Goal: Task Accomplishment & Management: Use online tool/utility

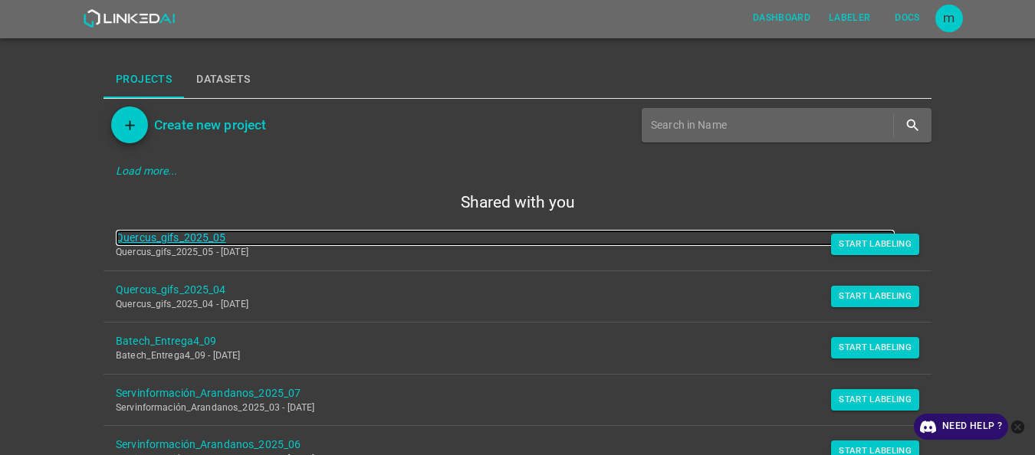
click at [222, 235] on link "Quercus_gifs_2025_05" at bounding box center [505, 238] width 779 height 16
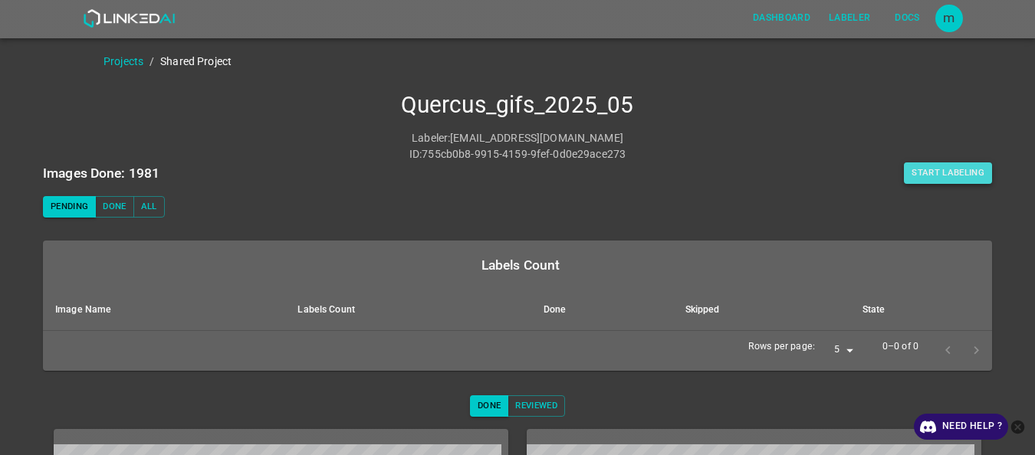
click at [921, 175] on button "Start Labeling" at bounding box center [948, 173] width 88 height 21
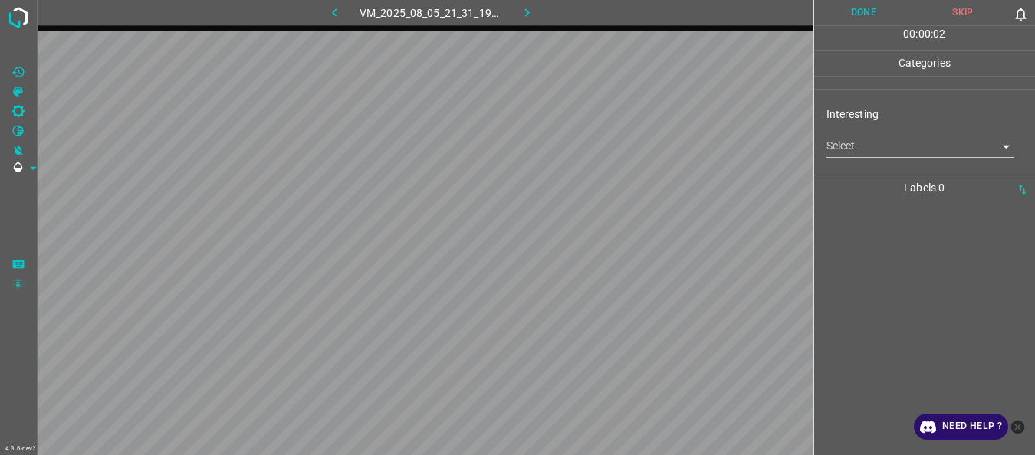
click at [853, 145] on body "4.3.6-dev2 VM_2025_08_05_21_31_19_758_02.gif Done Skip 0 00 : 00 : 02 Categorie…" at bounding box center [517, 227] width 1035 height 455
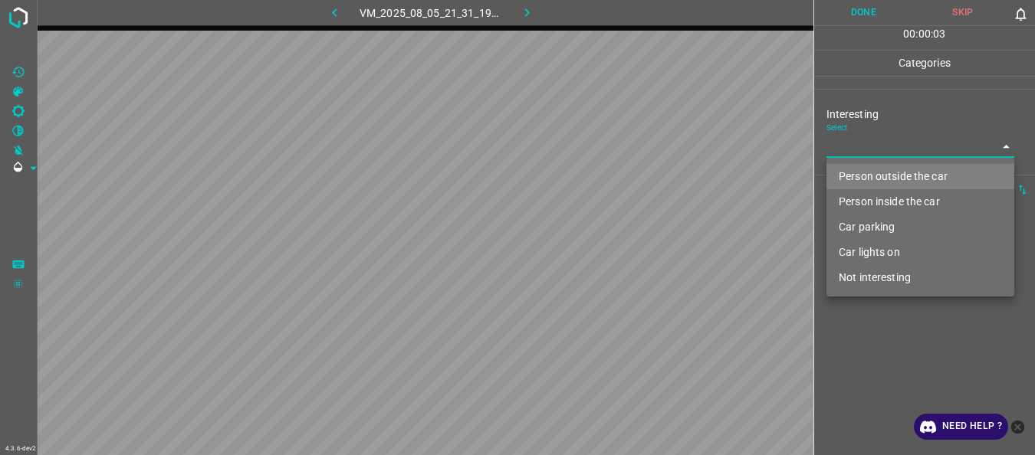
click at [856, 176] on li "Person outside the car" at bounding box center [920, 176] width 188 height 25
type input "Person outside the car"
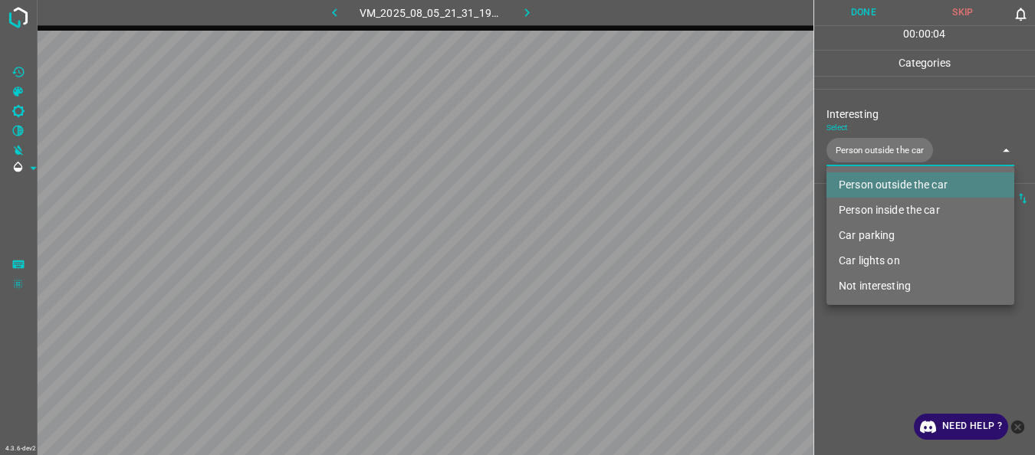
click at [899, 376] on div at bounding box center [517, 227] width 1035 height 455
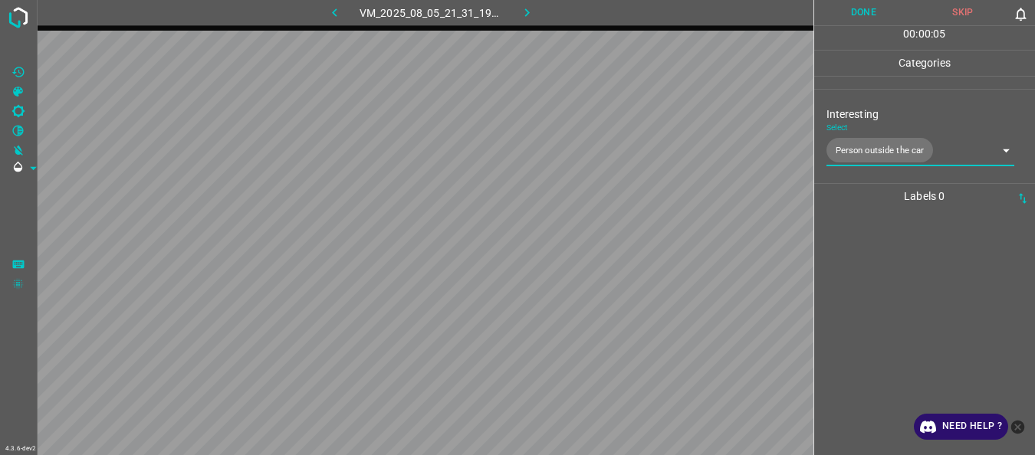
click at [850, 17] on button "Done" at bounding box center [864, 12] width 100 height 25
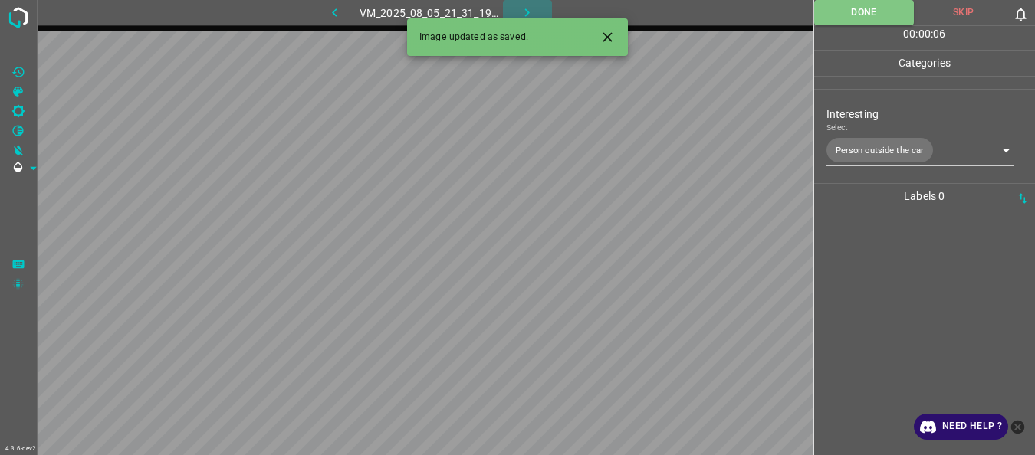
click at [531, 12] on icon "button" at bounding box center [527, 13] width 16 height 16
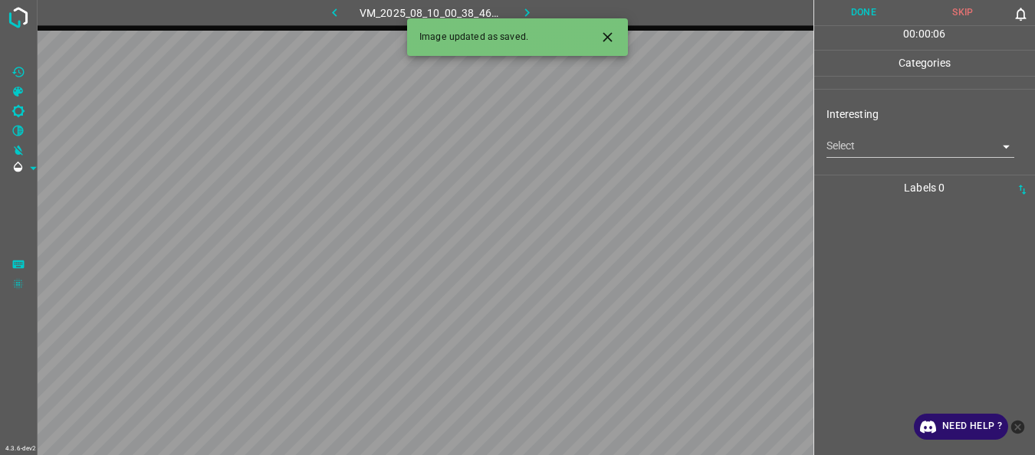
click at [866, 148] on body "4.3.6-dev2 VM_2025_08_10_00_38_46_410_03.gif Done Skip 0 00 : 00 : 06 Categorie…" at bounding box center [517, 227] width 1035 height 455
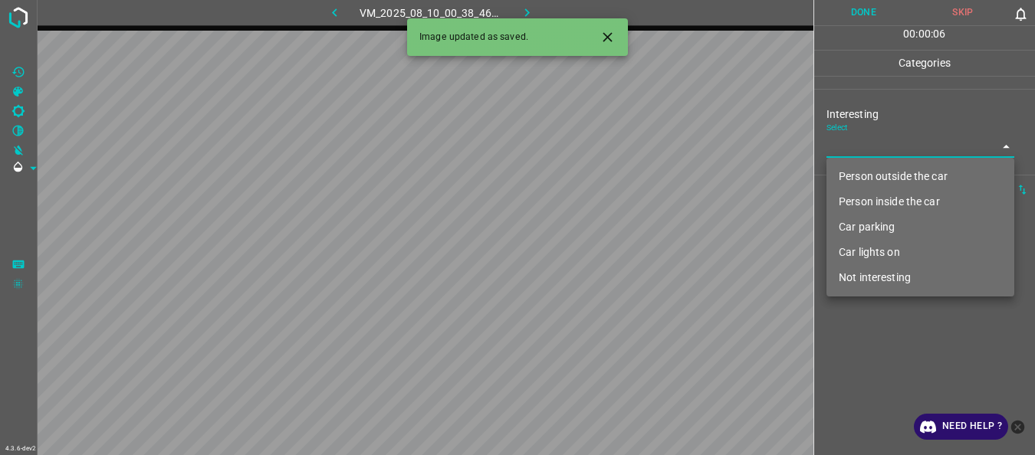
click at [863, 172] on li "Person outside the car" at bounding box center [920, 176] width 188 height 25
type input "Person outside the car"
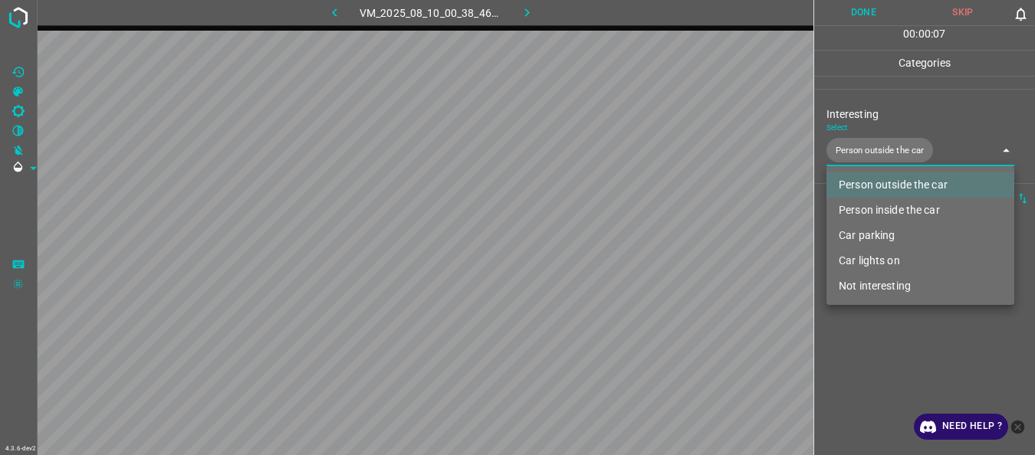
click at [859, 344] on div at bounding box center [517, 227] width 1035 height 455
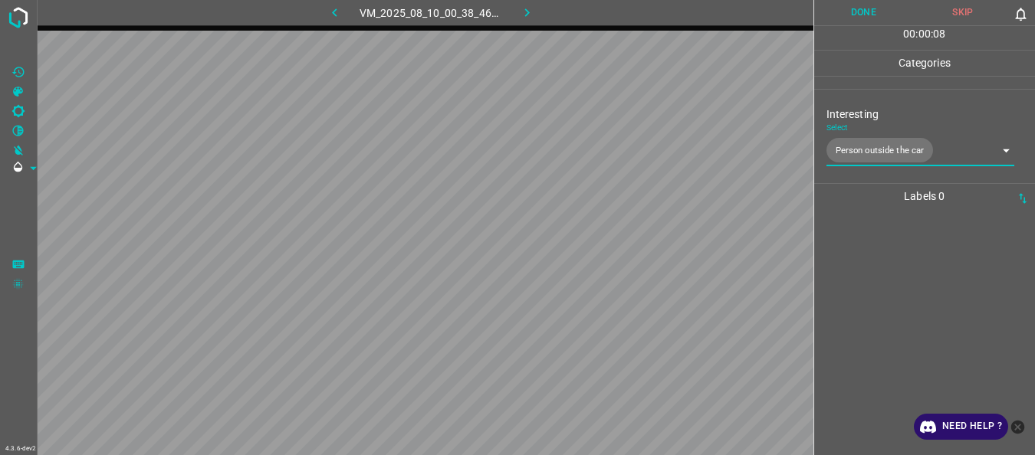
click at [872, 18] on button "Done" at bounding box center [864, 12] width 100 height 25
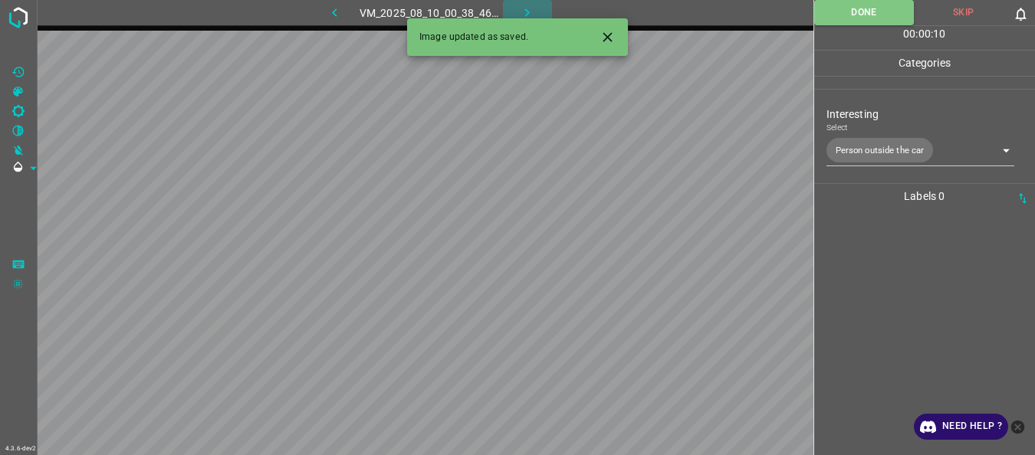
click at [537, 13] on button "button" at bounding box center [527, 12] width 49 height 25
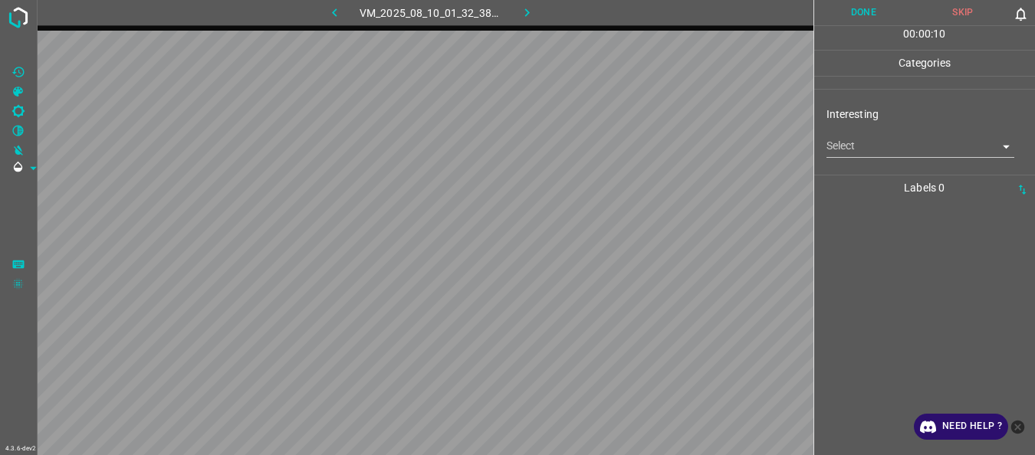
click at [920, 152] on body "4.3.6-dev2 VM_2025_08_10_01_32_38_177_01.gif Done Skip 0 00 : 00 : 10 Categorie…" at bounding box center [517, 227] width 1035 height 455
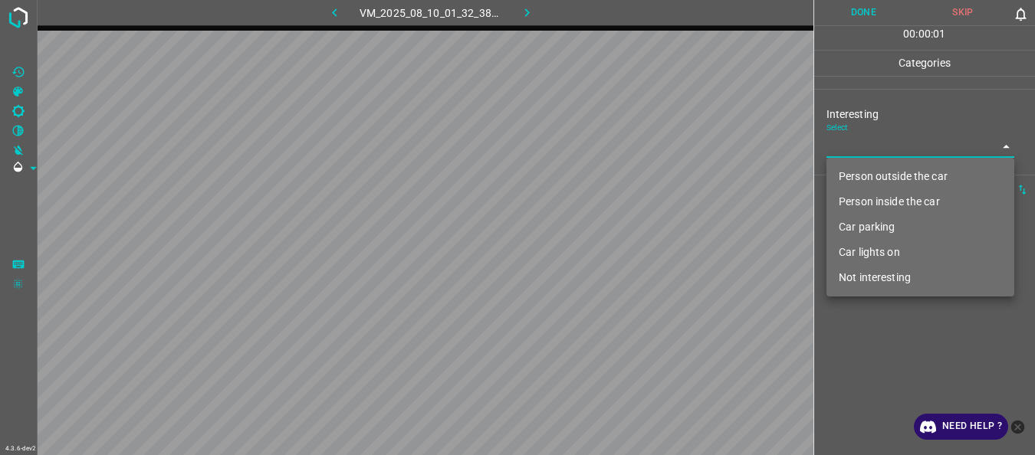
click at [889, 179] on li "Person outside the car" at bounding box center [920, 176] width 188 height 25
type input "Person outside the car"
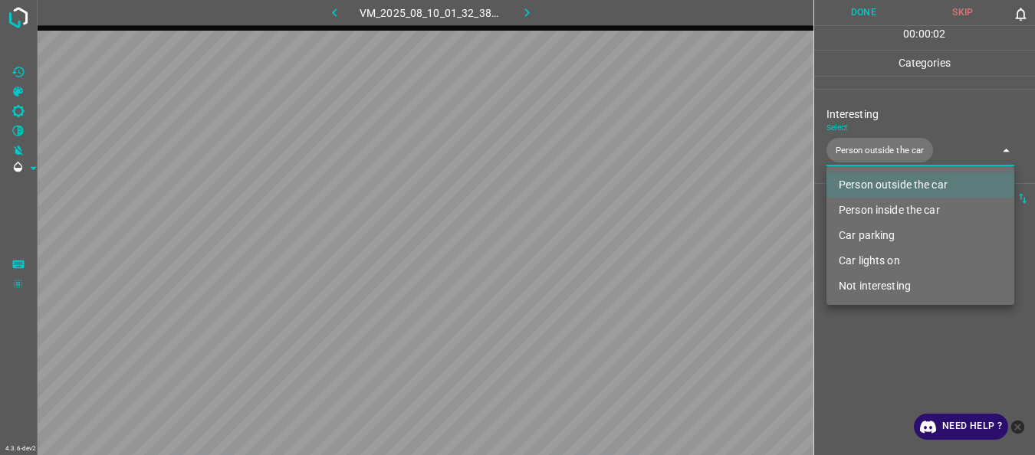
click at [880, 320] on div at bounding box center [517, 227] width 1035 height 455
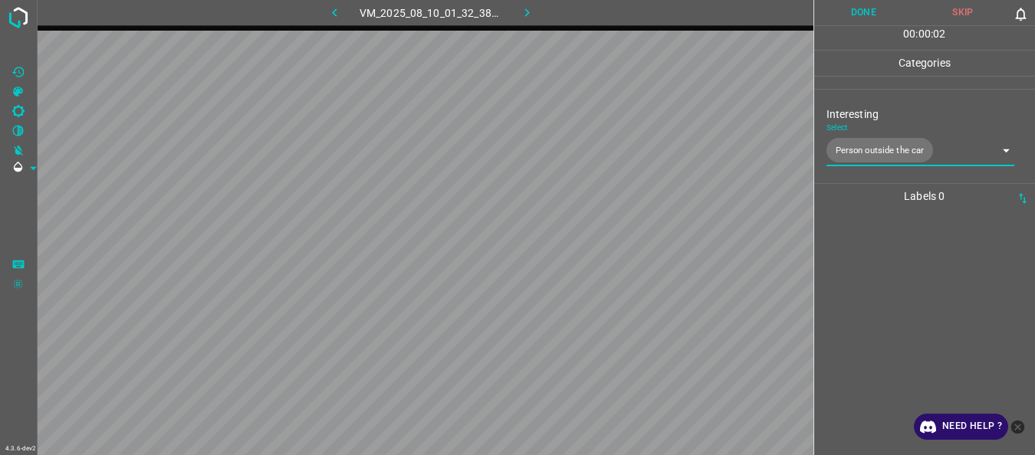
click at [853, 14] on button "Done" at bounding box center [864, 12] width 100 height 25
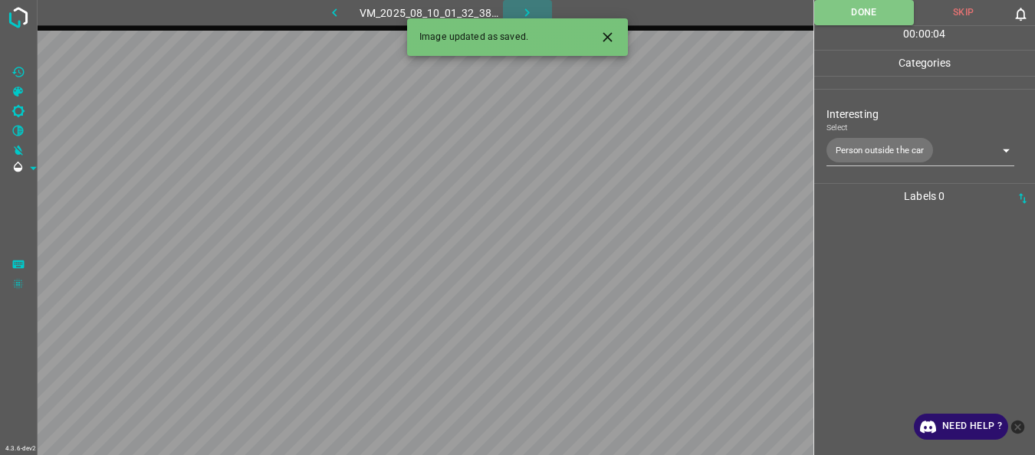
click at [524, 11] on icon "button" at bounding box center [527, 13] width 16 height 16
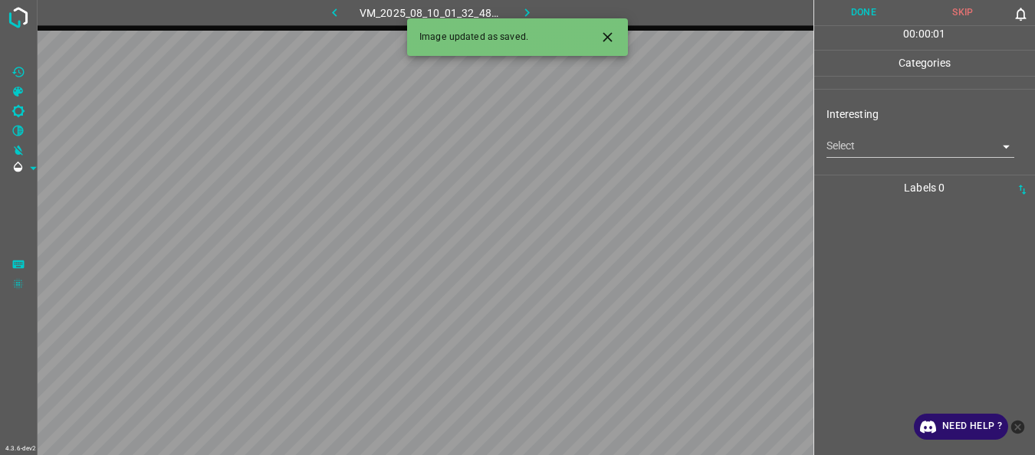
click at [855, 148] on body "4.3.6-dev2 VM_2025_08_10_01_32_48_723_03.gif Done Skip 0 00 : 00 : 01 Categorie…" at bounding box center [517, 227] width 1035 height 455
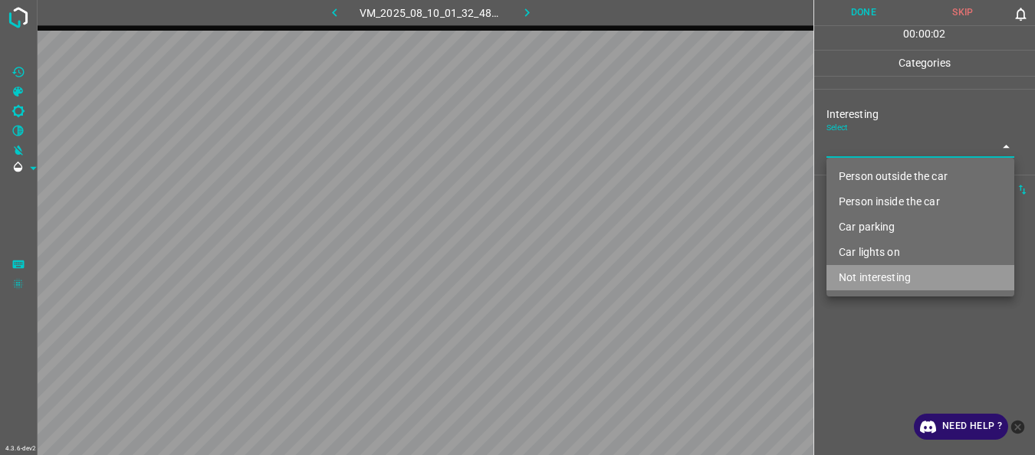
click at [863, 277] on li "Not interesting" at bounding box center [920, 277] width 188 height 25
type input "Not interesting"
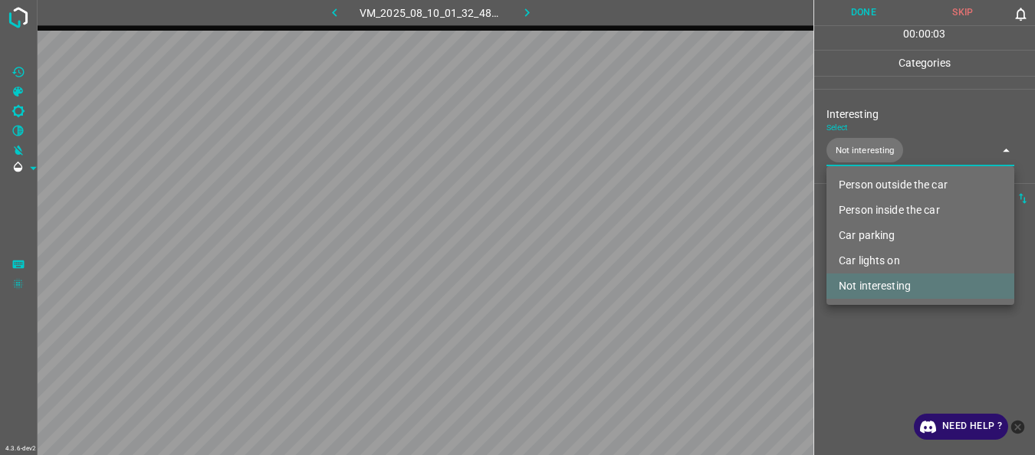
click at [860, 333] on div at bounding box center [517, 227] width 1035 height 455
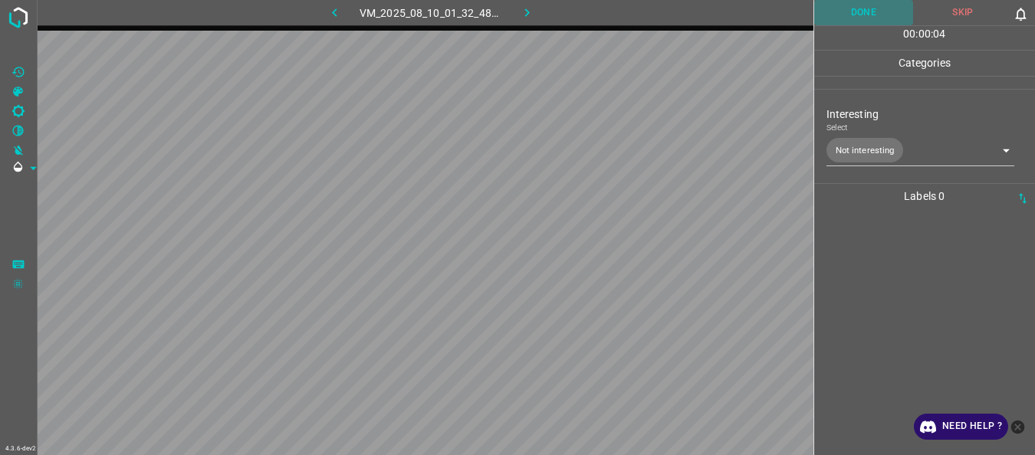
click at [856, 13] on button "Done" at bounding box center [864, 12] width 100 height 25
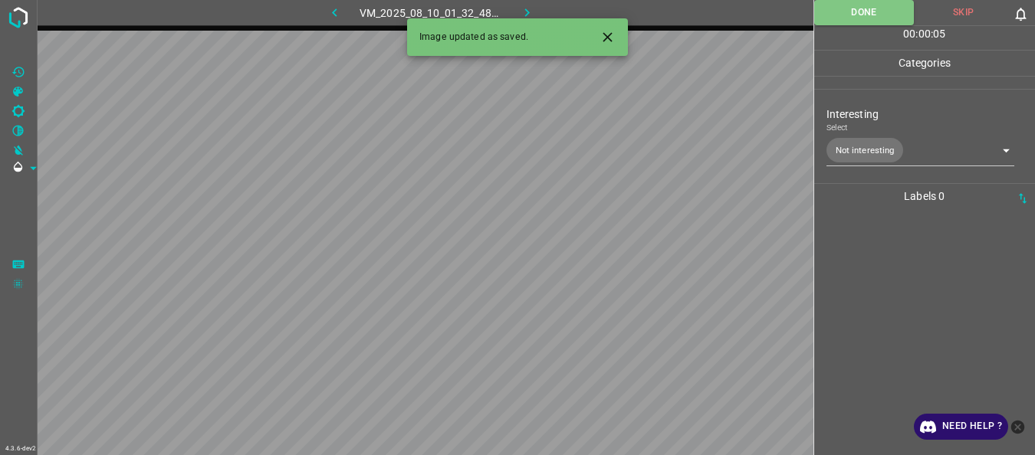
click at [537, 18] on button "button" at bounding box center [527, 12] width 49 height 25
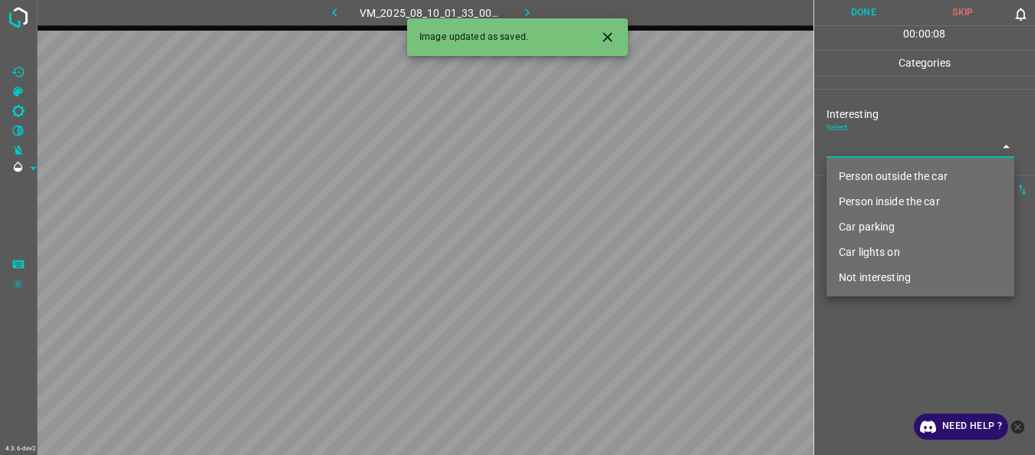
click at [881, 143] on body "4.3.6-dev2 VM_2025_08_10_01_33_00_395_07.gif Done Skip 0 00 : 00 : 08 Categorie…" at bounding box center [517, 227] width 1035 height 455
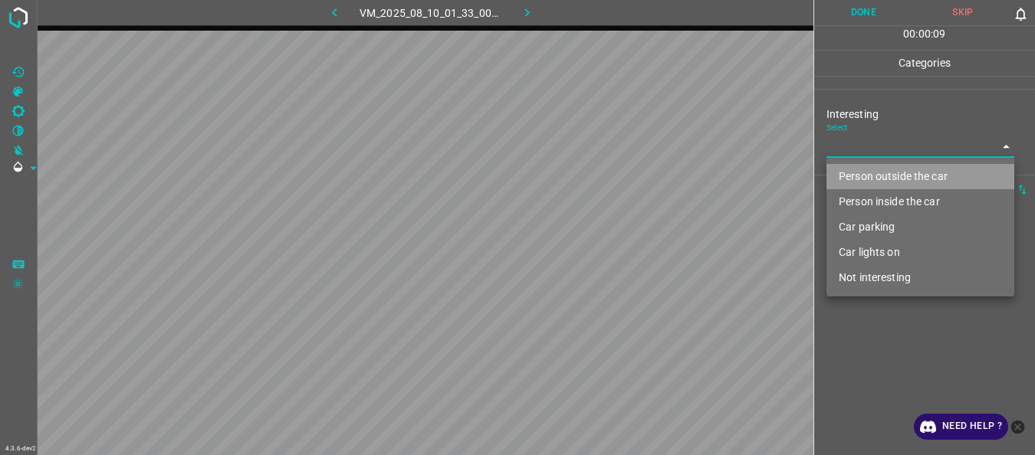
click at [873, 169] on li "Person outside the car" at bounding box center [920, 176] width 188 height 25
type input "Person outside the car"
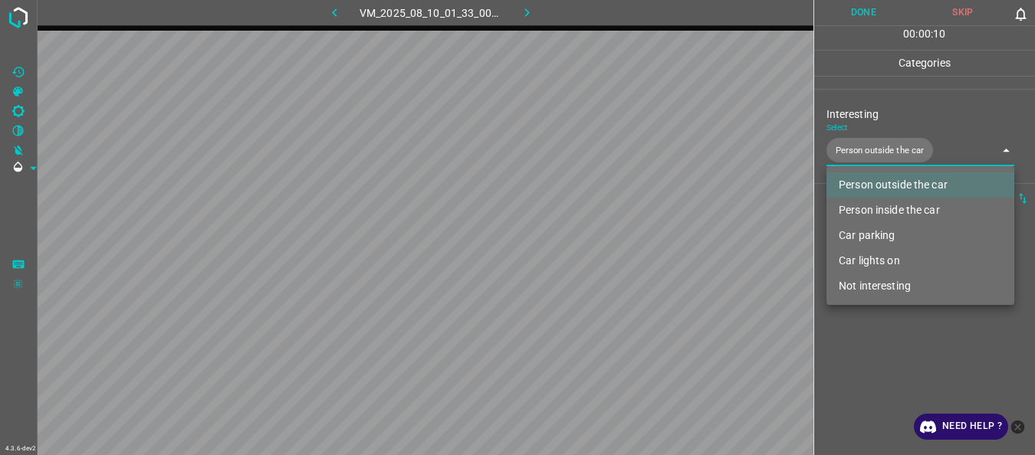
click at [882, 366] on div at bounding box center [517, 227] width 1035 height 455
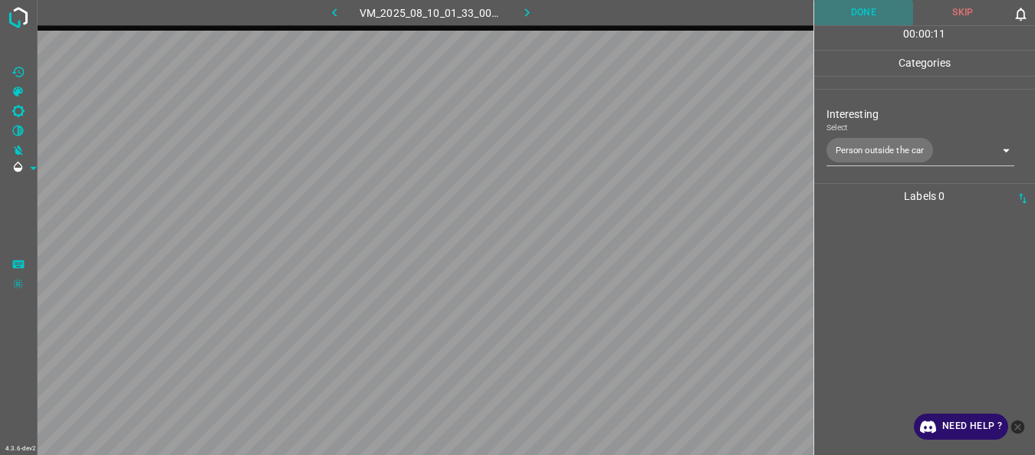
click at [851, 16] on button "Done" at bounding box center [864, 12] width 100 height 25
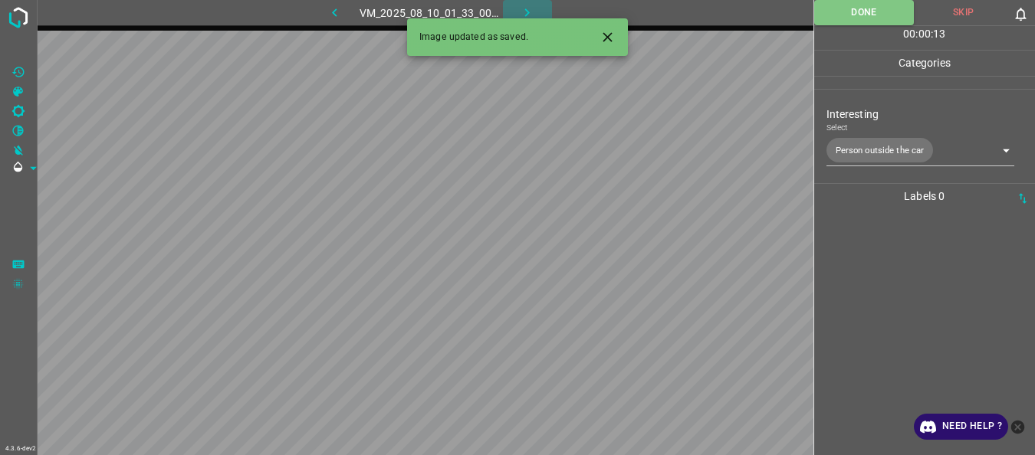
click at [524, 10] on icon "button" at bounding box center [527, 13] width 16 height 16
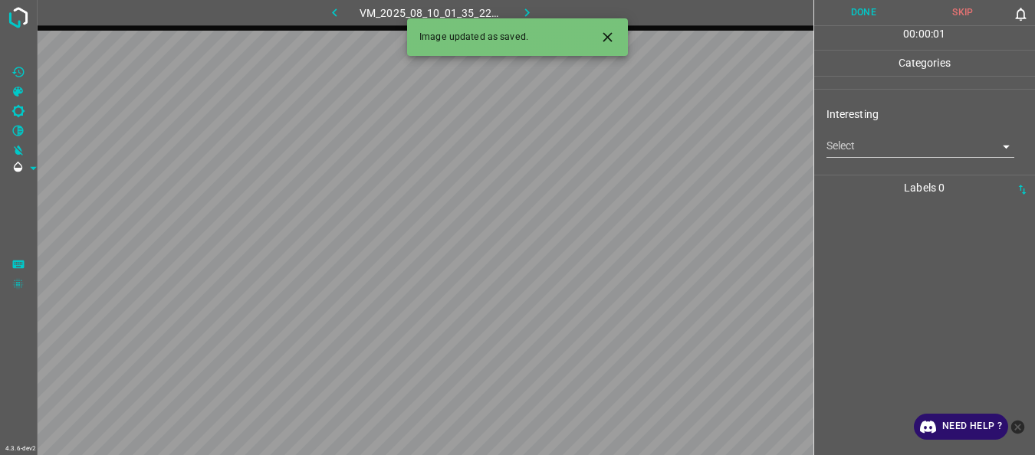
click at [880, 140] on body "4.3.6-dev2 VM_2025_08_10_01_35_22_642_03.gif Done Skip 0 00 : 00 : 01 Categorie…" at bounding box center [517, 227] width 1035 height 455
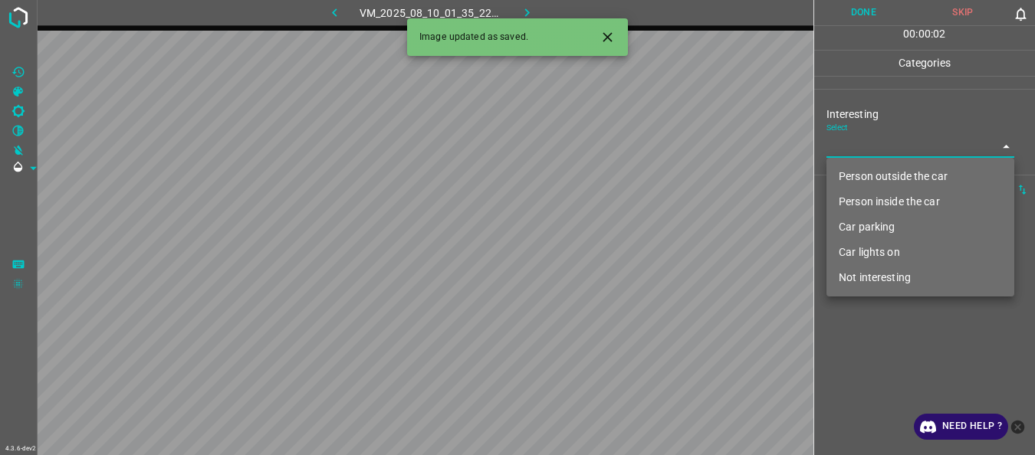
click at [865, 176] on li "Person outside the car" at bounding box center [920, 176] width 188 height 25
type input "Person outside the car"
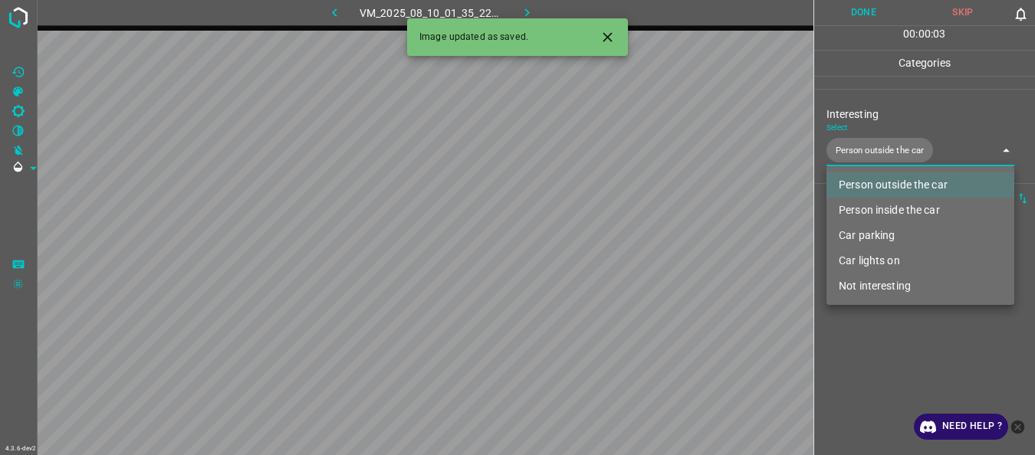
click at [879, 330] on div at bounding box center [517, 227] width 1035 height 455
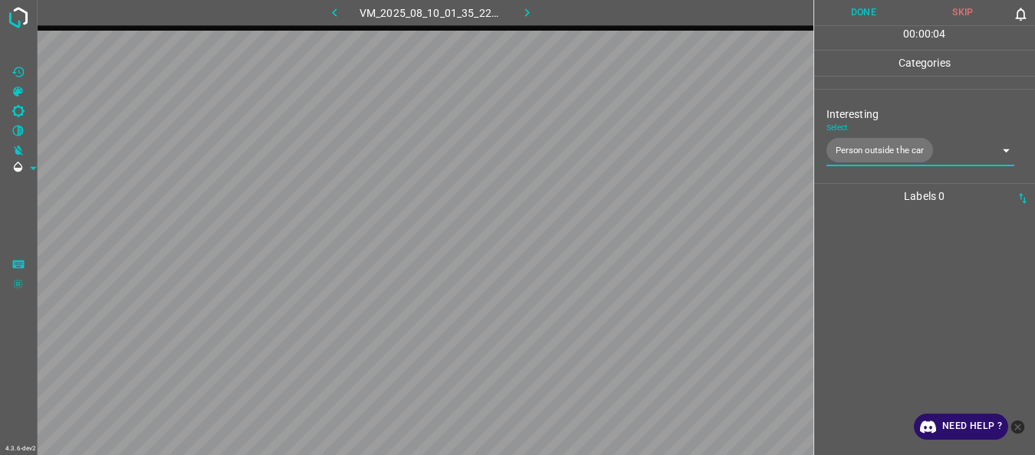
click at [849, 19] on button "Done" at bounding box center [864, 12] width 100 height 25
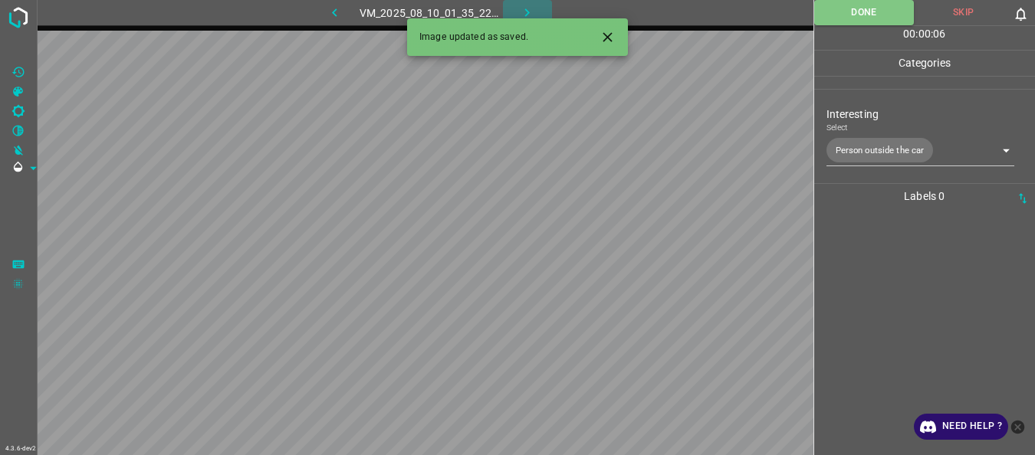
click at [529, 12] on icon "button" at bounding box center [527, 13] width 16 height 16
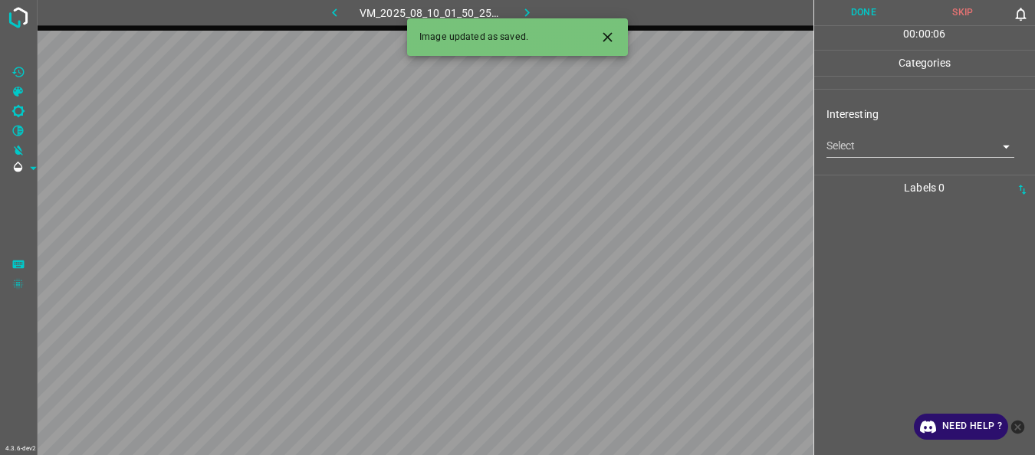
click at [851, 146] on body "4.3.6-dev2 VM_2025_08_10_01_50_25_793_01.gif Done Skip 0 00 : 00 : 06 Categorie…" at bounding box center [517, 227] width 1035 height 455
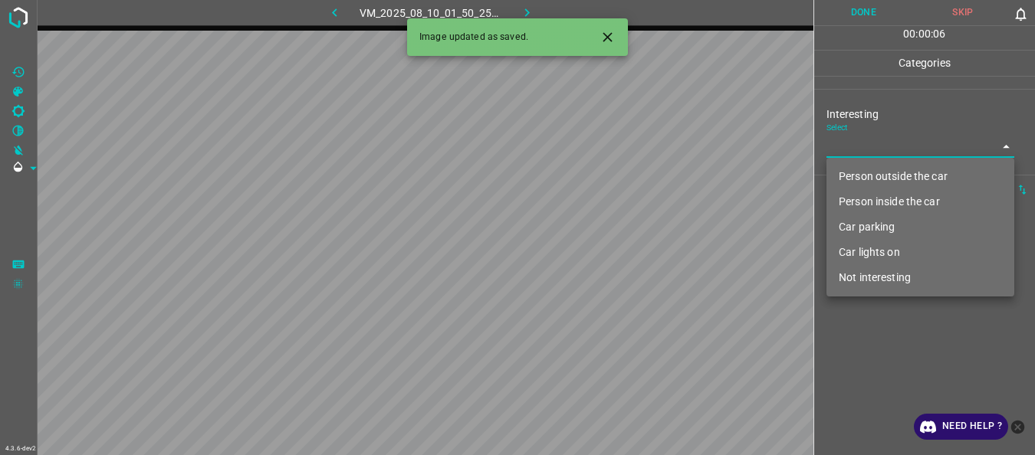
click at [851, 175] on li "Person outside the car" at bounding box center [920, 176] width 188 height 25
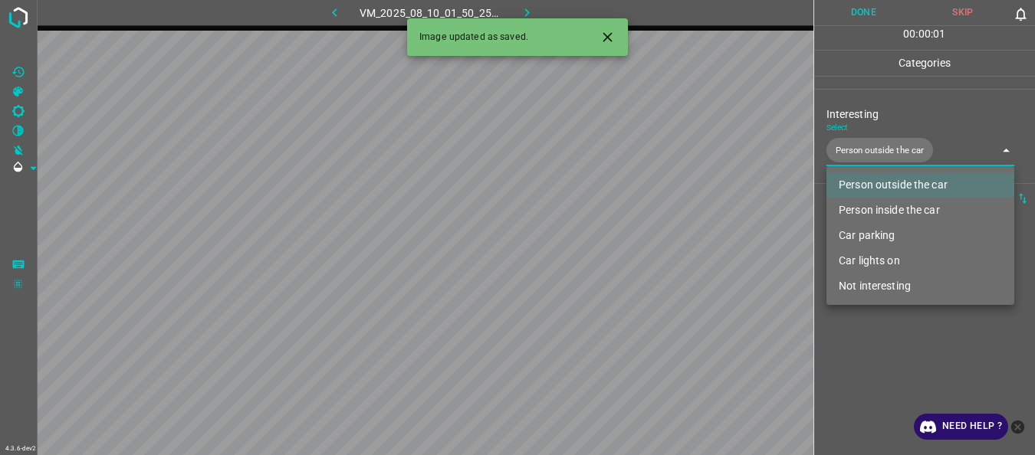
type input "Person outside the car"
click at [853, 313] on div at bounding box center [517, 227] width 1035 height 455
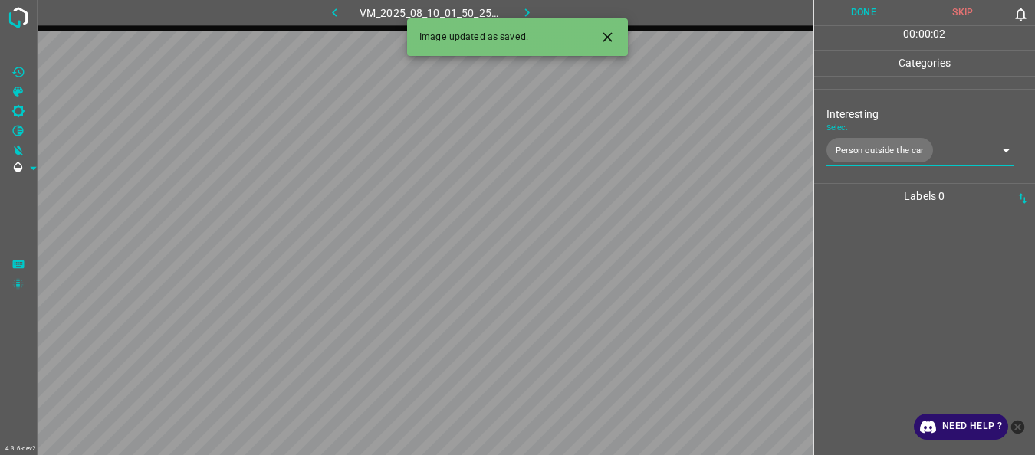
click at [859, 13] on button "Done" at bounding box center [864, 12] width 100 height 25
click at [514, 12] on button "button" at bounding box center [527, 12] width 49 height 25
click at [840, 153] on body "4.3.6-dev2 VM_2025_08_10_01_38_44_774_01.gif Done Skip 0 00 : 00 : 01 Categorie…" at bounding box center [517, 227] width 1035 height 455
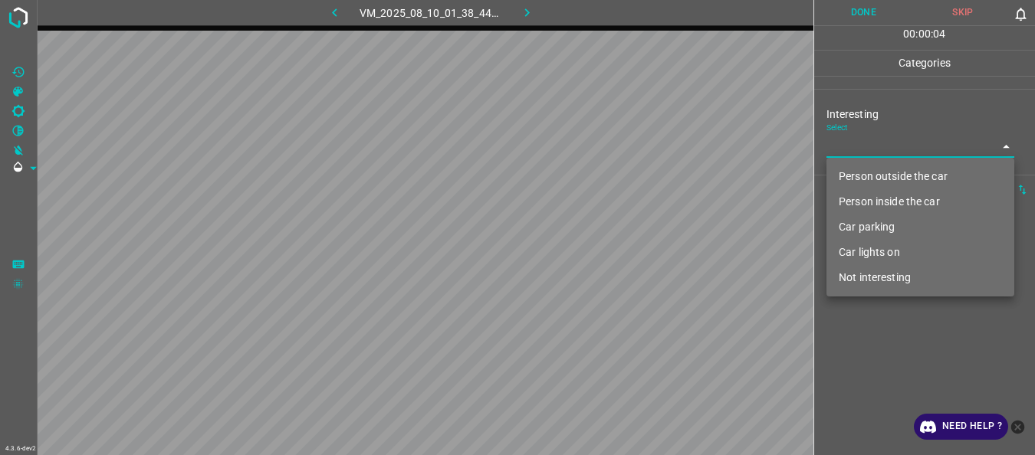
click at [843, 171] on li "Person outside the car" at bounding box center [920, 176] width 188 height 25
type input "Person outside the car"
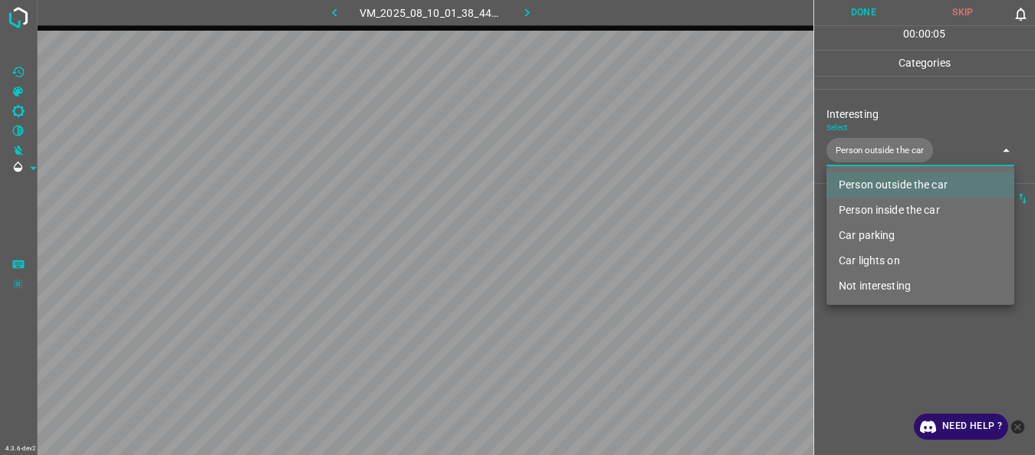
click at [893, 343] on div at bounding box center [517, 227] width 1035 height 455
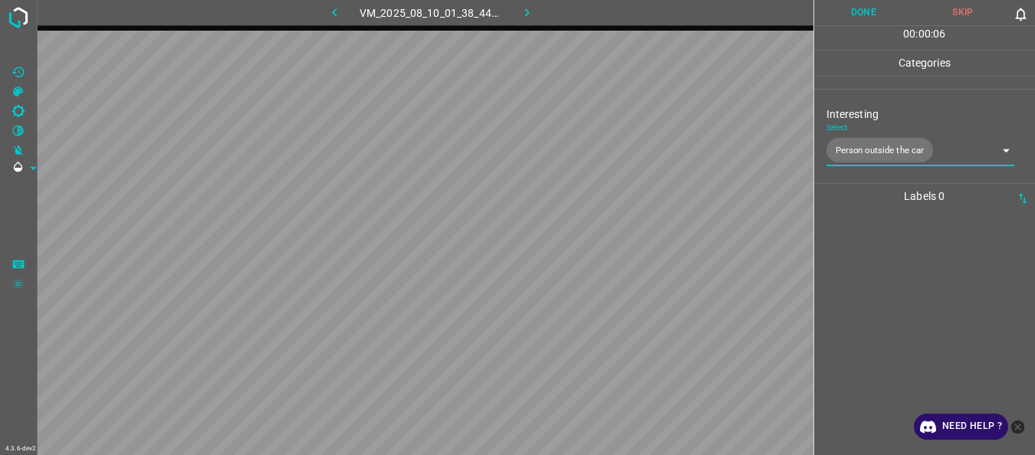
click at [856, 24] on button "Done" at bounding box center [864, 12] width 100 height 25
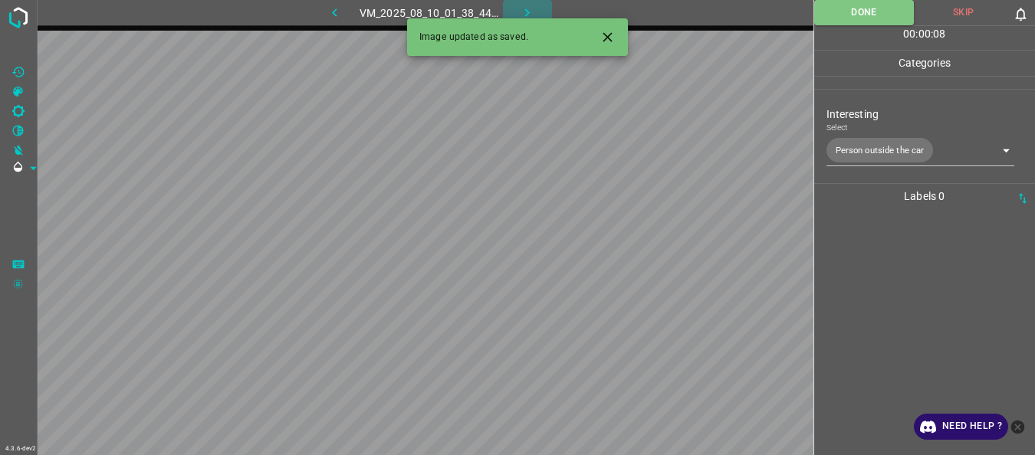
click at [516, 8] on button "button" at bounding box center [527, 12] width 49 height 25
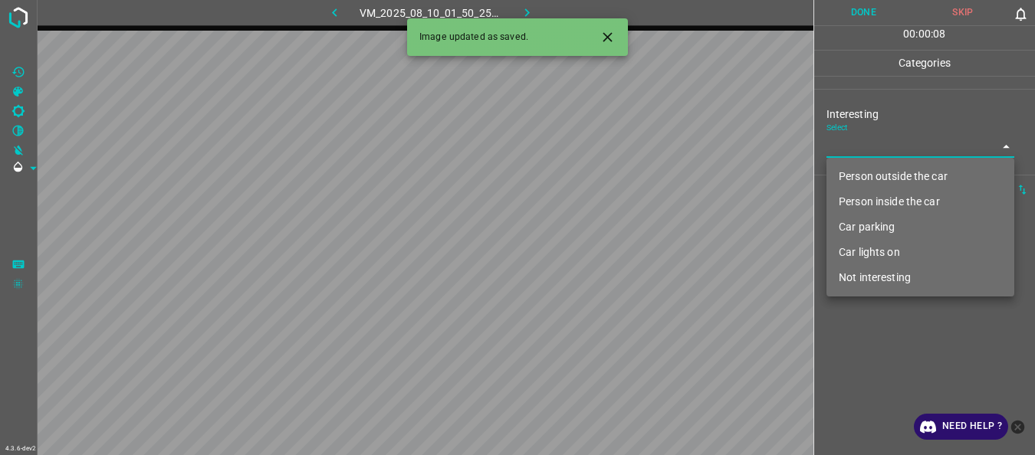
click at [836, 150] on body "4.3.6-dev2 VM_2025_08_10_01_50_25_793_00.gif Done Skip 0 00 : 00 : 08 Categorie…" at bounding box center [517, 227] width 1035 height 455
click at [848, 179] on li "Person outside the car" at bounding box center [920, 176] width 188 height 25
type input "Person outside the car"
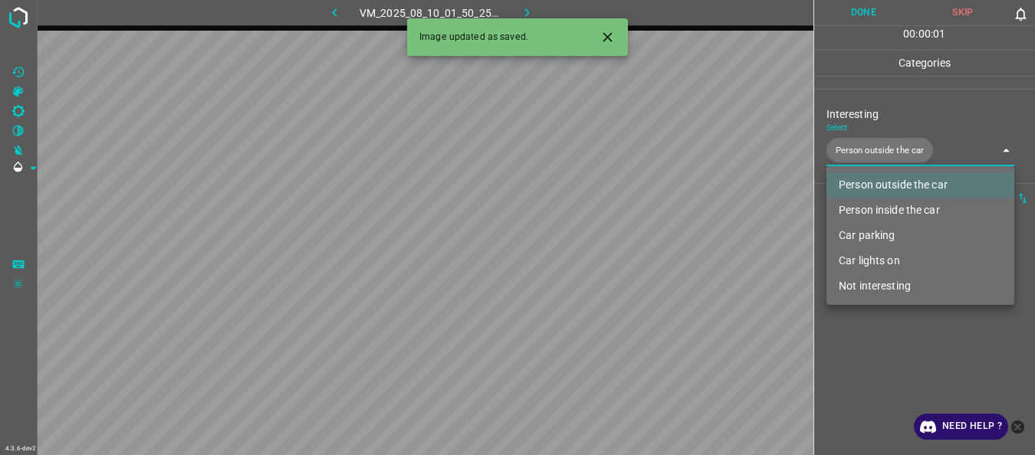
click at [855, 330] on div at bounding box center [517, 227] width 1035 height 455
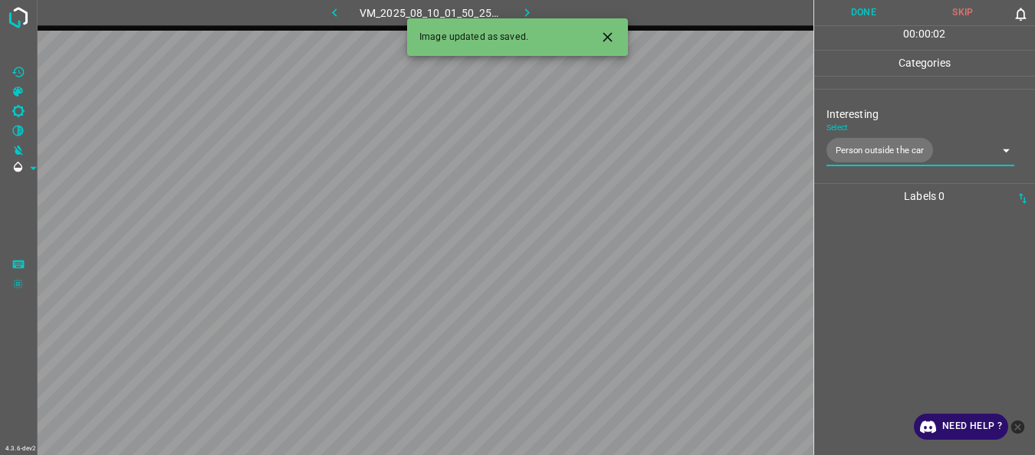
click at [844, 3] on button "Done" at bounding box center [864, 12] width 100 height 25
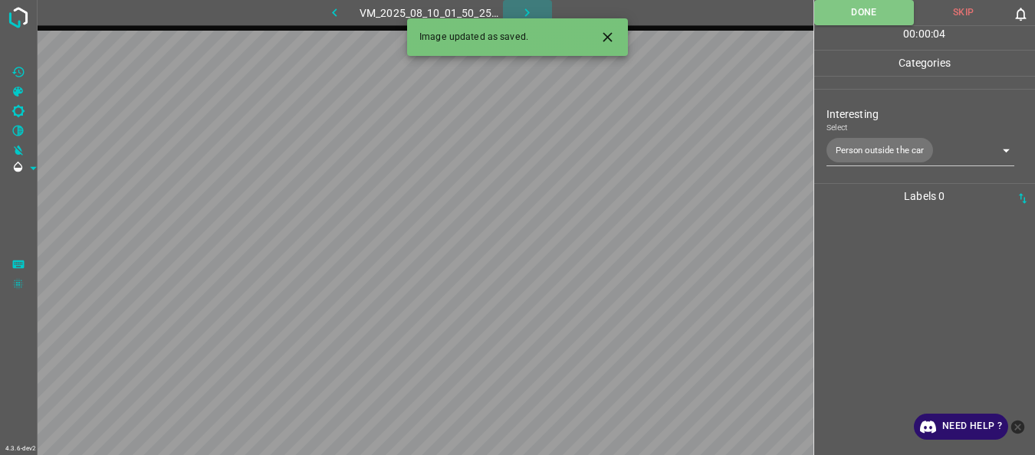
click at [520, 4] on button "button" at bounding box center [527, 12] width 49 height 25
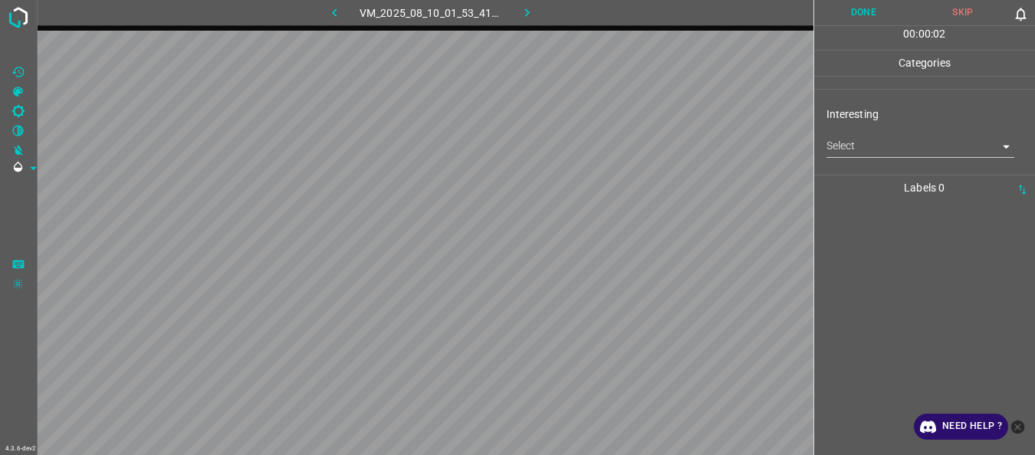
click at [849, 142] on body "4.3.6-dev2 VM_2025_08_10_01_53_41_979_00.gif Done Skip 0 00 : 00 : 02 Categorie…" at bounding box center [517, 227] width 1035 height 455
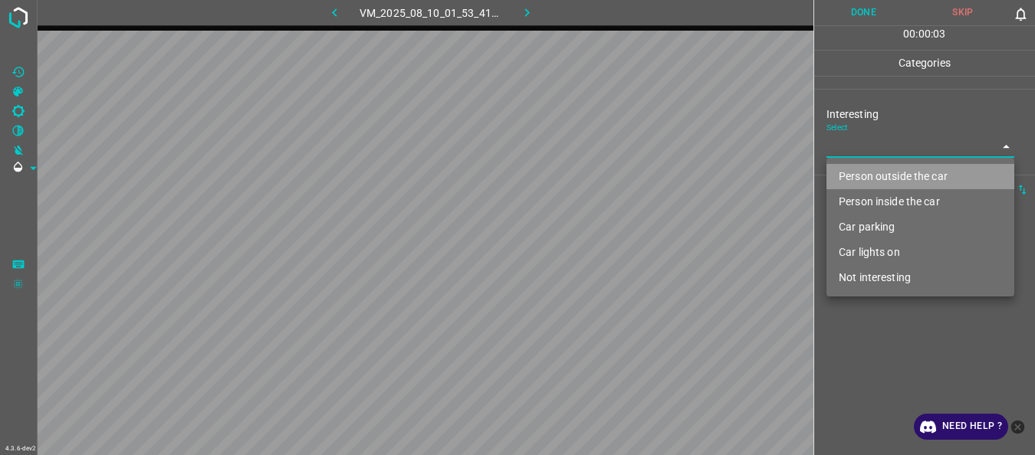
click at [847, 166] on li "Person outside the car" at bounding box center [920, 176] width 188 height 25
type input "Person outside the car"
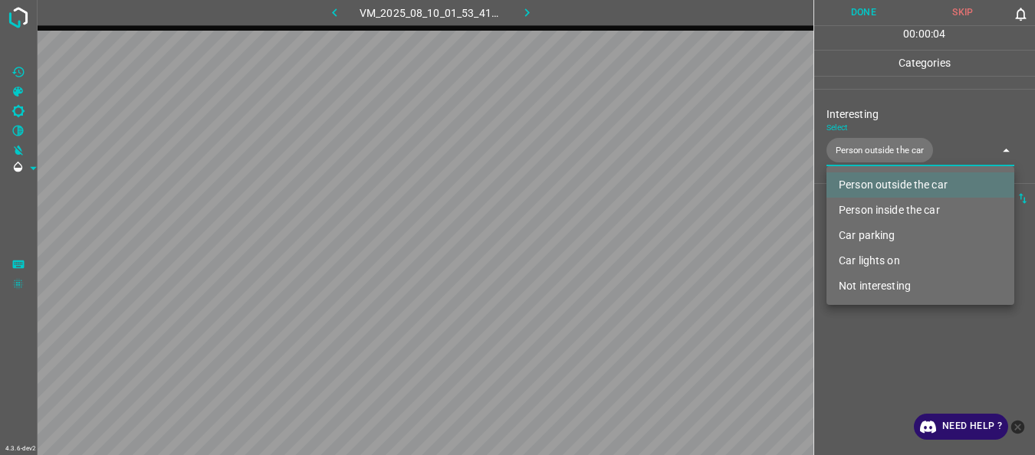
click at [878, 350] on div at bounding box center [517, 227] width 1035 height 455
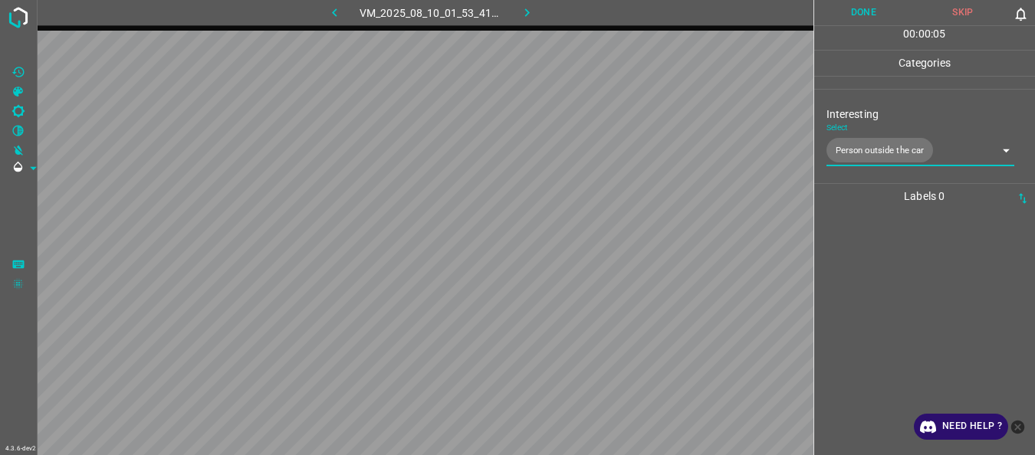
click at [863, 13] on button "Done" at bounding box center [864, 12] width 100 height 25
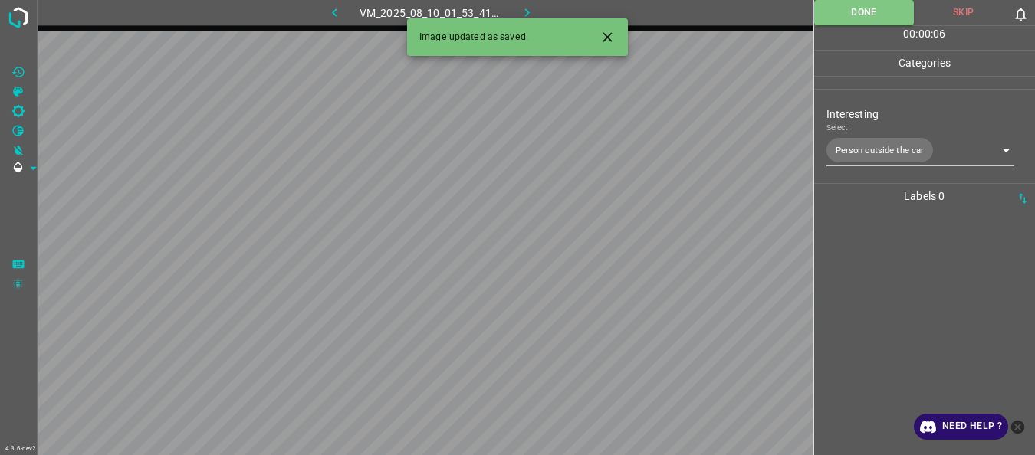
click at [528, 8] on icon "button" at bounding box center [527, 13] width 16 height 16
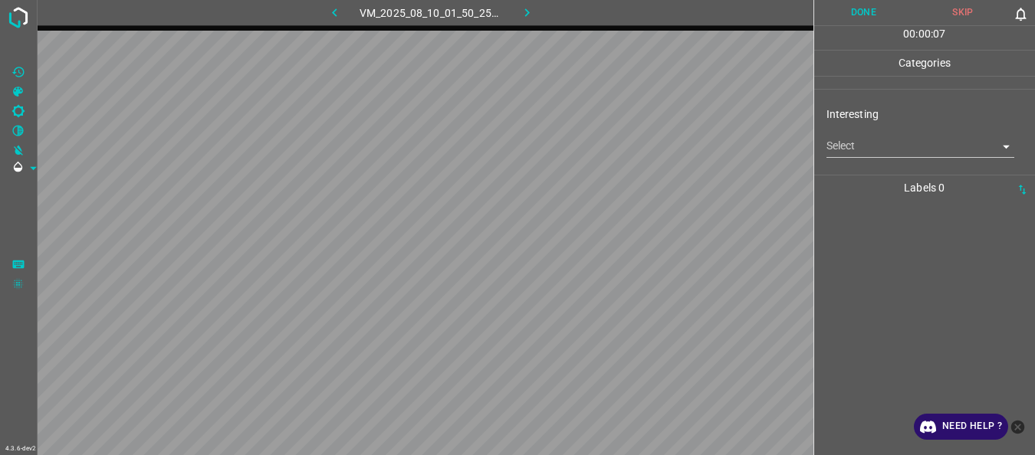
click at [847, 153] on body "4.3.6-dev2 VM_2025_08_10_01_50_25_793_03.gif Done Skip 0 00 : 00 : 07 Categorie…" at bounding box center [517, 227] width 1035 height 455
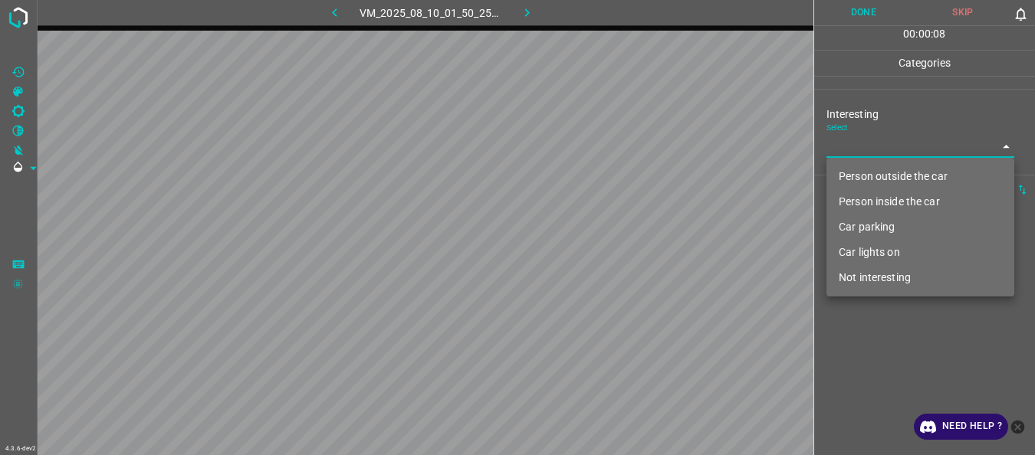
click at [848, 169] on li "Person outside the car" at bounding box center [920, 176] width 188 height 25
type input "Person outside the car"
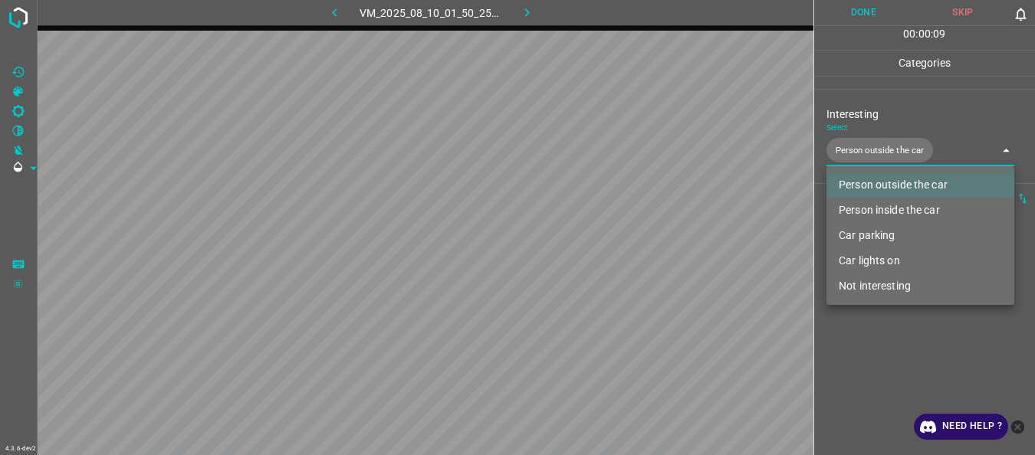
click at [872, 343] on div at bounding box center [517, 227] width 1035 height 455
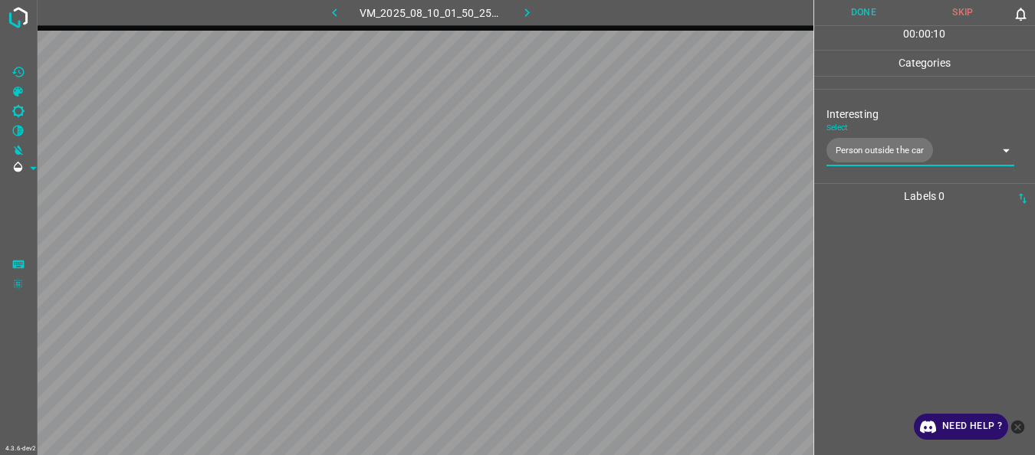
click at [849, 21] on button "Done" at bounding box center [864, 12] width 100 height 25
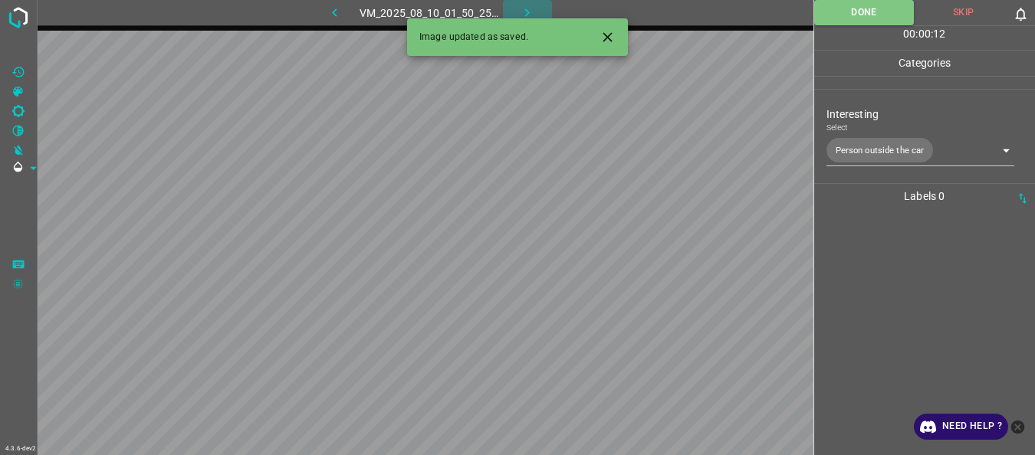
click at [535, 8] on icon "button" at bounding box center [527, 13] width 16 height 16
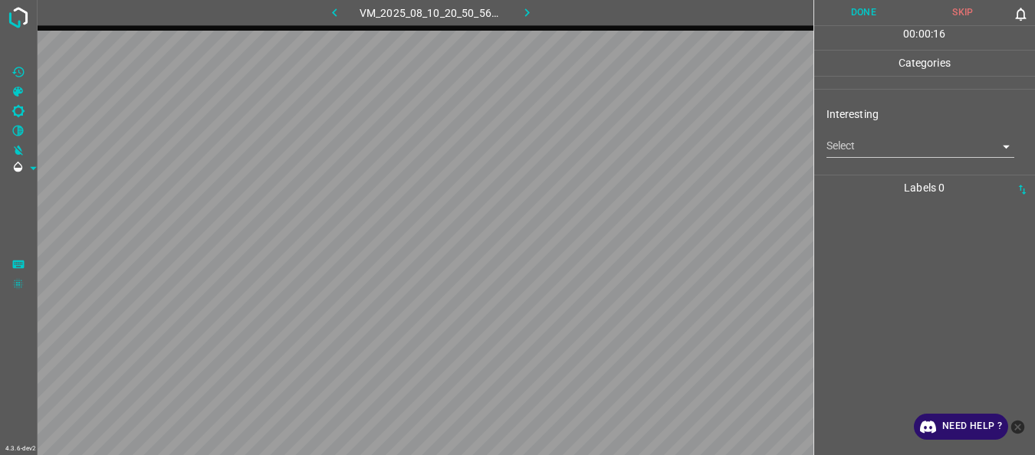
click at [882, 150] on body "4.3.6-dev2 VM_2025_08_10_20_50_56_553_01.gif Done Skip 0 00 : 00 : 16 Categorie…" at bounding box center [517, 227] width 1035 height 455
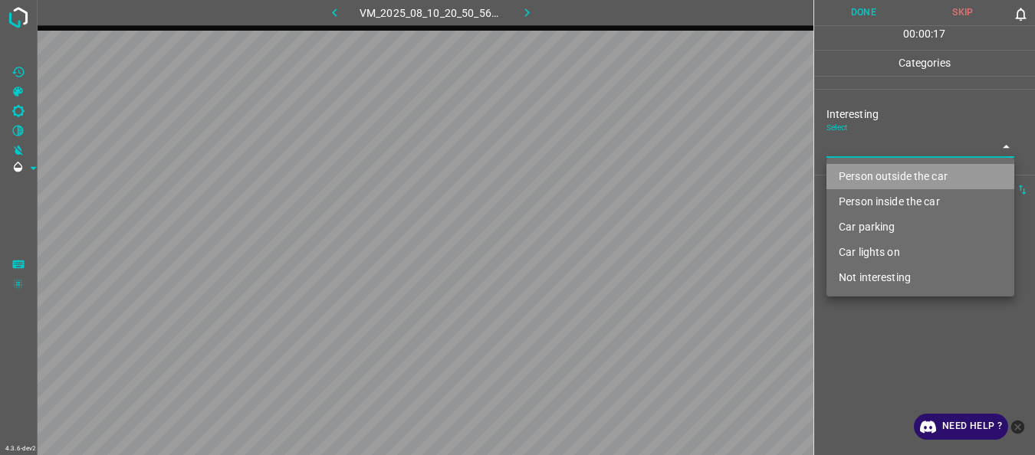
click at [876, 178] on li "Person outside the car" at bounding box center [920, 176] width 188 height 25
type input "Person outside the car"
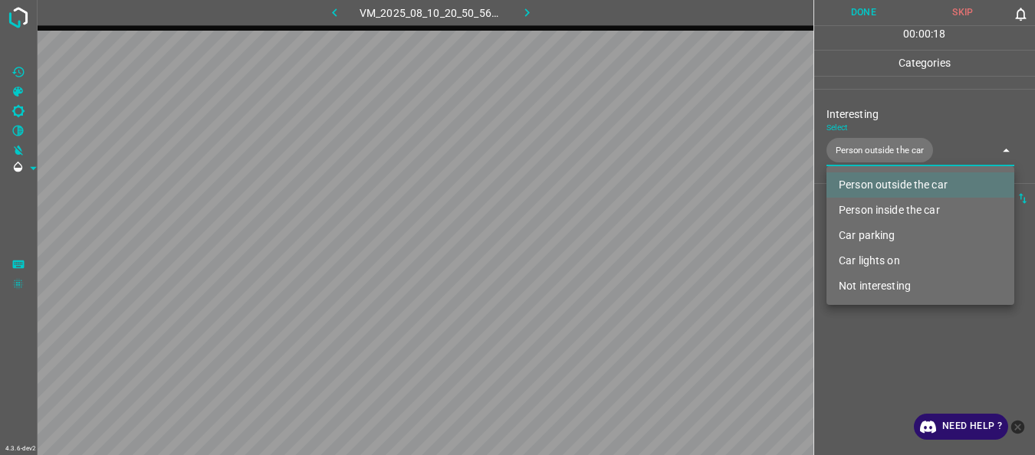
click at [871, 357] on div at bounding box center [517, 227] width 1035 height 455
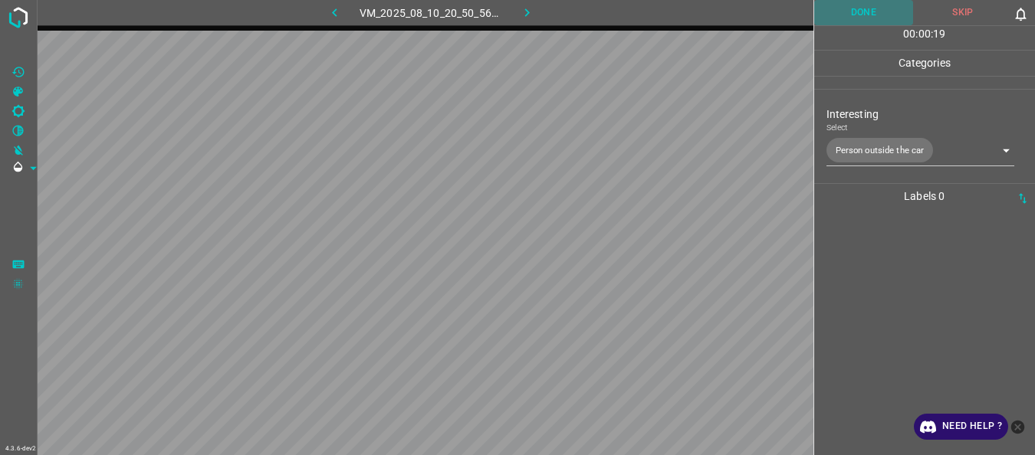
click at [861, 18] on button "Done" at bounding box center [864, 12] width 100 height 25
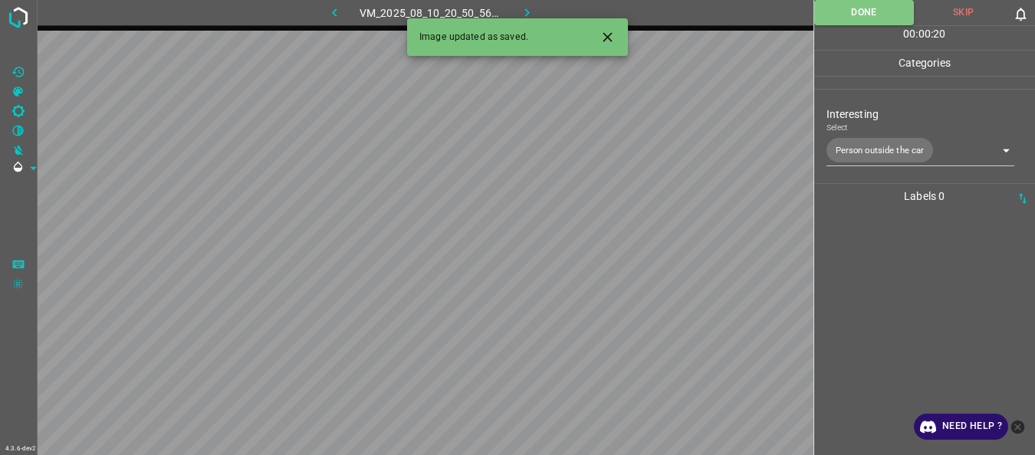
click at [523, 8] on icon "button" at bounding box center [527, 13] width 16 height 16
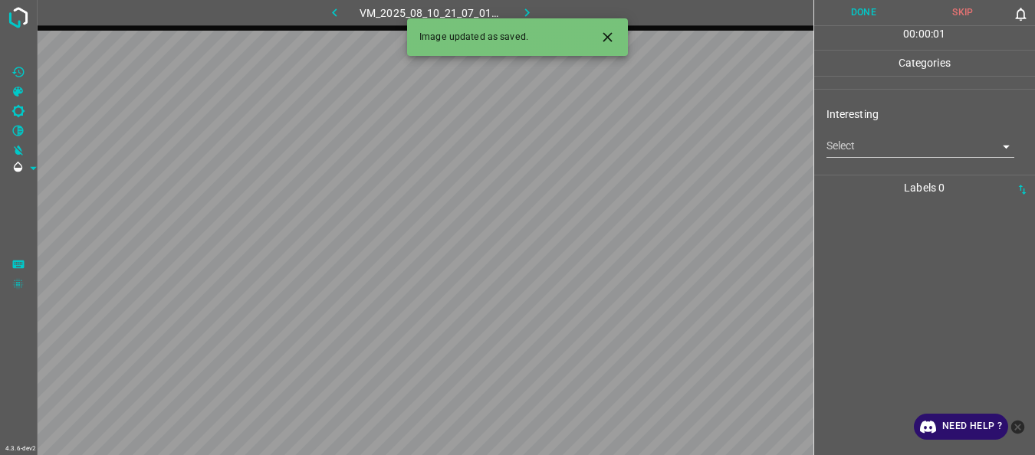
click at [846, 147] on body "4.3.6-dev2 VM_2025_08_10_21_07_01_402_00.gif Done Skip 0 00 : 00 : 01 Categorie…" at bounding box center [517, 227] width 1035 height 455
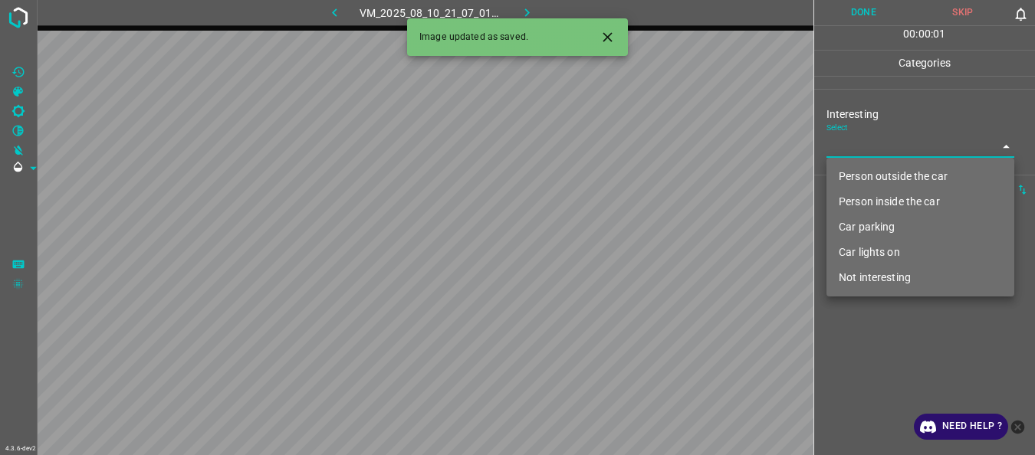
click at [846, 173] on li "Person outside the car" at bounding box center [920, 176] width 188 height 25
type input "Person outside the car"
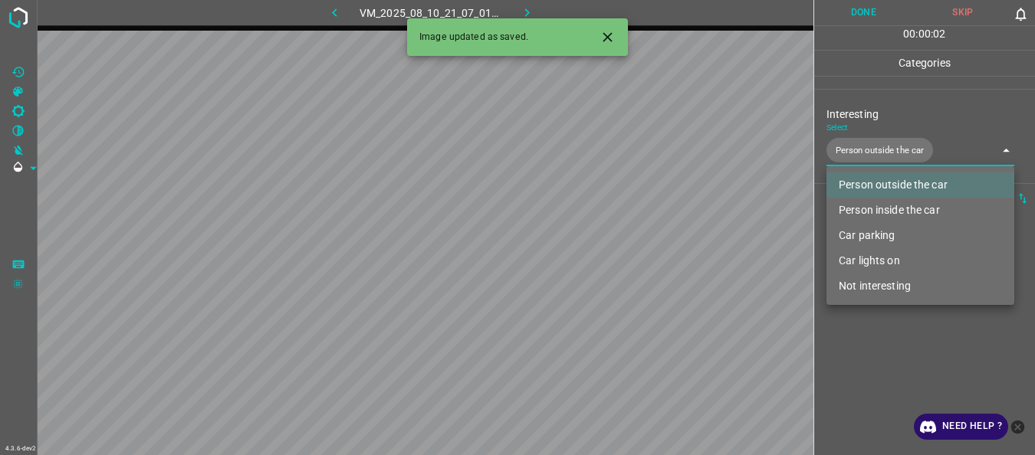
click at [855, 347] on div at bounding box center [517, 227] width 1035 height 455
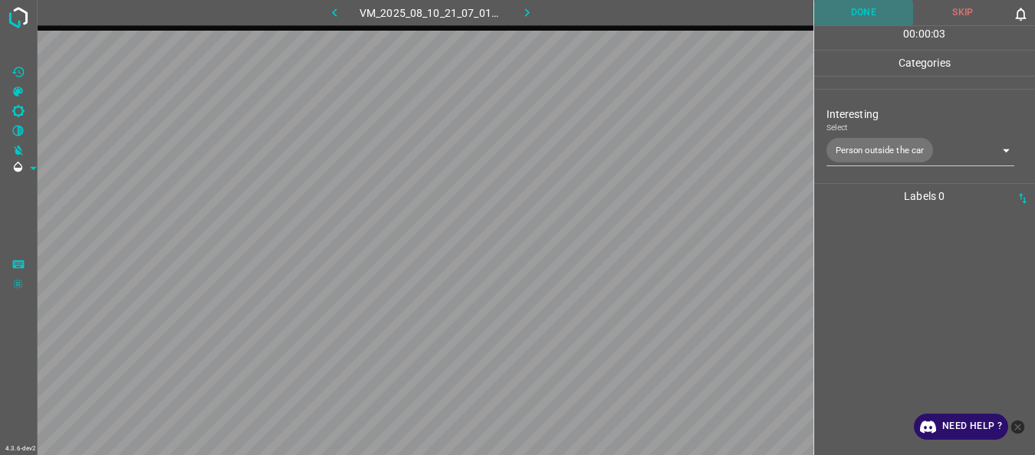
drag, startPoint x: 853, startPoint y: 15, endPoint x: 832, endPoint y: 17, distance: 21.6
click at [853, 15] on button "Done" at bounding box center [864, 12] width 100 height 25
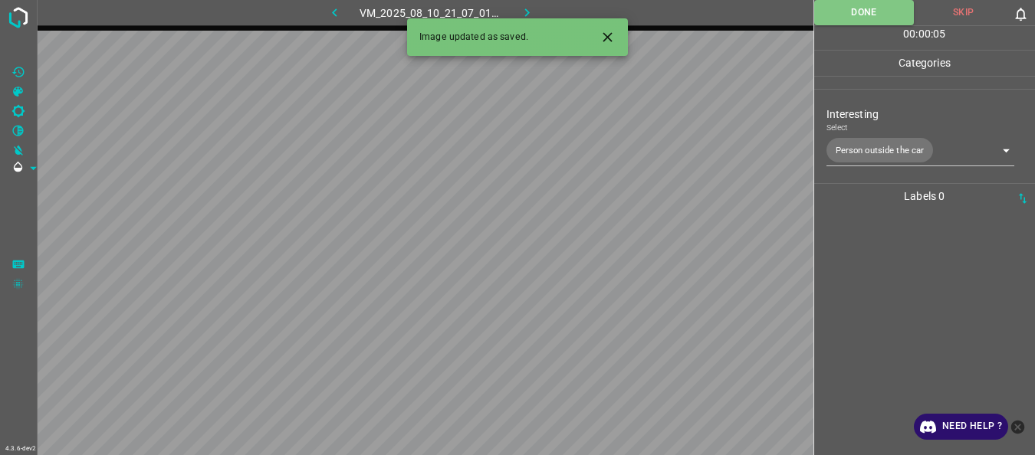
click at [534, 10] on icon "button" at bounding box center [527, 13] width 16 height 16
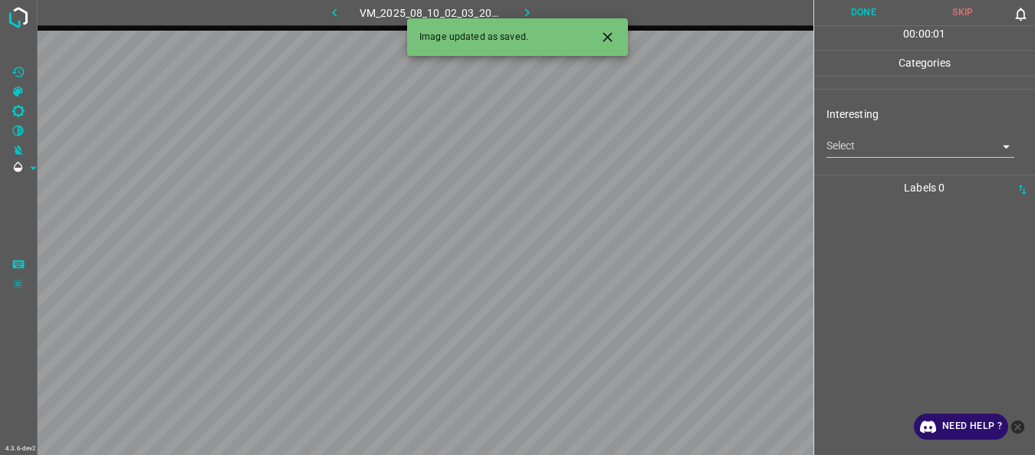
click at [872, 154] on body "4.3.6-dev2 VM_2025_08_10_02_03_20_774_01.gif Done Skip 0 00 : 00 : 01 Categorie…" at bounding box center [517, 227] width 1035 height 455
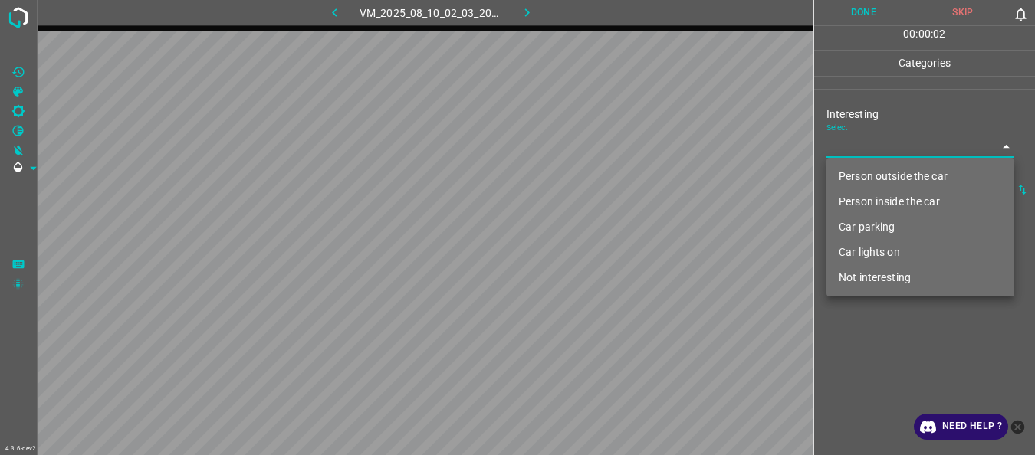
click at [872, 173] on li "Person outside the car" at bounding box center [920, 176] width 188 height 25
type input "Person outside the car"
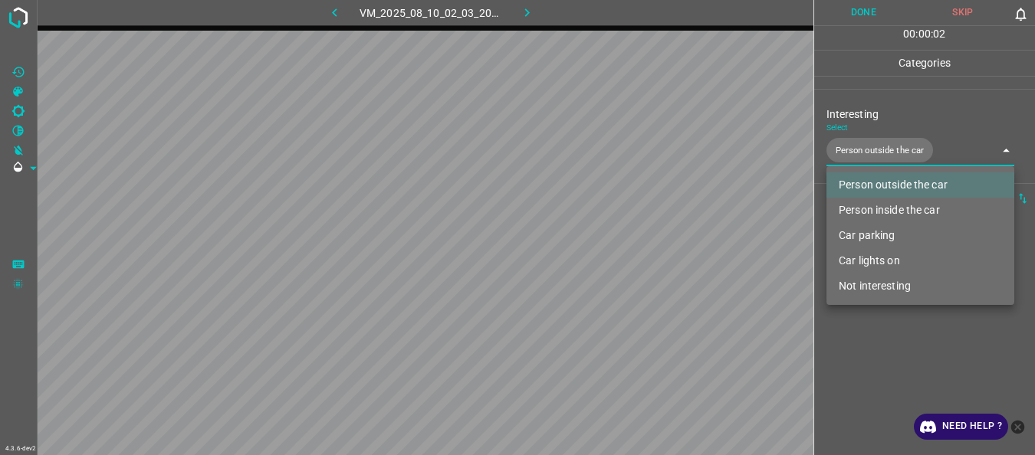
click at [876, 337] on div at bounding box center [517, 227] width 1035 height 455
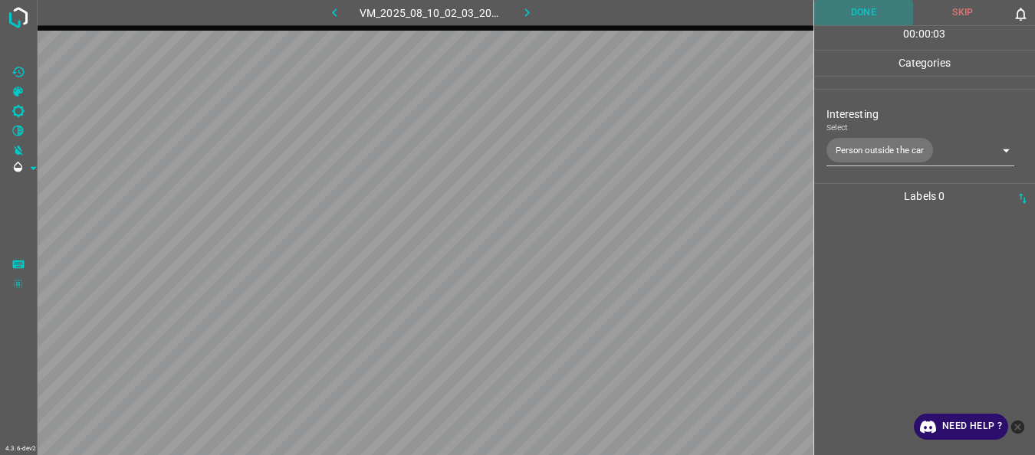
click at [879, 2] on button "Done" at bounding box center [864, 12] width 100 height 25
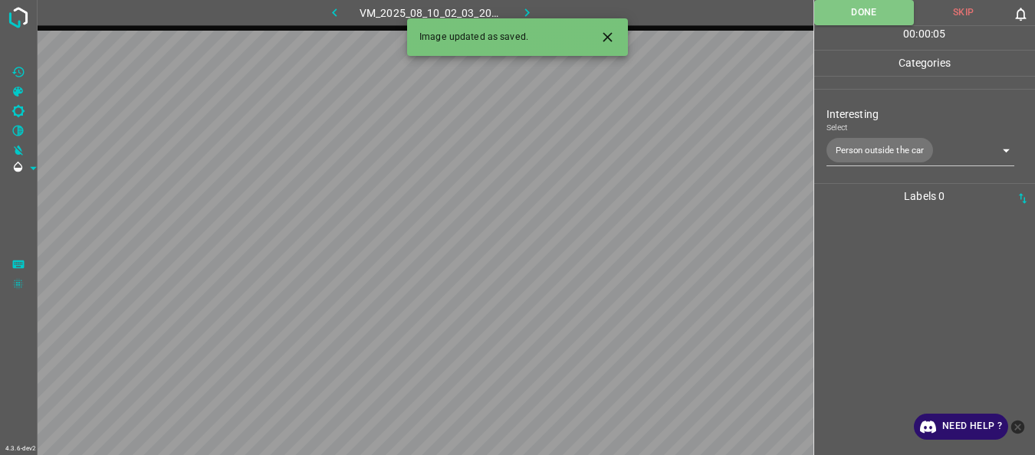
click at [536, 8] on button "button" at bounding box center [527, 12] width 49 height 25
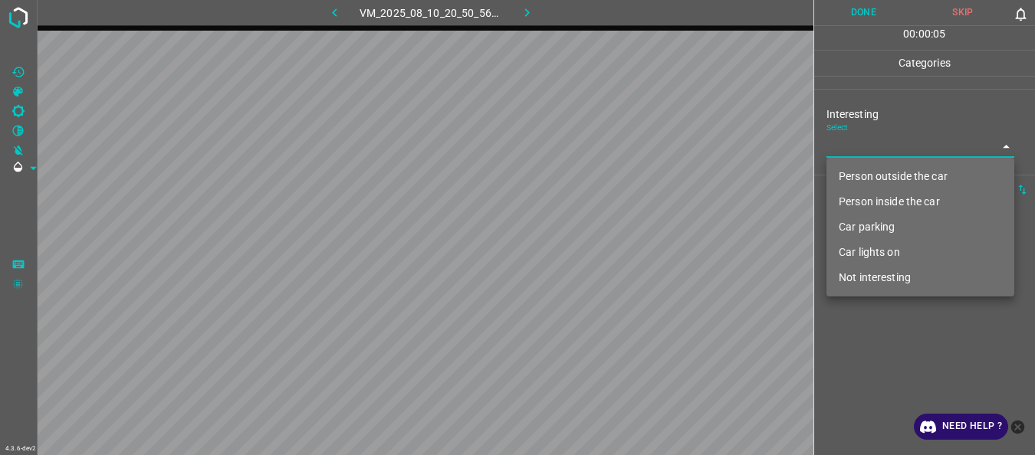
click at [850, 155] on body "4.3.6-dev2 VM_2025_08_10_20_50_56_553_09.gif Done Skip 0 00 : 00 : 05 Categorie…" at bounding box center [517, 227] width 1035 height 455
click at [849, 176] on li "Person outside the car" at bounding box center [920, 176] width 188 height 25
type input "Person outside the car"
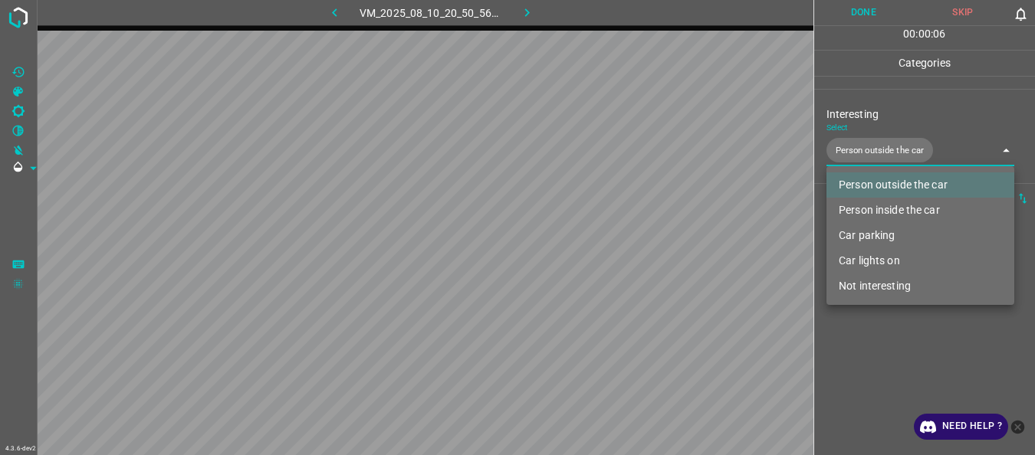
click at [882, 363] on div at bounding box center [517, 227] width 1035 height 455
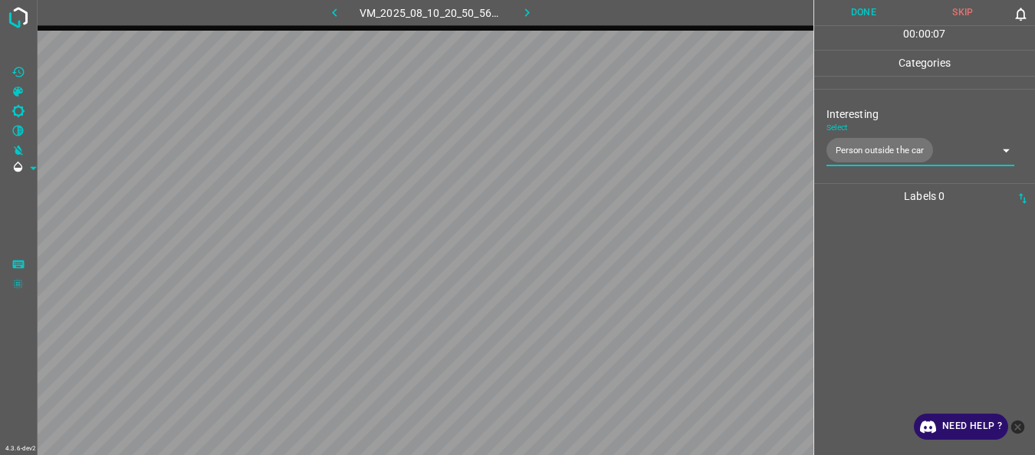
click at [854, 19] on button "Done" at bounding box center [864, 12] width 100 height 25
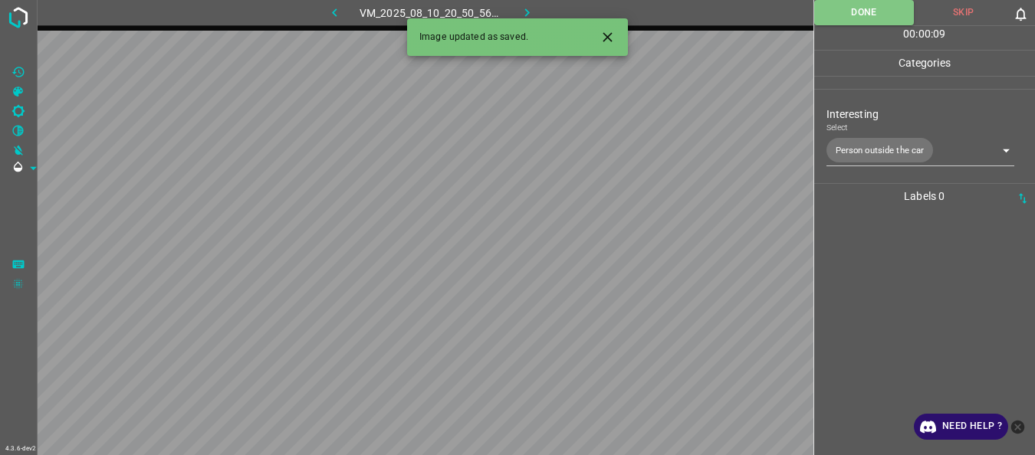
click at [531, 12] on icon "button" at bounding box center [527, 13] width 16 height 16
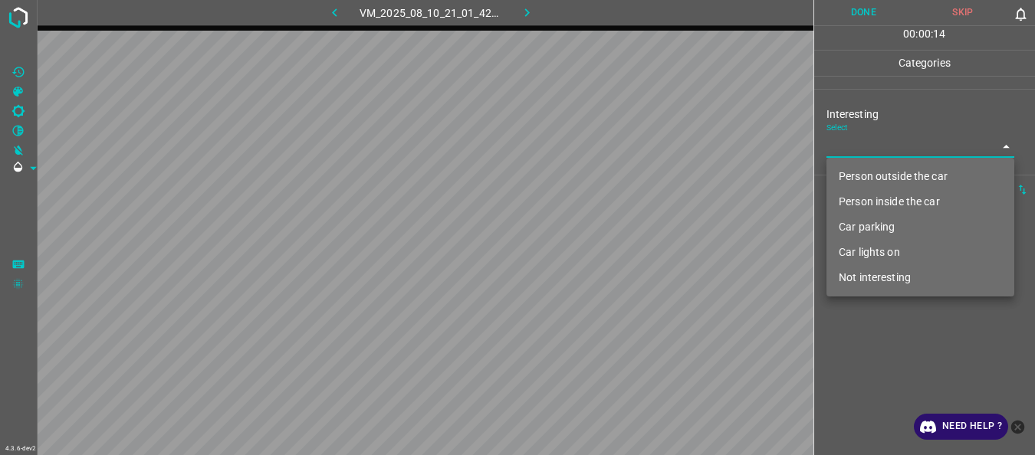
click at [902, 152] on body "4.3.6-dev2 VM_2025_08_10_21_01_42_427_02.gif Done Skip 0 00 : 00 : 14 Categorie…" at bounding box center [517, 227] width 1035 height 455
click at [889, 179] on li "Person outside the car" at bounding box center [920, 176] width 188 height 25
type input "Person outside the car"
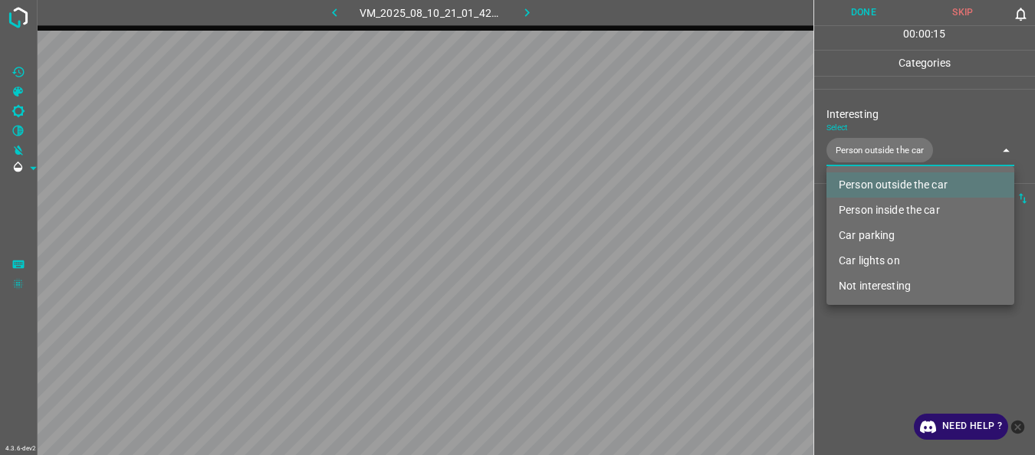
click at [899, 336] on div at bounding box center [517, 227] width 1035 height 455
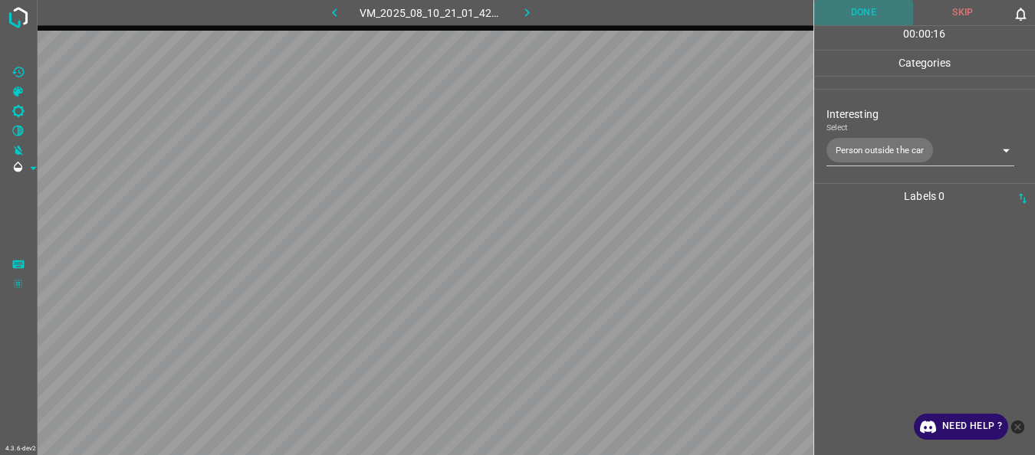
click at [863, 11] on button "Done" at bounding box center [864, 12] width 100 height 25
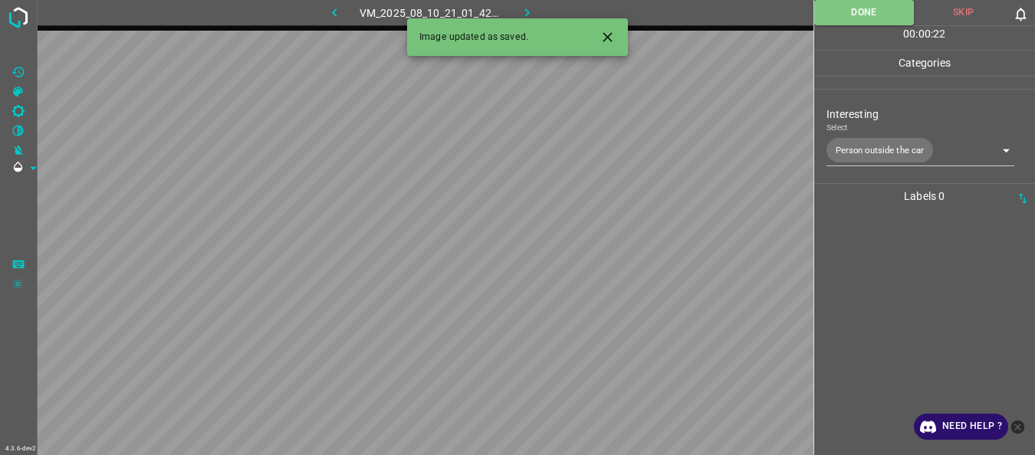
click at [518, 11] on button "button" at bounding box center [527, 12] width 49 height 25
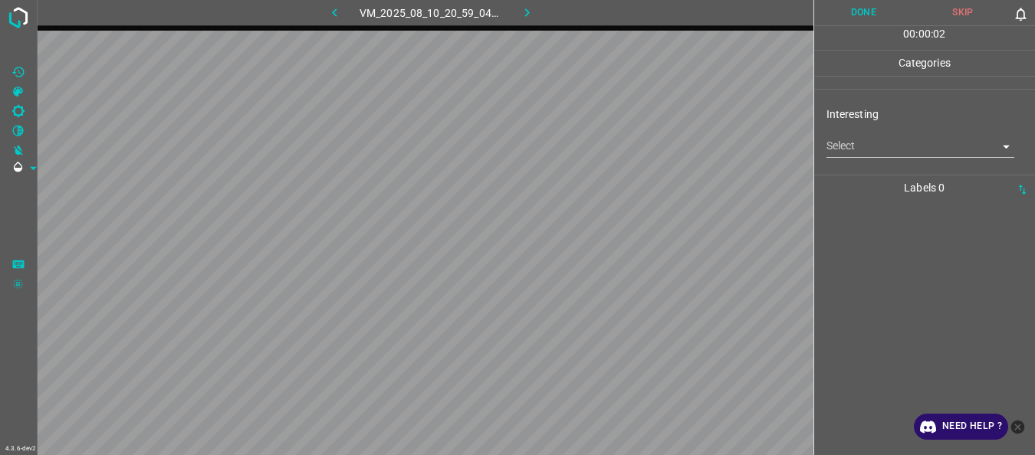
click at [887, 159] on div "Interesting Select ​" at bounding box center [925, 132] width 222 height 72
click at [884, 153] on body "4.3.6-dev2 VM_2025_08_10_20_59_04_906_01.gif Done Skip 0 00 : 00 : 03 Categorie…" at bounding box center [517, 227] width 1035 height 455
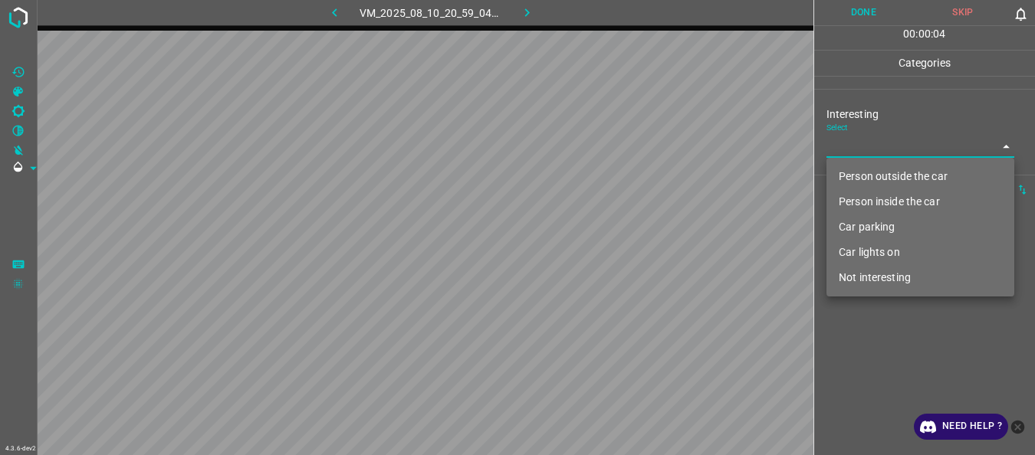
click at [869, 225] on li "Car parking" at bounding box center [920, 227] width 188 height 25
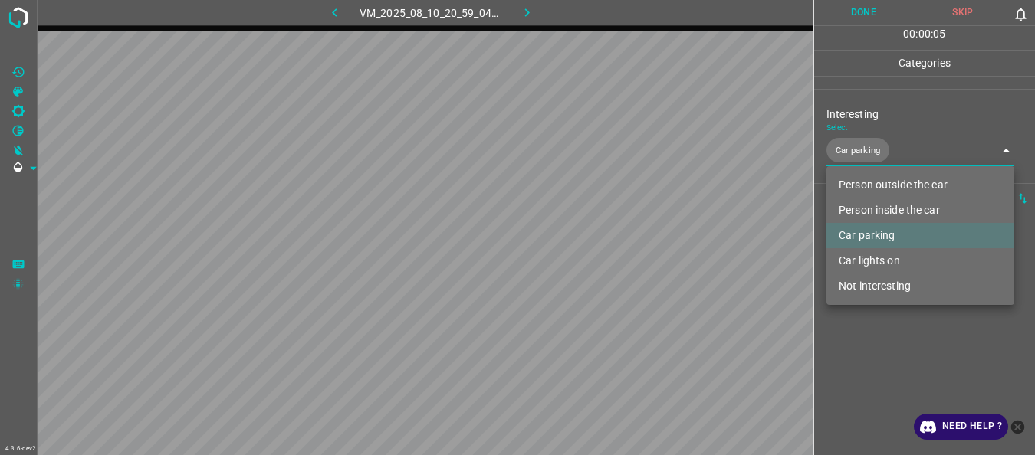
click at [872, 347] on div at bounding box center [517, 227] width 1035 height 455
click at [871, 160] on body "4.3.6-dev2 VM_2025_08_10_20_59_04_906_01.gif Done Skip 0 00 : 00 : 07 Categorie…" at bounding box center [517, 227] width 1035 height 455
click at [872, 254] on li "Car lights on" at bounding box center [920, 260] width 188 height 25
click at [866, 230] on li "Car parking" at bounding box center [920, 235] width 188 height 25
type input "Car lights on"
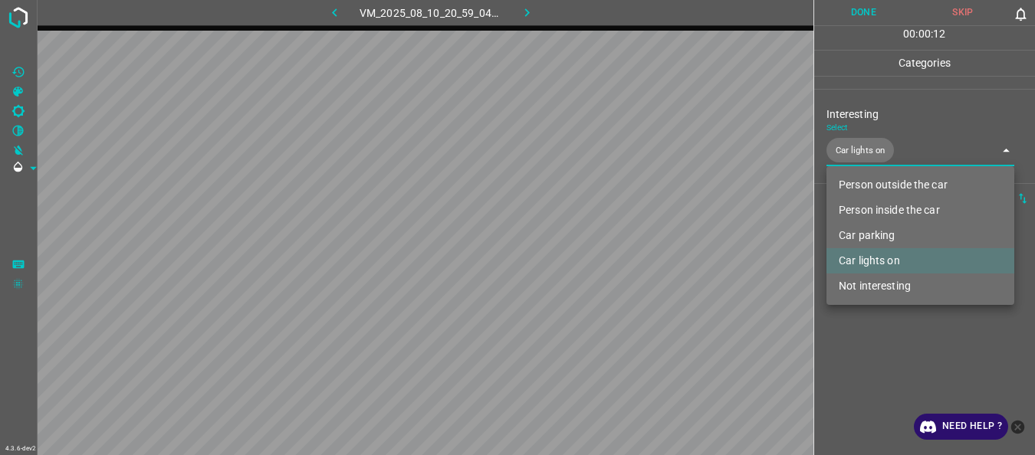
click at [859, 10] on div at bounding box center [517, 227] width 1035 height 455
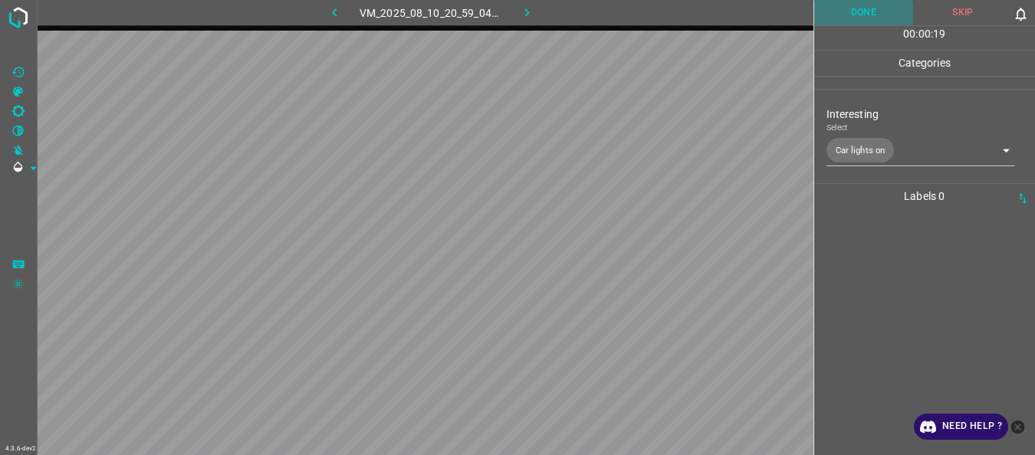
click at [876, 10] on button "Done" at bounding box center [864, 12] width 100 height 25
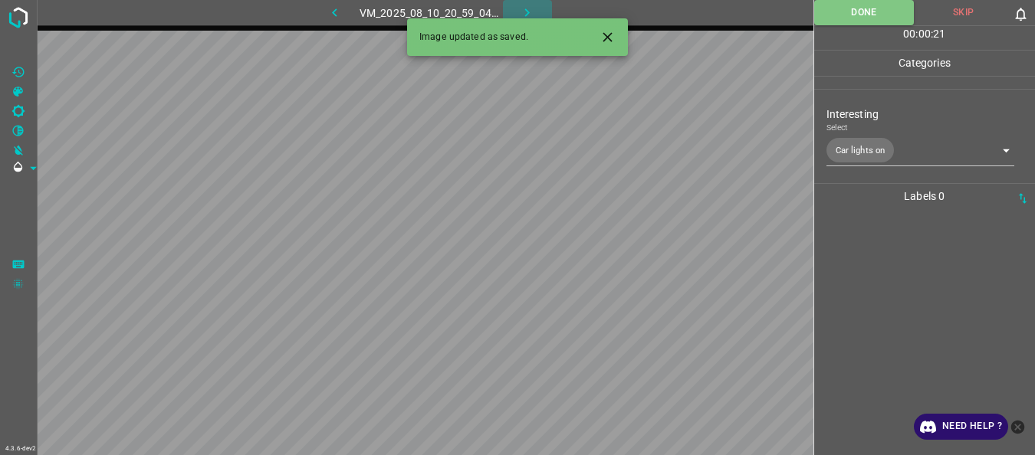
click at [530, 10] on icon "button" at bounding box center [527, 13] width 16 height 16
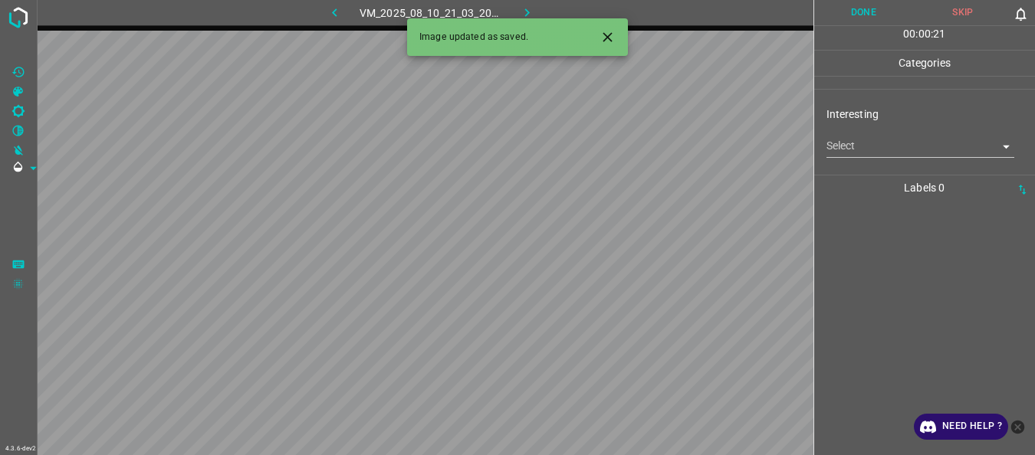
click at [859, 149] on body "4.3.6-dev2 VM_2025_08_10_21_03_20_914_01.gif Done Skip 0 00 : 00 : 21 Categorie…" at bounding box center [517, 227] width 1035 height 455
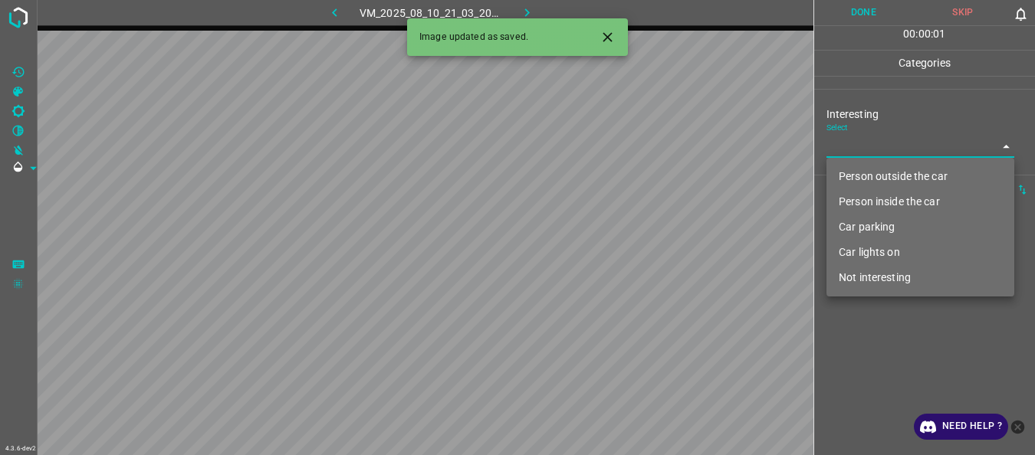
click at [856, 170] on li "Person outside the car" at bounding box center [920, 176] width 188 height 25
type input "Person outside the car"
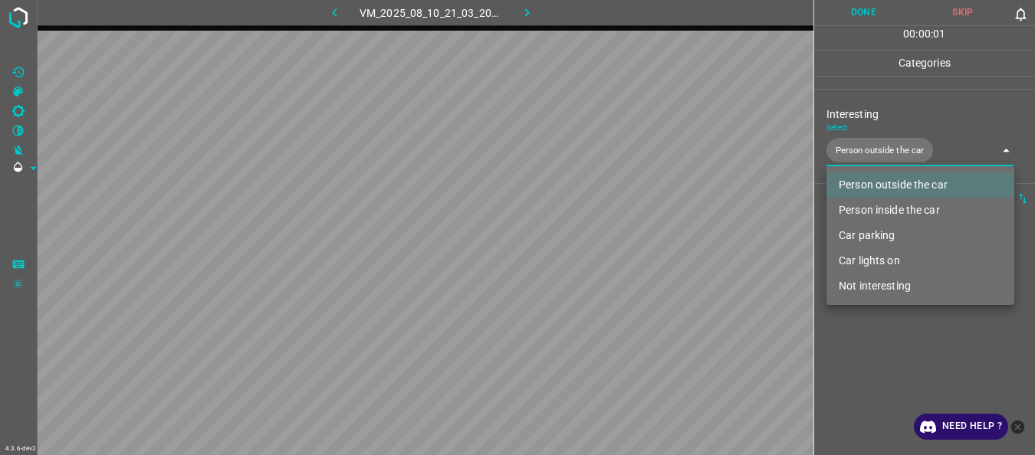
click at [881, 376] on div at bounding box center [517, 227] width 1035 height 455
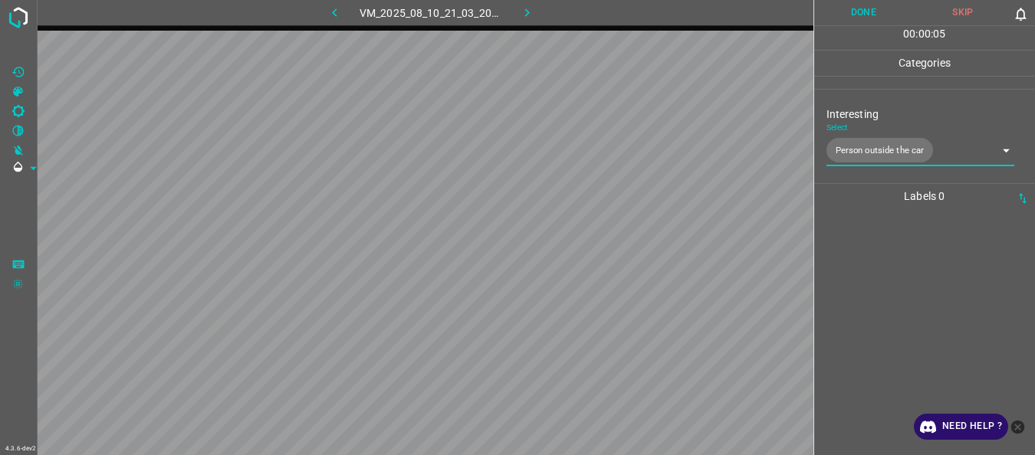
click at [856, 17] on button "Done" at bounding box center [864, 12] width 100 height 25
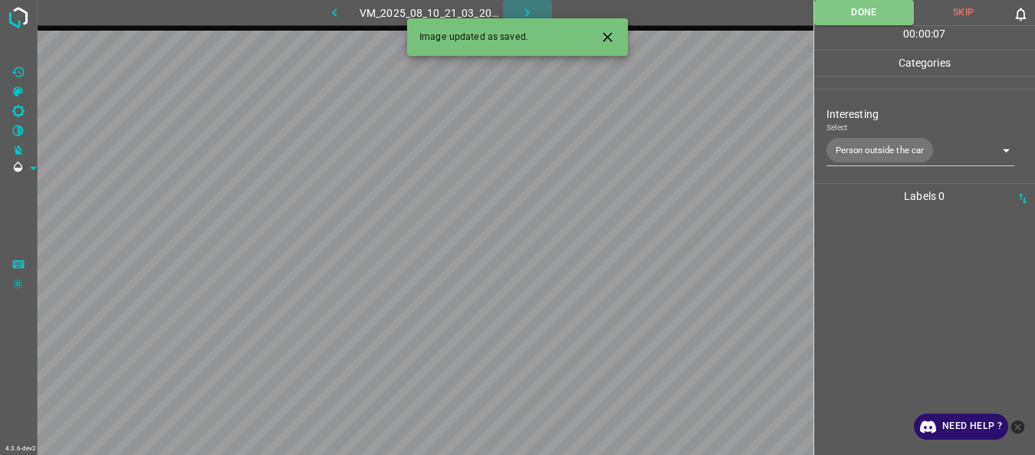
click at [530, 12] on icon "button" at bounding box center [527, 13] width 16 height 16
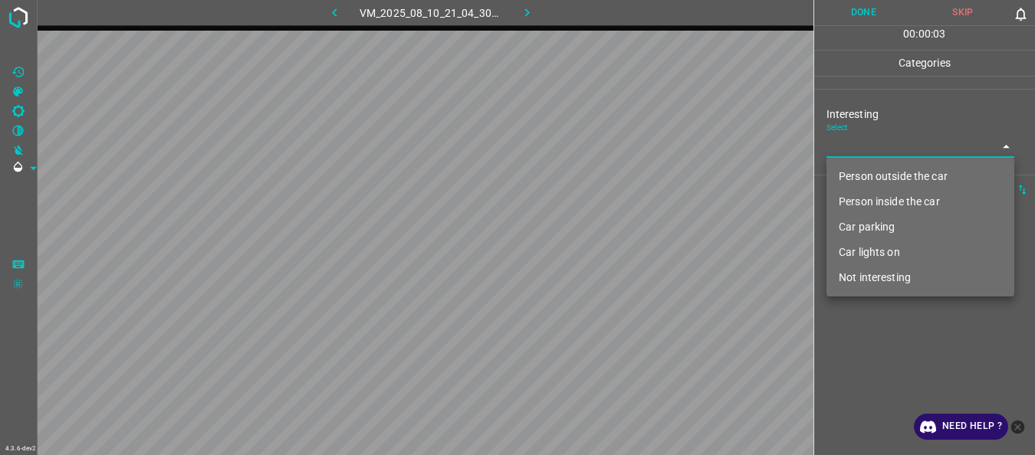
click at [874, 154] on body "4.3.6-dev2 VM_2025_08_10_21_04_30_630_02.gif Done Skip 0 00 : 00 : 03 Categorie…" at bounding box center [517, 227] width 1035 height 455
click at [878, 275] on li "Not interesting" at bounding box center [920, 277] width 188 height 25
type input "Not interesting"
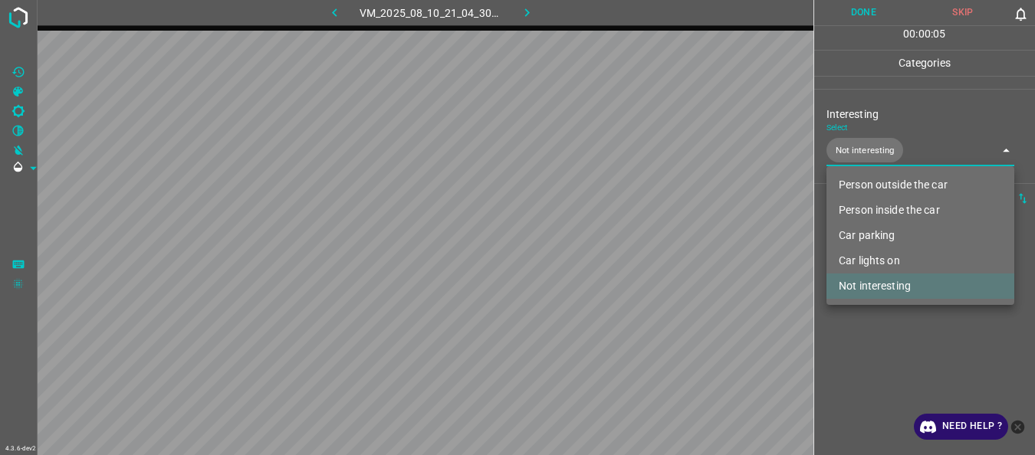
click at [867, 337] on div at bounding box center [517, 227] width 1035 height 455
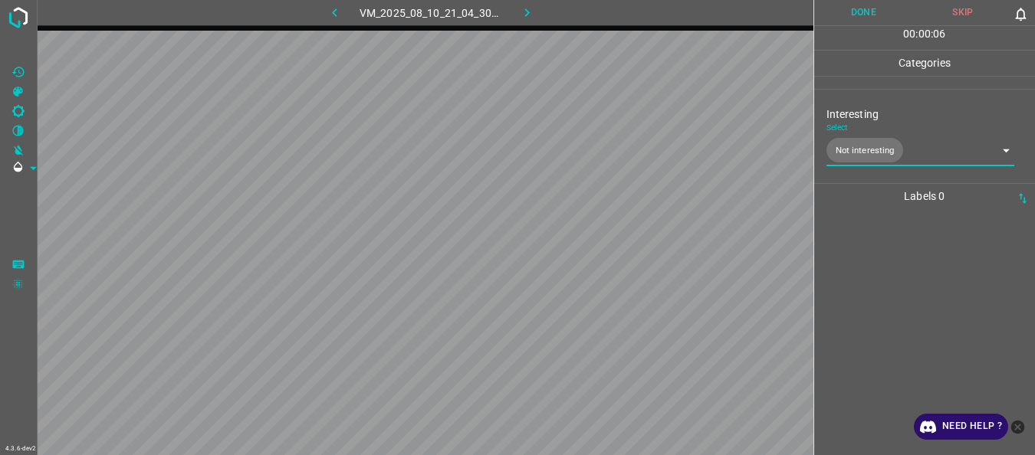
click at [855, 15] on button "Done" at bounding box center [864, 12] width 100 height 25
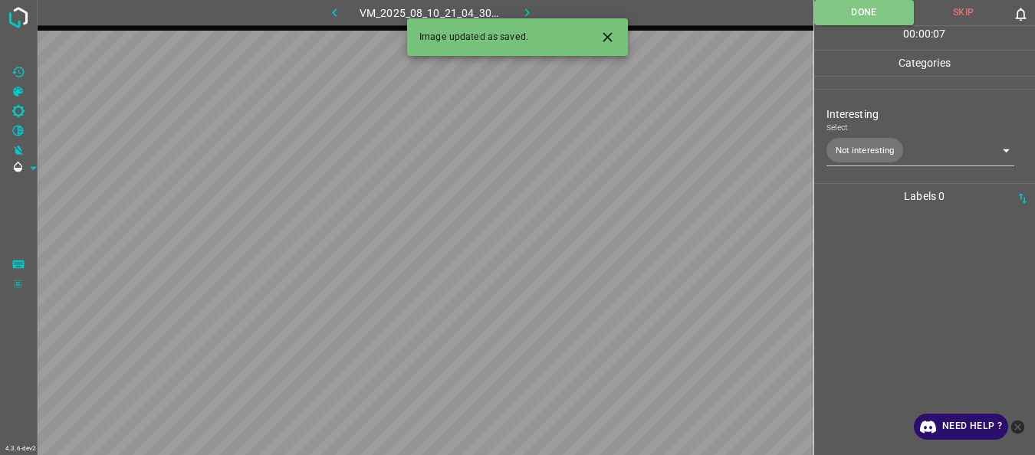
click at [528, 12] on icon "button" at bounding box center [527, 12] width 5 height 8
click at [863, 153] on body "4.3.6-dev2 VM_2025_08_10_21_03_20_914_00.gif Done Skip 0 00 : 00 : 02 Categorie…" at bounding box center [517, 227] width 1035 height 455
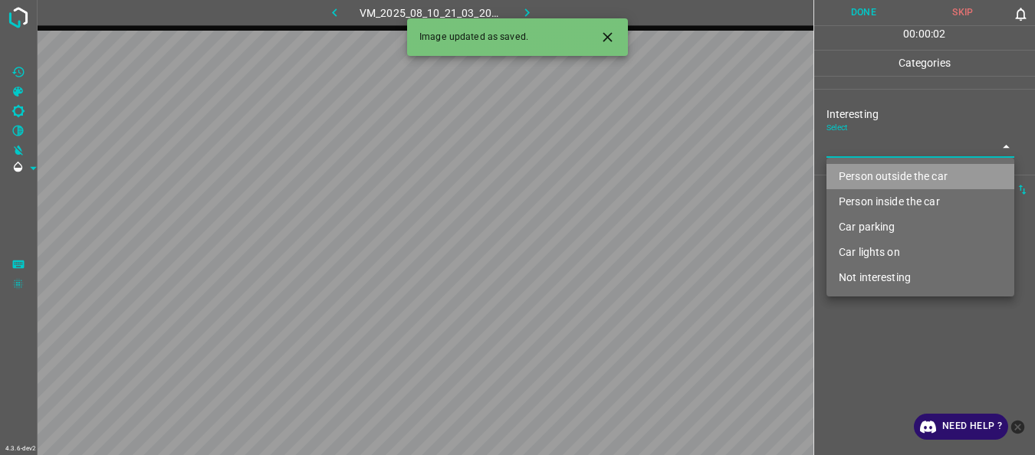
click at [864, 168] on li "Person outside the car" at bounding box center [920, 176] width 188 height 25
type input "Person outside the car"
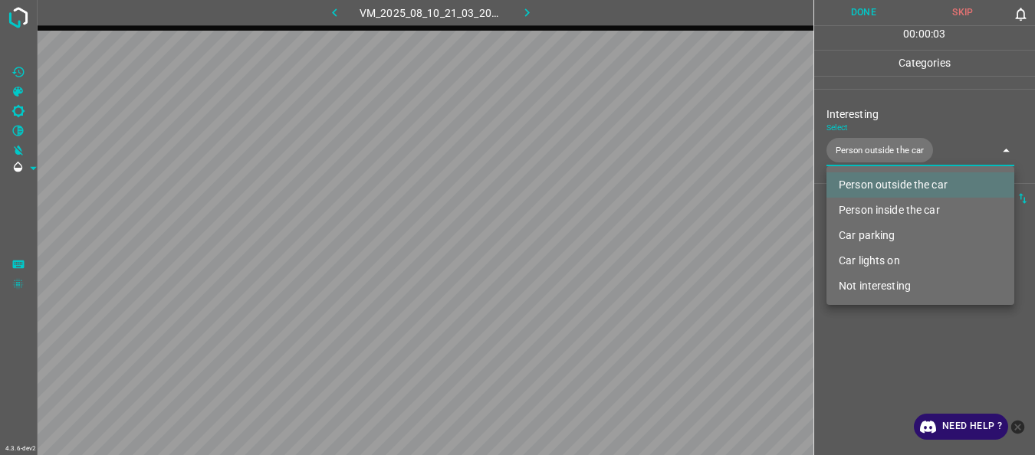
click at [883, 360] on div at bounding box center [517, 227] width 1035 height 455
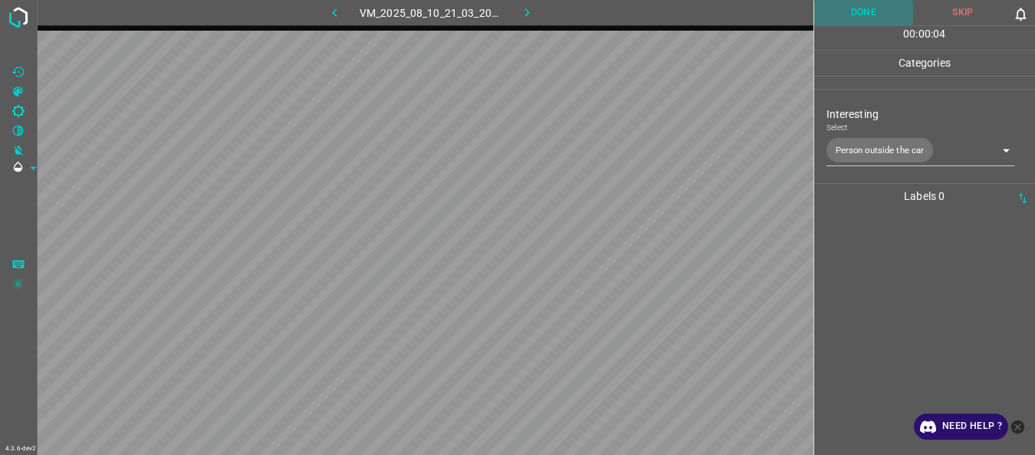
click at [855, 15] on button "Done" at bounding box center [864, 12] width 100 height 25
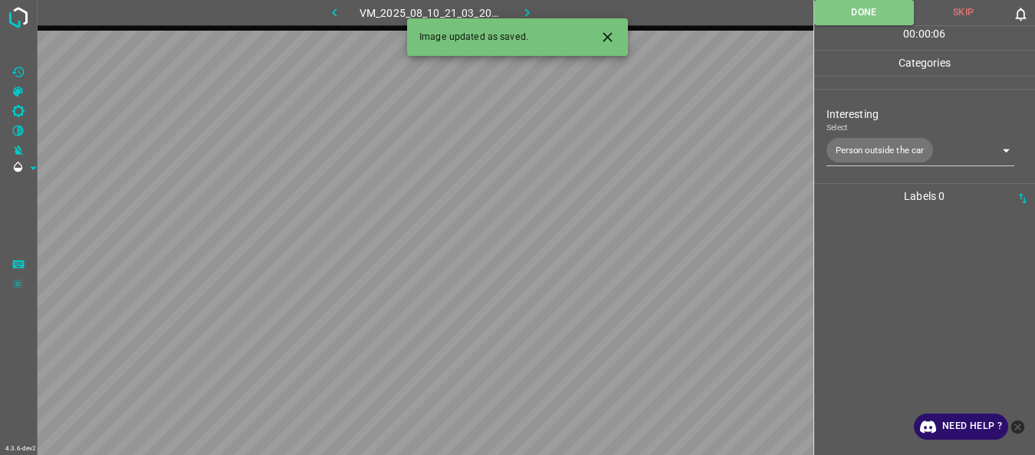
click at [533, 9] on icon "button" at bounding box center [527, 13] width 16 height 16
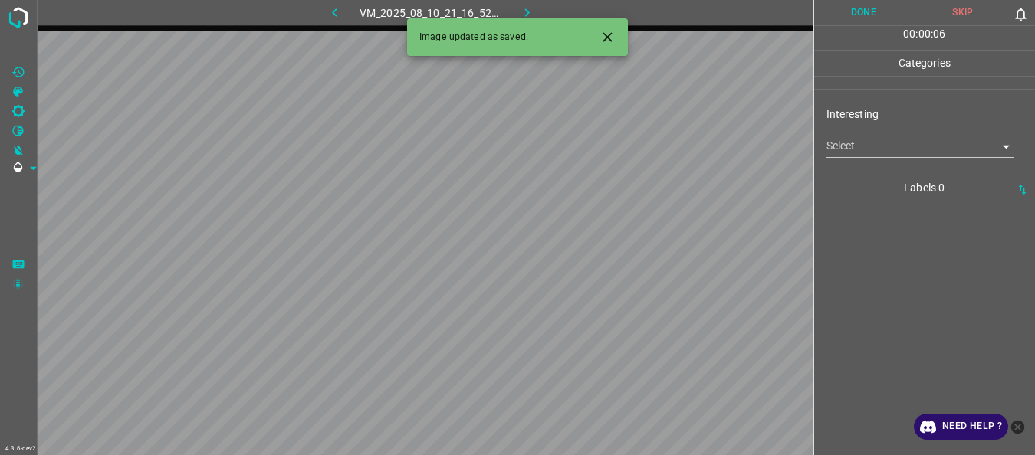
click at [849, 141] on body "4.3.6-dev2 VM_2025_08_10_21_16_52_221_01.gif Done Skip 0 00 : 00 : 06 Categorie…" at bounding box center [517, 227] width 1035 height 455
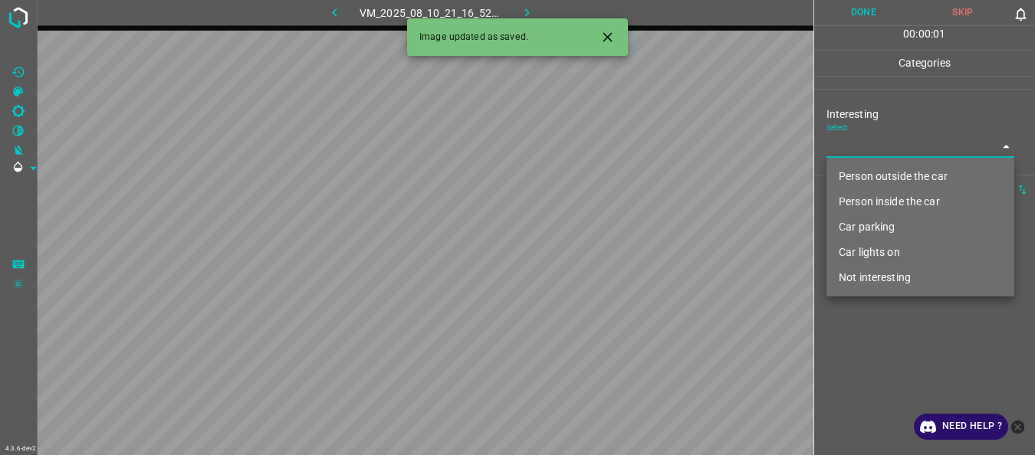
click at [860, 182] on li "Person outside the car" at bounding box center [920, 176] width 188 height 25
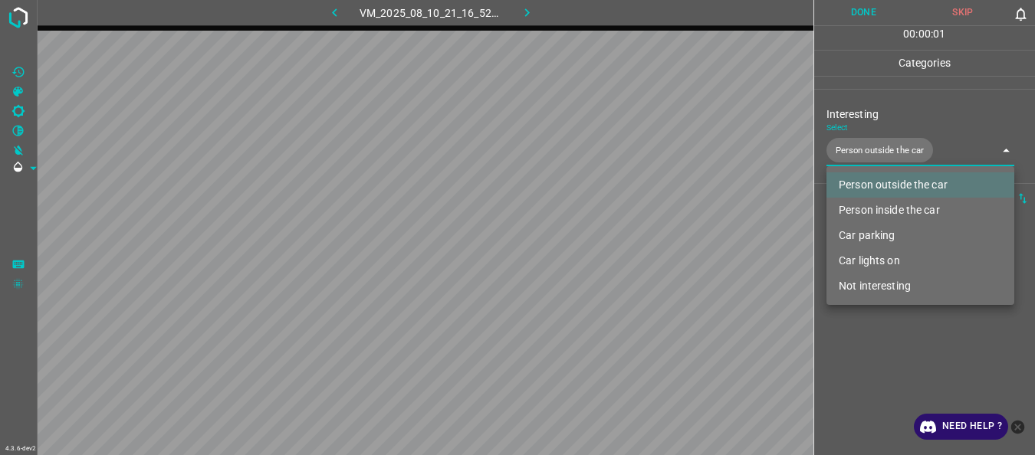
type input "Person outside the car"
click at [874, 346] on div at bounding box center [517, 227] width 1035 height 455
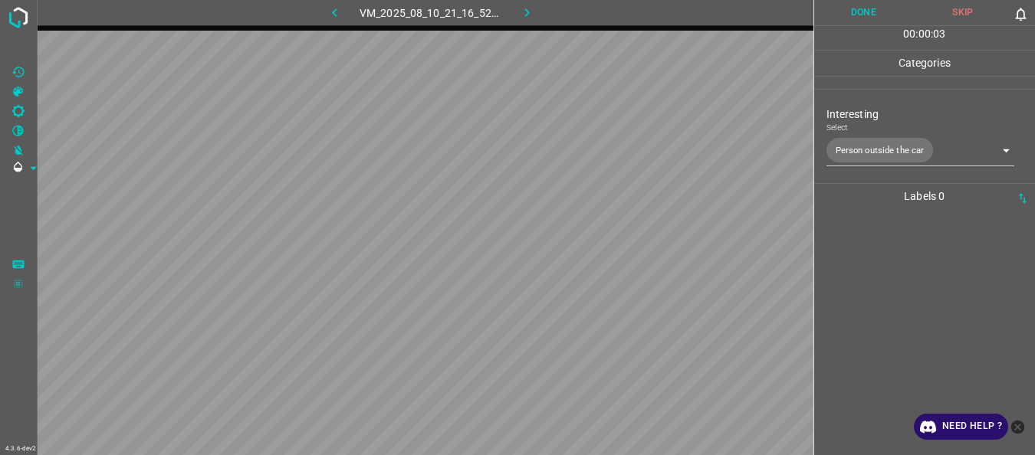
click at [863, 28] on div "00 : 00 : 03" at bounding box center [925, 38] width 222 height 24
click at [853, 18] on button "Done" at bounding box center [864, 12] width 100 height 25
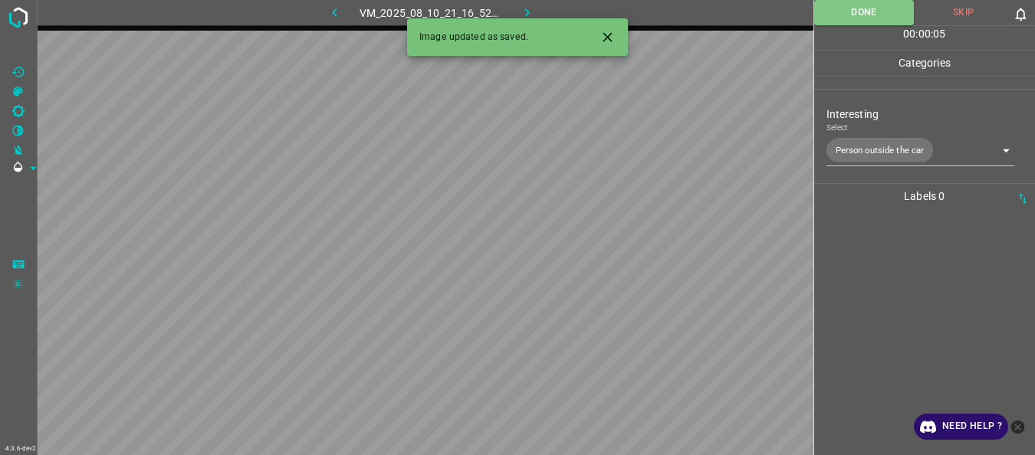
click at [524, 6] on icon "button" at bounding box center [527, 13] width 16 height 16
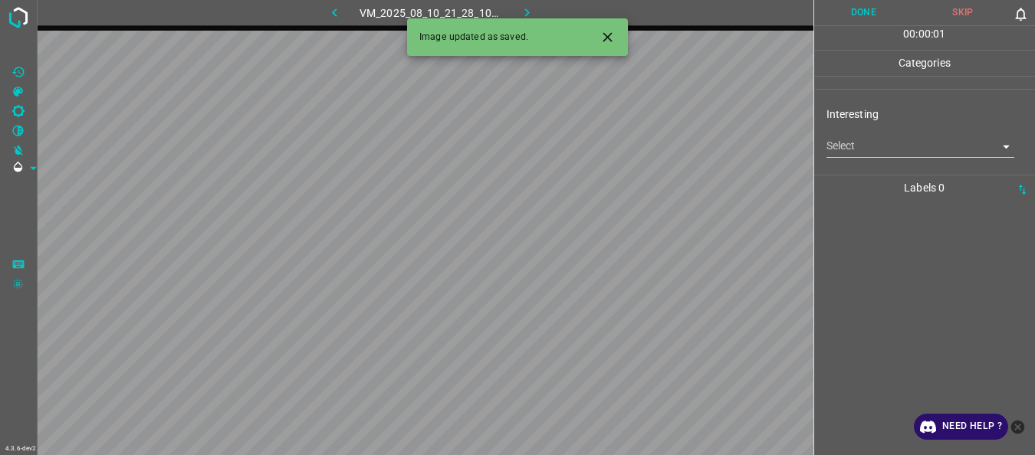
click at [857, 155] on body "4.3.6-dev2 VM_2025_08_10_21_28_10_117_01.gif Done Skip 0 00 : 00 : 01 Categorie…" at bounding box center [517, 227] width 1035 height 455
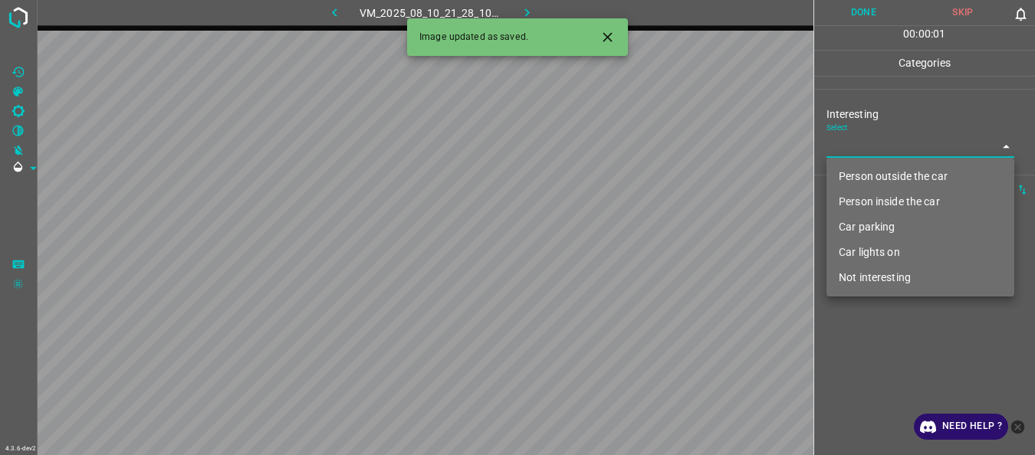
click at [862, 182] on li "Person outside the car" at bounding box center [920, 176] width 188 height 25
type input "Person outside the car"
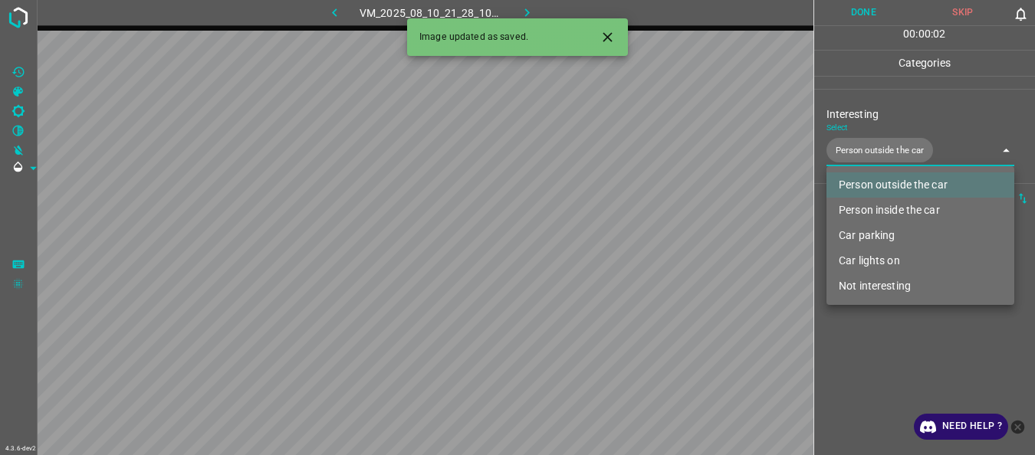
click at [853, 334] on div at bounding box center [517, 227] width 1035 height 455
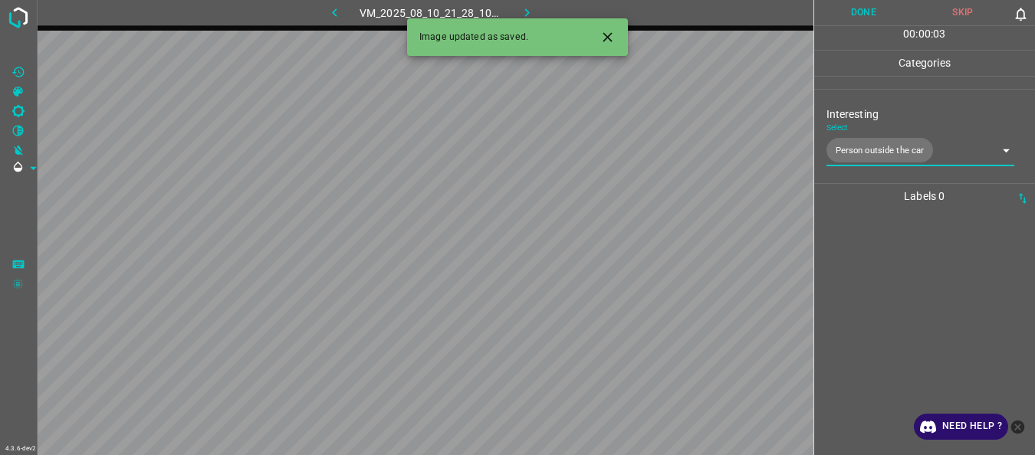
click at [859, 18] on button "Done" at bounding box center [864, 12] width 100 height 25
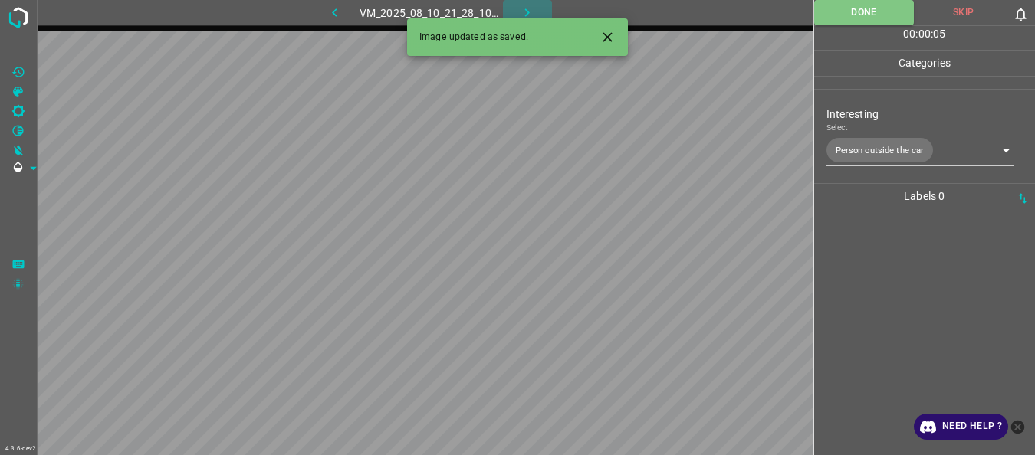
click at [522, 8] on icon "button" at bounding box center [527, 13] width 16 height 16
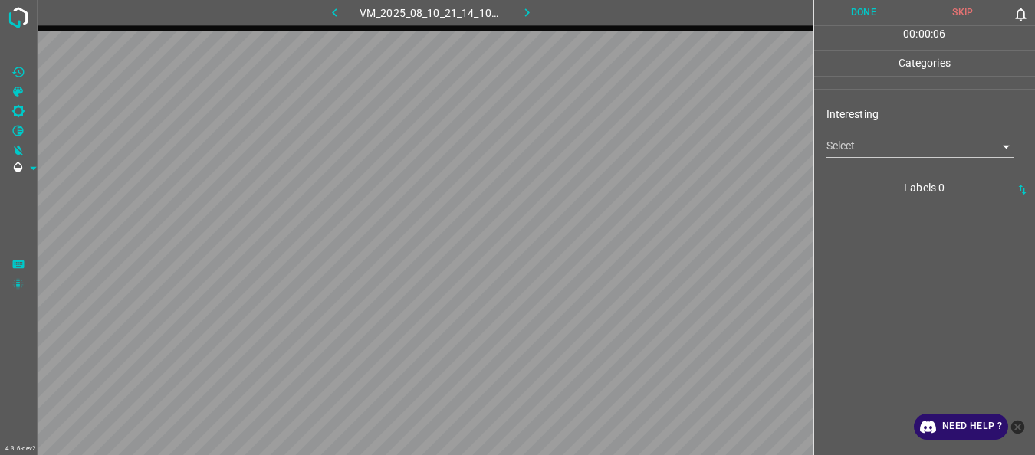
click at [910, 153] on body "4.3.6-dev2 VM_2025_08_10_21_14_10_882_02.gif Done Skip 0 00 : 00 : 06 Categorie…" at bounding box center [517, 227] width 1035 height 455
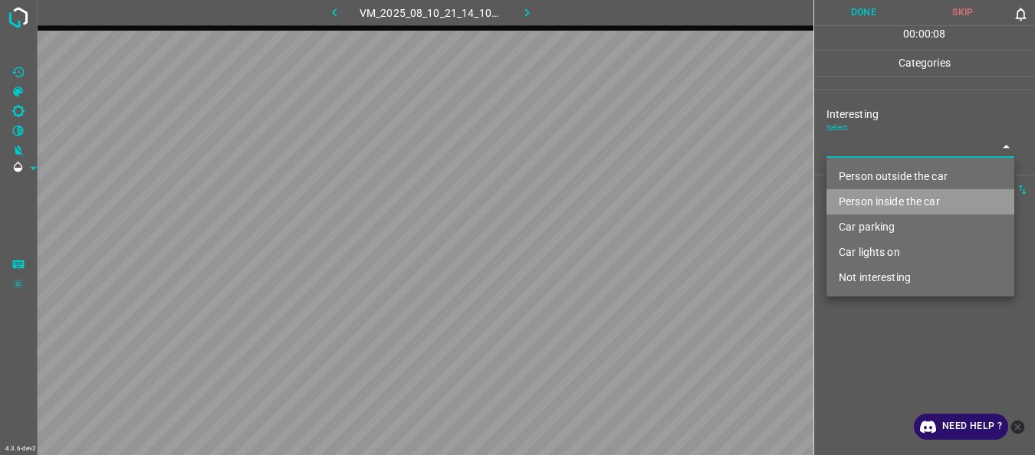
click at [868, 202] on li "Person inside the car" at bounding box center [920, 201] width 188 height 25
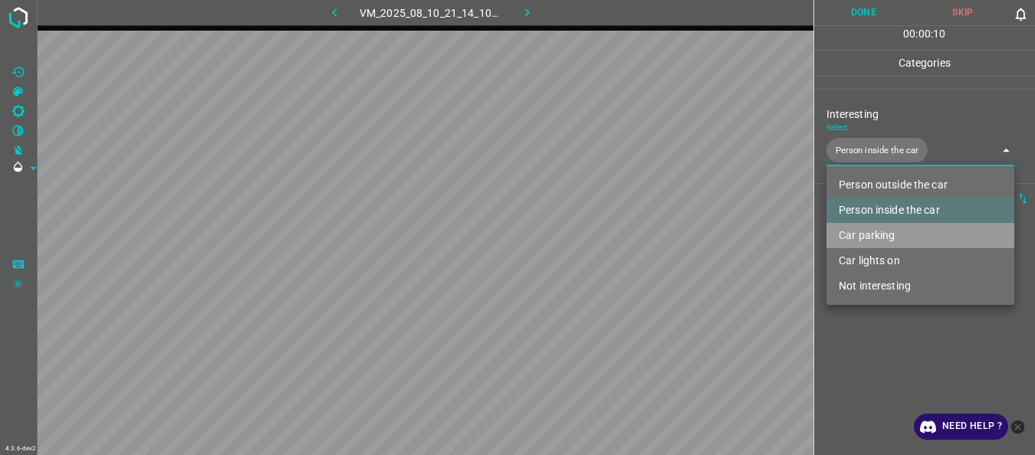
click at [870, 238] on li "Car parking" at bounding box center [920, 235] width 188 height 25
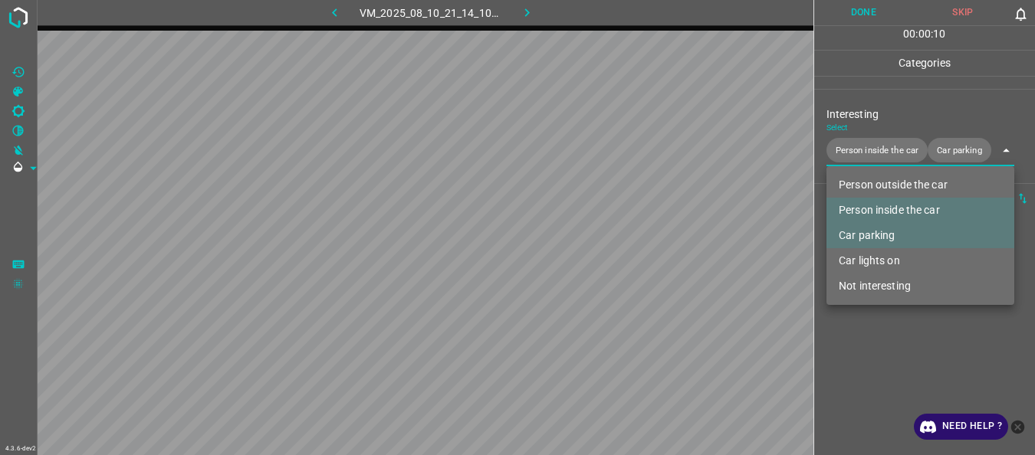
click at [872, 258] on li "Car lights on" at bounding box center [920, 260] width 188 height 25
type input "Person inside the car,Car parking,Car lights on"
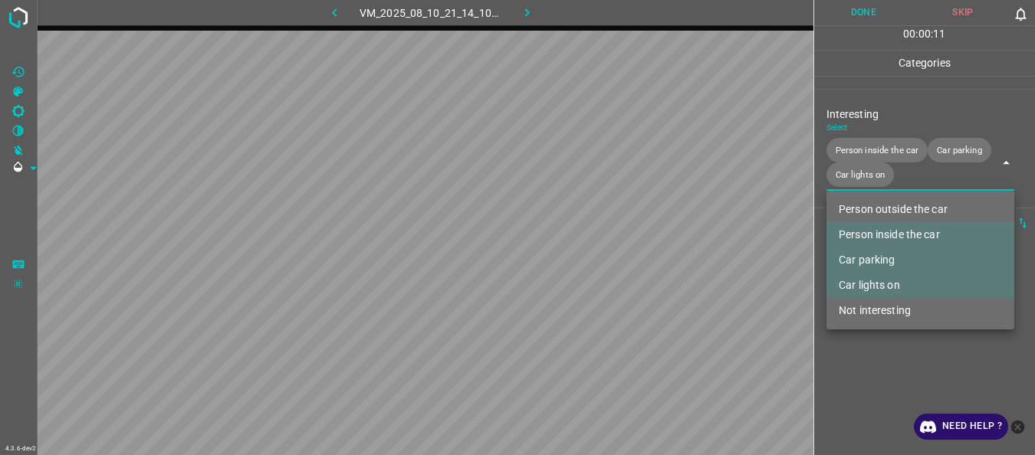
click at [861, 341] on div at bounding box center [517, 227] width 1035 height 455
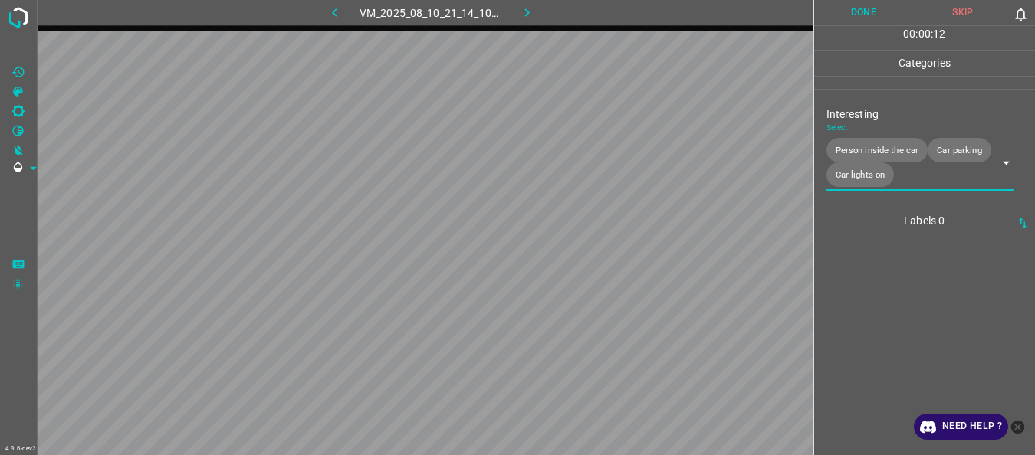
click at [866, 3] on button "Done" at bounding box center [864, 12] width 100 height 25
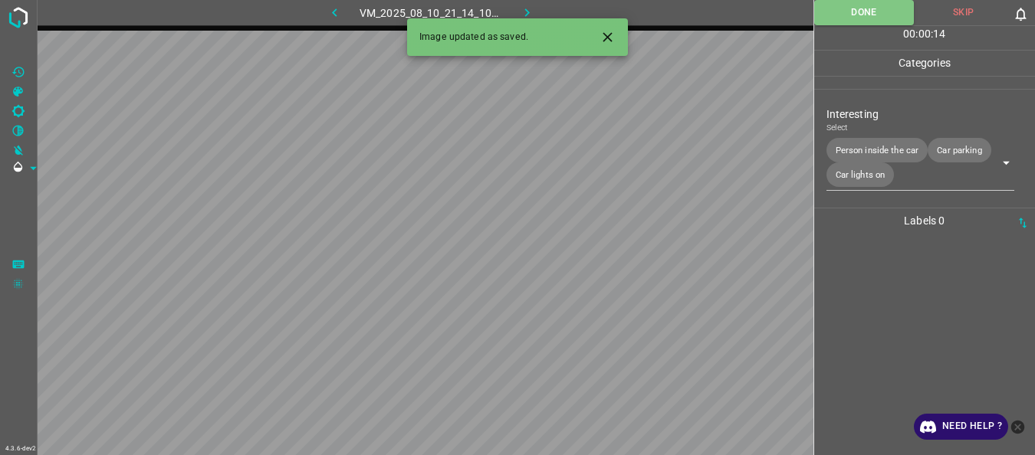
click at [526, 6] on icon "button" at bounding box center [527, 13] width 16 height 16
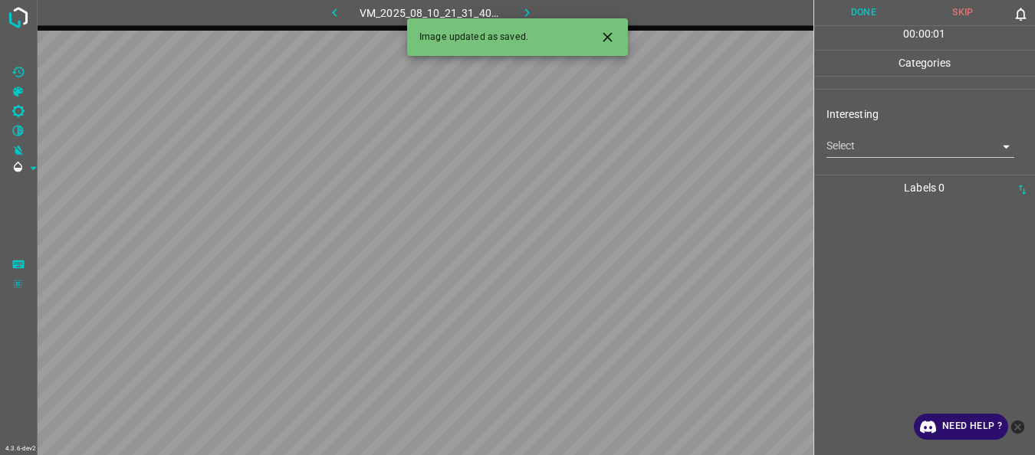
click at [846, 146] on body "4.3.6-dev2 VM_2025_08_10_21_31_40_028_05.gif Done Skip 0 00 : 00 : 01 Categorie…" at bounding box center [517, 227] width 1035 height 455
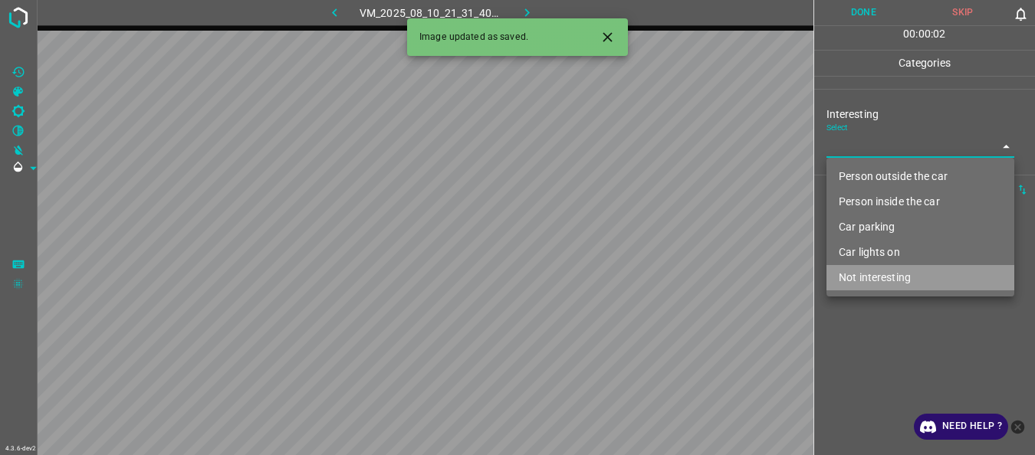
click at [869, 283] on li "Not interesting" at bounding box center [920, 277] width 188 height 25
type input "Not interesting"
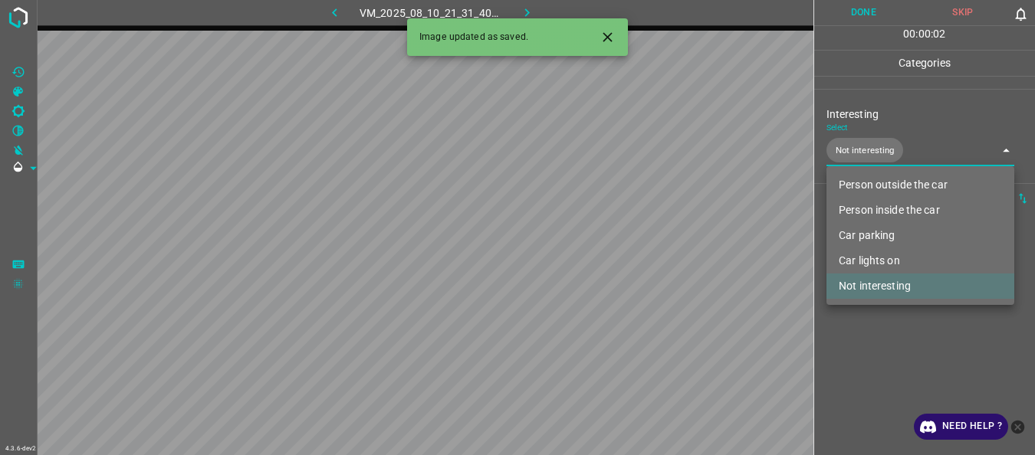
click at [866, 326] on div at bounding box center [517, 227] width 1035 height 455
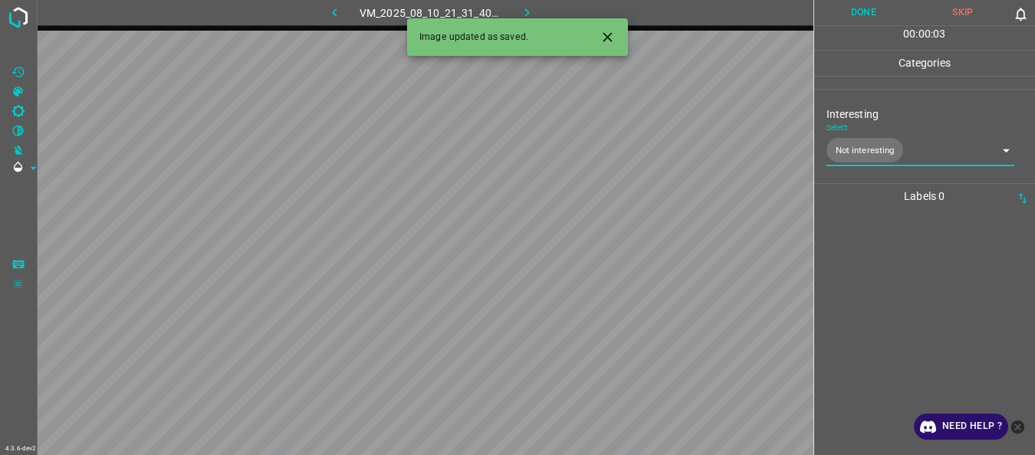
click at [863, 18] on button "Done" at bounding box center [864, 12] width 100 height 25
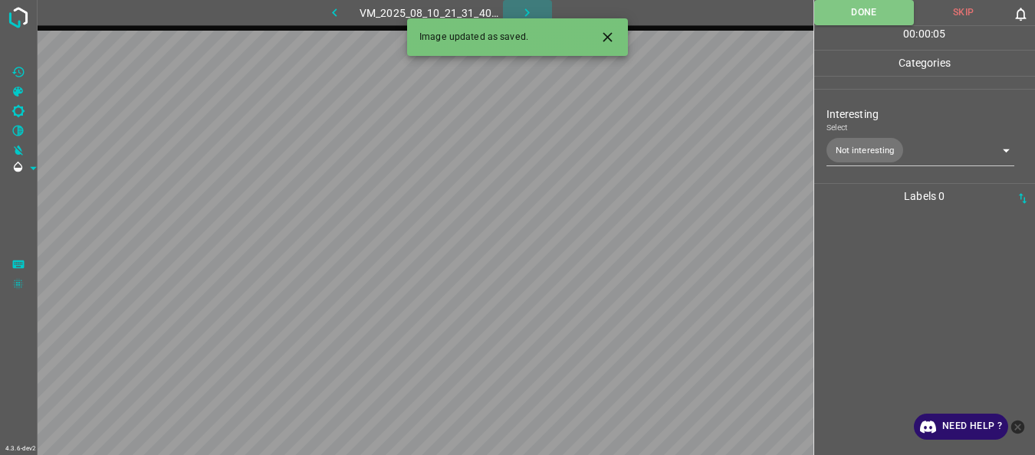
click at [525, 12] on icon "button" at bounding box center [527, 13] width 16 height 16
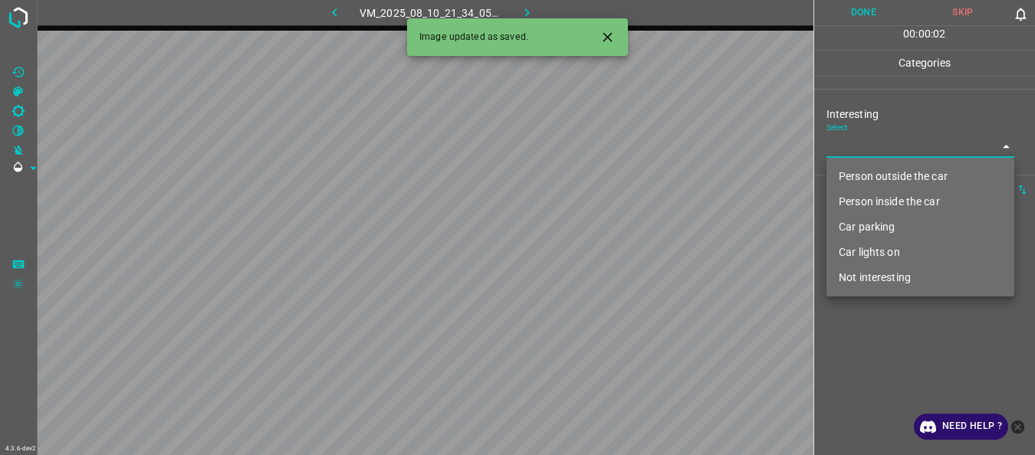
click at [843, 146] on body "4.3.6-dev2 VM_2025_08_10_21_34_05_300_04.gif Done Skip 0 00 : 00 : 02 Categorie…" at bounding box center [517, 227] width 1035 height 455
click at [859, 275] on li "Not interesting" at bounding box center [920, 277] width 188 height 25
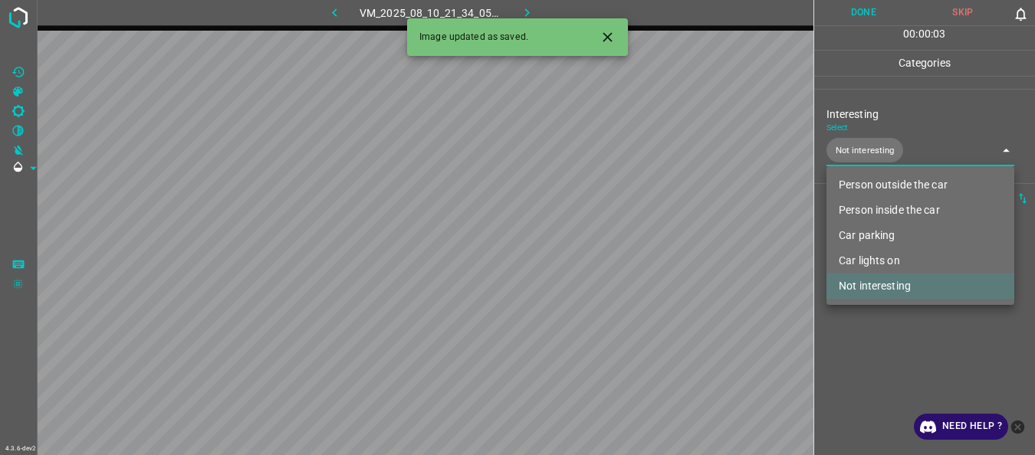
type input "Not interesting"
click at [857, 291] on li "Not interesting" at bounding box center [920, 286] width 188 height 25
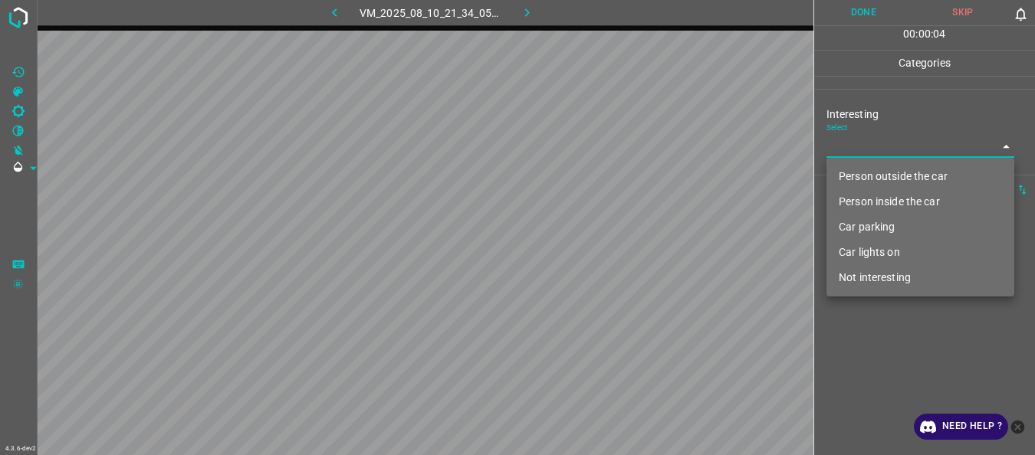
click at [857, 279] on li "Not interesting" at bounding box center [920, 277] width 188 height 25
type input "Not interesting"
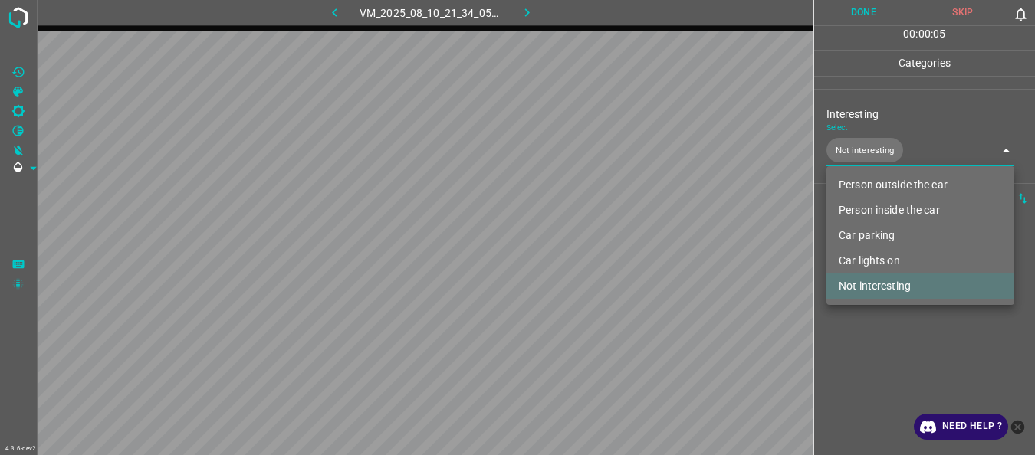
click at [853, 334] on div at bounding box center [517, 227] width 1035 height 455
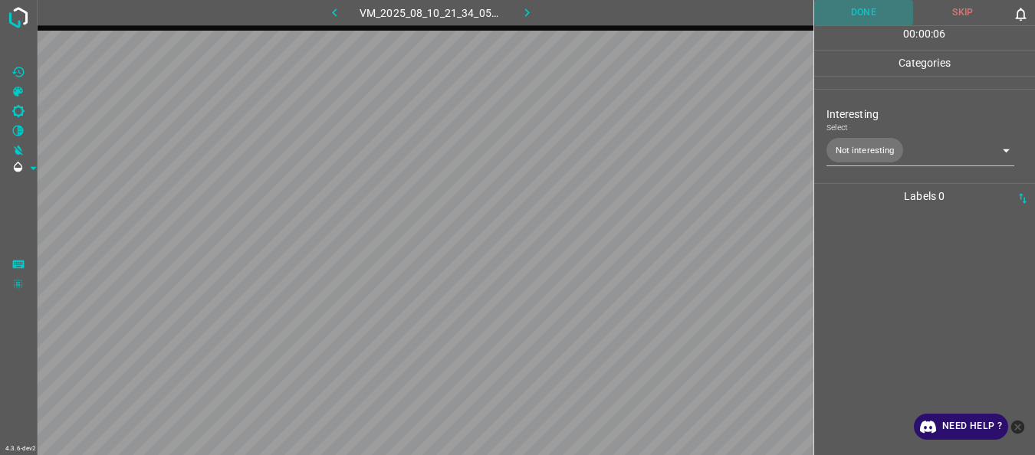
click at [865, 16] on button "Done" at bounding box center [864, 12] width 100 height 25
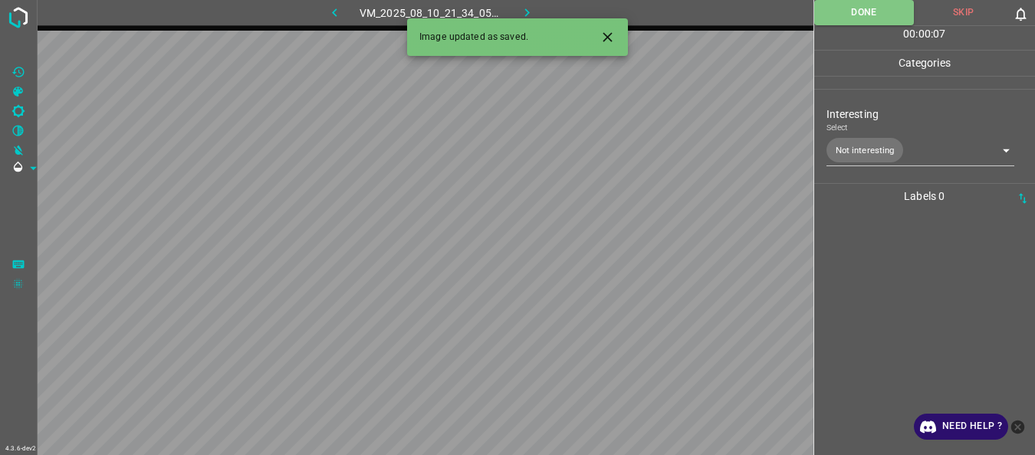
click at [529, 9] on icon "button" at bounding box center [527, 13] width 16 height 16
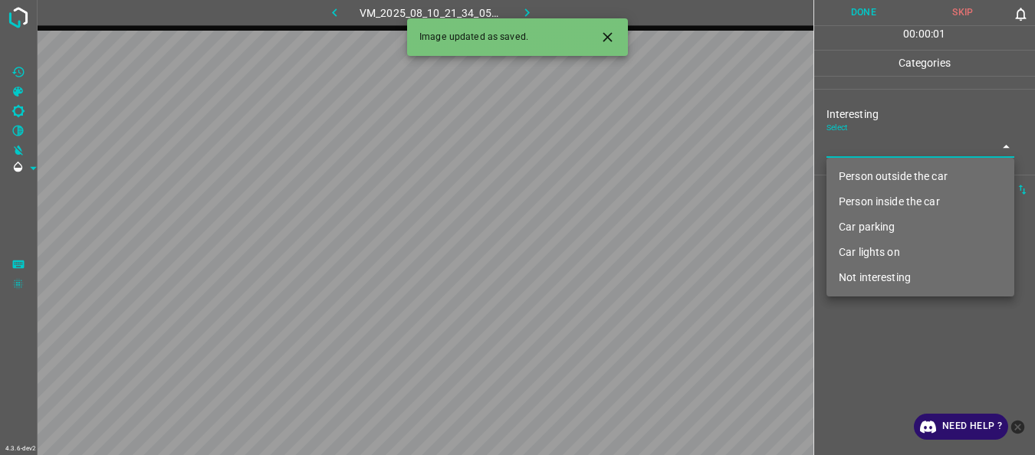
click at [872, 152] on body "4.3.6-dev2 VM_2025_08_10_21_34_05_300_06.gif Done Skip 0 00 : 00 : 01 Categorie…" at bounding box center [517, 227] width 1035 height 455
click at [871, 278] on li "Not interesting" at bounding box center [920, 277] width 188 height 25
type input "Not interesting"
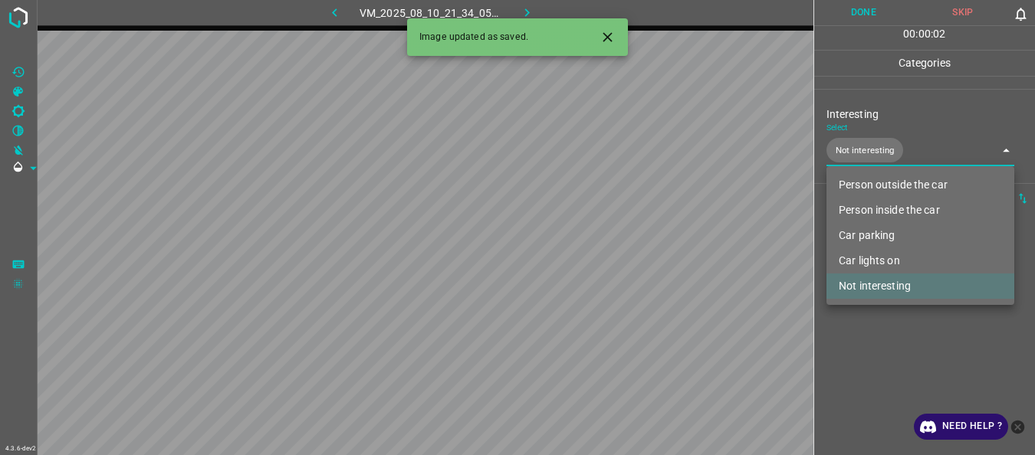
click at [868, 342] on div at bounding box center [517, 227] width 1035 height 455
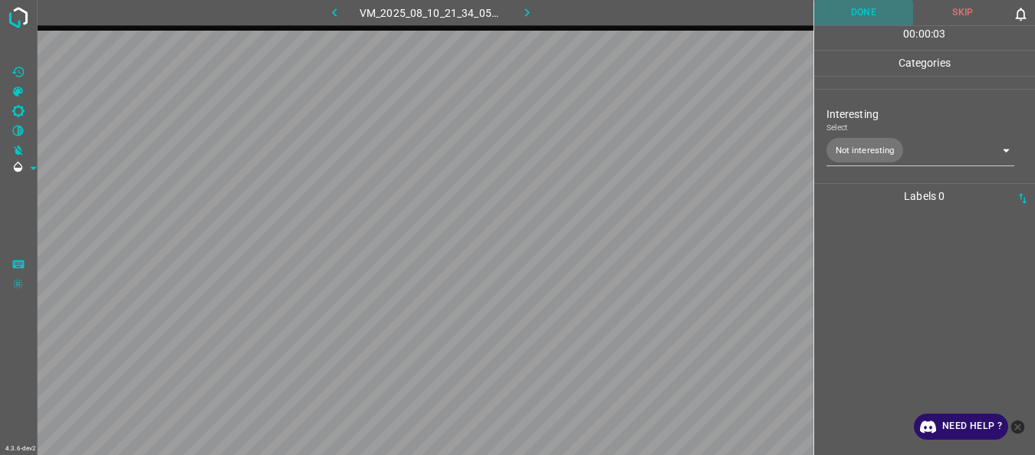
click at [866, 17] on button "Done" at bounding box center [864, 12] width 100 height 25
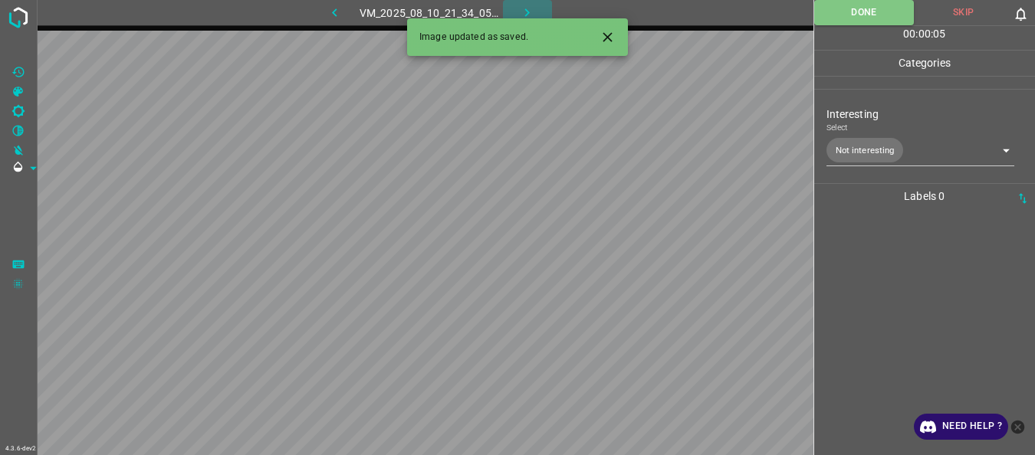
click at [528, 8] on icon "button" at bounding box center [527, 13] width 16 height 16
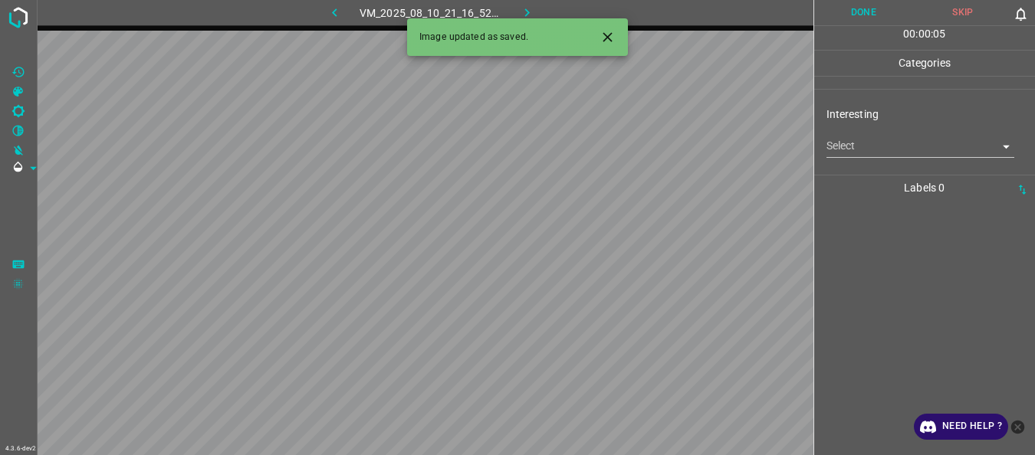
click at [856, 146] on body "4.3.6-dev2 VM_2025_08_10_21_16_52_221_00.gif Done Skip 0 00 : 00 : 05 Categorie…" at bounding box center [517, 227] width 1035 height 455
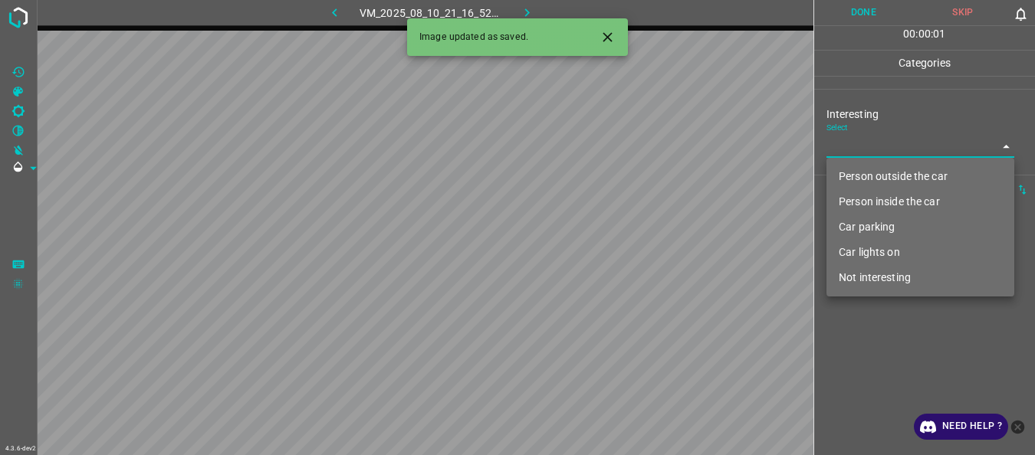
click at [855, 174] on li "Person outside the car" at bounding box center [920, 176] width 188 height 25
type input "Person outside the car"
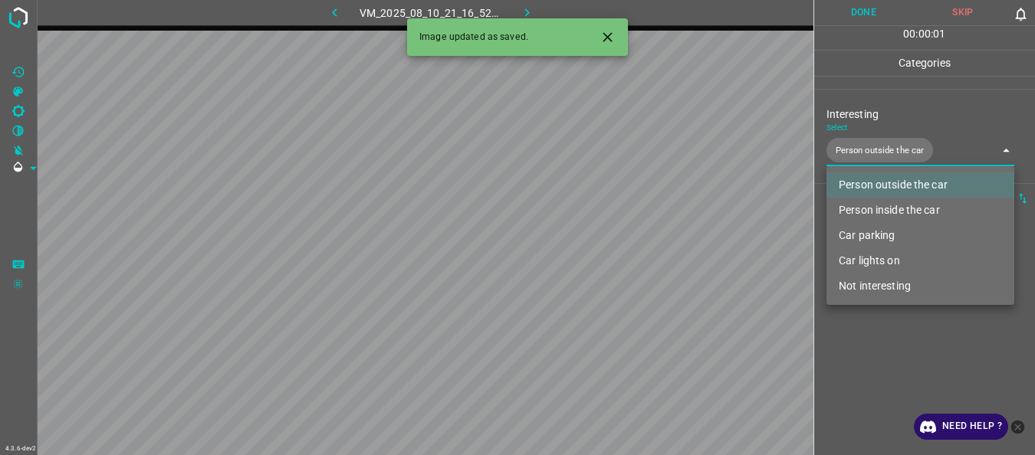
click at [872, 328] on div at bounding box center [517, 227] width 1035 height 455
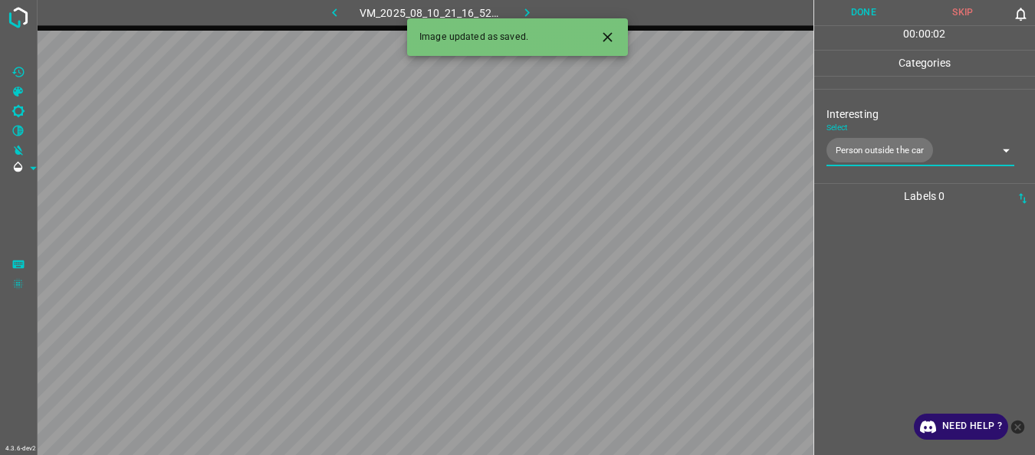
click at [849, 12] on button "Done" at bounding box center [864, 12] width 100 height 25
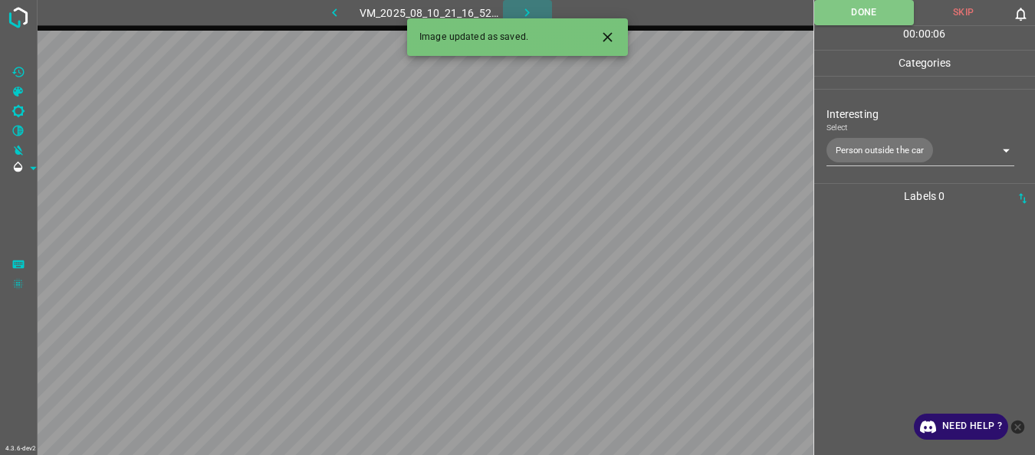
click at [529, 14] on icon "button" at bounding box center [527, 13] width 16 height 16
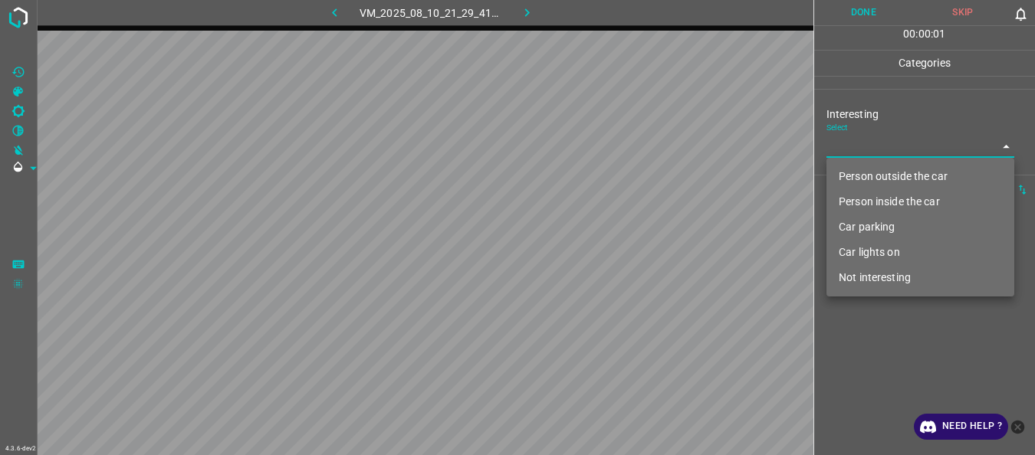
click at [893, 146] on body "4.3.6-dev2 VM_2025_08_10_21_29_41_195_02.gif Done Skip 0 00 : 00 : 01 Categorie…" at bounding box center [517, 227] width 1035 height 455
drag, startPoint x: 896, startPoint y: 271, endPoint x: 895, endPoint y: 315, distance: 44.5
click at [896, 271] on li "Not interesting" at bounding box center [920, 277] width 188 height 25
type input "Not interesting"
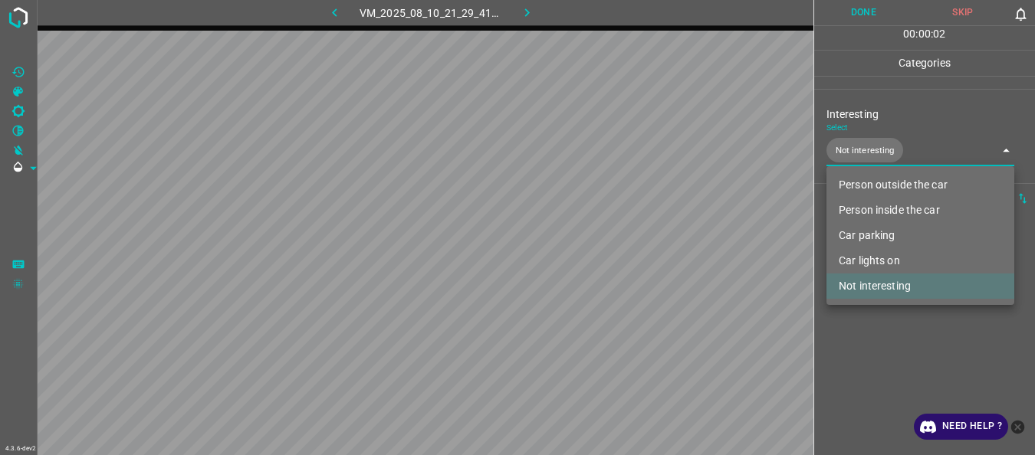
click at [896, 321] on div at bounding box center [517, 227] width 1035 height 455
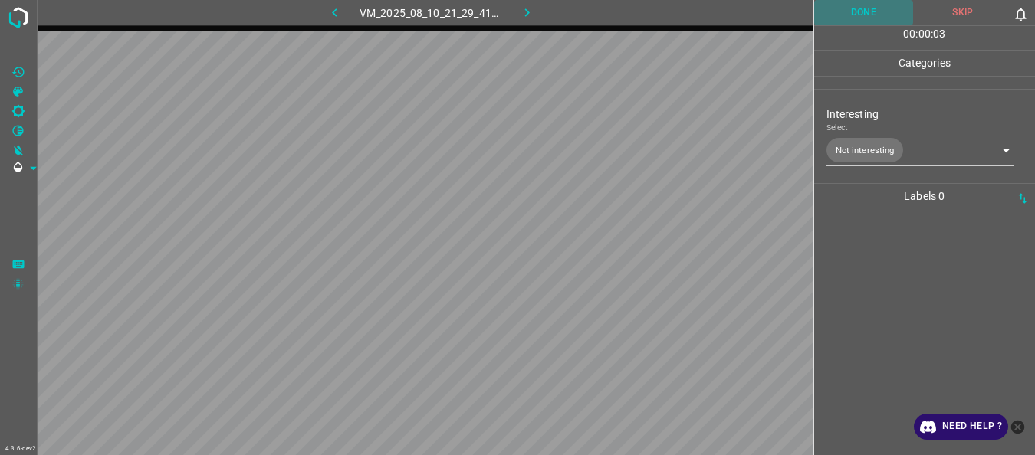
click at [860, 16] on button "Done" at bounding box center [864, 12] width 100 height 25
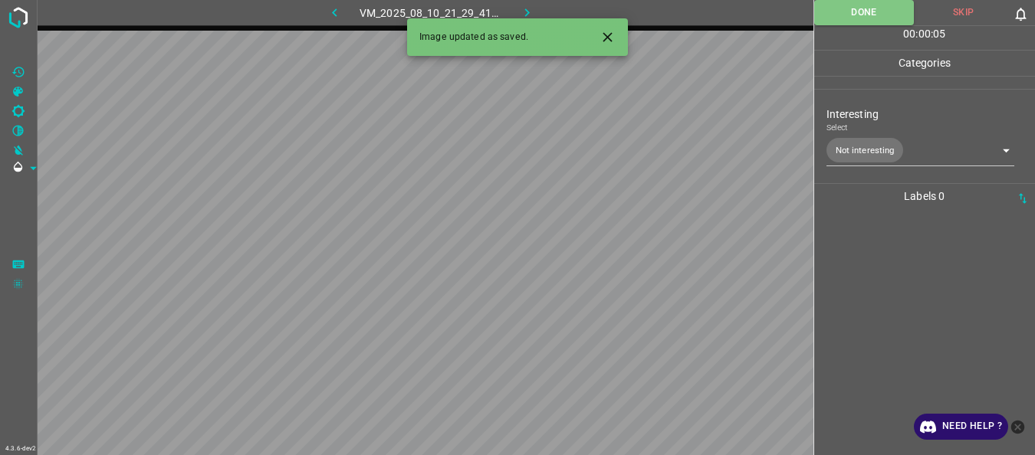
click at [527, 8] on icon "button" at bounding box center [527, 13] width 16 height 16
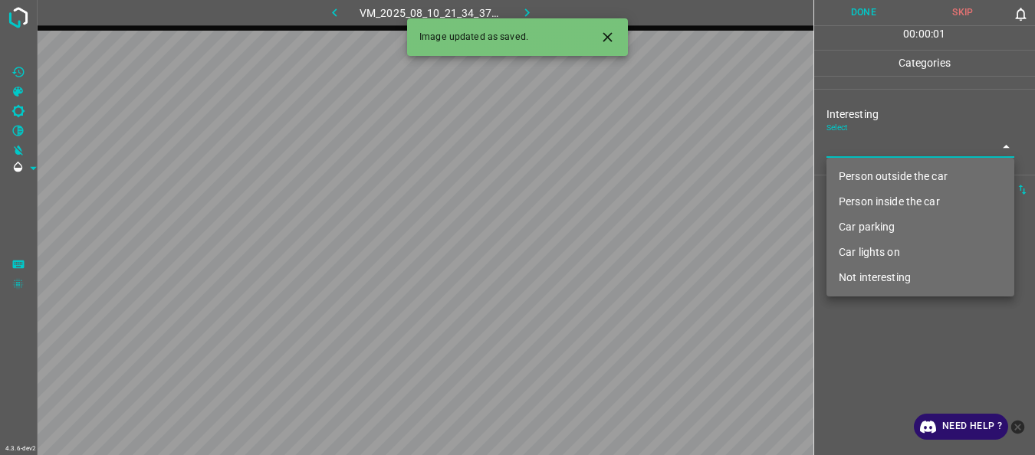
click at [866, 150] on body "4.3.6-dev2 VM_2025_08_10_21_34_37_960_01.gif Done Skip 0 00 : 00 : 01 Categorie…" at bounding box center [517, 227] width 1035 height 455
click at [869, 173] on li "Person outside the car" at bounding box center [920, 176] width 188 height 25
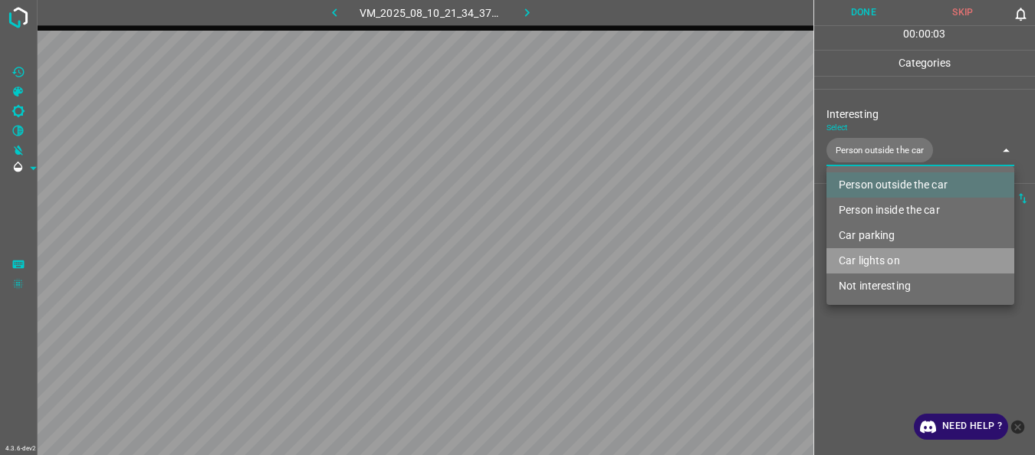
click at [872, 264] on li "Car lights on" at bounding box center [920, 260] width 188 height 25
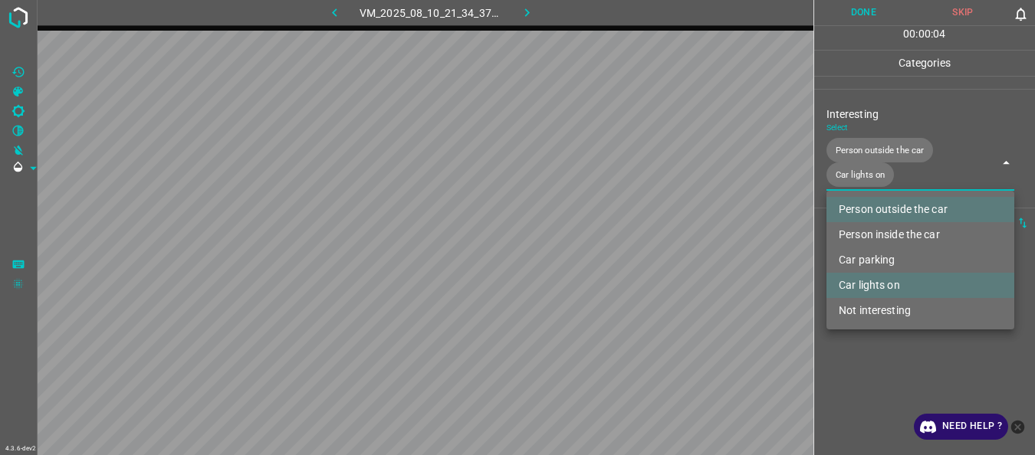
click at [873, 323] on li "Not interesting" at bounding box center [920, 310] width 188 height 25
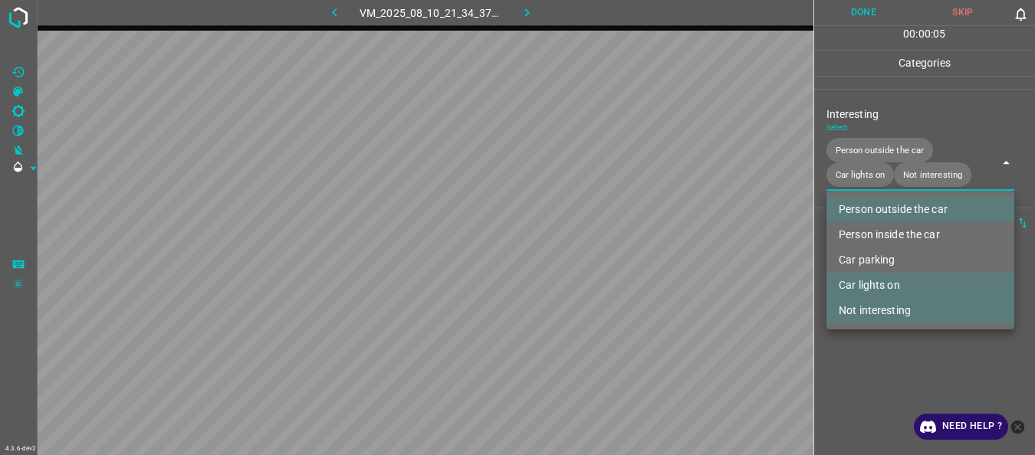
click at [882, 308] on li "Not interesting" at bounding box center [920, 310] width 188 height 25
type input "Person outside the car,Car lights on"
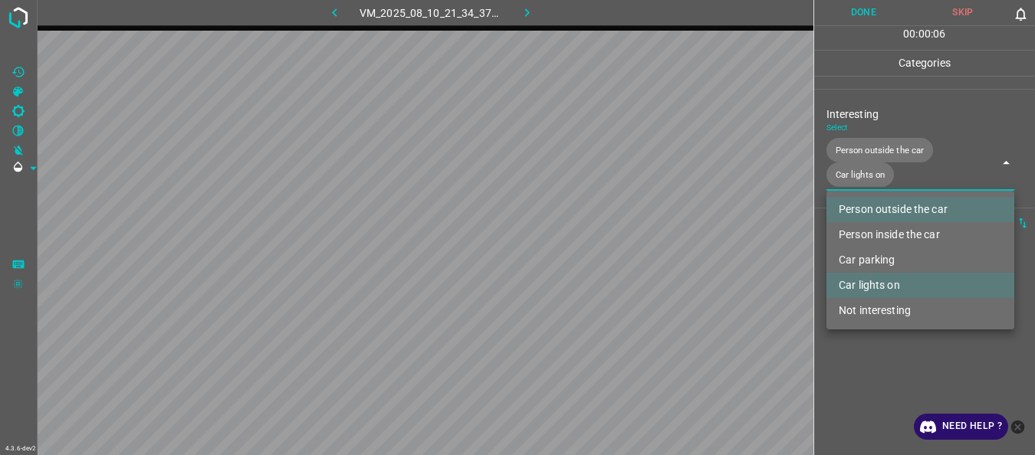
click at [879, 349] on div at bounding box center [517, 227] width 1035 height 455
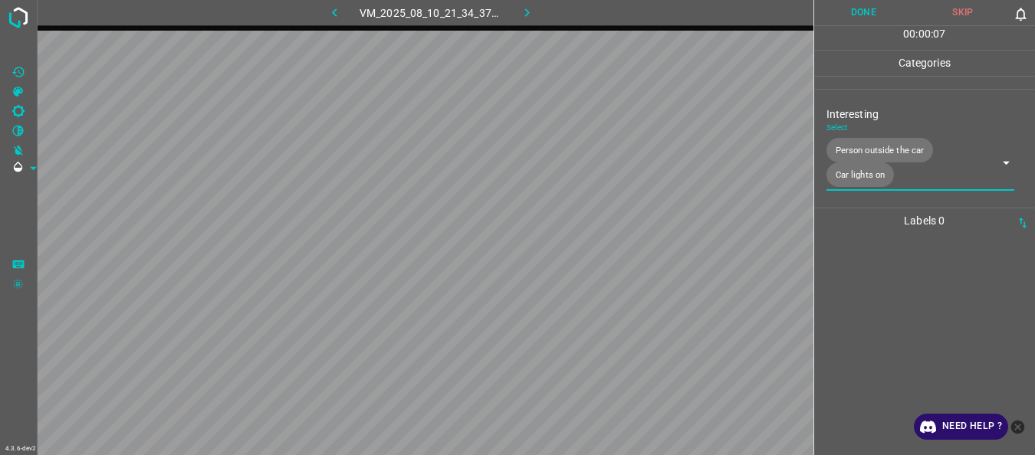
click at [863, 13] on button "Done" at bounding box center [864, 12] width 100 height 25
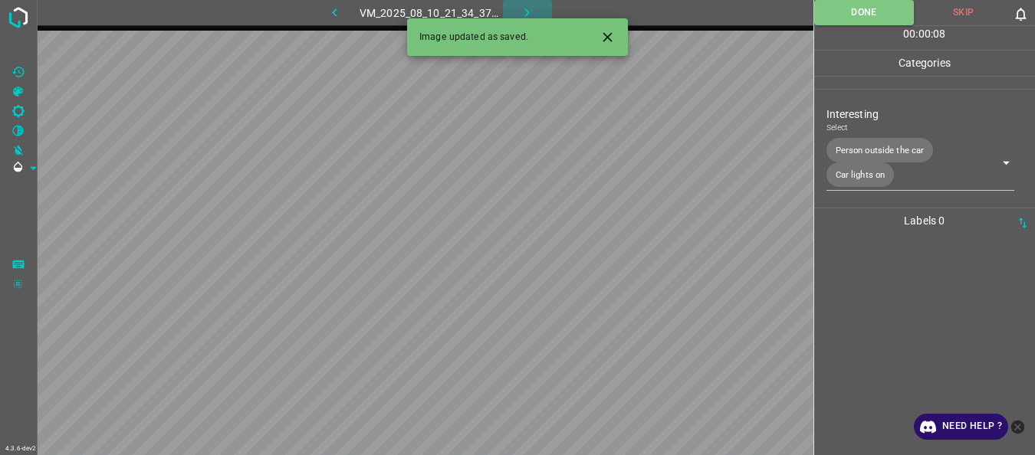
click at [533, 12] on icon "button" at bounding box center [527, 13] width 16 height 16
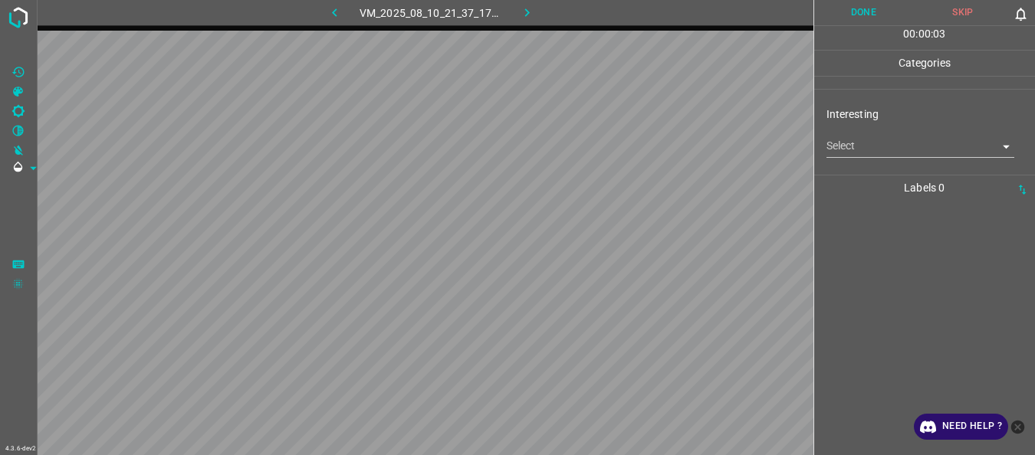
click at [887, 156] on body "4.3.6-dev2 VM_2025_08_10_21_37_17_766_03.gif Done Skip 0 00 : 00 : 03 Categorie…" at bounding box center [517, 227] width 1035 height 455
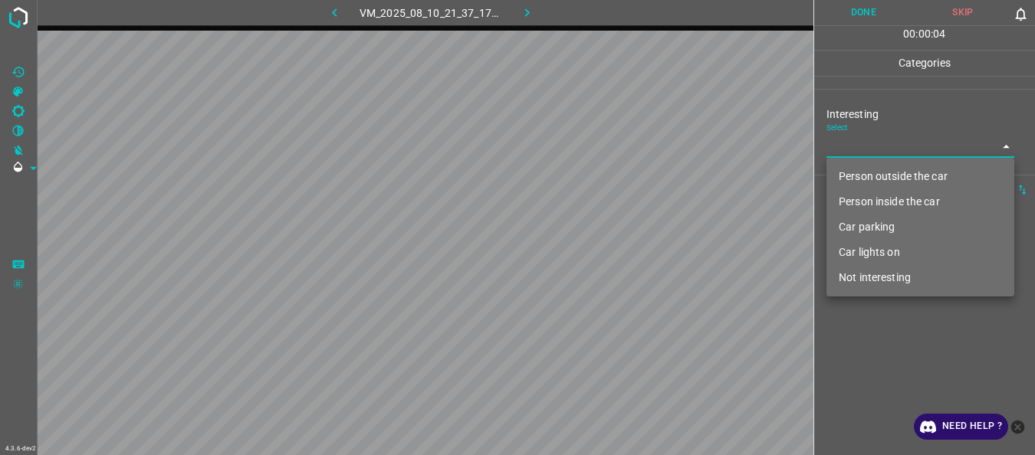
click at [873, 173] on li "Person outside the car" at bounding box center [920, 176] width 188 height 25
type input "Person outside the car"
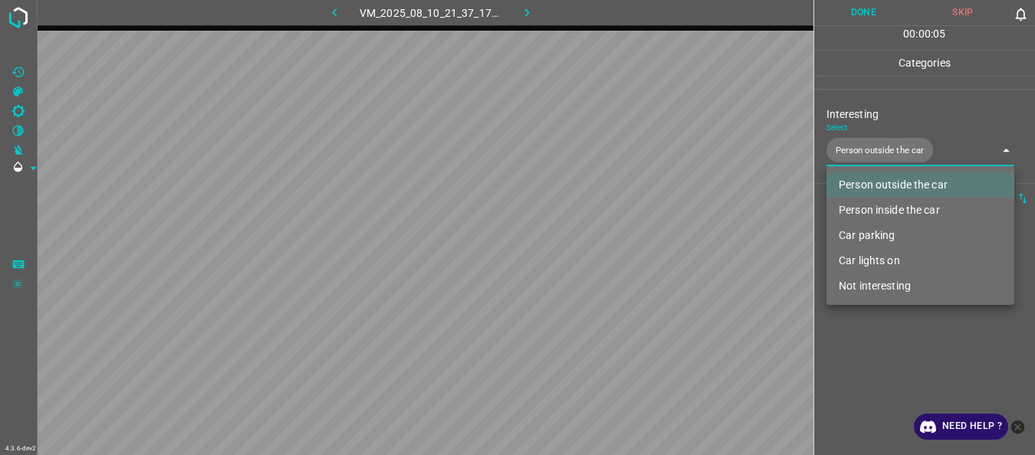
click at [874, 361] on div at bounding box center [517, 227] width 1035 height 455
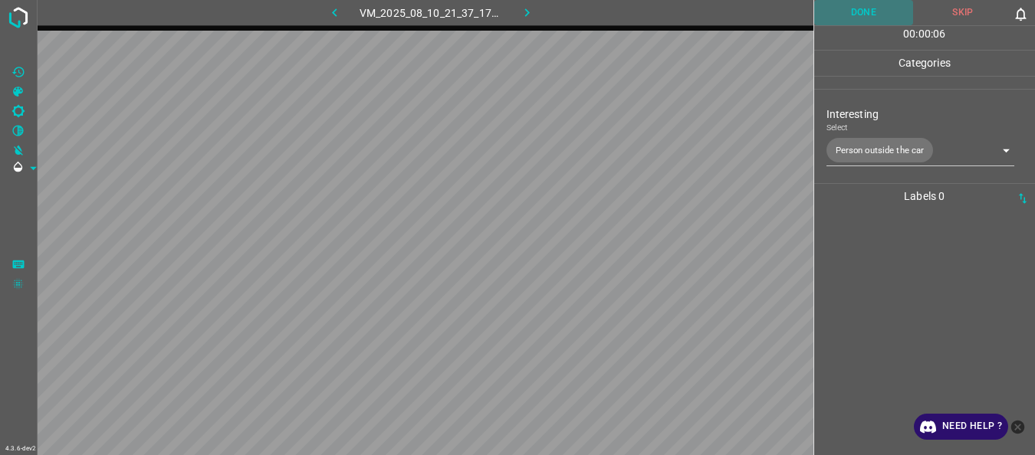
click at [866, 18] on button "Done" at bounding box center [864, 12] width 100 height 25
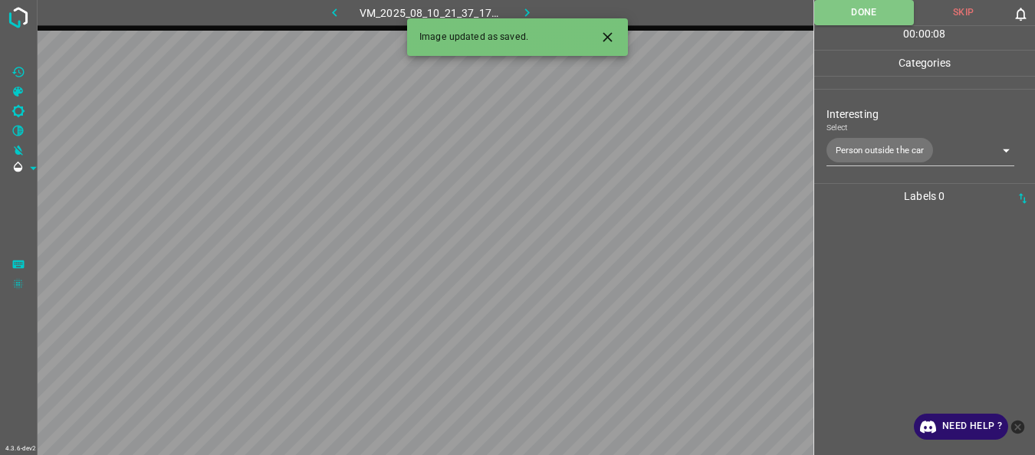
click at [525, 8] on icon "button" at bounding box center [527, 13] width 16 height 16
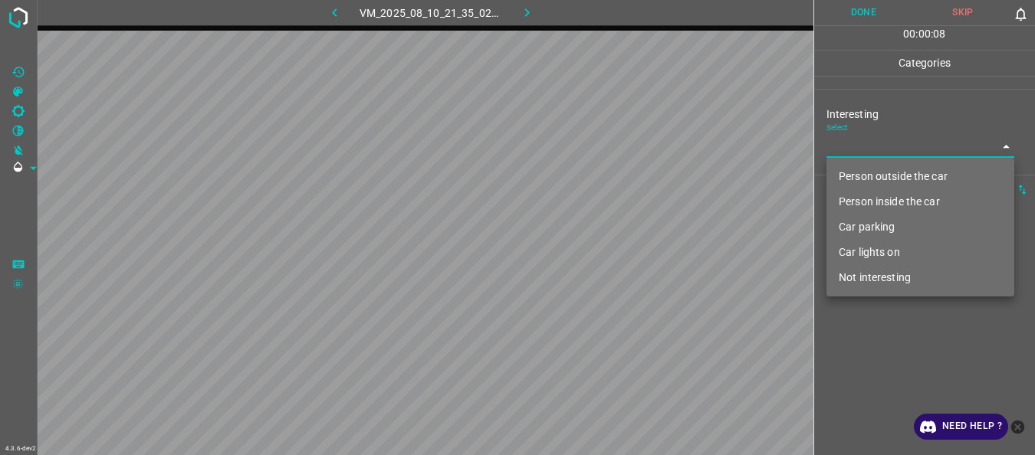
click at [882, 153] on body "4.3.6-dev2 VM_2025_08_10_21_35_02_813_11.gif Done Skip 0 00 : 00 : 08 Categorie…" at bounding box center [517, 227] width 1035 height 455
click at [875, 197] on li "Person inside the car" at bounding box center [920, 201] width 188 height 25
type input "Person inside the car"
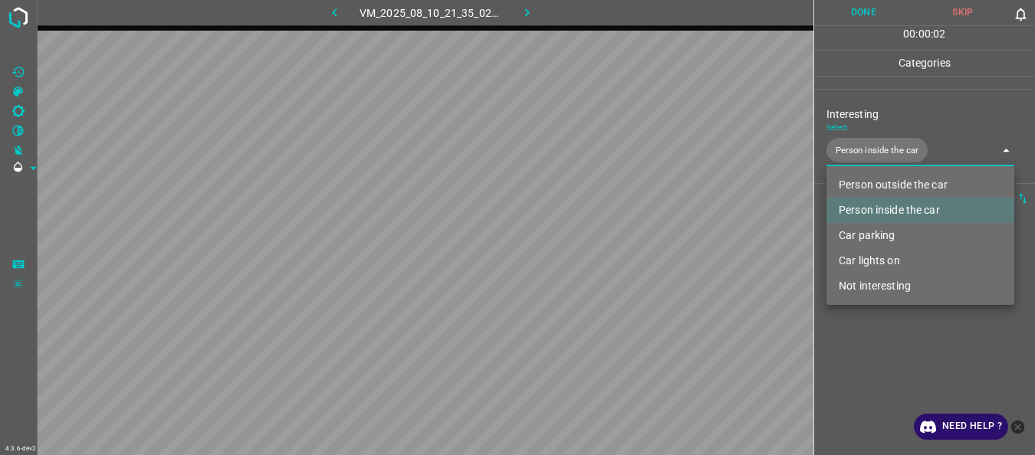
click at [872, 336] on div at bounding box center [517, 227] width 1035 height 455
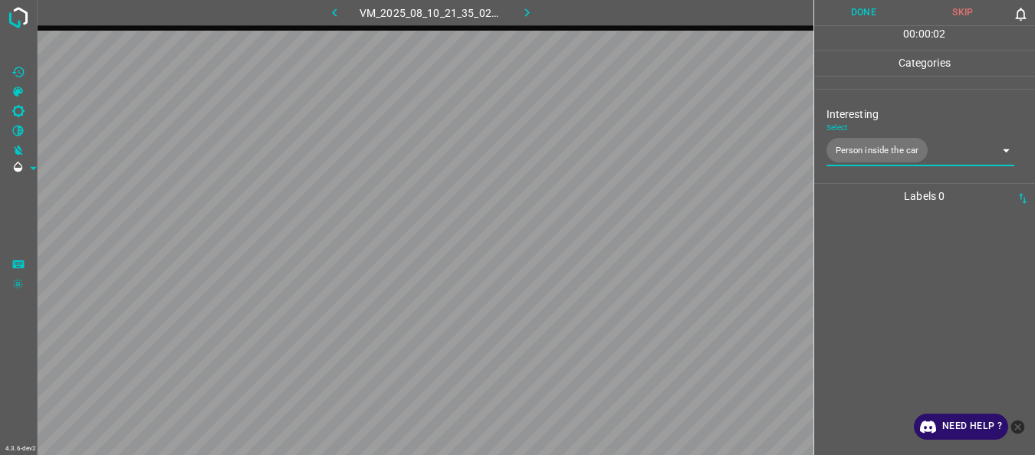
click at [859, 12] on button "Done" at bounding box center [864, 12] width 100 height 25
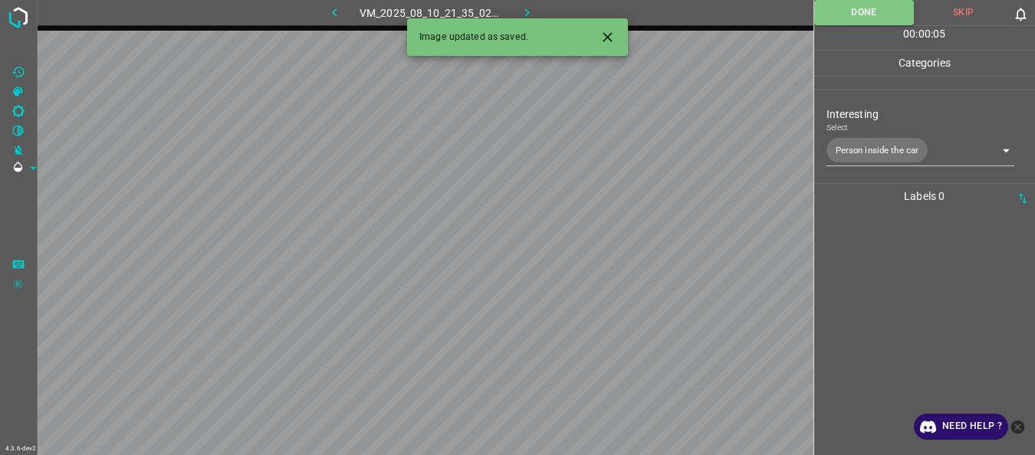
click at [523, 9] on icon "button" at bounding box center [527, 13] width 16 height 16
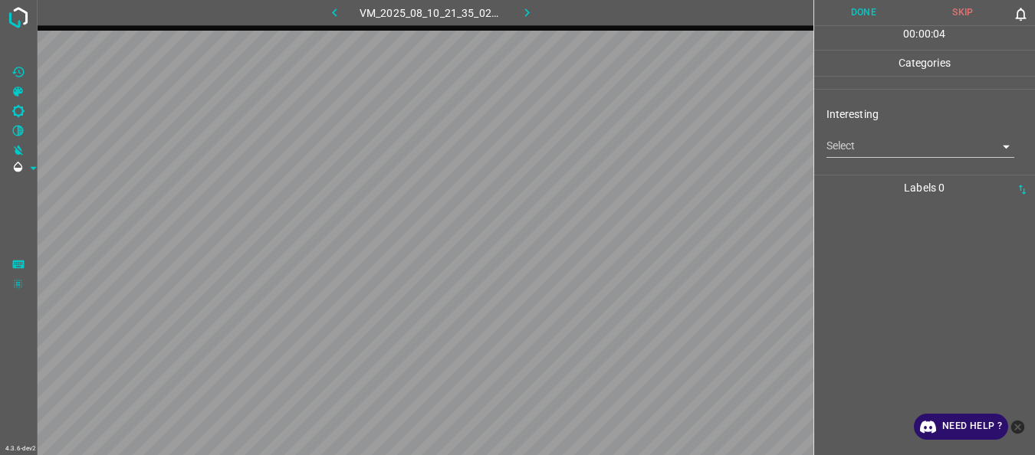
click at [874, 149] on body "4.3.6-dev2 VM_2025_08_10_21_35_02_813_13.gif Done Skip 0 00 : 00 : 04 Categorie…" at bounding box center [517, 227] width 1035 height 455
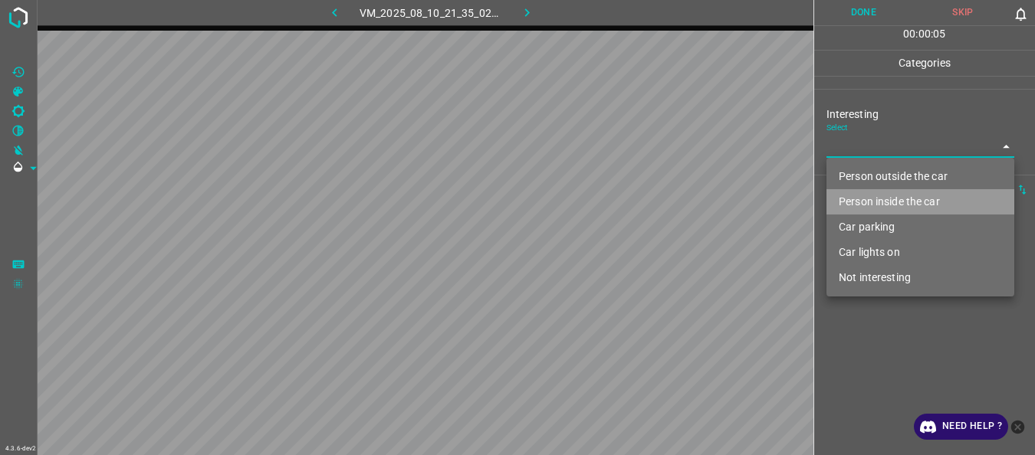
click at [871, 200] on li "Person inside the car" at bounding box center [920, 201] width 188 height 25
type input "Person inside the car"
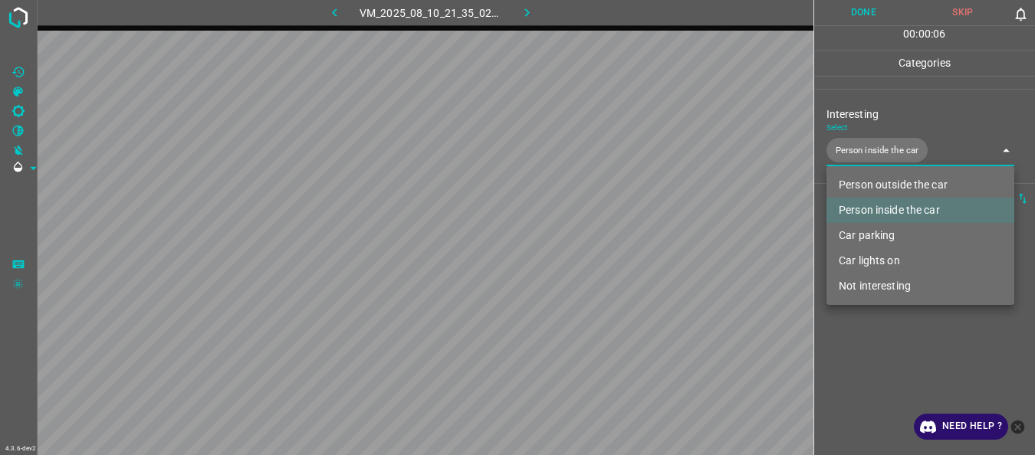
click at [869, 366] on div at bounding box center [517, 227] width 1035 height 455
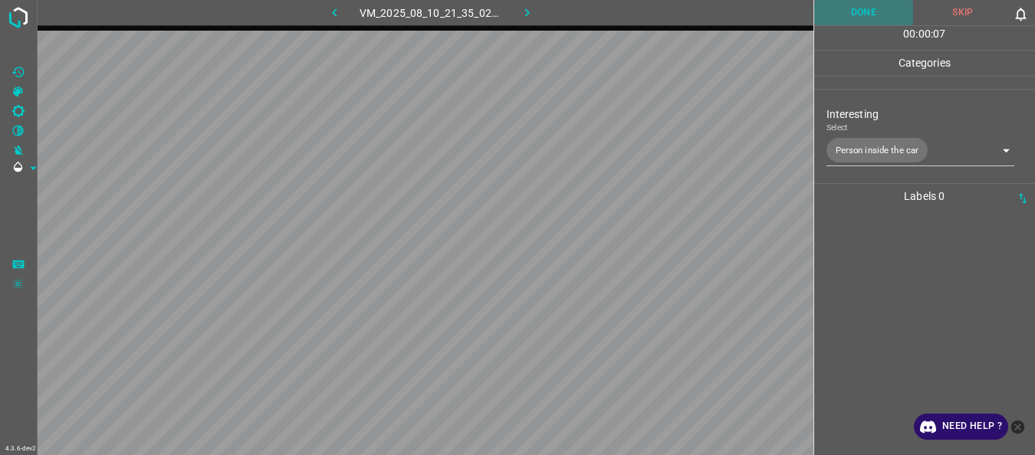
click at [860, 18] on button "Done" at bounding box center [864, 12] width 100 height 25
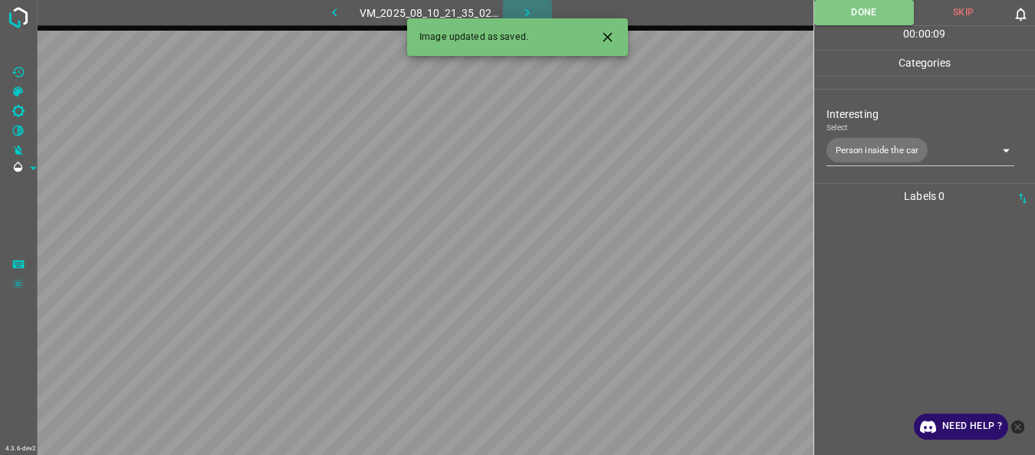
click at [527, 10] on icon "button" at bounding box center [527, 13] width 16 height 16
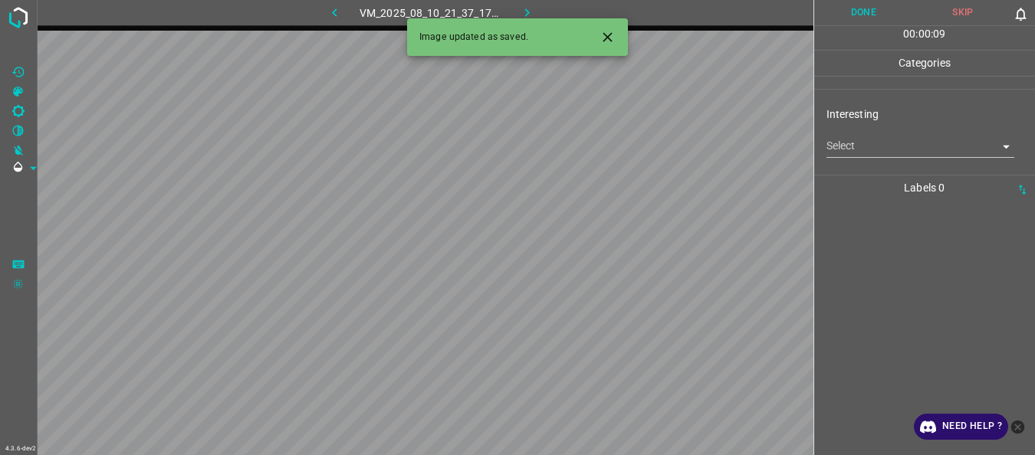
click at [850, 155] on body "4.3.6-dev2 VM_2025_08_10_21_37_17_766_11.gif Done Skip 0 00 : 00 : 09 Categorie…" at bounding box center [517, 227] width 1035 height 455
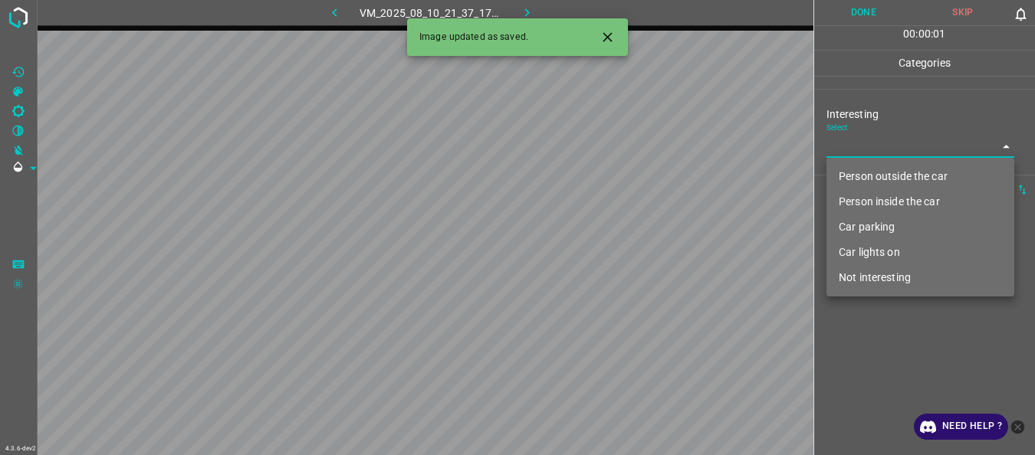
click at [865, 279] on li "Not interesting" at bounding box center [920, 277] width 188 height 25
type input "Not interesting"
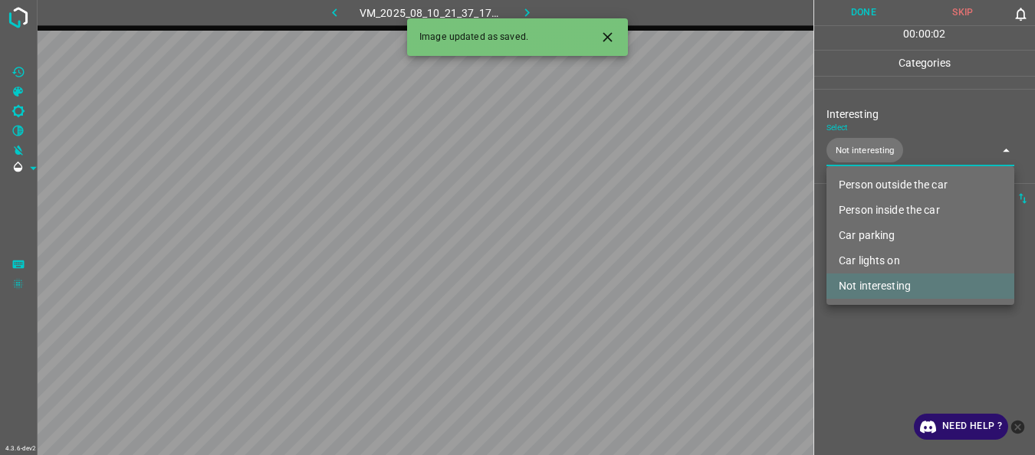
click at [863, 334] on div at bounding box center [517, 227] width 1035 height 455
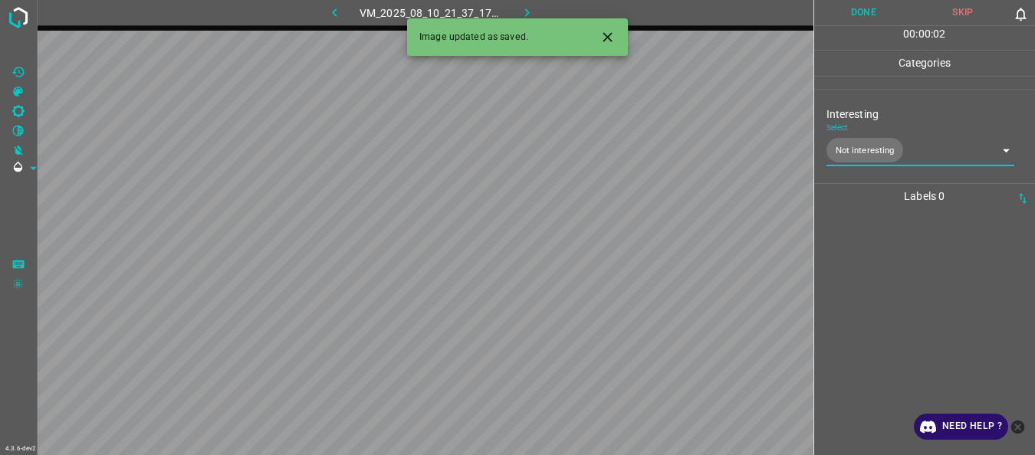
click at [854, 18] on button "Done" at bounding box center [864, 12] width 100 height 25
click at [526, 4] on button "button" at bounding box center [527, 12] width 49 height 25
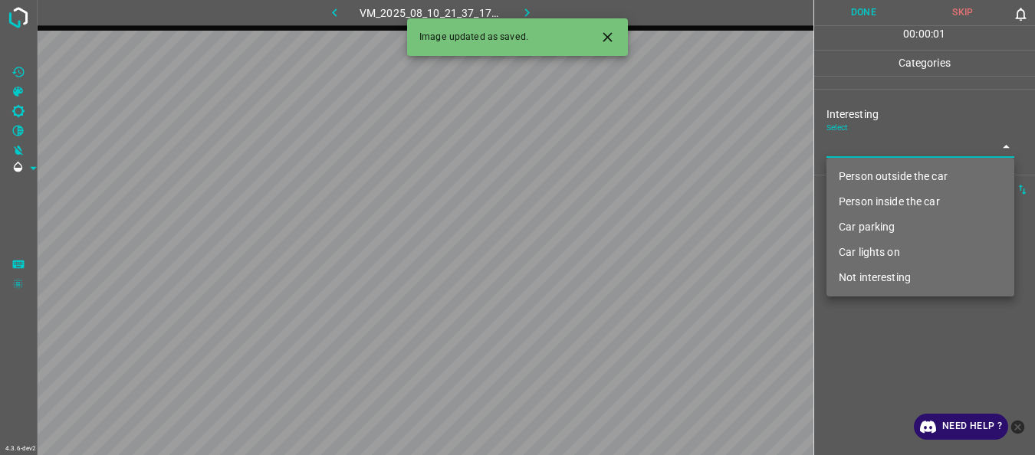
click at [877, 152] on body "4.3.6-dev2 VM_2025_08_10_21_37_17_766_08.gif Done Skip 0 00 : 00 : 01 Categorie…" at bounding box center [517, 227] width 1035 height 455
click at [864, 280] on li "Not interesting" at bounding box center [920, 277] width 188 height 25
type input "Not interesting"
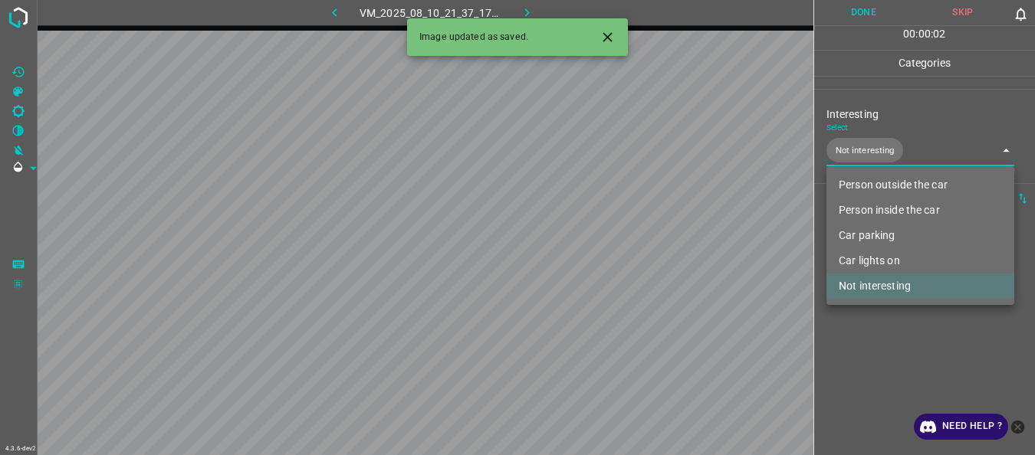
click at [860, 328] on div at bounding box center [517, 227] width 1035 height 455
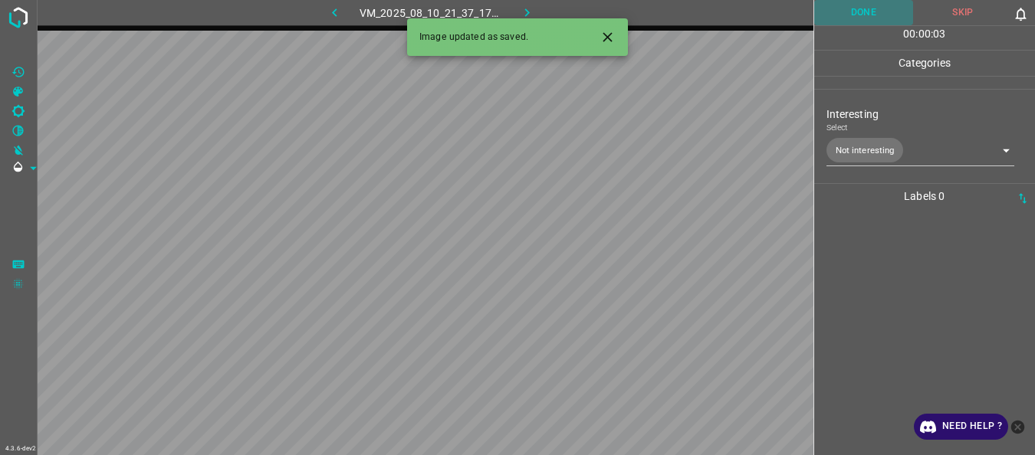
click at [855, 10] on button "Done" at bounding box center [864, 12] width 100 height 25
click at [527, 6] on icon "button" at bounding box center [527, 13] width 16 height 16
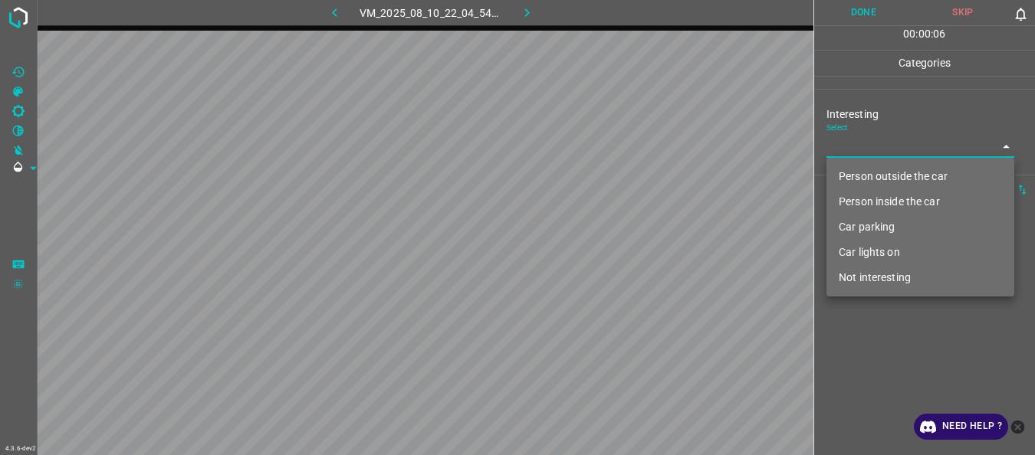
click at [859, 147] on body "4.3.6-dev2 VM_2025_08_10_22_04_54_553_05.gif Done Skip 0 00 : 00 : 06 Categorie…" at bounding box center [517, 227] width 1035 height 455
click at [843, 170] on li "Person outside the car" at bounding box center [920, 176] width 188 height 25
type input "Person outside the car"
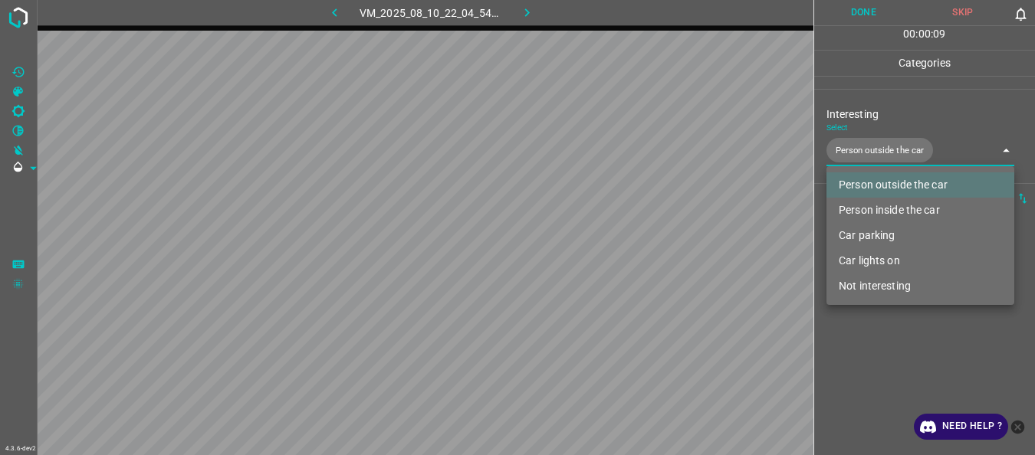
click at [852, 334] on div at bounding box center [517, 227] width 1035 height 455
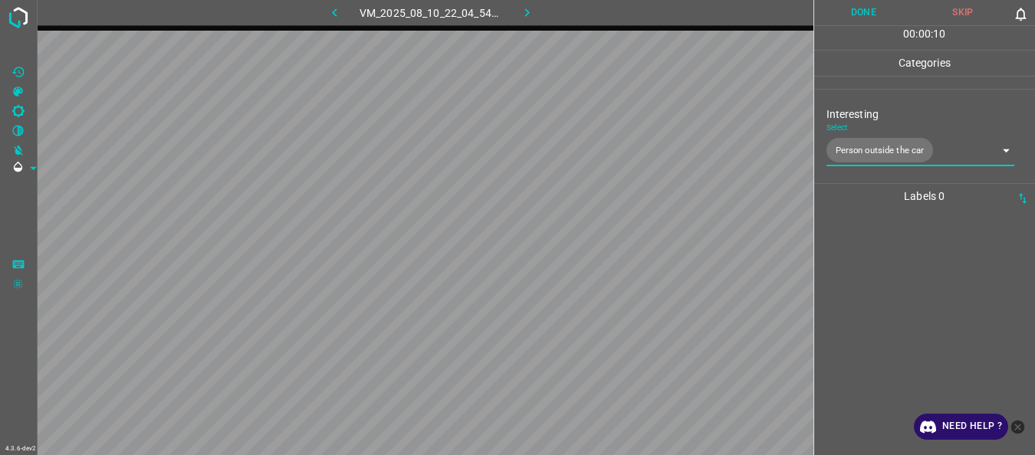
click at [863, 17] on button "Done" at bounding box center [864, 12] width 100 height 25
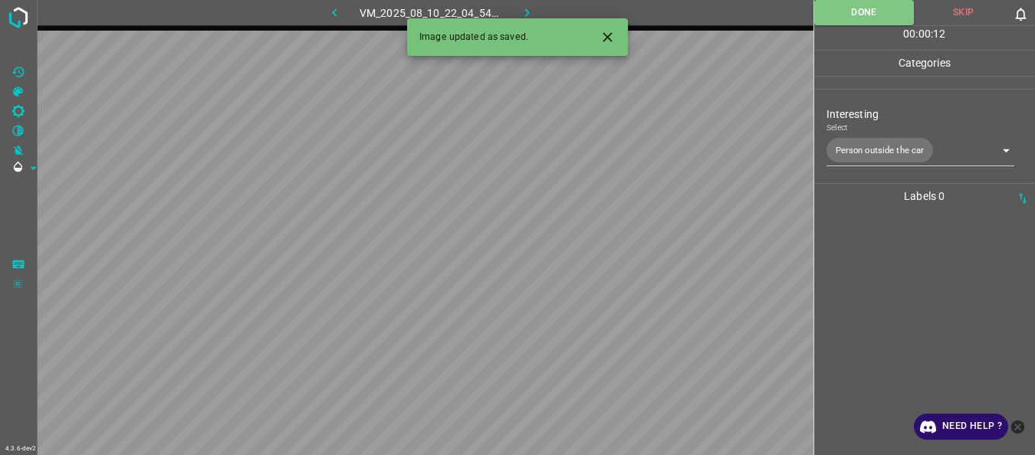
click at [535, 13] on icon "button" at bounding box center [527, 13] width 16 height 16
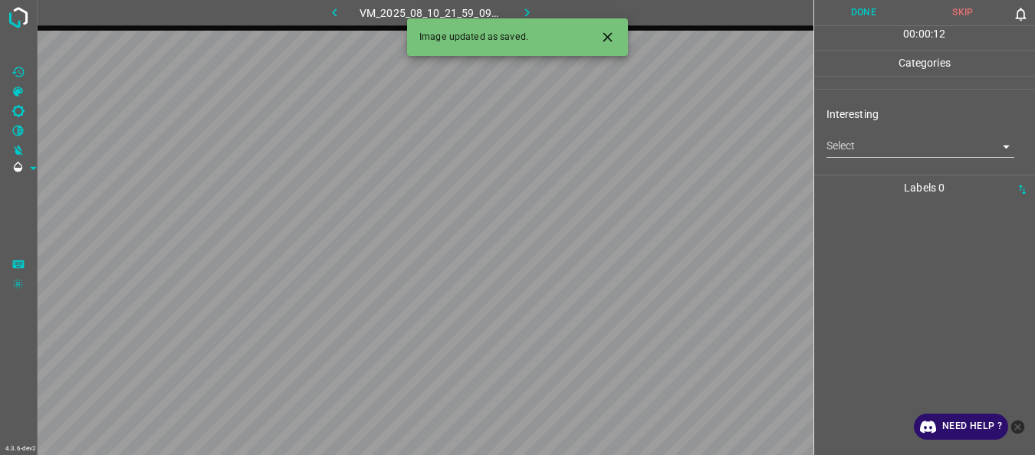
click at [862, 143] on body "4.3.6-dev2 VM_2025_08_10_21_59_09_220_00.gif Done Skip 0 00 : 00 : 12 Categorie…" at bounding box center [517, 227] width 1035 height 455
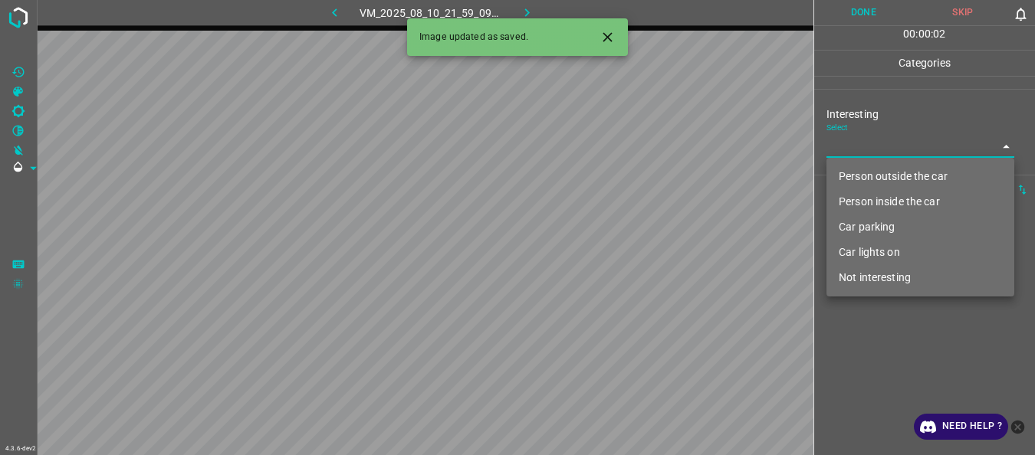
click at [859, 175] on li "Person outside the car" at bounding box center [920, 176] width 188 height 25
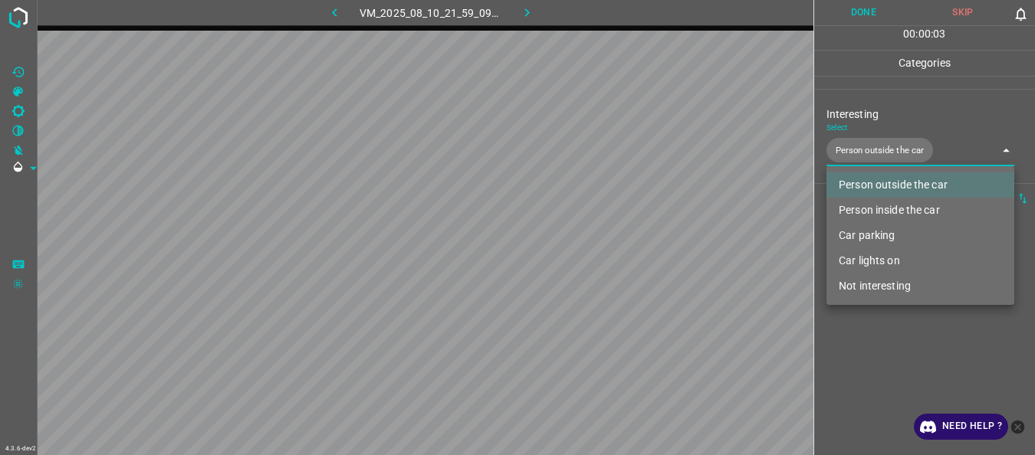
click at [862, 203] on li "Person inside the car" at bounding box center [920, 210] width 188 height 25
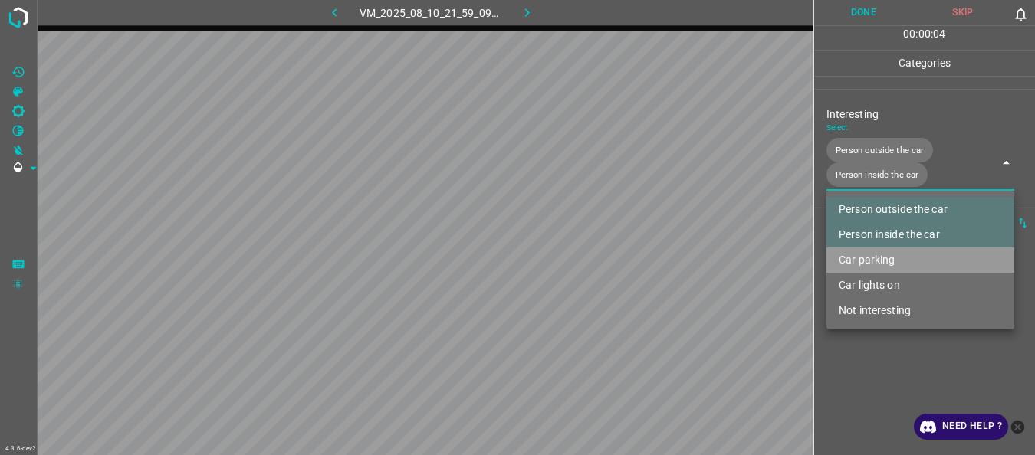
click at [859, 260] on li "Car parking" at bounding box center [920, 260] width 188 height 25
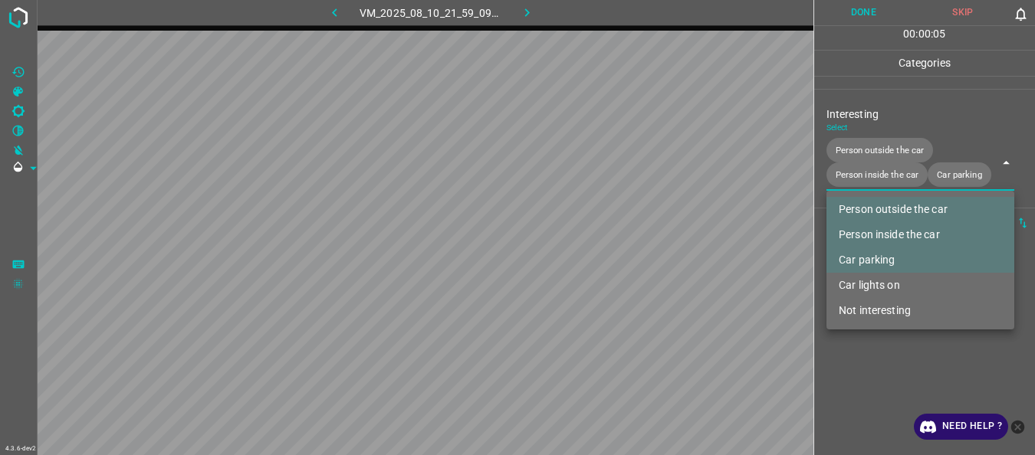
click at [865, 288] on li "Car lights on" at bounding box center [920, 285] width 188 height 25
type input "Person outside the car,Person inside the car,Car parking,Car lights on"
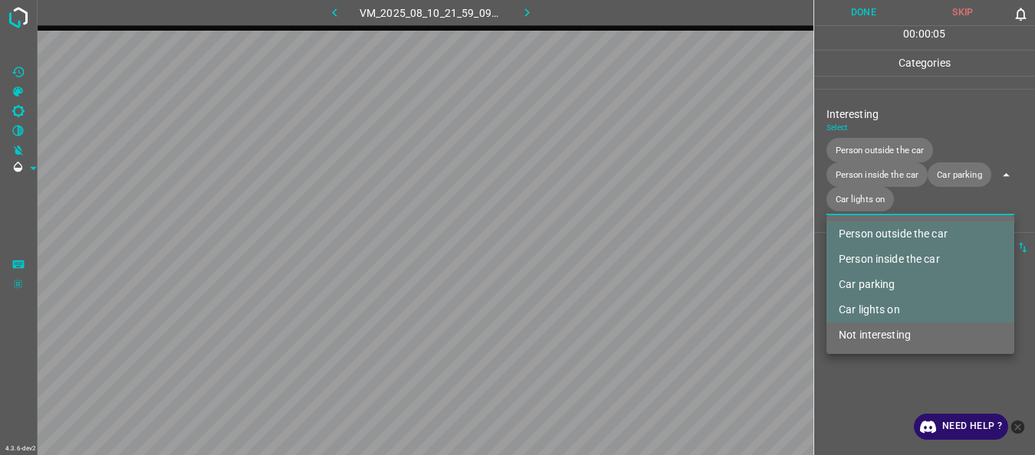
click at [848, 389] on div at bounding box center [517, 227] width 1035 height 455
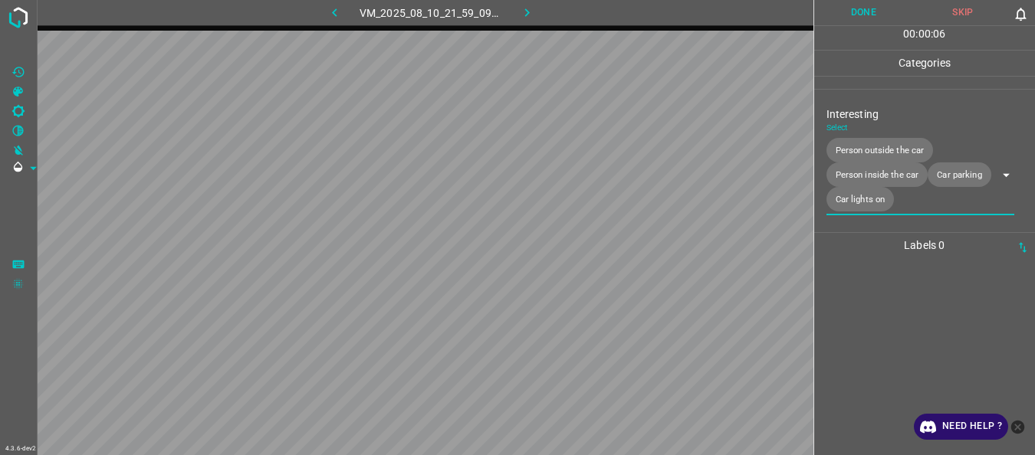
click at [852, 17] on button "Done" at bounding box center [864, 12] width 100 height 25
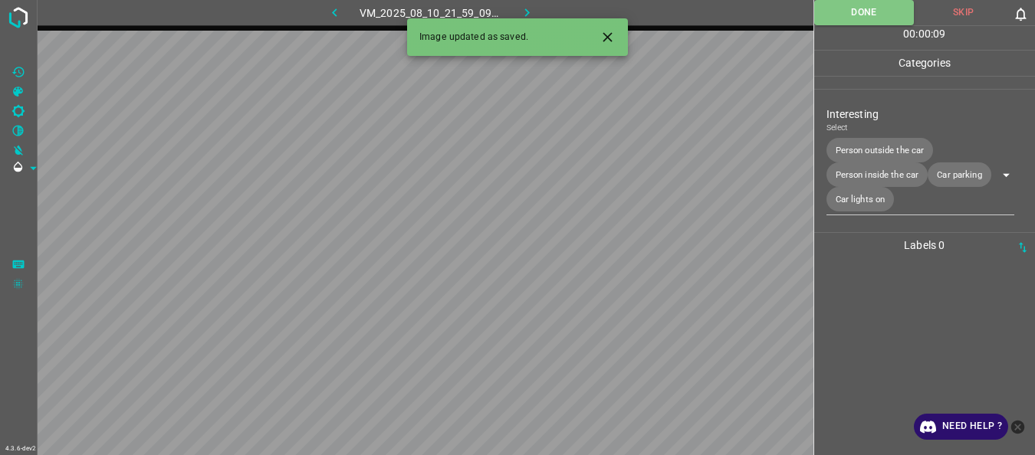
click at [525, 6] on icon "button" at bounding box center [527, 13] width 16 height 16
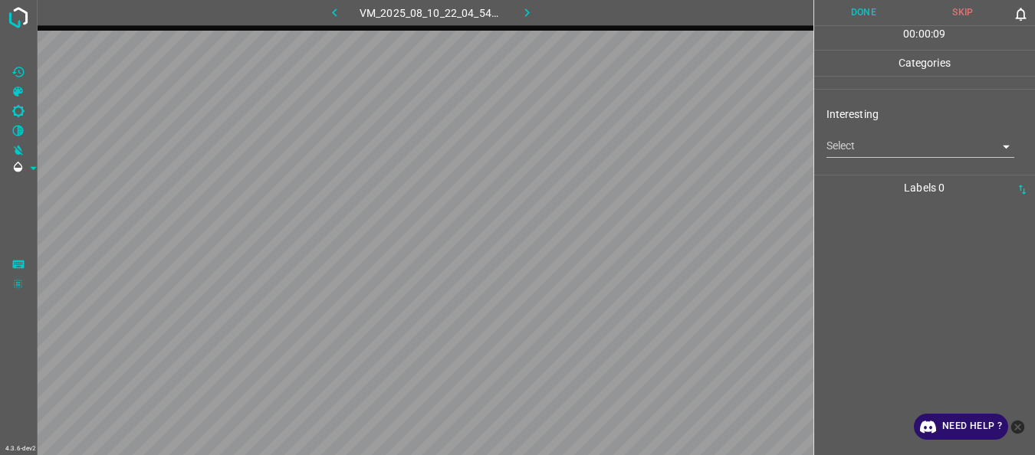
click at [899, 147] on body "4.3.6-dev2 VM_2025_08_10_22_04_54_553_04.gif Done Skip 0 00 : 00 : 09 Categorie…" at bounding box center [517, 227] width 1035 height 455
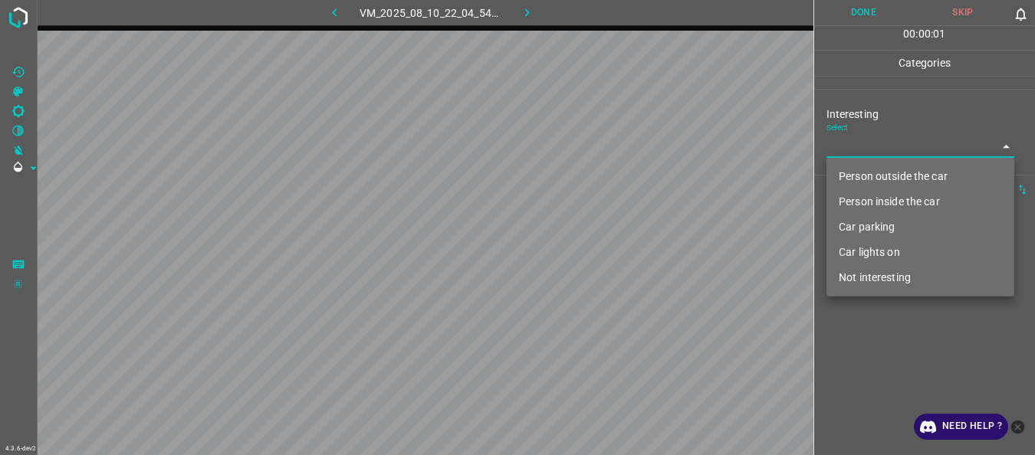
click at [876, 177] on li "Person outside the car" at bounding box center [920, 176] width 188 height 25
type input "Person outside the car"
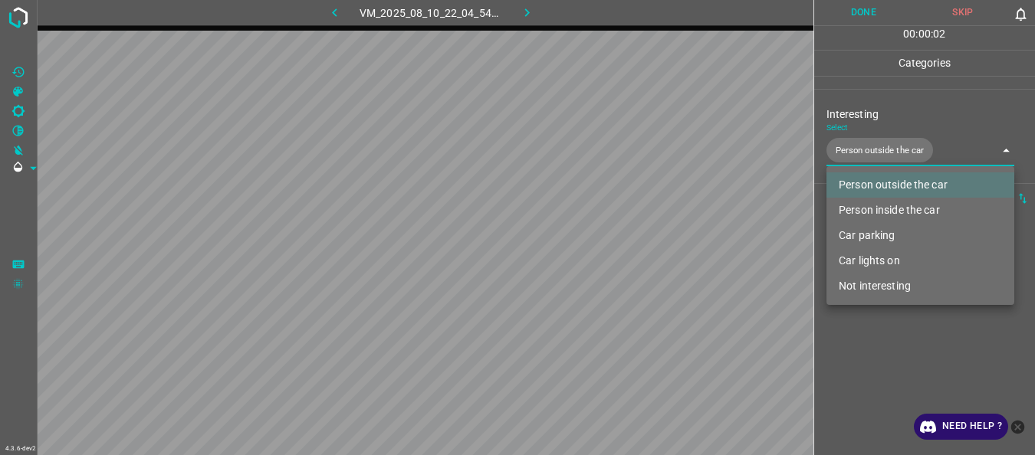
click at [853, 347] on div at bounding box center [517, 227] width 1035 height 455
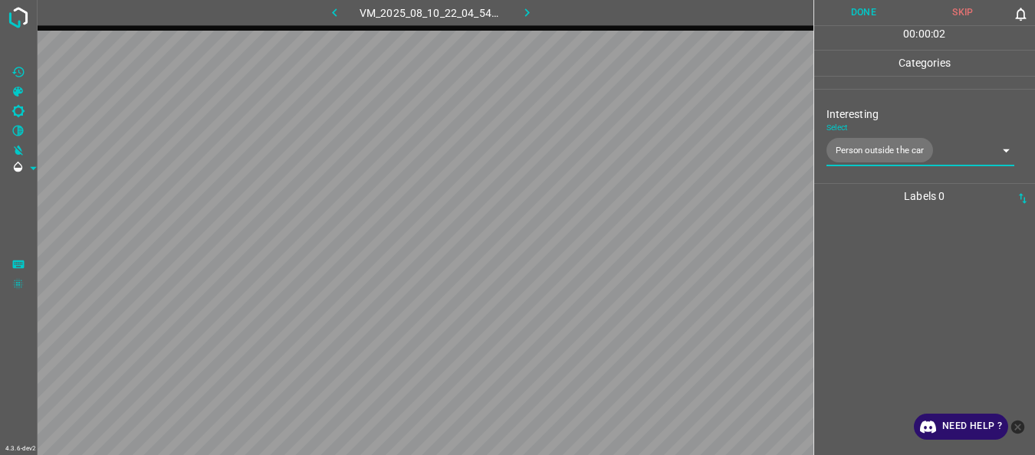
click at [862, 5] on button "Done" at bounding box center [864, 12] width 100 height 25
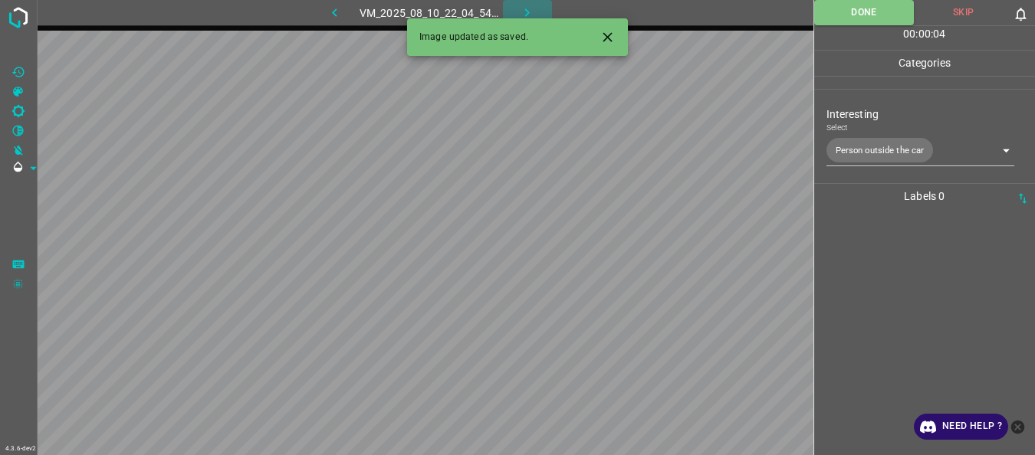
click at [531, 6] on icon "button" at bounding box center [527, 13] width 16 height 16
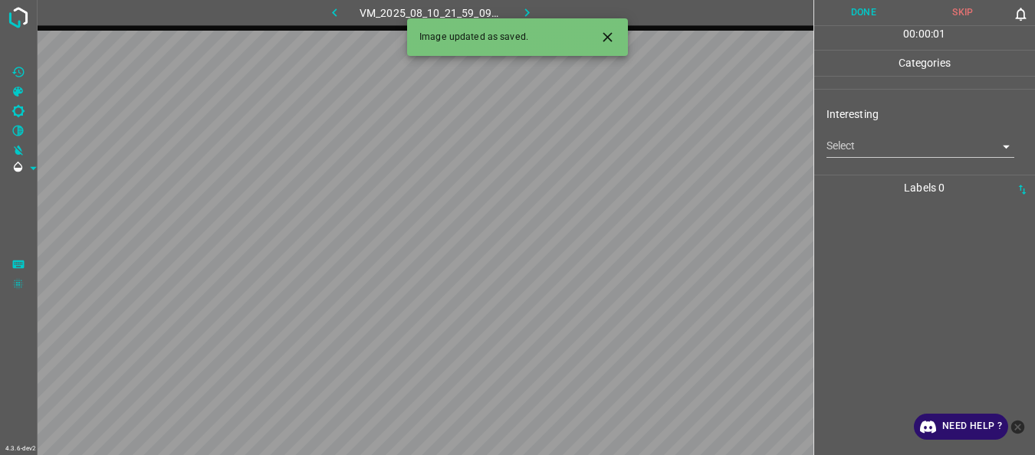
click at [826, 145] on body "4.3.6-dev2 VM_2025_08_10_21_59_09_220_01.gif Done Skip 0 00 : 00 : 01 Categorie…" at bounding box center [517, 227] width 1035 height 455
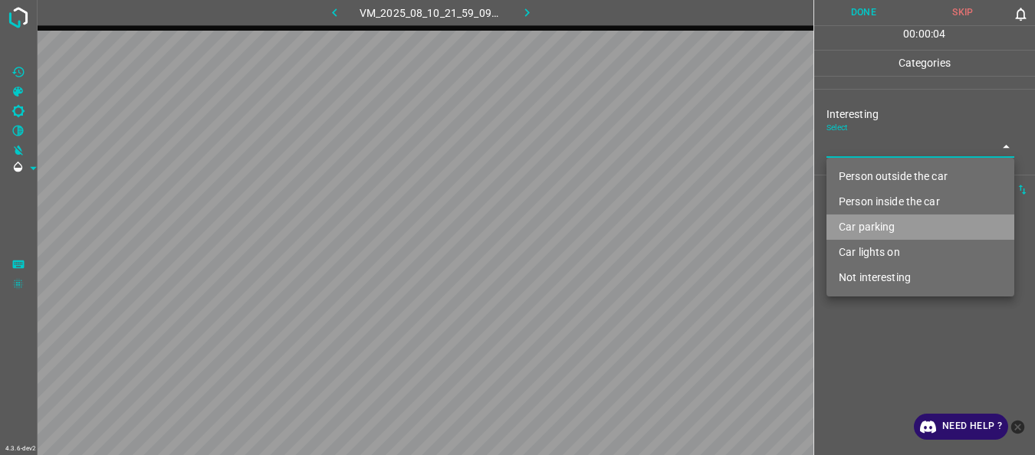
click at [858, 225] on li "Car parking" at bounding box center [920, 227] width 188 height 25
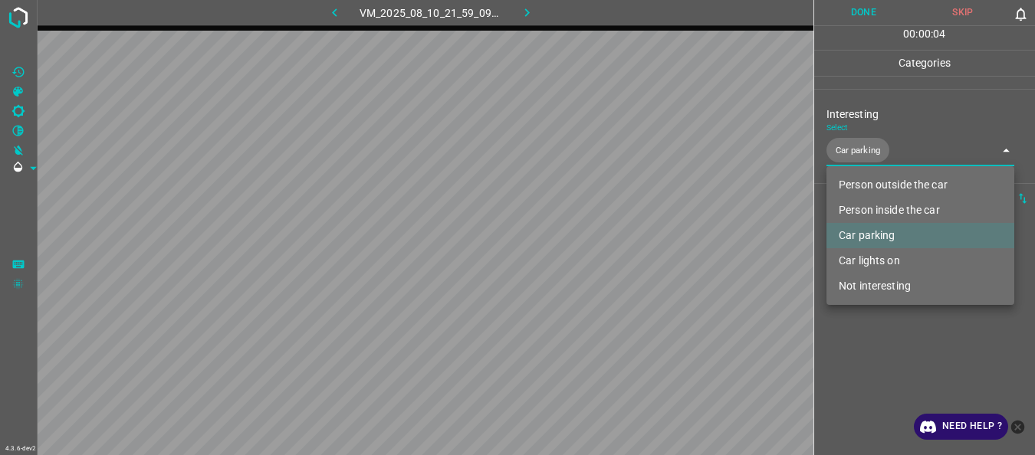
click at [863, 211] on li "Person inside the car" at bounding box center [920, 210] width 188 height 25
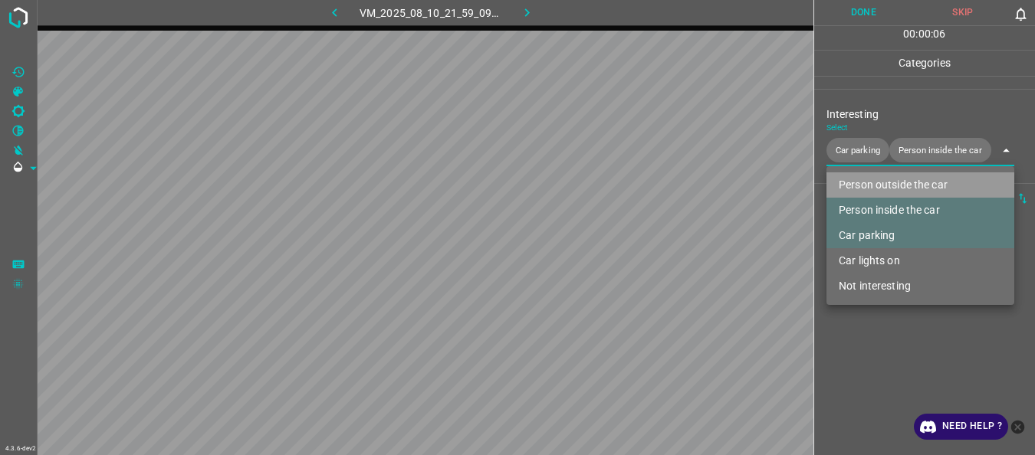
click at [869, 174] on li "Person outside the car" at bounding box center [920, 185] width 188 height 25
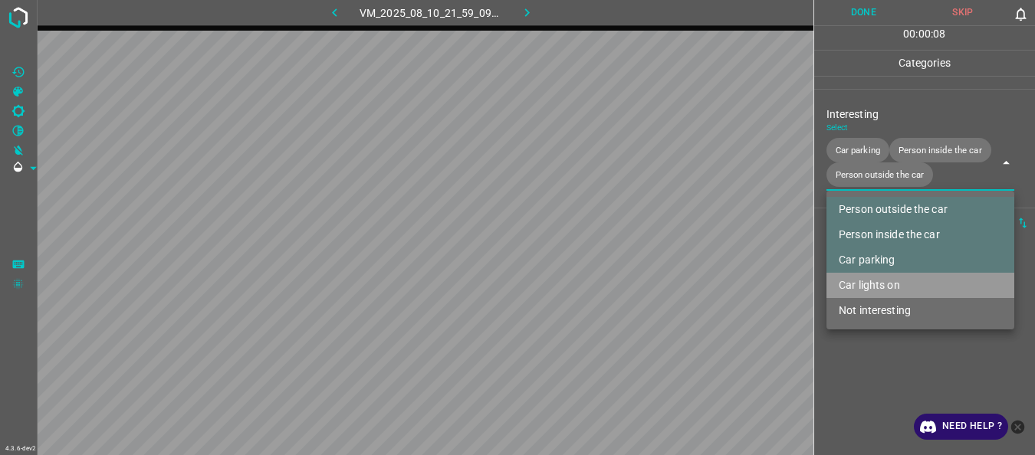
click at [874, 292] on li "Car lights on" at bounding box center [920, 285] width 188 height 25
type input "Car parking,Person inside the car,Person outside the car,Car lights on"
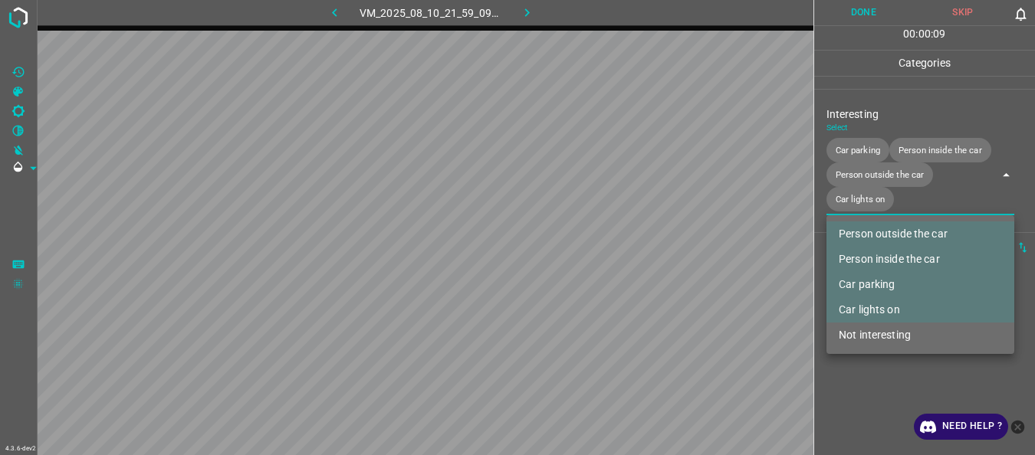
click at [869, 376] on div at bounding box center [517, 227] width 1035 height 455
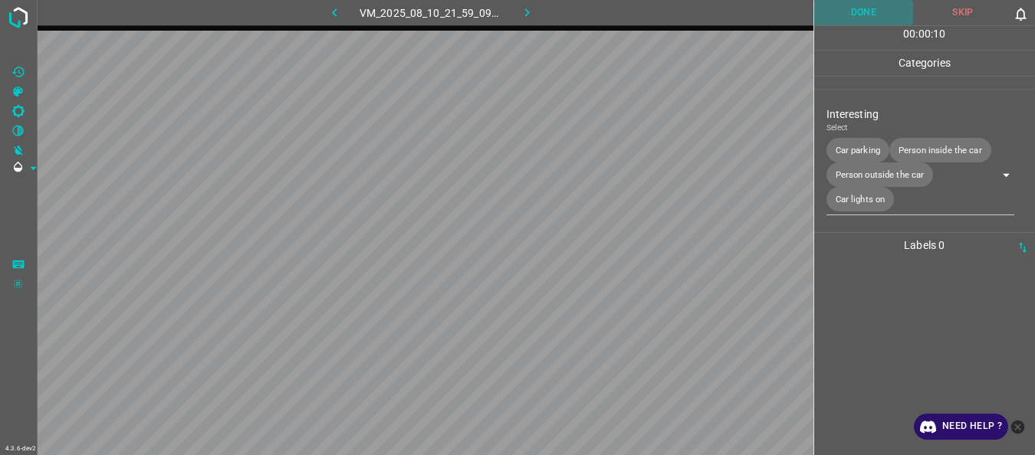
click at [853, 7] on button "Done" at bounding box center [864, 12] width 100 height 25
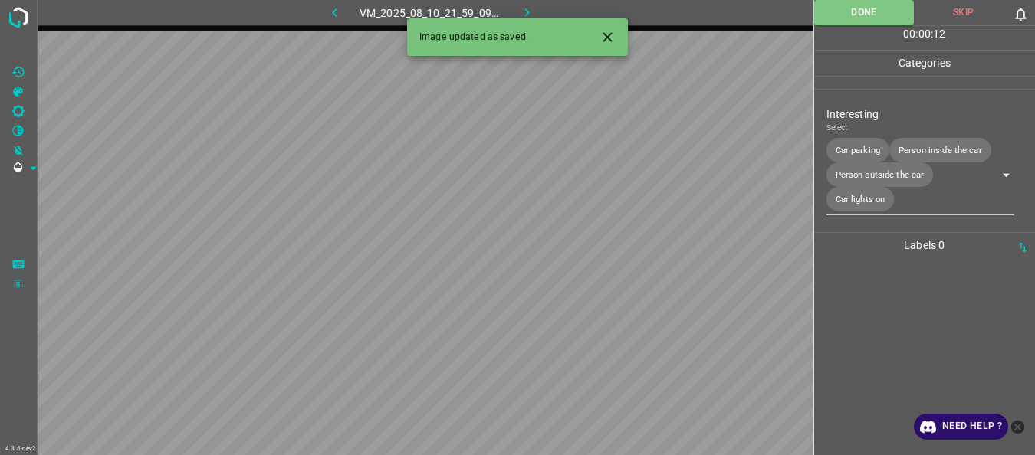
click at [524, 11] on icon "button" at bounding box center [527, 13] width 16 height 16
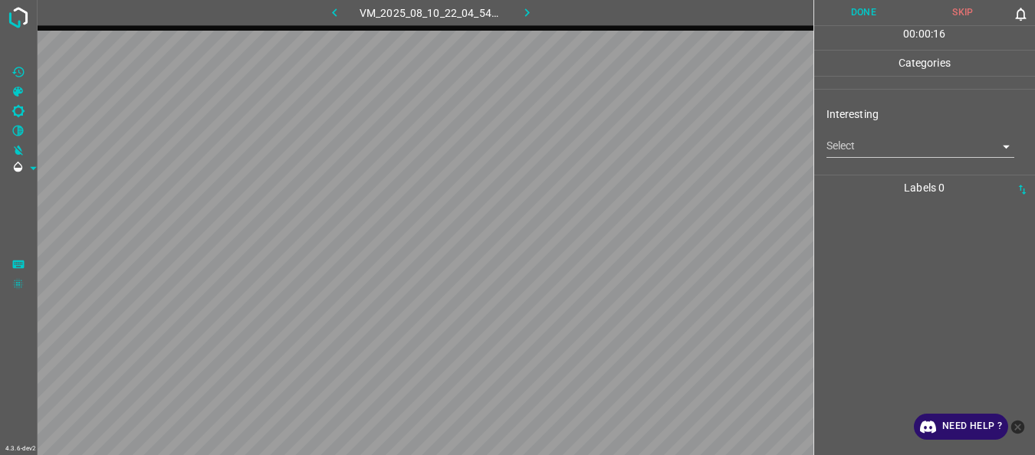
click at [894, 143] on body "4.3.6-dev2 VM_2025_08_10_22_04_54_553_08.gif Done Skip 0 00 : 00 : 16 Categorie…" at bounding box center [517, 227] width 1035 height 455
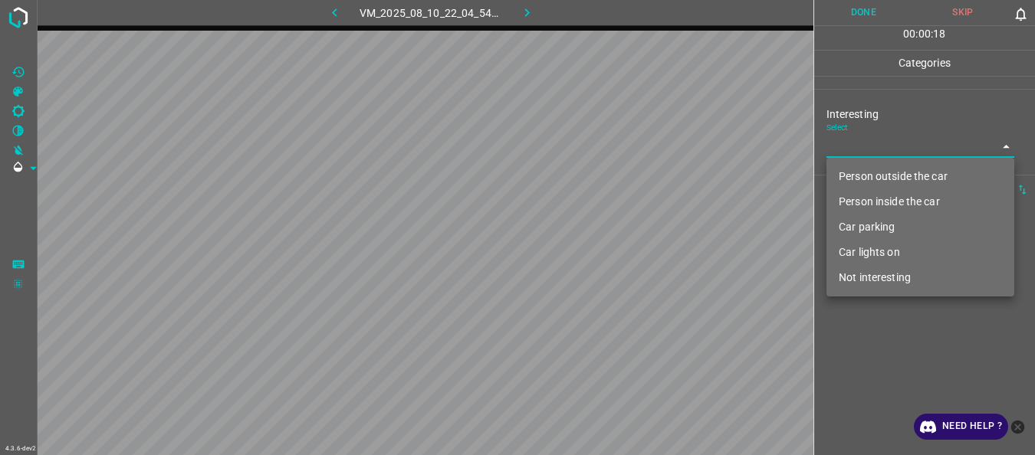
click at [849, 282] on li "Not interesting" at bounding box center [920, 277] width 188 height 25
type input "Not interesting"
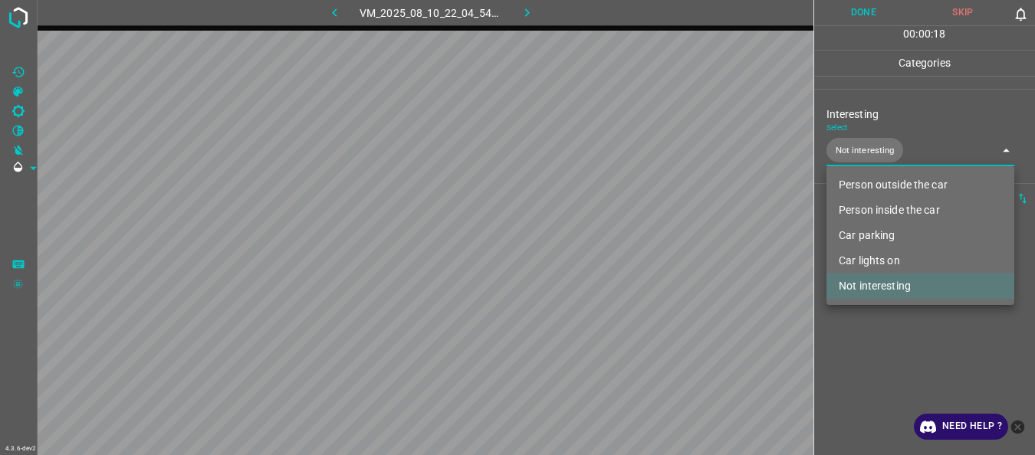
click at [850, 327] on div at bounding box center [517, 227] width 1035 height 455
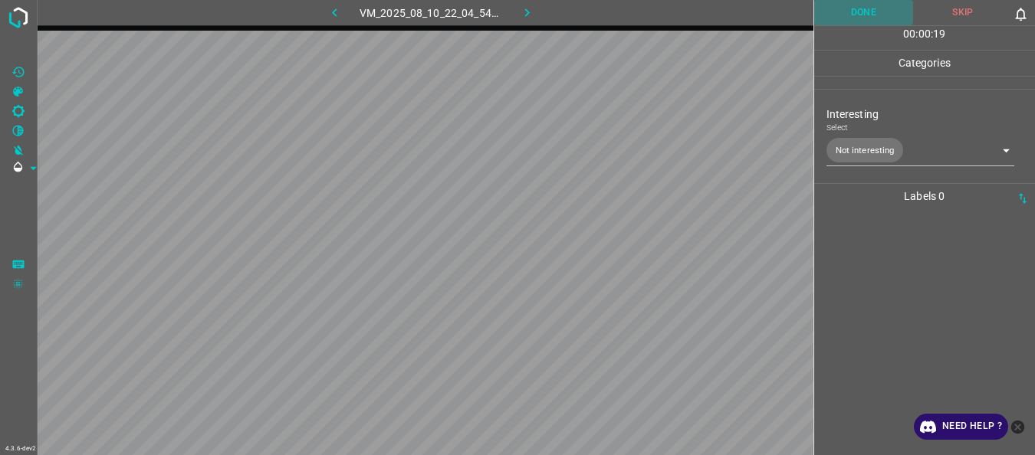
click at [869, 10] on button "Done" at bounding box center [864, 12] width 100 height 25
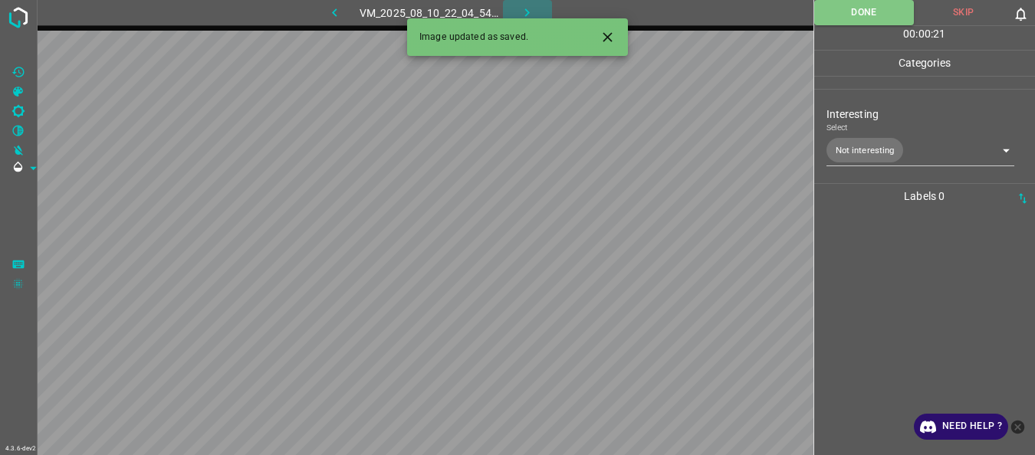
click at [523, 8] on icon "button" at bounding box center [527, 13] width 16 height 16
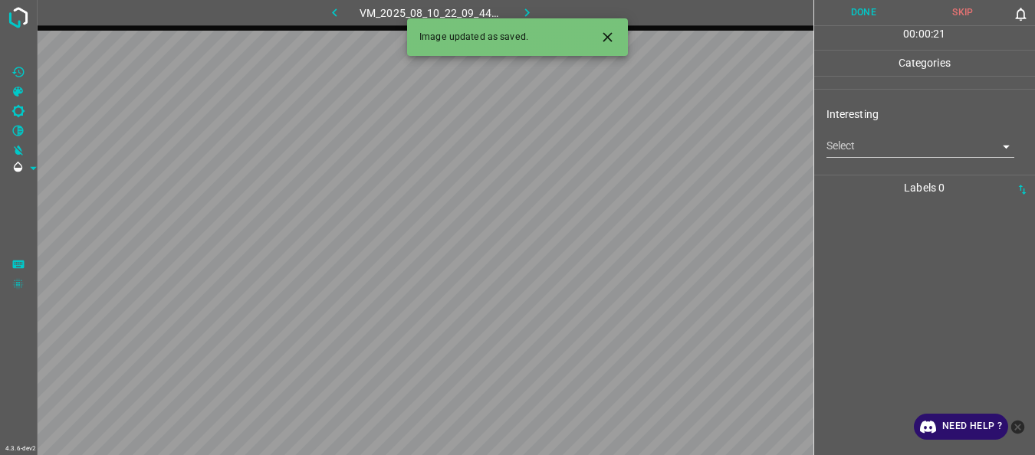
click at [896, 147] on body "4.3.6-dev2 VM_2025_08_10_22_09_44_255_03.gif Done Skip 0 00 : 00 : 21 Categorie…" at bounding box center [517, 227] width 1035 height 455
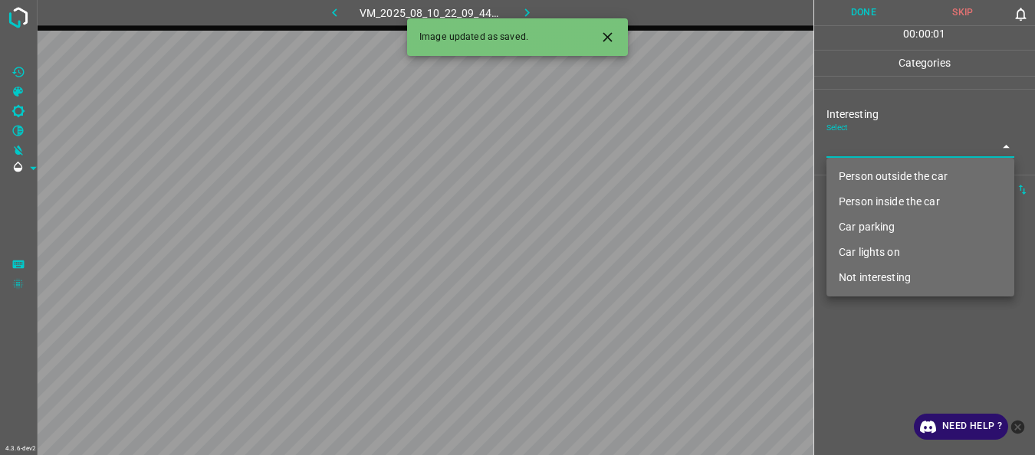
click at [886, 173] on li "Person outside the car" at bounding box center [920, 176] width 188 height 25
type input "Person outside the car"
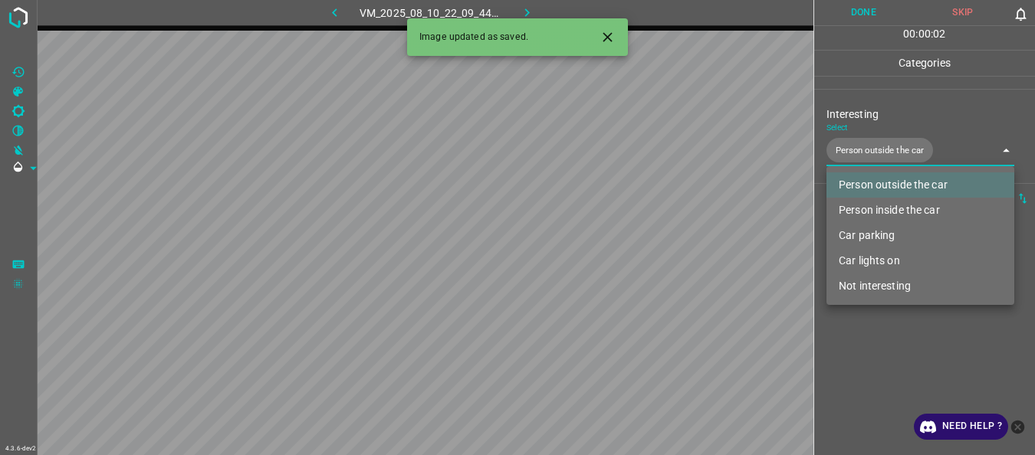
click at [869, 365] on div at bounding box center [517, 227] width 1035 height 455
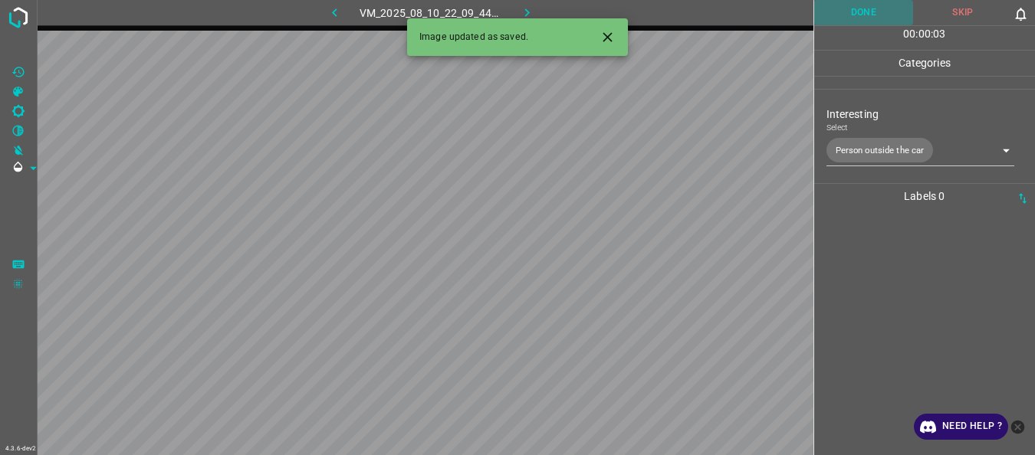
click at [876, 17] on button "Done" at bounding box center [864, 12] width 100 height 25
click at [525, 9] on icon "button" at bounding box center [527, 13] width 16 height 16
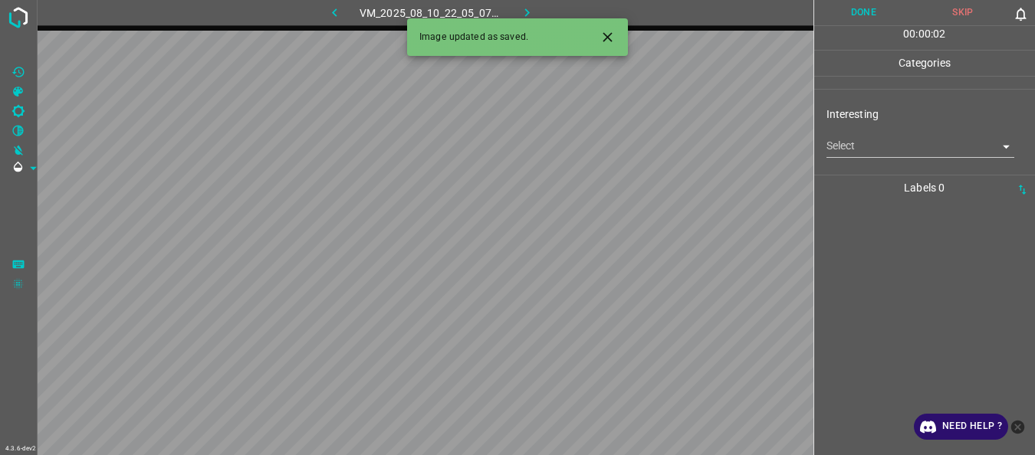
click at [874, 141] on body "4.3.6-dev2 VM_2025_08_10_22_05_07_724_03.gif Done Skip 0 00 : 00 : 02 Categorie…" at bounding box center [517, 227] width 1035 height 455
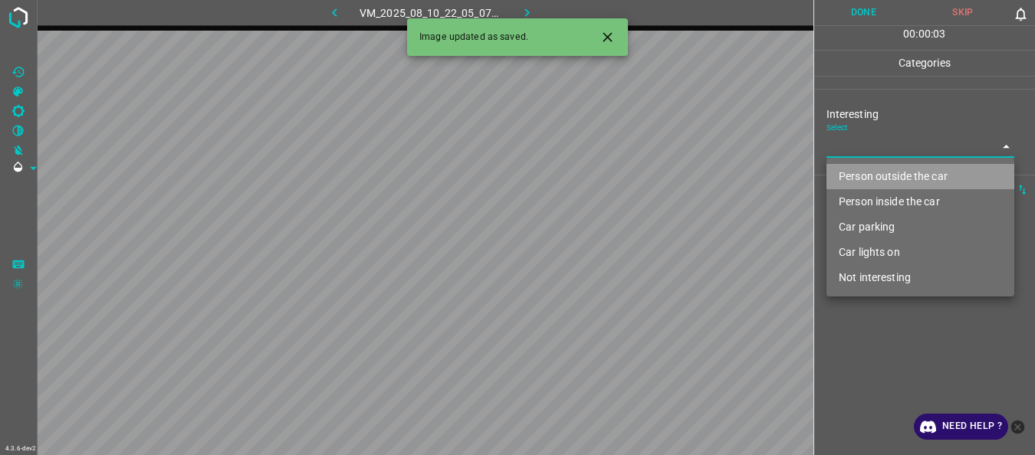
click at [875, 167] on li "Person outside the car" at bounding box center [920, 176] width 188 height 25
type input "Person outside the car"
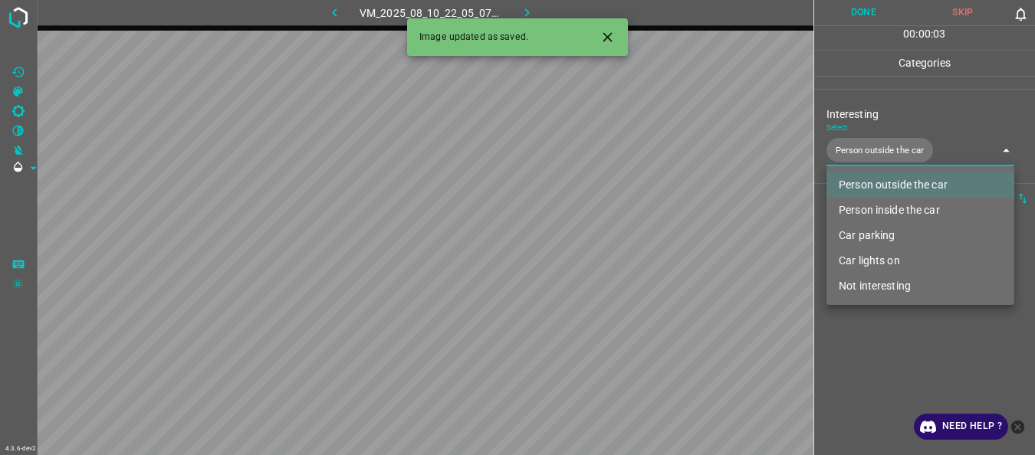
click at [881, 357] on div at bounding box center [517, 227] width 1035 height 455
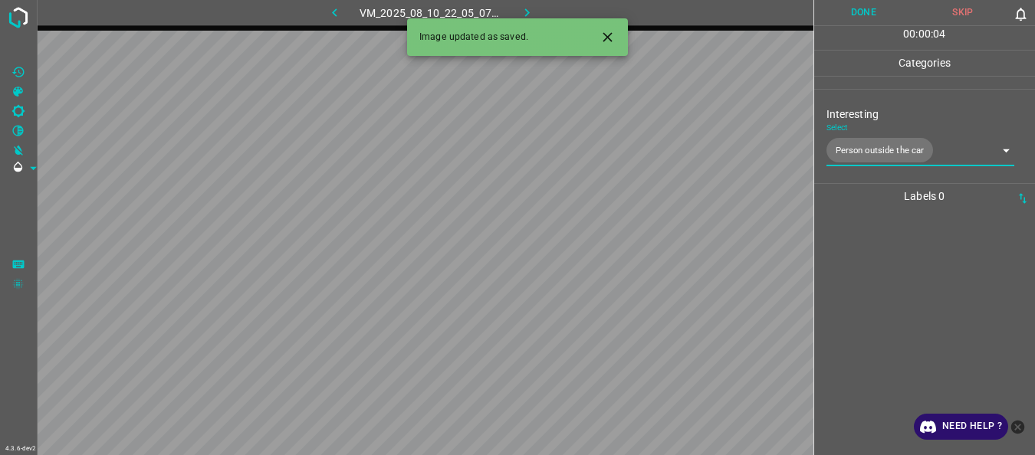
click at [862, 13] on button "Done" at bounding box center [864, 12] width 100 height 25
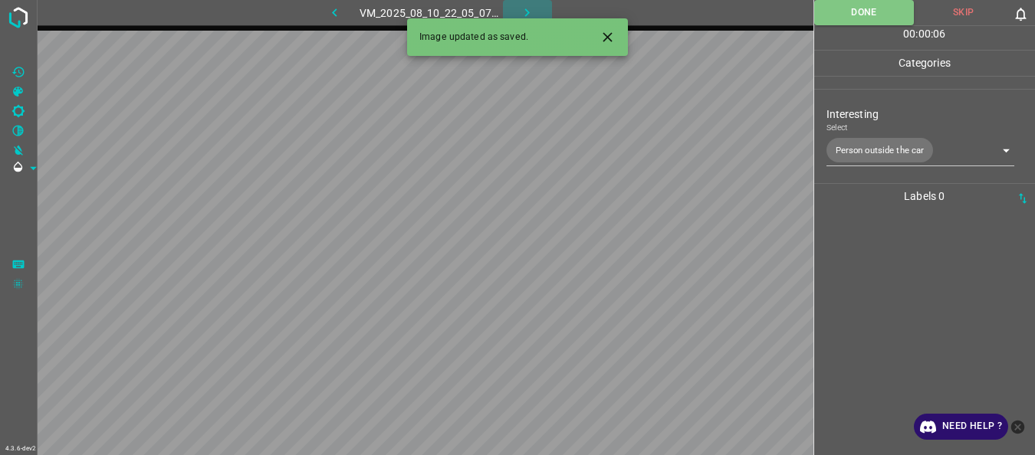
click at [517, 5] on button "button" at bounding box center [527, 12] width 49 height 25
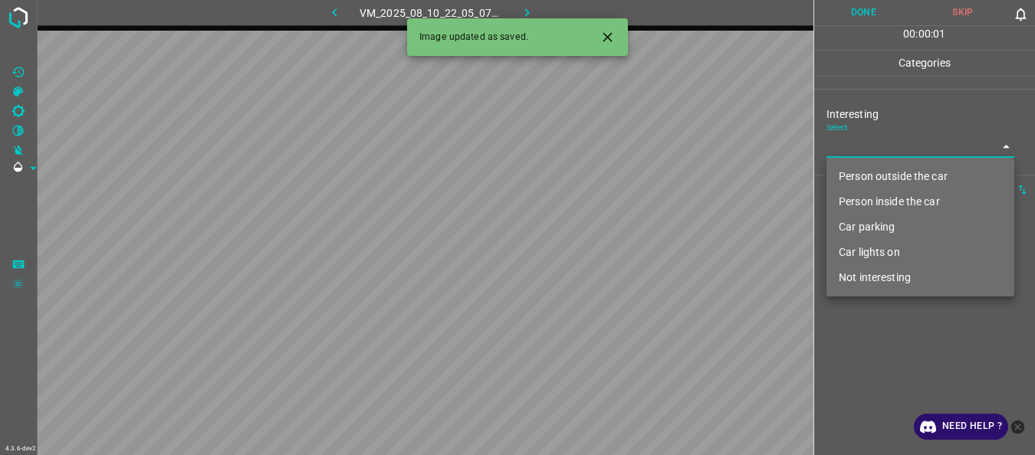
click at [859, 150] on body "4.3.6-dev2 VM_2025_08_10_22_05_07_724_05.gif Done Skip 0 00 : 00 : 01 Categorie…" at bounding box center [517, 227] width 1035 height 455
click at [867, 171] on li "Person outside the car" at bounding box center [920, 176] width 188 height 25
type input "Person outside the car"
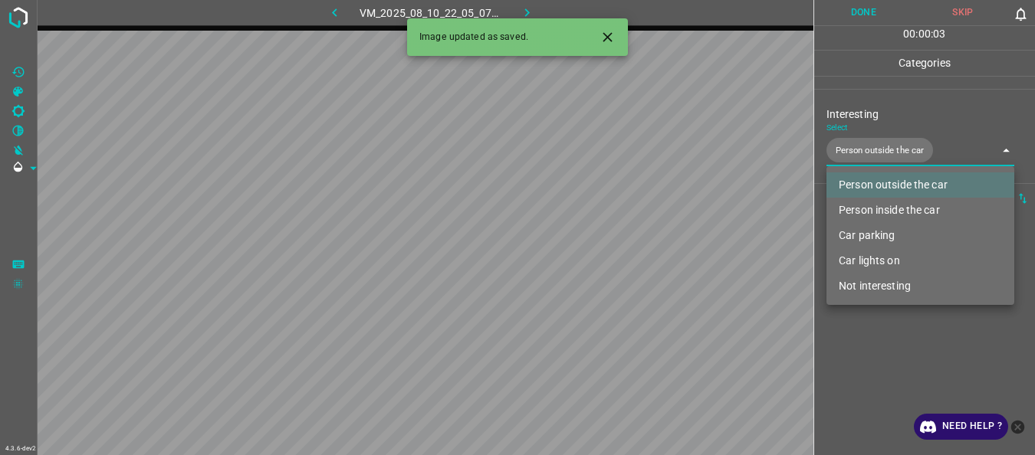
click at [876, 338] on div at bounding box center [517, 227] width 1035 height 455
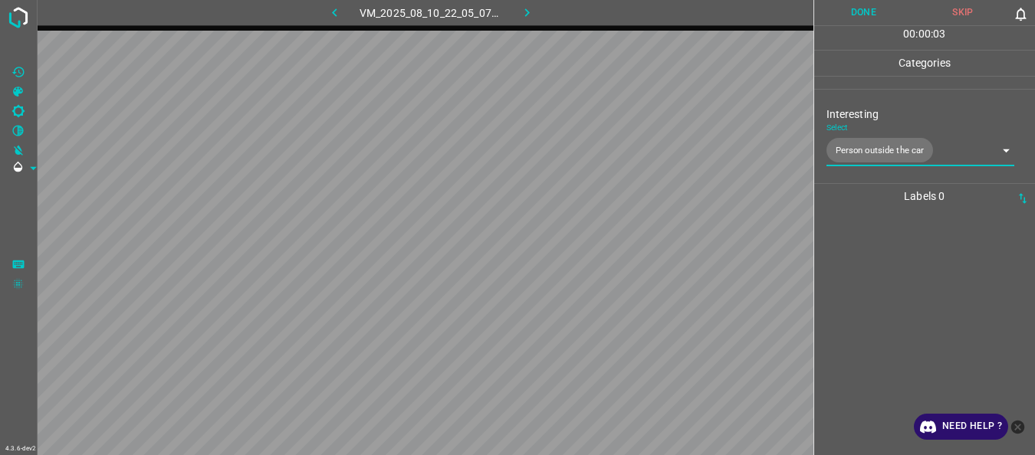
click at [884, 12] on button "Done" at bounding box center [864, 12] width 100 height 25
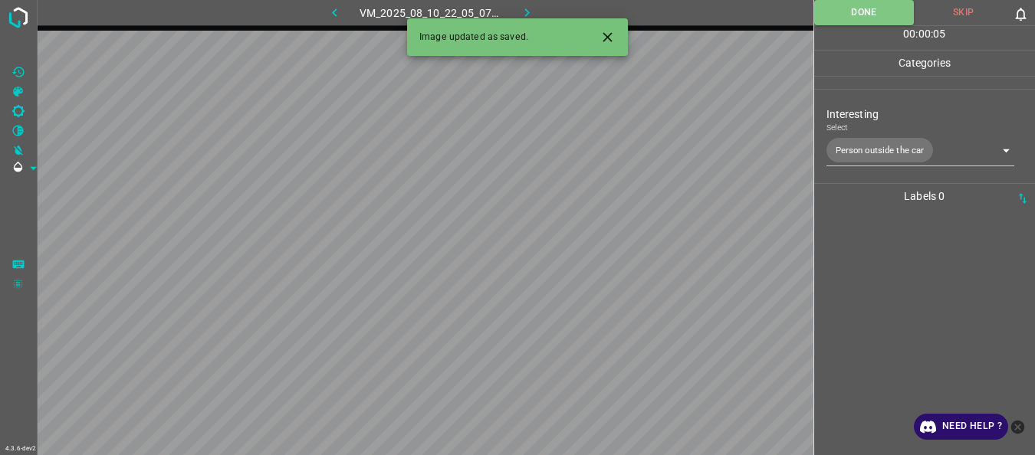
click at [526, 12] on icon "button" at bounding box center [527, 13] width 16 height 16
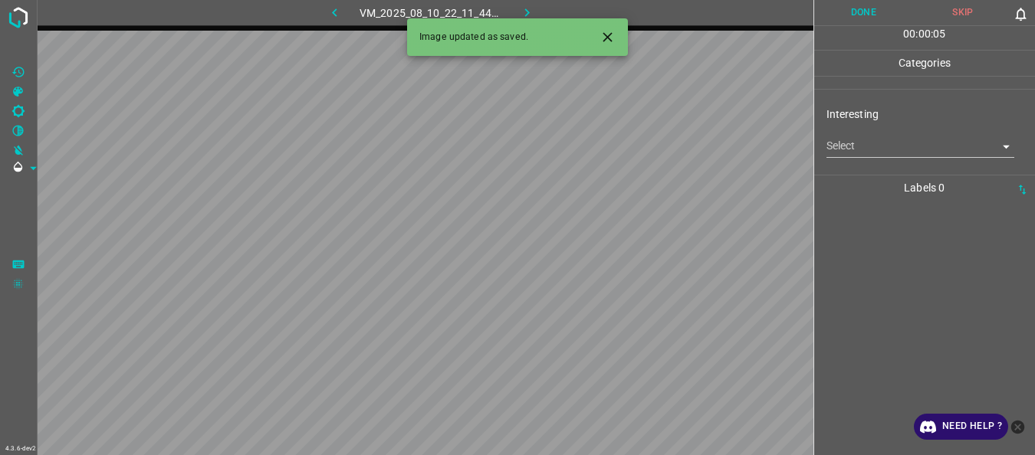
click at [872, 144] on body "4.3.6-dev2 VM_2025_08_10_22_11_44_068_02.gif Done Skip 0 00 : 00 : 05 Categorie…" at bounding box center [517, 227] width 1035 height 455
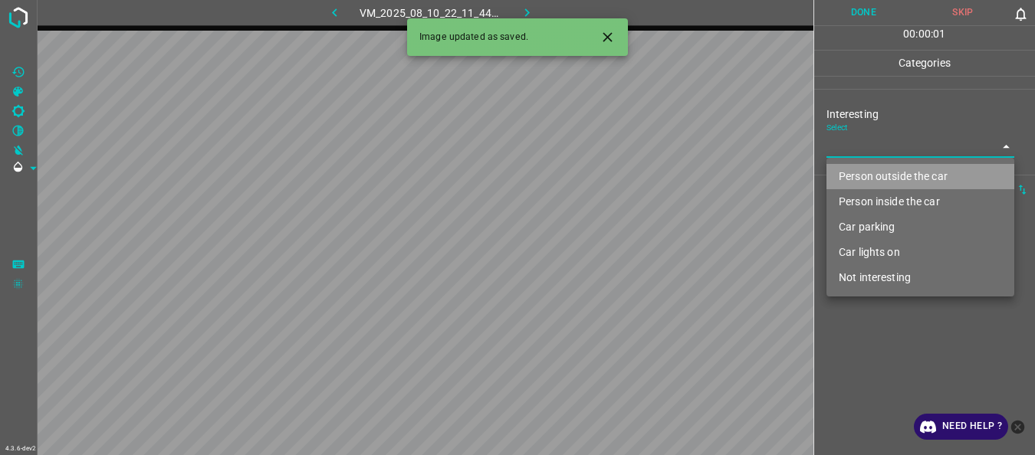
click at [867, 169] on li "Person outside the car" at bounding box center [920, 176] width 188 height 25
type input "Person outside the car"
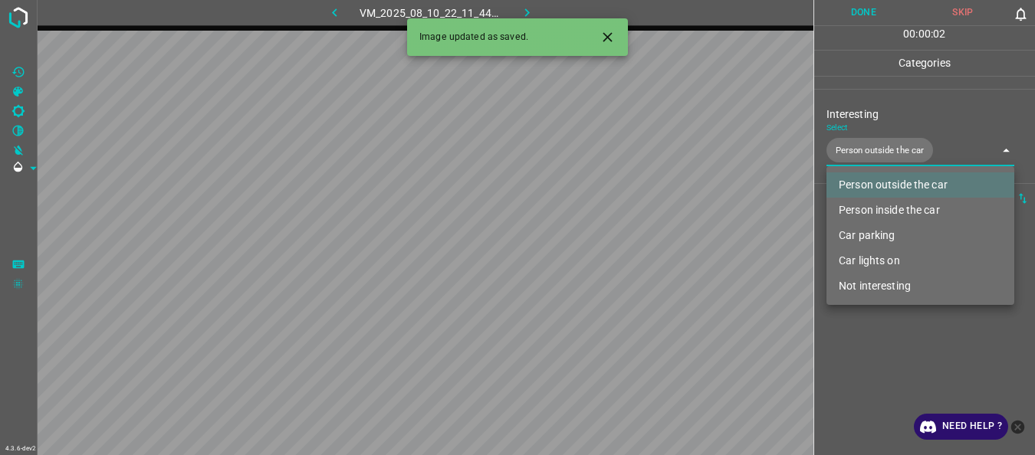
click at [876, 339] on div at bounding box center [517, 227] width 1035 height 455
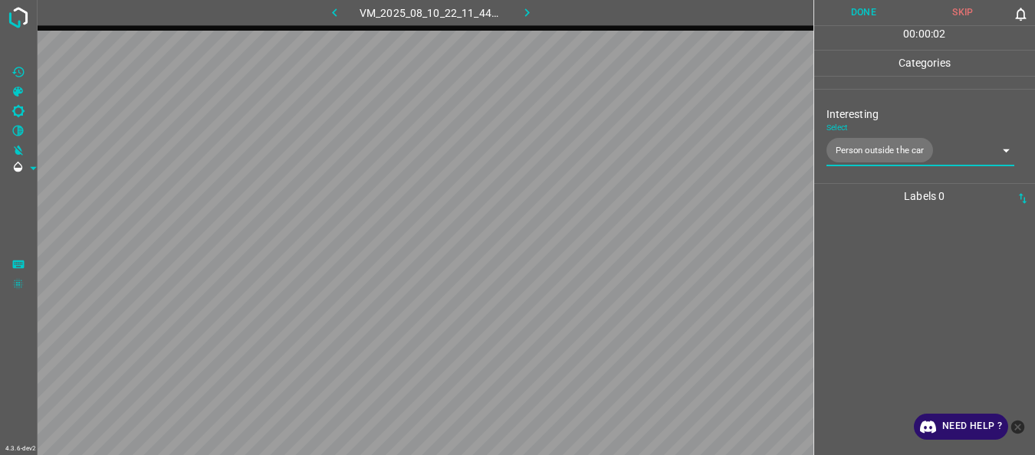
click at [854, 16] on button "Done" at bounding box center [864, 12] width 100 height 25
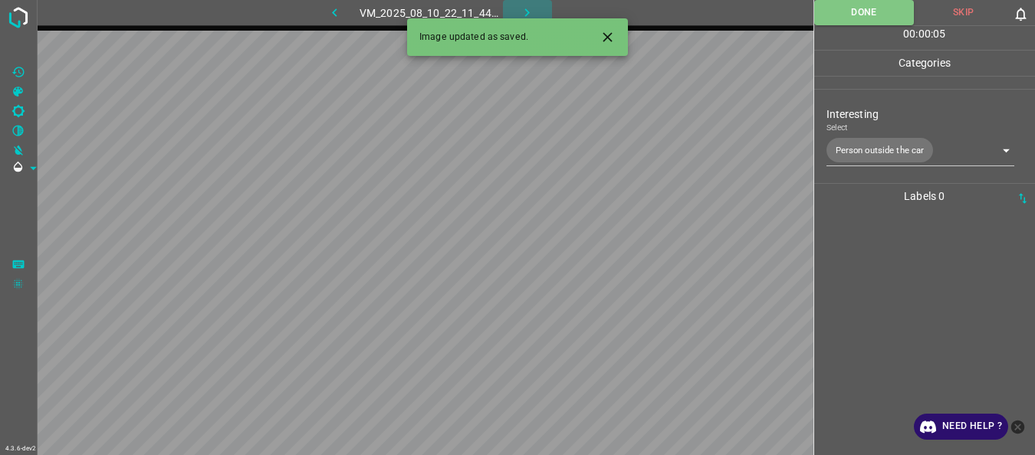
click at [525, 13] on icon "button" at bounding box center [527, 13] width 16 height 16
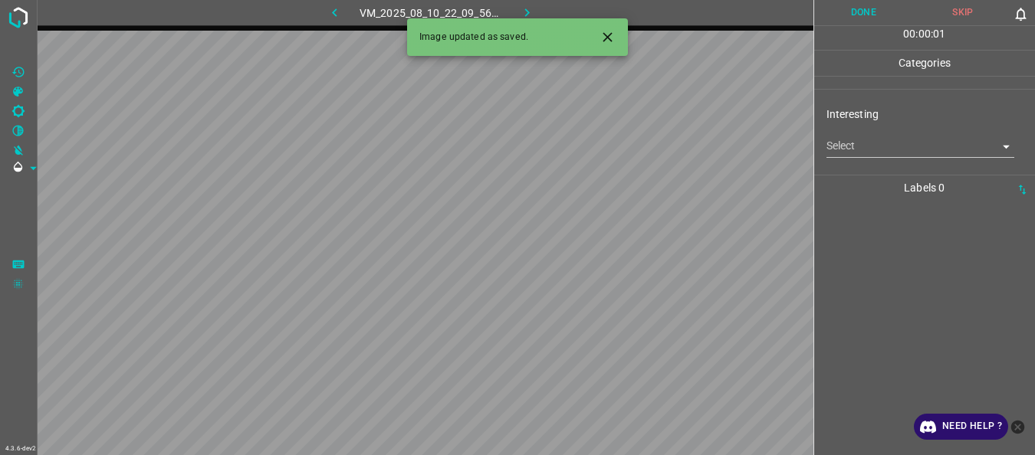
click at [836, 149] on body "4.3.6-dev2 VM_2025_08_10_22_09_56_368_02.gif Done Skip 0 00 : 00 : 01 Categorie…" at bounding box center [517, 227] width 1035 height 455
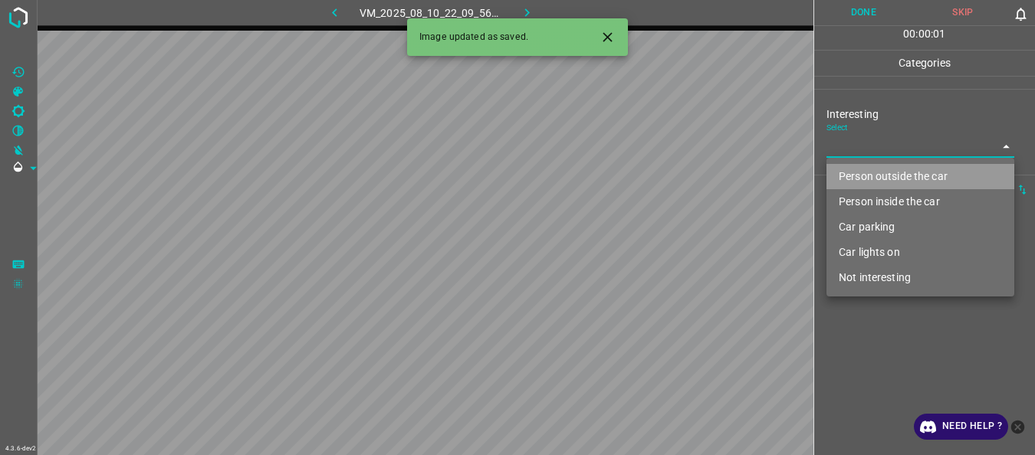
click at [848, 172] on li "Person outside the car" at bounding box center [920, 176] width 188 height 25
type input "Person outside the car"
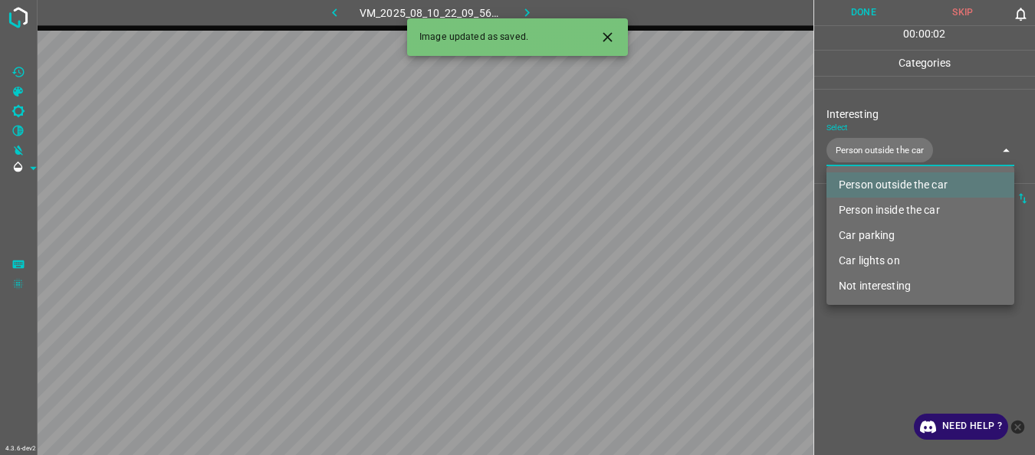
click at [856, 351] on div at bounding box center [517, 227] width 1035 height 455
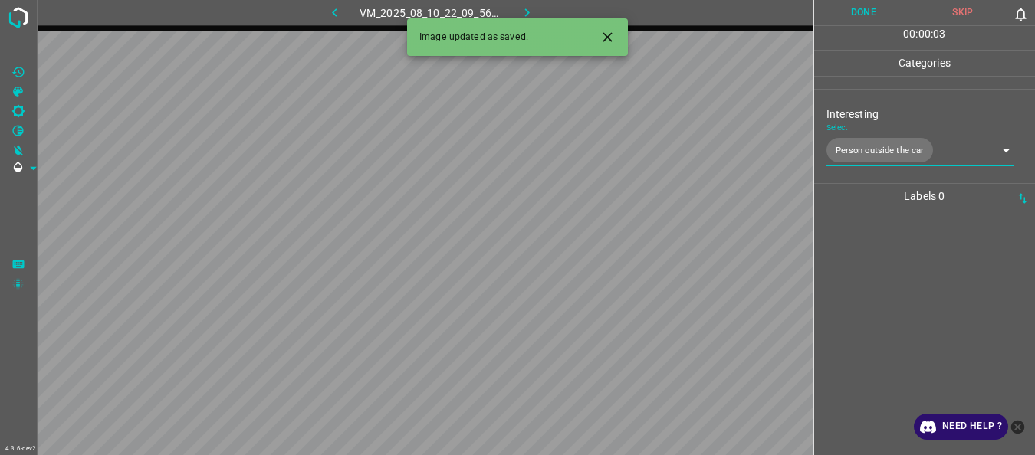
click at [866, 21] on button "Done" at bounding box center [864, 12] width 100 height 25
click at [524, 6] on icon "button" at bounding box center [527, 13] width 16 height 16
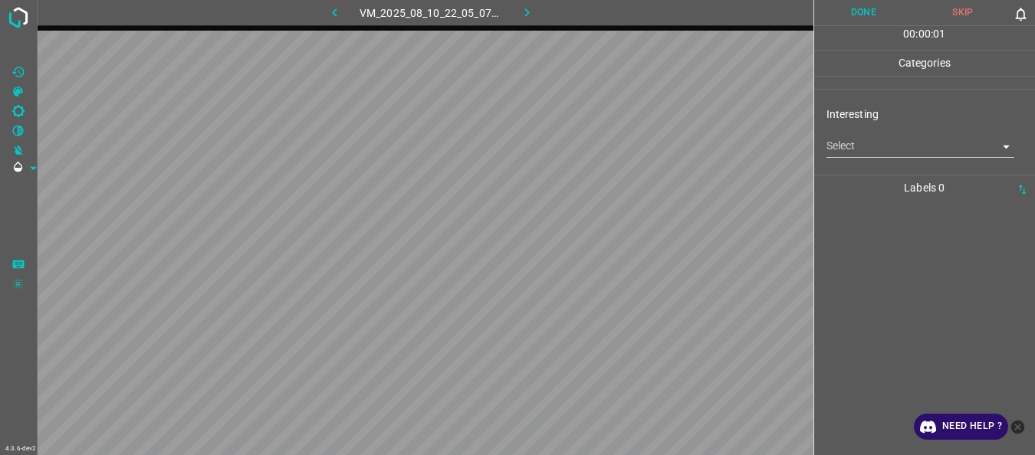
click at [849, 144] on body "4.3.6-dev2 VM_2025_08_10_22_05_07_724_07.gif Done Skip 0 00 : 00 : 01 Categorie…" at bounding box center [517, 227] width 1035 height 455
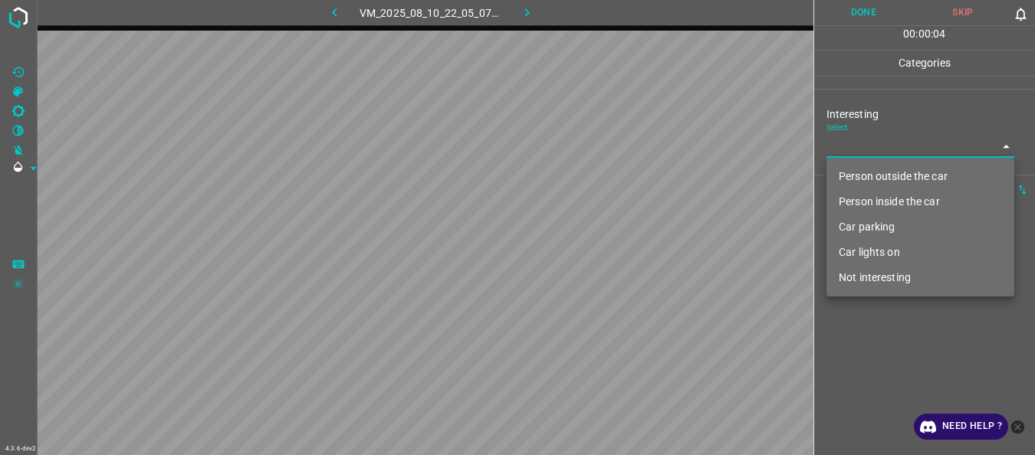
click at [864, 179] on li "Person outside the car" at bounding box center [920, 176] width 188 height 25
type input "Person outside the car"
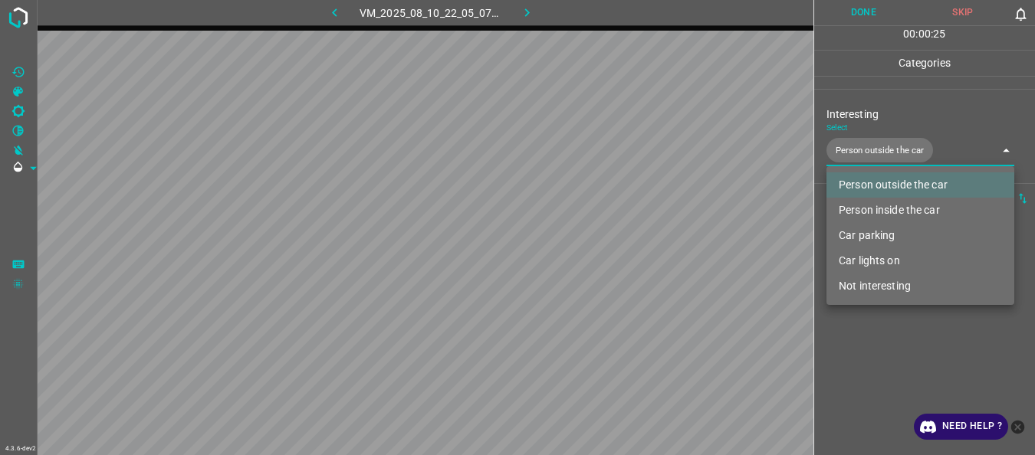
click at [849, 345] on div at bounding box center [517, 227] width 1035 height 455
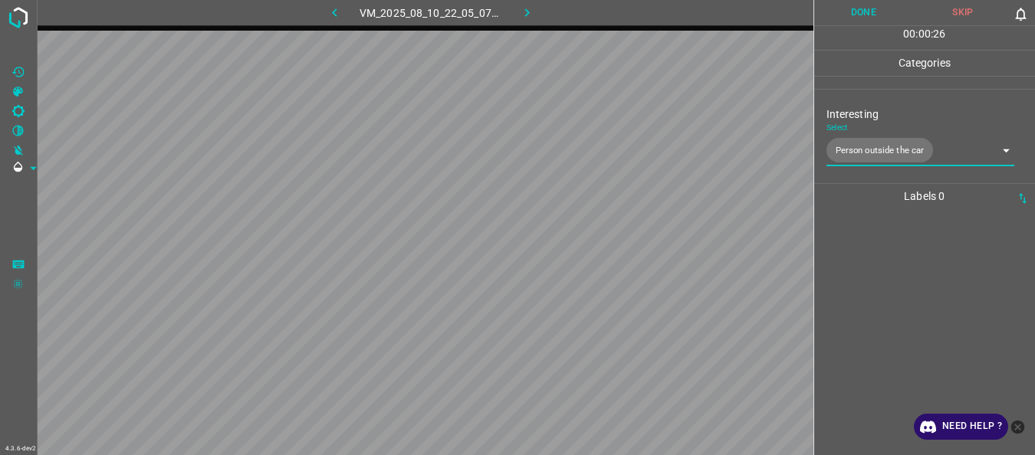
click at [847, 13] on button "Done" at bounding box center [864, 12] width 100 height 25
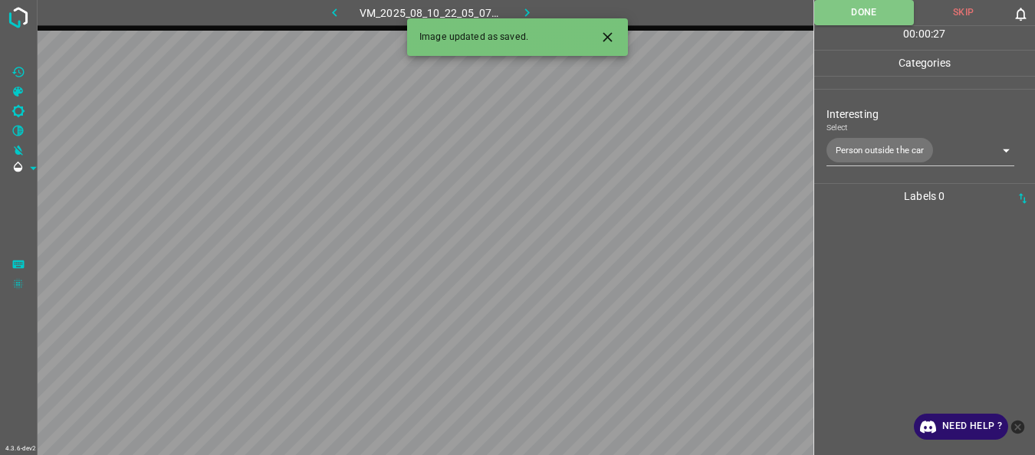
click at [524, 7] on icon "button" at bounding box center [527, 13] width 16 height 16
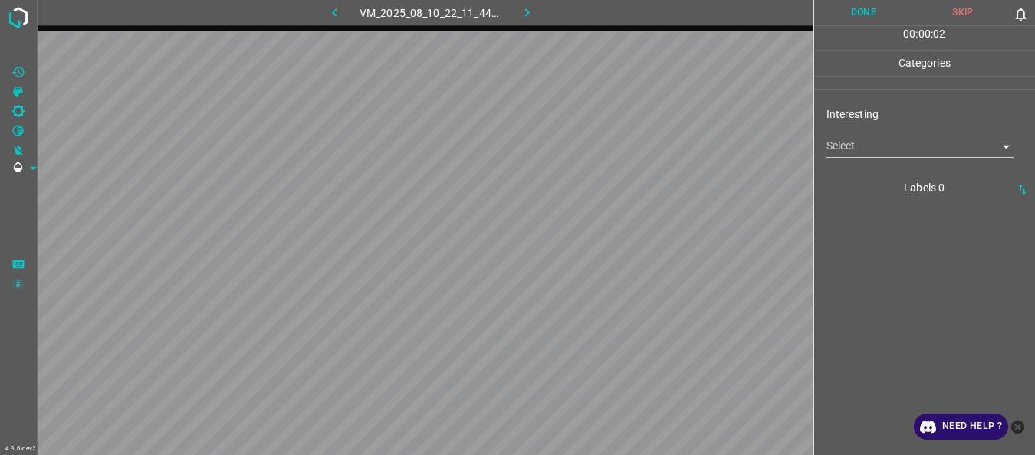
click at [856, 139] on body "4.3.6-dev2 VM_2025_08_10_22_11_44_068_03.gif Done Skip 0 00 : 00 : 02 Categorie…" at bounding box center [517, 227] width 1035 height 455
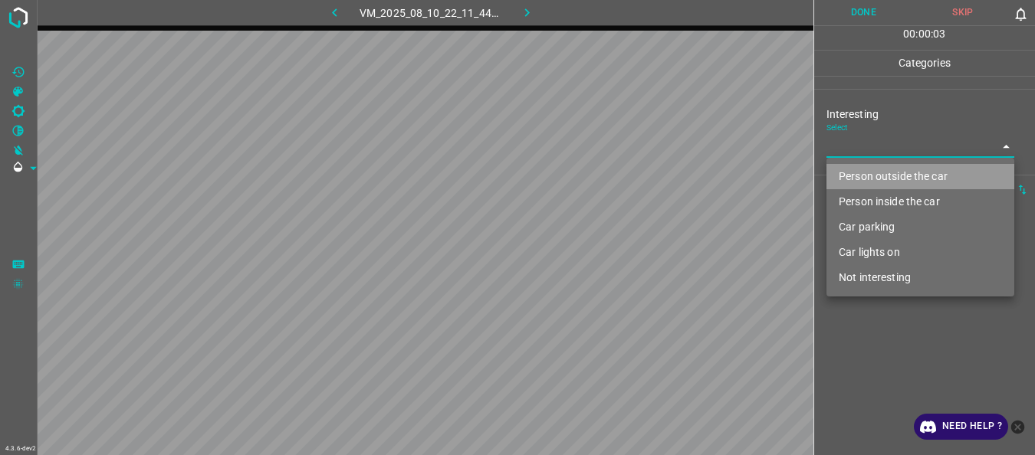
click at [859, 177] on li "Person outside the car" at bounding box center [920, 176] width 188 height 25
type input "Person outside the car"
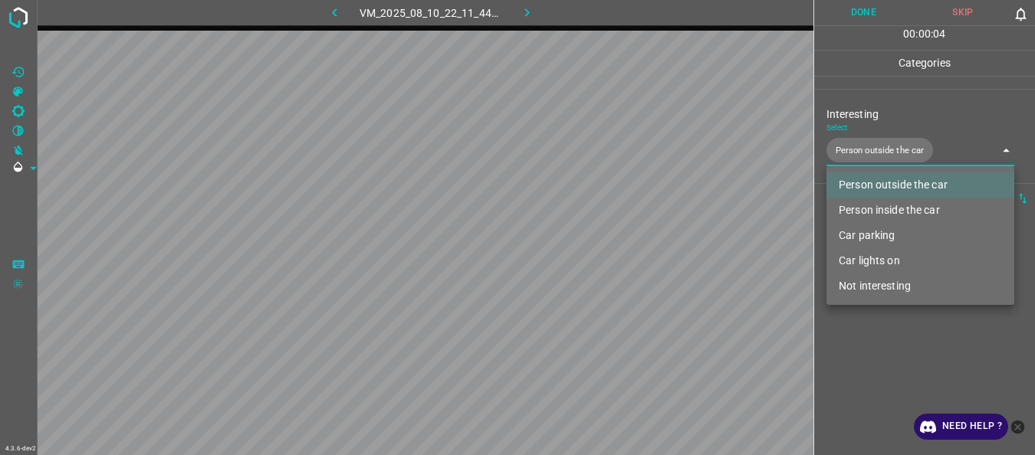
click at [867, 347] on div at bounding box center [517, 227] width 1035 height 455
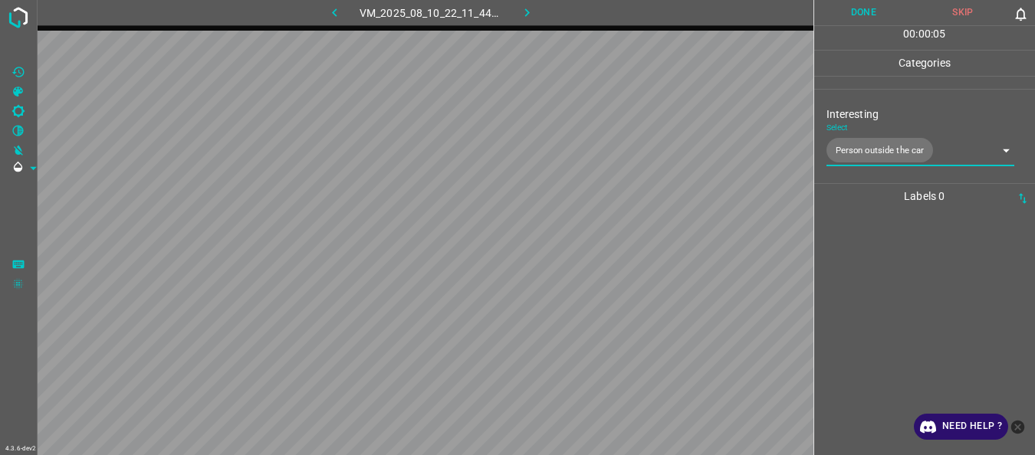
click at [848, 18] on button "Done" at bounding box center [864, 12] width 100 height 25
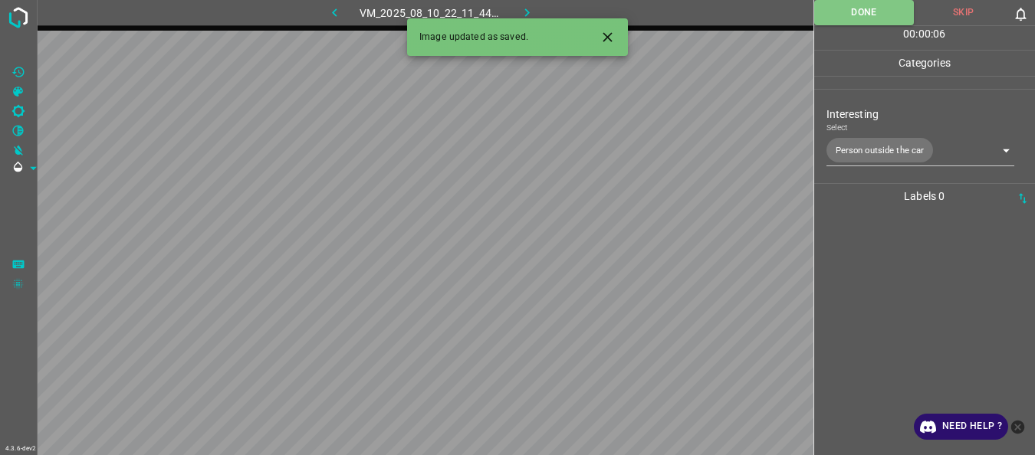
click at [529, 15] on icon "button" at bounding box center [527, 13] width 16 height 16
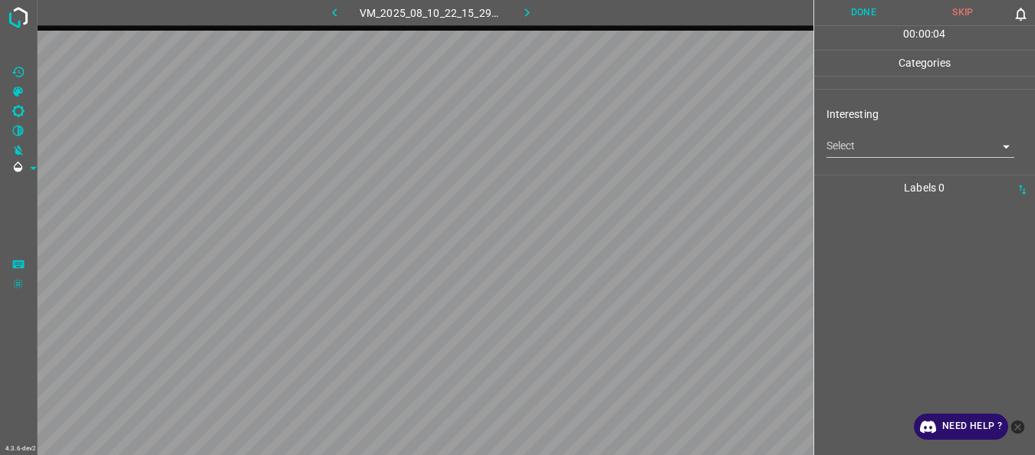
click at [869, 143] on body "4.3.6-dev2 VM_2025_08_10_22_15_29_521_00.gif Done Skip 0 00 : 00 : 04 Categorie…" at bounding box center [517, 227] width 1035 height 455
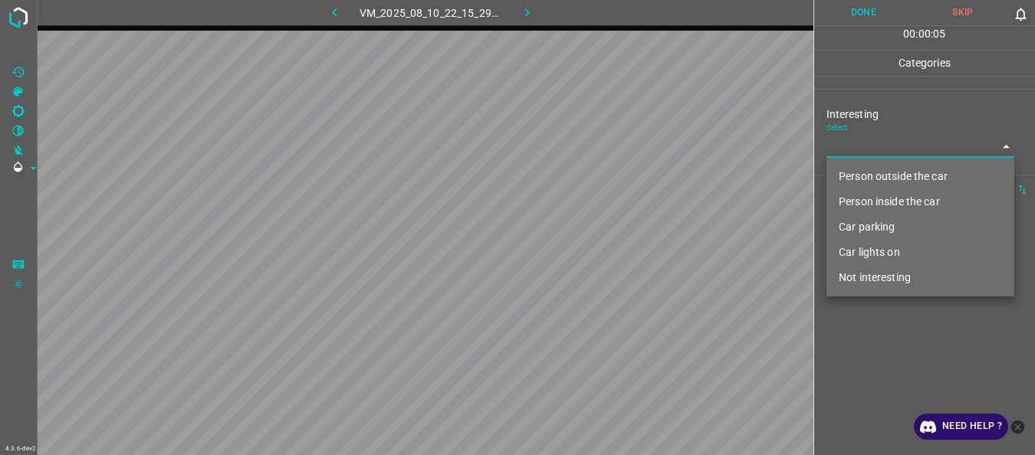
click at [853, 284] on li "Not interesting" at bounding box center [920, 277] width 188 height 25
type input "Not interesting"
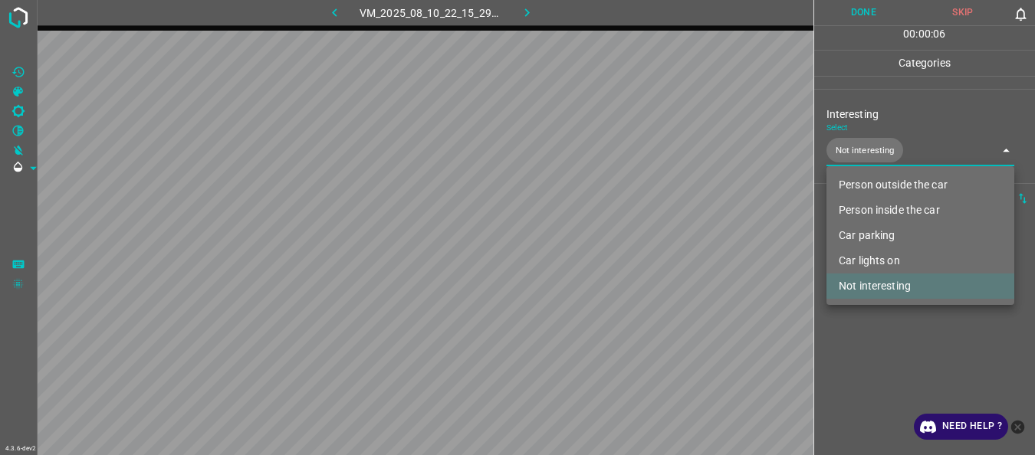
click at [853, 337] on div at bounding box center [517, 227] width 1035 height 455
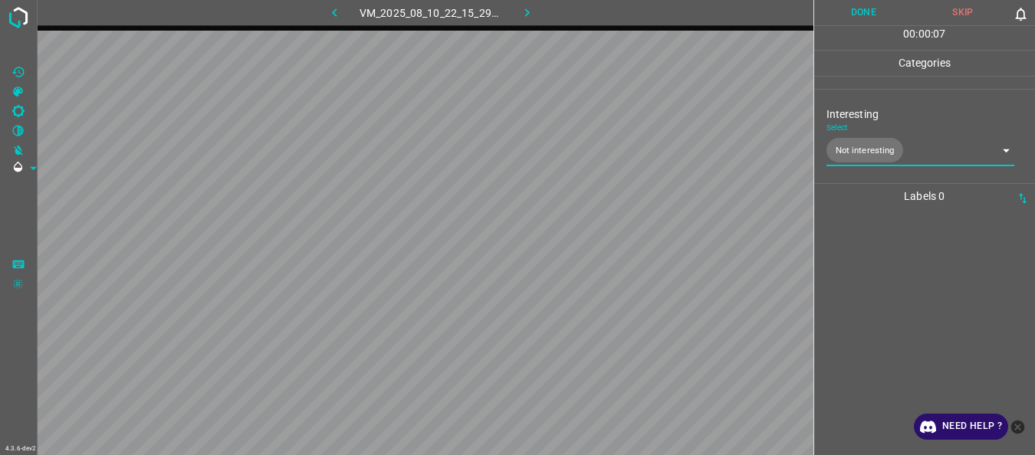
click at [872, 12] on button "Done" at bounding box center [864, 12] width 100 height 25
click at [512, 16] on button "button" at bounding box center [527, 12] width 49 height 25
click at [856, 151] on body "4.3.6-dev2 VM_2025_08_10_22_14_02_123_05.gif Done Skip 0 00 : 00 : 05 Categorie…" at bounding box center [517, 227] width 1035 height 455
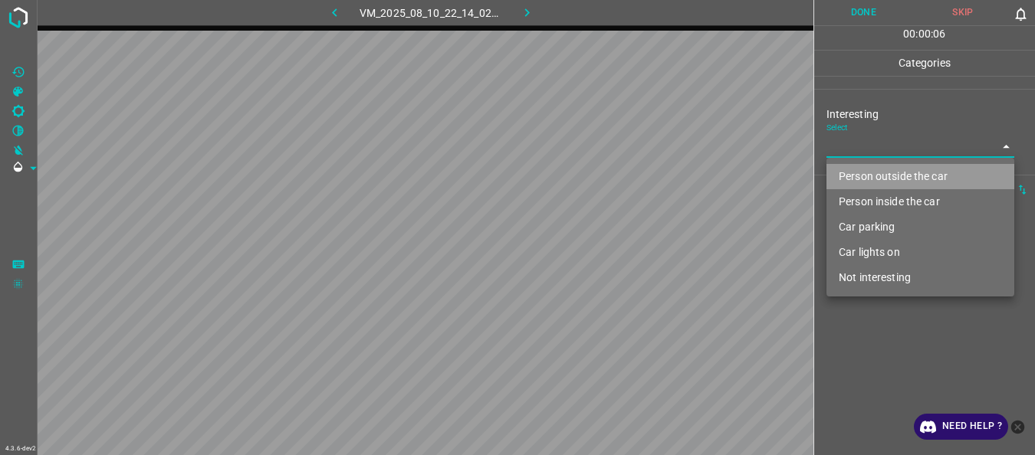
click at [857, 170] on li "Person outside the car" at bounding box center [920, 176] width 188 height 25
type input "Person outside the car"
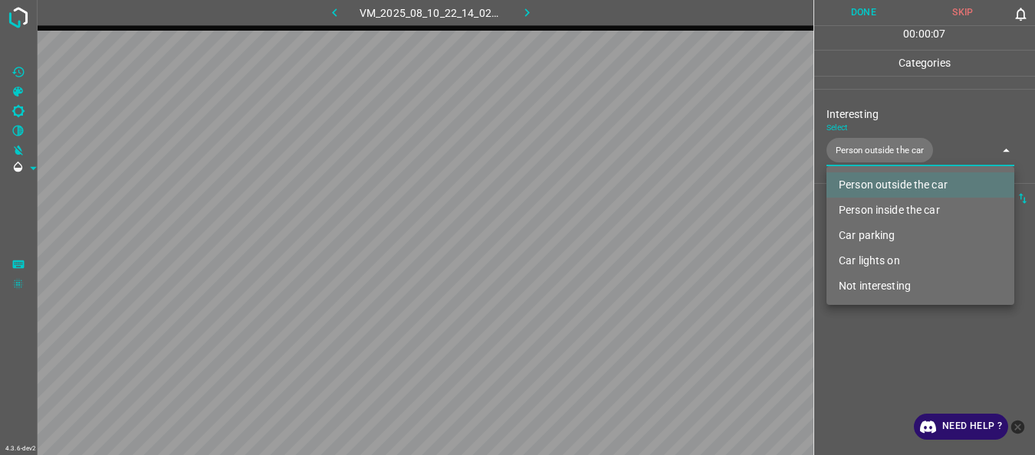
click at [864, 356] on div at bounding box center [517, 227] width 1035 height 455
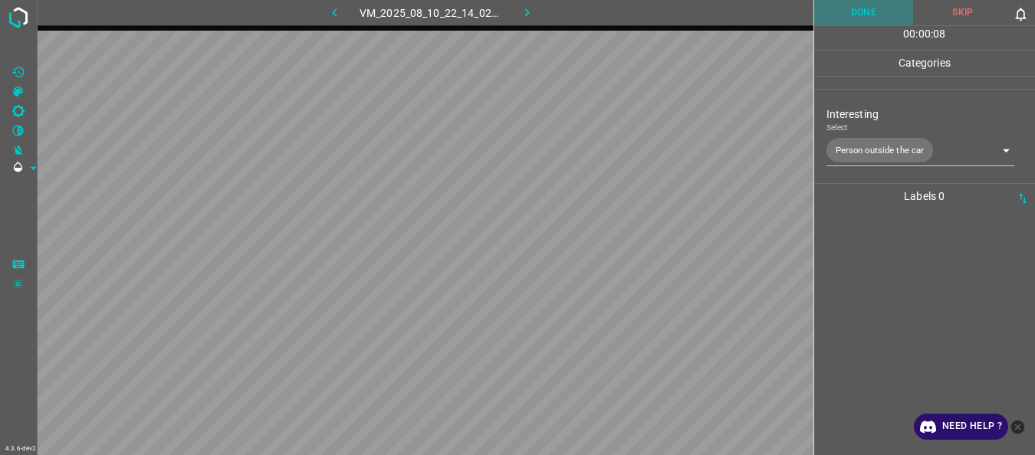
click at [848, 9] on button "Done" at bounding box center [864, 12] width 100 height 25
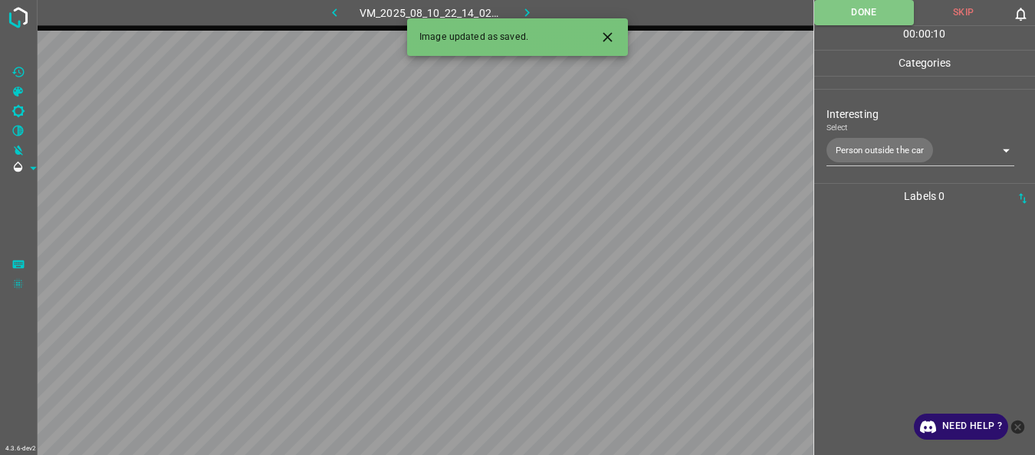
click at [527, 8] on icon "button" at bounding box center [527, 13] width 16 height 16
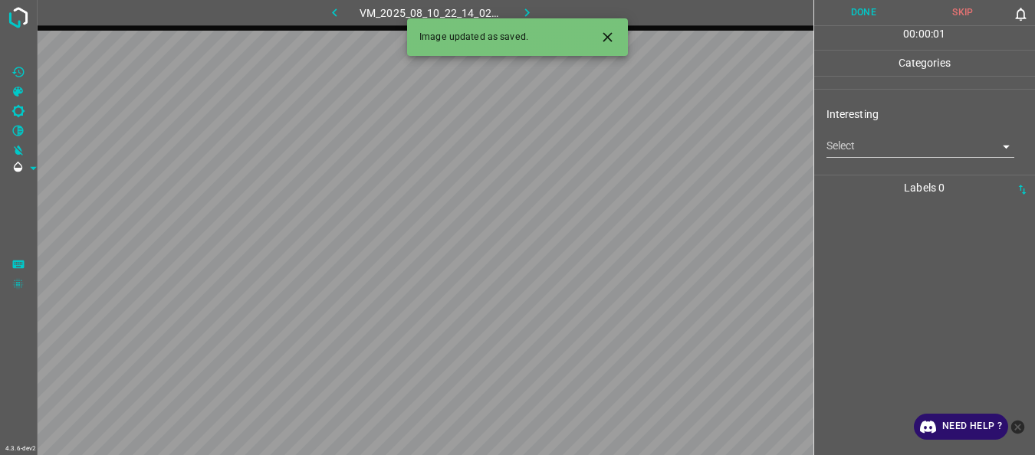
click at [869, 149] on body "4.3.6-dev2 VM_2025_08_10_22_14_02_123_10.gif Done Skip 0 00 : 00 : 01 Categorie…" at bounding box center [517, 227] width 1035 height 455
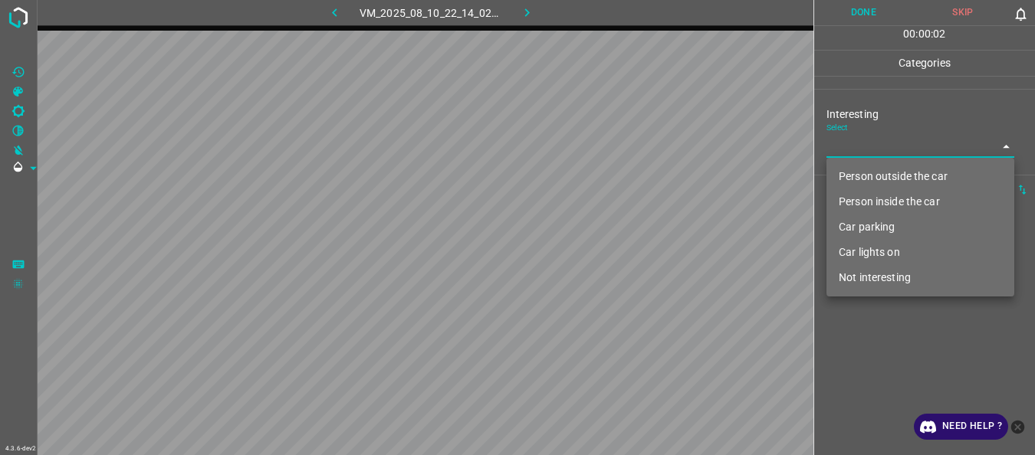
click at [867, 168] on li "Person outside the car" at bounding box center [920, 176] width 188 height 25
type input "Person outside the car"
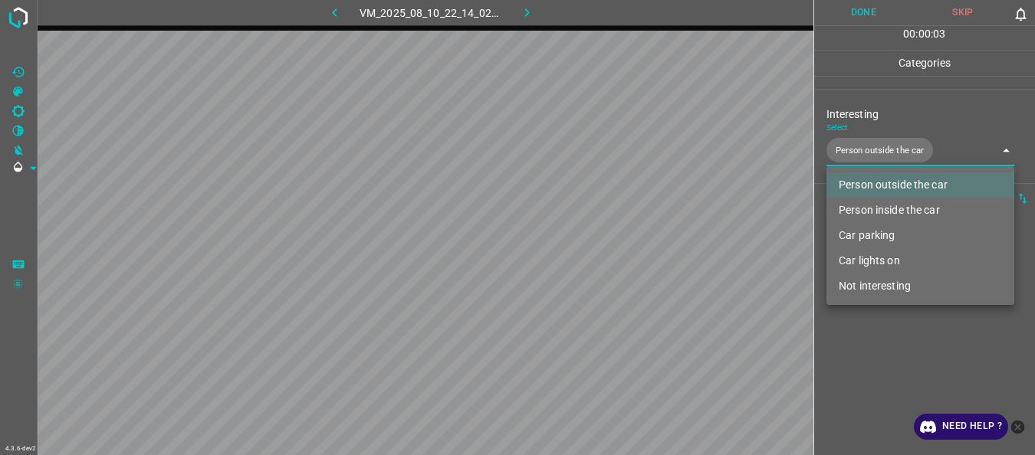
click at [872, 366] on div at bounding box center [517, 227] width 1035 height 455
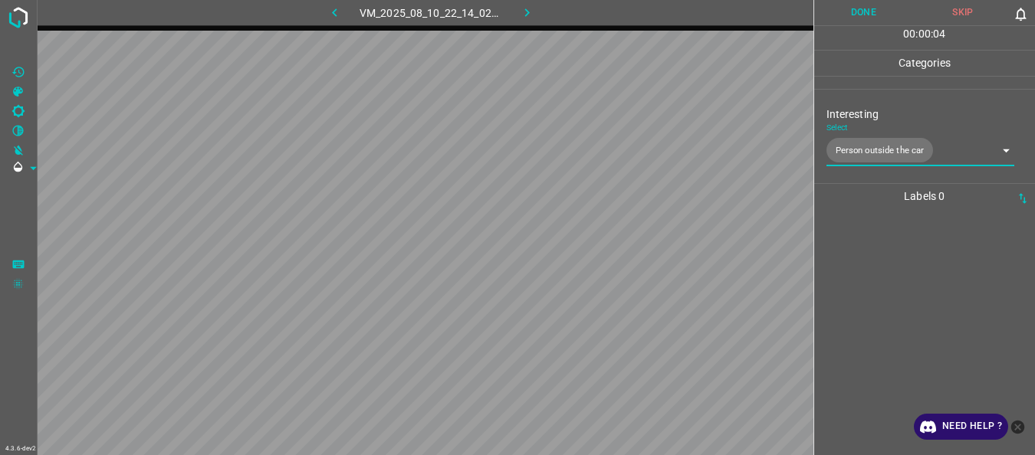
click at [862, 19] on button "Done" at bounding box center [864, 12] width 100 height 25
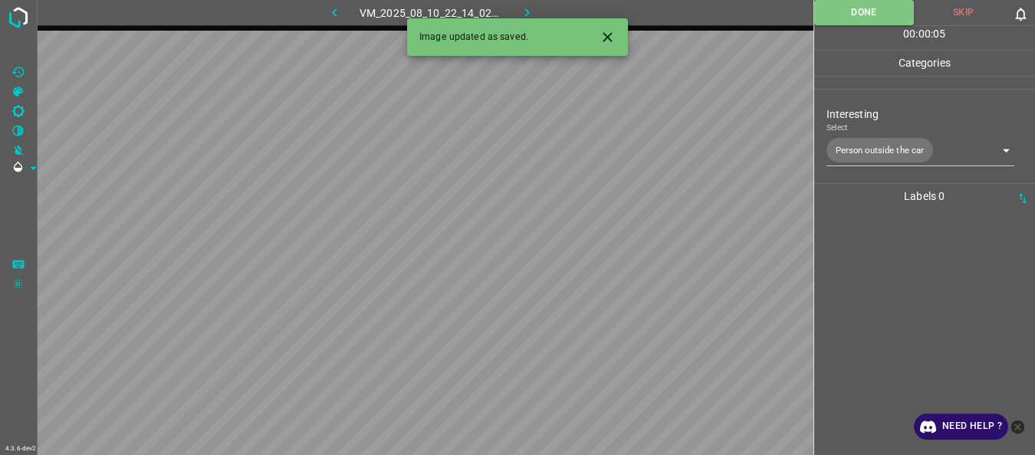
click at [544, 14] on button "button" at bounding box center [527, 12] width 49 height 25
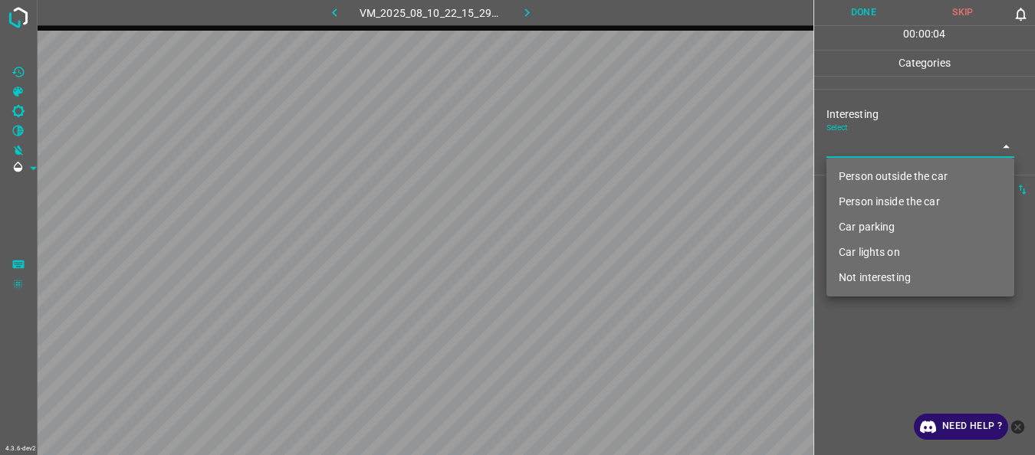
click at [882, 151] on body "4.3.6-dev2 VM_2025_08_10_22_15_29_521_12.gif Done Skip 0 00 : 00 : 04 Categorie…" at bounding box center [517, 227] width 1035 height 455
click at [874, 277] on li "Not interesting" at bounding box center [920, 277] width 188 height 25
type input "Not interesting"
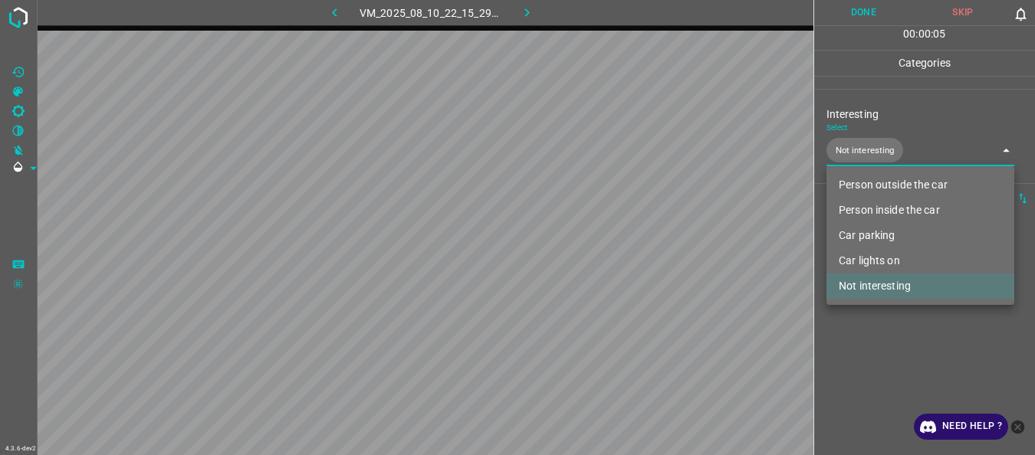
click at [879, 331] on div at bounding box center [517, 227] width 1035 height 455
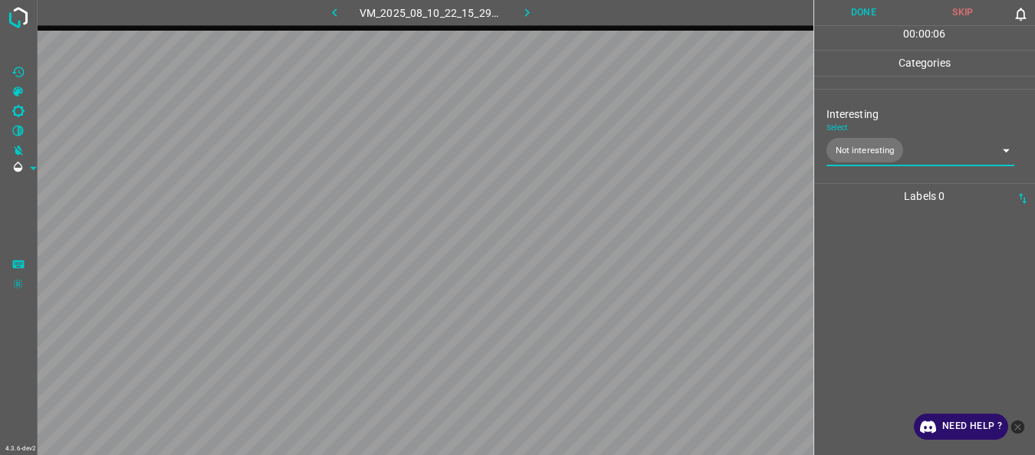
click at [864, 16] on button "Done" at bounding box center [864, 12] width 100 height 25
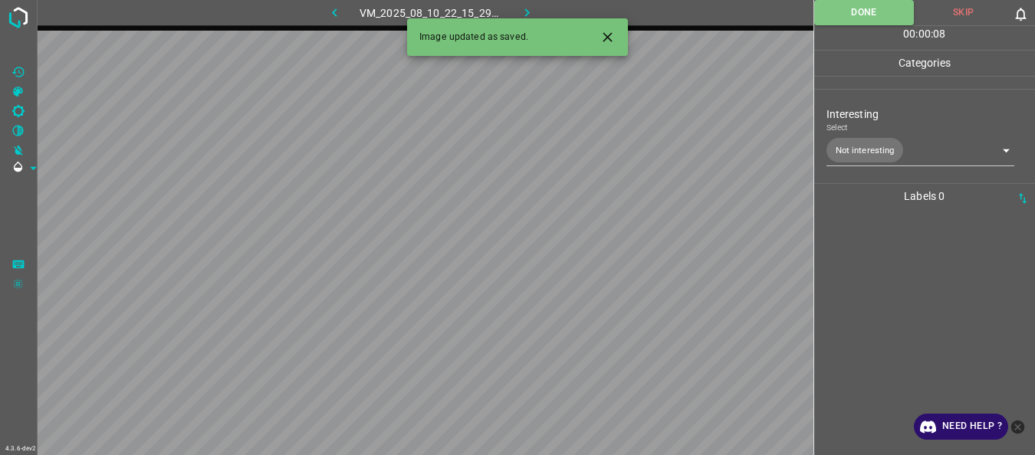
click at [531, 12] on icon "button" at bounding box center [527, 13] width 16 height 16
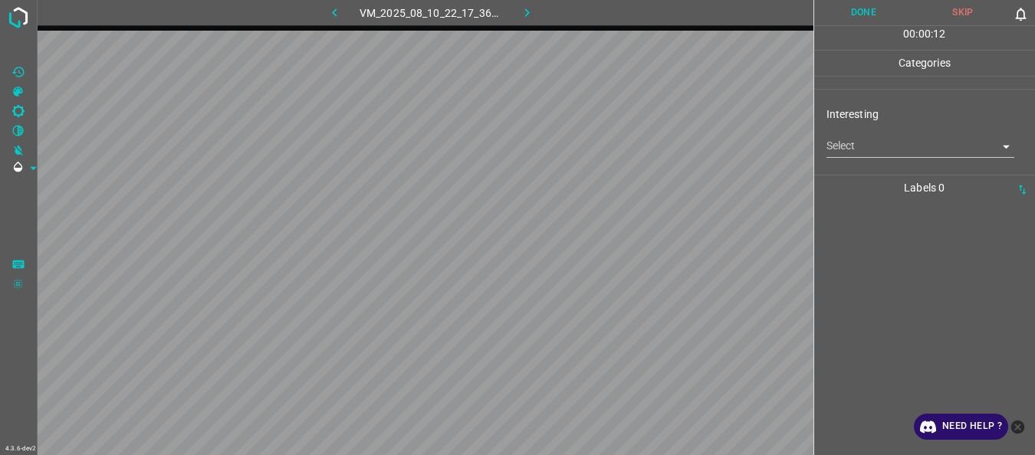
click at [843, 145] on body "4.3.6-dev2 VM_2025_08_10_22_17_36_321_01.gif Done Skip 0 00 : 00 : 12 Categorie…" at bounding box center [517, 227] width 1035 height 455
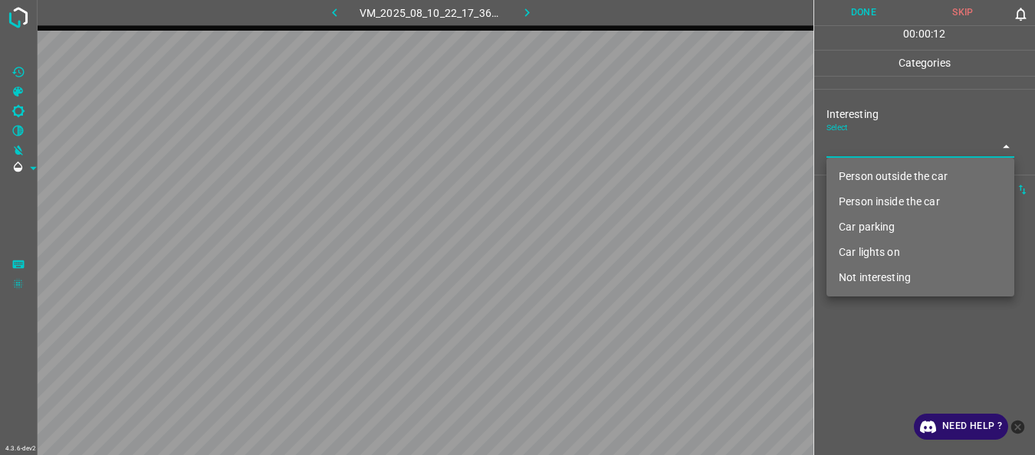
click at [849, 174] on li "Person outside the car" at bounding box center [920, 176] width 188 height 25
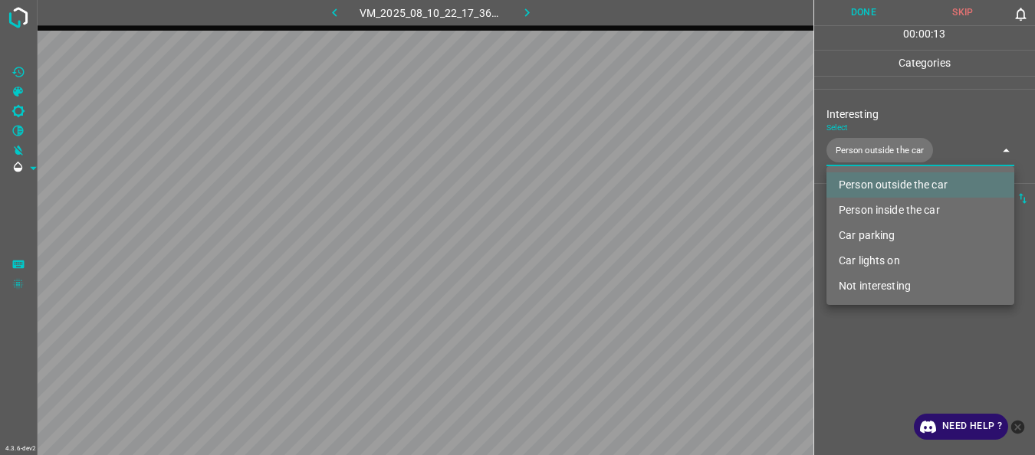
click at [836, 372] on div at bounding box center [517, 227] width 1035 height 455
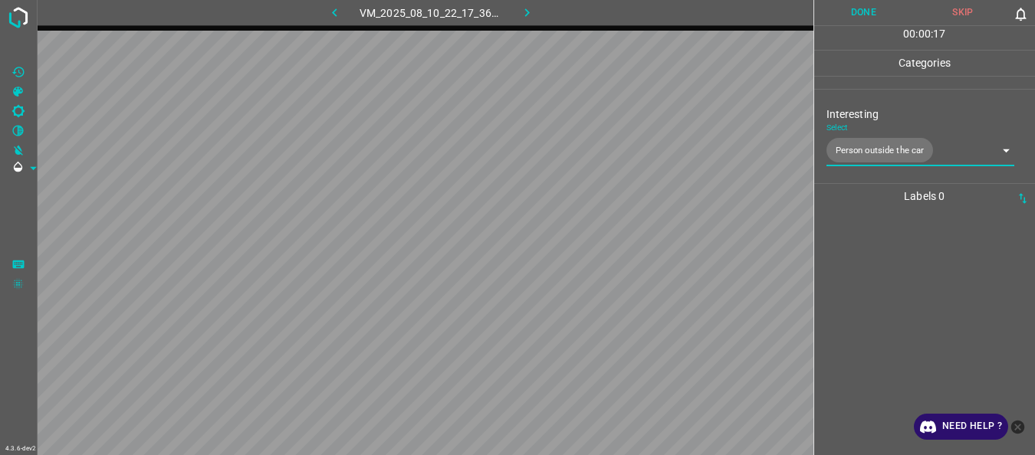
click at [898, 160] on body "4.3.6-dev2 VM_2025_08_10_22_17_36_321_01.gif Done Skip 0 00 : 00 : 17 Categorie…" at bounding box center [517, 227] width 1035 height 455
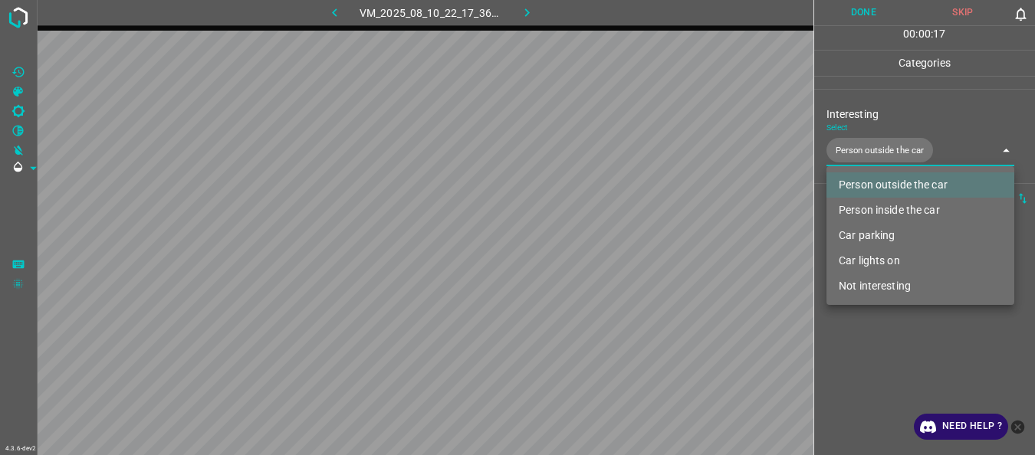
click at [882, 212] on li "Person inside the car" at bounding box center [920, 210] width 188 height 25
type input "Person outside the car,Person inside the car"
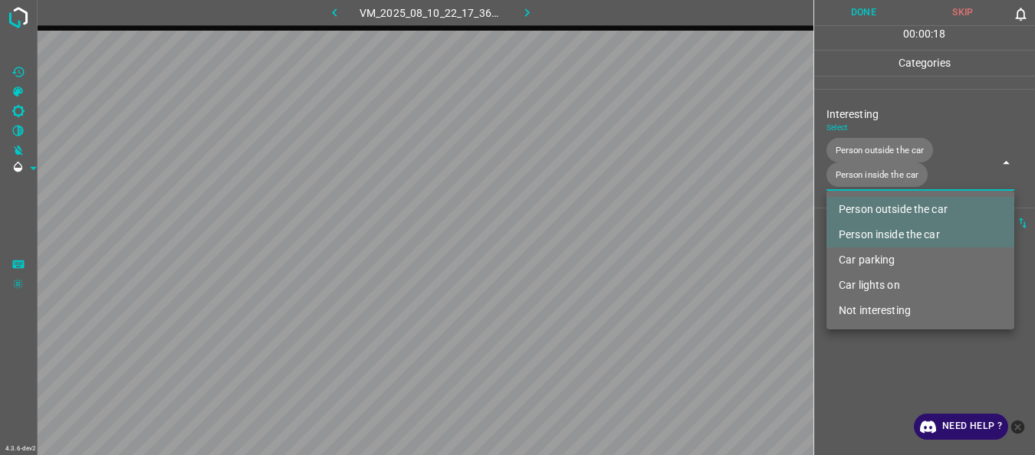
click at [840, 370] on div at bounding box center [517, 227] width 1035 height 455
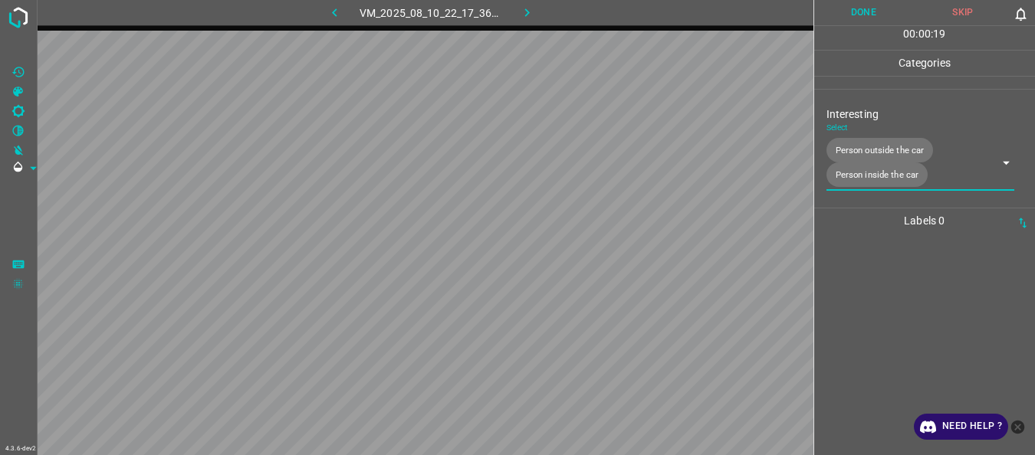
click at [841, 8] on button "Done" at bounding box center [864, 12] width 100 height 25
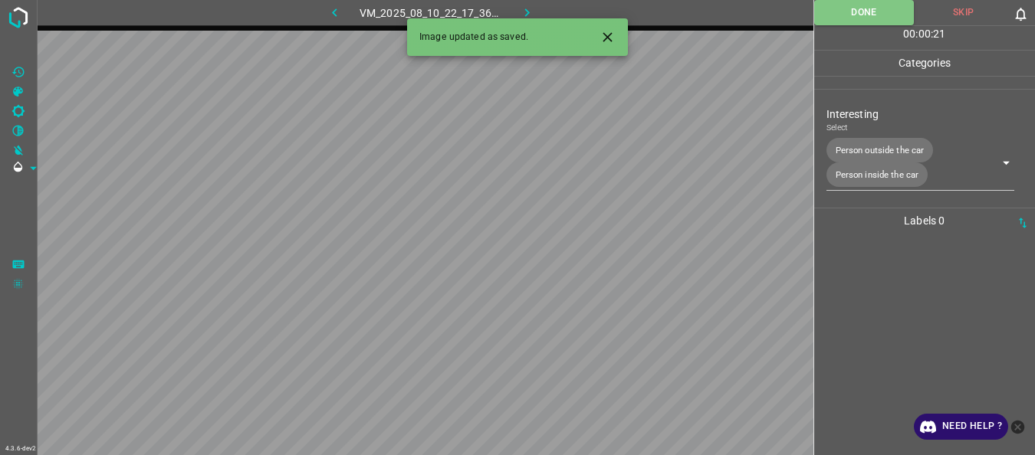
click at [524, 10] on icon "button" at bounding box center [527, 13] width 16 height 16
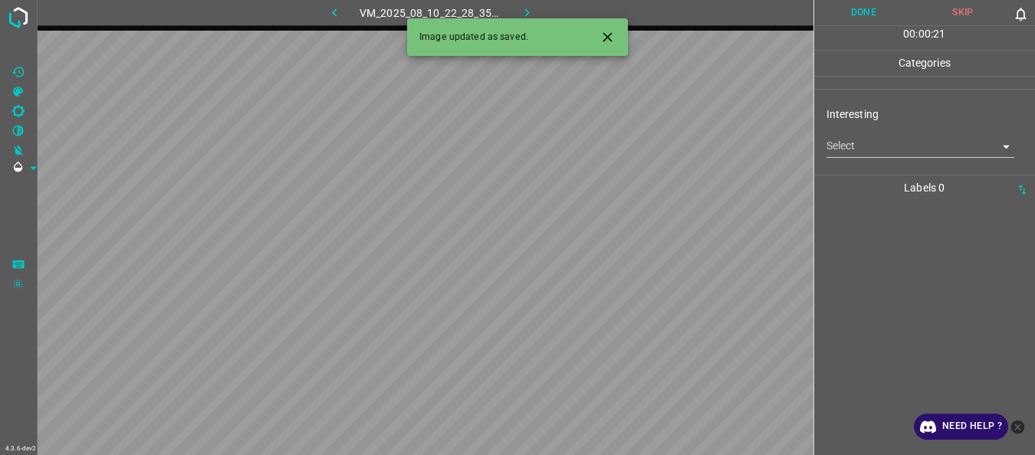
click at [875, 156] on body "4.3.6-dev2 VM_2025_08_10_22_28_35_240_01.gif Done Skip 0 00 : 00 : 21 Categorie…" at bounding box center [517, 227] width 1035 height 455
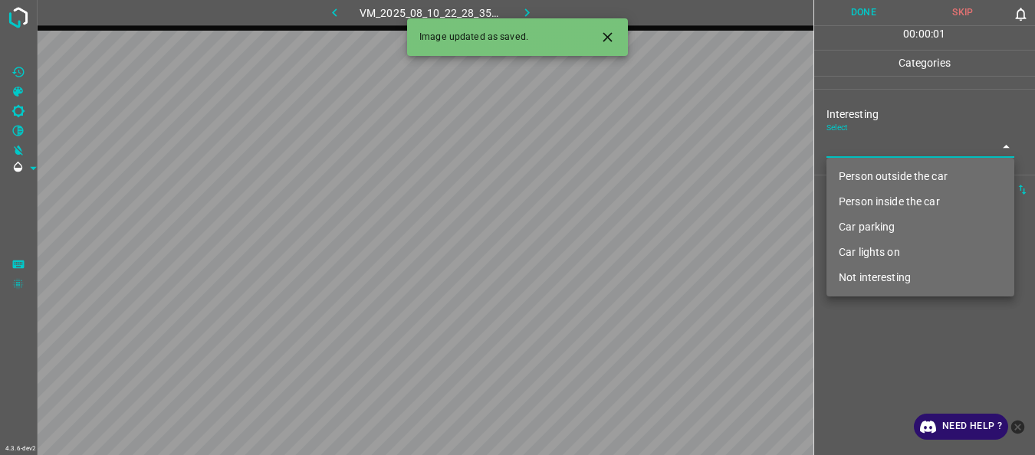
click at [866, 171] on li "Person outside the car" at bounding box center [920, 176] width 188 height 25
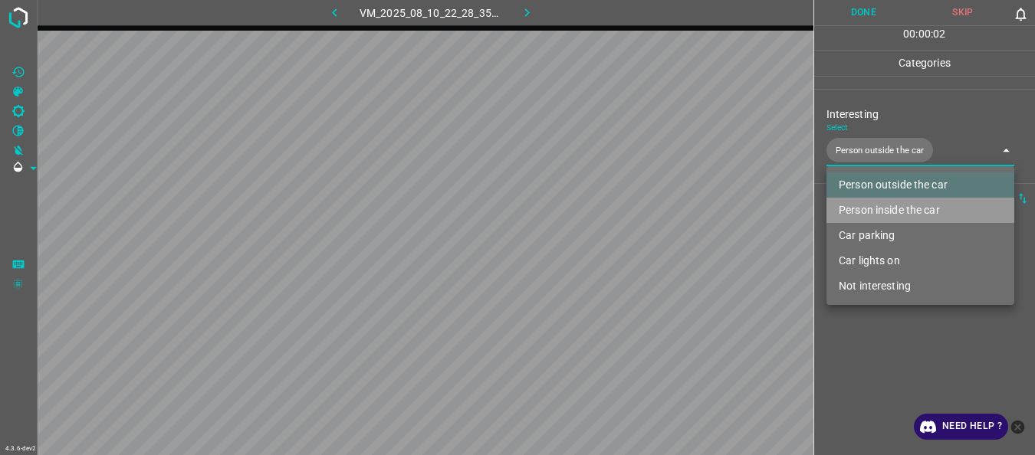
click at [863, 207] on li "Person inside the car" at bounding box center [920, 210] width 188 height 25
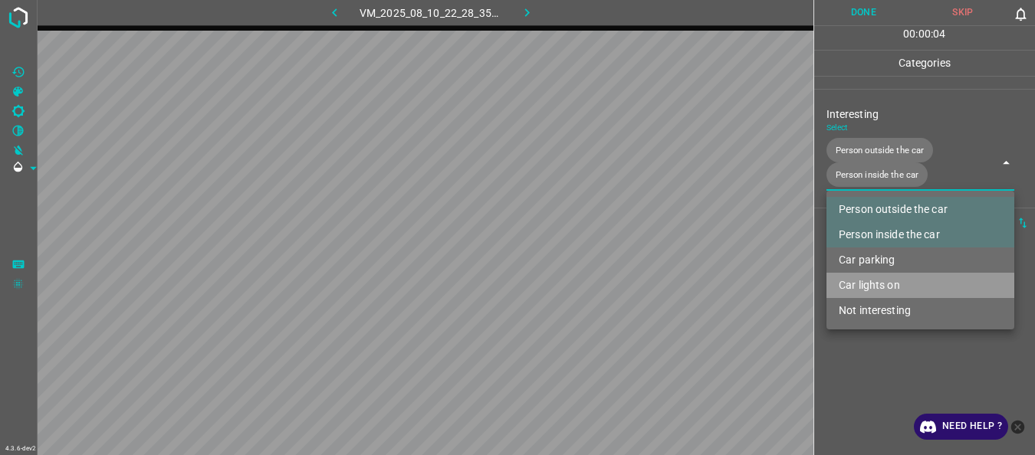
click at [868, 288] on li "Car lights on" at bounding box center [920, 285] width 188 height 25
type input "Person outside the car,Person inside the car,Car lights on"
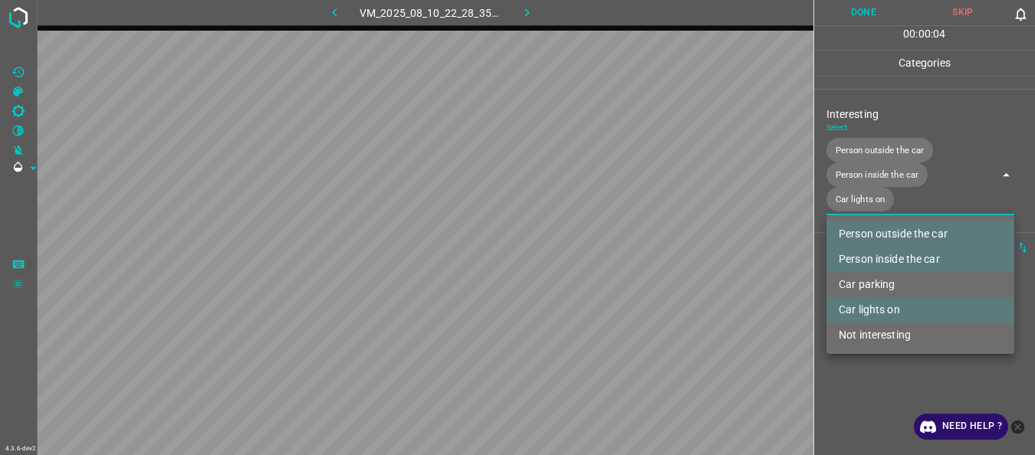
click at [868, 353] on ul "Person outside the car Person inside the car Car parking Car lights on Not inte…" at bounding box center [920, 284] width 188 height 139
click at [851, 369] on div at bounding box center [517, 227] width 1035 height 455
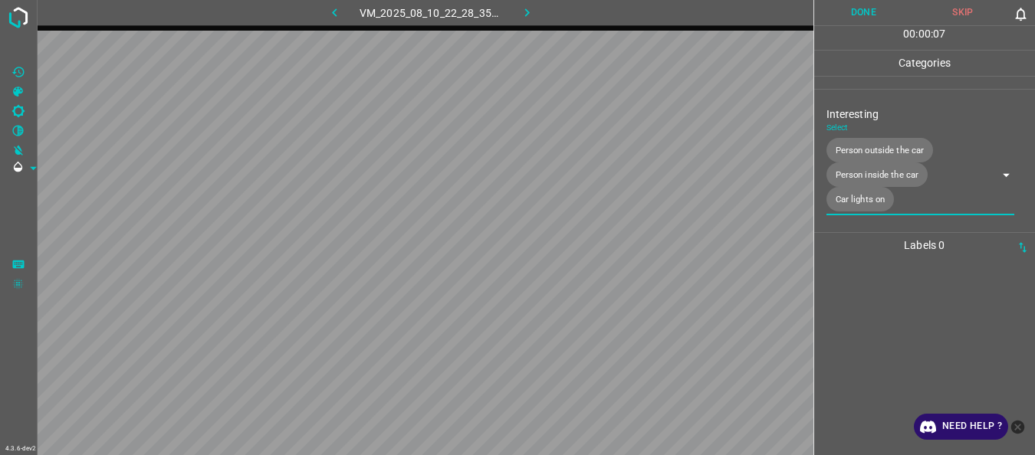
click at [866, 15] on button "Done" at bounding box center [864, 12] width 100 height 25
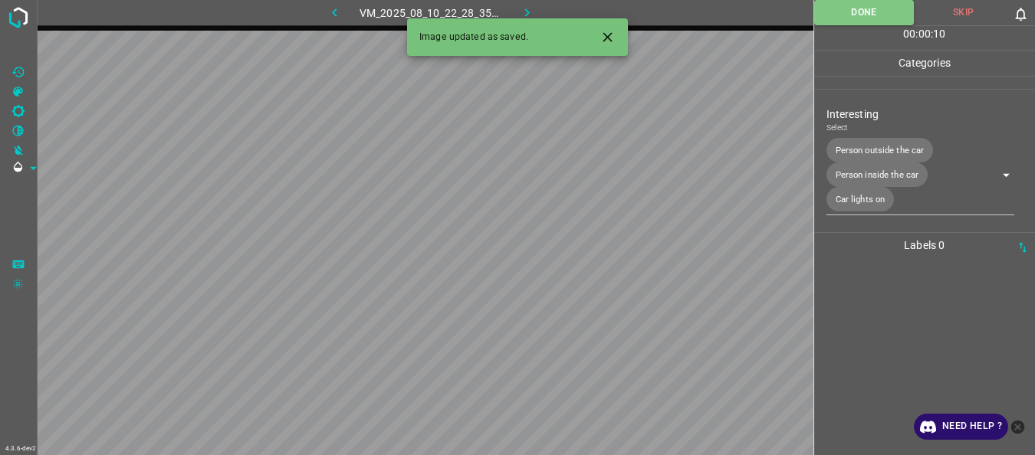
click at [521, 9] on icon "button" at bounding box center [527, 13] width 16 height 16
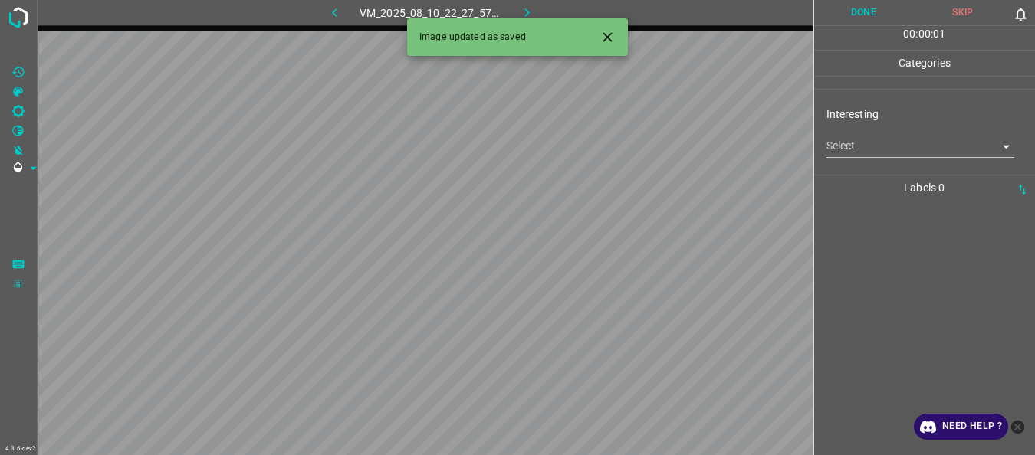
click at [829, 143] on body "4.3.6-dev2 VM_2025_08_10_22_27_57_720_11.gif Done Skip 0 00 : 00 : 01 Categorie…" at bounding box center [517, 227] width 1035 height 455
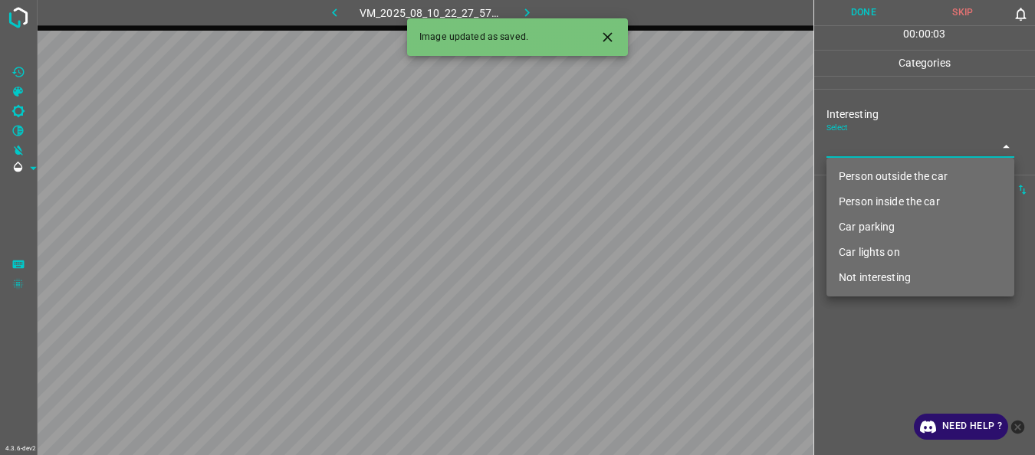
click at [872, 253] on li "Car lights on" at bounding box center [920, 252] width 188 height 25
type input "Car lights on"
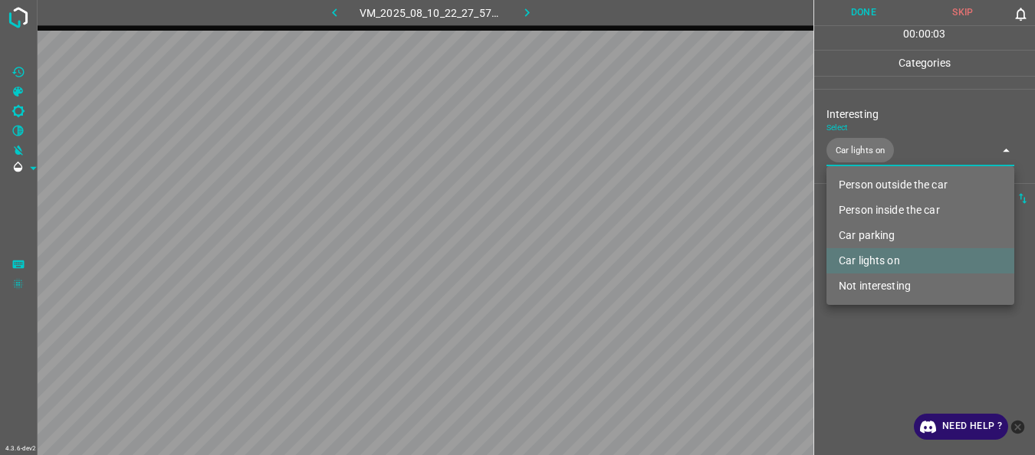
click at [861, 322] on div at bounding box center [517, 227] width 1035 height 455
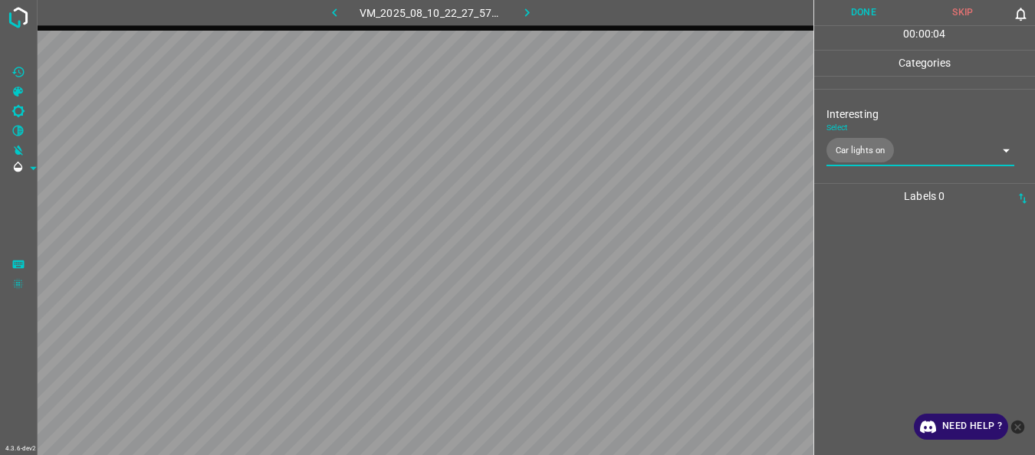
click at [860, 12] on button "Done" at bounding box center [864, 12] width 100 height 25
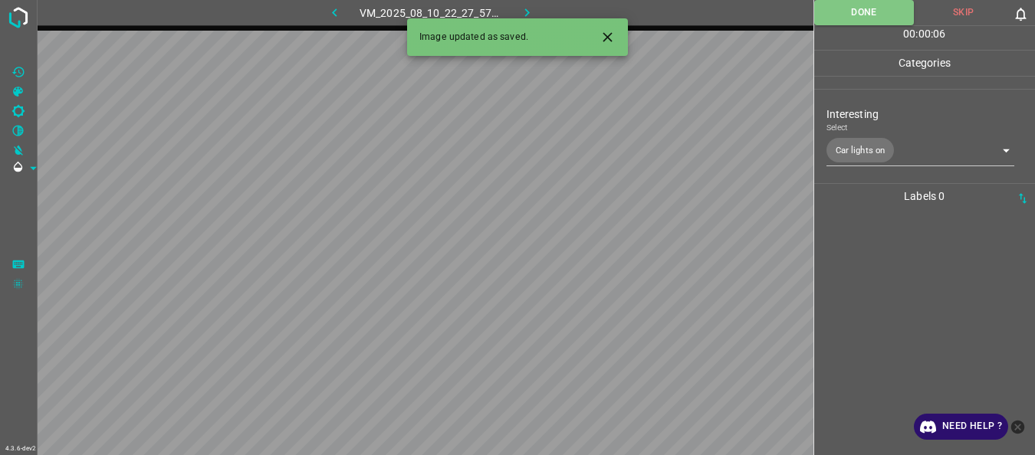
click at [530, 14] on icon "button" at bounding box center [527, 13] width 16 height 16
click at [858, 144] on body "4.3.6-dev2 VM_2025_08_10_22_29_40_424_00.gif Done Skip 0 00 : 00 : 06 Categorie…" at bounding box center [517, 227] width 1035 height 455
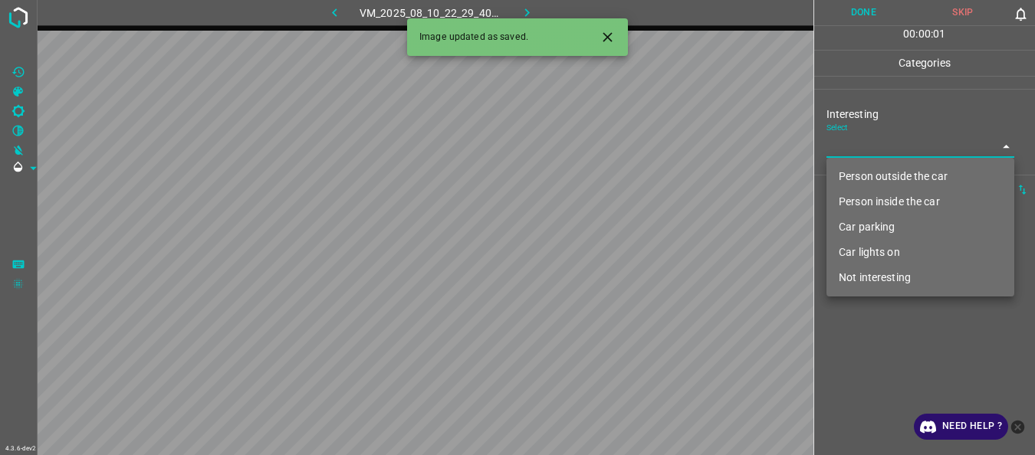
click at [860, 174] on li "Person outside the car" at bounding box center [920, 176] width 188 height 25
type input "Person outside the car"
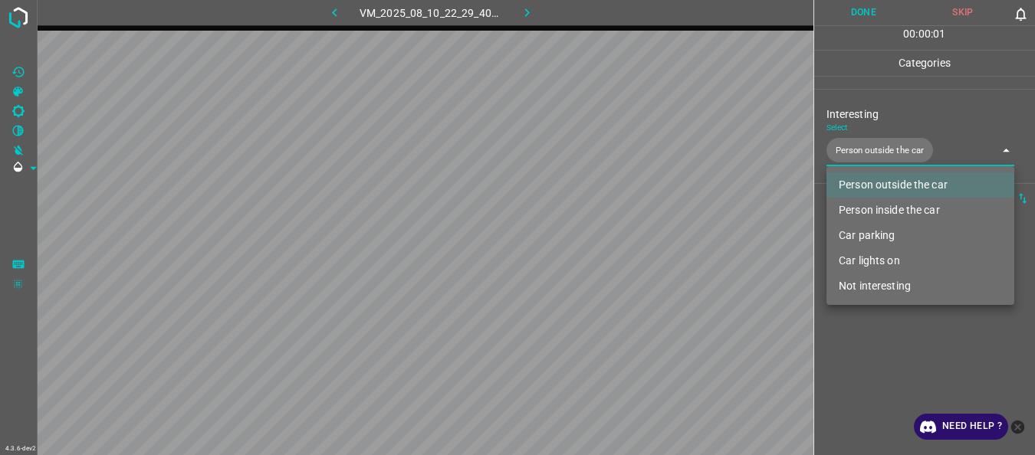
click at [883, 332] on div at bounding box center [517, 227] width 1035 height 455
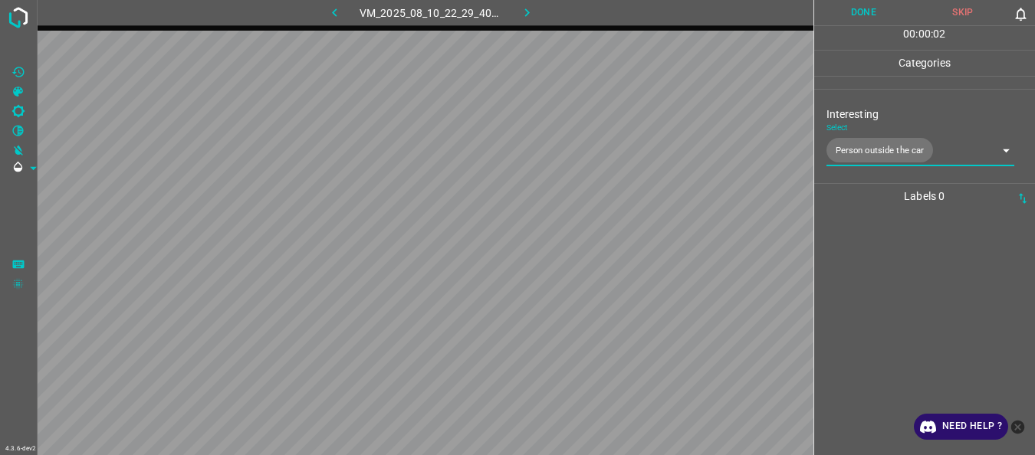
click at [867, 16] on button "Done" at bounding box center [864, 12] width 100 height 25
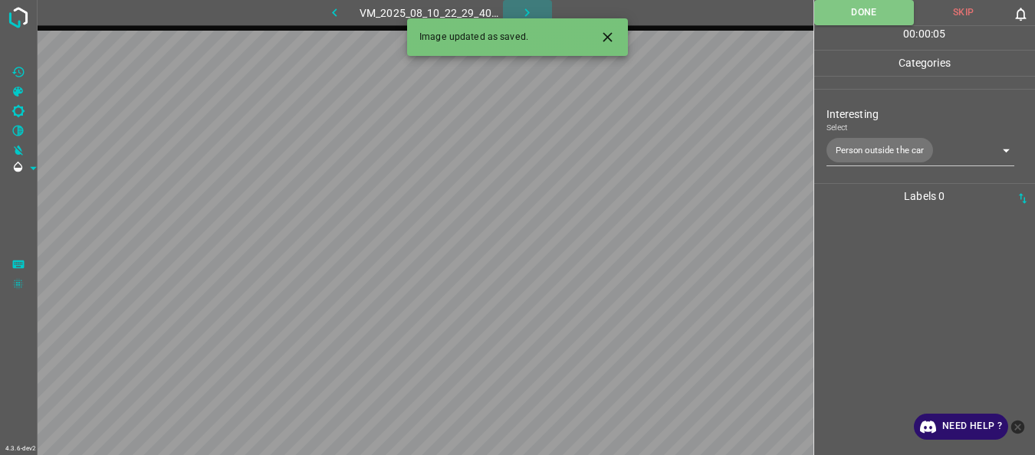
click at [520, 12] on icon "button" at bounding box center [527, 13] width 16 height 16
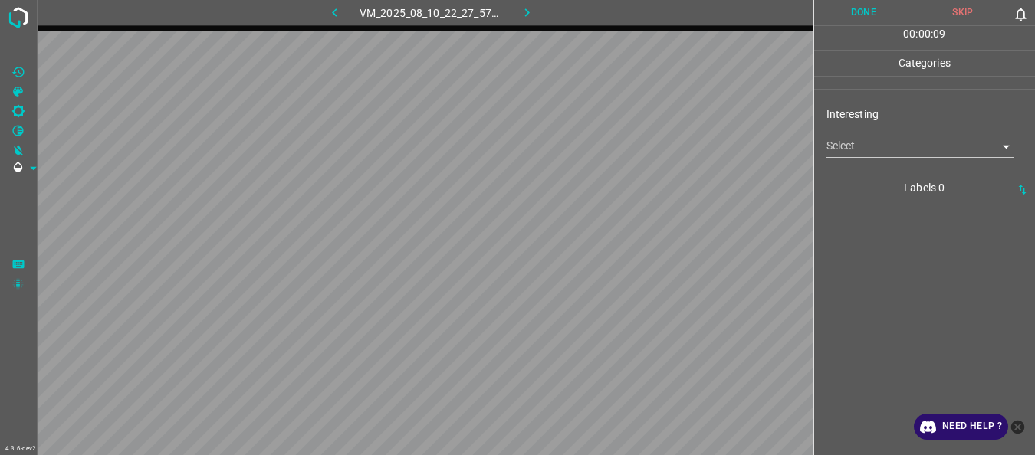
click at [853, 148] on body "4.3.6-dev2 VM_2025_08_10_22_27_57_720_06.gif Done Skip 0 00 : 00 : 09 Categorie…" at bounding box center [517, 227] width 1035 height 455
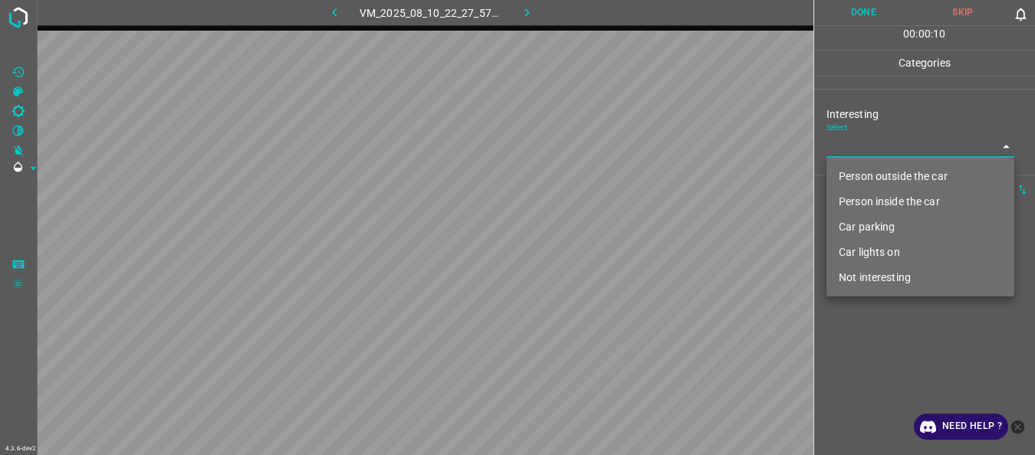
click at [888, 248] on li "Car lights on" at bounding box center [920, 252] width 188 height 25
type input "Car lights on"
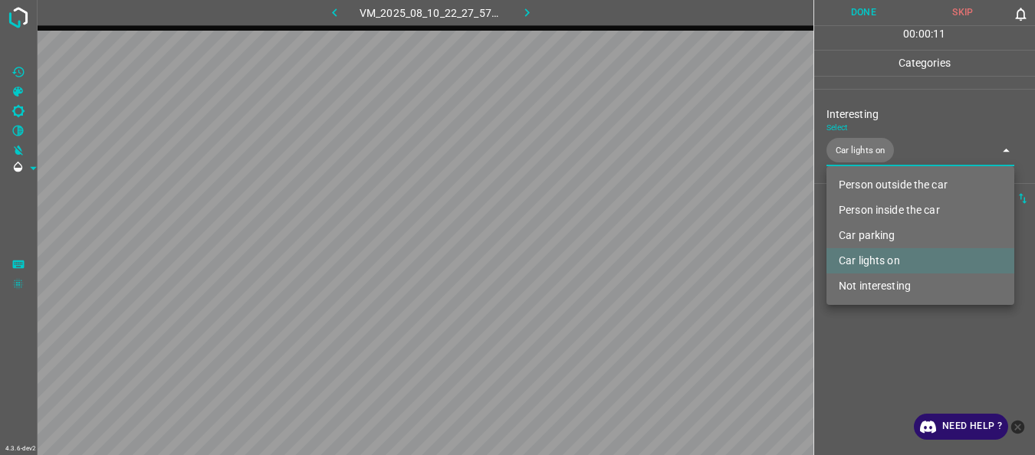
click at [888, 352] on div at bounding box center [517, 227] width 1035 height 455
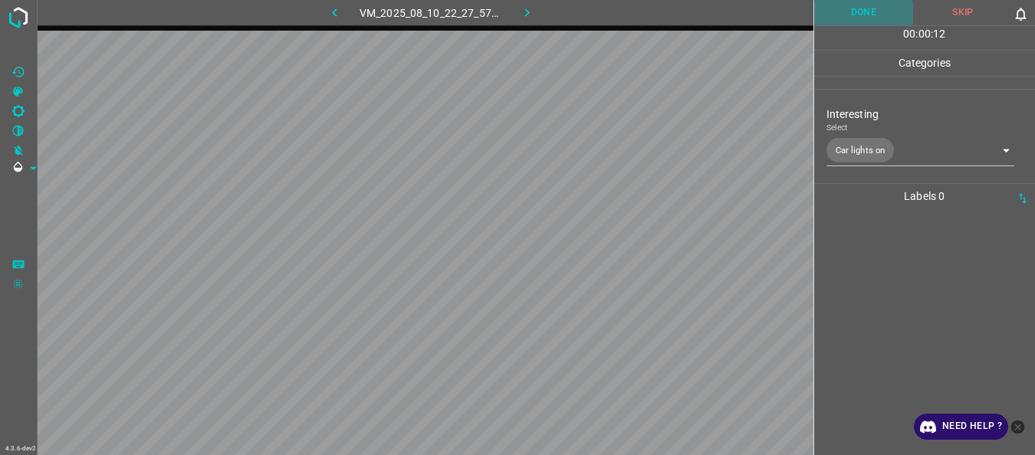
click at [875, 15] on button "Done" at bounding box center [864, 12] width 100 height 25
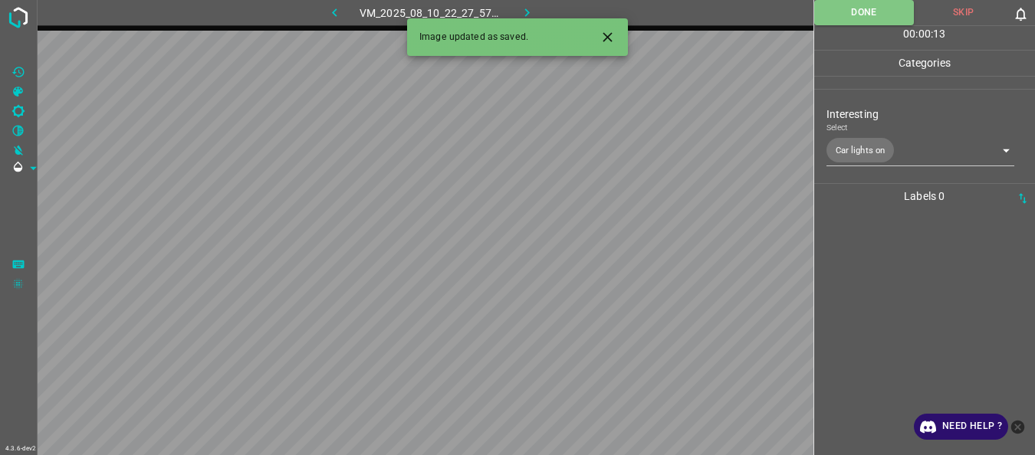
click at [530, 15] on icon "button" at bounding box center [527, 13] width 16 height 16
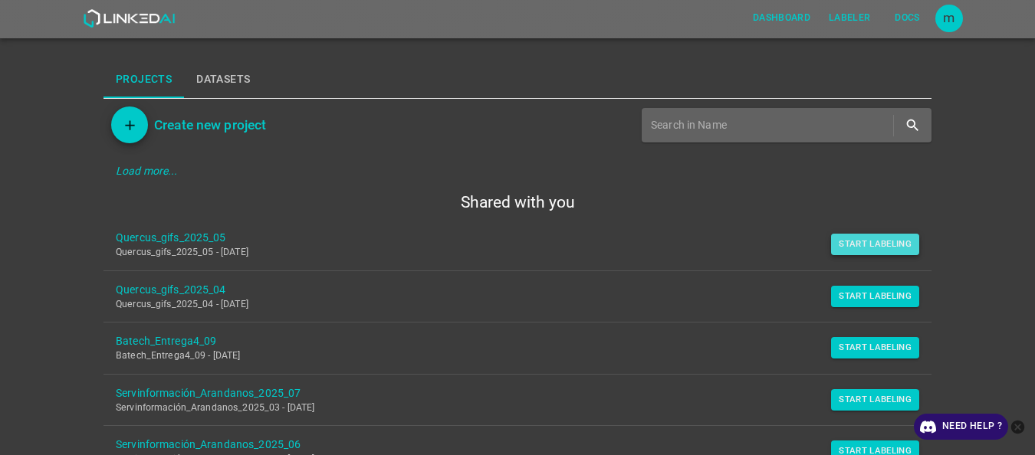
click at [880, 250] on button "Start Labeling" at bounding box center [875, 244] width 88 height 21
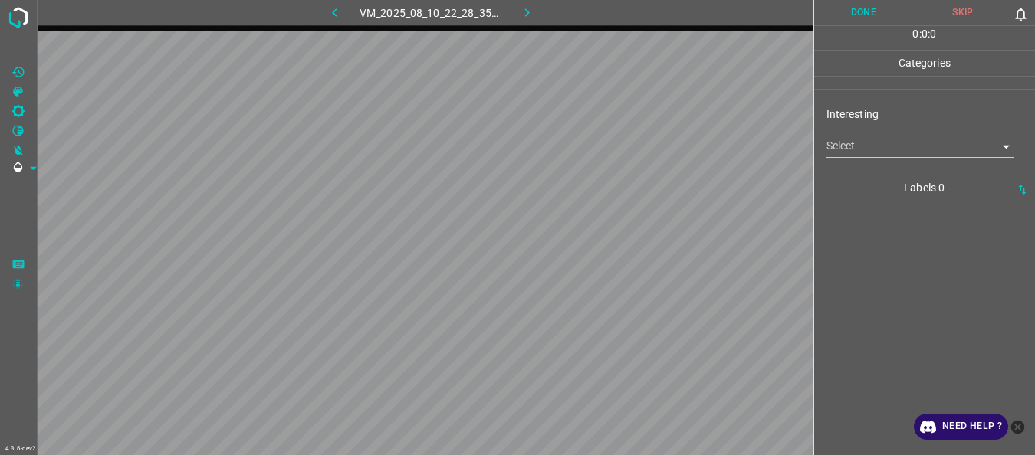
click at [859, 150] on body "4.3.6-dev2 VM_2025_08_10_22_28_35_240_09.gif Done Skip 0 0 : 0 : 0 Categories I…" at bounding box center [517, 227] width 1035 height 455
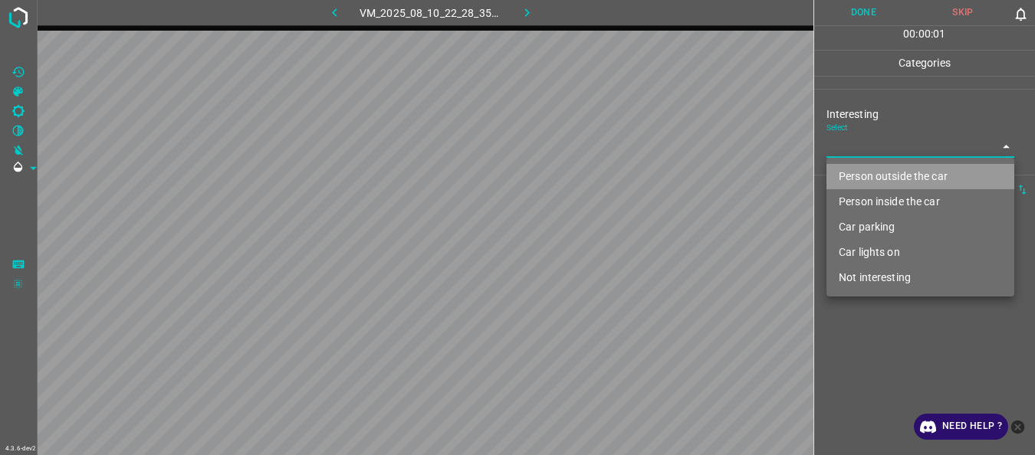
click at [868, 173] on li "Person outside the car" at bounding box center [920, 176] width 188 height 25
type input "Person outside the car"
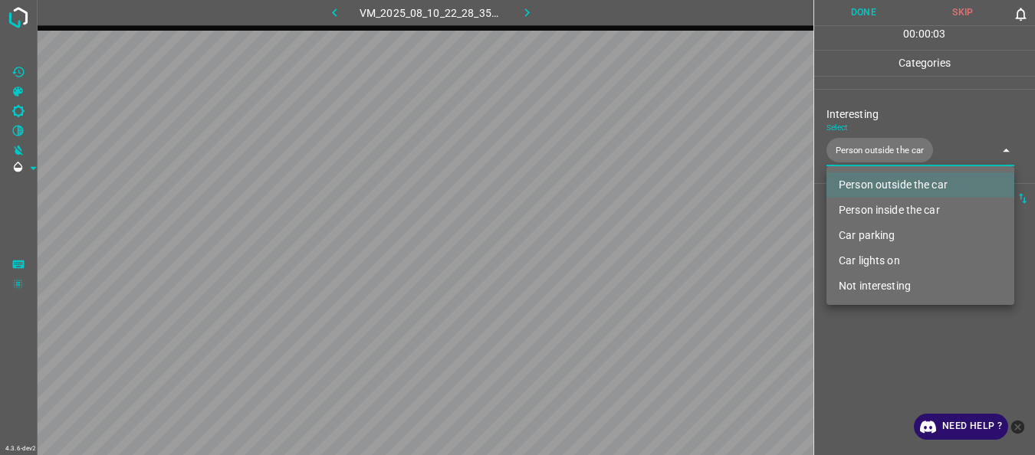
click at [879, 337] on div at bounding box center [517, 227] width 1035 height 455
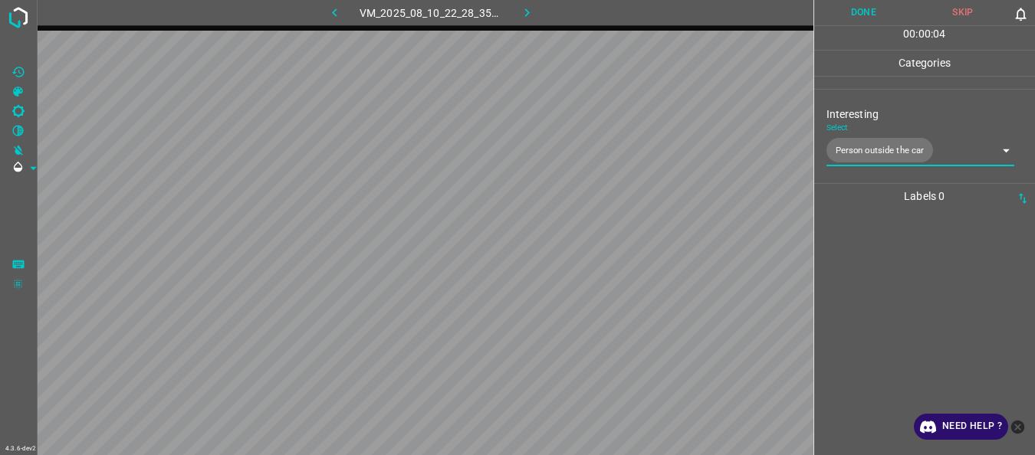
click at [856, 17] on button "Done" at bounding box center [864, 12] width 100 height 25
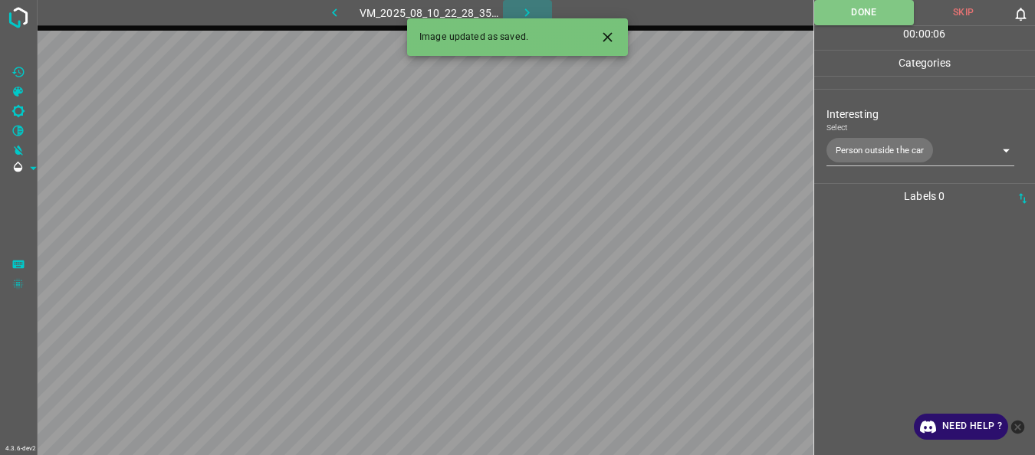
click at [525, 9] on icon "button" at bounding box center [527, 13] width 16 height 16
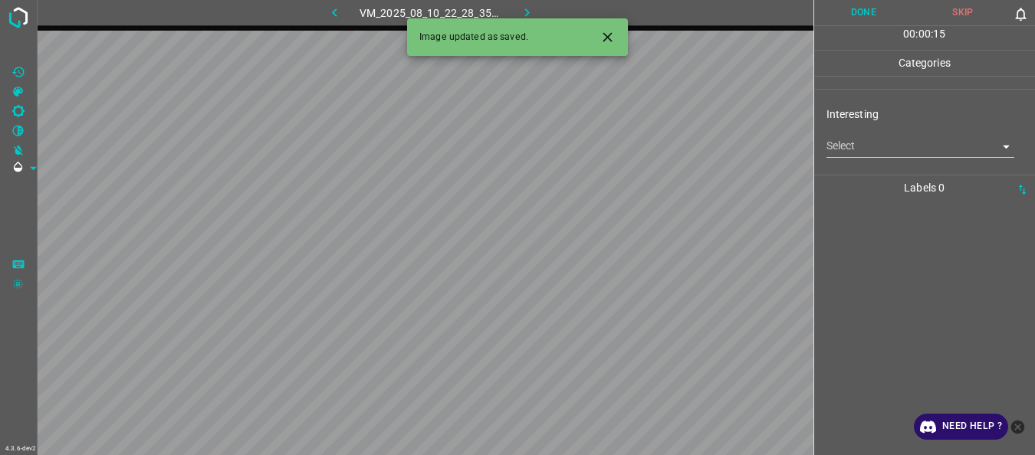
click at [840, 150] on body "4.3.6-dev2 VM_2025_08_10_22_28_35_240_07.gif Done Skip 0 00 : 00 : 15 Categorie…" at bounding box center [517, 227] width 1035 height 455
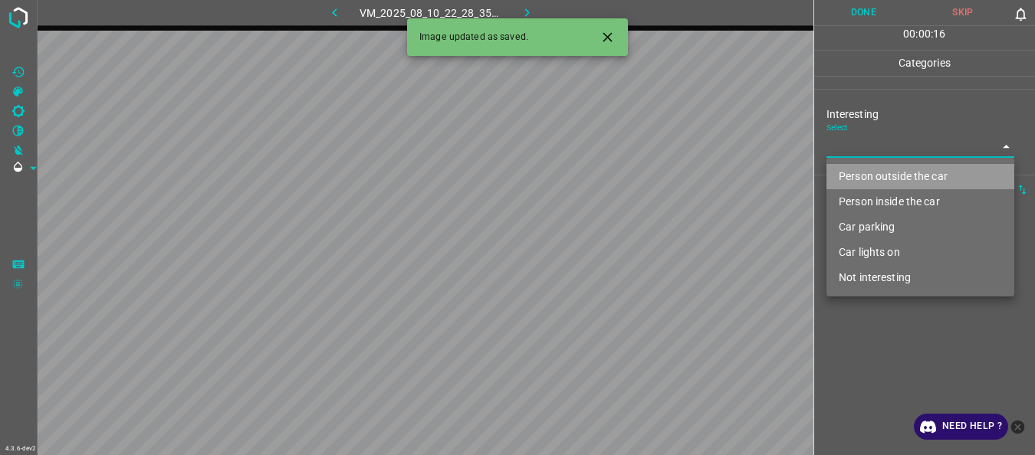
click at [850, 179] on li "Person outside the car" at bounding box center [920, 176] width 188 height 25
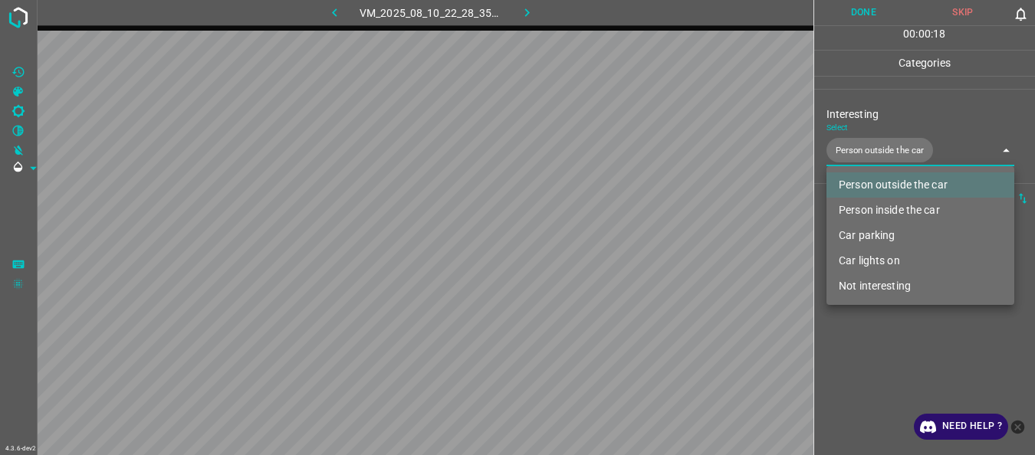
click at [853, 262] on li "Car lights on" at bounding box center [920, 260] width 188 height 25
type input "Person outside the car,Car lights on"
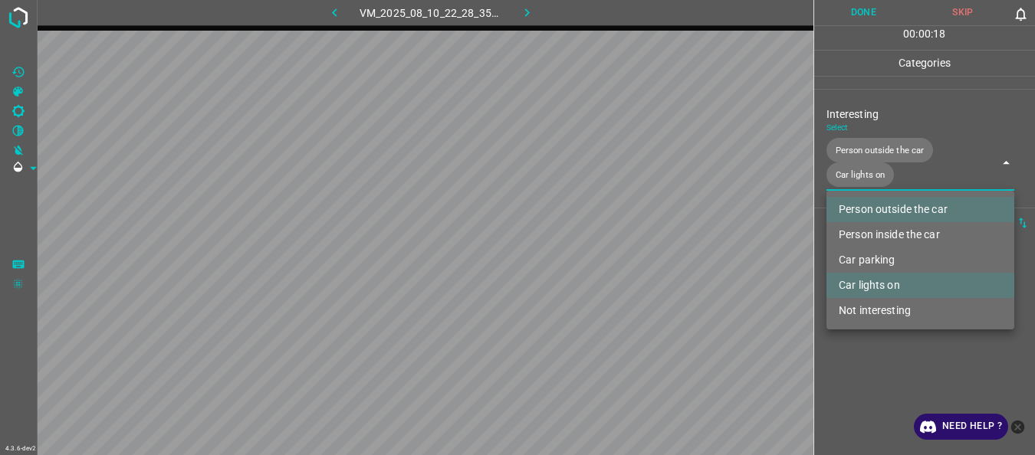
click at [853, 331] on div at bounding box center [517, 227] width 1035 height 455
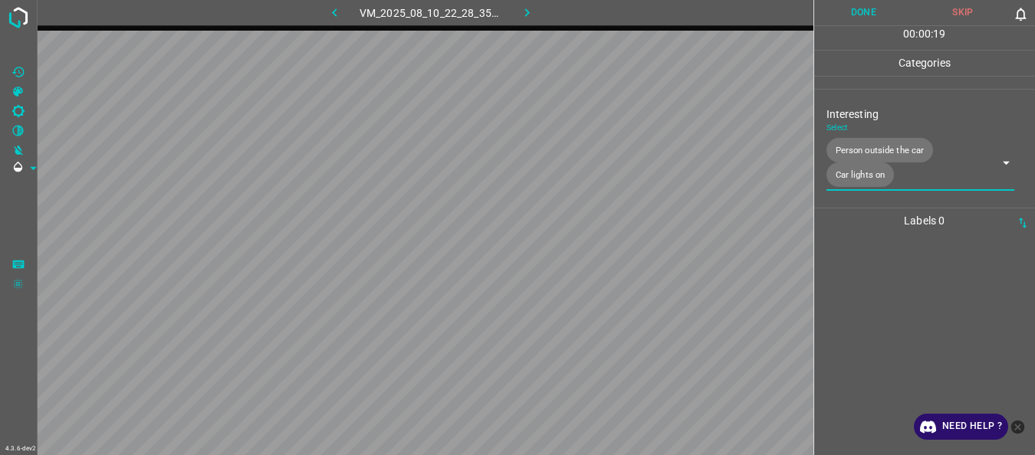
click at [860, 18] on button "Done" at bounding box center [864, 12] width 100 height 25
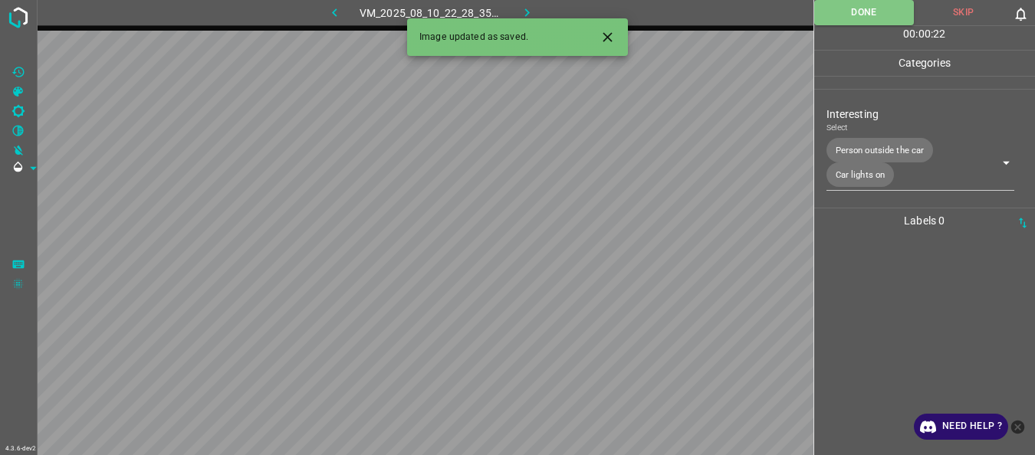
click at [510, 10] on button "button" at bounding box center [527, 12] width 49 height 25
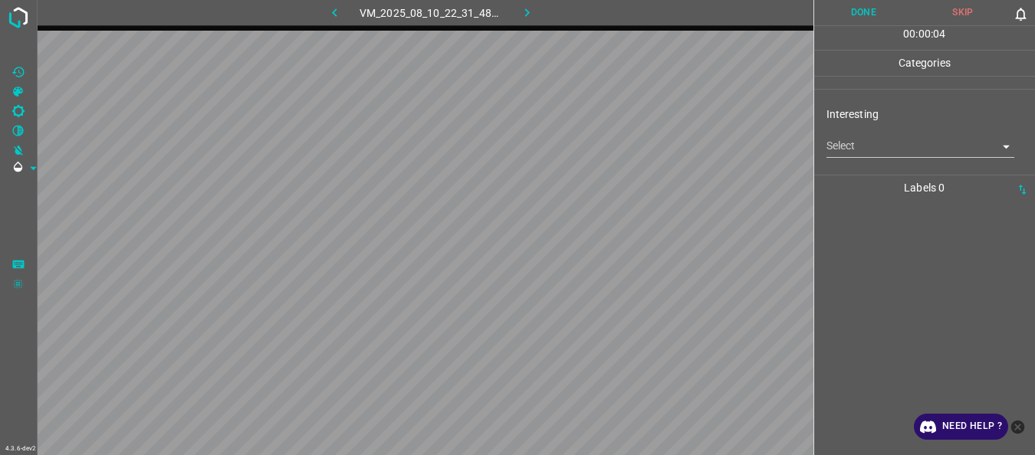
click at [836, 149] on body "4.3.6-dev2 VM_2025_08_10_22_31_48_157_12.gif Done Skip 0 00 : 00 : 04 Categorie…" at bounding box center [517, 227] width 1035 height 455
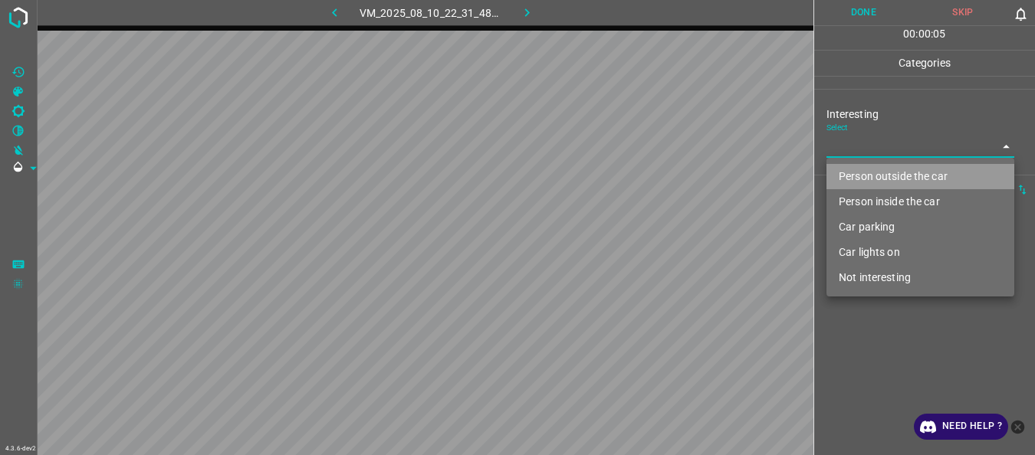
click at [837, 179] on li "Person outside the car" at bounding box center [920, 176] width 188 height 25
type input "Person outside the car"
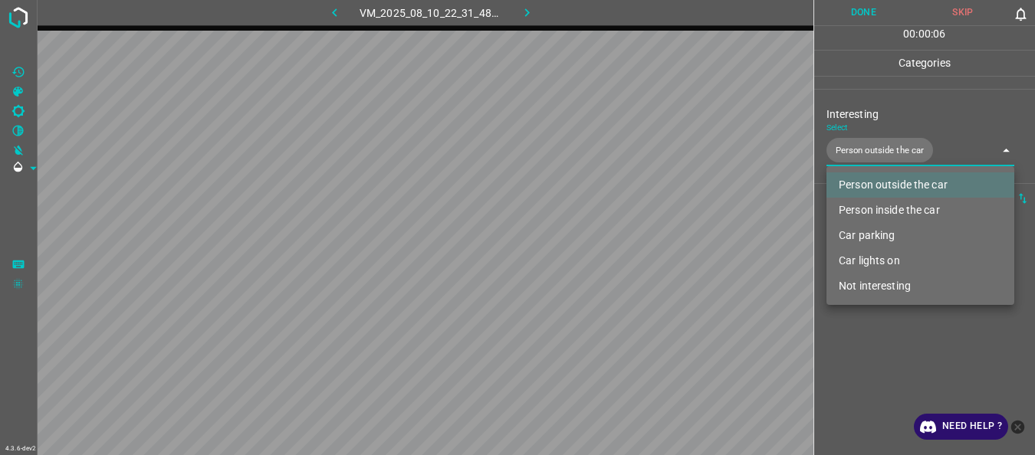
click at [874, 385] on div at bounding box center [517, 227] width 1035 height 455
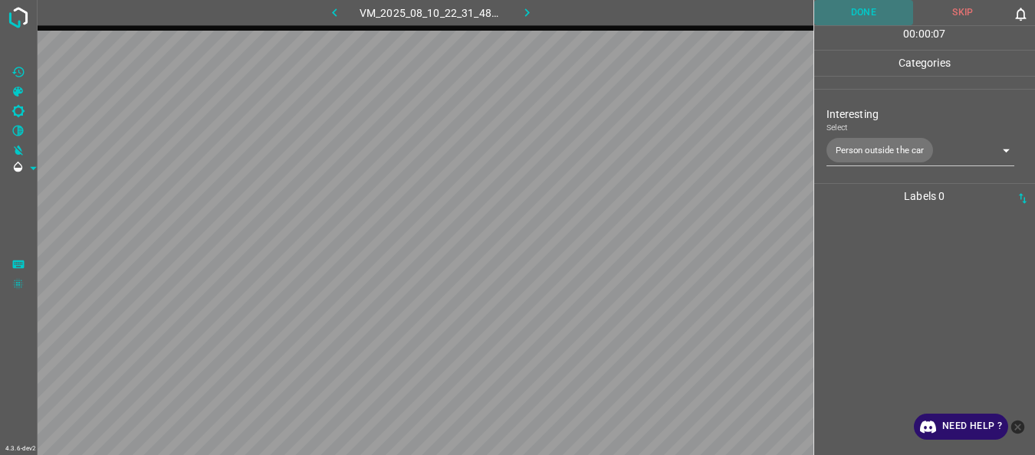
click at [842, 15] on button "Done" at bounding box center [864, 12] width 100 height 25
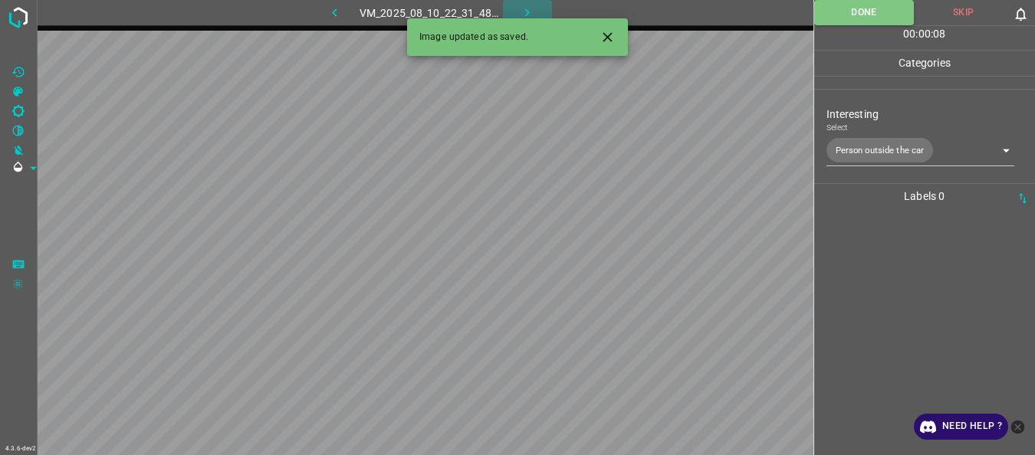
click at [518, 8] on button "button" at bounding box center [527, 12] width 49 height 25
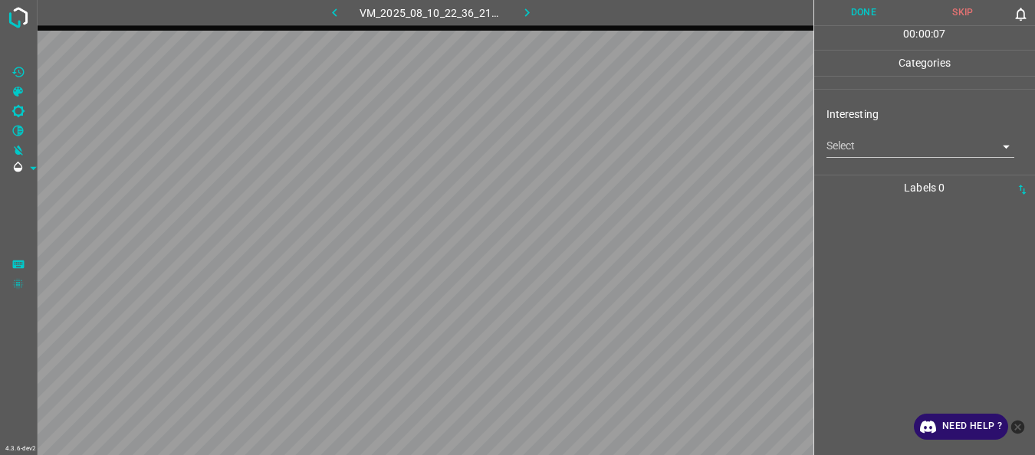
click at [843, 150] on body "4.3.6-dev2 VM_2025_08_10_22_36_21_399_02.gif Done Skip 0 00 : 00 : 07 Categorie…" at bounding box center [517, 227] width 1035 height 455
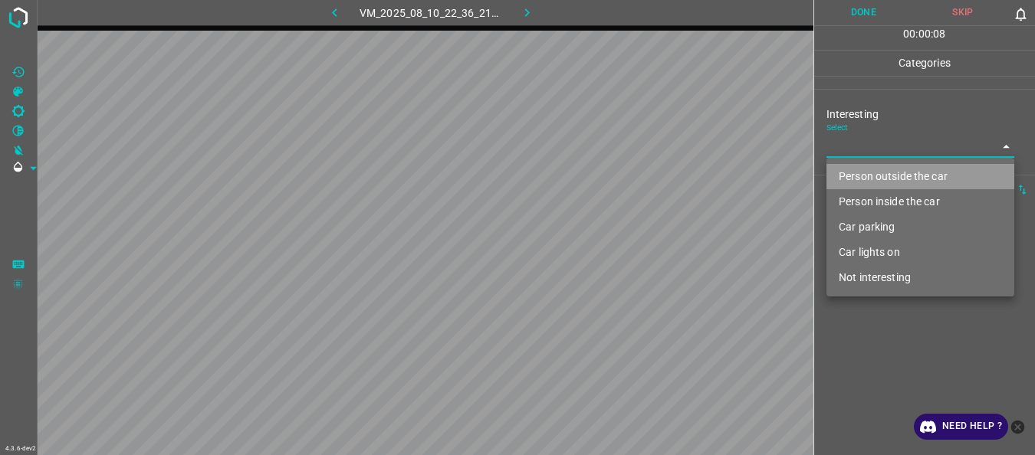
click at [852, 171] on li "Person outside the car" at bounding box center [920, 176] width 188 height 25
type input "Person outside the car"
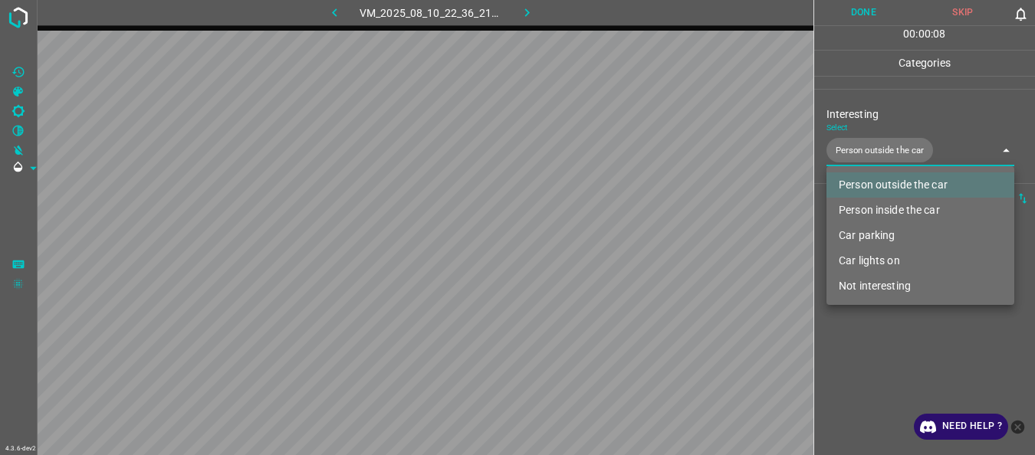
click at [882, 353] on div at bounding box center [517, 227] width 1035 height 455
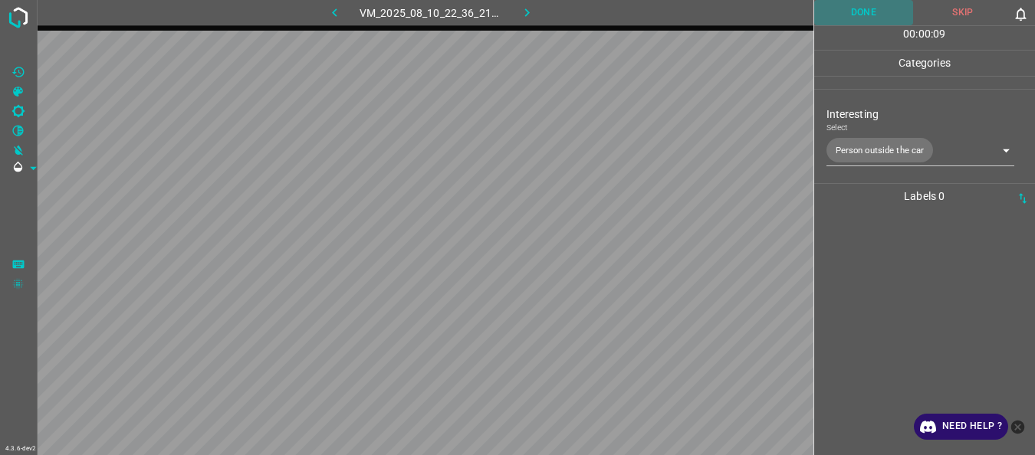
click at [853, 20] on button "Done" at bounding box center [864, 12] width 100 height 25
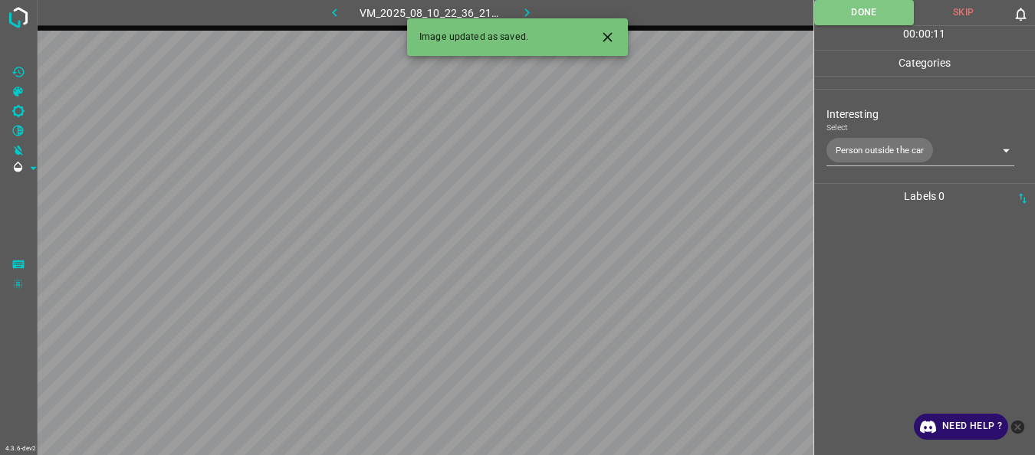
click at [520, 12] on icon "button" at bounding box center [527, 13] width 16 height 16
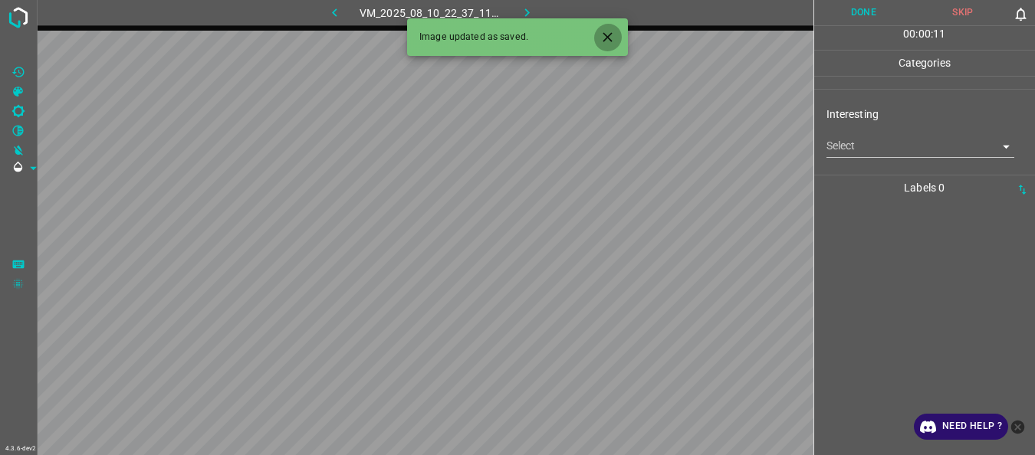
click at [611, 36] on icon "Close" at bounding box center [608, 37] width 16 height 16
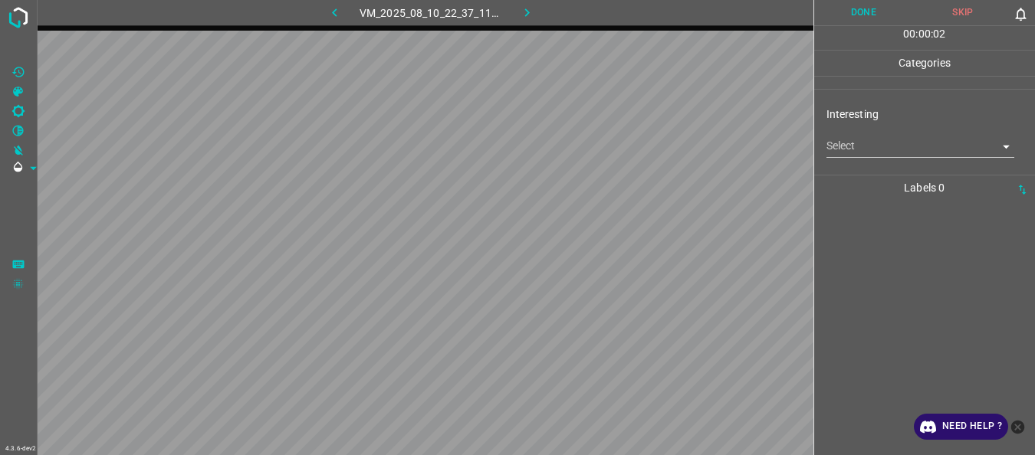
click at [849, 151] on body "4.3.6-dev2 VM_2025_08_10_22_37_11_382_01.gif Done Skip 0 00 : 00 : 02 Categorie…" at bounding box center [517, 227] width 1035 height 455
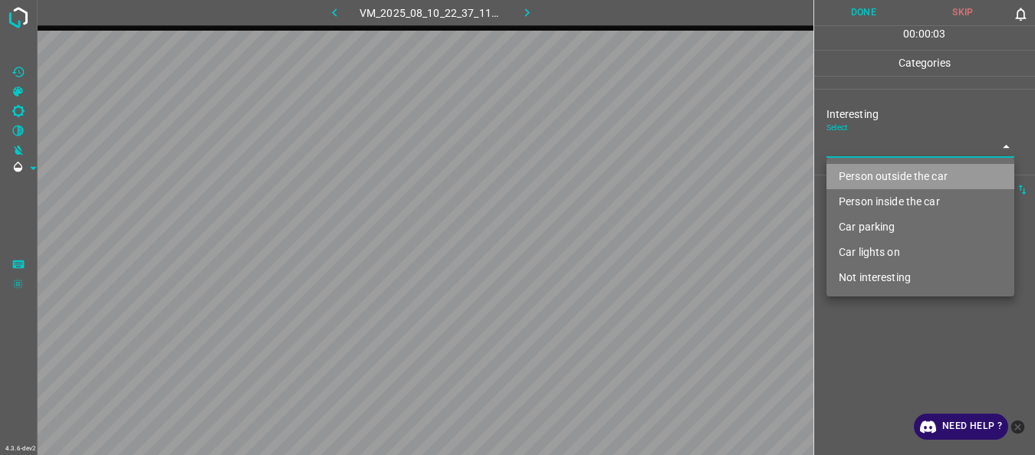
click at [856, 170] on li "Person outside the car" at bounding box center [920, 176] width 188 height 25
type input "Person outside the car"
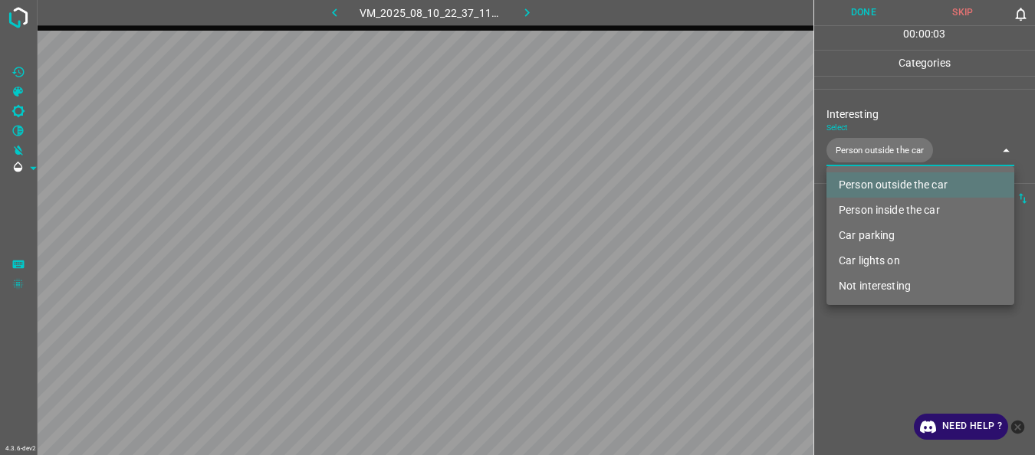
click at [866, 310] on div at bounding box center [517, 227] width 1035 height 455
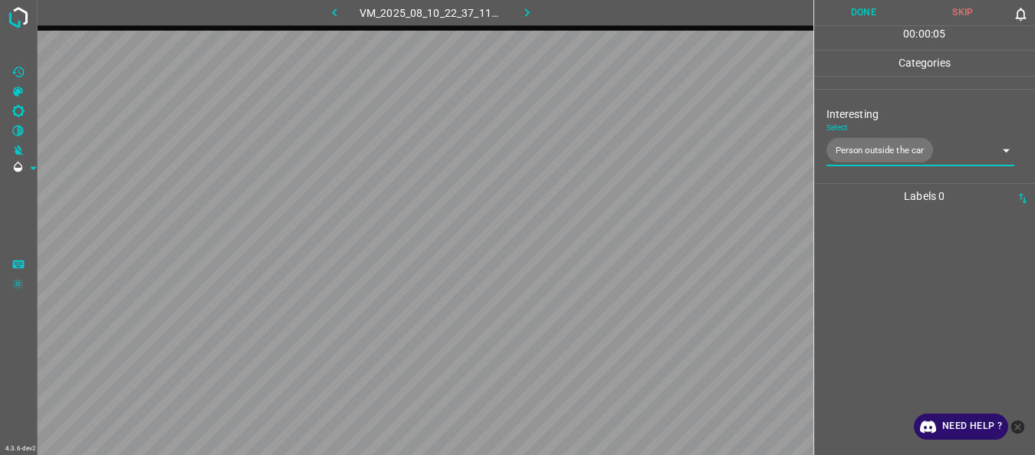
click at [853, 20] on button "Done" at bounding box center [864, 12] width 100 height 25
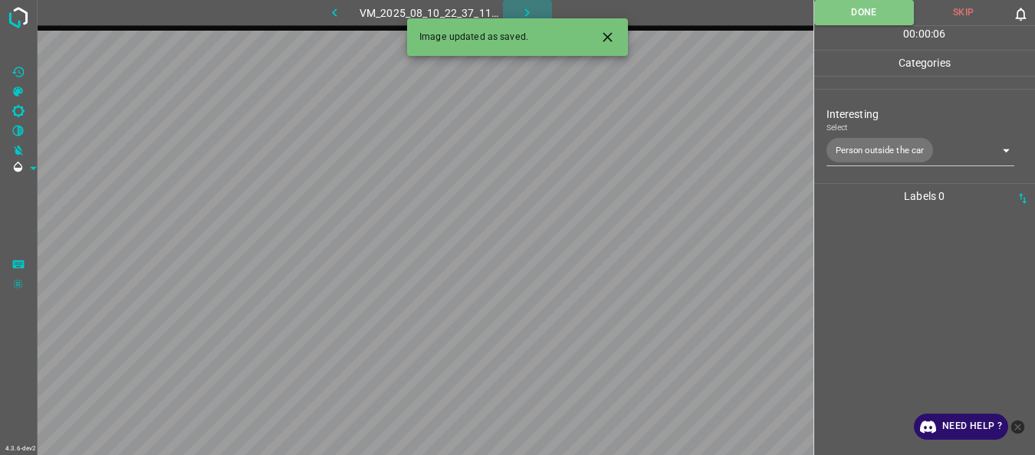
click at [520, 15] on icon "button" at bounding box center [527, 13] width 16 height 16
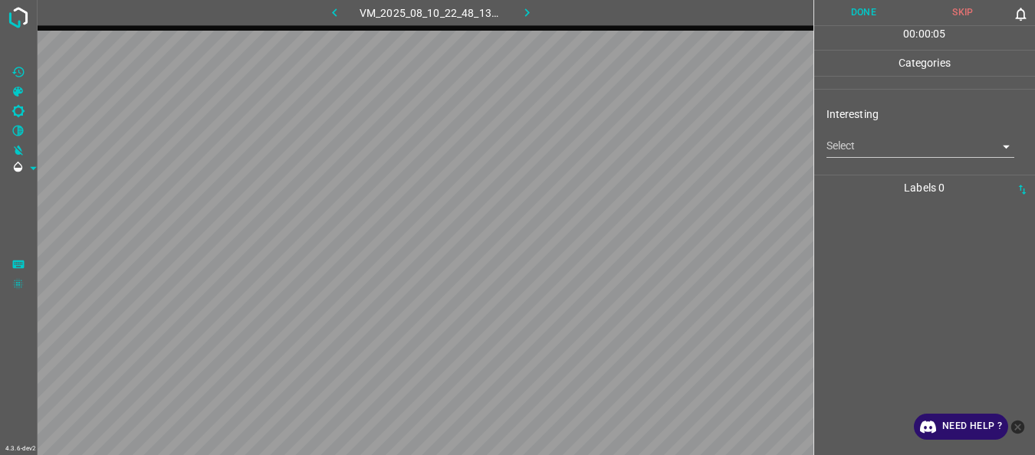
click at [848, 155] on body "4.3.6-dev2 VM_2025_08_10_22_48_13_181_02.gif Done Skip 0 00 : 00 : 05 Categorie…" at bounding box center [517, 227] width 1035 height 455
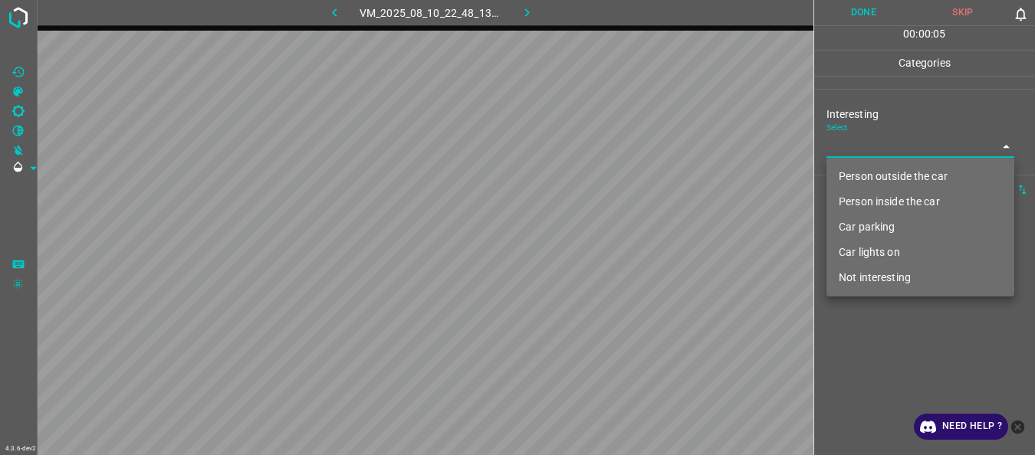
click at [849, 173] on li "Person outside the car" at bounding box center [920, 176] width 188 height 25
type input "Person outside the car"
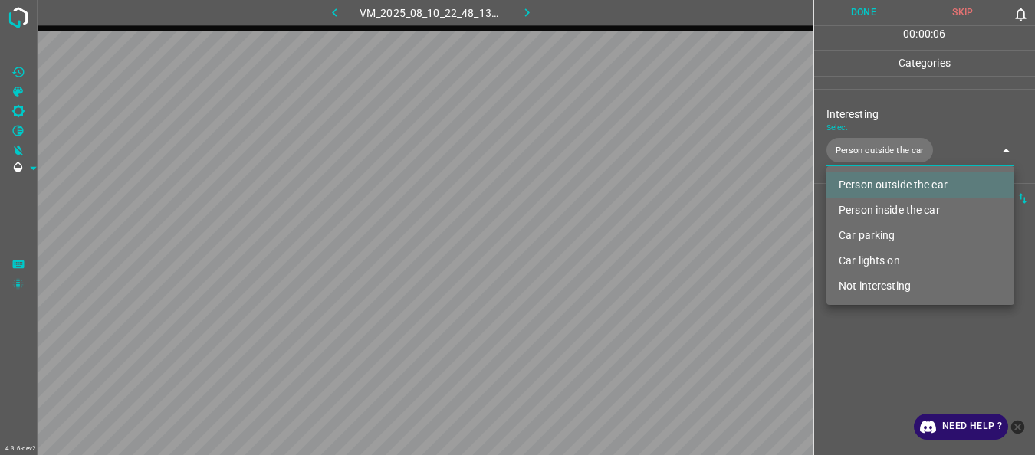
click at [864, 354] on div at bounding box center [517, 227] width 1035 height 455
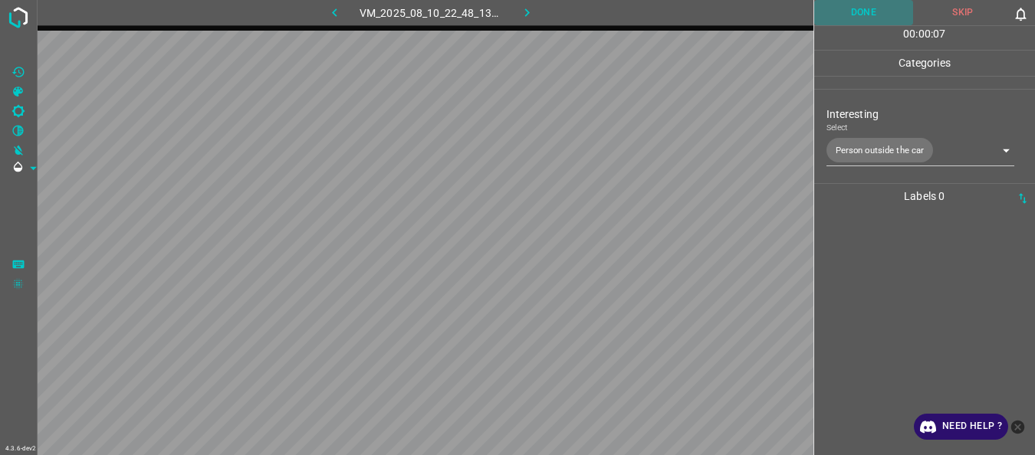
click at [845, 15] on button "Done" at bounding box center [864, 12] width 100 height 25
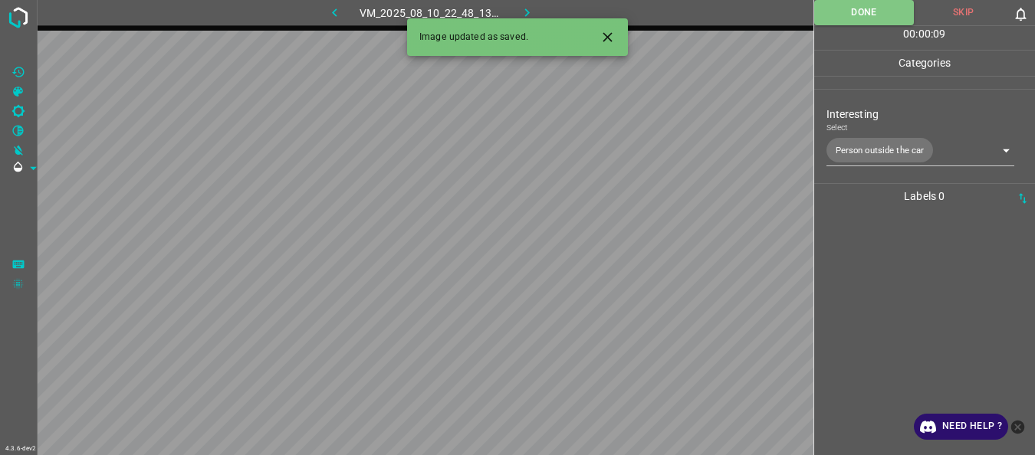
click at [521, 7] on icon "button" at bounding box center [527, 13] width 16 height 16
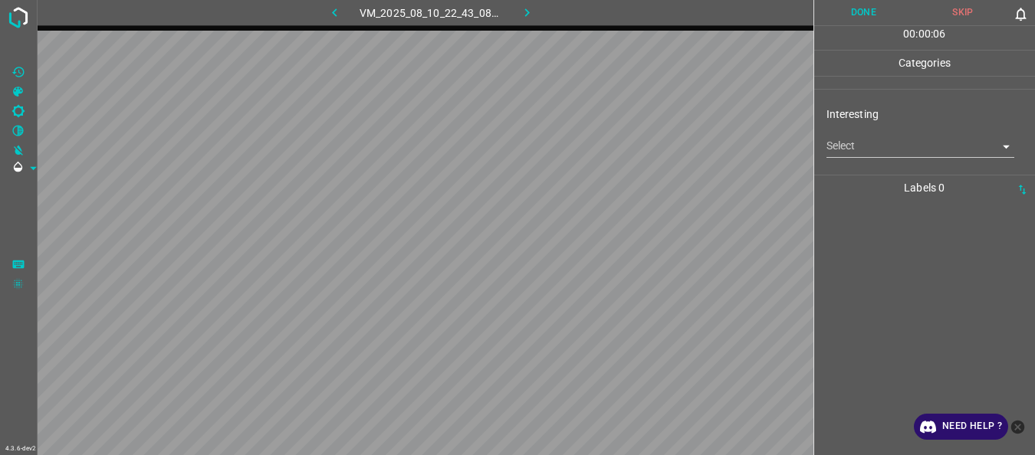
click at [887, 141] on body "4.3.6-dev2 VM_2025_08_10_22_43_08_181_01.gif Done Skip 0 00 : 00 : 06 Categorie…" at bounding box center [517, 227] width 1035 height 455
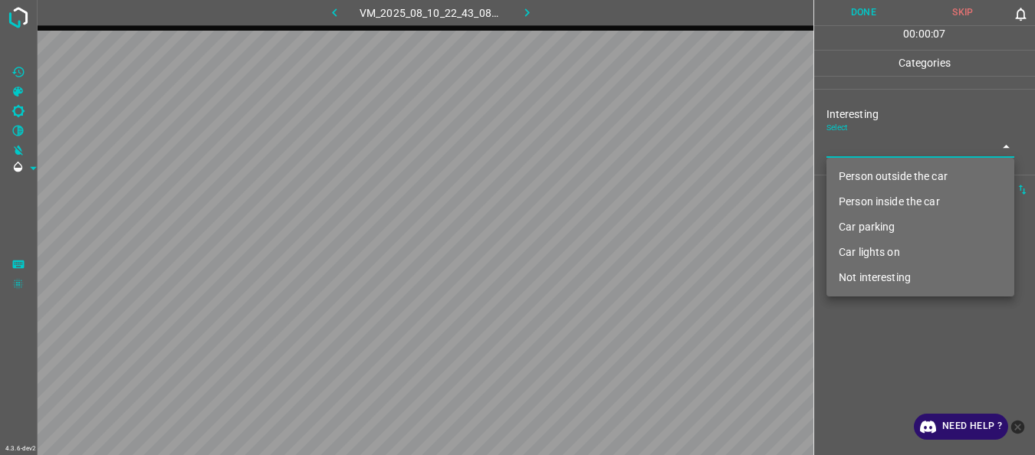
click at [879, 274] on li "Not interesting" at bounding box center [920, 277] width 188 height 25
type input "Not interesting"
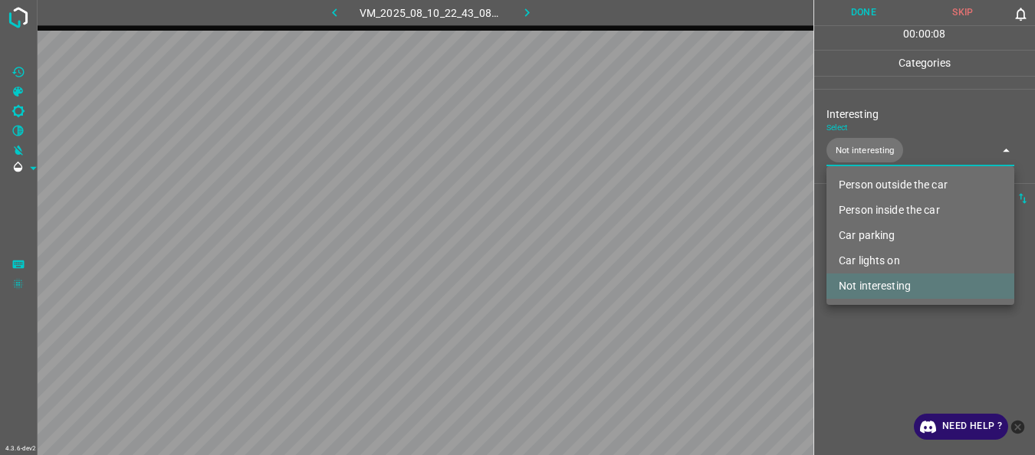
click at [878, 335] on div at bounding box center [517, 227] width 1035 height 455
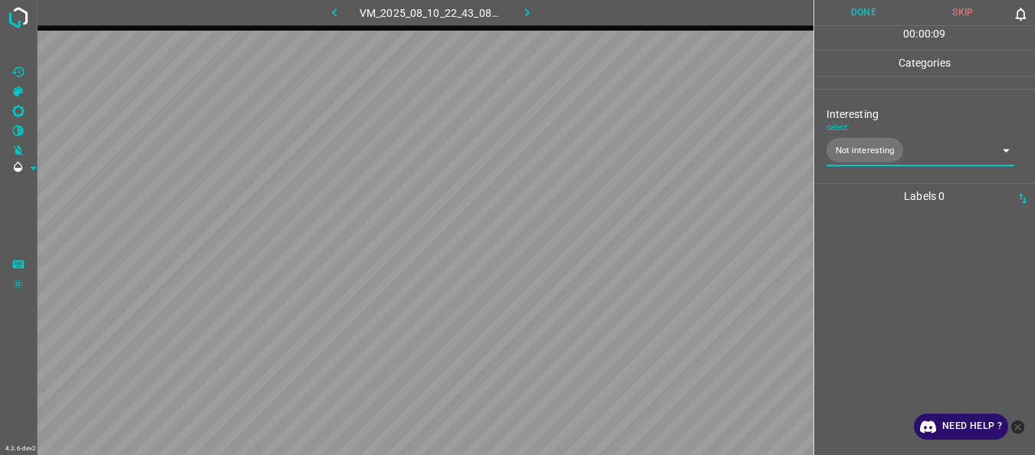
click at [871, 6] on button "Done" at bounding box center [864, 12] width 100 height 25
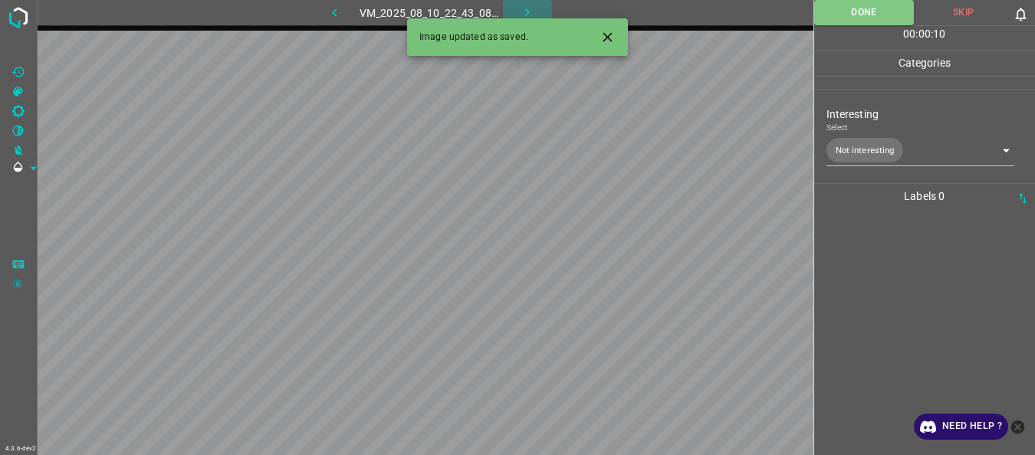
click at [527, 9] on icon "button" at bounding box center [527, 13] width 16 height 16
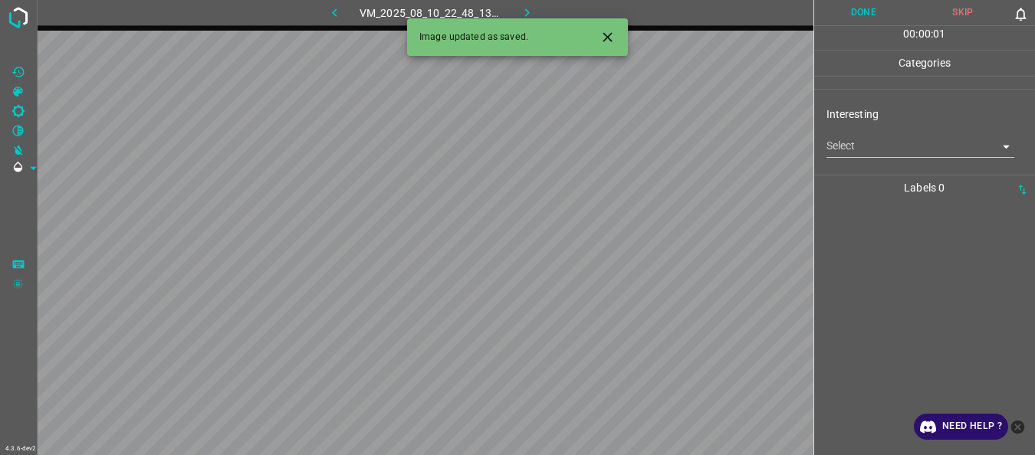
click at [855, 144] on body "4.3.6-dev2 VM_2025_08_10_22_48_13_181_10.gif Done Skip 0 00 : 00 : 01 Categorie…" at bounding box center [517, 227] width 1035 height 455
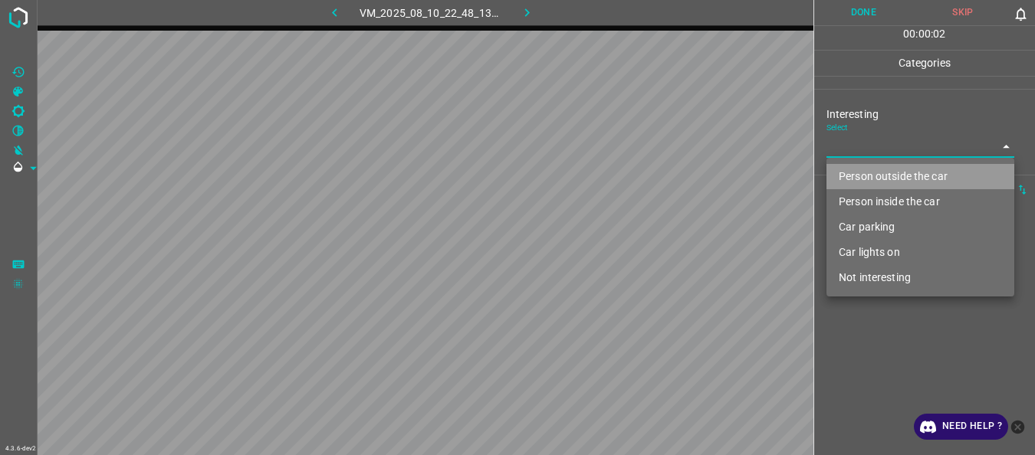
click at [856, 176] on li "Person outside the car" at bounding box center [920, 176] width 188 height 25
type input "Person outside the car"
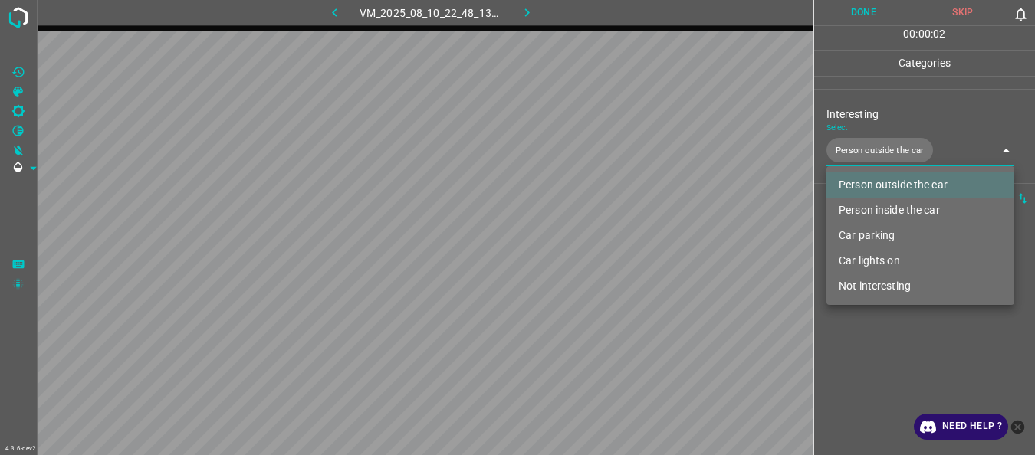
click at [863, 361] on div at bounding box center [517, 227] width 1035 height 455
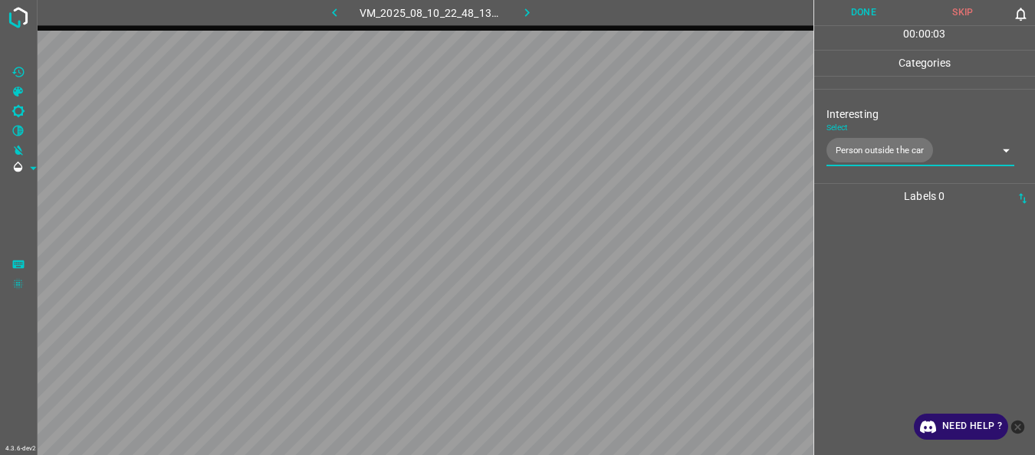
click at [859, 16] on button "Done" at bounding box center [864, 12] width 100 height 25
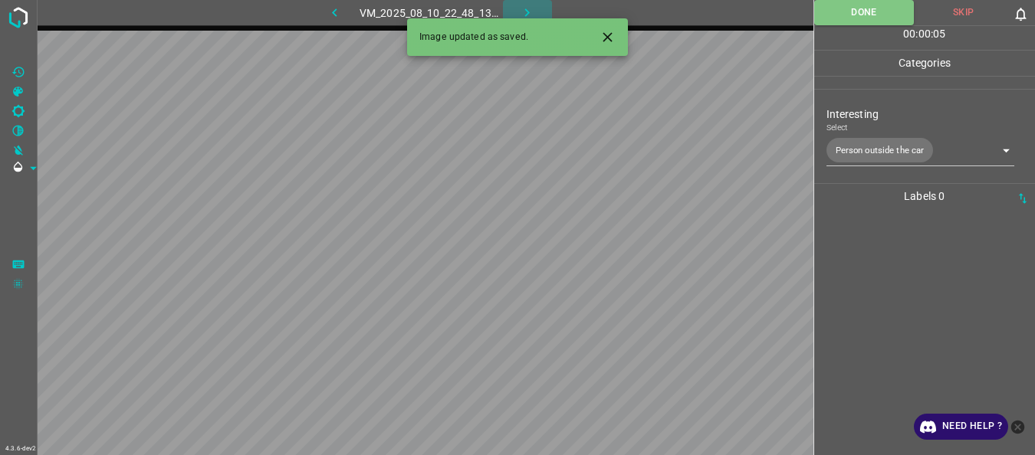
click at [524, 5] on icon "button" at bounding box center [527, 13] width 16 height 16
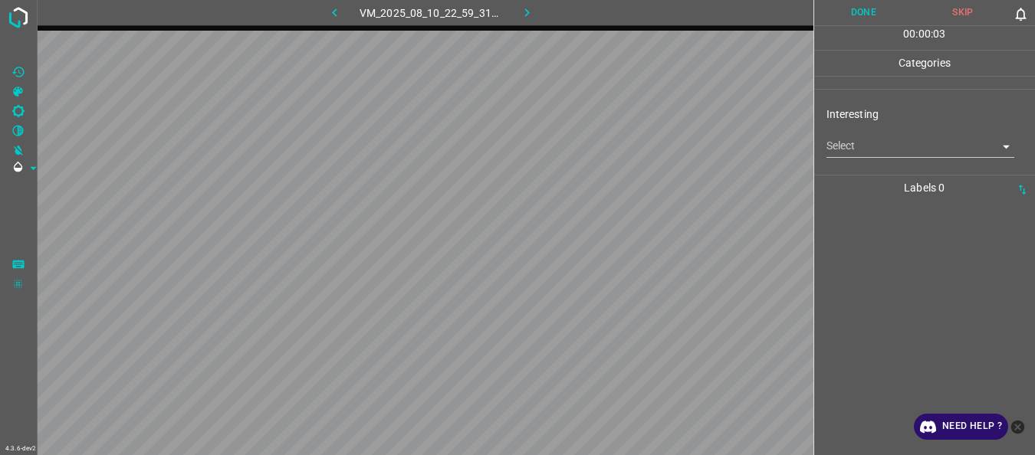
click at [872, 150] on body "4.3.6-dev2 VM_2025_08_10_22_59_31_023_01.gif Done Skip 0 00 : 00 : 03 Categorie…" at bounding box center [517, 227] width 1035 height 455
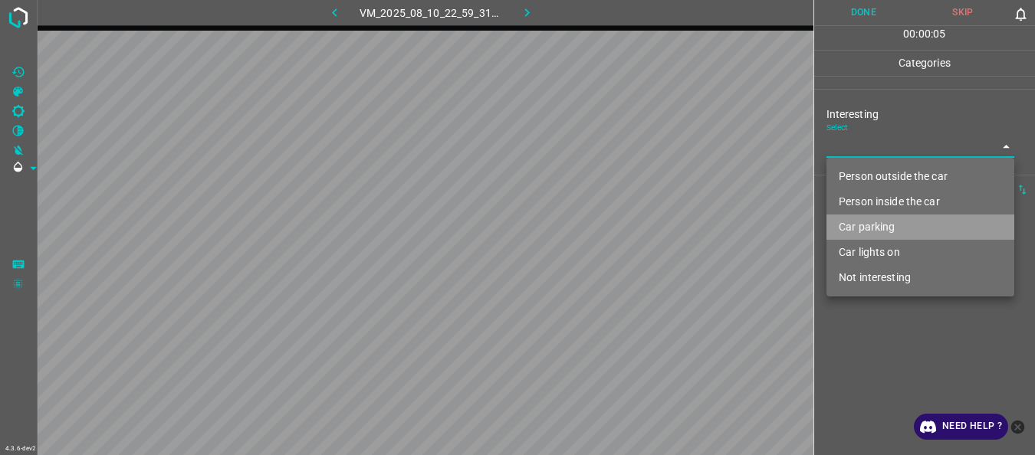
click at [872, 230] on li "Car parking" at bounding box center [920, 227] width 188 height 25
type input "Car parking"
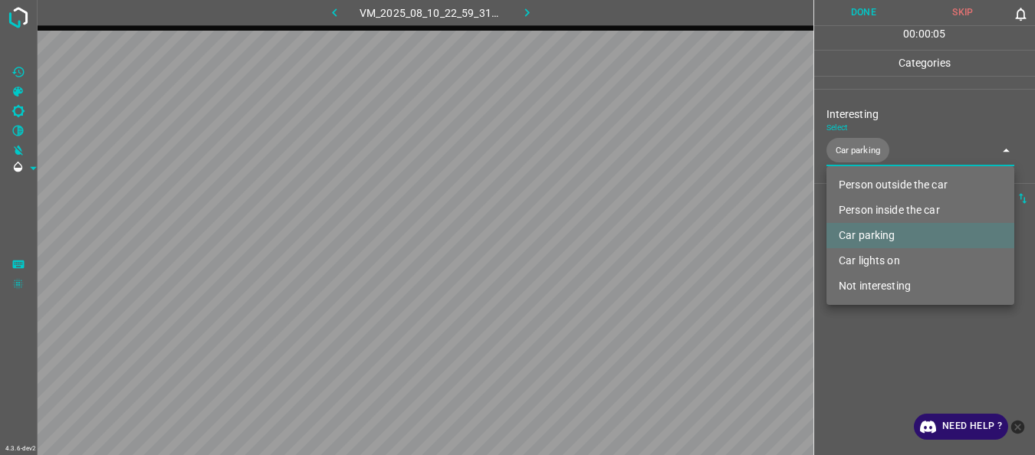
click at [856, 326] on div at bounding box center [517, 227] width 1035 height 455
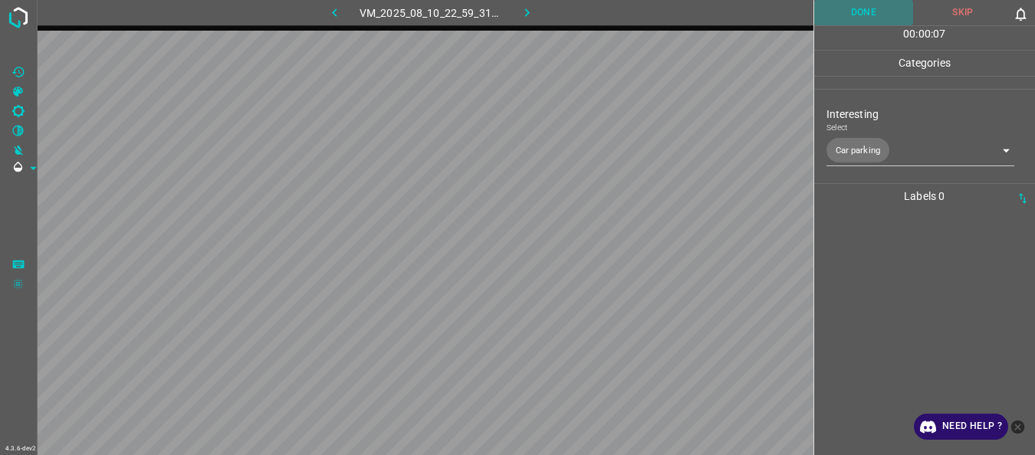
click at [861, 8] on button "Done" at bounding box center [864, 12] width 100 height 25
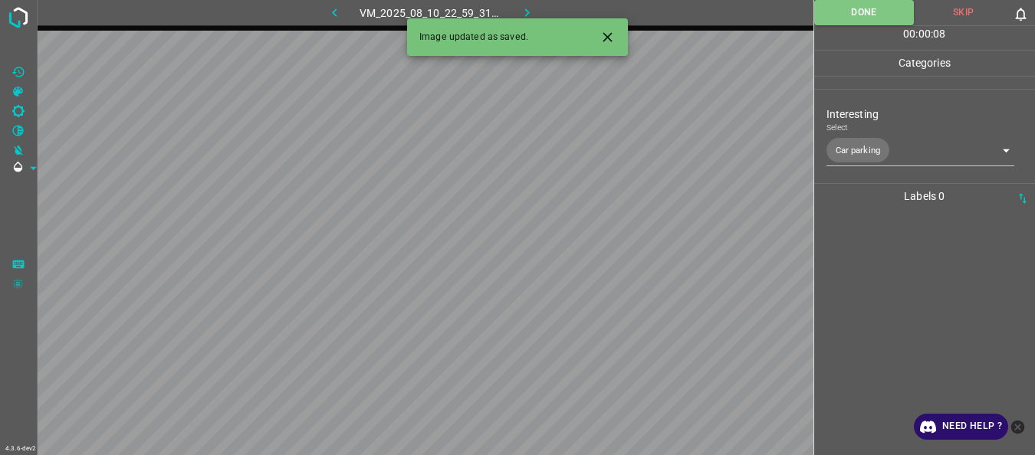
click at [527, 9] on icon "button" at bounding box center [527, 13] width 16 height 16
click at [905, 145] on body "4.3.6-dev2 VM_2025_08_10_22_50_37_090_01.gif Done Skip 0 00 : 00 : 01 Categorie…" at bounding box center [517, 227] width 1035 height 455
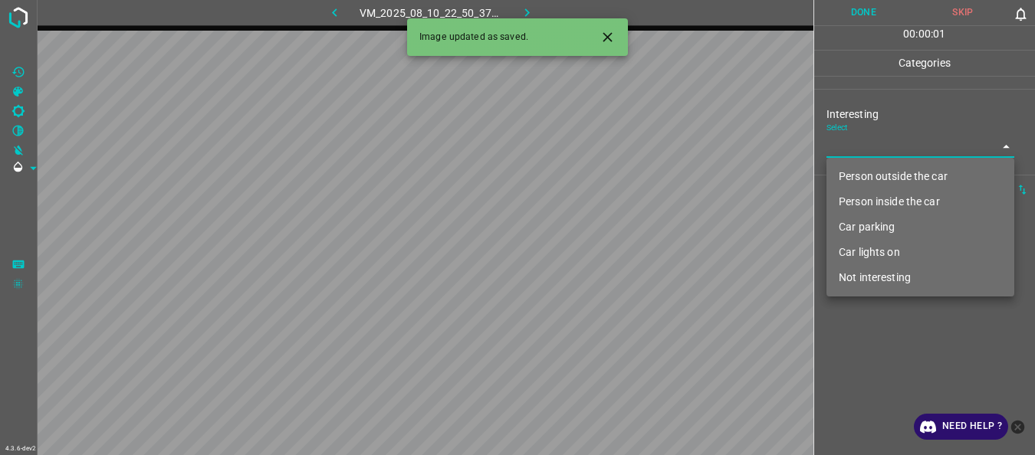
click at [863, 166] on li "Person outside the car" at bounding box center [920, 176] width 188 height 25
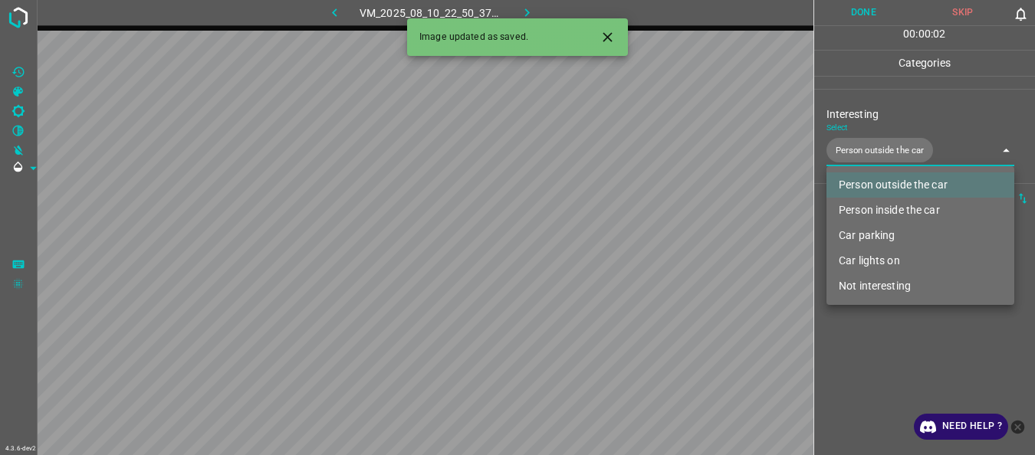
type input "Person outside the car"
click at [890, 348] on div at bounding box center [517, 227] width 1035 height 455
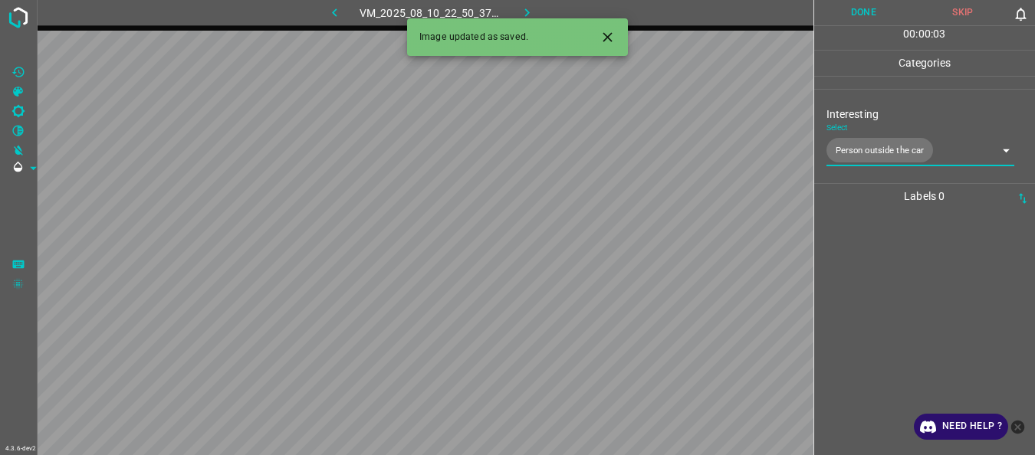
click at [860, 21] on button "Done" at bounding box center [864, 12] width 100 height 25
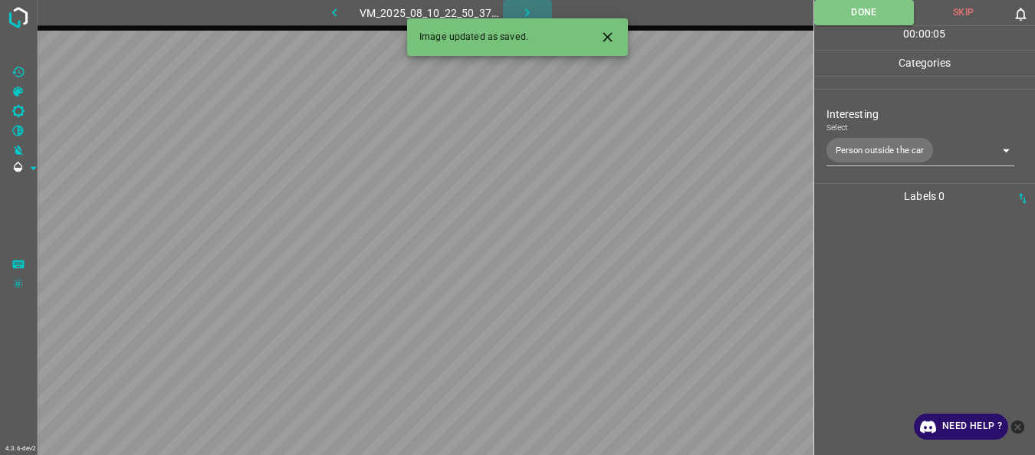
click at [523, 8] on icon "button" at bounding box center [527, 13] width 16 height 16
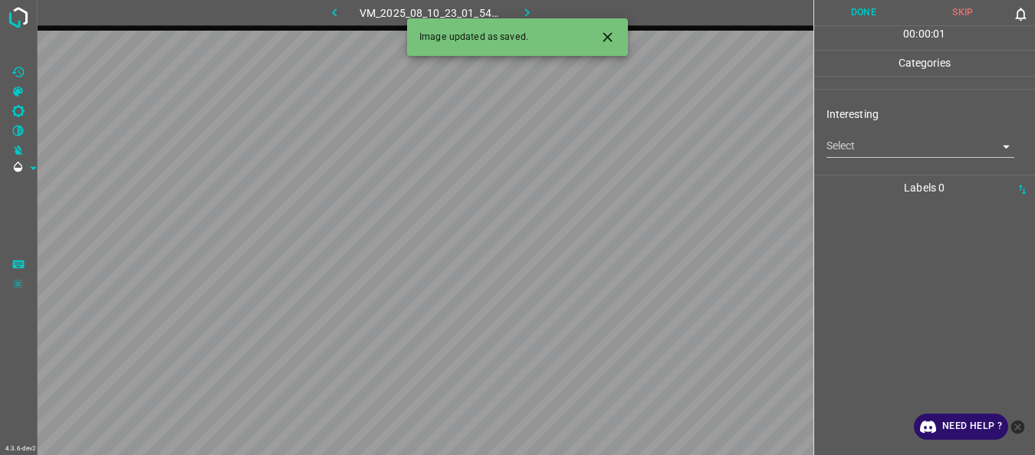
click at [860, 140] on body "4.3.6-dev2 VM_2025_08_10_23_01_54_380_01.gif Done Skip 0 00 : 00 : 01 Categorie…" at bounding box center [517, 227] width 1035 height 455
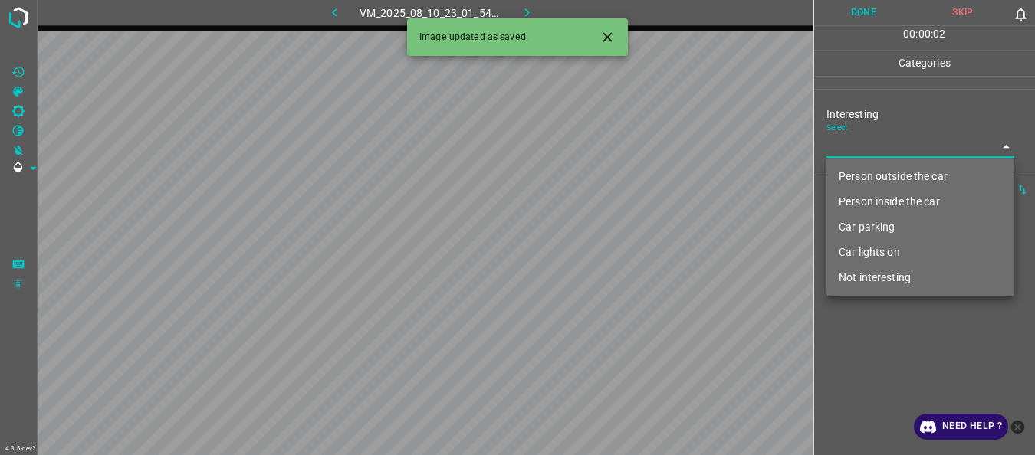
click at [853, 171] on li "Person outside the car" at bounding box center [920, 176] width 188 height 25
type input "Person outside the car"
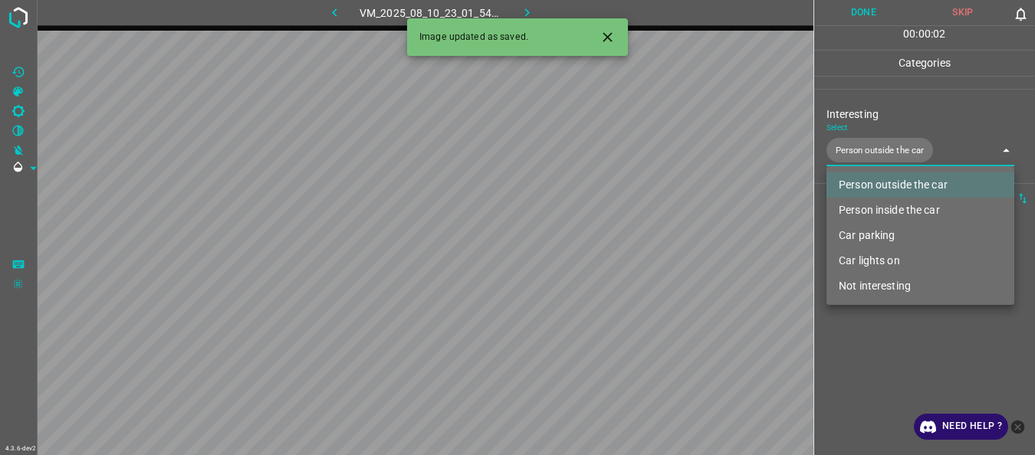
click at [875, 383] on div at bounding box center [517, 227] width 1035 height 455
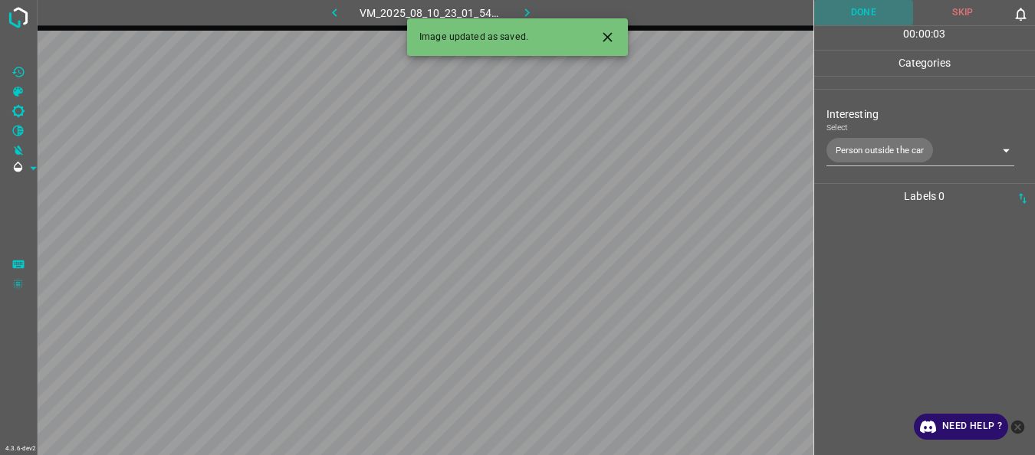
click at [861, 8] on button "Done" at bounding box center [864, 12] width 100 height 25
click at [527, 10] on icon "button" at bounding box center [527, 12] width 5 height 8
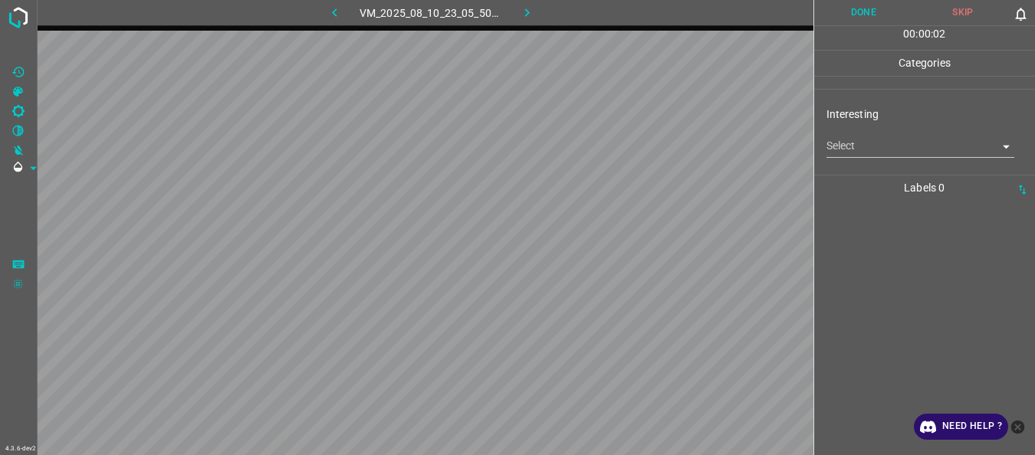
click at [836, 149] on body "4.3.6-dev2 VM_2025_08_10_23_05_50_438_02.gif Done Skip 0 00 : 00 : 02 Categorie…" at bounding box center [517, 227] width 1035 height 455
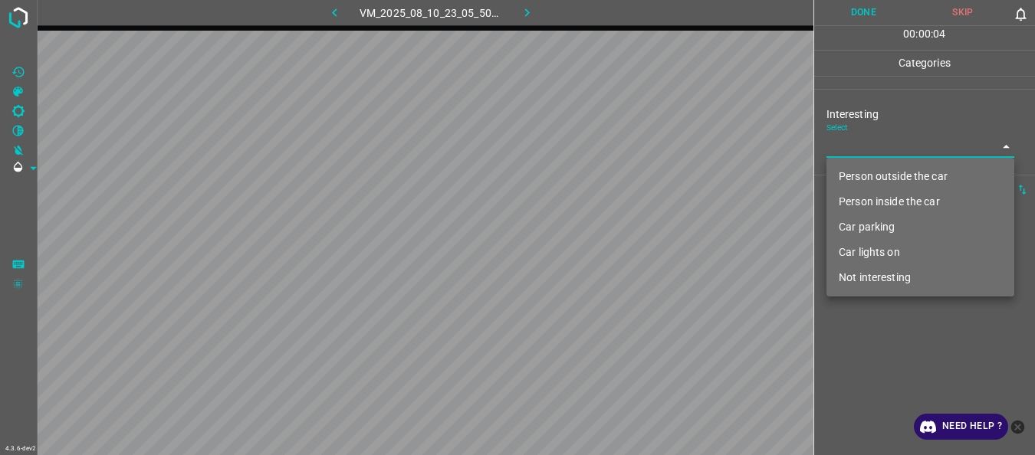
click at [876, 272] on li "Not interesting" at bounding box center [920, 277] width 188 height 25
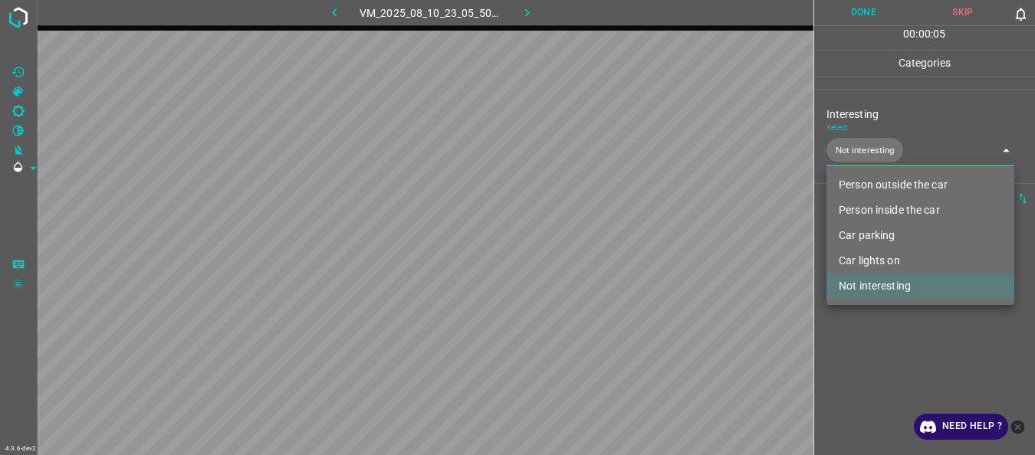
type input "Not interesting"
click at [876, 312] on div at bounding box center [517, 227] width 1035 height 455
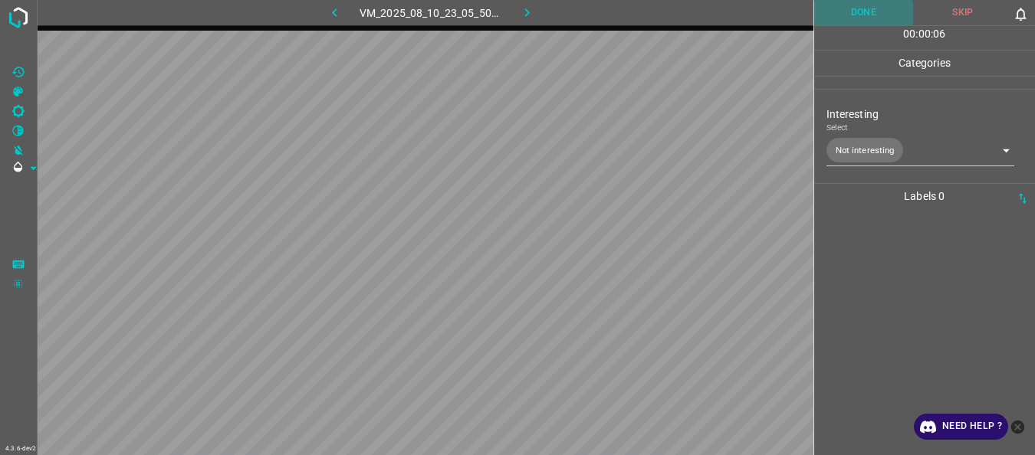
click at [850, 8] on button "Done" at bounding box center [864, 12] width 100 height 25
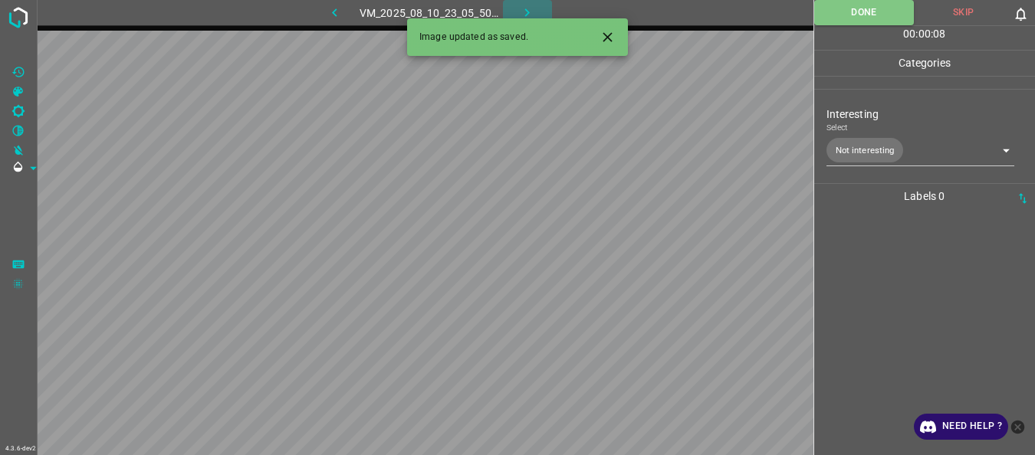
click at [518, 10] on button "button" at bounding box center [527, 12] width 49 height 25
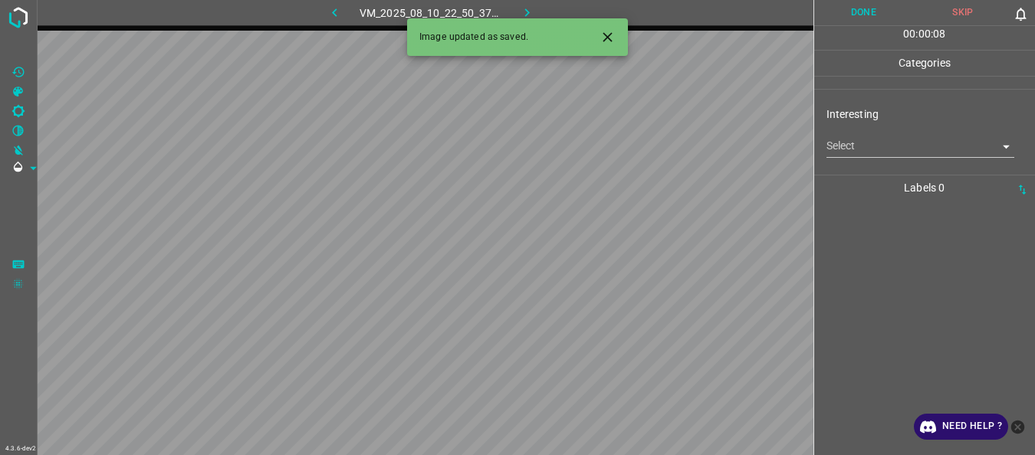
click at [879, 155] on body "4.3.6-dev2 VM_2025_08_10_22_50_37_090_00.gif Done Skip 0 00 : 00 : 08 Categorie…" at bounding box center [517, 227] width 1035 height 455
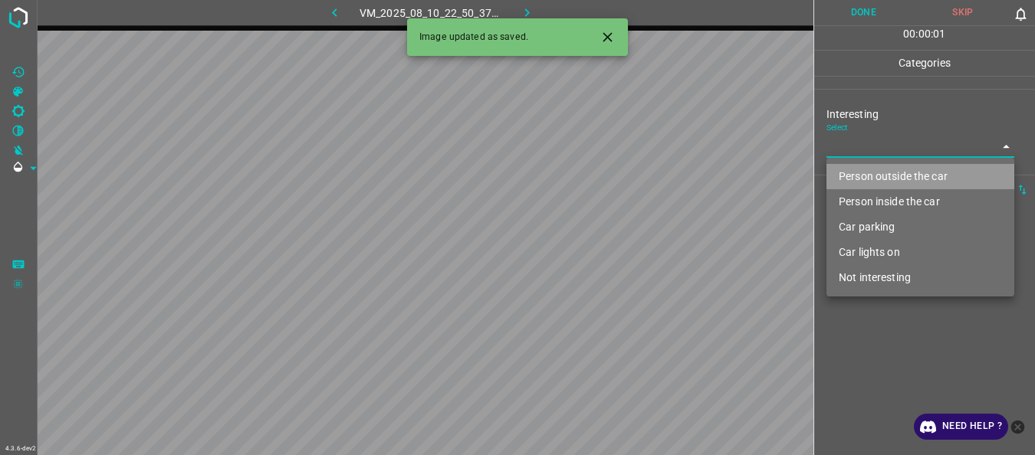
click at [877, 176] on li "Person outside the car" at bounding box center [920, 176] width 188 height 25
type input "Person outside the car"
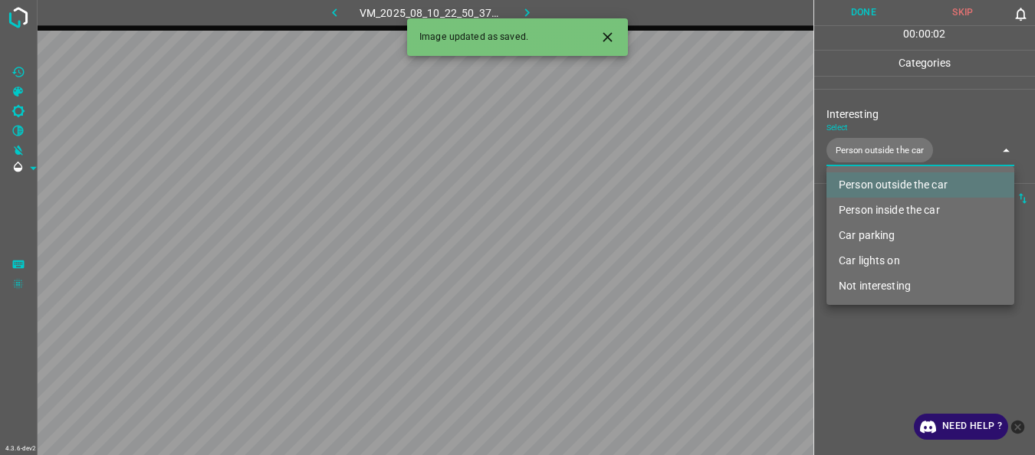
click at [886, 342] on div at bounding box center [517, 227] width 1035 height 455
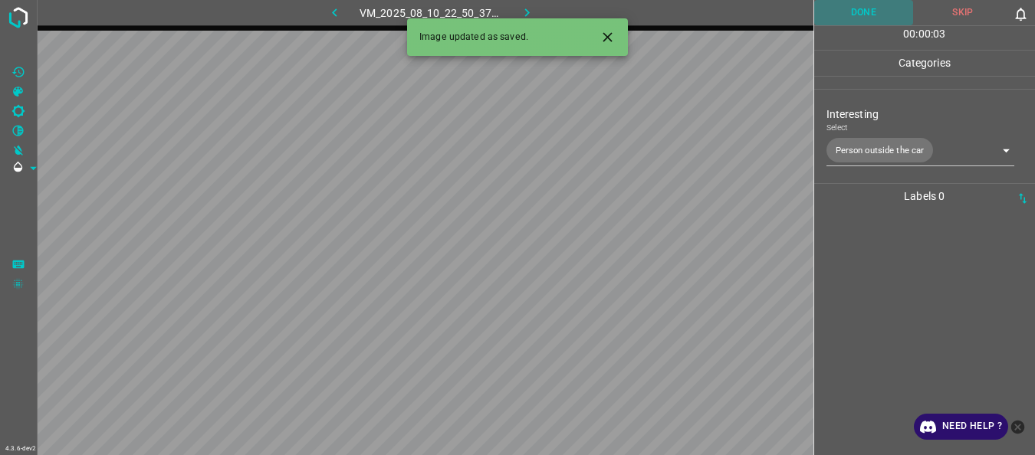
click at [853, 17] on button "Done" at bounding box center [864, 12] width 100 height 25
click at [529, 10] on icon "button" at bounding box center [527, 13] width 16 height 16
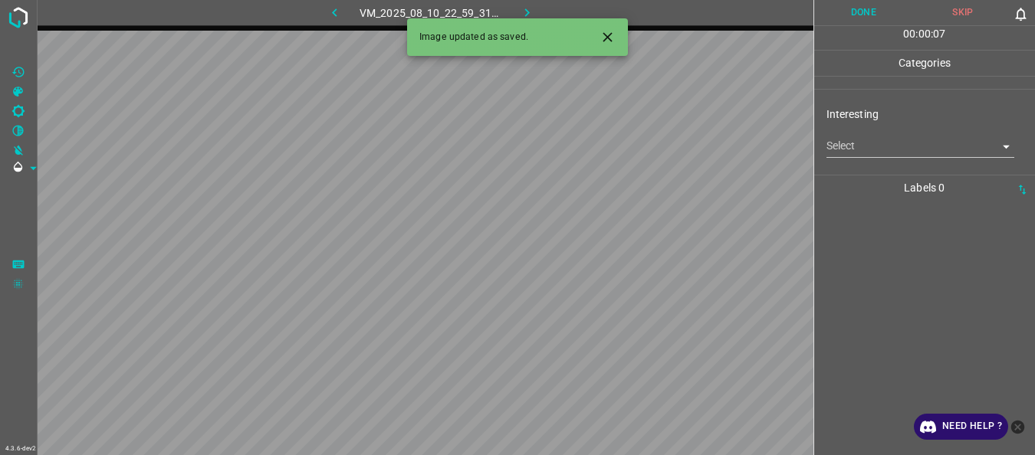
click at [878, 140] on body "4.3.6-dev2 VM_2025_08_10_22_59_31_023_02.gif Done Skip 0 00 : 00 : 07 Categorie…" at bounding box center [517, 227] width 1035 height 455
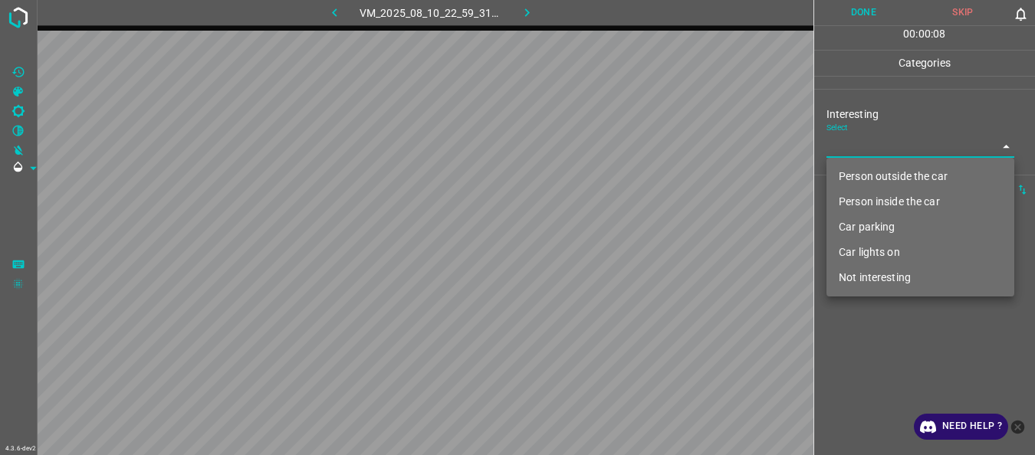
click at [883, 277] on li "Not interesting" at bounding box center [920, 277] width 188 height 25
type input "Not interesting"
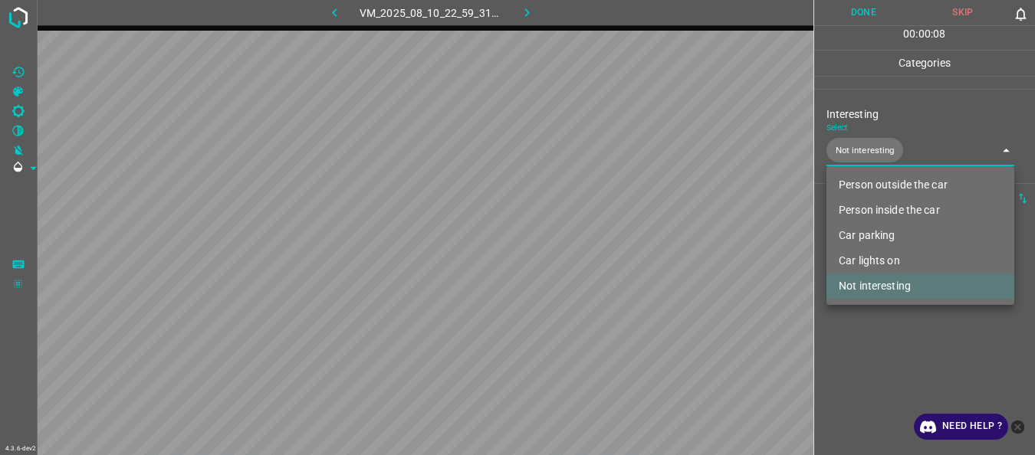
click at [863, 335] on div at bounding box center [517, 227] width 1035 height 455
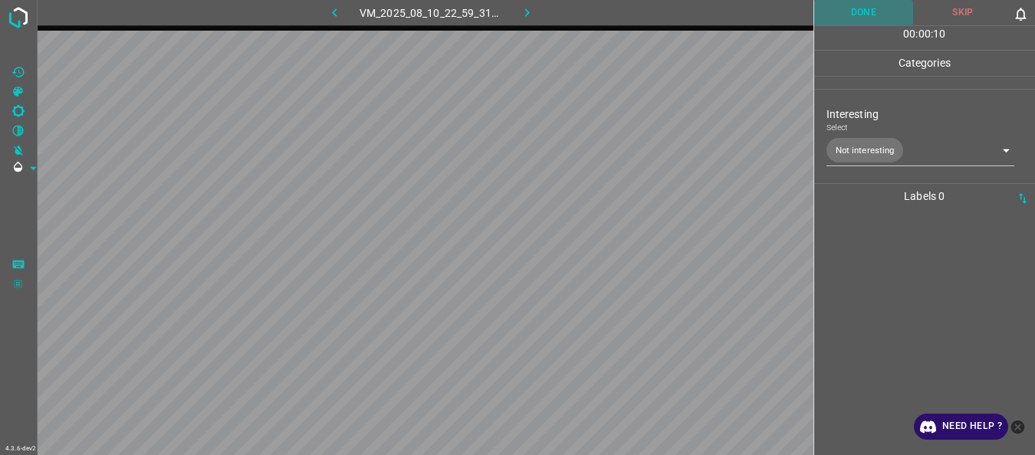
click at [863, 19] on button "Done" at bounding box center [864, 12] width 100 height 25
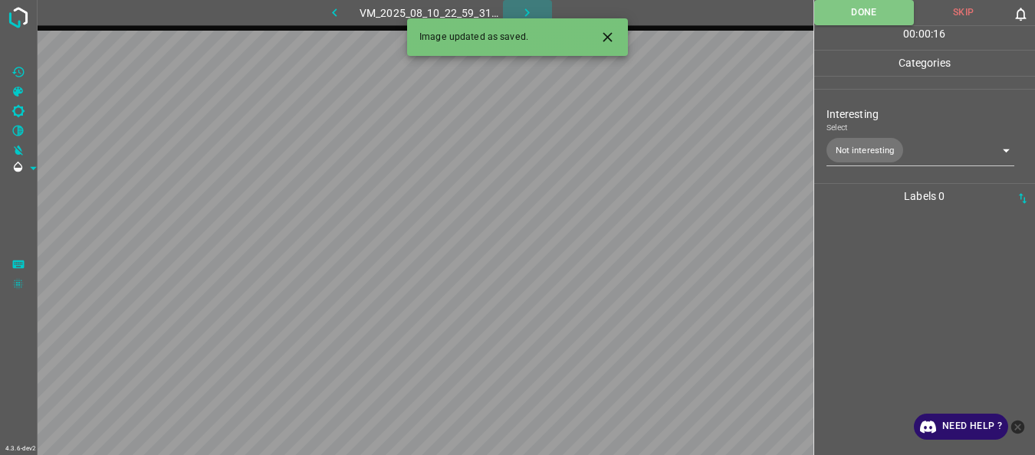
click at [525, 5] on icon "button" at bounding box center [527, 13] width 16 height 16
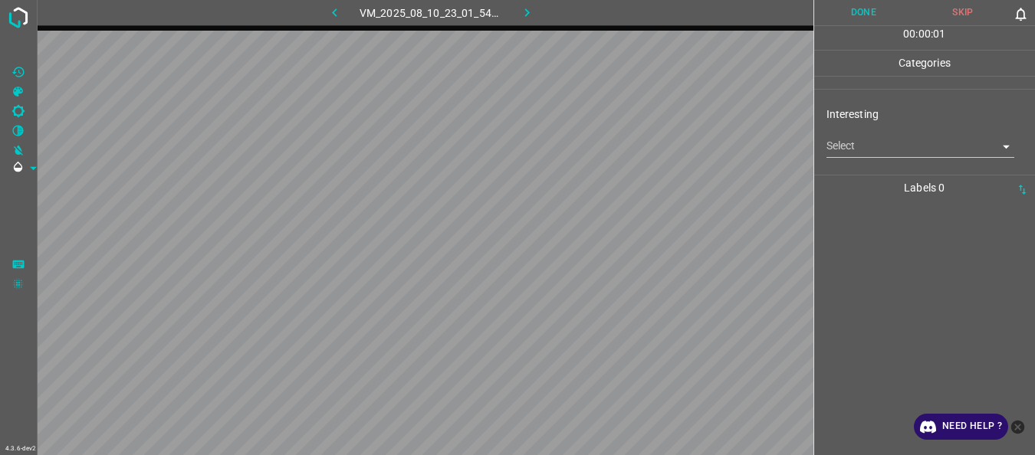
click at [866, 150] on body "4.3.6-dev2 VM_2025_08_10_23_01_54_380_02.gif Done Skip 0 00 : 00 : 01 Categorie…" at bounding box center [517, 227] width 1035 height 455
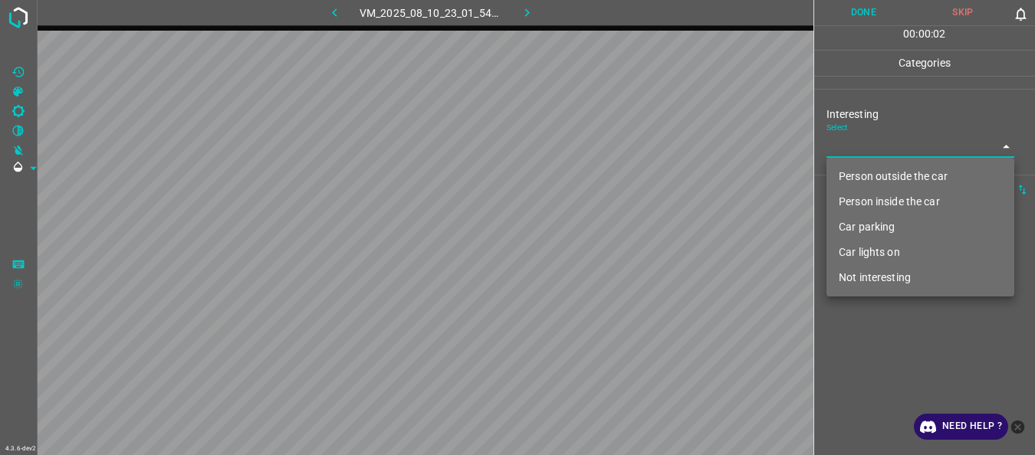
click at [886, 281] on li "Not interesting" at bounding box center [920, 277] width 188 height 25
type input "Not interesting"
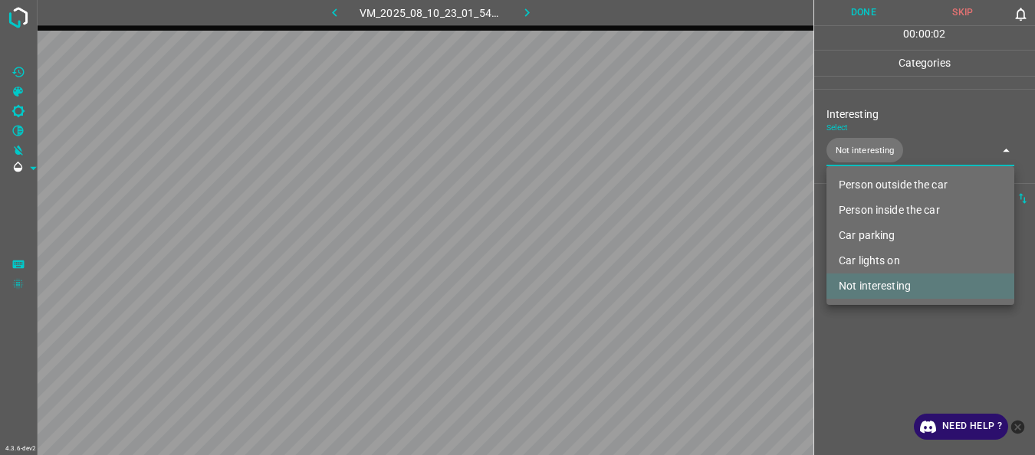
click at [883, 321] on div at bounding box center [517, 227] width 1035 height 455
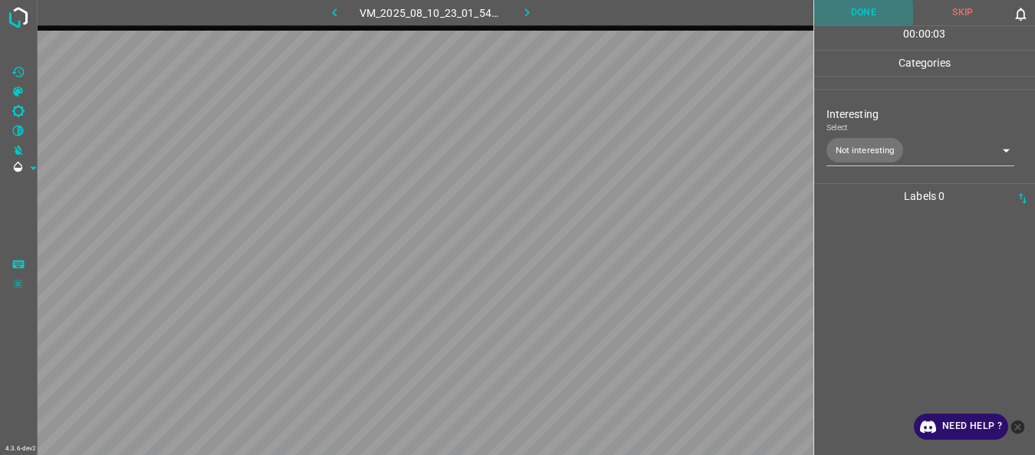
click at [859, 10] on button "Done" at bounding box center [864, 12] width 100 height 25
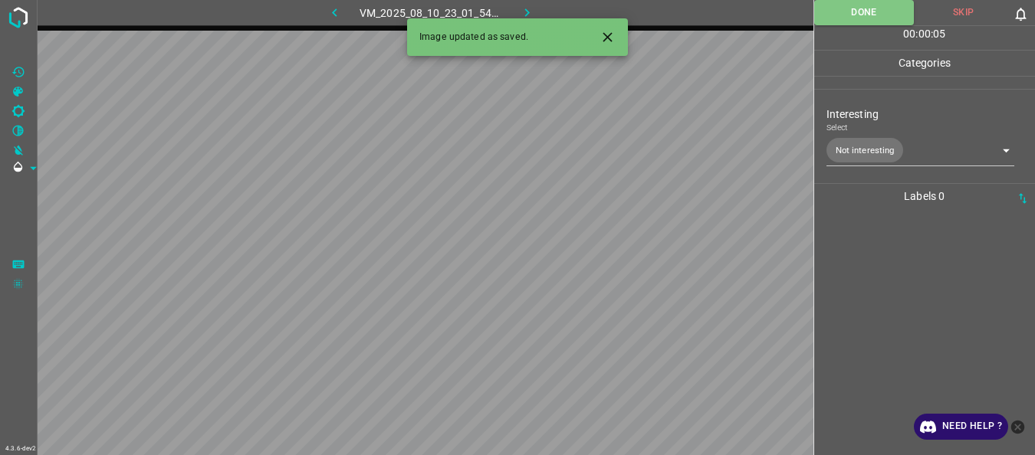
click at [527, 13] on icon "button" at bounding box center [527, 13] width 16 height 16
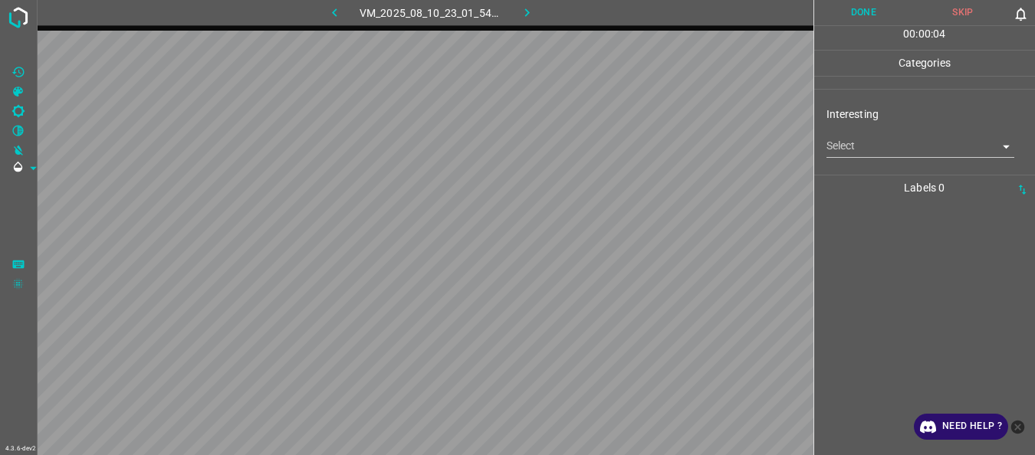
click at [882, 143] on body "4.3.6-dev2 VM_2025_08_10_23_01_54_380_03.gif Done Skip 0 00 : 00 : 04 Categorie…" at bounding box center [517, 227] width 1035 height 455
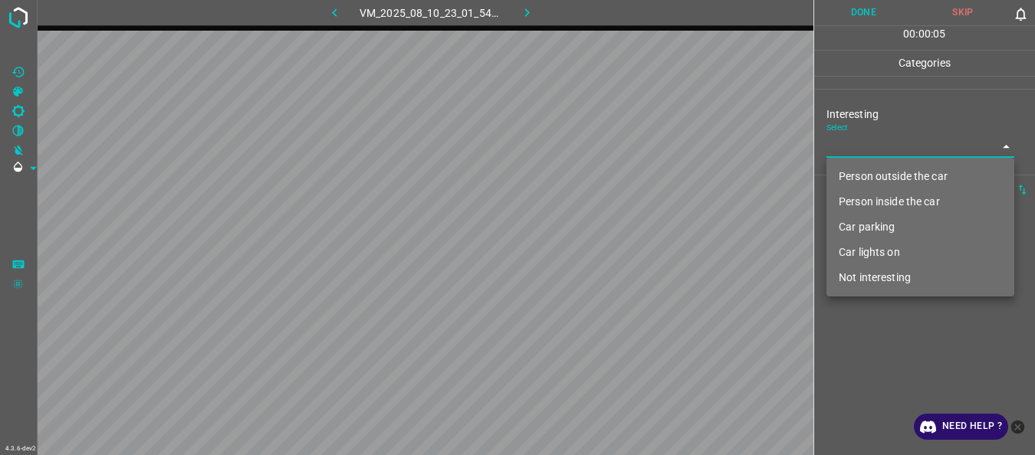
click at [872, 277] on li "Not interesting" at bounding box center [920, 277] width 188 height 25
type input "Not interesting"
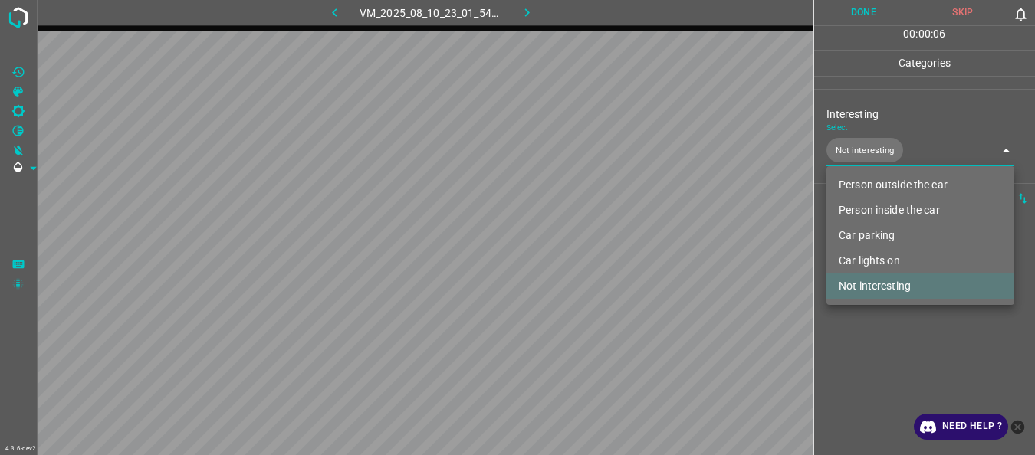
click at [868, 341] on div at bounding box center [517, 227] width 1035 height 455
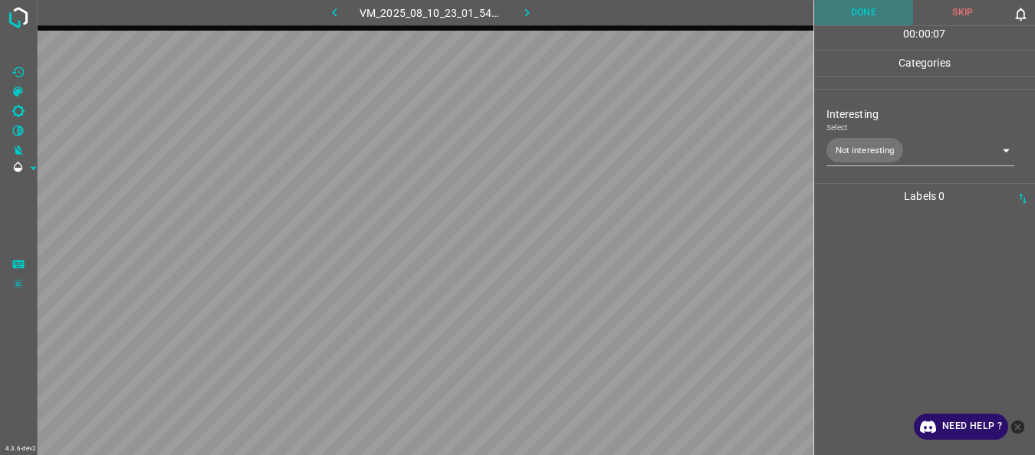
click at [869, 7] on button "Done" at bounding box center [864, 12] width 100 height 25
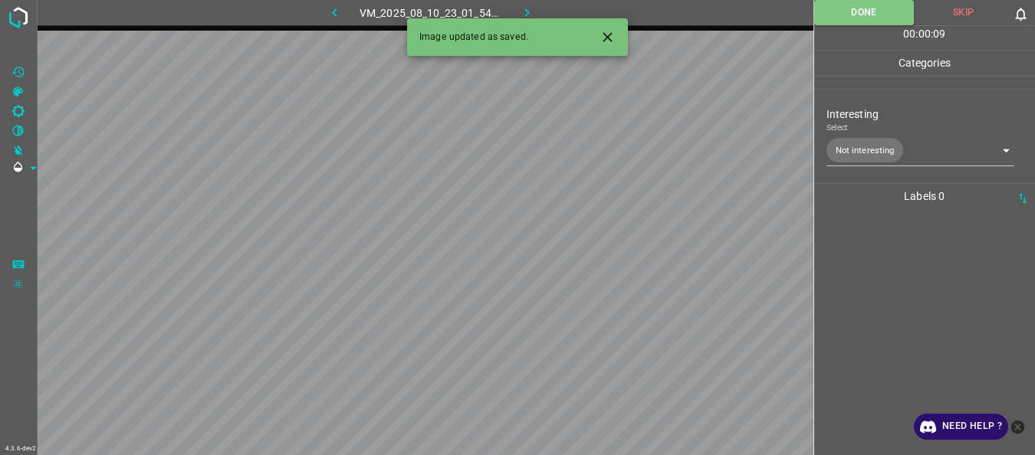
click at [532, 11] on icon "button" at bounding box center [527, 13] width 16 height 16
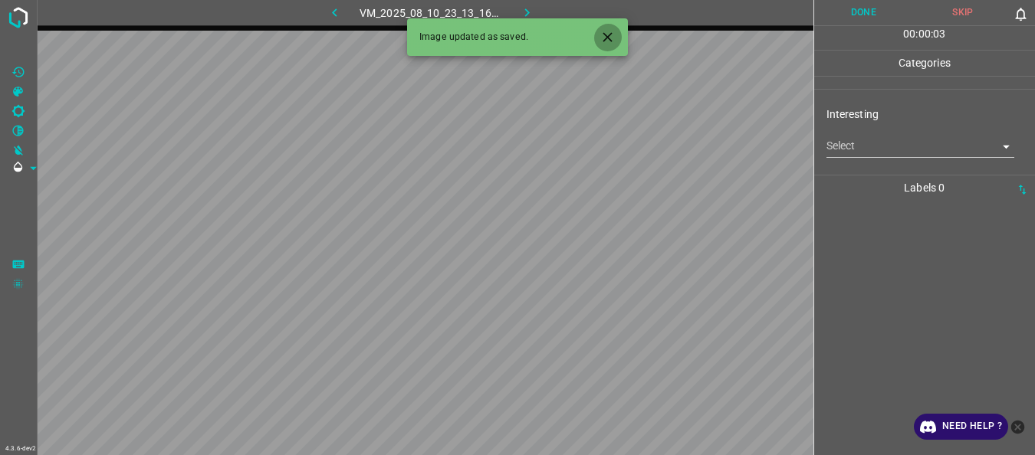
click at [606, 35] on icon "Close" at bounding box center [607, 36] width 9 height 9
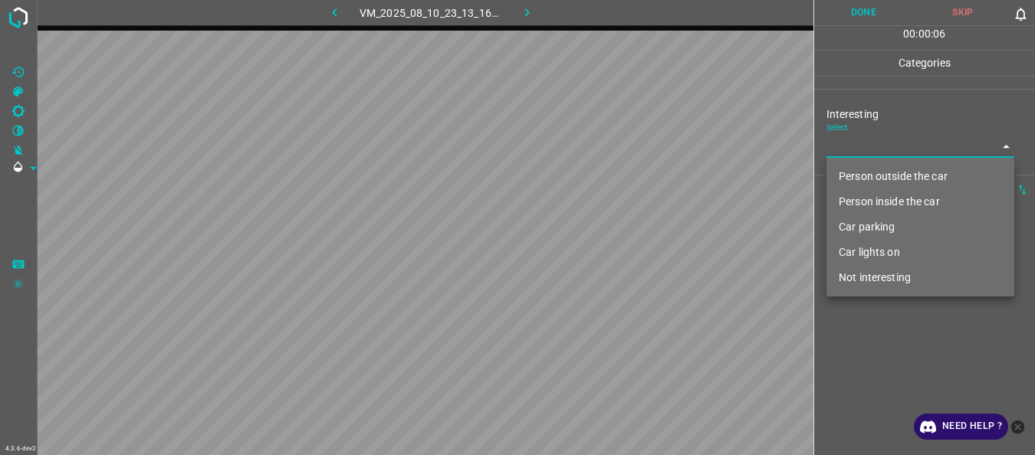
click at [839, 151] on body "4.3.6-dev2 VM_2025_08_10_23_13_16_016_01.gif Done Skip 0 00 : 00 : 06 Categorie…" at bounding box center [517, 227] width 1035 height 455
click at [852, 281] on li "Not interesting" at bounding box center [920, 277] width 188 height 25
type input "Not interesting"
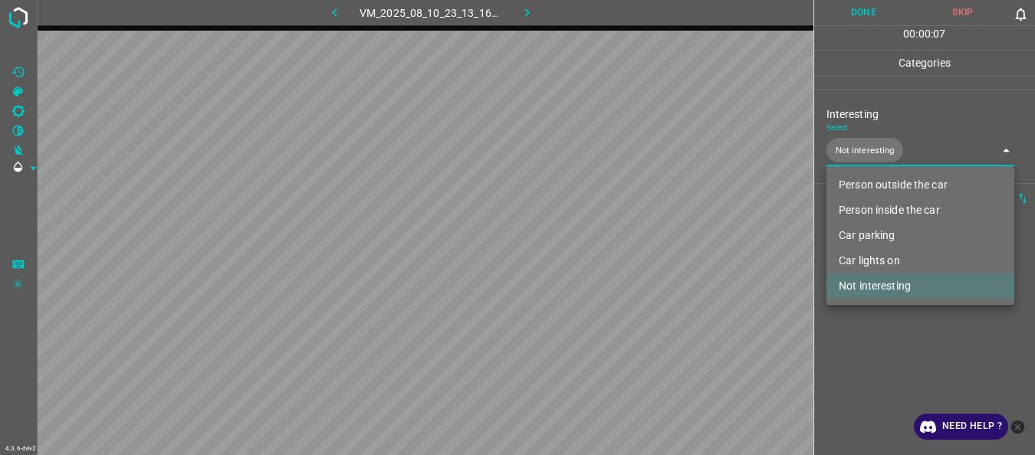
click at [869, 355] on div at bounding box center [517, 227] width 1035 height 455
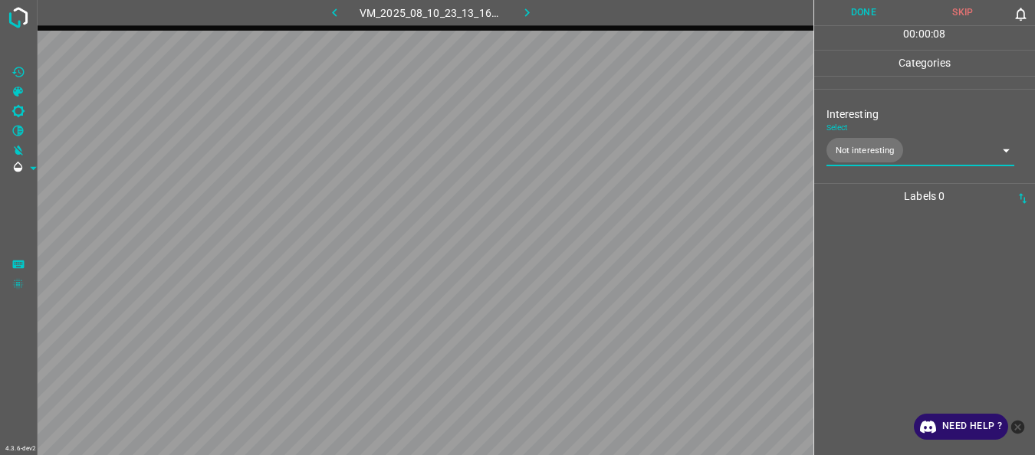
click at [869, 15] on button "Done" at bounding box center [864, 12] width 100 height 25
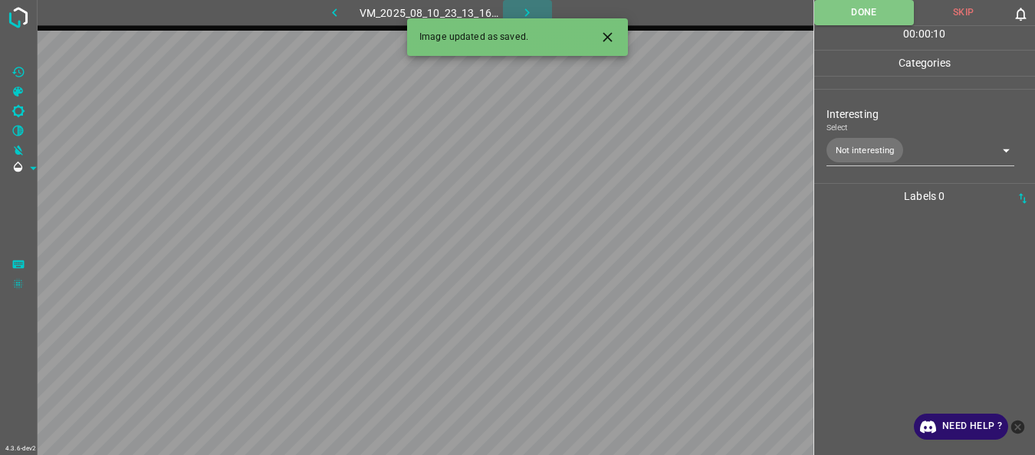
click at [527, 4] on button "button" at bounding box center [527, 12] width 49 height 25
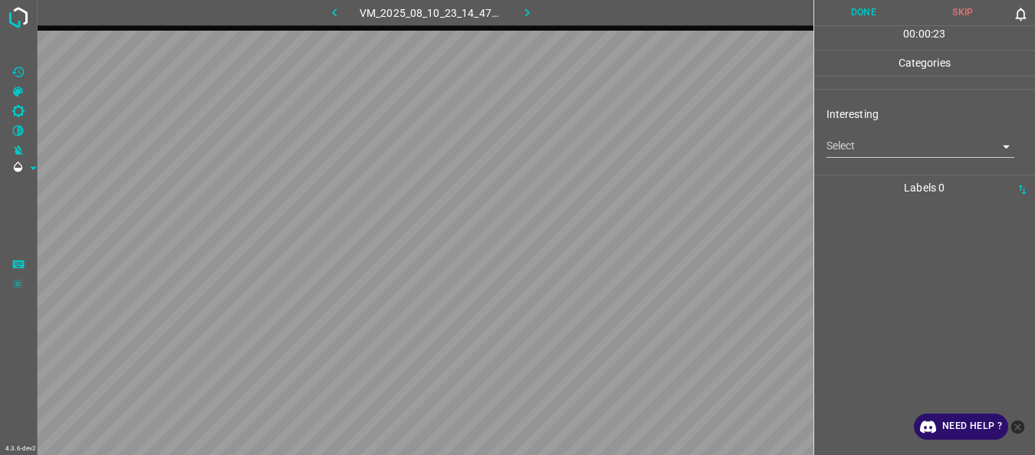
click at [869, 148] on body "4.3.6-dev2 VM_2025_08_10_23_14_47_000_02.gif Done Skip 0 00 : 00 : 23 Categorie…" at bounding box center [517, 227] width 1035 height 455
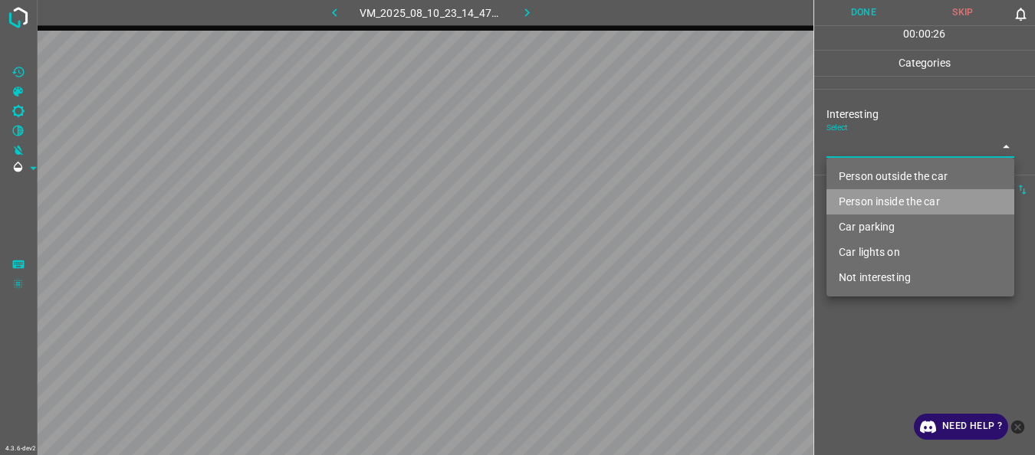
click at [879, 199] on li "Person inside the car" at bounding box center [920, 201] width 188 height 25
type input "Person inside the car"
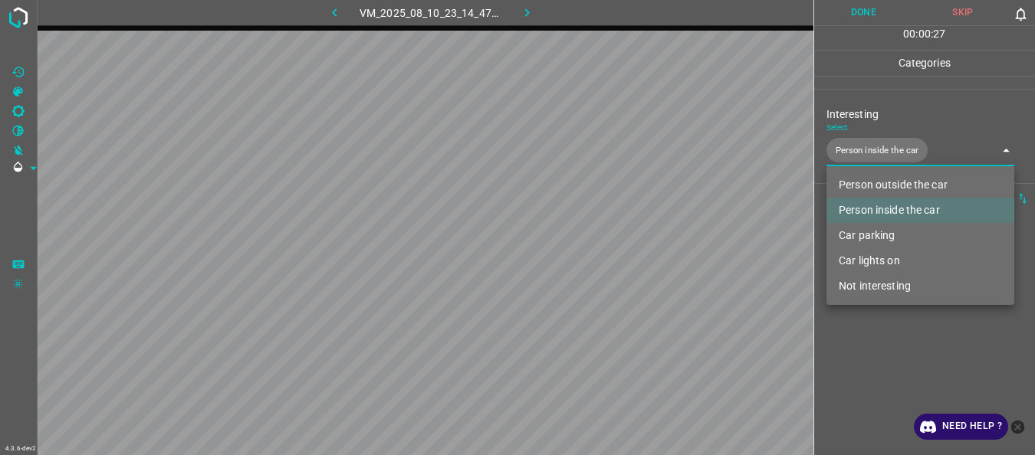
click at [859, 351] on div at bounding box center [517, 227] width 1035 height 455
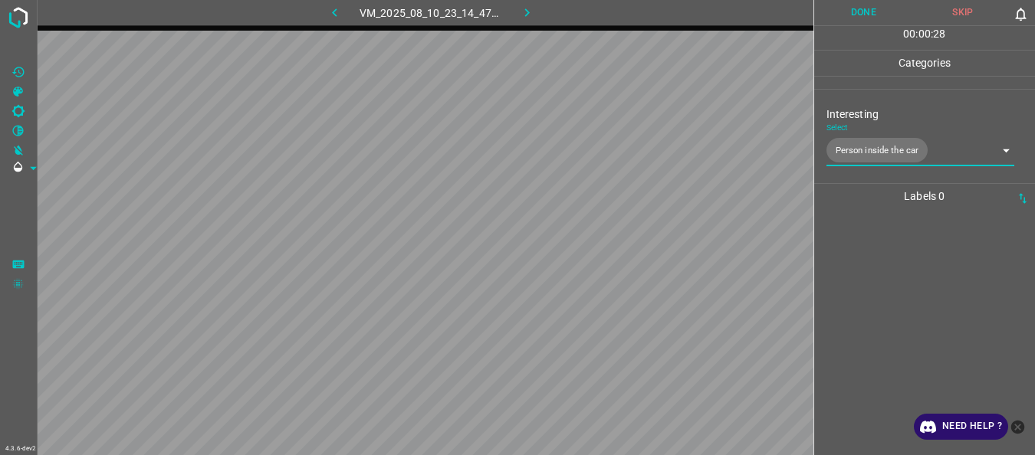
click at [857, 17] on button "Done" at bounding box center [864, 12] width 100 height 25
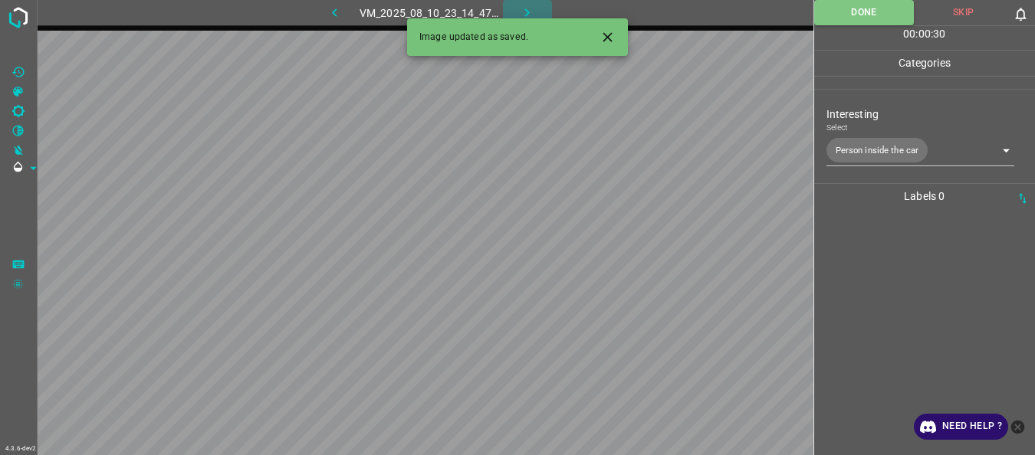
click at [526, 7] on icon "button" at bounding box center [527, 13] width 16 height 16
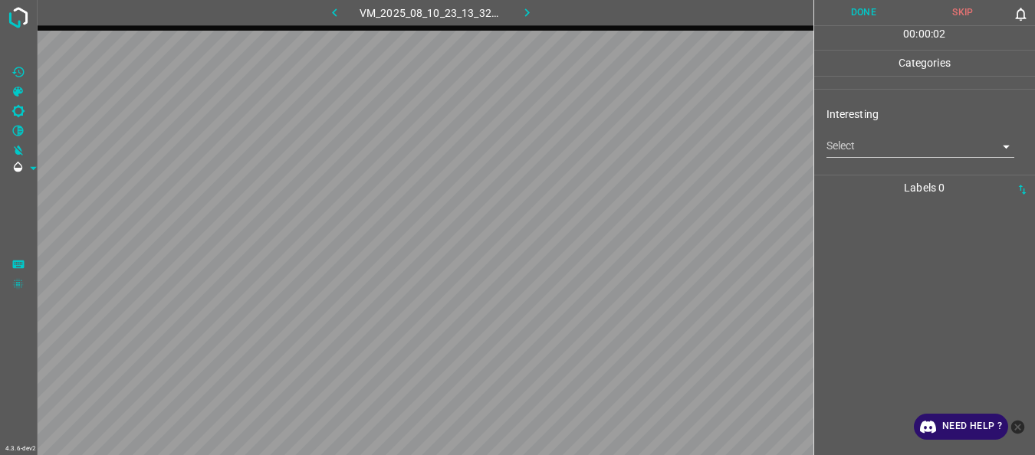
click at [857, 158] on div "Interesting Select ​" at bounding box center [925, 132] width 222 height 72
click at [860, 149] on body "4.3.6-dev2 VM_2025_08_10_23_13_32_138_07.gif Done Skip 0 00 : 00 : 02 Categorie…" at bounding box center [517, 227] width 1035 height 455
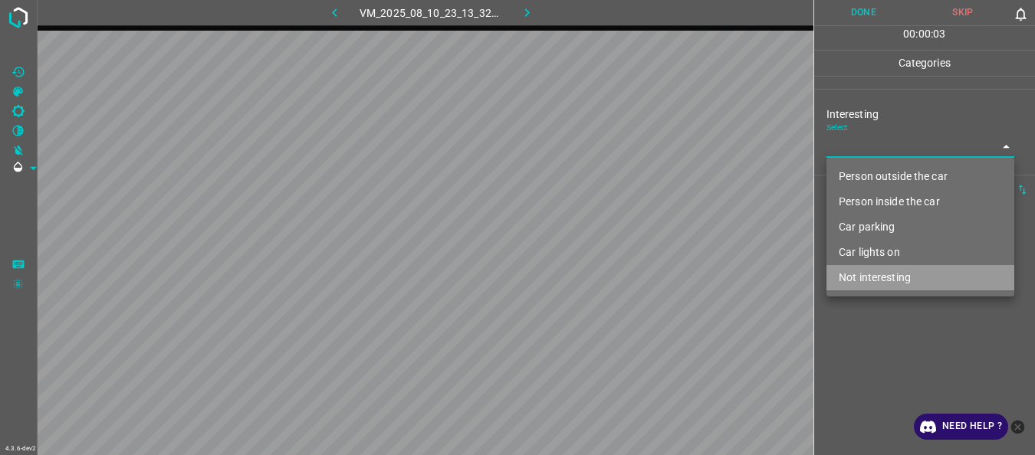
click at [849, 282] on li "Not interesting" at bounding box center [920, 277] width 188 height 25
type input "Not interesting"
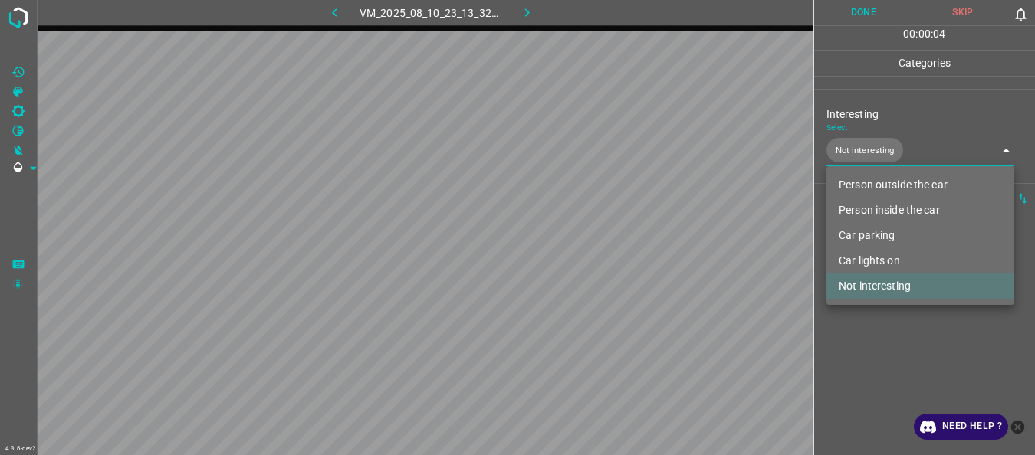
drag, startPoint x: 842, startPoint y: 320, endPoint x: 842, endPoint y: 295, distance: 25.3
click at [841, 321] on div at bounding box center [517, 227] width 1035 height 455
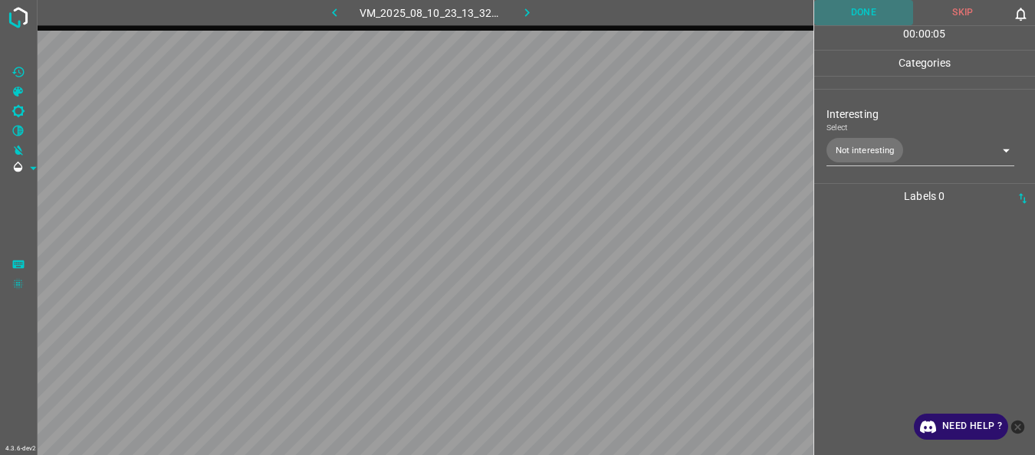
click at [854, 11] on button "Done" at bounding box center [864, 12] width 100 height 25
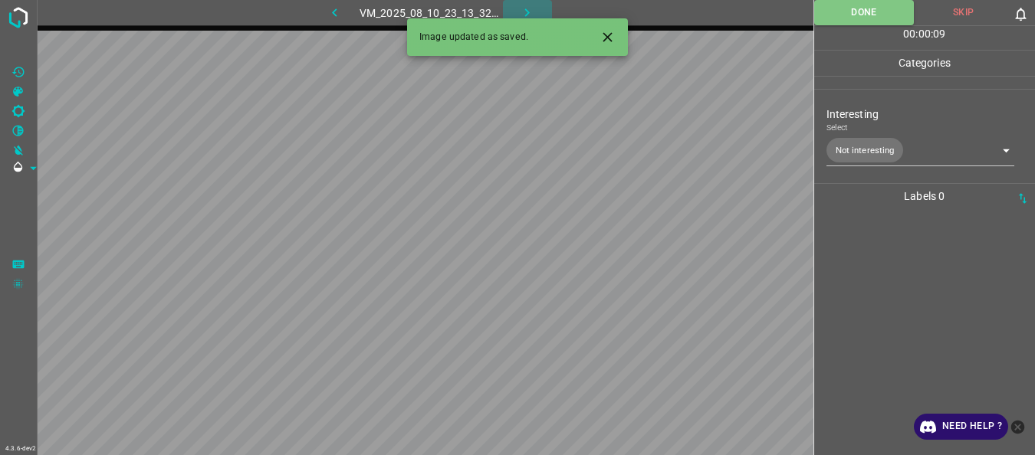
click at [538, 7] on button "button" at bounding box center [527, 12] width 49 height 25
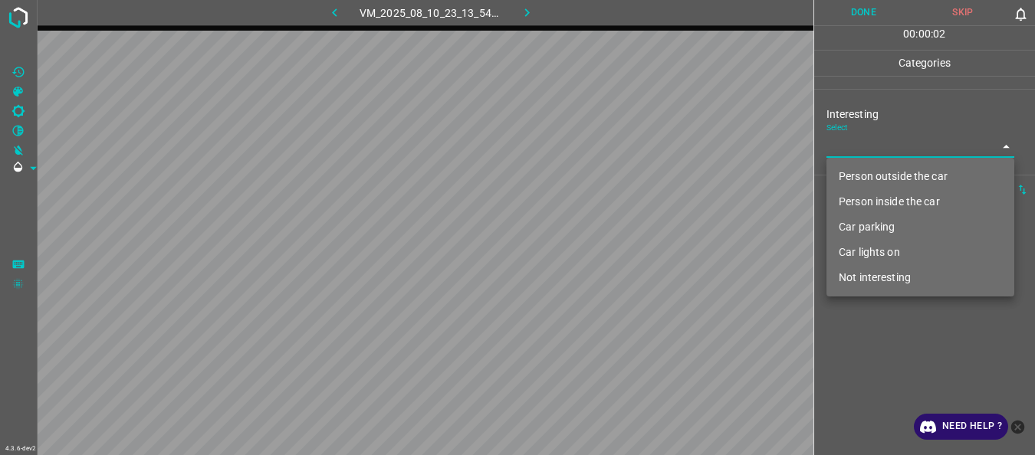
click at [889, 148] on body "4.3.6-dev2 VM_2025_08_10_23_13_54_288_02.gif Done Skip 0 00 : 00 : 02 Categorie…" at bounding box center [517, 227] width 1035 height 455
click at [885, 171] on li "Person outside the car" at bounding box center [920, 176] width 188 height 25
type input "Person outside the car"
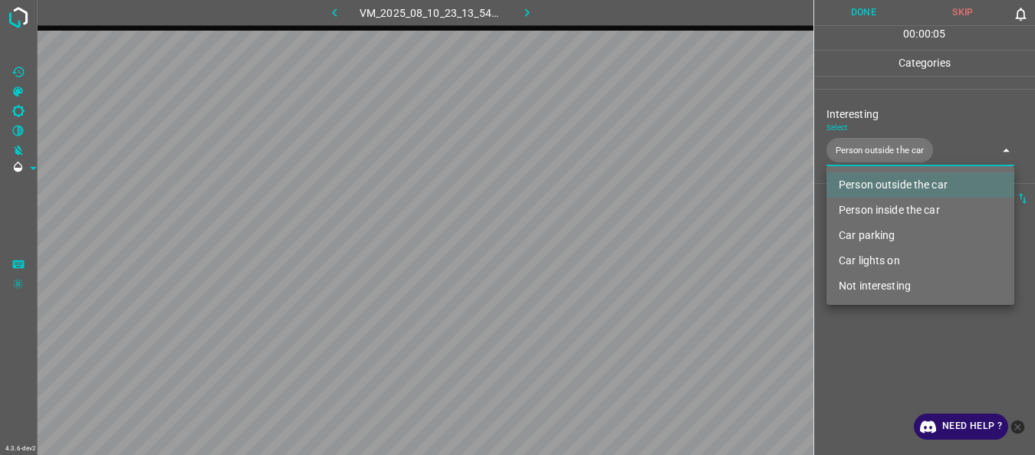
click at [882, 356] on div at bounding box center [517, 227] width 1035 height 455
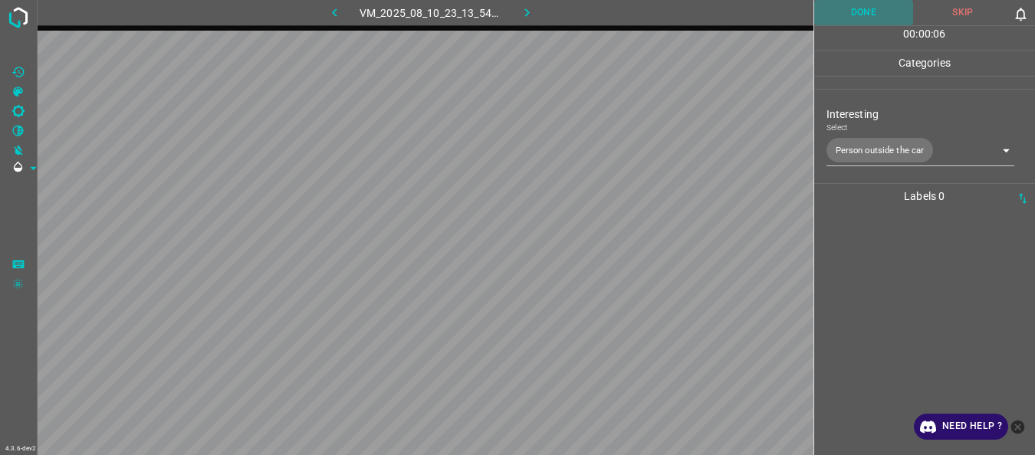
click at [871, 22] on button "Done" at bounding box center [864, 12] width 100 height 25
click at [510, 3] on button "button" at bounding box center [527, 12] width 49 height 25
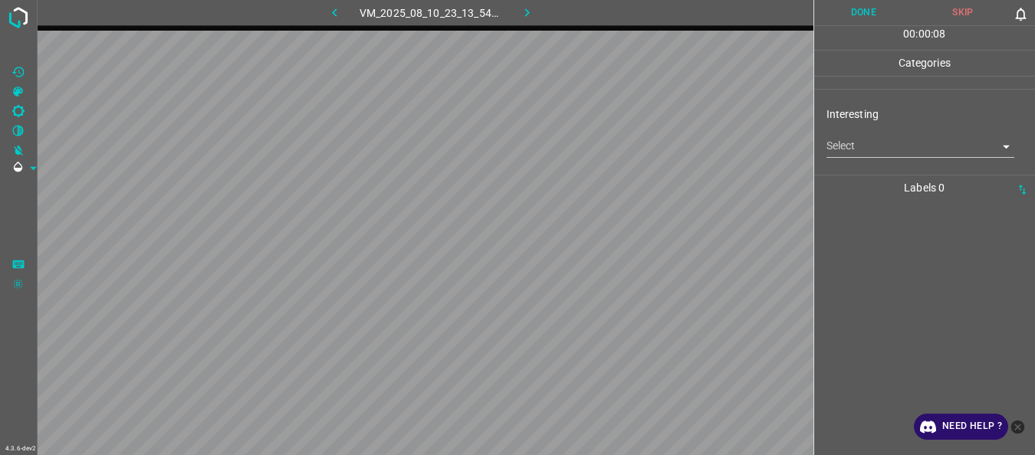
click at [859, 146] on body "4.3.6-dev2 VM_2025_08_10_23_13_54_288_01.gif Done Skip 0 00 : 00 : 08 Categorie…" at bounding box center [517, 227] width 1035 height 455
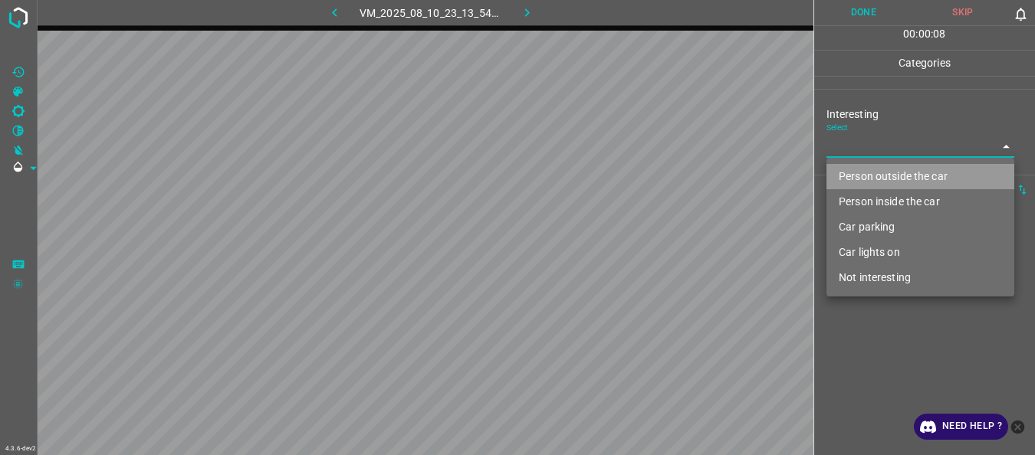
click at [858, 175] on li "Person outside the car" at bounding box center [920, 176] width 188 height 25
type input "Person outside the car"
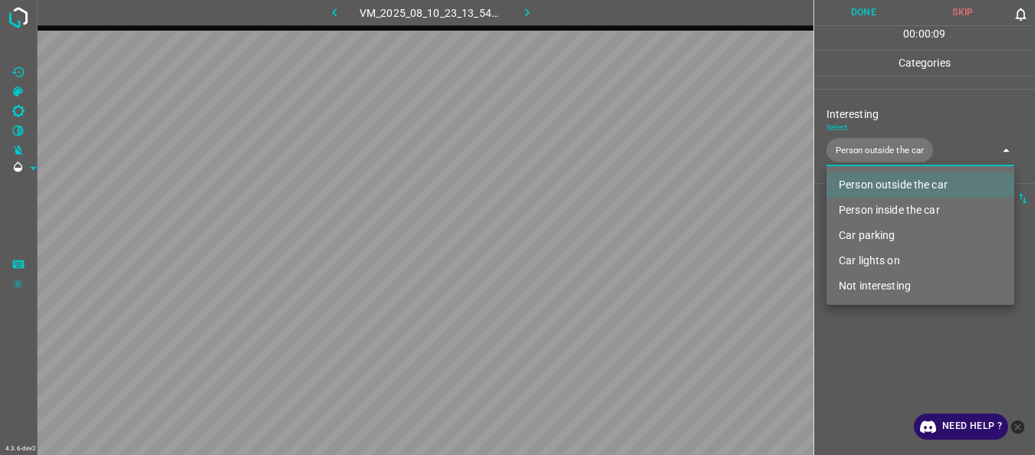
click at [859, 344] on div at bounding box center [517, 227] width 1035 height 455
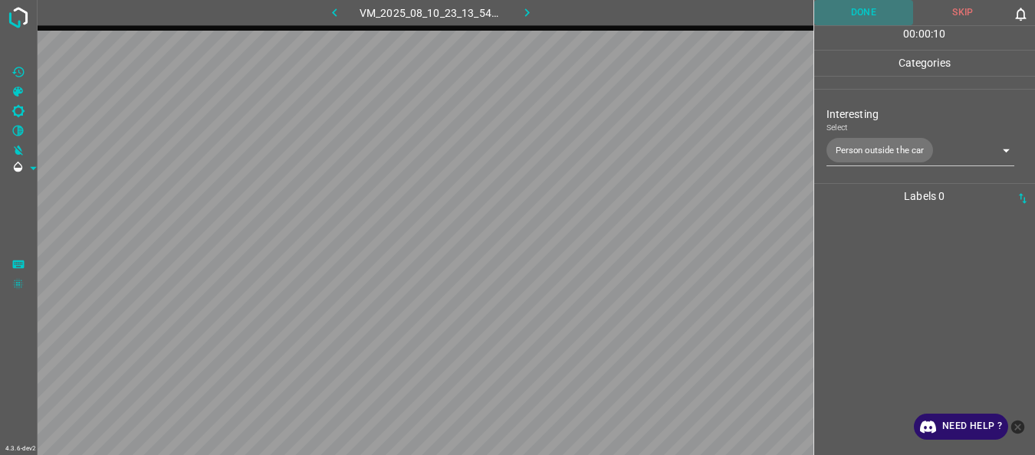
click at [858, 15] on button "Done" at bounding box center [864, 12] width 100 height 25
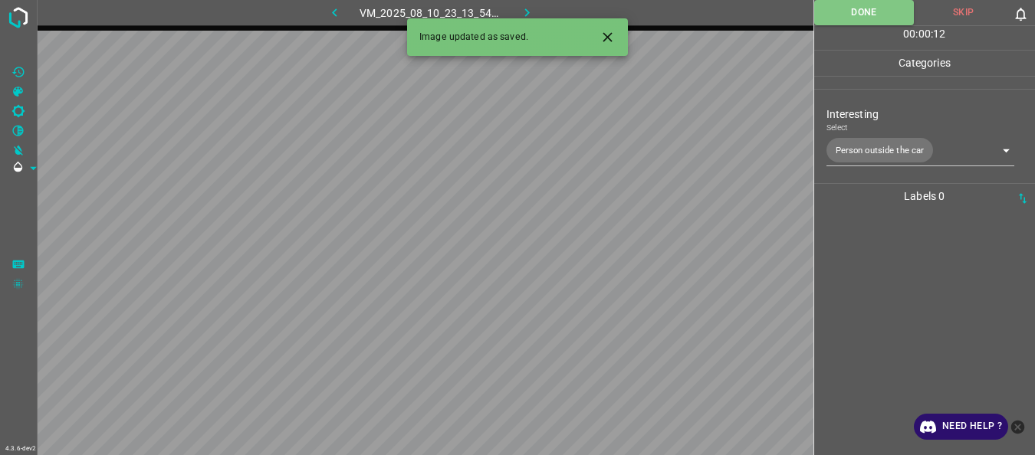
click at [522, 11] on icon "button" at bounding box center [527, 13] width 16 height 16
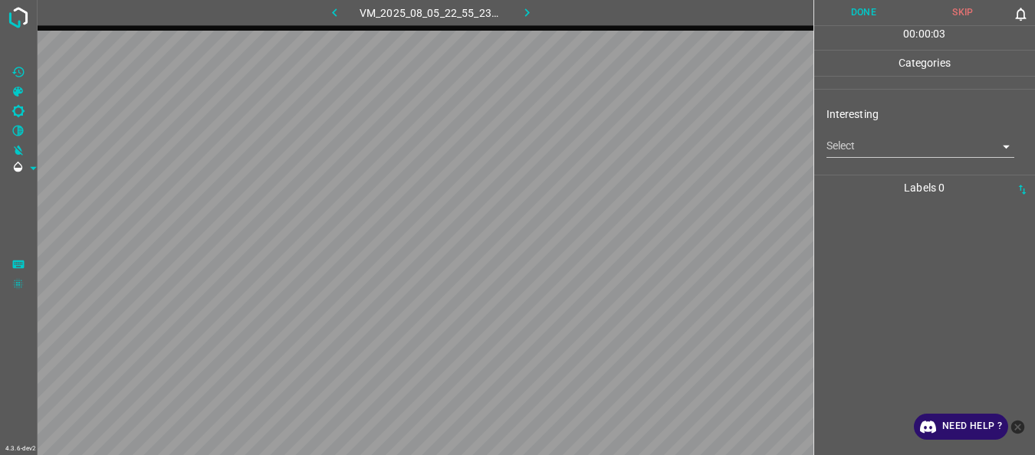
click at [877, 152] on body "4.3.6-dev2 VM_2025_08_05_22_55_23_809_03.gif Done Skip 0 00 : 00 : 03 Categorie…" at bounding box center [517, 227] width 1035 height 455
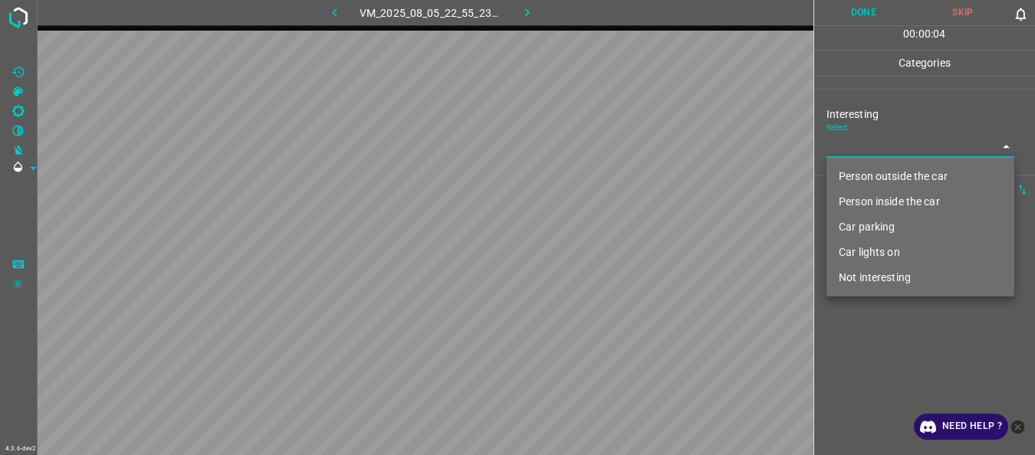
click at [865, 180] on li "Person outside the car" at bounding box center [920, 176] width 188 height 25
type input "Person outside the car"
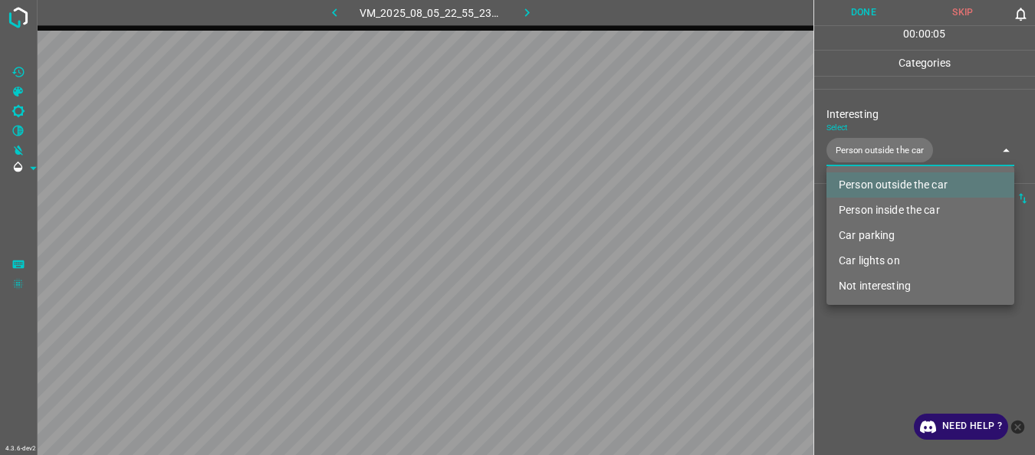
click at [853, 352] on div at bounding box center [517, 227] width 1035 height 455
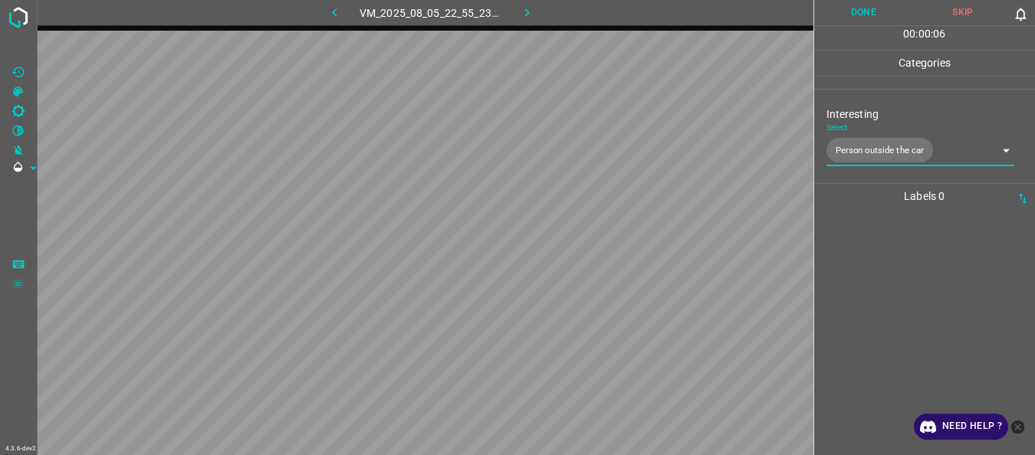
click at [859, 14] on button "Done" at bounding box center [864, 12] width 100 height 25
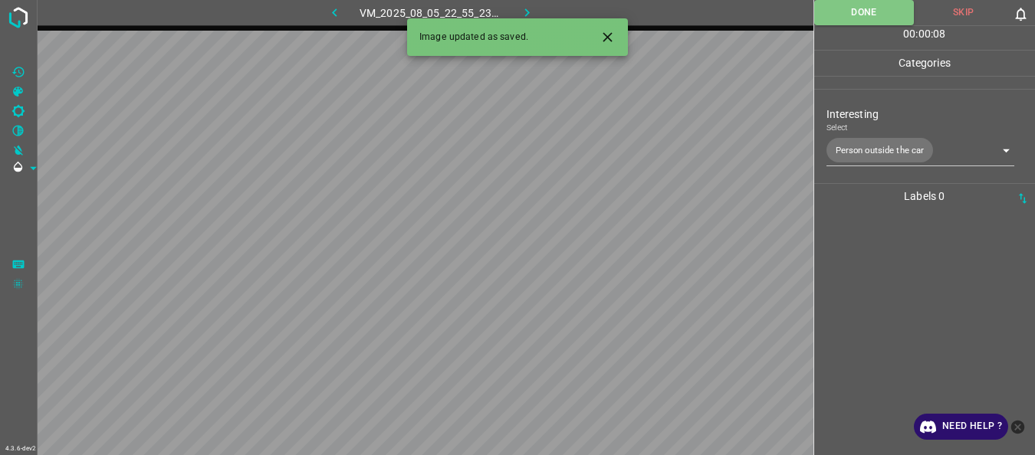
click at [527, 7] on icon "button" at bounding box center [527, 13] width 16 height 16
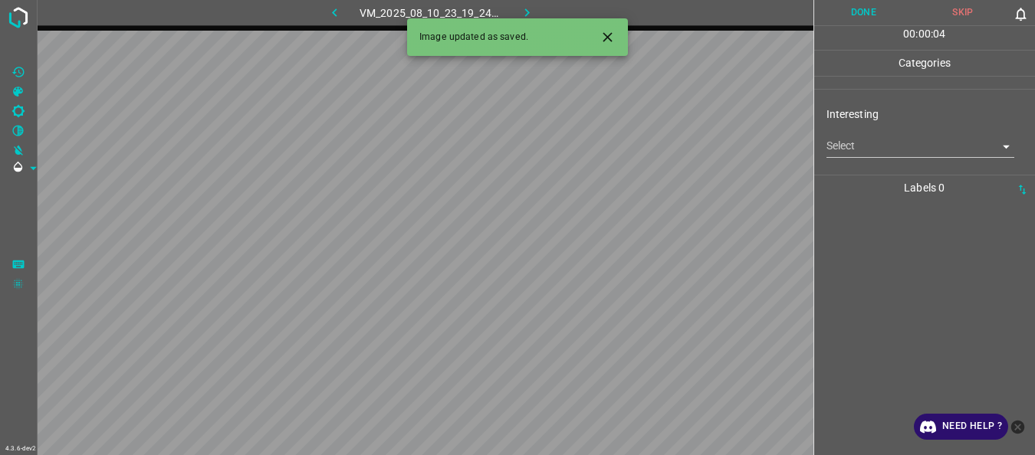
click at [840, 142] on body "4.3.6-dev2 VM_2025_08_10_23_19_24_969_05.gif Done Skip 0 00 : 00 : 04 Categorie…" at bounding box center [517, 227] width 1035 height 455
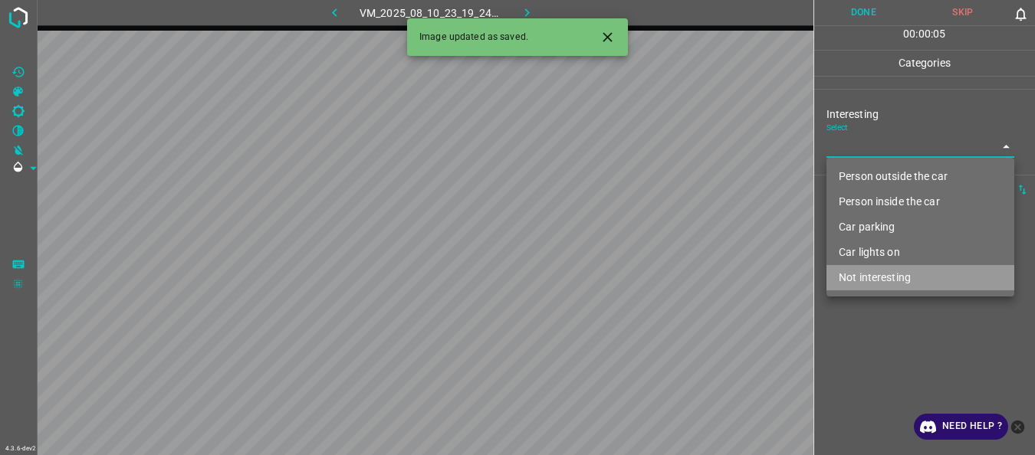
click at [853, 273] on li "Not interesting" at bounding box center [920, 277] width 188 height 25
type input "Not interesting"
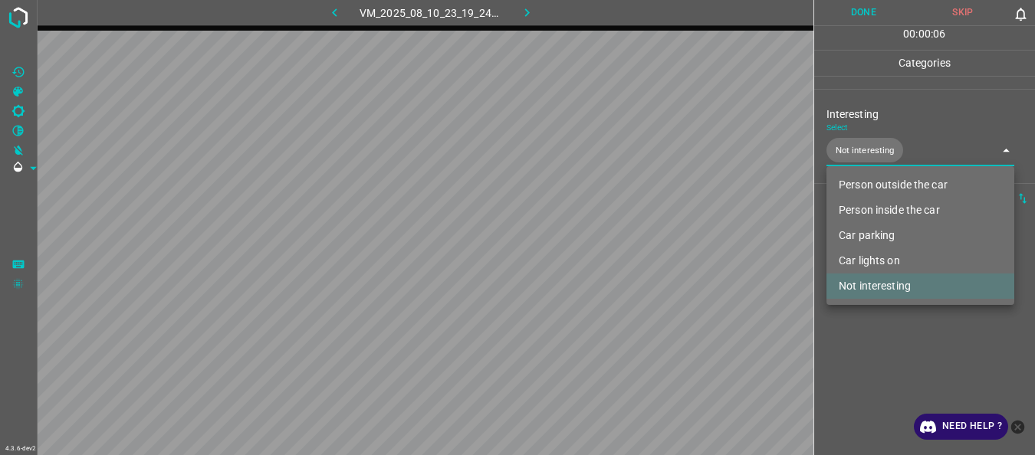
click at [850, 341] on div at bounding box center [517, 227] width 1035 height 455
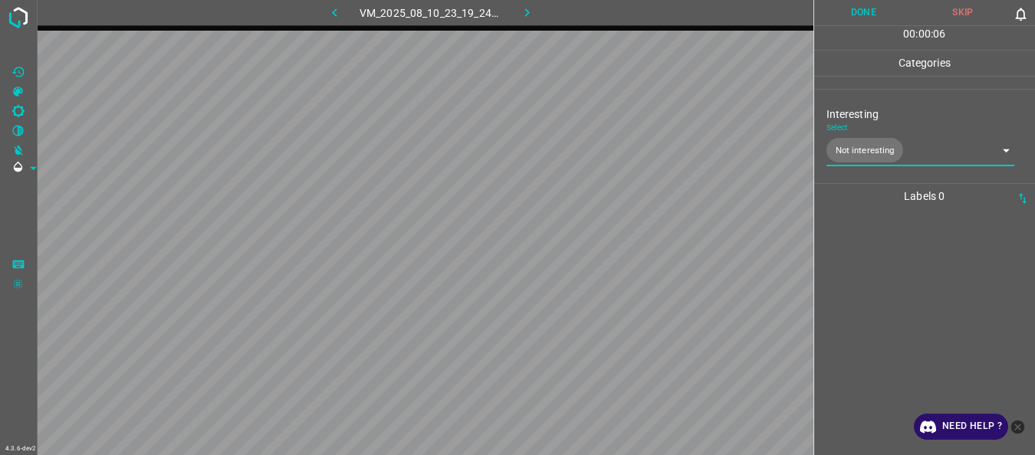
click at [843, 19] on button "Done" at bounding box center [864, 12] width 100 height 25
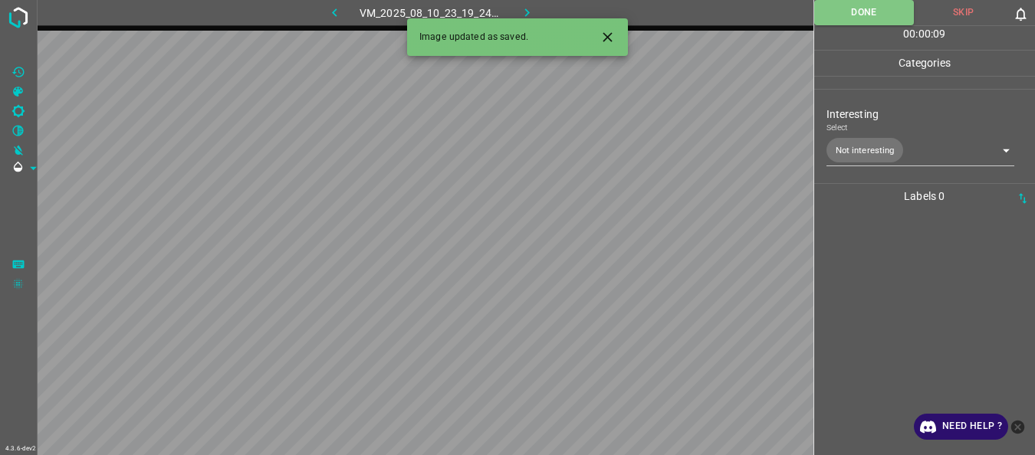
click at [527, 10] on icon "button" at bounding box center [527, 13] width 16 height 16
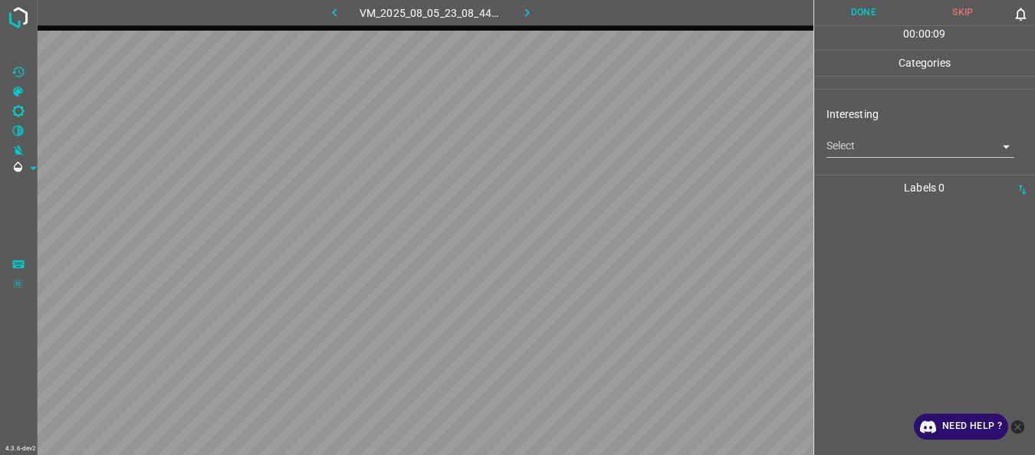
click at [909, 153] on body "4.3.6-dev2 VM_2025_08_05_23_08_44_980_00.gif Done Skip 0 00 : 00 : 09 Categorie…" at bounding box center [517, 227] width 1035 height 455
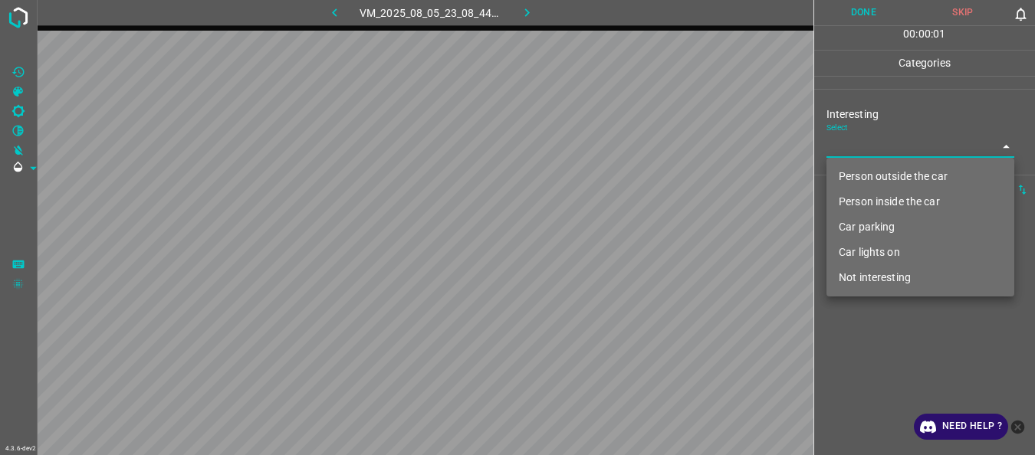
click at [875, 167] on li "Person outside the car" at bounding box center [920, 176] width 188 height 25
type input "Person outside the car"
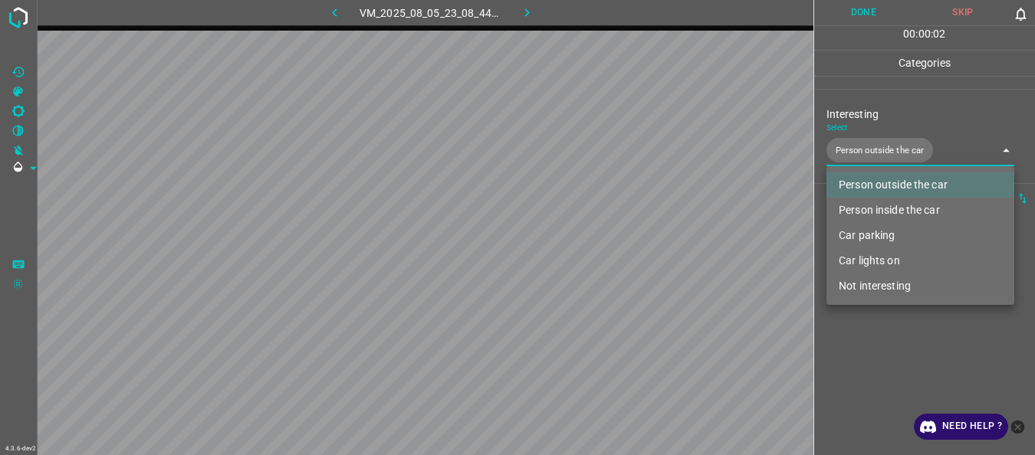
click at [856, 316] on div at bounding box center [517, 227] width 1035 height 455
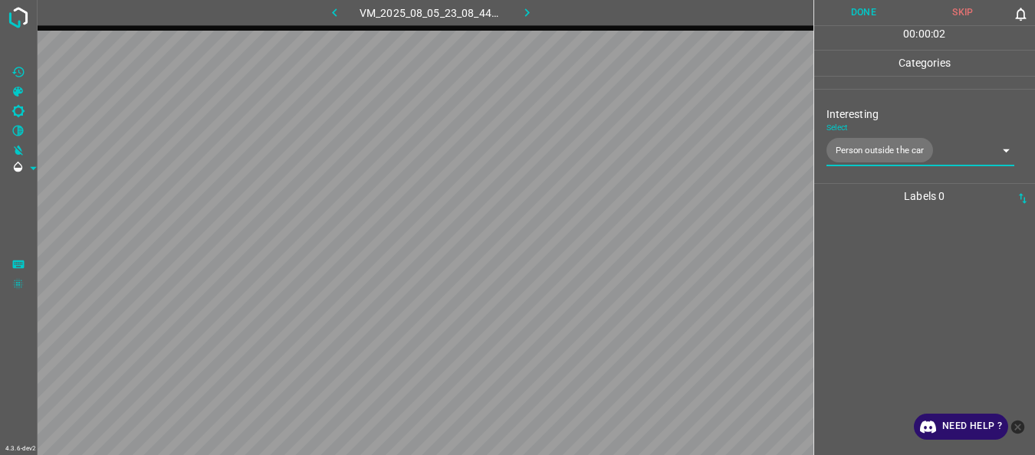
click at [856, 16] on button "Done" at bounding box center [864, 12] width 100 height 25
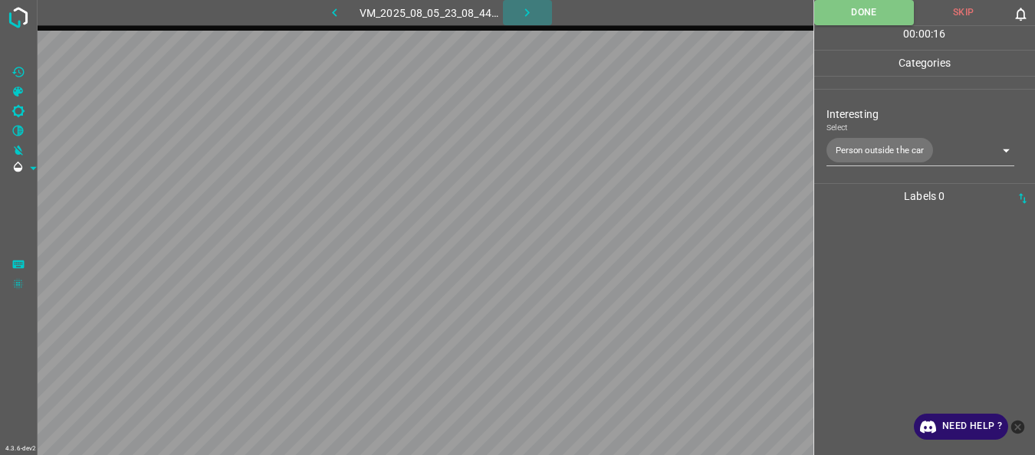
click at [533, 15] on icon "button" at bounding box center [527, 13] width 16 height 16
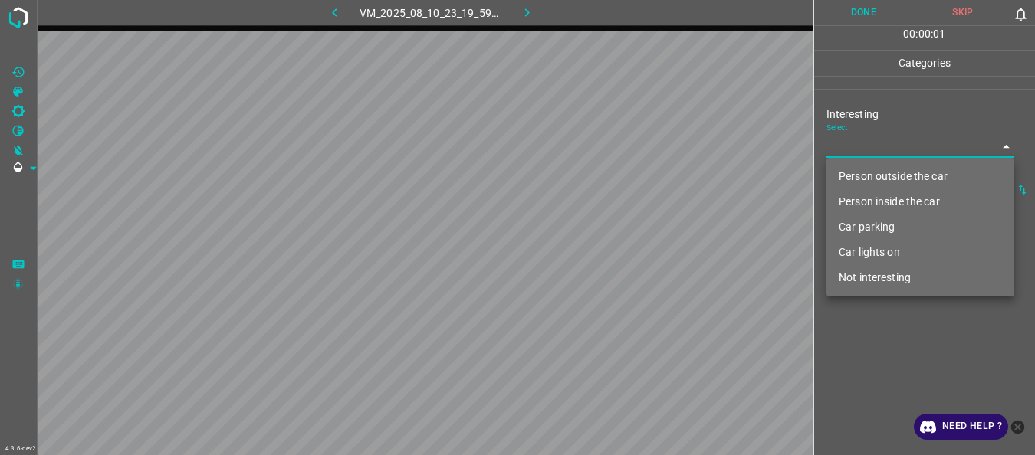
click at [889, 146] on body "4.3.6-dev2 VM_2025_08_10_23_19_59_720_07.gif Done Skip 0 00 : 00 : 01 Categorie…" at bounding box center [517, 227] width 1035 height 455
click at [878, 173] on li "Person outside the car" at bounding box center [920, 176] width 188 height 25
type input "Person outside the car"
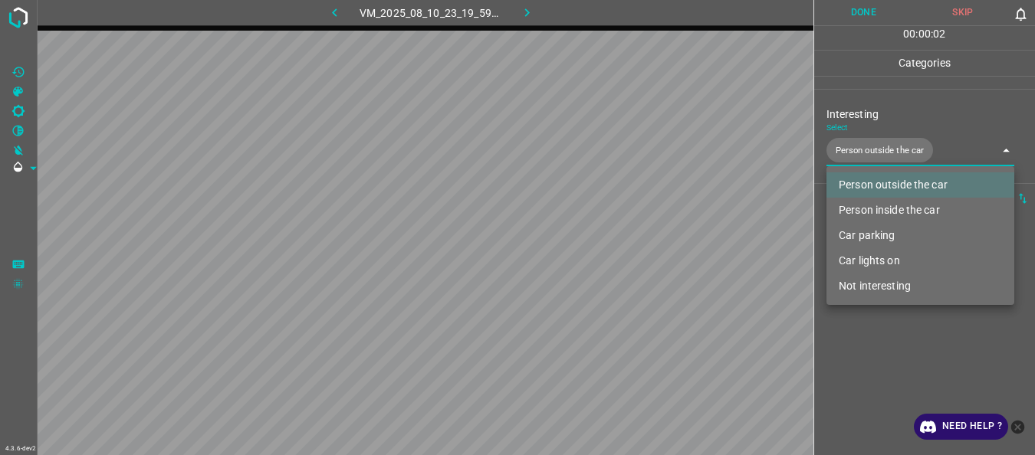
click at [875, 347] on div at bounding box center [517, 227] width 1035 height 455
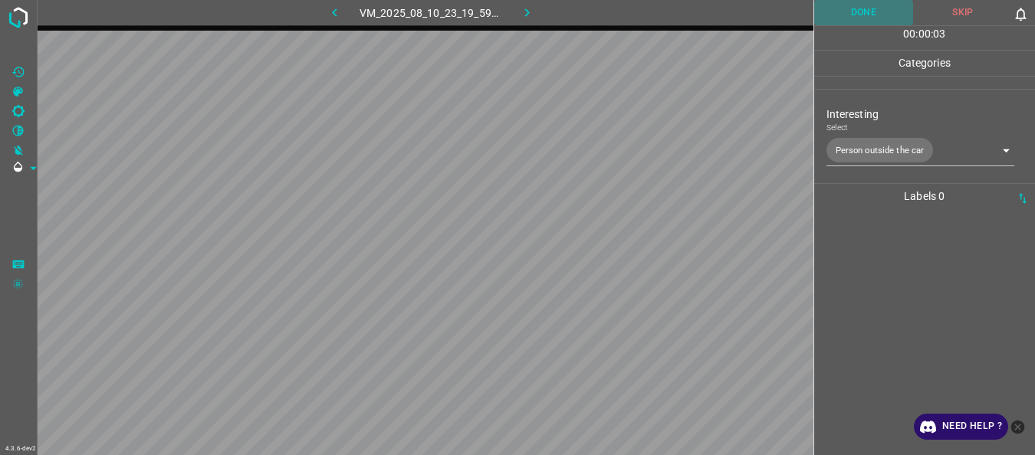
click at [876, 19] on button "Done" at bounding box center [864, 12] width 100 height 25
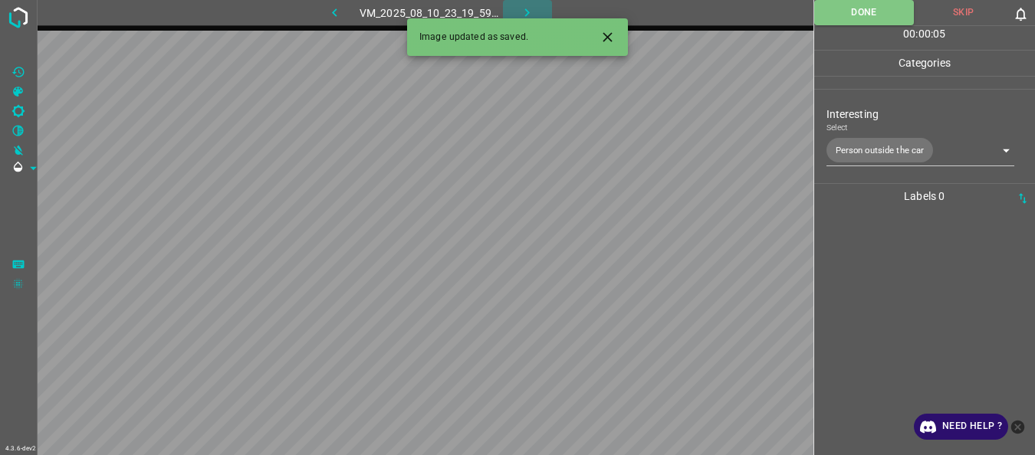
click at [527, 9] on icon "button" at bounding box center [527, 13] width 16 height 16
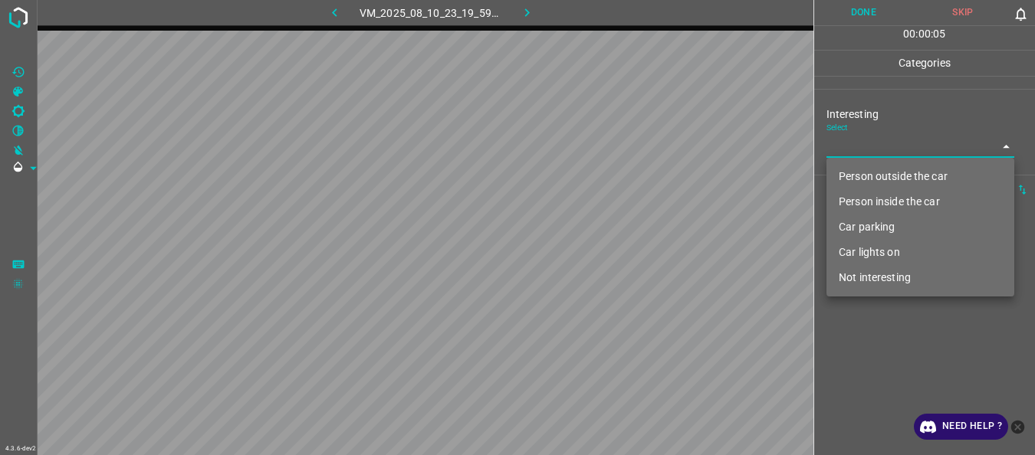
click at [858, 136] on body "4.3.6-dev2 VM_2025_08_10_23_19_59_720_05.gif Done Skip 0 00 : 00 : 05 Categorie…" at bounding box center [517, 227] width 1035 height 455
click at [872, 183] on li "Person outside the car" at bounding box center [920, 176] width 188 height 25
type input "Person outside the car"
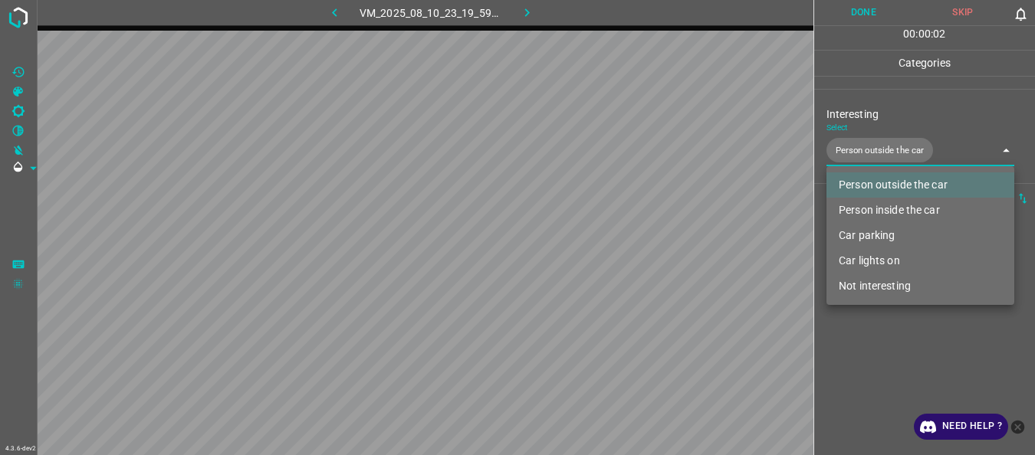
click at [853, 314] on div at bounding box center [517, 227] width 1035 height 455
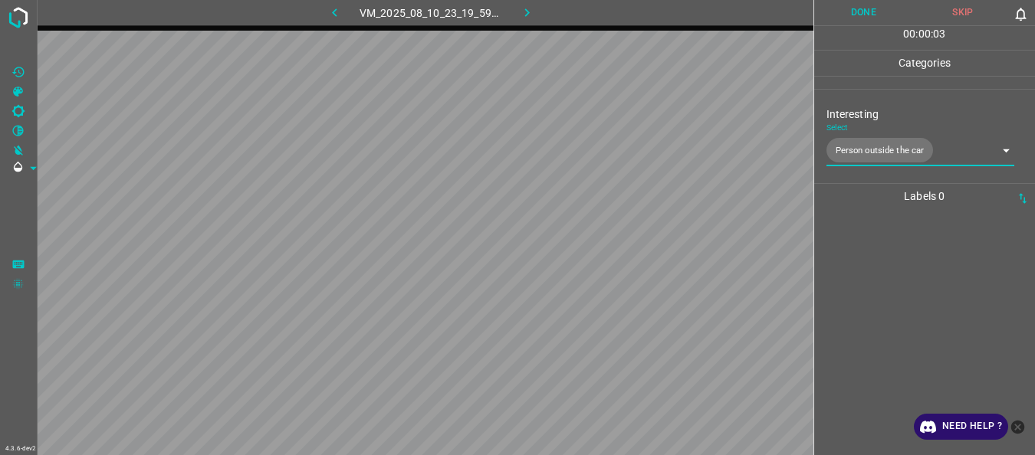
click at [885, 14] on button "Done" at bounding box center [864, 12] width 100 height 25
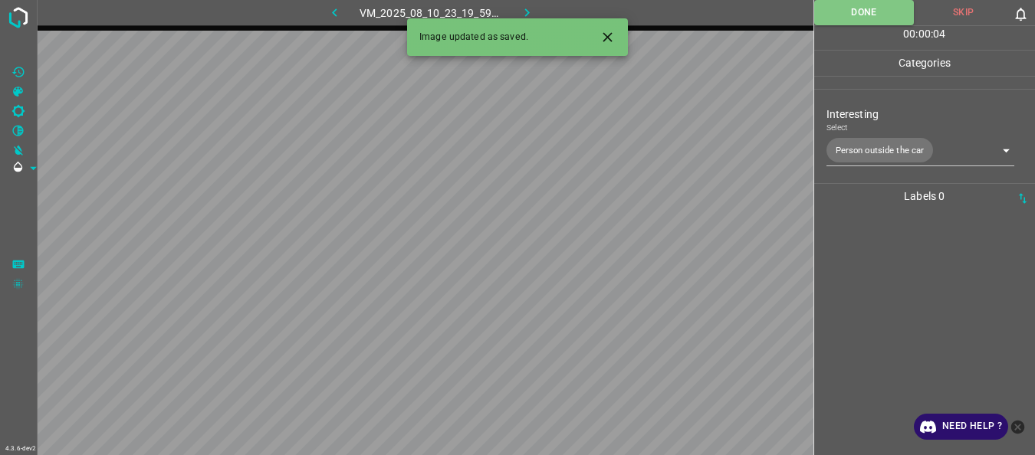
click at [533, 8] on icon "button" at bounding box center [527, 13] width 16 height 16
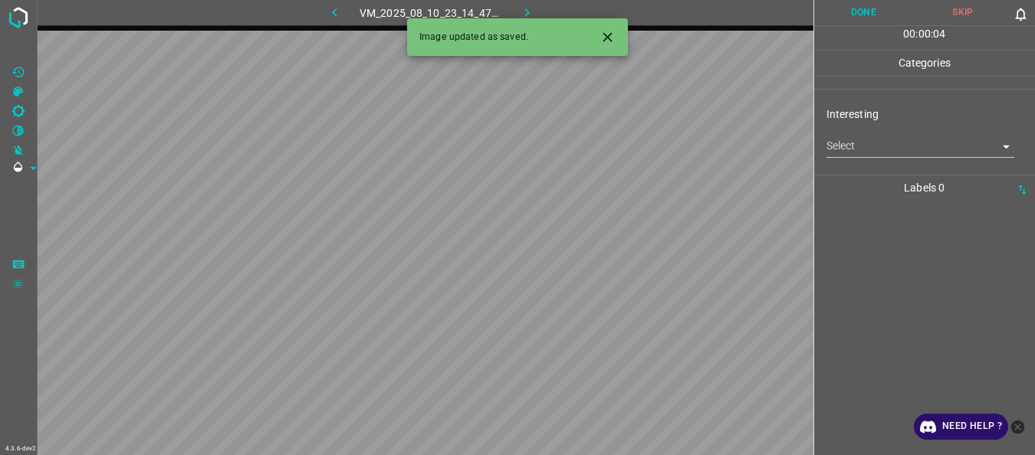
click at [852, 146] on body "4.3.6-dev2 VM_2025_08_10_23_14_47_000_07.gif Done Skip 0 00 : 00 : 04 Categorie…" at bounding box center [517, 227] width 1035 height 455
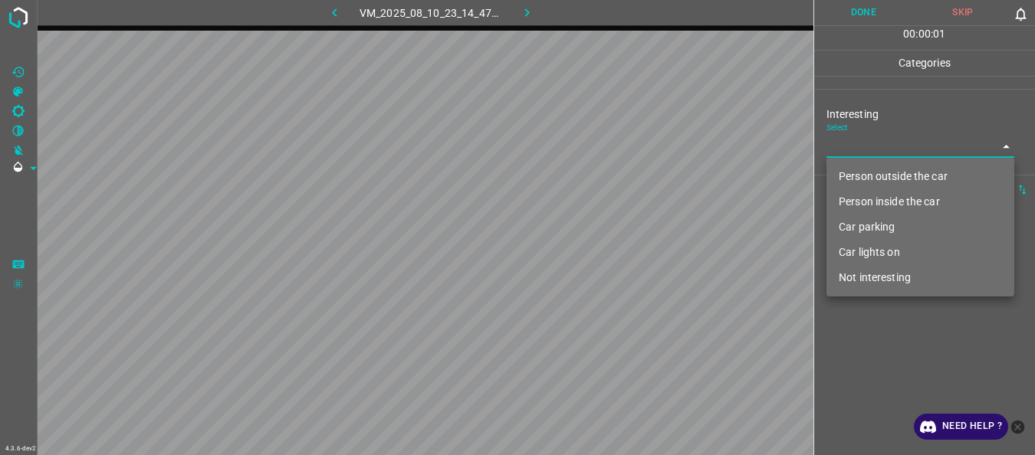
click at [853, 194] on li "Person inside the car" at bounding box center [920, 201] width 188 height 25
type input "Person inside the car"
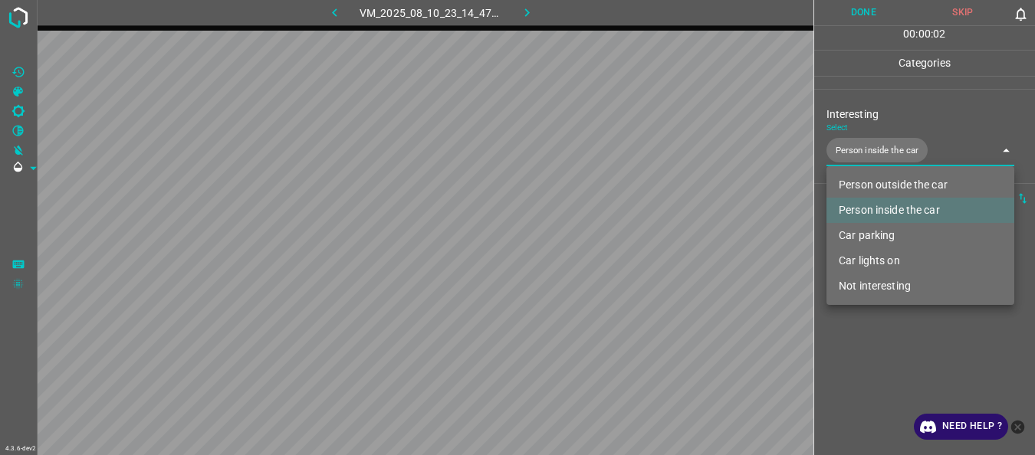
click at [860, 347] on div at bounding box center [517, 227] width 1035 height 455
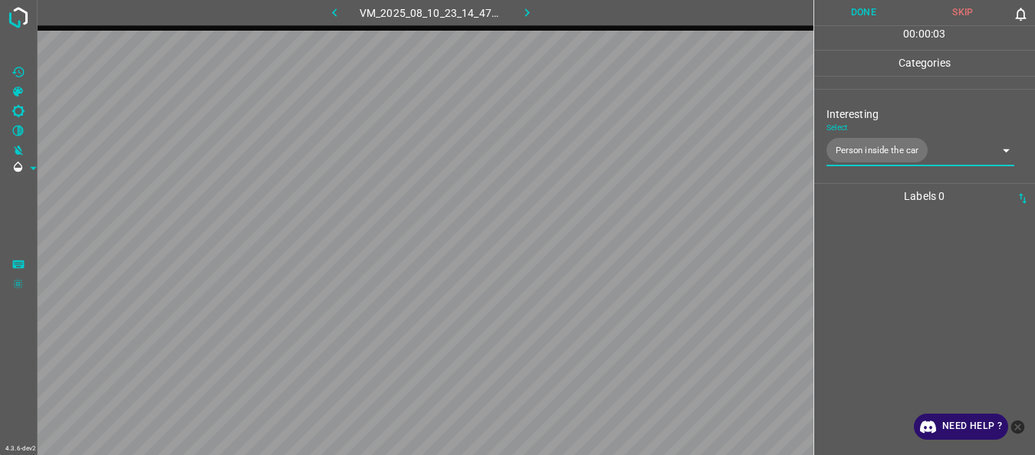
click at [885, 15] on button "Done" at bounding box center [864, 12] width 100 height 25
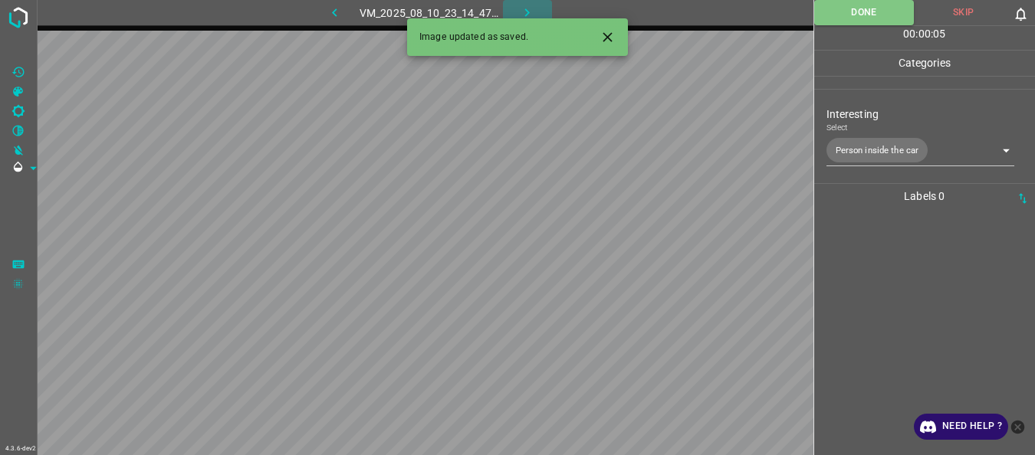
click at [527, 8] on icon "button" at bounding box center [527, 13] width 16 height 16
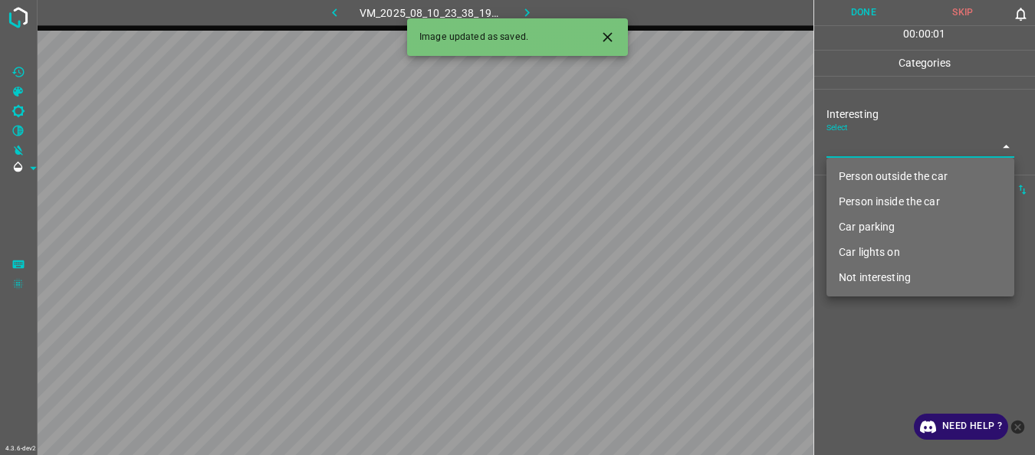
click at [875, 153] on body "4.3.6-dev2 VM_2025_08_10_23_38_19_001_01.gif Done Skip 0 00 : 00 : 01 Categorie…" at bounding box center [517, 227] width 1035 height 455
click at [872, 170] on li "Person outside the car" at bounding box center [920, 176] width 188 height 25
type input "Person outside the car"
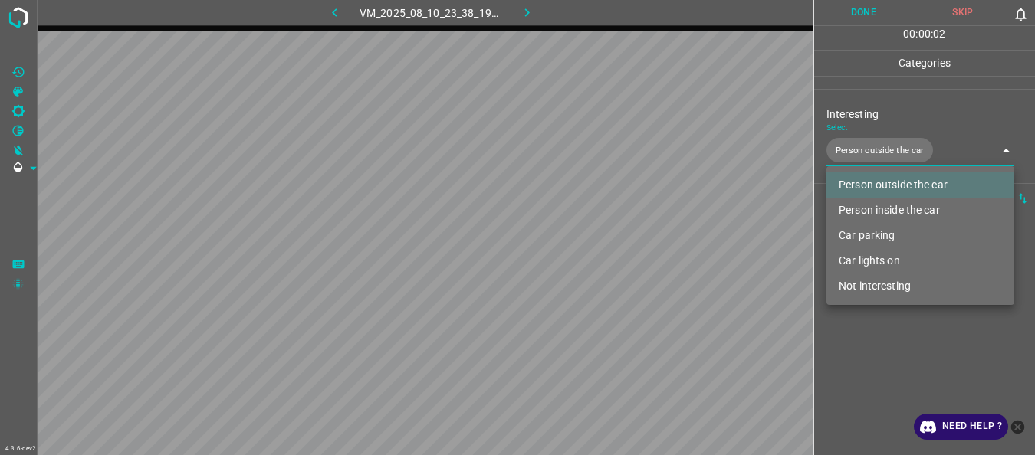
click at [869, 363] on div at bounding box center [517, 227] width 1035 height 455
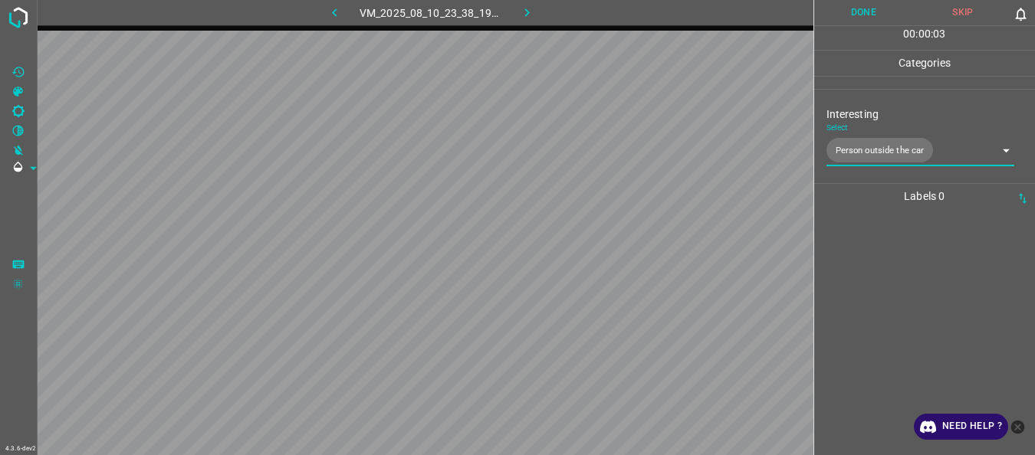
click at [872, 16] on button "Done" at bounding box center [864, 12] width 100 height 25
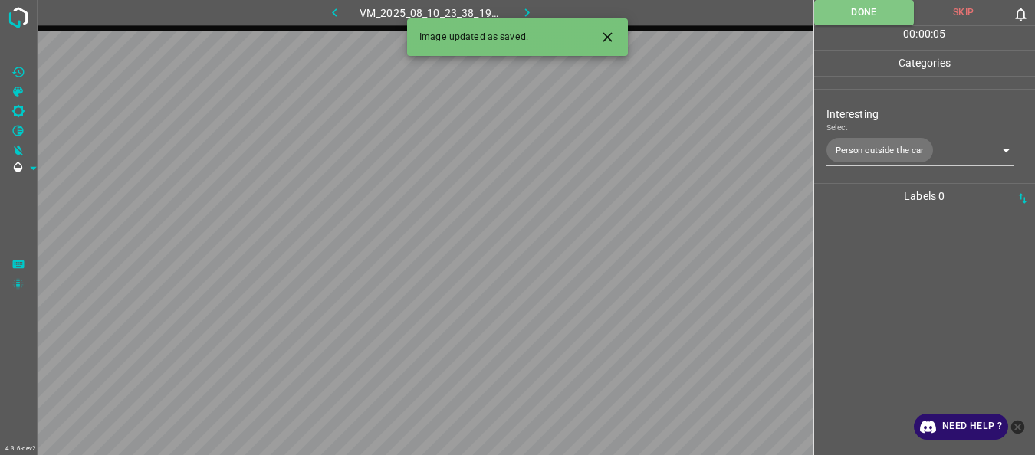
click at [520, 8] on icon "button" at bounding box center [527, 13] width 16 height 16
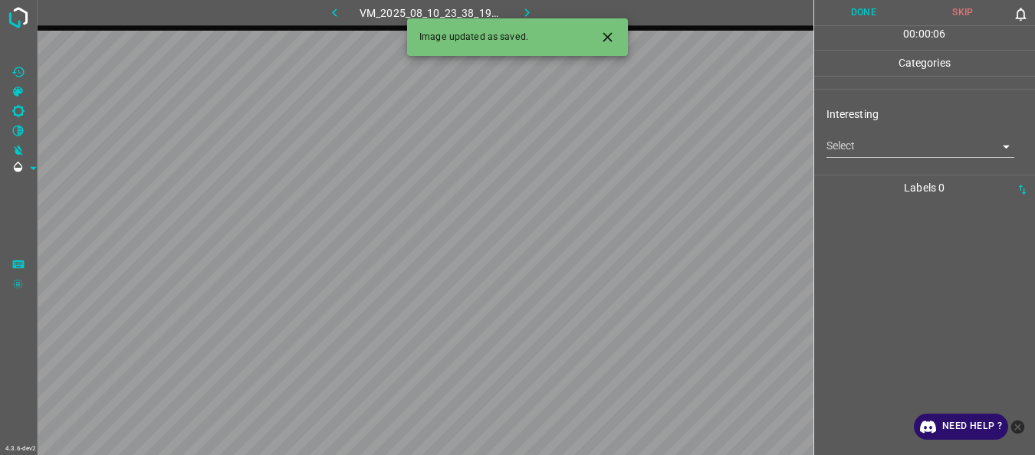
click at [860, 155] on body "4.3.6-dev2 VM_2025_08_10_23_38_19_001_00.gif Done Skip 0 00 : 00 : 06 Categorie…" at bounding box center [517, 227] width 1035 height 455
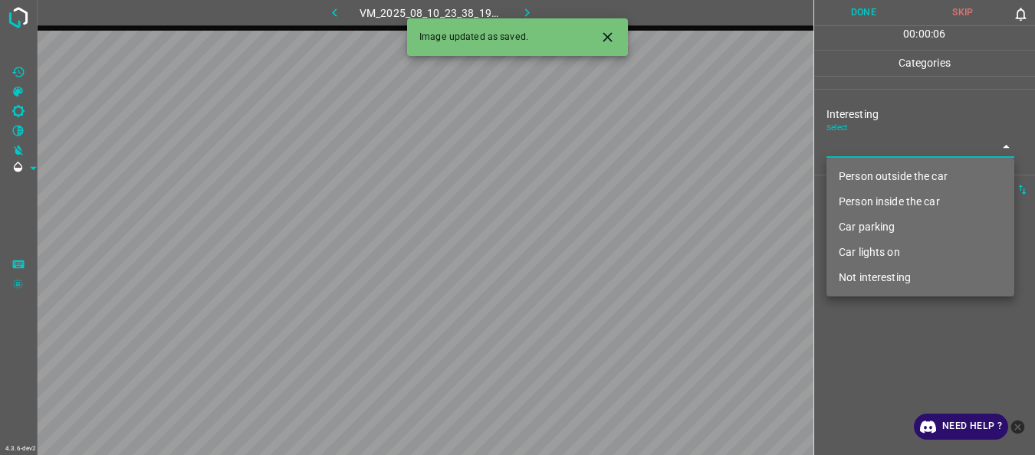
click at [865, 174] on li "Person outside the car" at bounding box center [920, 176] width 188 height 25
type input "Person outside the car"
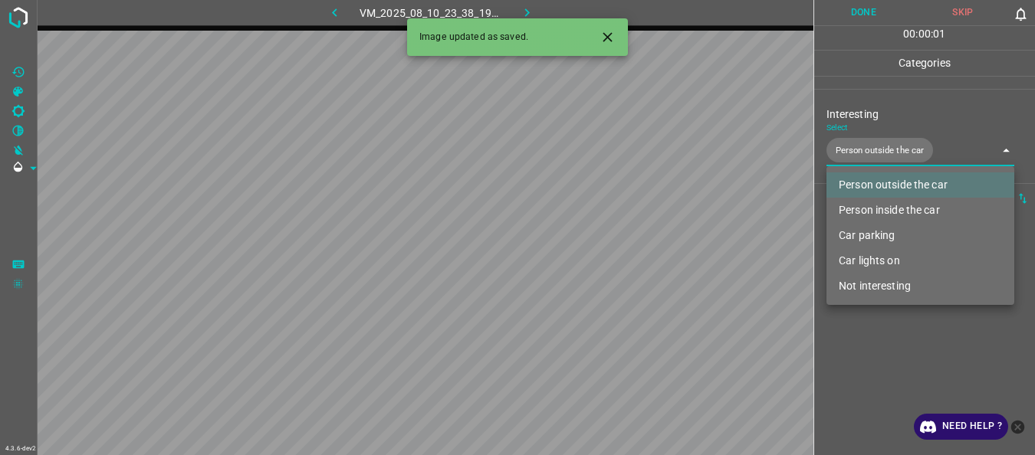
click at [895, 356] on div at bounding box center [517, 227] width 1035 height 455
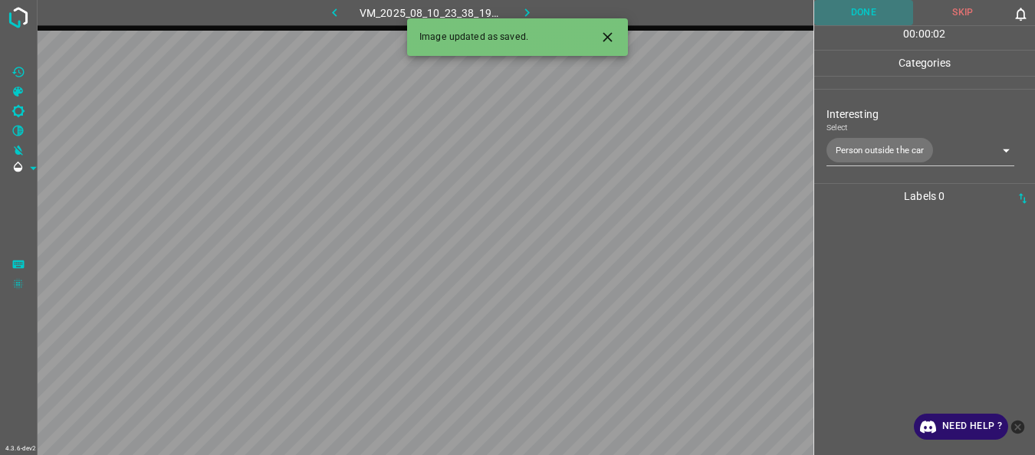
click at [866, 14] on button "Done" at bounding box center [864, 12] width 100 height 25
click at [524, 5] on icon "button" at bounding box center [527, 13] width 16 height 16
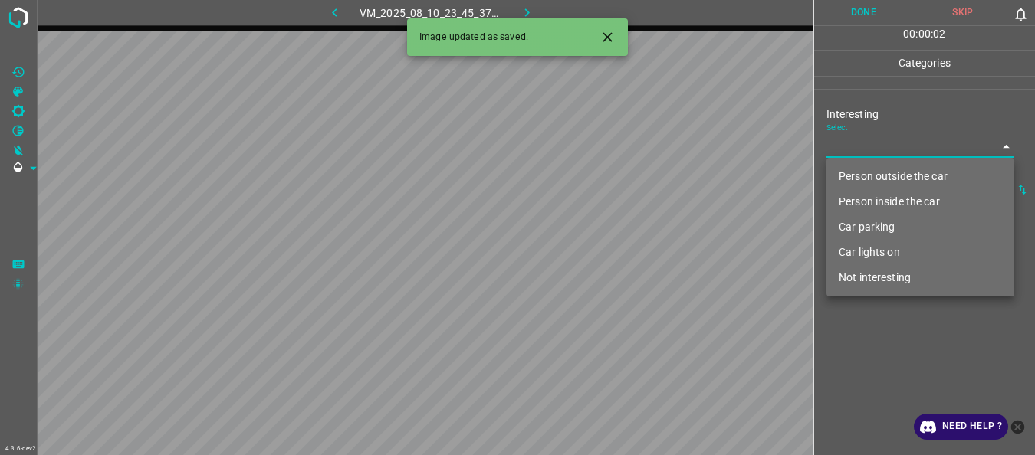
click at [841, 146] on body "4.3.6-dev2 VM_2025_08_10_23_45_37_683_00.gif Done Skip 0 00 : 00 : 02 Categorie…" at bounding box center [517, 227] width 1035 height 455
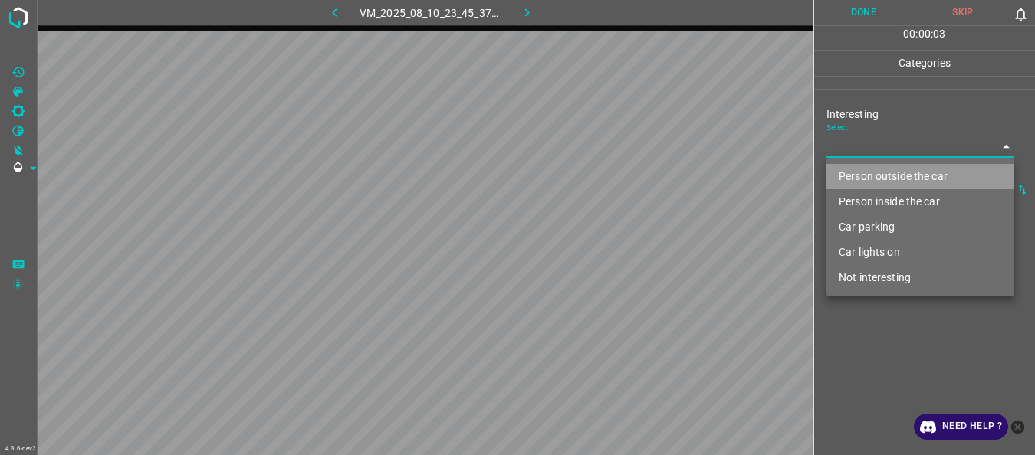
click at [858, 174] on li "Person outside the car" at bounding box center [920, 176] width 188 height 25
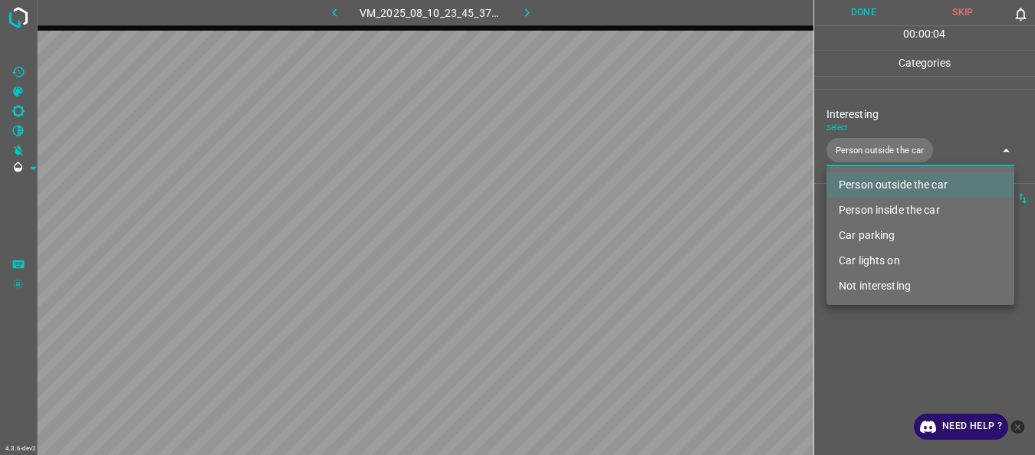
click at [865, 202] on li "Person inside the car" at bounding box center [920, 210] width 188 height 25
type input "Person outside the car,Person inside the car"
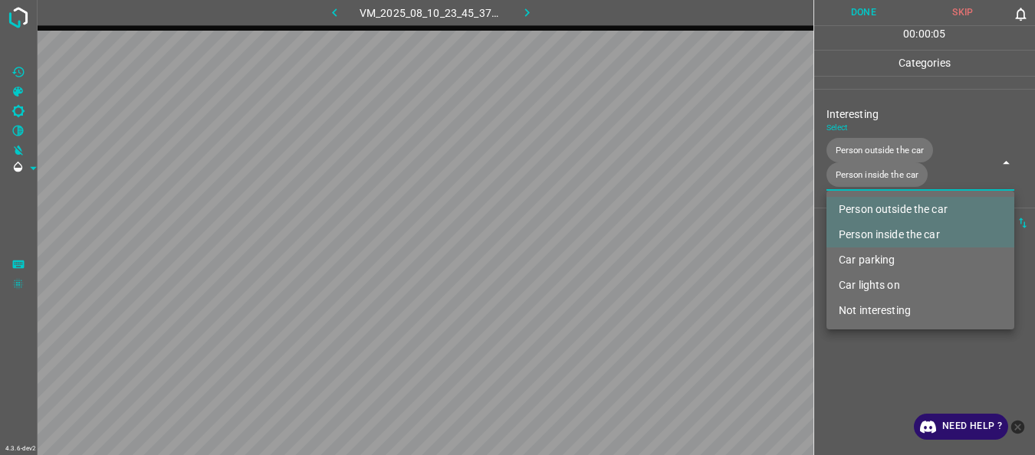
click at [875, 389] on div at bounding box center [517, 227] width 1035 height 455
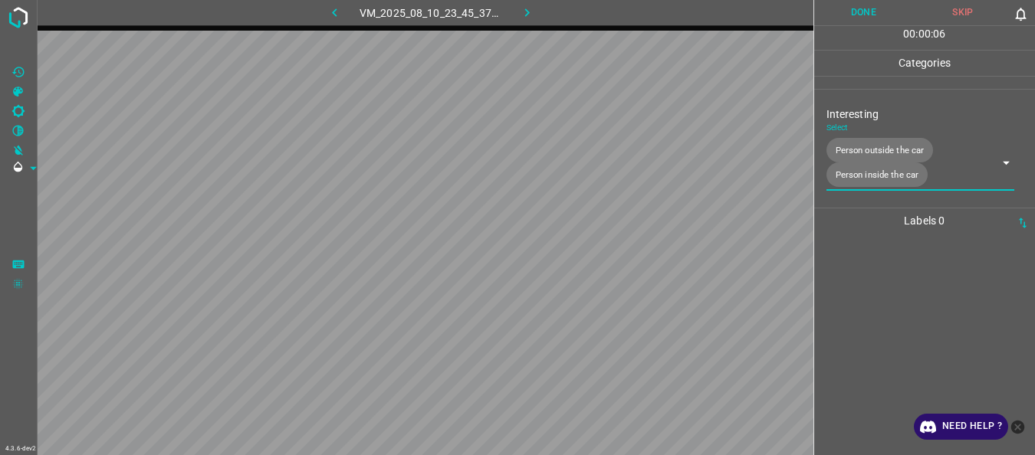
click at [874, 6] on button "Done" at bounding box center [864, 12] width 100 height 25
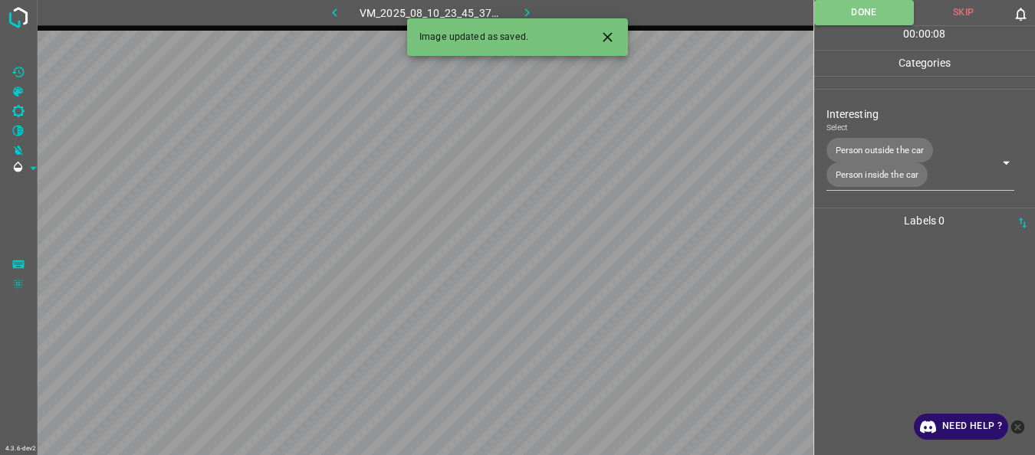
click at [533, 7] on icon "button" at bounding box center [527, 13] width 16 height 16
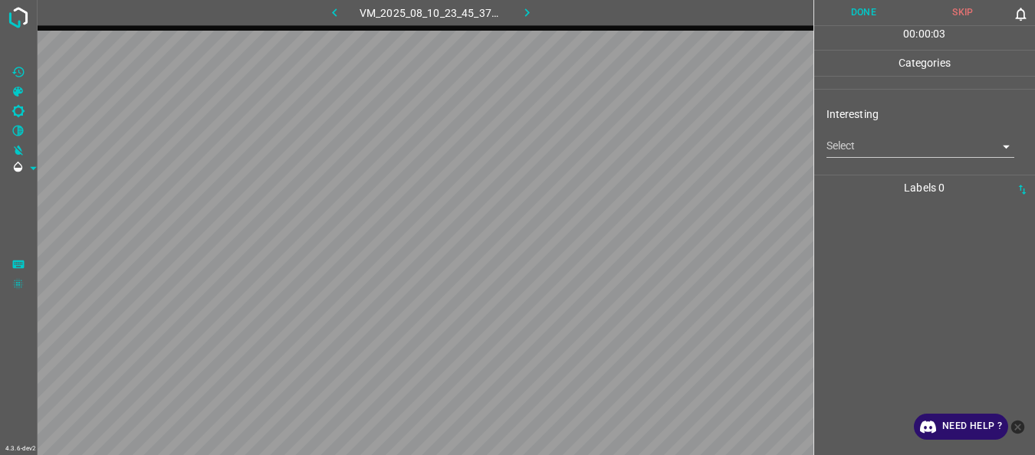
click at [845, 146] on body "4.3.6-dev2 VM_2025_08_10_23_45_37_683_01.gif Done Skip 0 00 : 00 : 03 Categorie…" at bounding box center [517, 227] width 1035 height 455
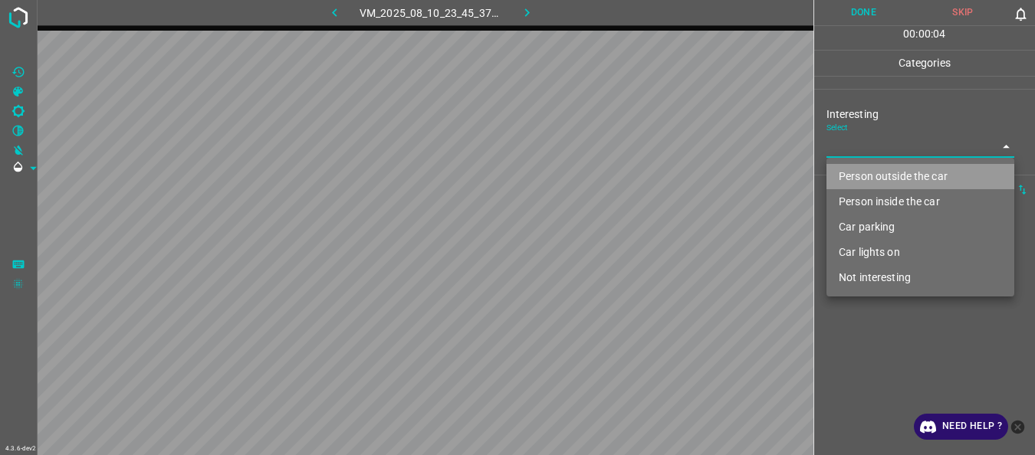
click at [851, 173] on li "Person outside the car" at bounding box center [920, 176] width 188 height 25
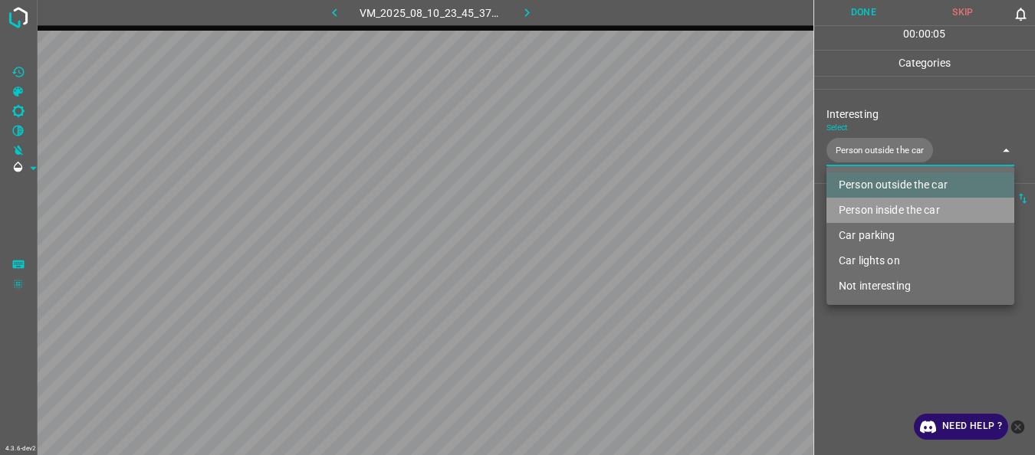
click at [861, 207] on li "Person inside the car" at bounding box center [920, 210] width 188 height 25
type input "Person outside the car,Person inside the car"
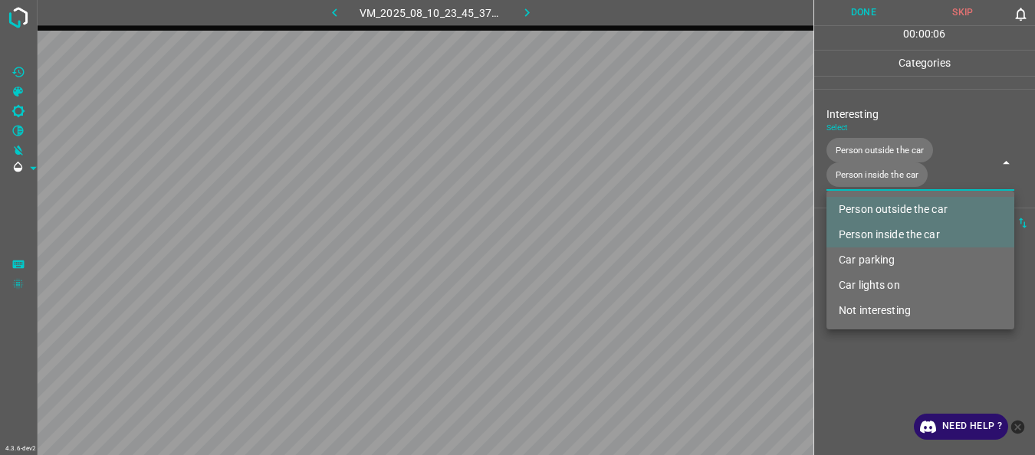
click at [867, 367] on div at bounding box center [517, 227] width 1035 height 455
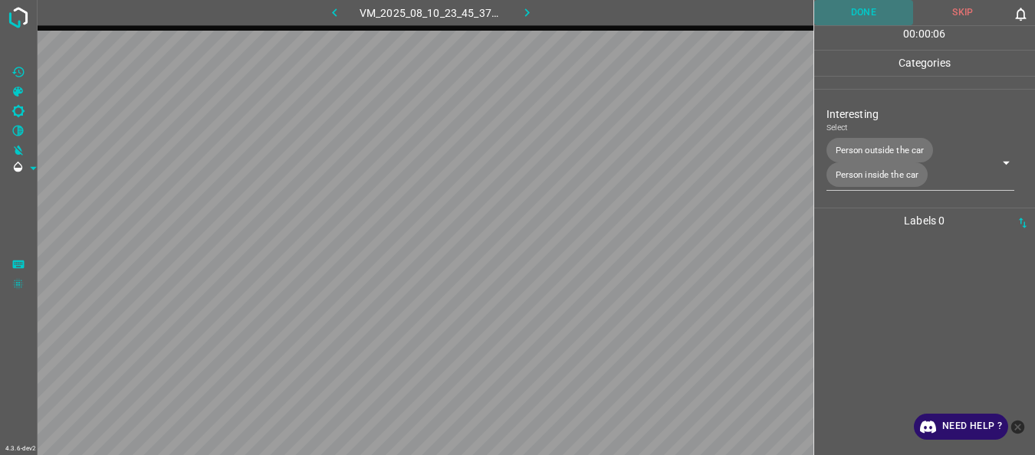
click at [879, 19] on button "Done" at bounding box center [864, 12] width 100 height 25
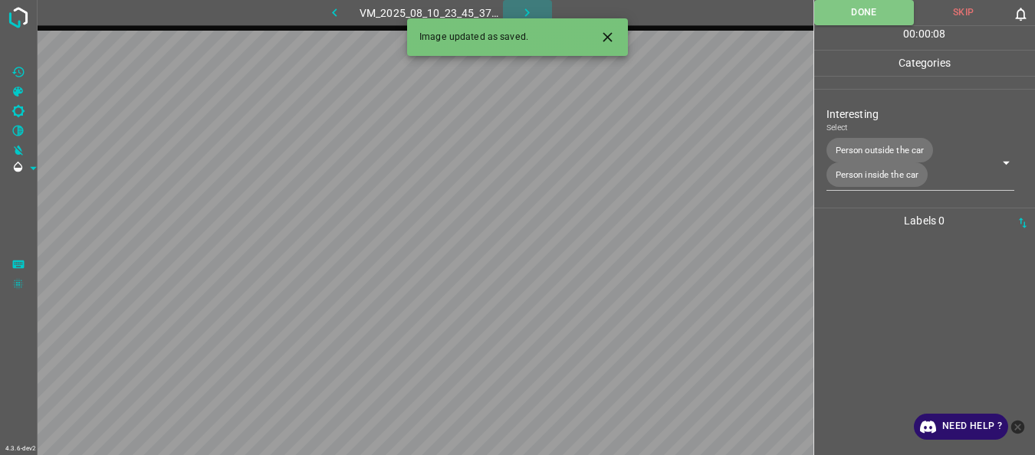
click at [526, 11] on icon "button" at bounding box center [527, 13] width 16 height 16
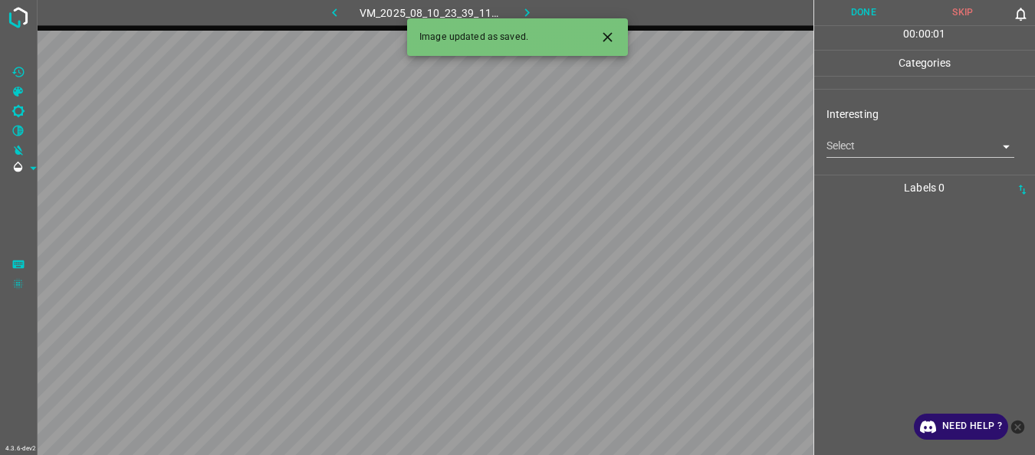
click at [826, 143] on body "4.3.6-dev2 VM_2025_08_10_23_39_11_903_01.gif Done Skip 0 00 : 00 : 01 Categorie…" at bounding box center [517, 227] width 1035 height 455
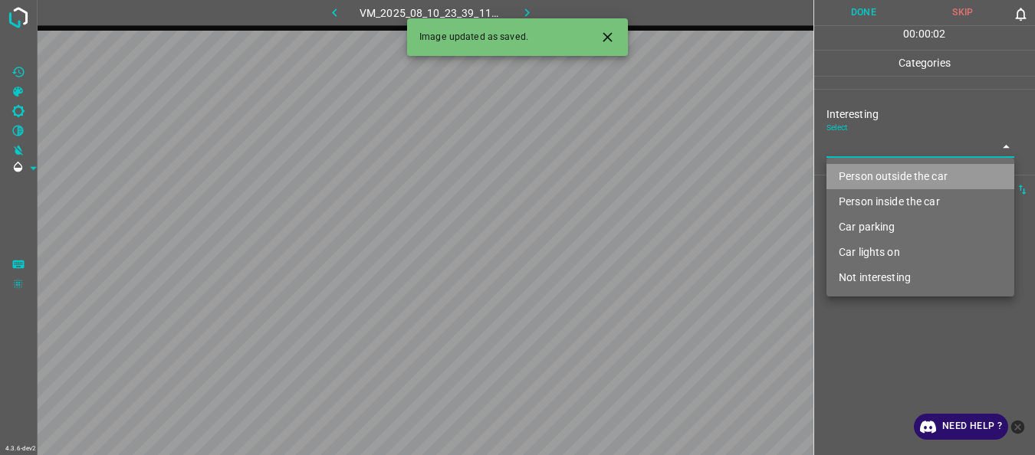
click at [849, 172] on li "Person outside the car" at bounding box center [920, 176] width 188 height 25
type input "Person outside the car"
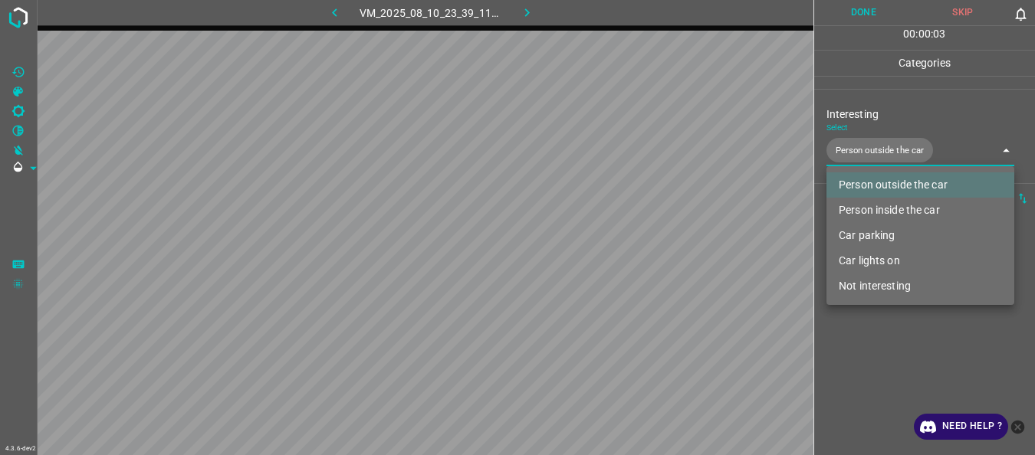
click at [849, 313] on div at bounding box center [517, 227] width 1035 height 455
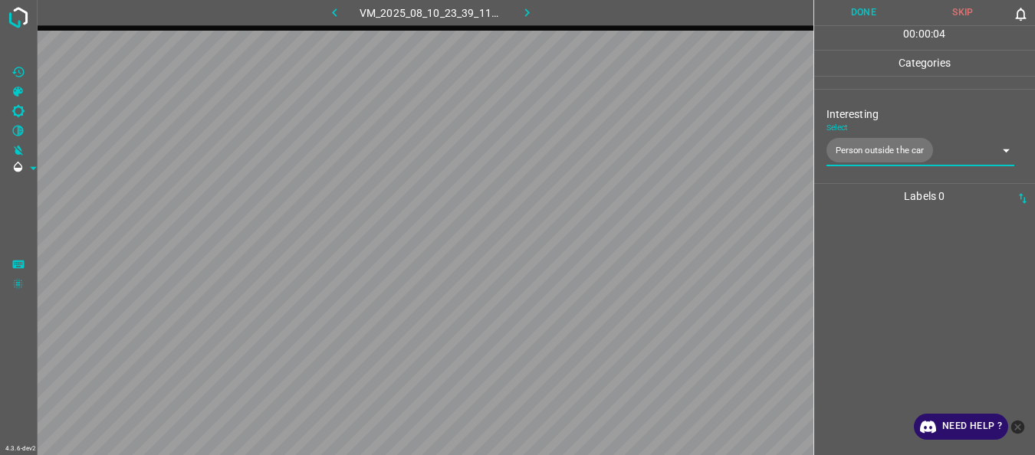
click at [842, 21] on button "Done" at bounding box center [864, 12] width 100 height 25
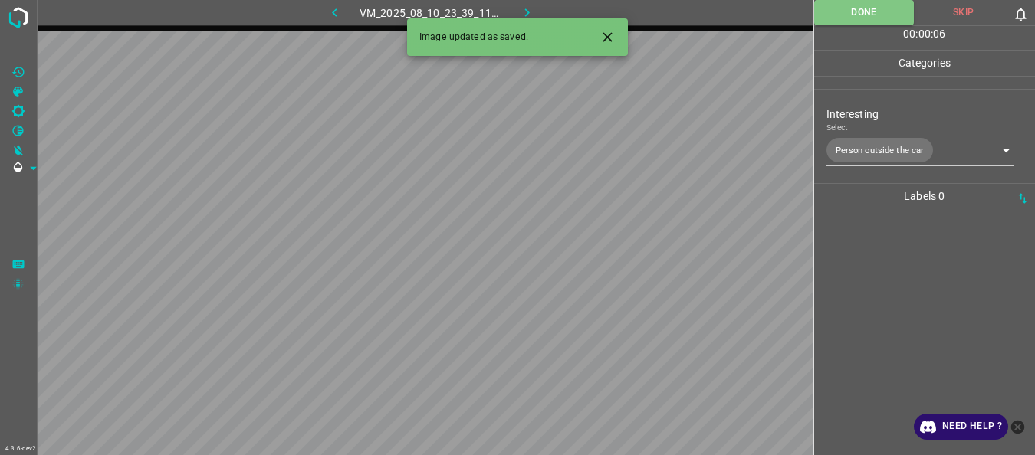
click at [531, 12] on icon "button" at bounding box center [527, 13] width 16 height 16
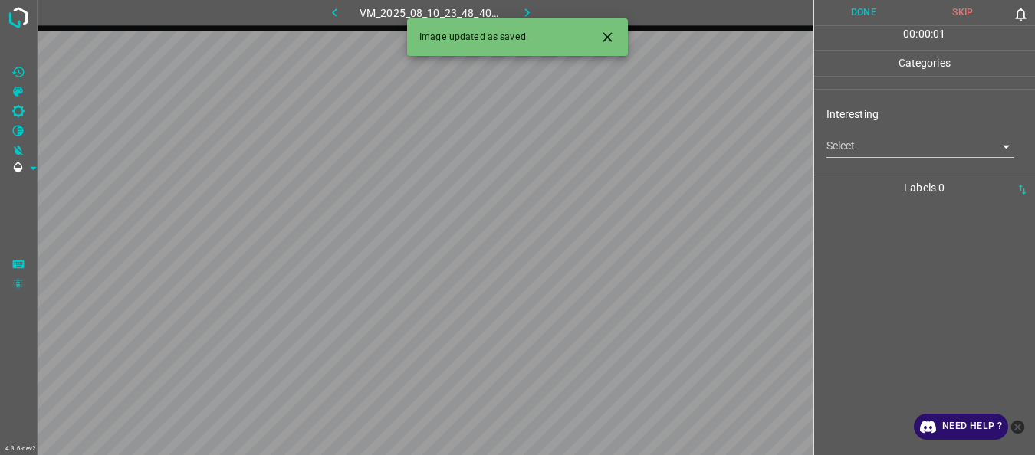
click at [839, 150] on body "4.3.6-dev2 VM_2025_08_10_23_48_40_846_08.gif Done Skip 0 00 : 00 : 01 Categorie…" at bounding box center [517, 227] width 1035 height 455
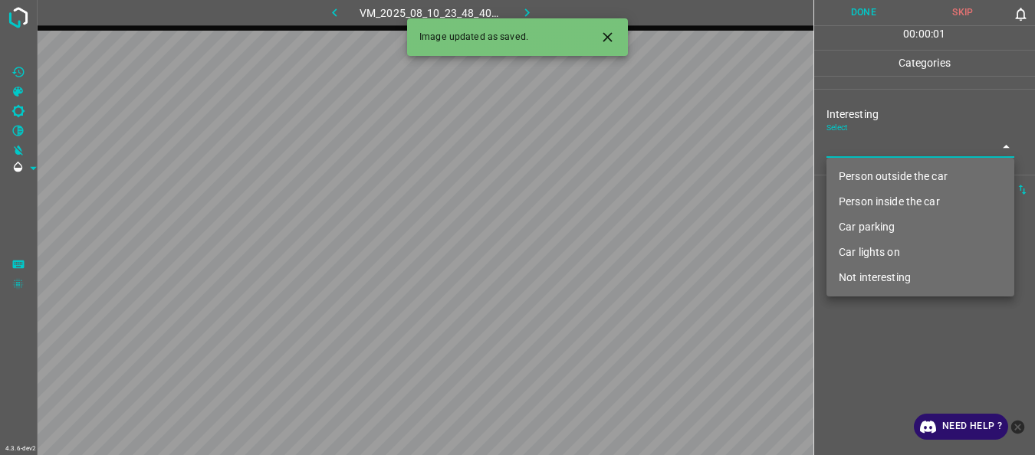
click at [855, 176] on li "Person outside the car" at bounding box center [920, 176] width 188 height 25
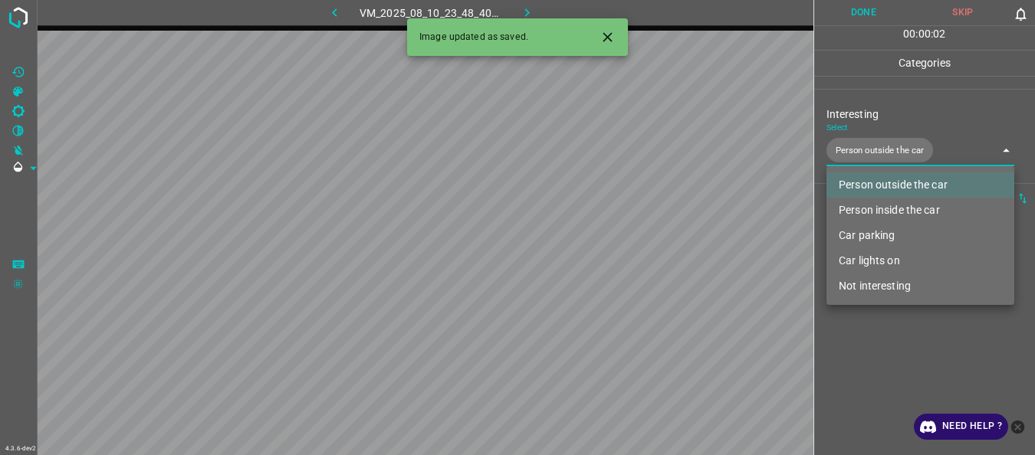
type input "Person outside the car"
click at [856, 338] on div at bounding box center [517, 227] width 1035 height 455
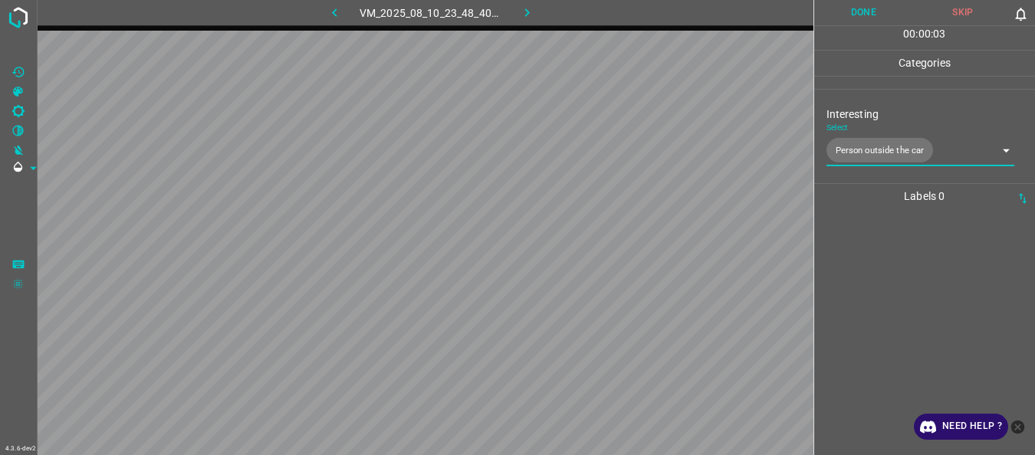
click at [866, 12] on button "Done" at bounding box center [864, 12] width 100 height 25
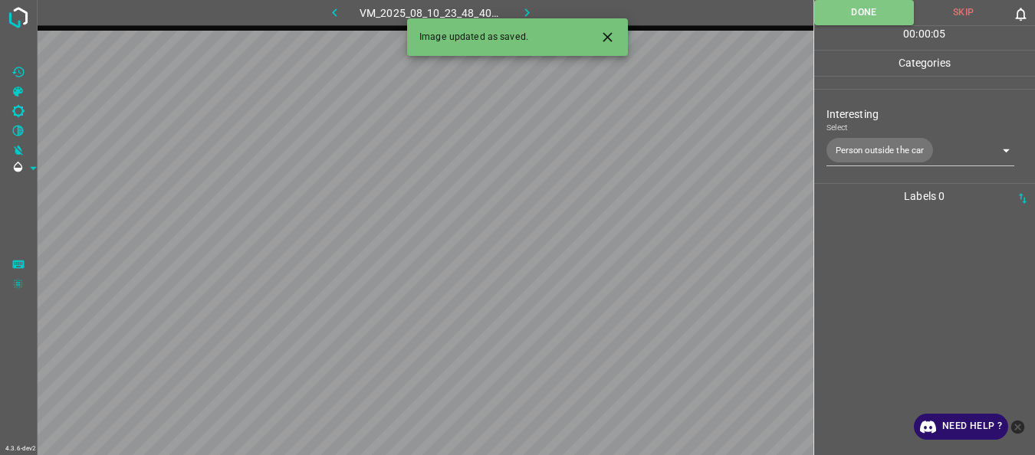
click at [529, 8] on icon "button" at bounding box center [527, 13] width 16 height 16
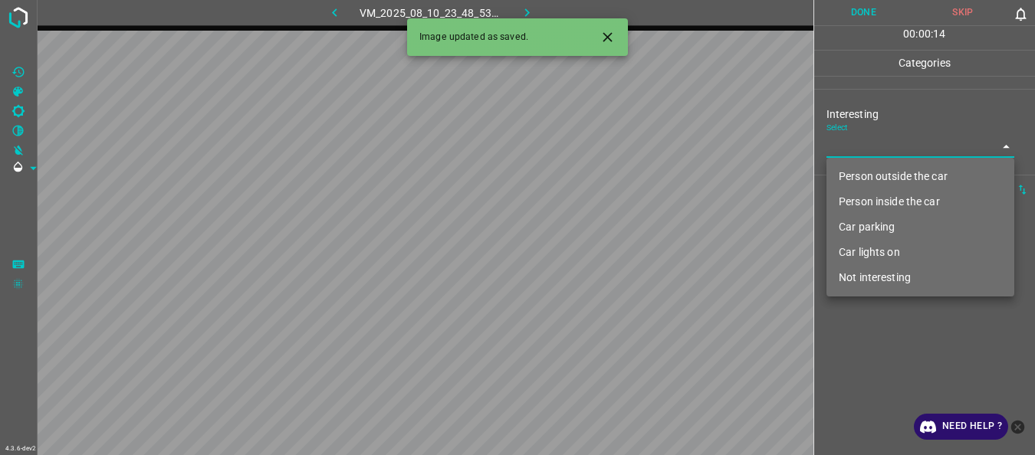
click at [886, 139] on body "4.3.6-dev2 VM_2025_08_10_23_48_53_518_03.gif Done Skip 0 00 : 00 : 14 Categorie…" at bounding box center [517, 227] width 1035 height 455
click at [876, 168] on li "Person outside the car" at bounding box center [920, 176] width 188 height 25
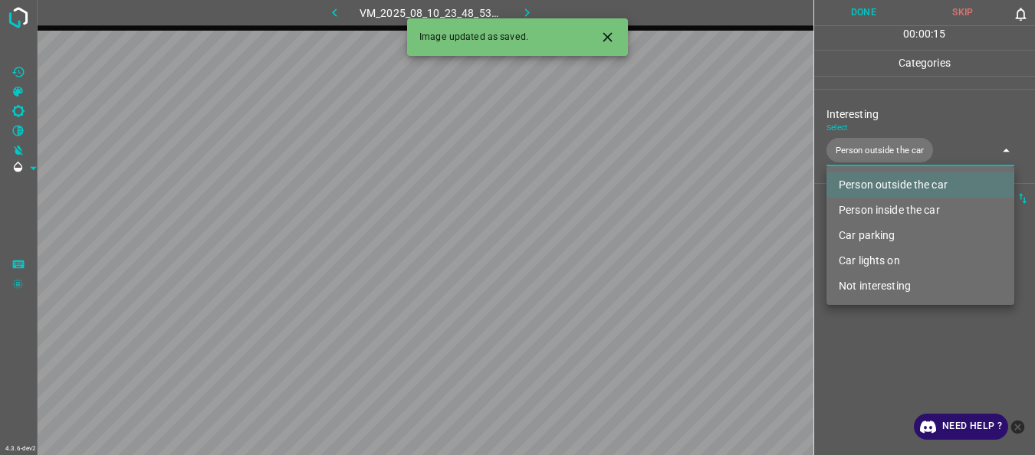
type input "Person outside the car"
click at [893, 362] on div at bounding box center [517, 227] width 1035 height 455
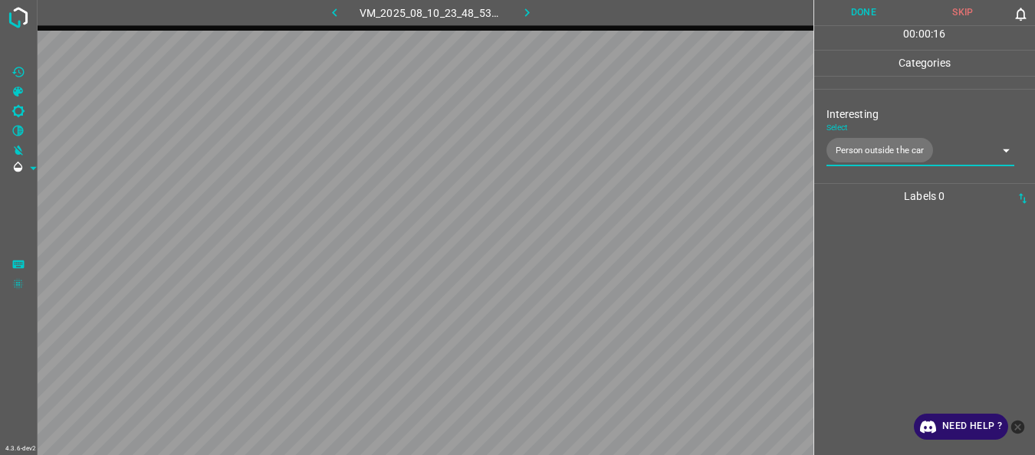
click at [845, 22] on button "Done" at bounding box center [864, 12] width 100 height 25
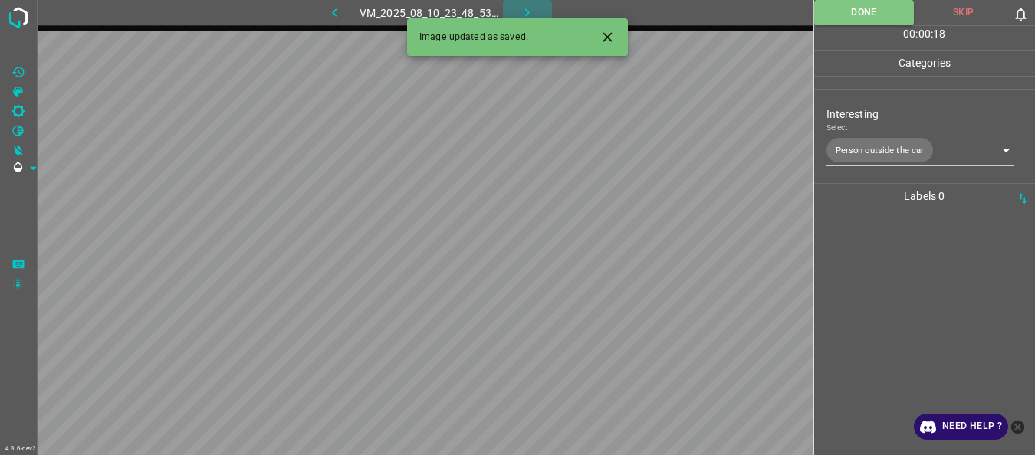
click at [527, 10] on icon "button" at bounding box center [527, 12] width 5 height 8
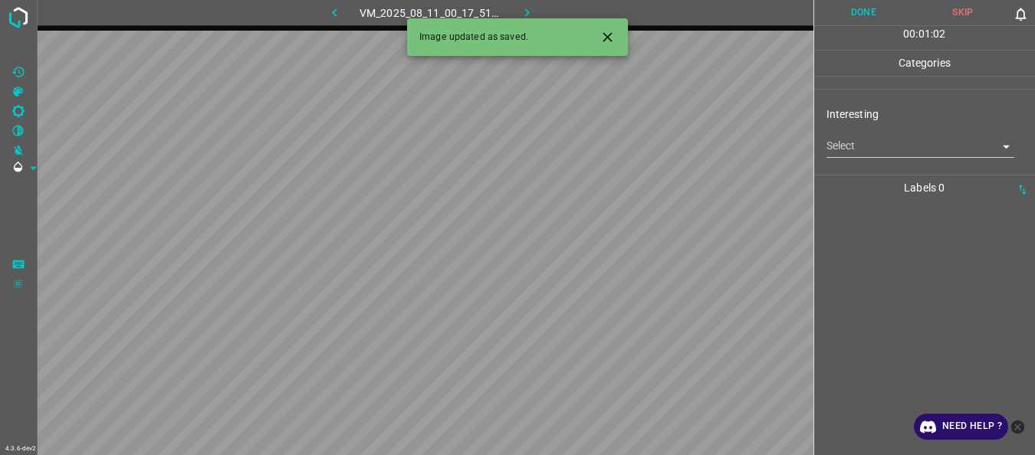
click at [879, 152] on body "4.3.6-dev2 VM_2025_08_11_00_17_51_275_00.gif Done Skip 0 00 : 01 : 02 Categorie…" at bounding box center [517, 227] width 1035 height 455
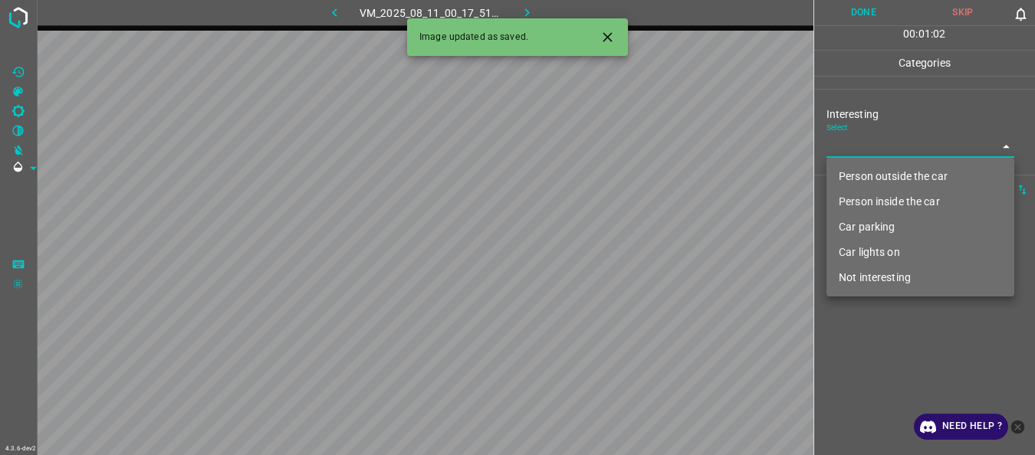
click at [873, 175] on li "Person outside the car" at bounding box center [920, 176] width 188 height 25
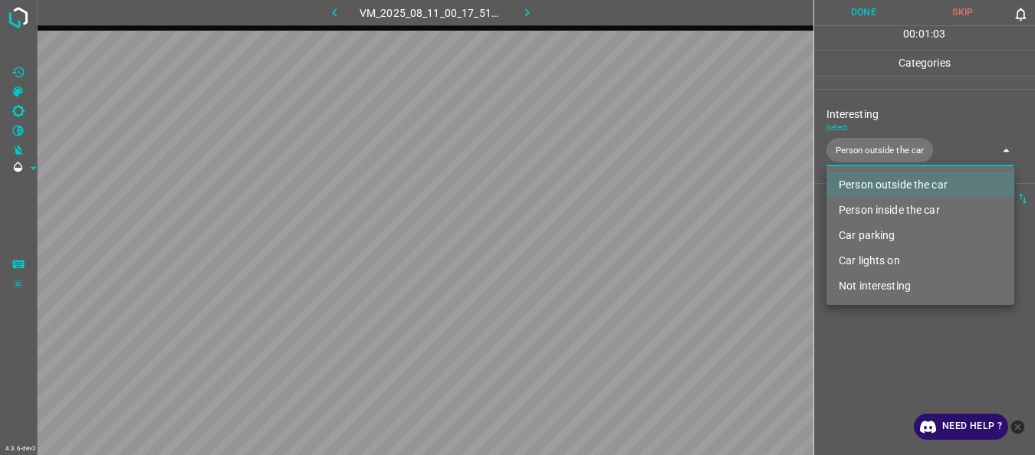
type input "Person outside the car"
click at [843, 355] on div at bounding box center [517, 227] width 1035 height 455
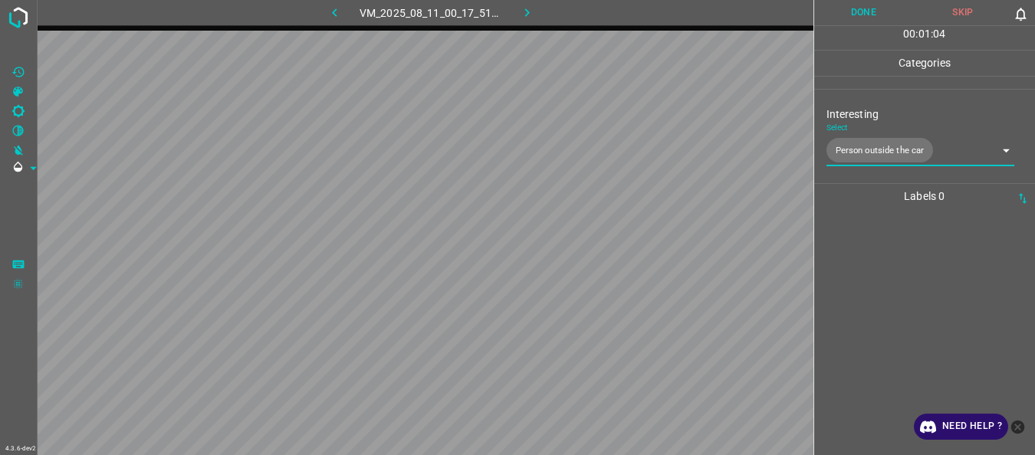
click at [836, 18] on button "Done" at bounding box center [864, 12] width 100 height 25
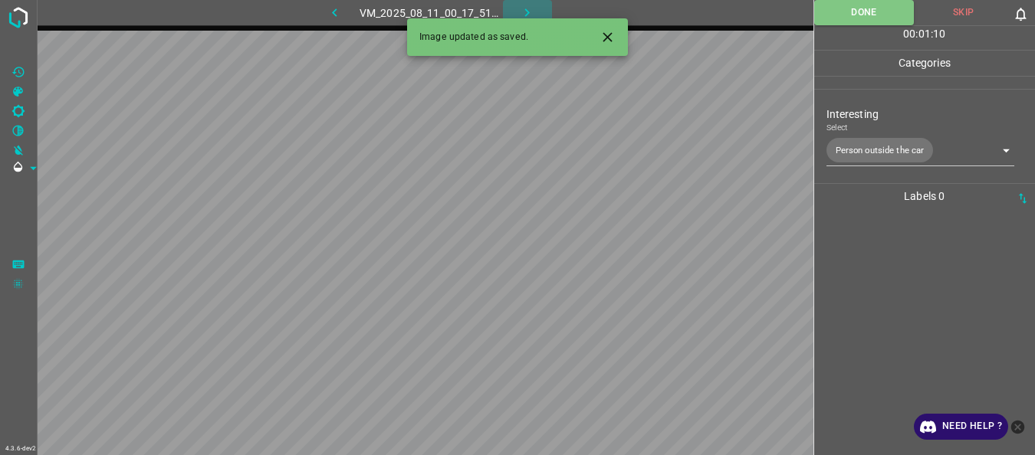
click at [519, 10] on icon "button" at bounding box center [527, 13] width 16 height 16
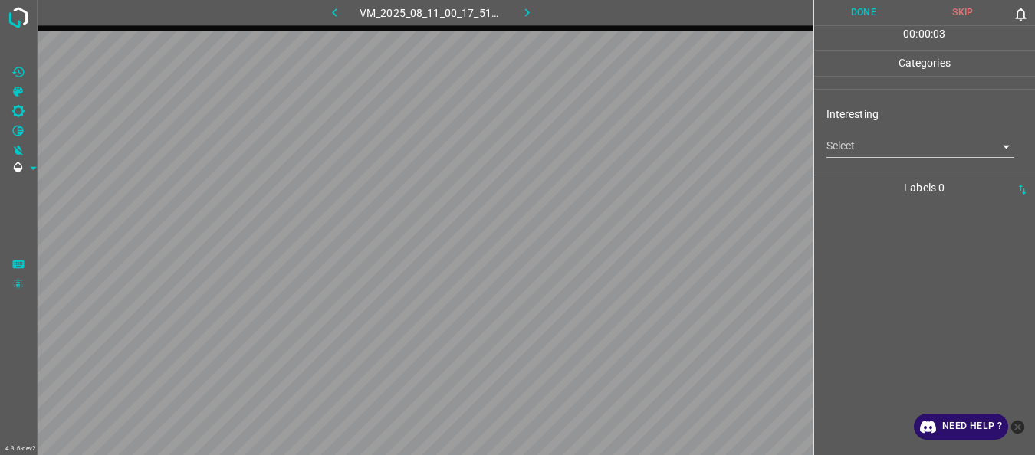
click at [868, 153] on body "4.3.6-dev2 VM_2025_08_11_00_17_51_275_02.gif Done Skip 0 00 : 00 : 03 Categorie…" at bounding box center [517, 227] width 1035 height 455
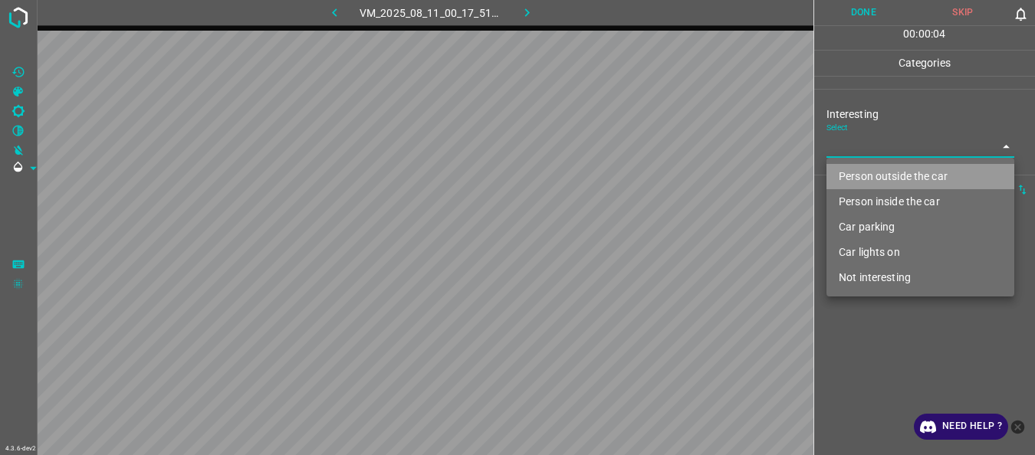
click at [868, 173] on li "Person outside the car" at bounding box center [920, 176] width 188 height 25
type input "Person outside the car"
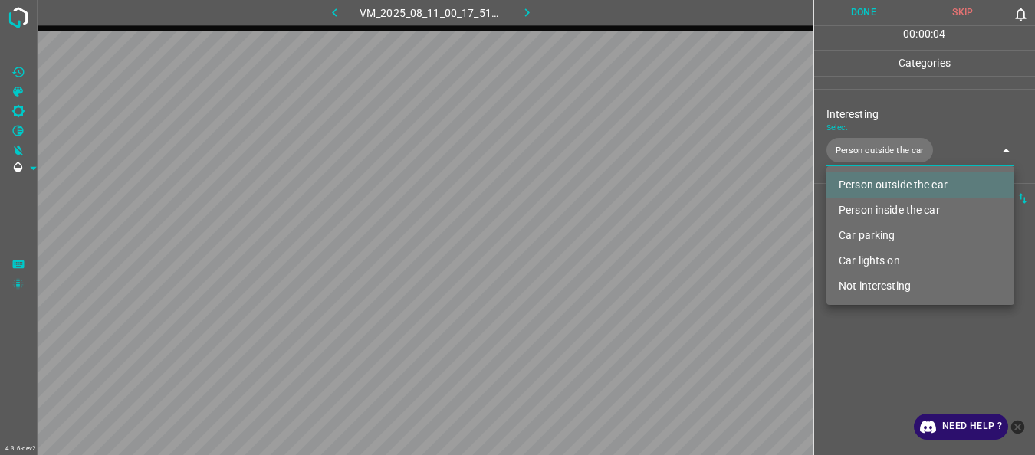
click at [866, 324] on div at bounding box center [517, 227] width 1035 height 455
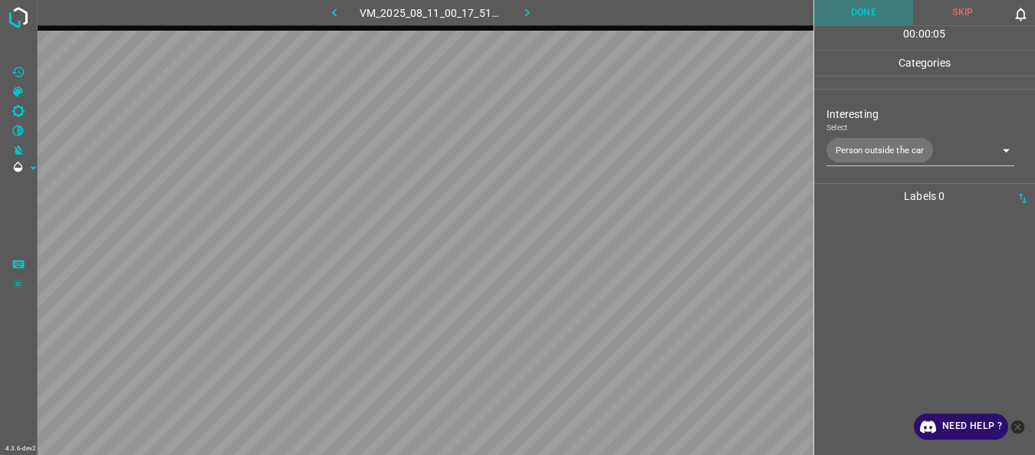
click at [859, 19] on button "Done" at bounding box center [864, 12] width 100 height 25
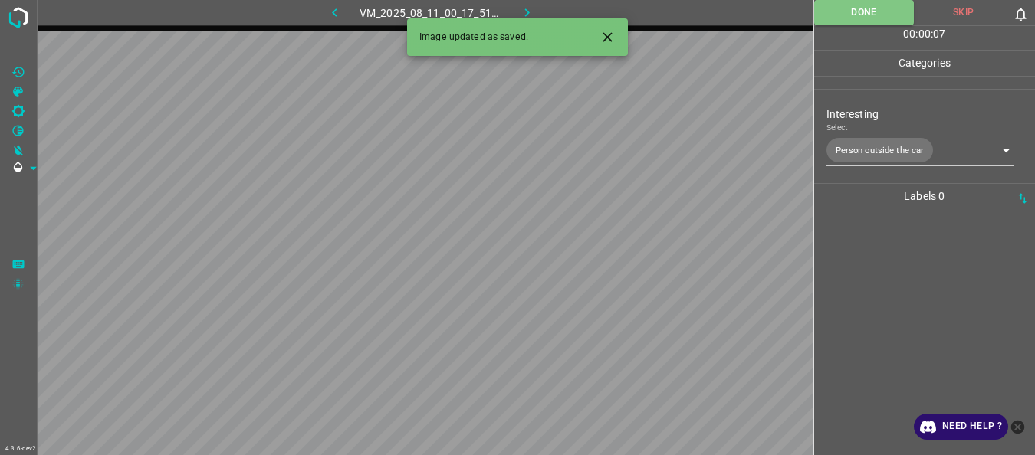
click at [531, 11] on icon "button" at bounding box center [527, 13] width 16 height 16
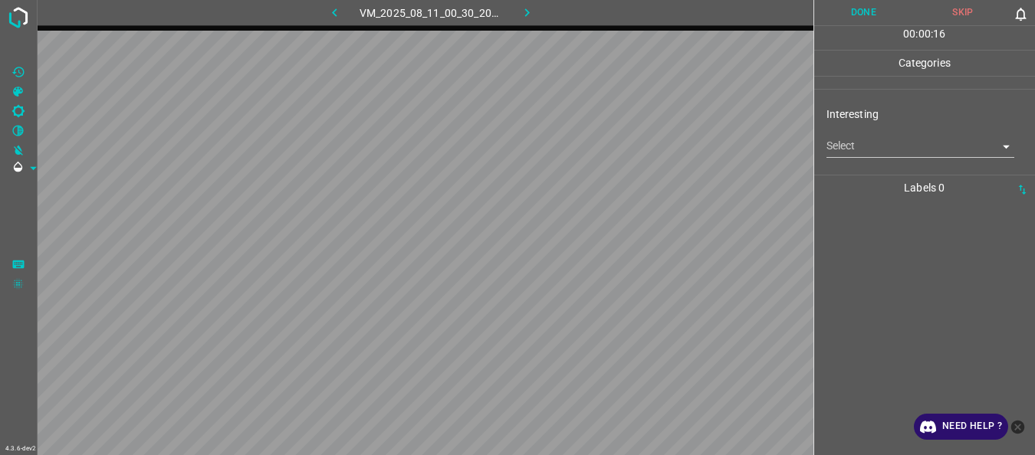
click at [860, 151] on body "4.3.6-dev2 VM_2025_08_11_00_30_20_124_04.gif Done Skip 0 00 : 00 : 16 Categorie…" at bounding box center [517, 227] width 1035 height 455
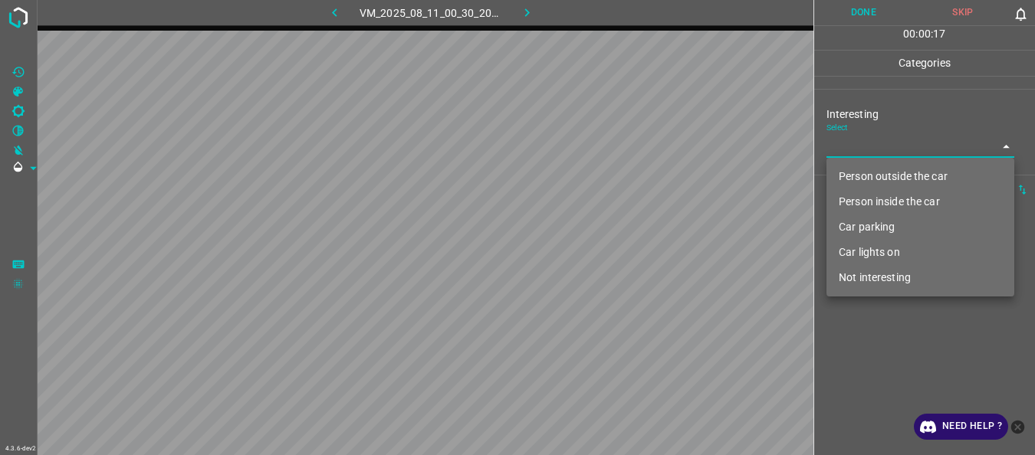
click at [852, 284] on li "Not interesting" at bounding box center [920, 277] width 188 height 25
type input "Not interesting"
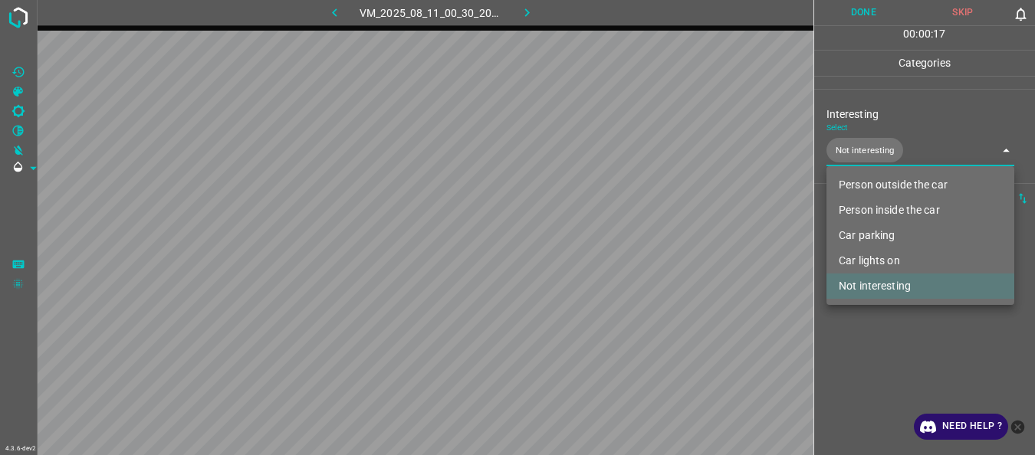
click at [853, 323] on div at bounding box center [517, 227] width 1035 height 455
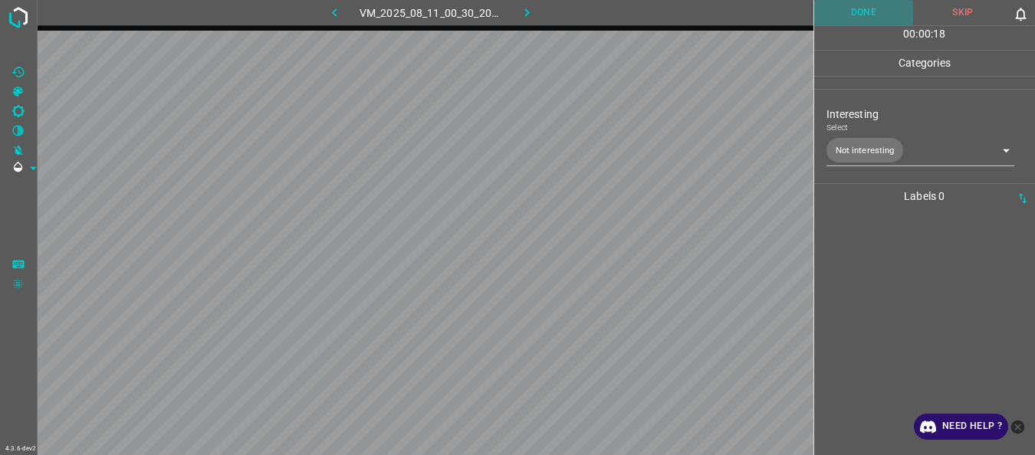
click at [855, 12] on button "Done" at bounding box center [864, 12] width 100 height 25
click at [521, 12] on icon "button" at bounding box center [527, 13] width 16 height 16
click at [866, 151] on body "4.3.6-dev2 VM_2025_08_11_00_39_56_754_03.gif Done Skip 0 00 : 00 : 04 Categorie…" at bounding box center [517, 227] width 1035 height 455
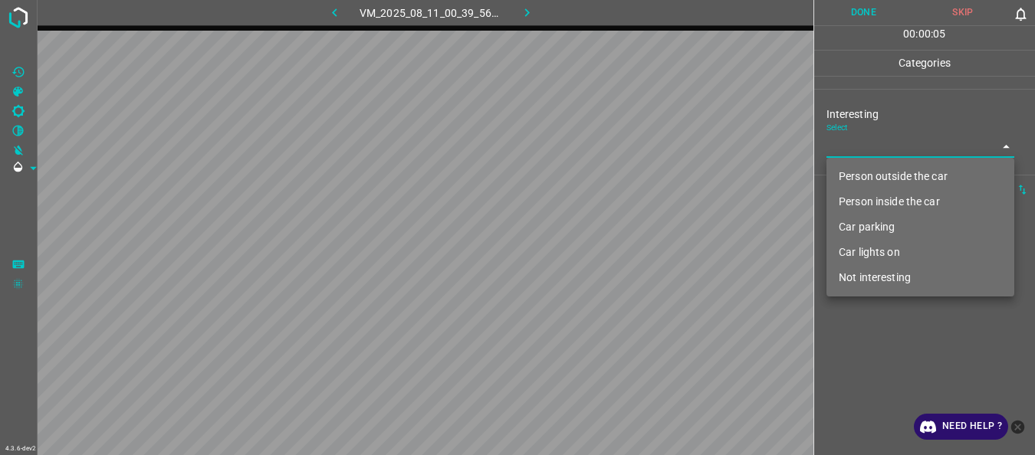
click at [849, 284] on li "Not interesting" at bounding box center [920, 277] width 188 height 25
type input "Not interesting"
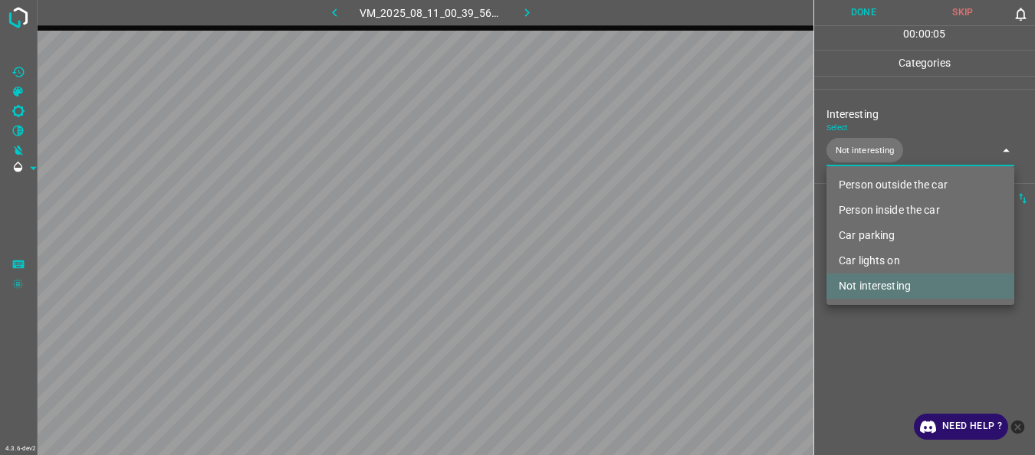
click at [858, 327] on div at bounding box center [517, 227] width 1035 height 455
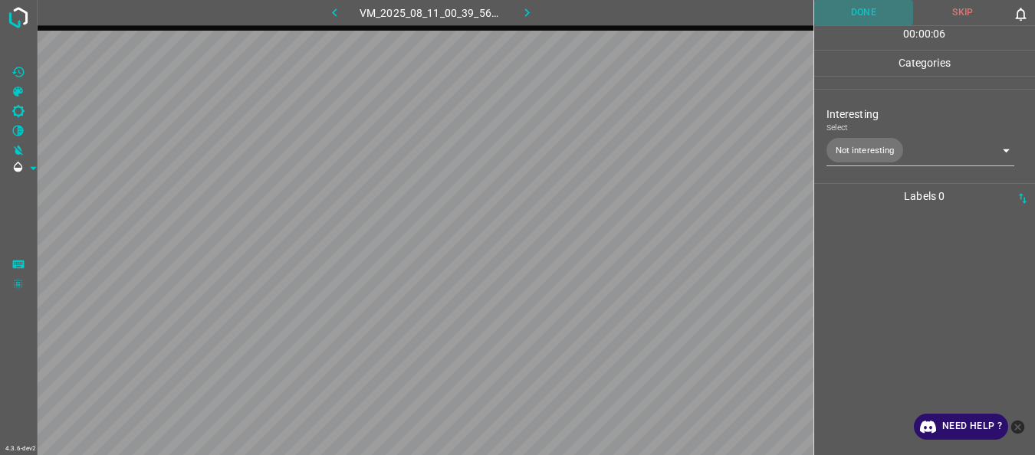
click at [847, 16] on button "Done" at bounding box center [864, 12] width 100 height 25
click at [519, 8] on icon "button" at bounding box center [527, 13] width 16 height 16
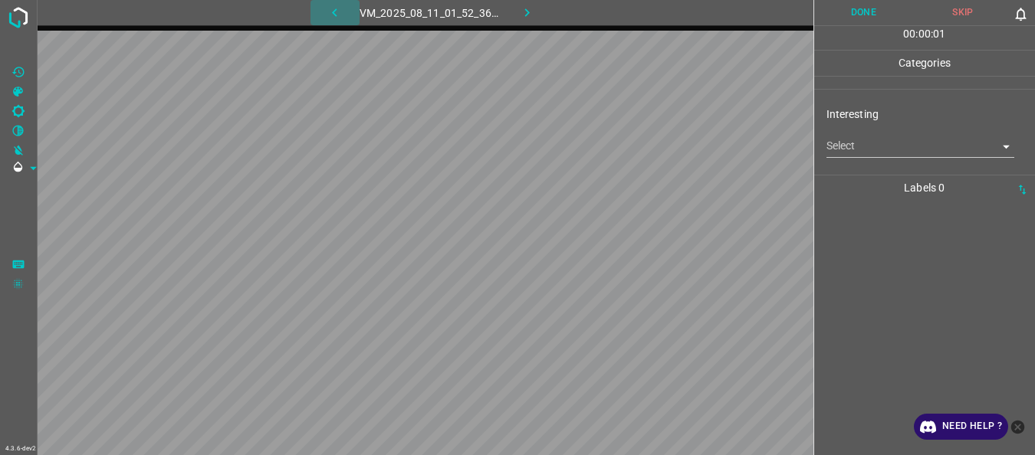
click at [331, 10] on icon "button" at bounding box center [335, 13] width 16 height 16
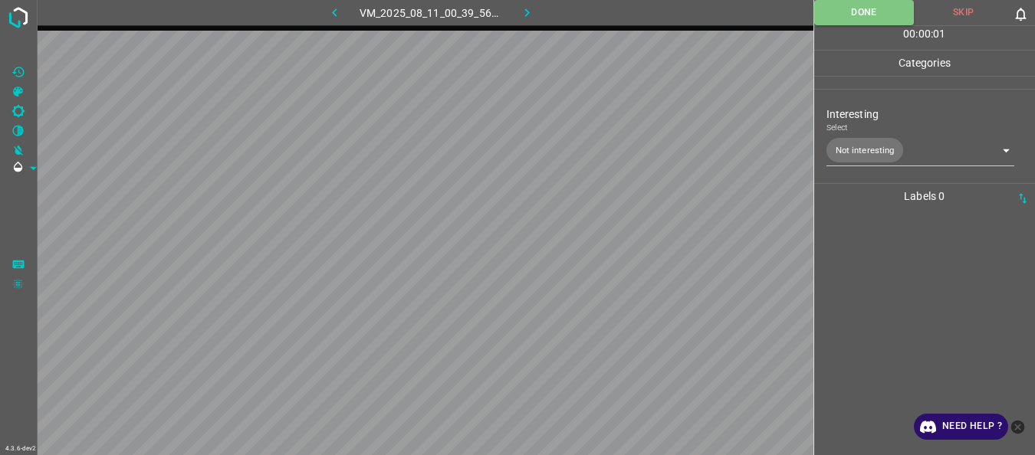
click at [893, 143] on body "4.3.6-dev2 VM_2025_08_11_00_39_56_754_03.gif Done Skip 0 00 : 00 : 01 Categorie…" at bounding box center [517, 227] width 1035 height 455
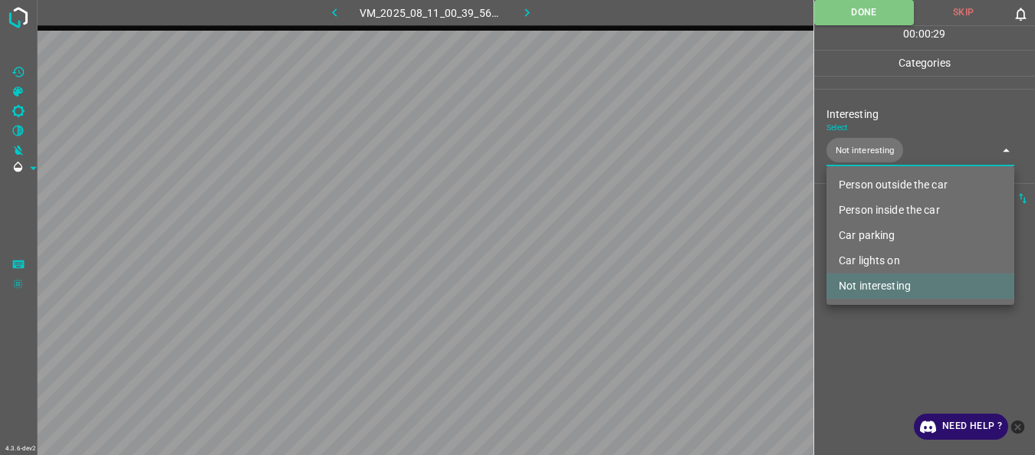
click at [866, 183] on li "Person outside the car" at bounding box center [920, 185] width 188 height 25
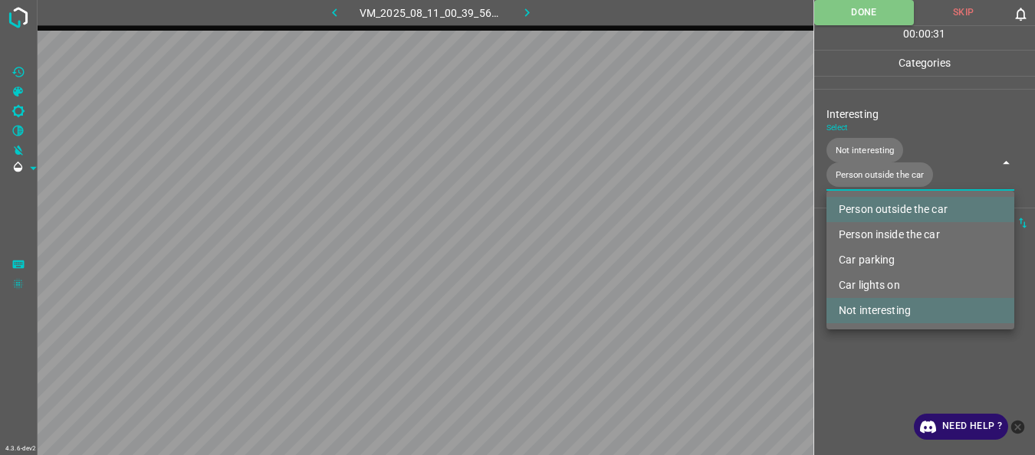
click at [872, 309] on li "Not interesting" at bounding box center [920, 310] width 188 height 25
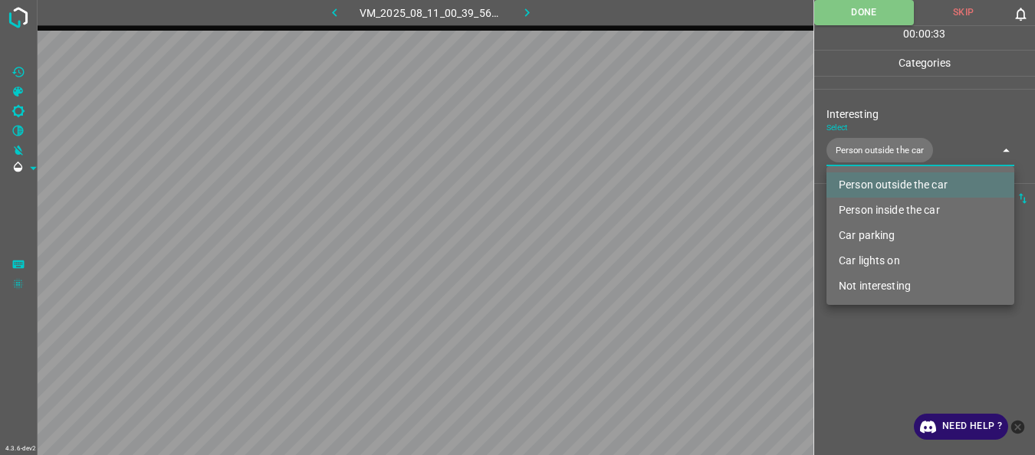
click at [869, 254] on li "Car lights on" at bounding box center [920, 260] width 188 height 25
type input "Person outside the car,Car lights on"
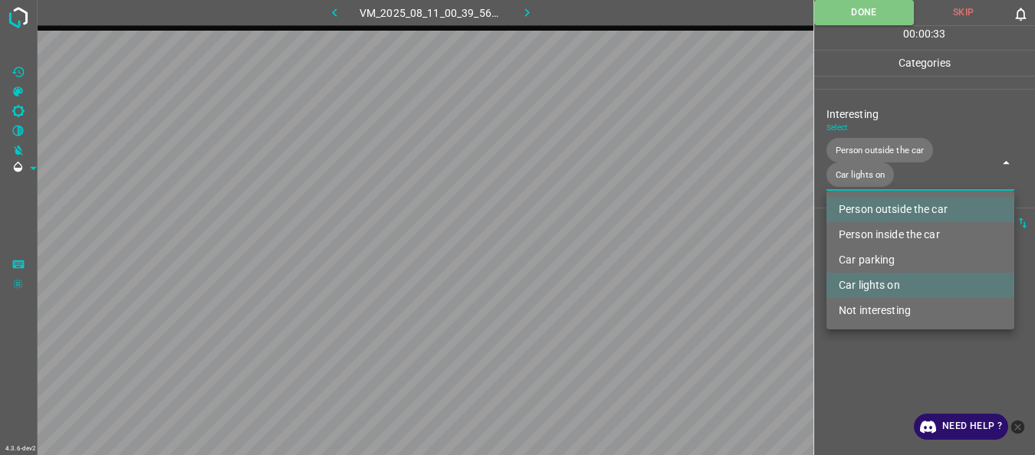
click at [890, 350] on div at bounding box center [517, 227] width 1035 height 455
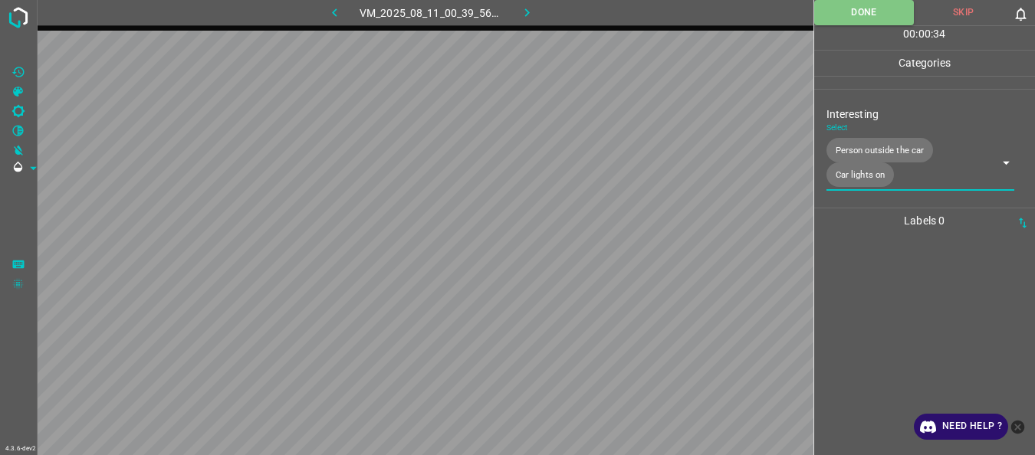
click at [541, 13] on button "button" at bounding box center [527, 12] width 49 height 25
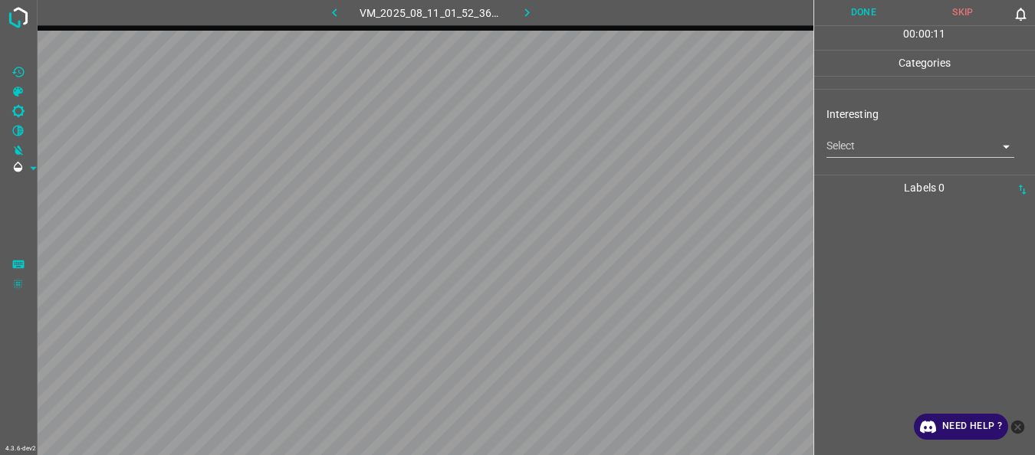
click at [861, 141] on body "4.3.6-dev2 VM_2025_08_11_01_52_36_377_05.gif Done Skip 0 00 : 00 : 11 Categorie…" at bounding box center [517, 227] width 1035 height 455
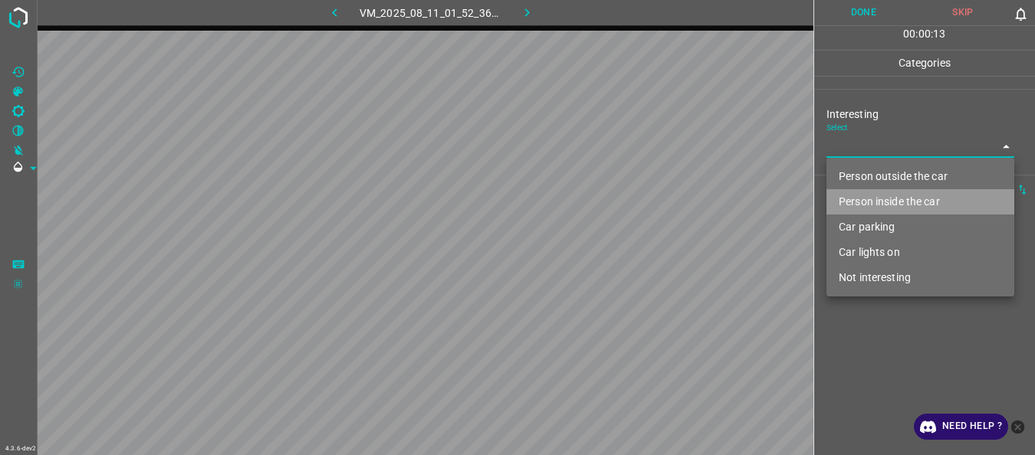
click at [853, 200] on li "Person inside the car" at bounding box center [920, 201] width 188 height 25
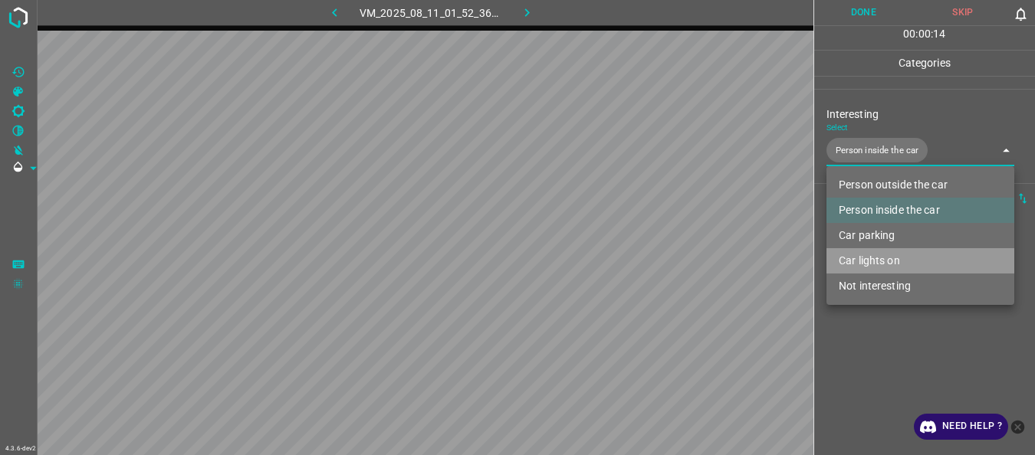
click at [854, 258] on li "Car lights on" at bounding box center [920, 260] width 188 height 25
type input "Person inside the car,Car lights on"
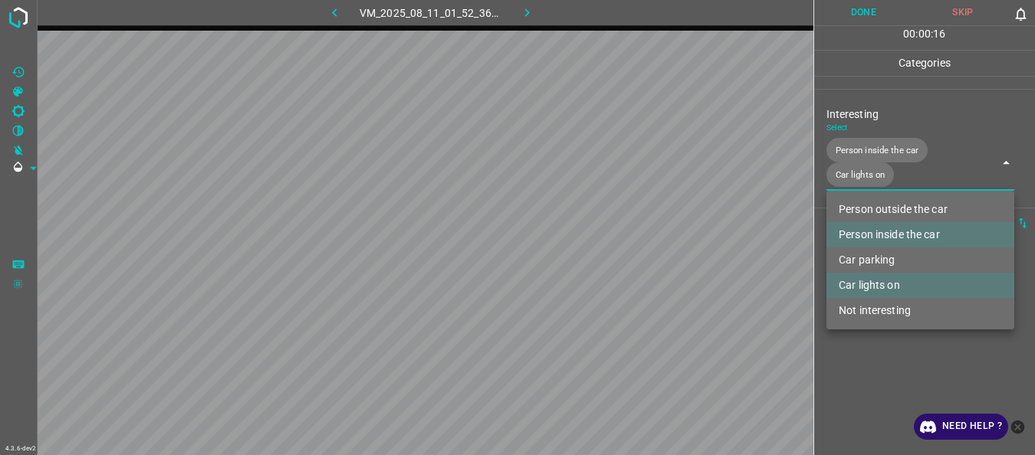
click at [870, 361] on div at bounding box center [517, 227] width 1035 height 455
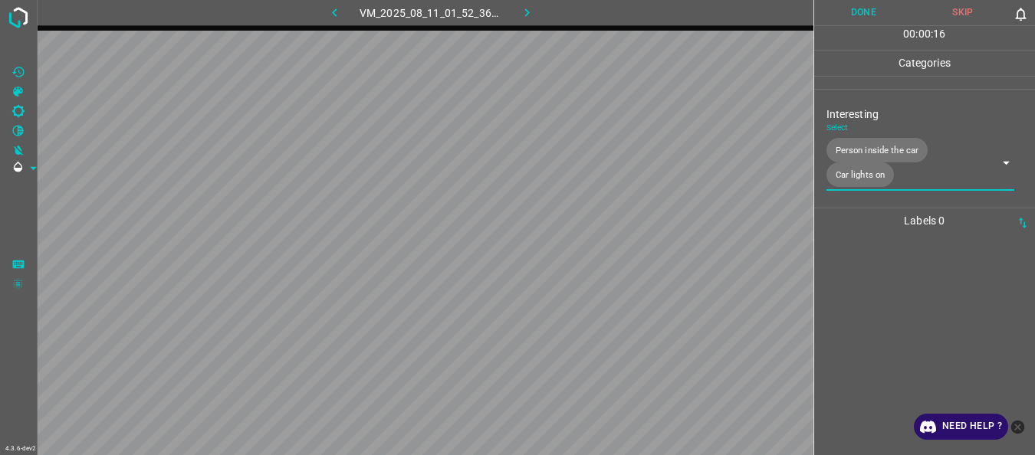
click at [868, 11] on button "Done" at bounding box center [864, 12] width 100 height 25
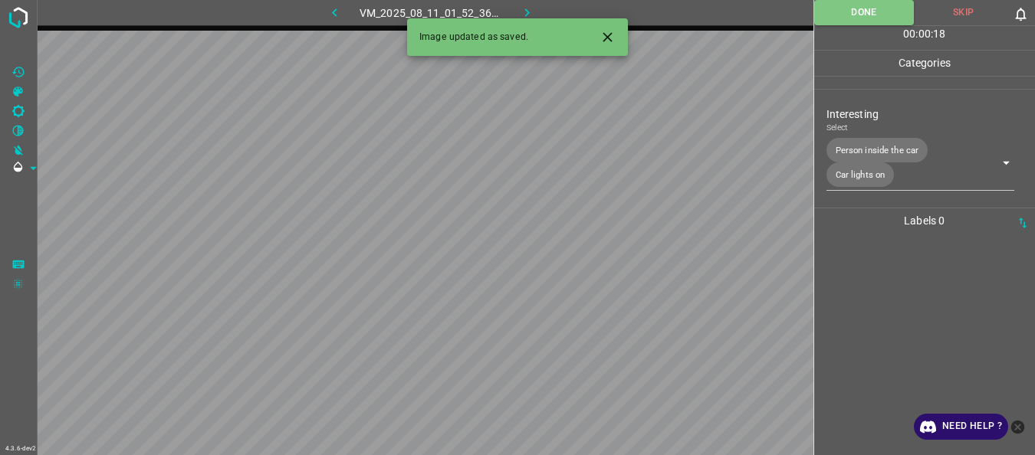
click at [538, 9] on button "button" at bounding box center [527, 12] width 49 height 25
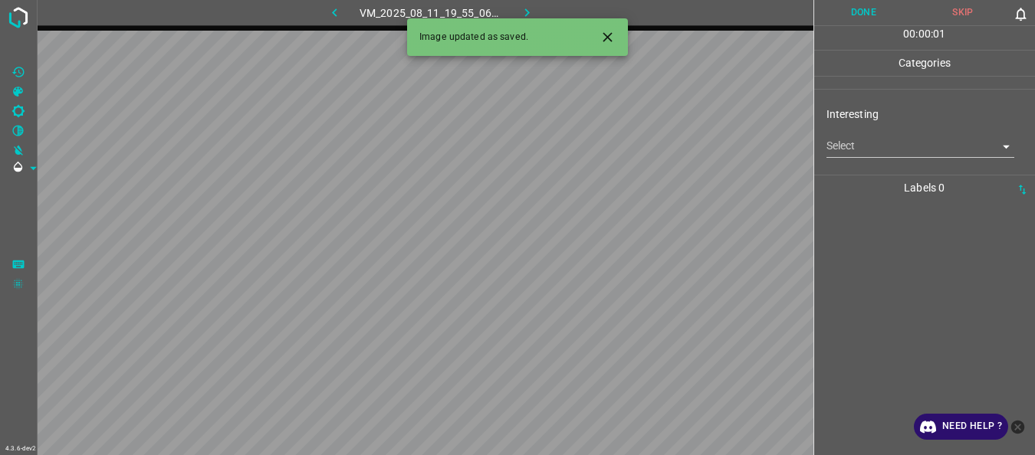
click at [847, 150] on body "4.3.6-dev2 VM_2025_08_11_19_55_06_198_00.gif Done Skip 0 00 : 00 : 01 Categorie…" at bounding box center [517, 227] width 1035 height 455
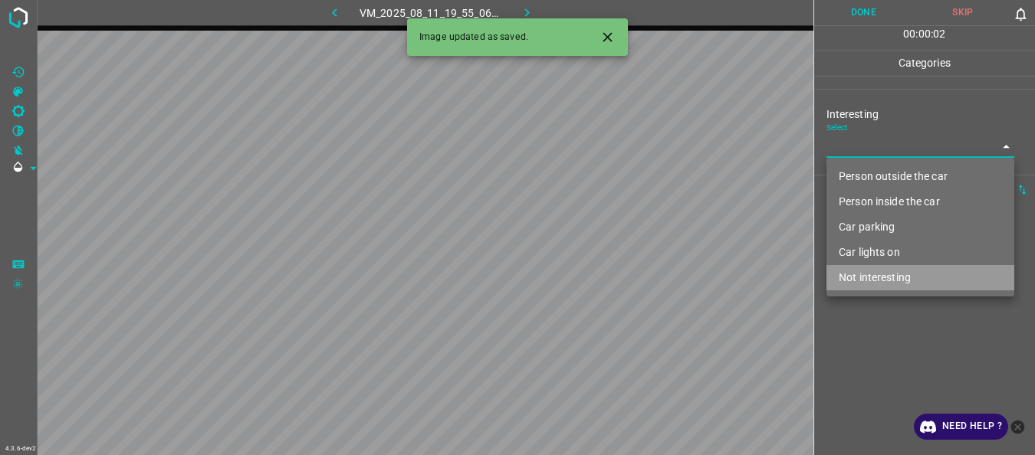
click at [876, 278] on li "Not interesting" at bounding box center [920, 277] width 188 height 25
type input "Not interesting"
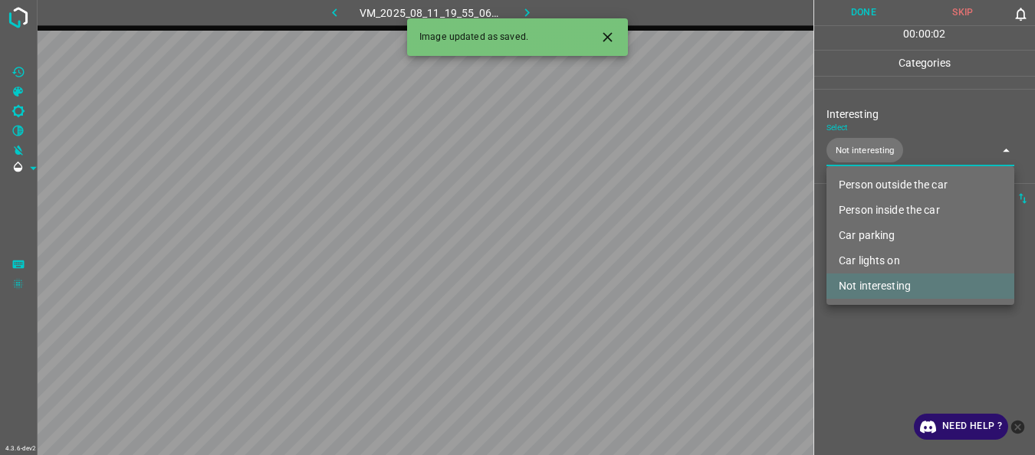
click at [865, 339] on div at bounding box center [517, 227] width 1035 height 455
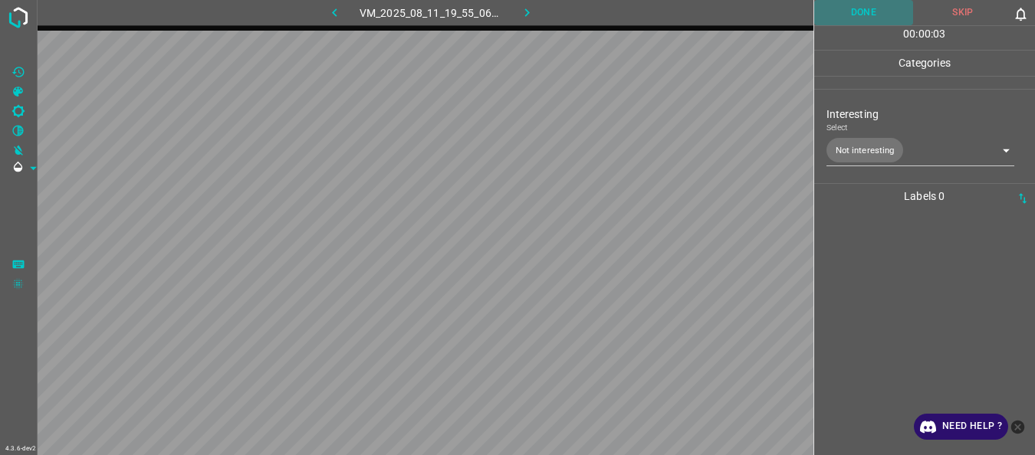
click at [836, 12] on button "Done" at bounding box center [864, 12] width 100 height 25
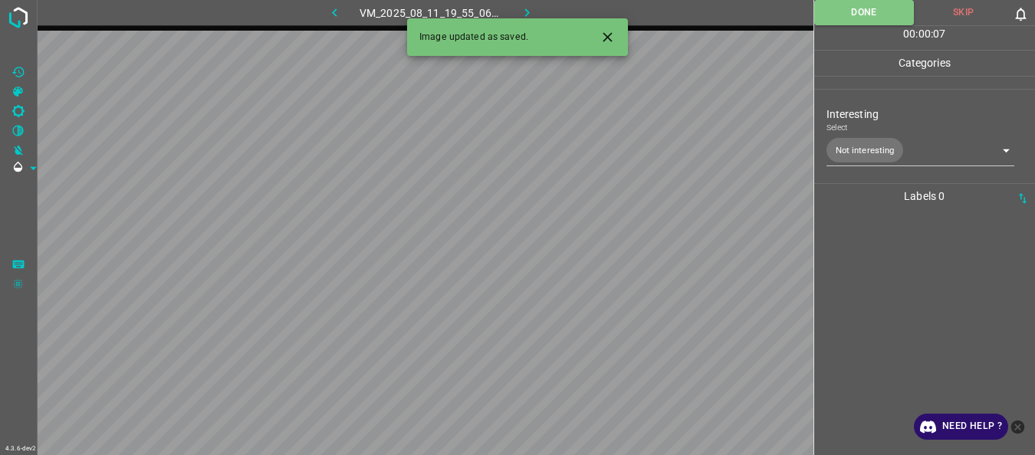
click at [526, 6] on icon "button" at bounding box center [527, 13] width 16 height 16
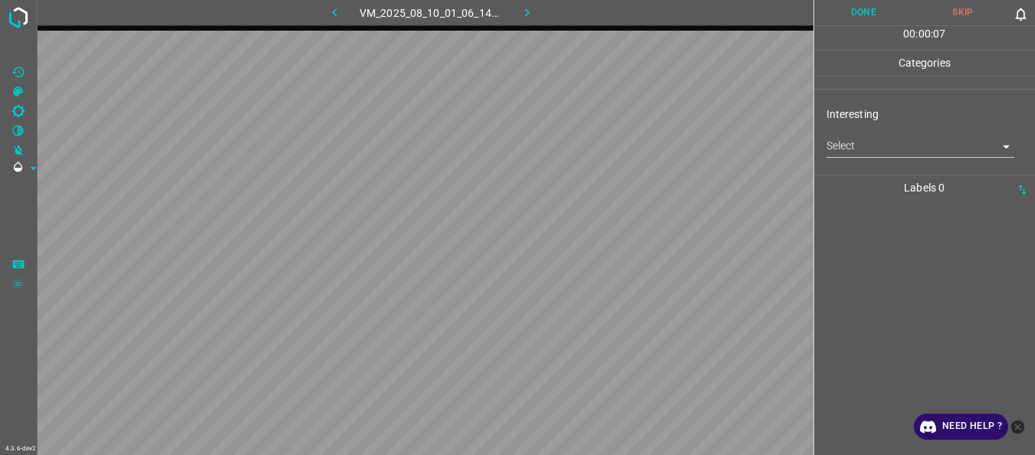
click at [867, 149] on body "4.3.6-dev2 VM_2025_08_10_01_06_14_676_00.gif Done Skip 0 00 : 00 : 07 Categorie…" at bounding box center [517, 227] width 1035 height 455
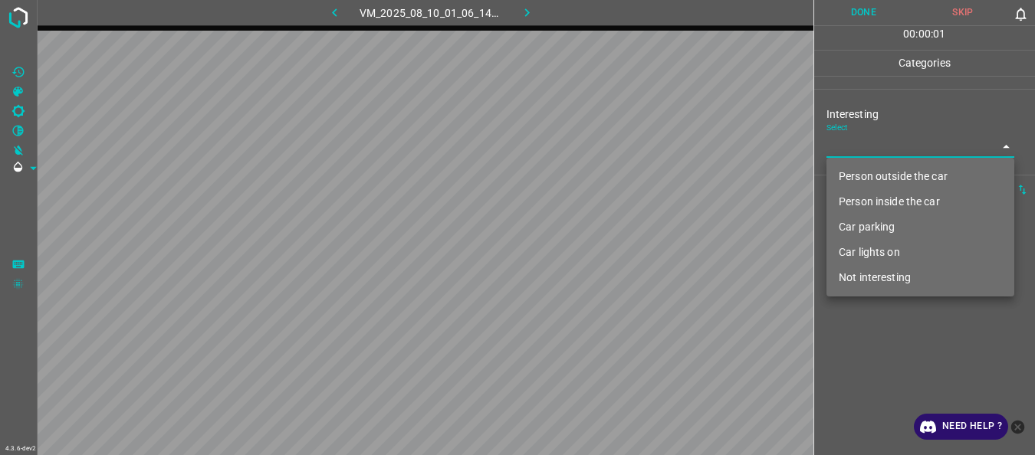
click at [879, 173] on li "Person outside the car" at bounding box center [920, 176] width 188 height 25
type input "Person outside the car"
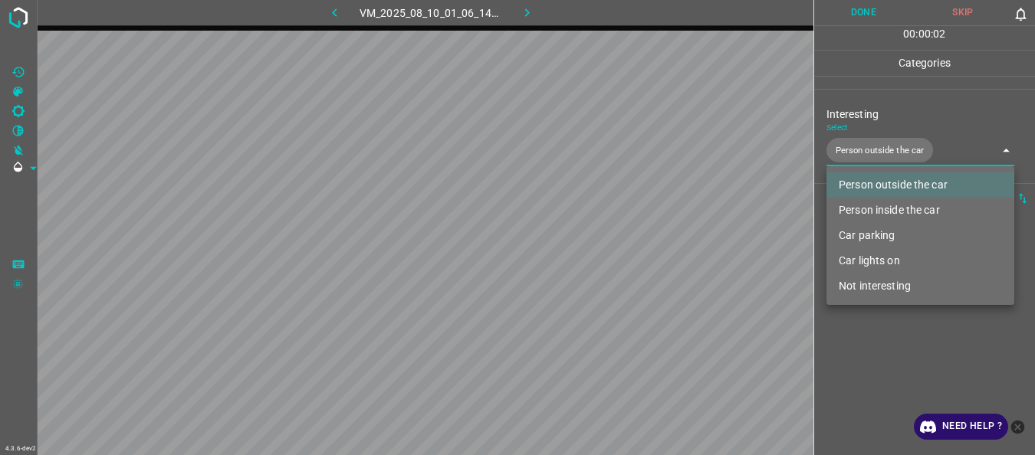
click at [919, 363] on div at bounding box center [517, 227] width 1035 height 455
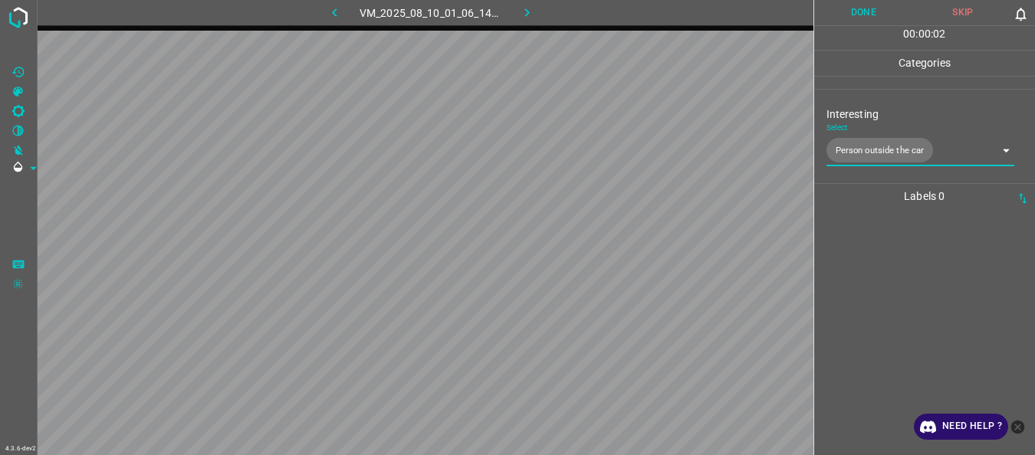
click at [864, 18] on button "Done" at bounding box center [864, 12] width 100 height 25
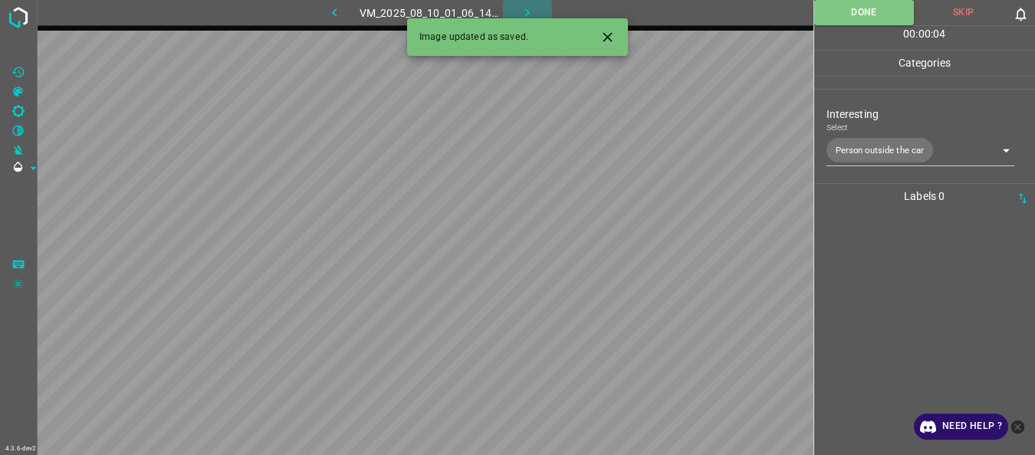
click at [519, 8] on icon "button" at bounding box center [527, 13] width 16 height 16
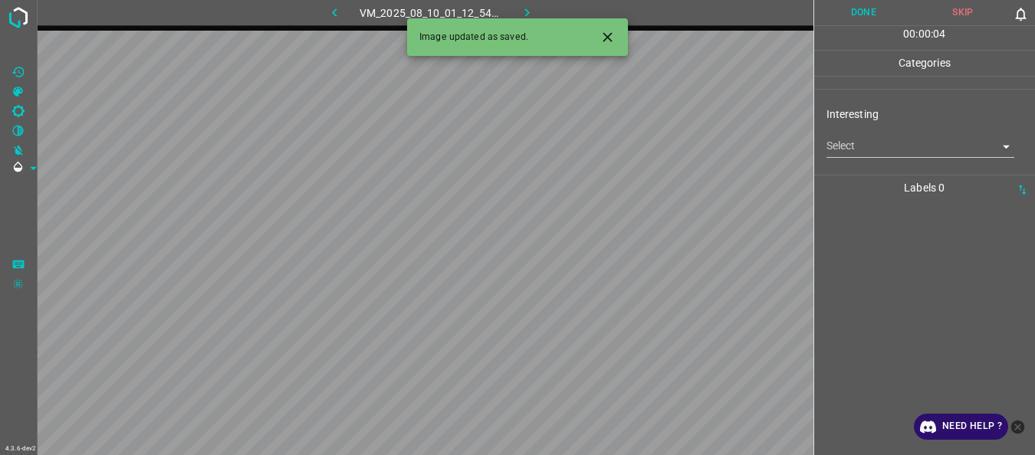
click at [849, 147] on body "4.3.6-dev2 VM_2025_08_10_01_12_54_295_01.gif Done Skip 0 00 : 00 : 04 Categorie…" at bounding box center [517, 227] width 1035 height 455
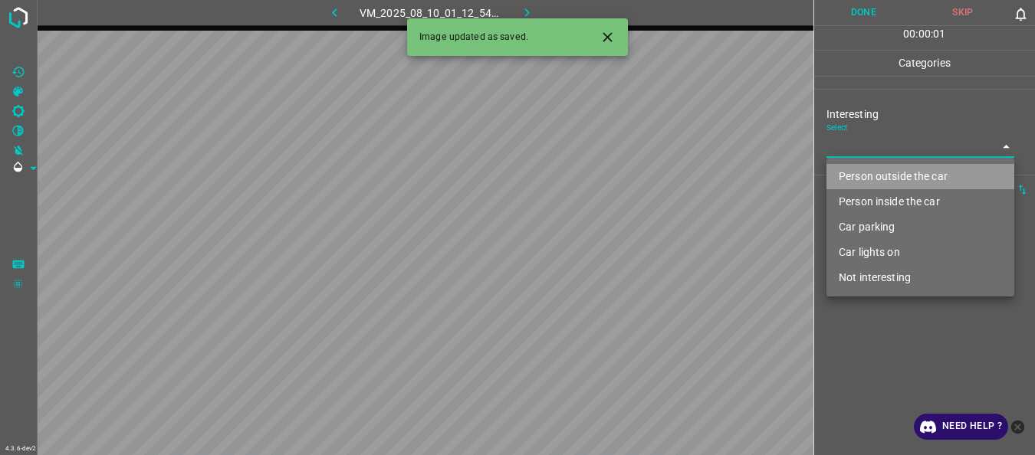
click at [865, 176] on li "Person outside the car" at bounding box center [920, 176] width 188 height 25
type input "Person outside the car"
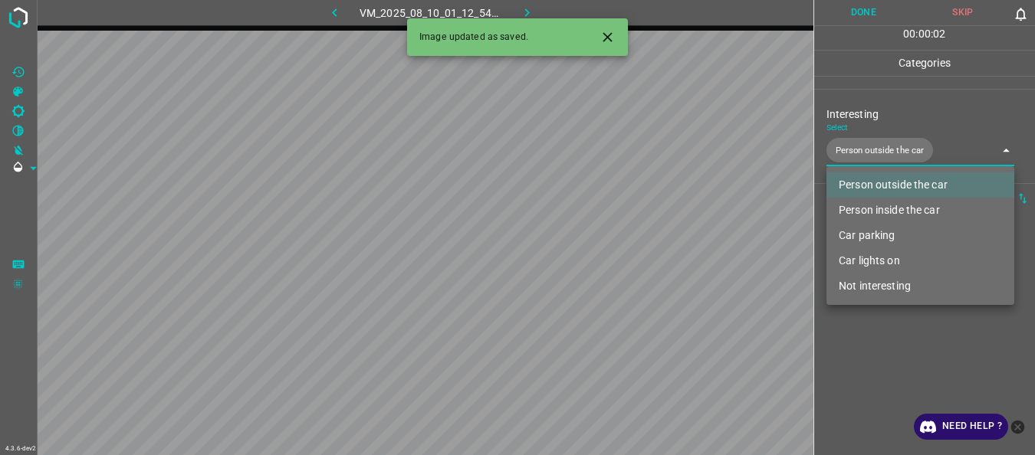
click at [898, 345] on div at bounding box center [517, 227] width 1035 height 455
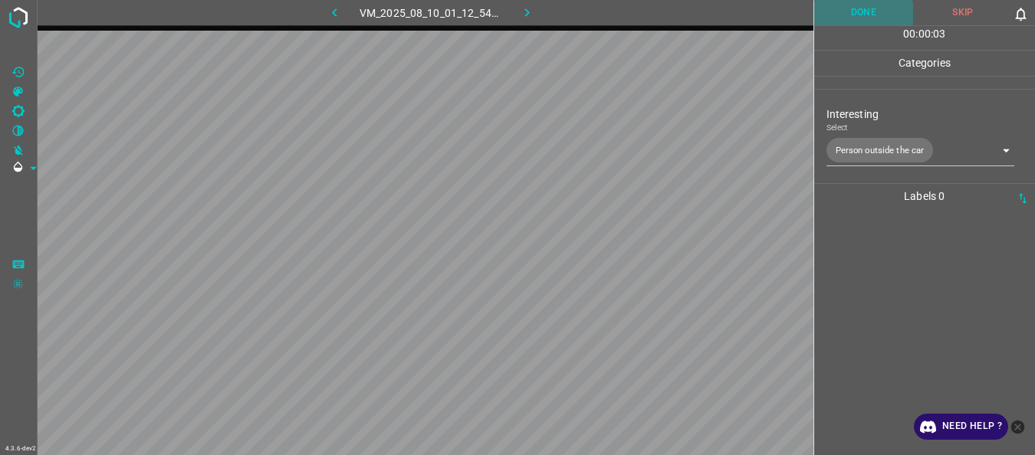
click at [856, 25] on button "Done" at bounding box center [864, 12] width 100 height 25
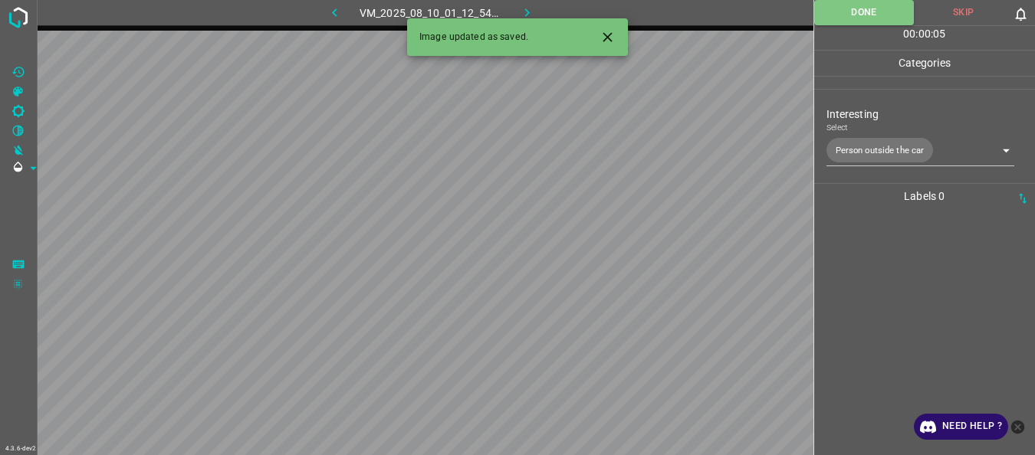
click at [530, 8] on icon "button" at bounding box center [527, 13] width 16 height 16
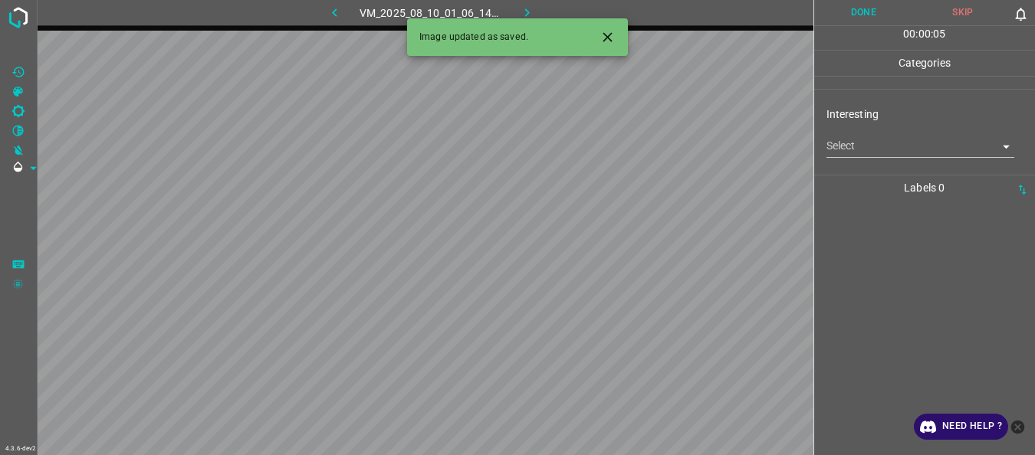
click at [869, 154] on body "4.3.6-dev2 VM_2025_08_10_01_06_14_676_02.gif Done Skip 0 00 : 00 : 05 Categorie…" at bounding box center [517, 227] width 1035 height 455
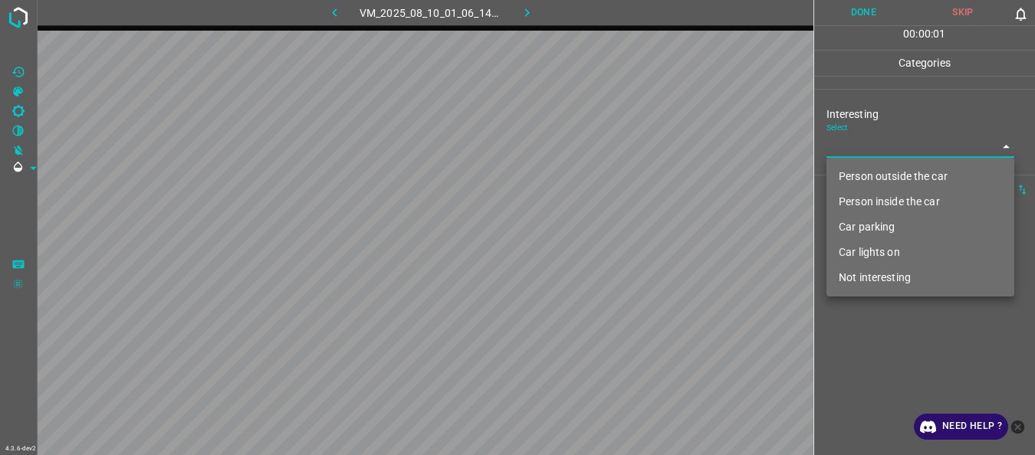
click at [869, 174] on li "Person outside the car" at bounding box center [920, 176] width 188 height 25
type input "Person outside the car"
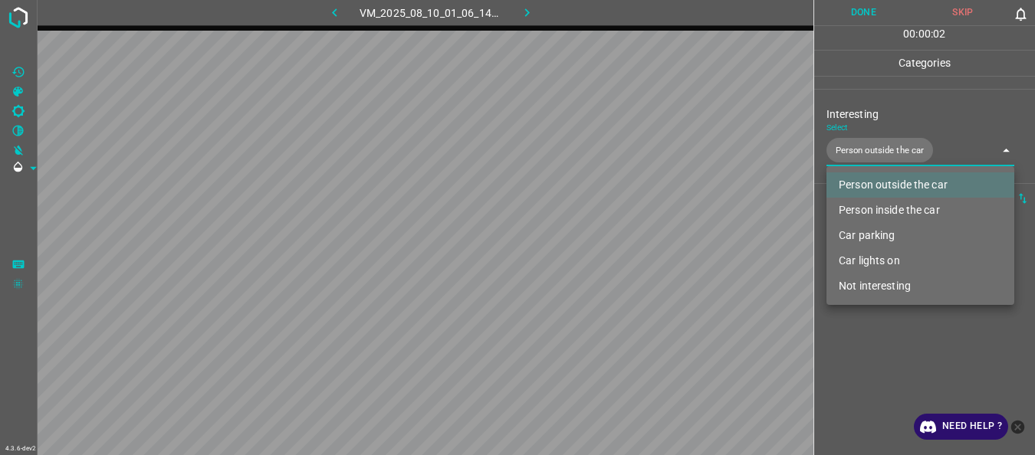
click at [872, 342] on div at bounding box center [517, 227] width 1035 height 455
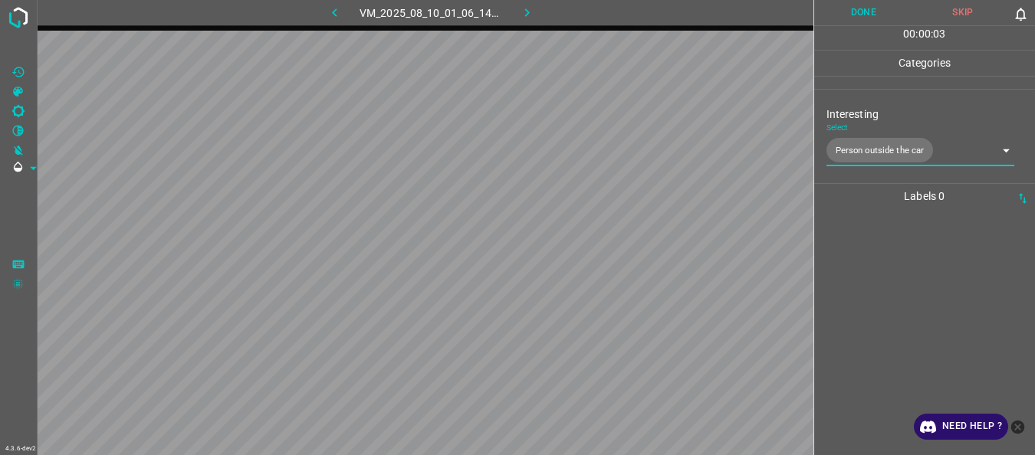
click at [861, 16] on button "Done" at bounding box center [864, 12] width 100 height 25
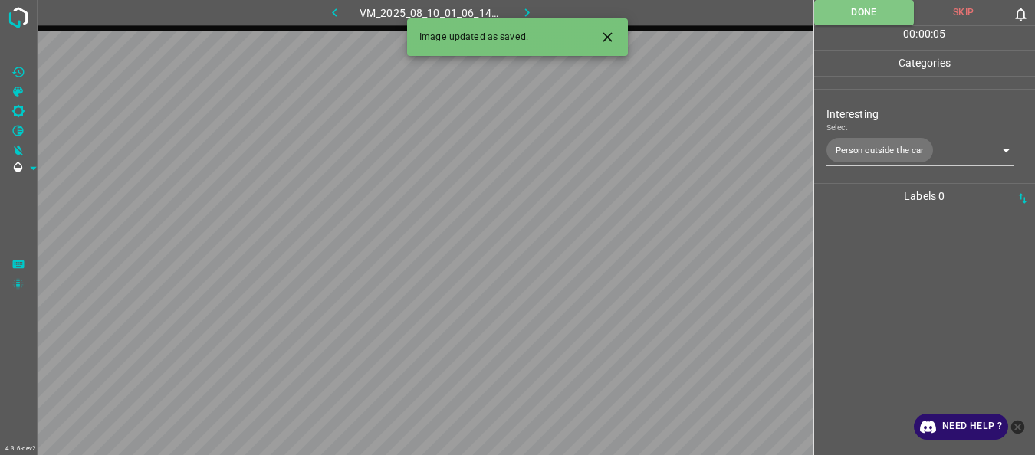
click at [520, 13] on icon "button" at bounding box center [527, 13] width 16 height 16
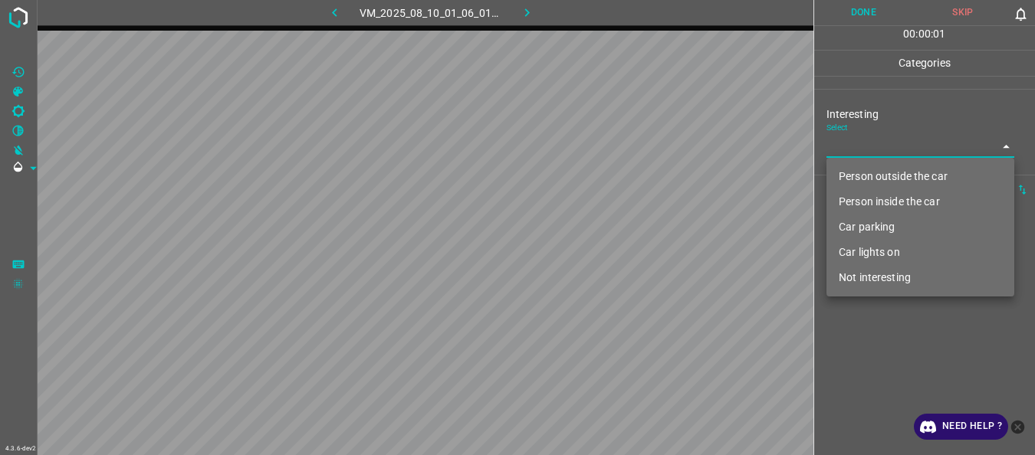
click at [888, 148] on body "4.3.6-dev2 VM_2025_08_10_01_06_01_642_00.gif Done Skip 0 00 : 00 : 01 Categorie…" at bounding box center [517, 227] width 1035 height 455
click at [876, 168] on li "Person outside the car" at bounding box center [920, 176] width 188 height 25
type input "Person outside the car"
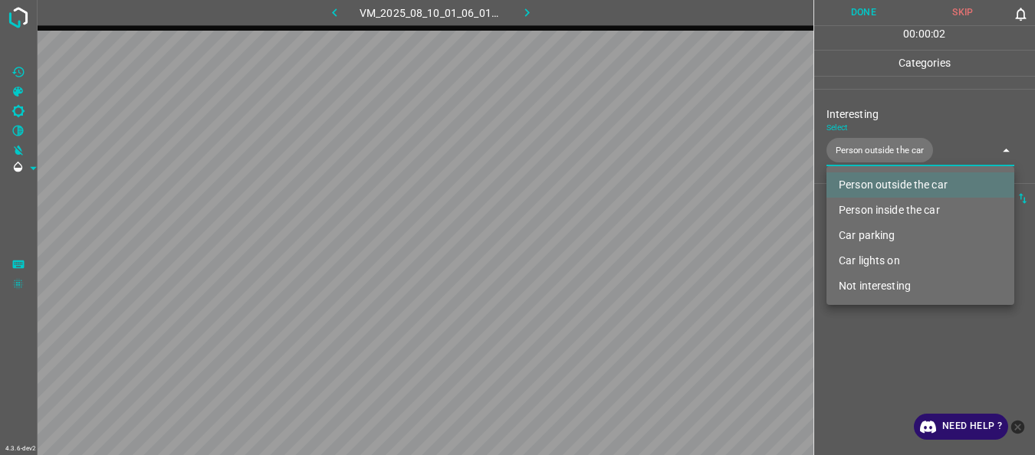
click at [870, 346] on div at bounding box center [517, 227] width 1035 height 455
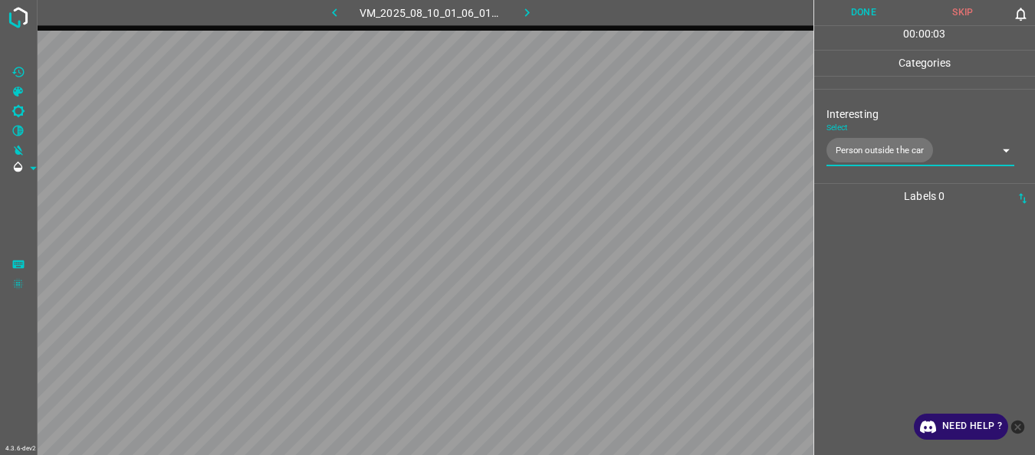
click at [853, 14] on button "Done" at bounding box center [864, 12] width 100 height 25
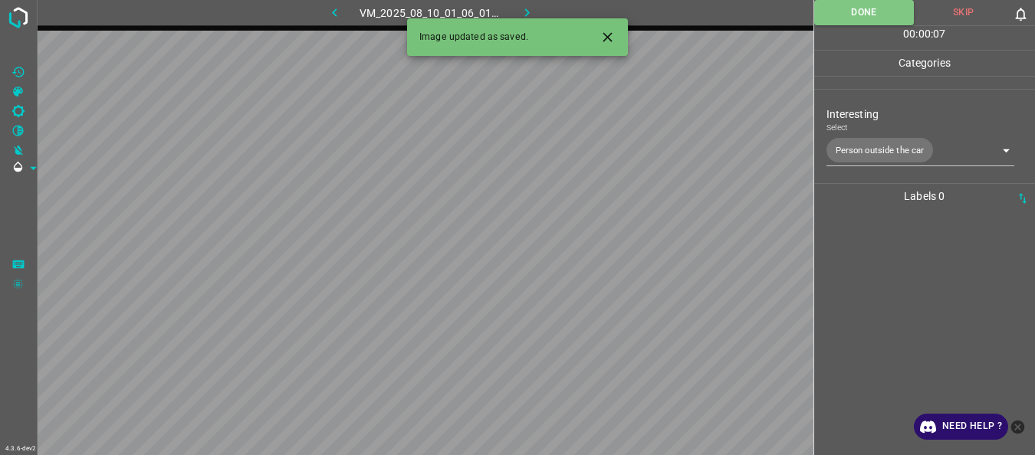
click at [524, 8] on icon "button" at bounding box center [527, 13] width 16 height 16
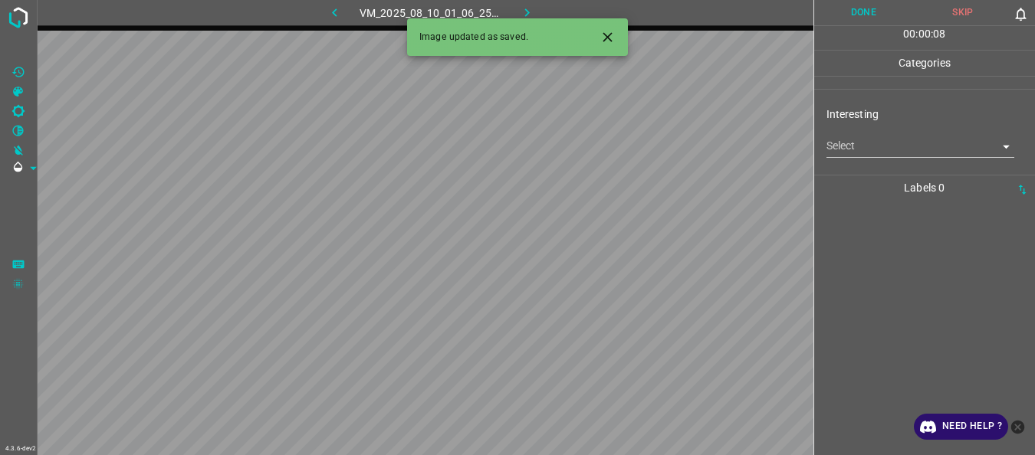
click at [914, 150] on body "4.3.6-dev2 VM_2025_08_10_01_06_25_040_03.gif Done Skip 0 00 : 00 : 08 Categorie…" at bounding box center [517, 227] width 1035 height 455
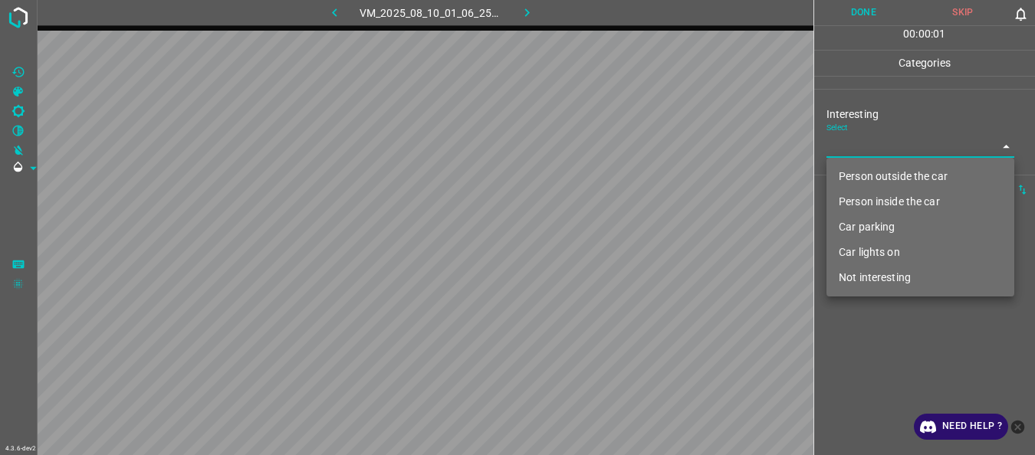
click at [870, 169] on li "Person outside the car" at bounding box center [920, 176] width 188 height 25
type input "Person outside the car"
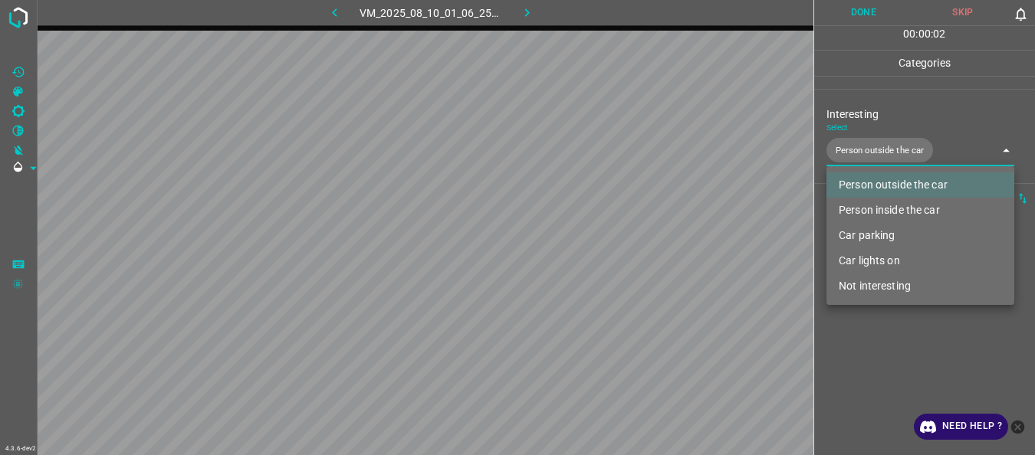
click at [889, 331] on div at bounding box center [517, 227] width 1035 height 455
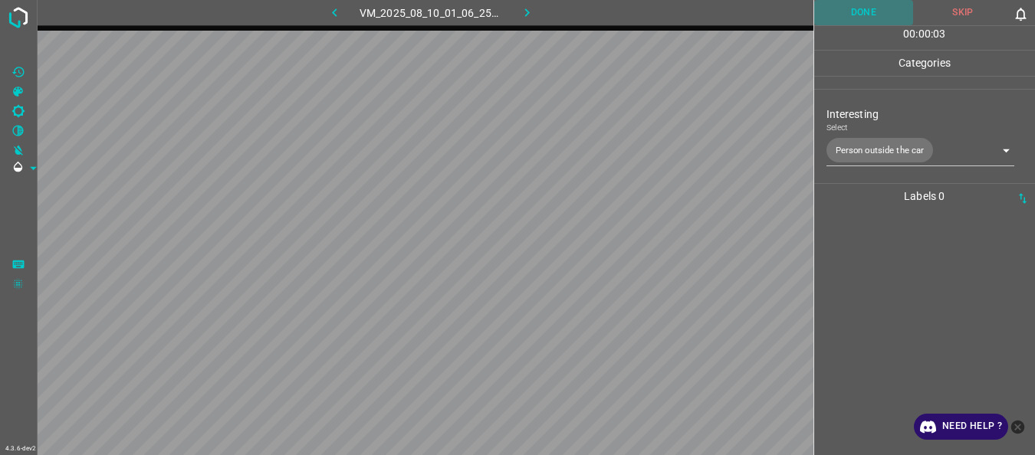
click at [862, 19] on button "Done" at bounding box center [864, 12] width 100 height 25
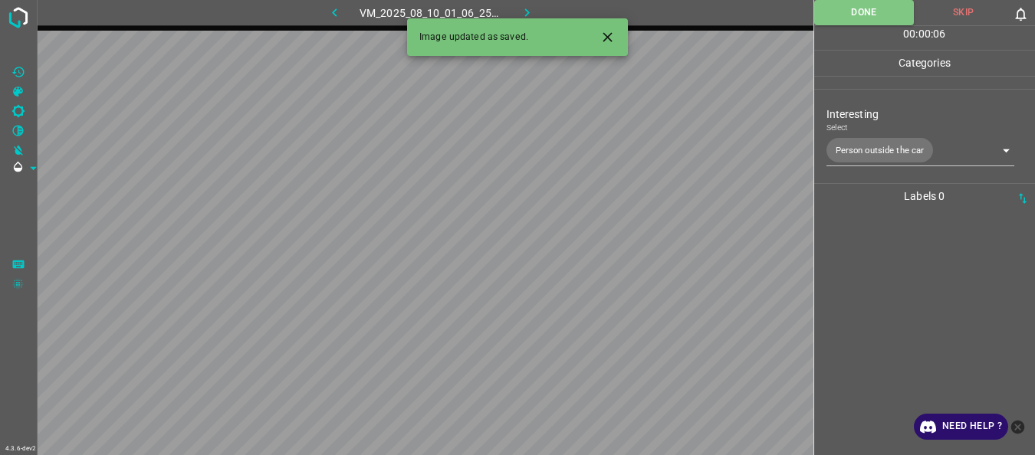
click at [518, 11] on button "button" at bounding box center [527, 12] width 49 height 25
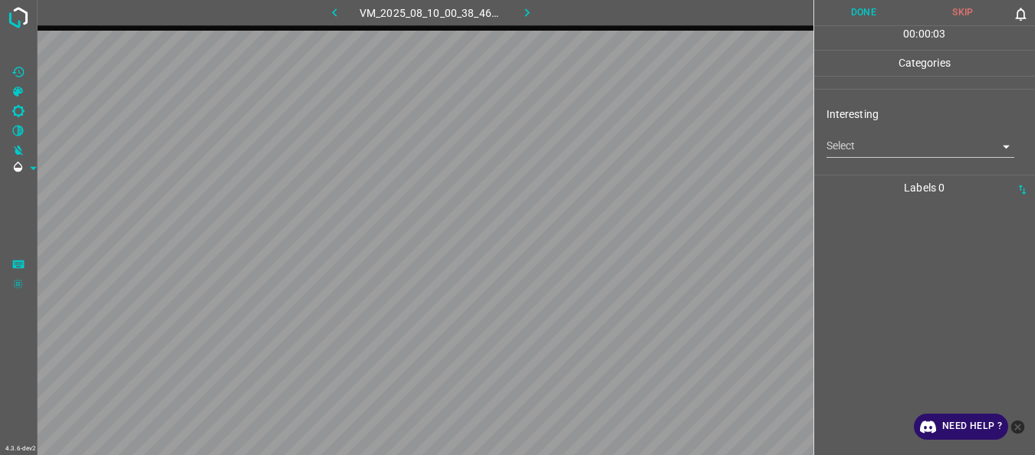
click at [849, 148] on body "4.3.6-dev2 VM_2025_08_10_00_38_46_410_01.gif Done Skip 0 00 : 00 : 03 Categorie…" at bounding box center [517, 227] width 1035 height 455
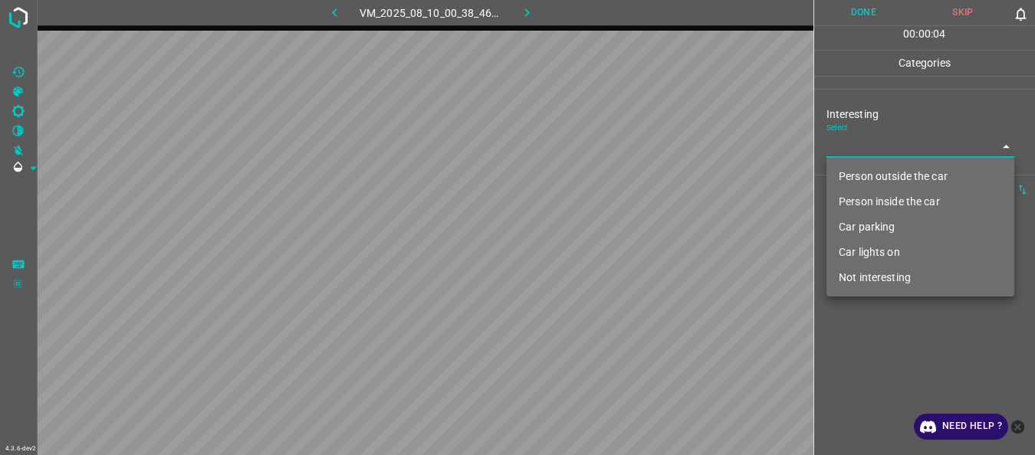
click at [857, 170] on li "Person outside the car" at bounding box center [920, 176] width 188 height 25
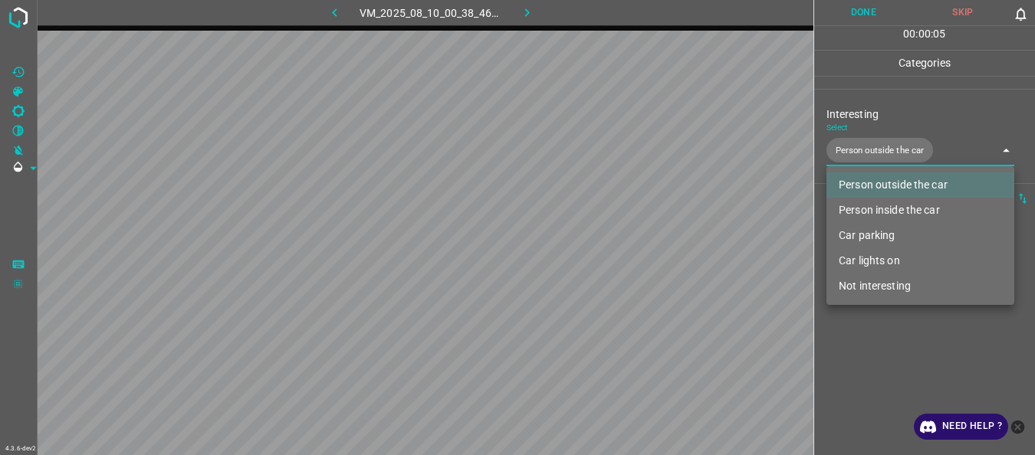
type input "Person outside the car"
click at [872, 346] on div at bounding box center [517, 227] width 1035 height 455
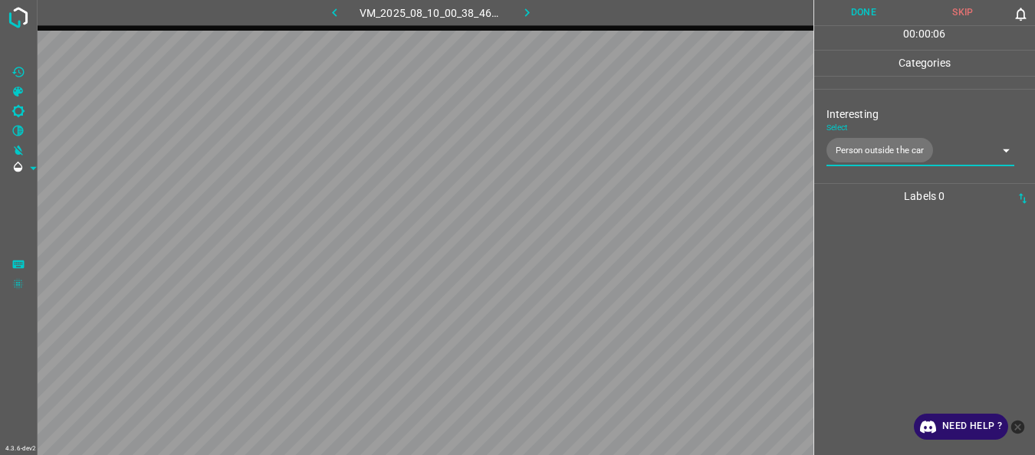
click at [866, 20] on button "Done" at bounding box center [864, 12] width 100 height 25
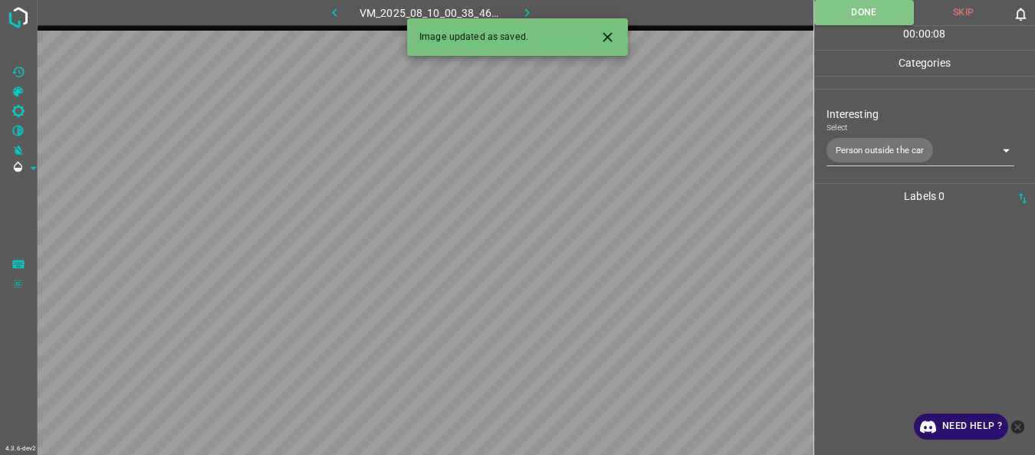
click at [526, 12] on icon "button" at bounding box center [527, 13] width 16 height 16
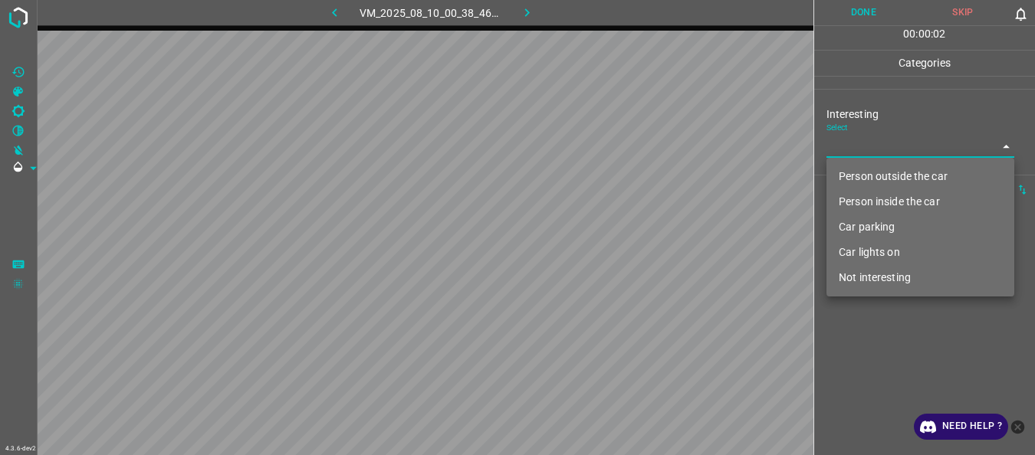
click at [917, 152] on body "4.3.6-dev2 VM_2025_08_10_00_38_46_410_09.gif Done Skip 0 00 : 00 : 02 Categorie…" at bounding box center [517, 227] width 1035 height 455
click at [889, 176] on li "Person outside the car" at bounding box center [920, 176] width 188 height 25
type input "Person outside the car"
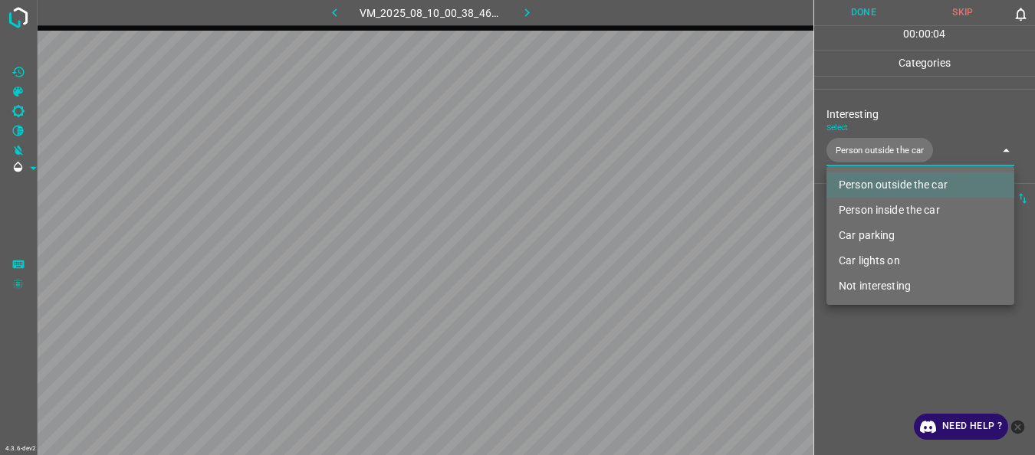
click at [870, 346] on div at bounding box center [517, 227] width 1035 height 455
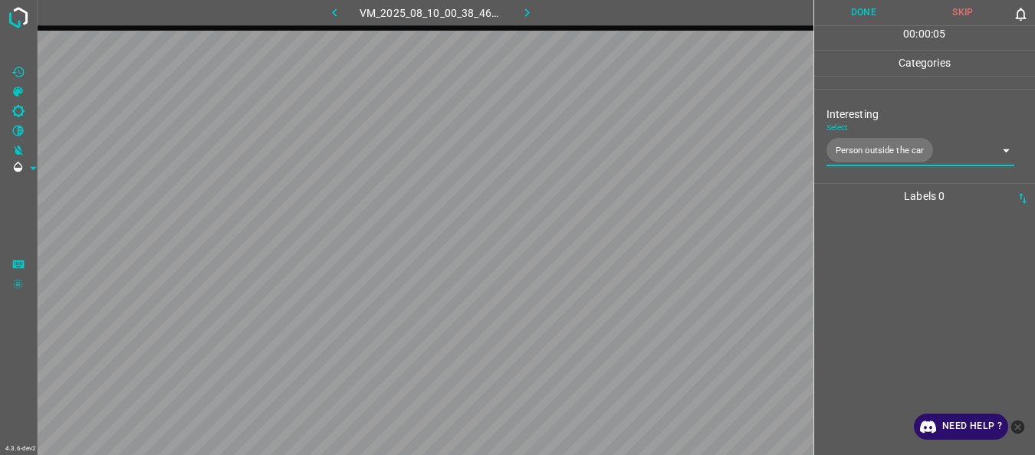
click at [848, 15] on button "Done" at bounding box center [864, 12] width 100 height 25
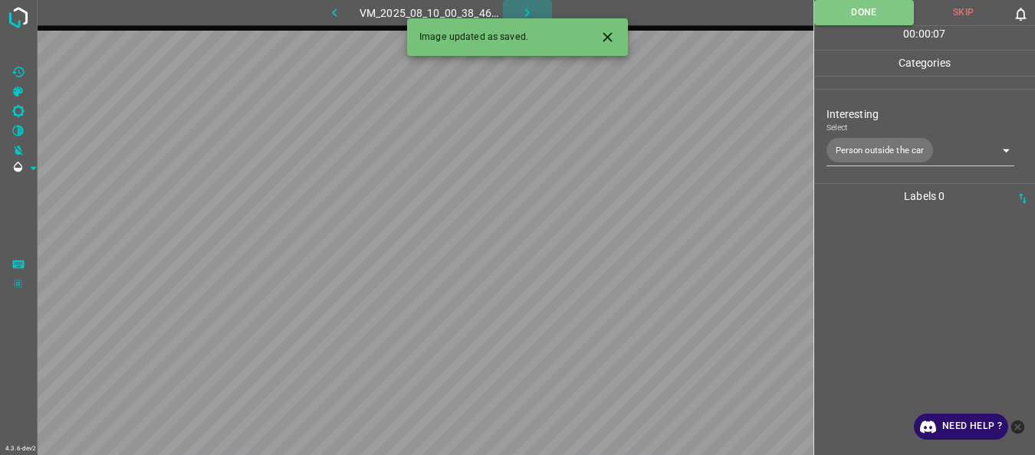
click at [527, 12] on icon "button" at bounding box center [527, 13] width 16 height 16
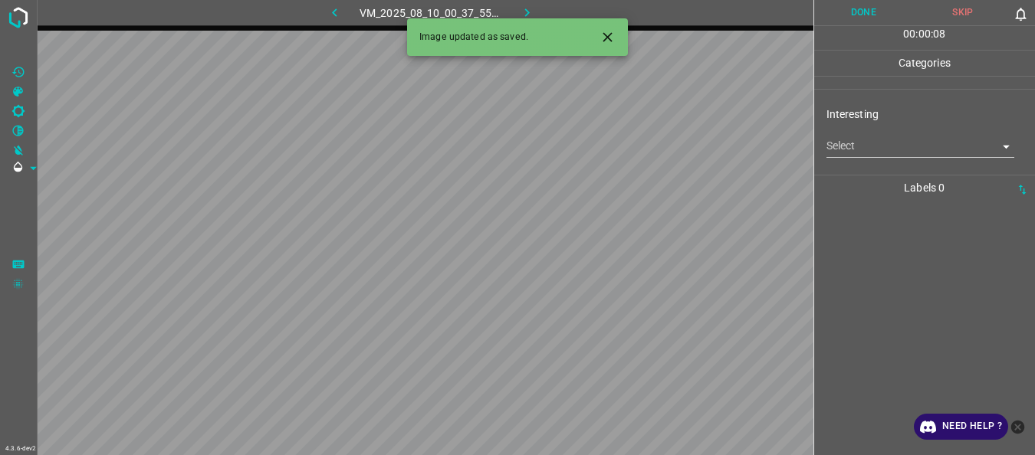
click at [891, 154] on body "4.3.6-dev2 VM_2025_08_10_00_37_55_404_06.gif Done Skip 0 00 : 00 : 08 Categorie…" at bounding box center [517, 227] width 1035 height 455
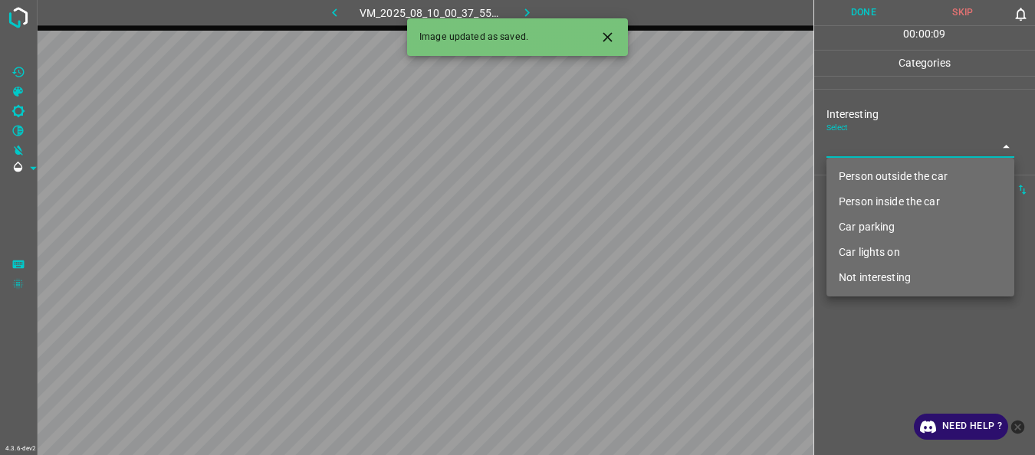
click at [892, 176] on li "Person outside the car" at bounding box center [920, 176] width 188 height 25
type input "Person outside the car"
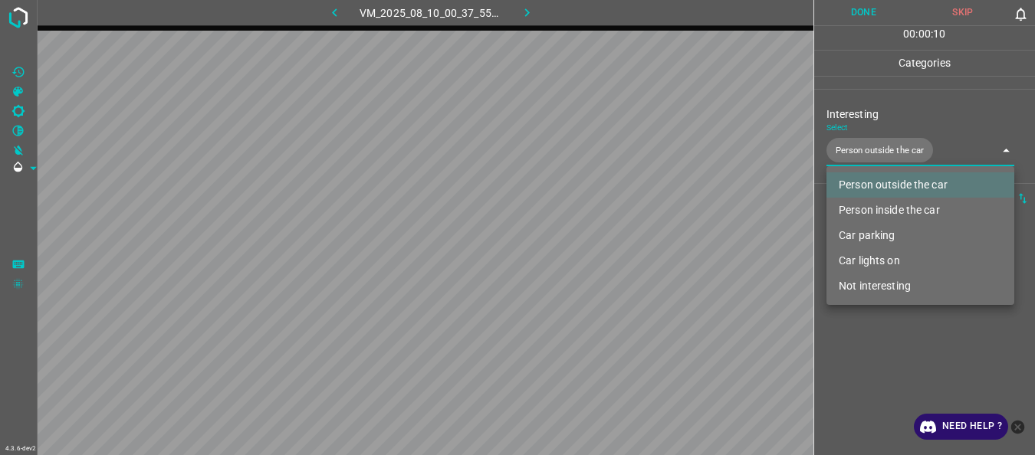
click at [889, 339] on div at bounding box center [517, 227] width 1035 height 455
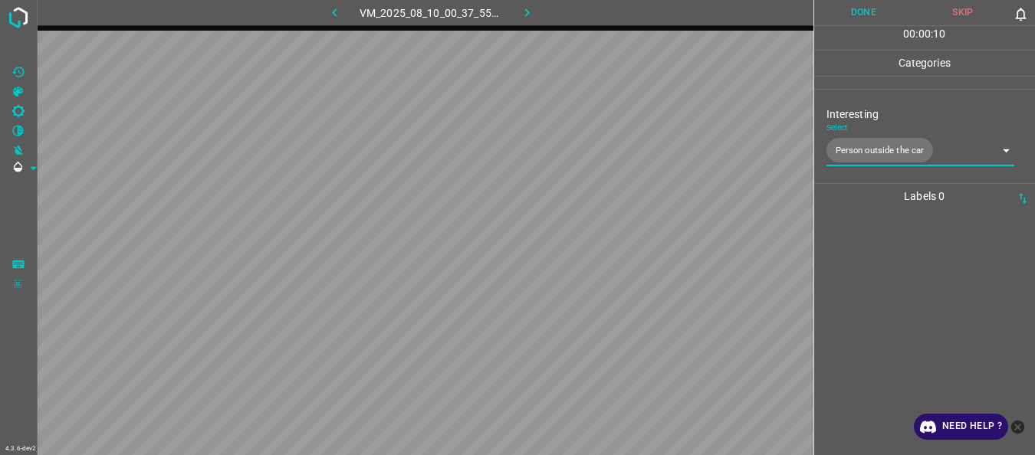
click at [851, 19] on button "Done" at bounding box center [864, 12] width 100 height 25
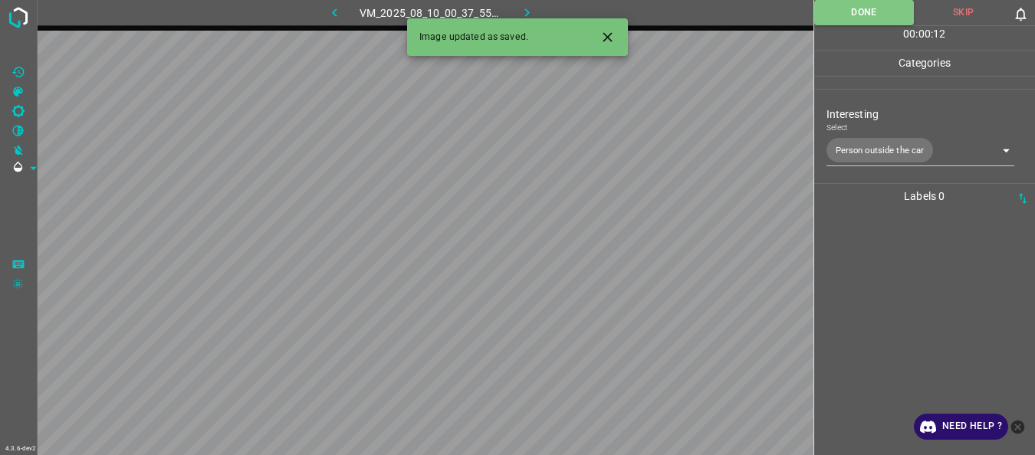
click at [529, 8] on icon "button" at bounding box center [527, 13] width 16 height 16
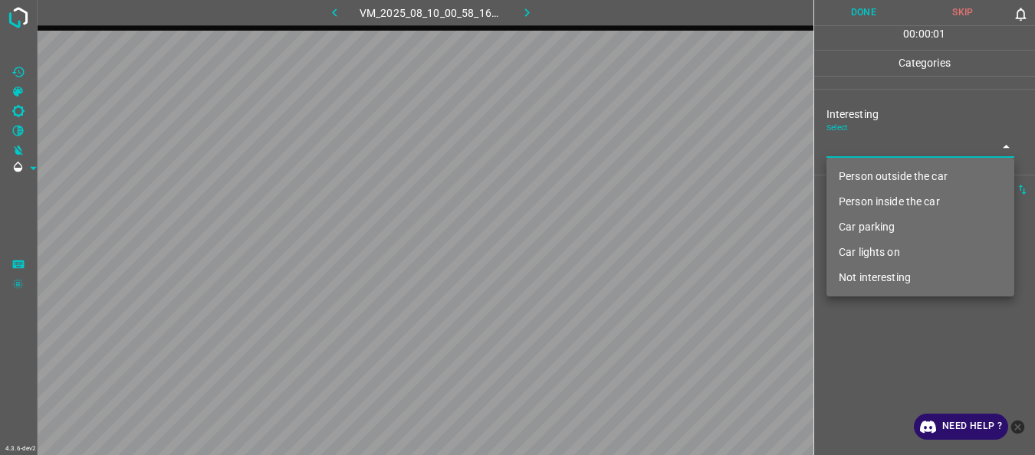
click at [850, 155] on body "4.3.6-dev2 VM_2025_08_10_00_58_16_071_09.gif Done Skip 0 00 : 00 : 01 Categorie…" at bounding box center [517, 227] width 1035 height 455
click at [857, 172] on li "Person outside the car" at bounding box center [920, 176] width 188 height 25
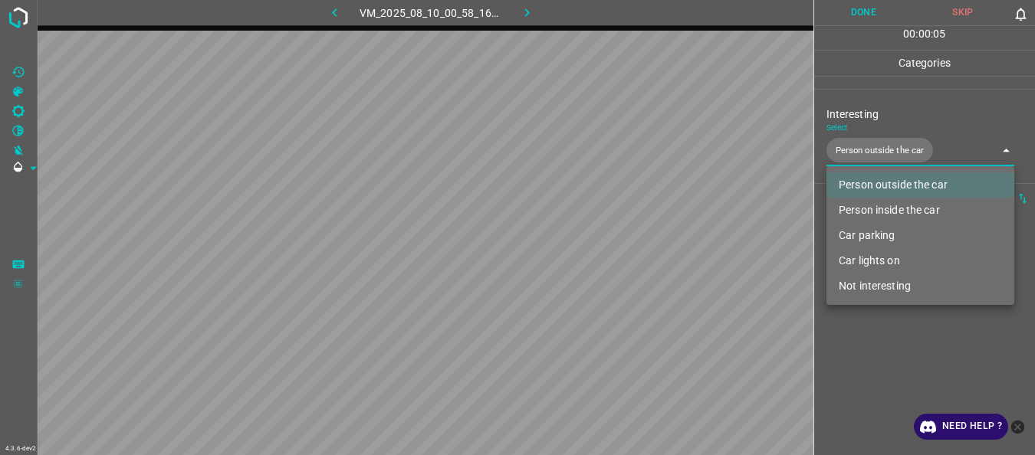
click at [880, 264] on li "Car lights on" at bounding box center [920, 260] width 188 height 25
type input "Person outside the car,Car lights on"
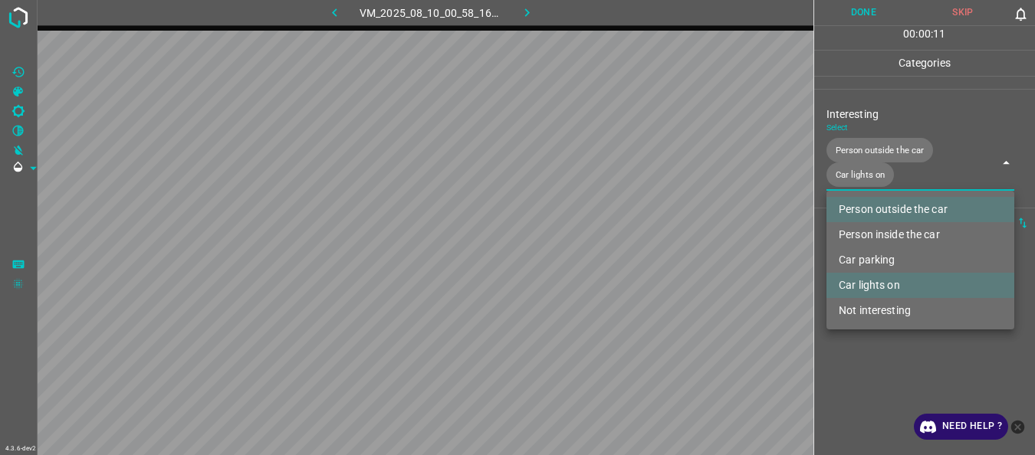
click at [856, 18] on div at bounding box center [517, 227] width 1035 height 455
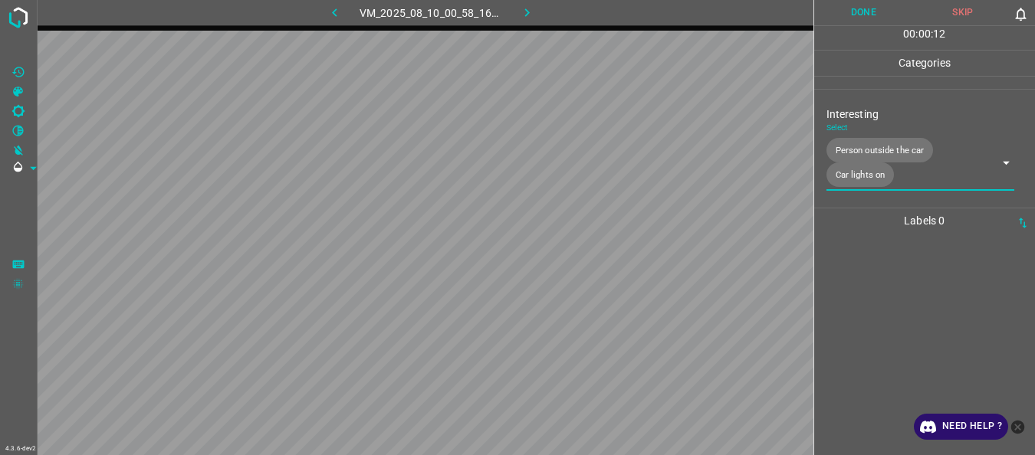
click at [863, 12] on button "Done" at bounding box center [864, 12] width 100 height 25
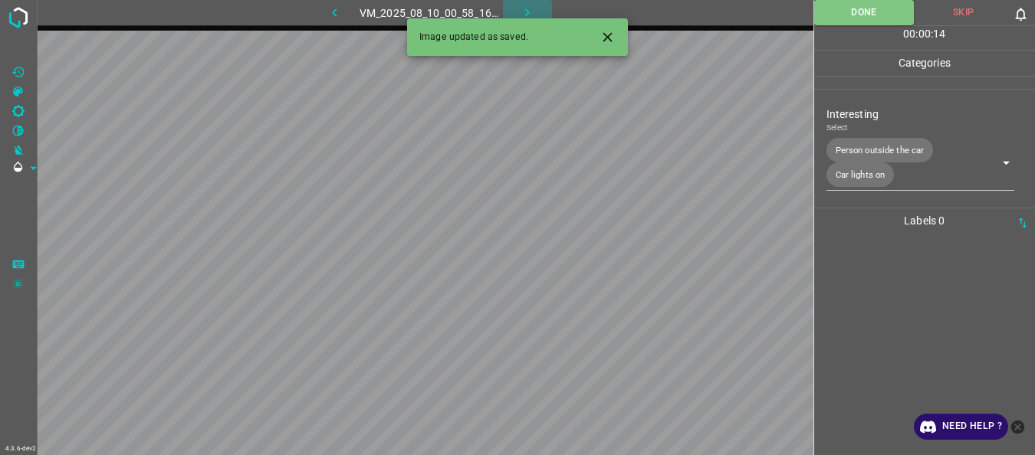
click at [531, 12] on icon "button" at bounding box center [527, 13] width 16 height 16
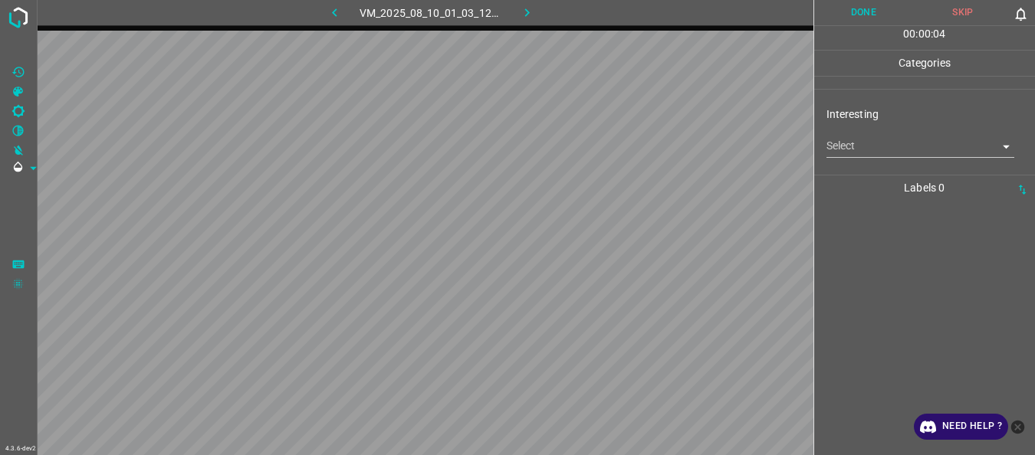
click at [831, 152] on body "4.3.6-dev2 VM_2025_08_10_01_03_12_014_01.gif Done Skip 0 00 : 00 : 04 Categorie…" at bounding box center [517, 227] width 1035 height 455
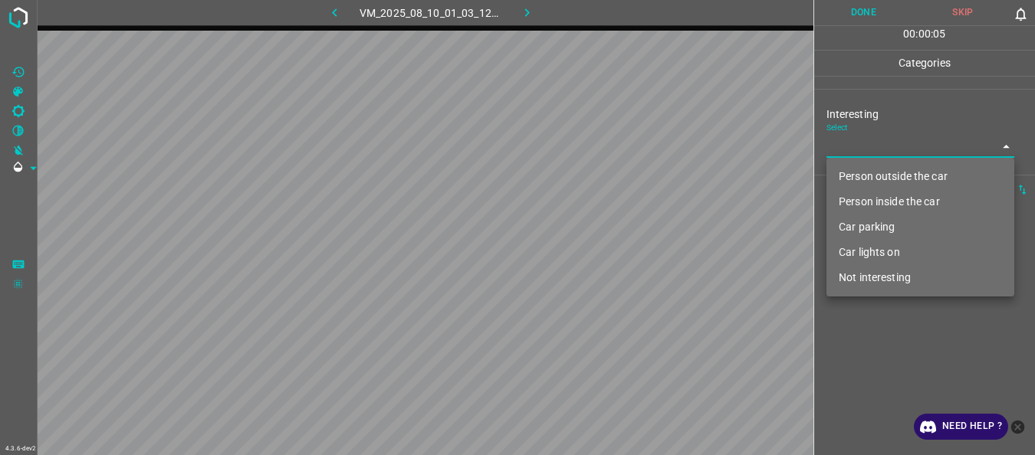
click at [853, 281] on li "Not interesting" at bounding box center [920, 277] width 188 height 25
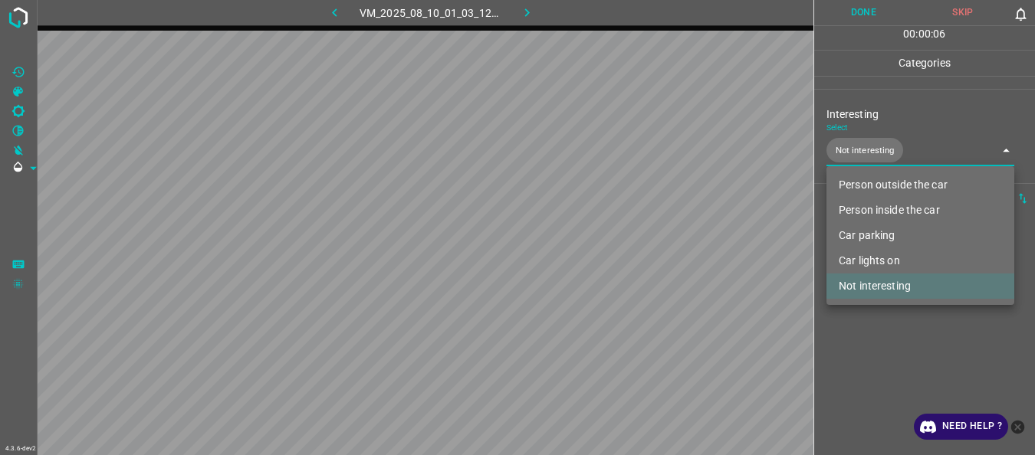
type input "Not interesting"
click at [840, 341] on div at bounding box center [517, 227] width 1035 height 455
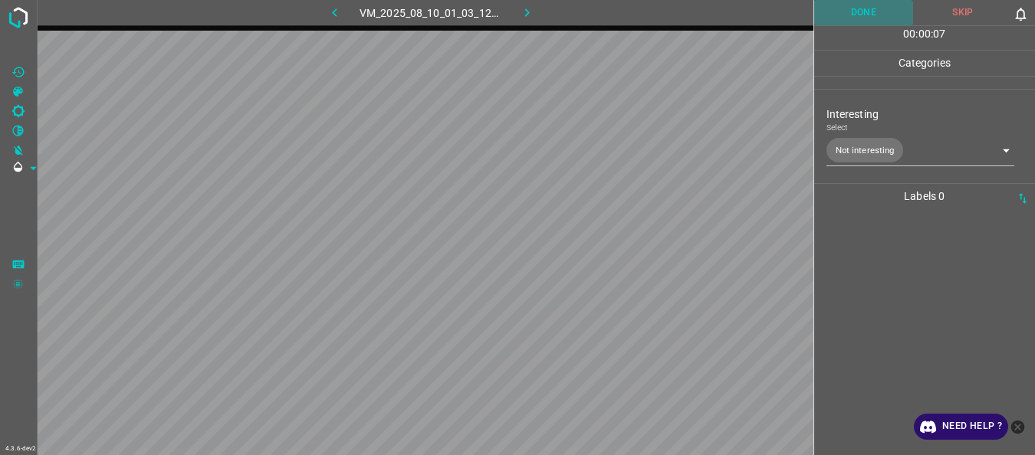
click at [859, 6] on button "Done" at bounding box center [864, 12] width 100 height 25
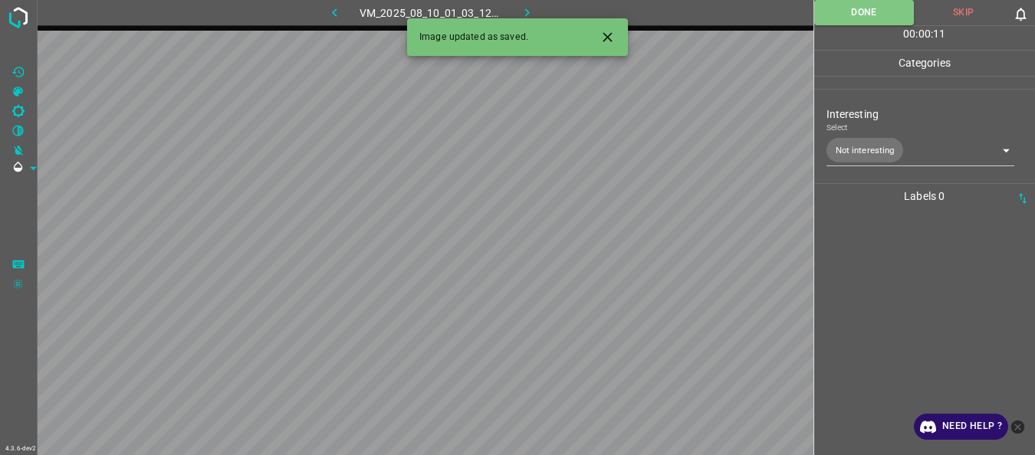
click at [530, 18] on icon "button" at bounding box center [527, 13] width 16 height 16
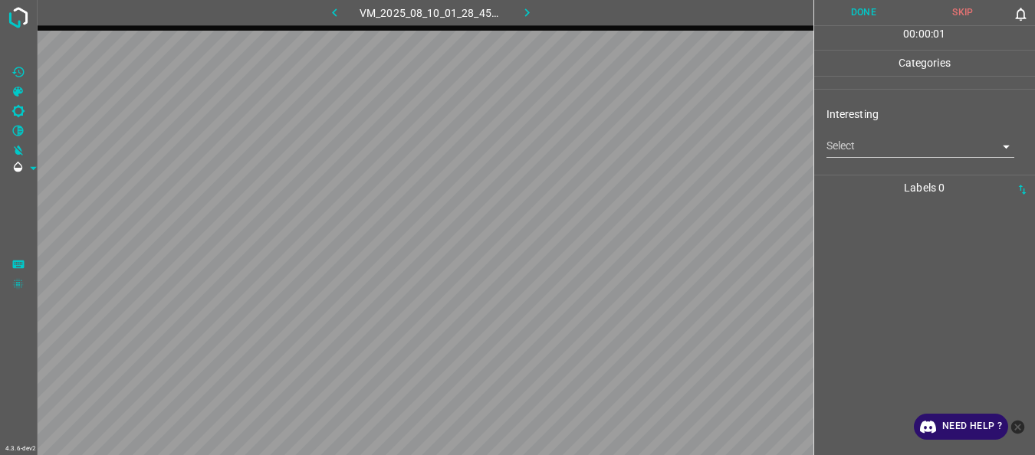
click at [849, 146] on body "4.3.6-dev2 VM_2025_08_10_01_28_45_992_11.gif Done Skip 0 00 : 00 : 01 Categorie…" at bounding box center [517, 227] width 1035 height 455
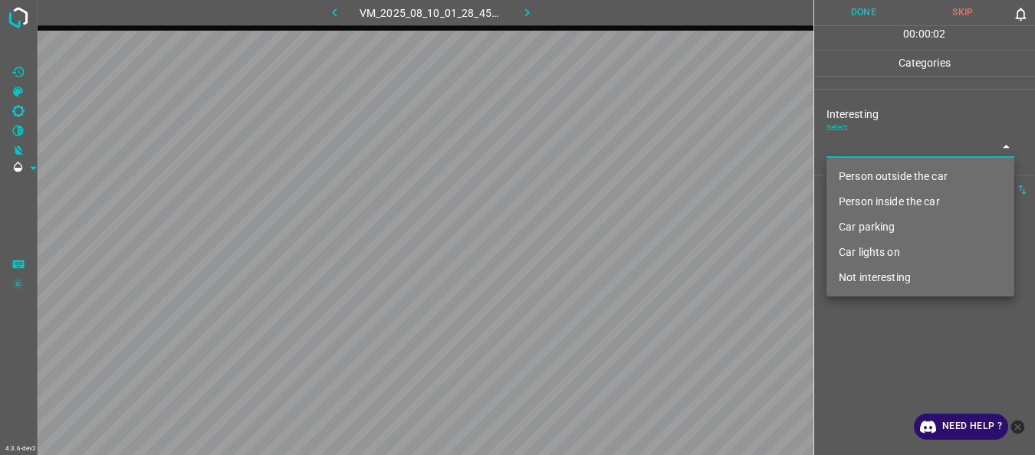
click at [853, 173] on li "Person outside the car" at bounding box center [920, 176] width 188 height 25
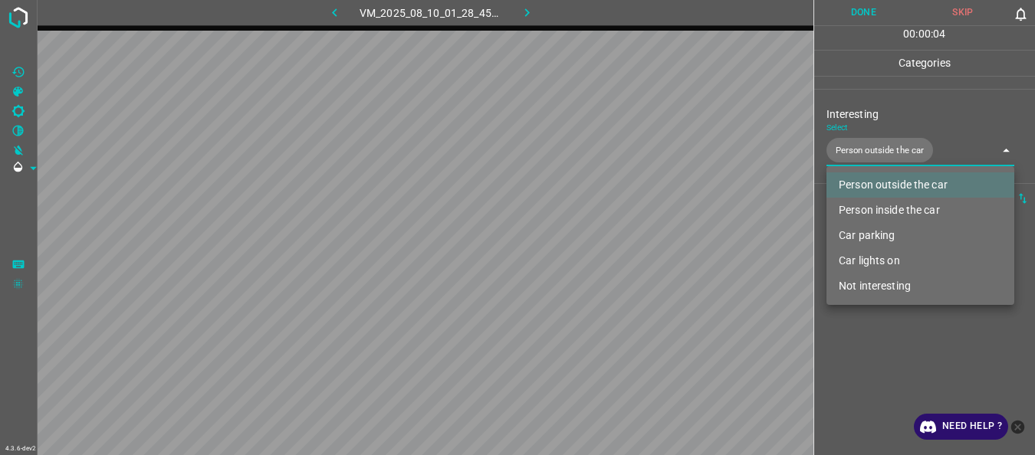
click at [857, 215] on li "Person inside the car" at bounding box center [920, 210] width 188 height 25
type input "Person outside the car,Person inside the car"
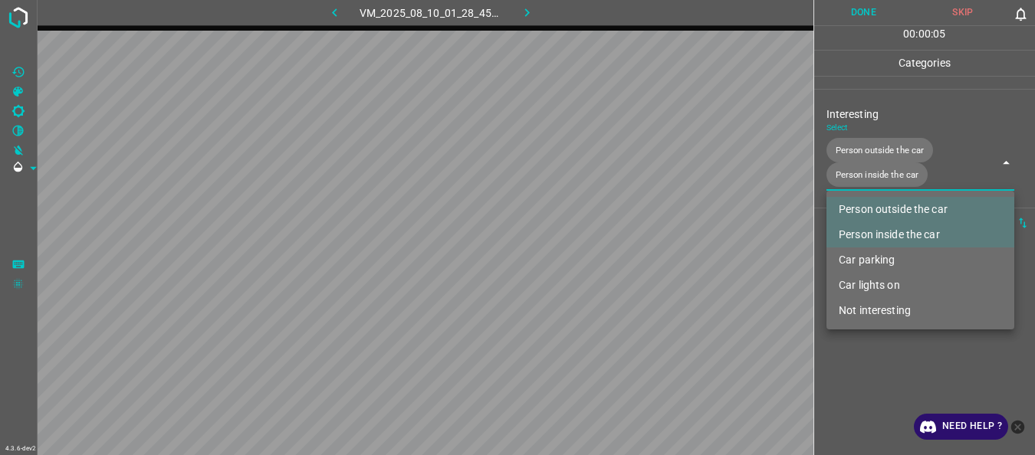
drag, startPoint x: 856, startPoint y: 357, endPoint x: 856, endPoint y: 276, distance: 81.3
click at [856, 357] on div at bounding box center [517, 227] width 1035 height 455
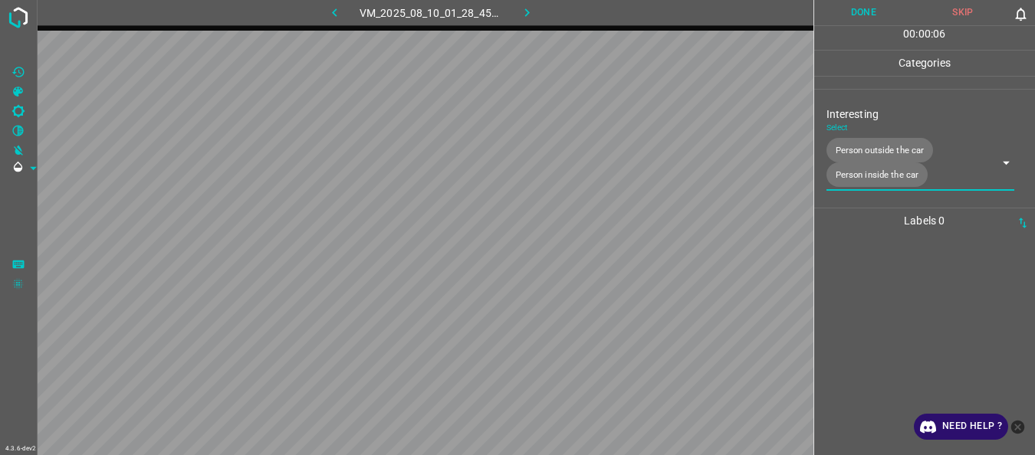
drag, startPoint x: 863, startPoint y: 12, endPoint x: 807, endPoint y: 16, distance: 55.3
click at [863, 12] on button "Done" at bounding box center [864, 12] width 100 height 25
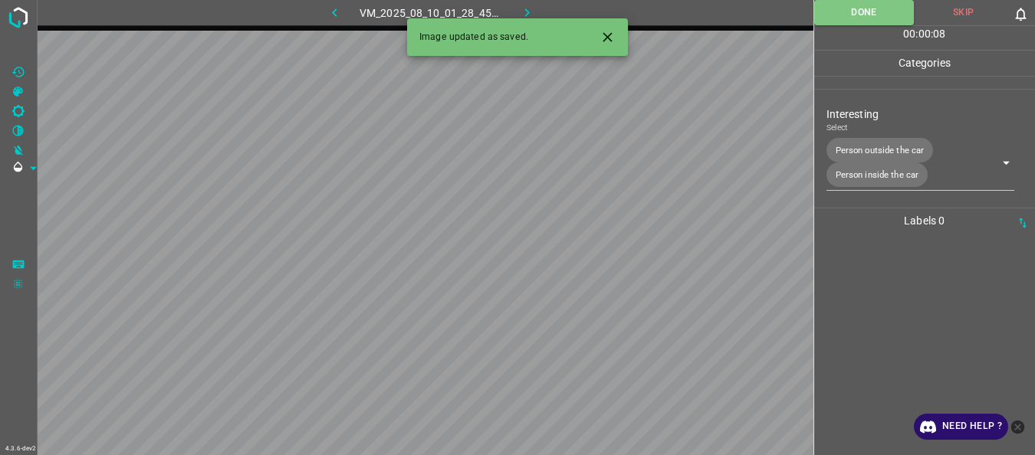
click at [524, 10] on icon "button" at bounding box center [527, 13] width 16 height 16
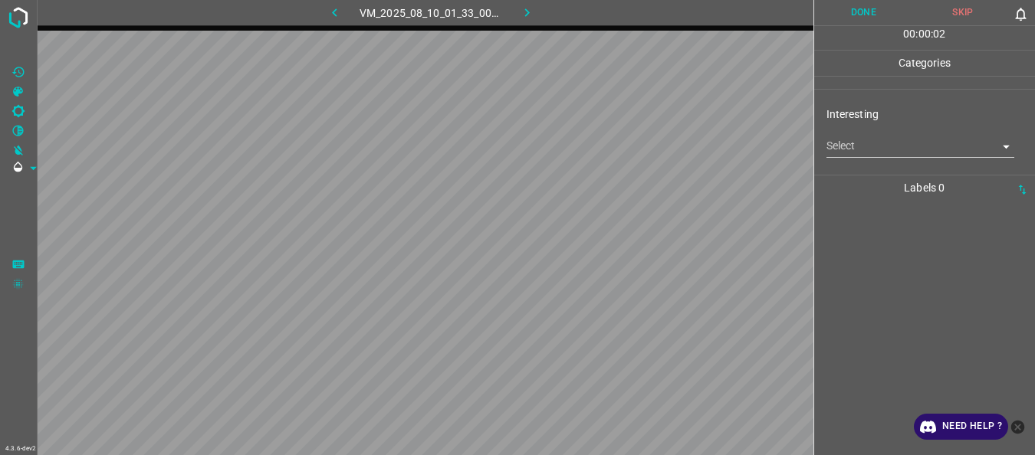
click at [848, 154] on body "4.3.6-dev2 VM_2025_08_10_01_33_00_395_02.gif Done Skip 0 00 : 00 : 02 Categorie…" at bounding box center [517, 227] width 1035 height 455
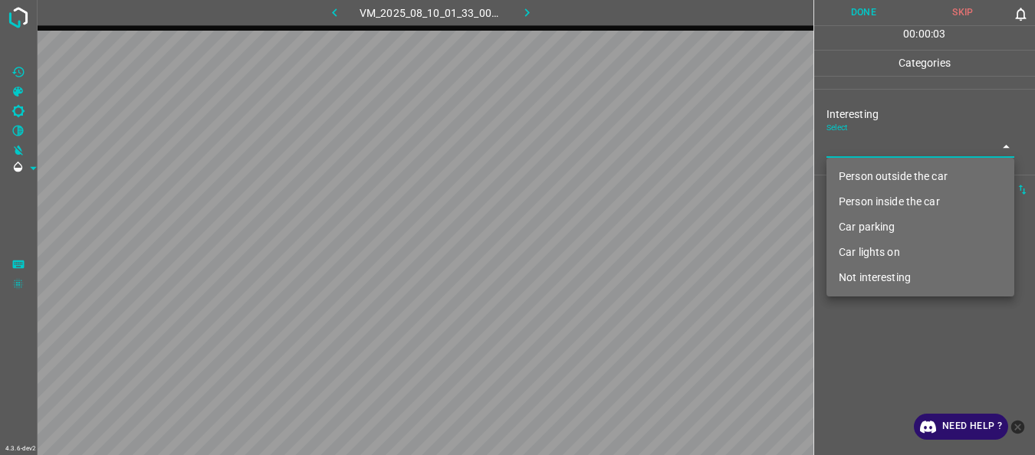
click at [866, 174] on li "Person outside the car" at bounding box center [920, 176] width 188 height 25
type input "Person outside the car"
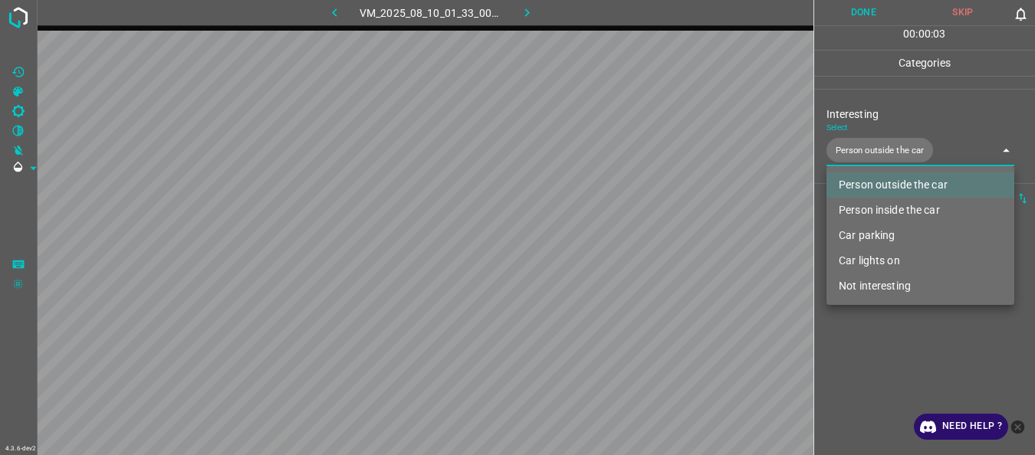
click at [913, 342] on div at bounding box center [517, 227] width 1035 height 455
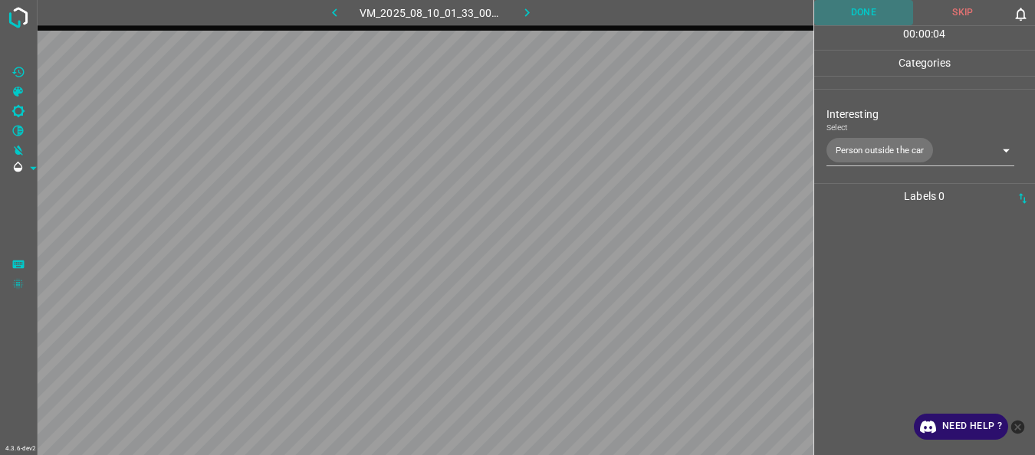
click at [866, 18] on button "Done" at bounding box center [864, 12] width 100 height 25
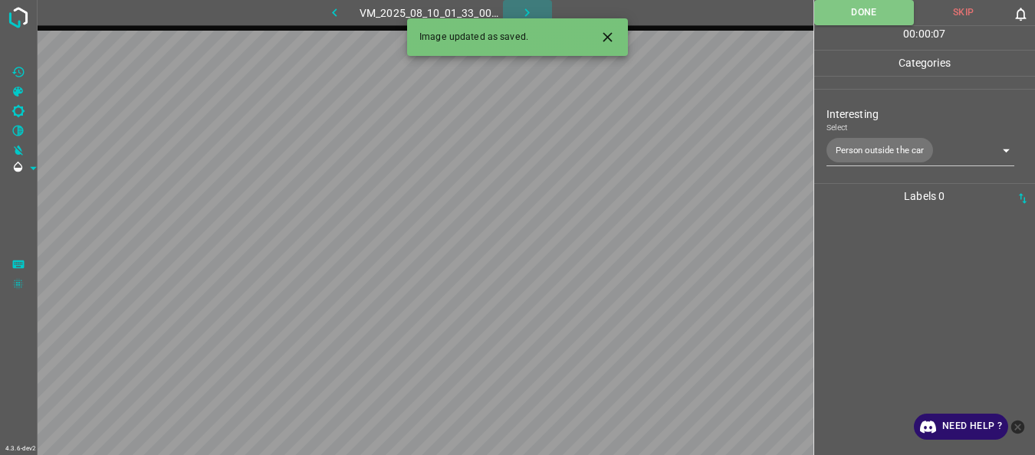
click at [526, 8] on icon "button" at bounding box center [527, 13] width 16 height 16
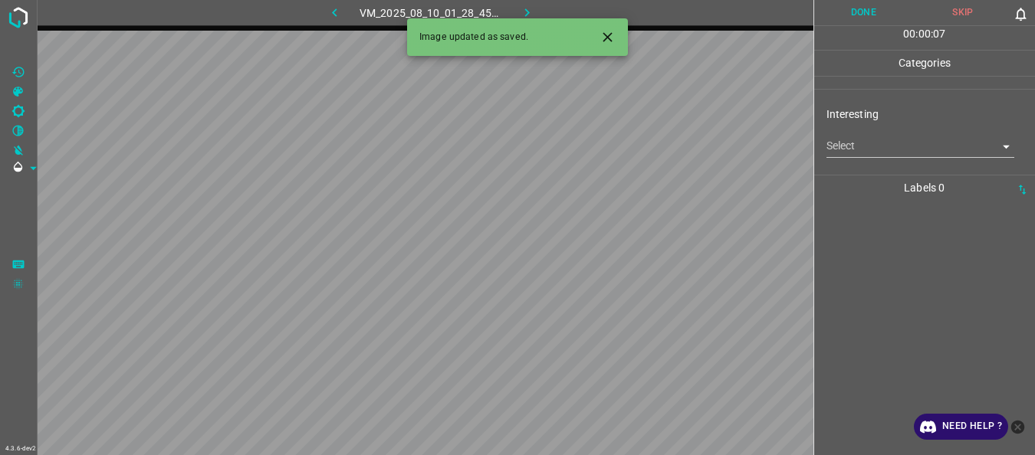
click at [875, 149] on body "4.3.6-dev2 VM_2025_08_10_01_28_45_992_04.gif Done Skip 0 00 : 00 : 07 Categorie…" at bounding box center [517, 227] width 1035 height 455
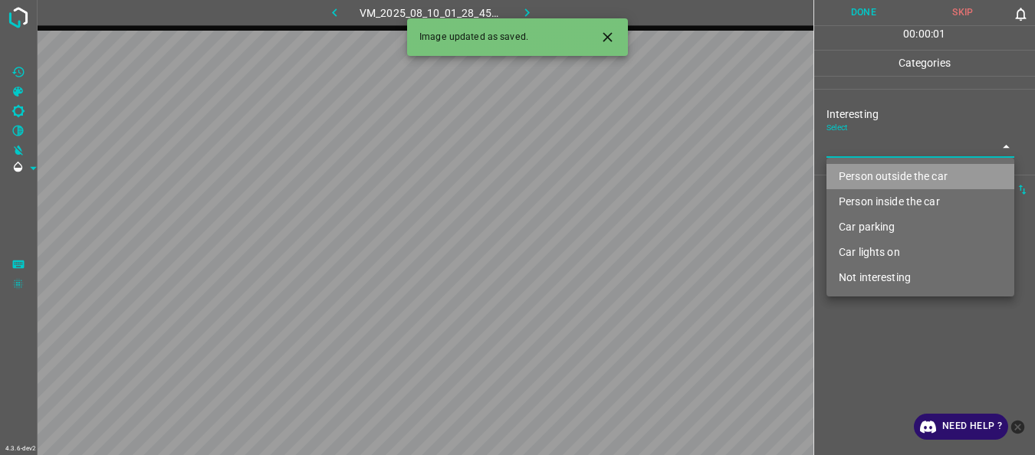
click at [869, 172] on li "Person outside the car" at bounding box center [920, 176] width 188 height 25
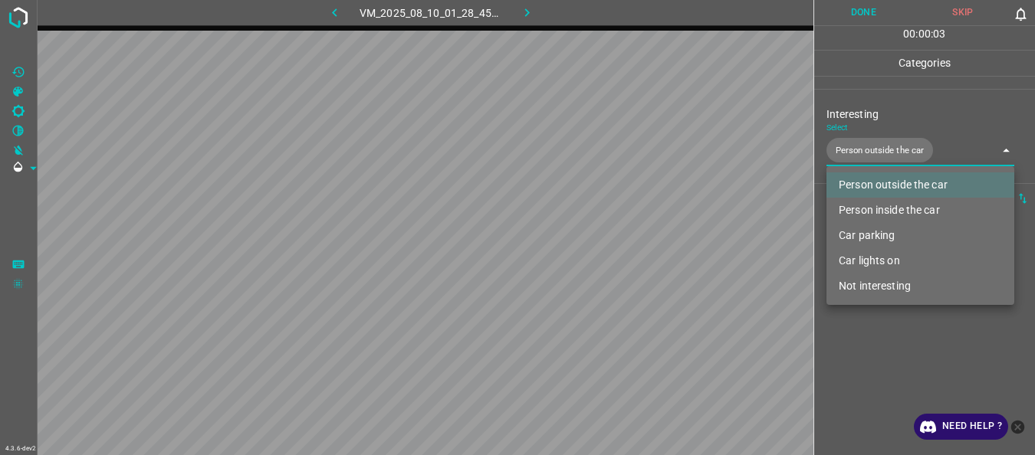
click at [867, 257] on li "Car lights on" at bounding box center [920, 260] width 188 height 25
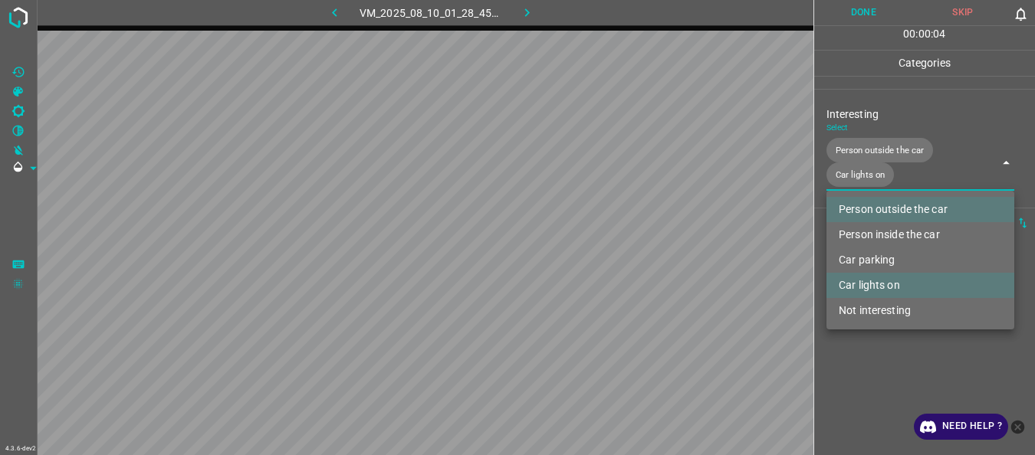
click at [875, 363] on div at bounding box center [517, 227] width 1035 height 455
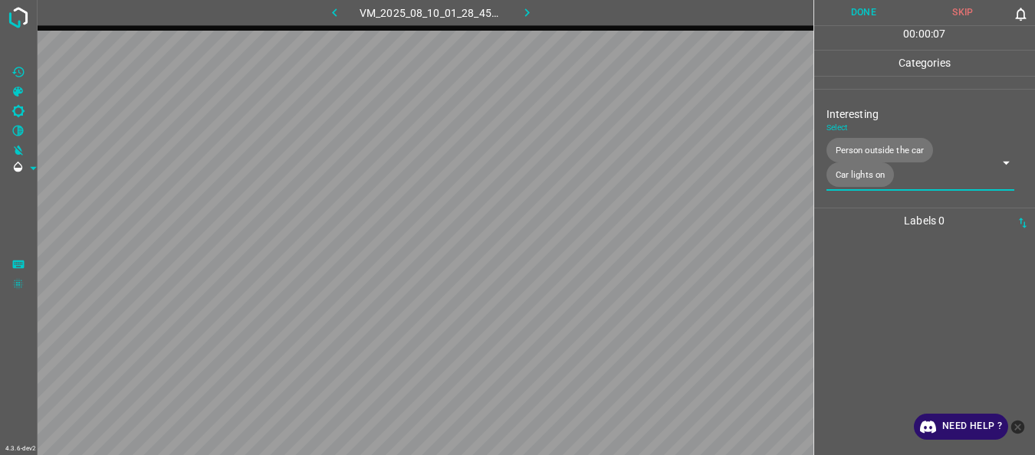
click at [867, 175] on body "4.3.6-dev2 VM_2025_08_10_01_28_45_992_04.gif Done Skip 0 00 : 00 : 07 Categorie…" at bounding box center [517, 227] width 1035 height 455
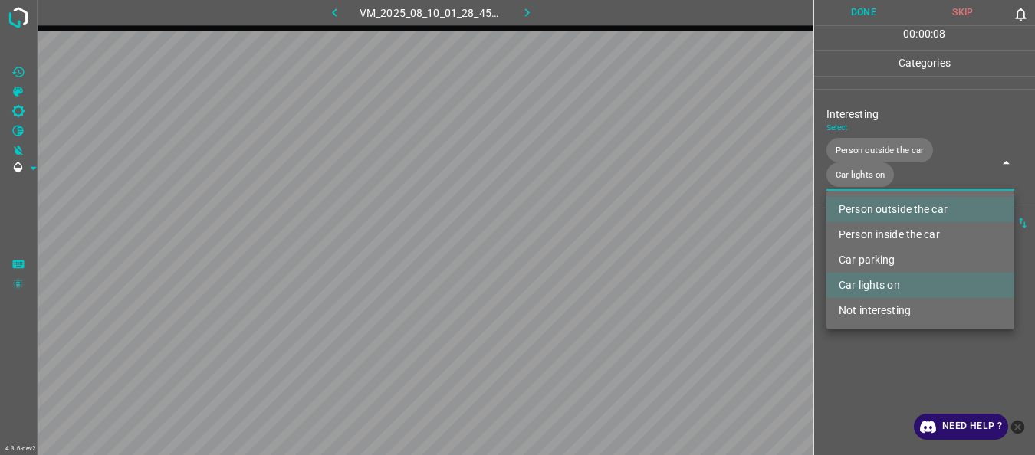
click at [878, 238] on li "Person inside the car" at bounding box center [920, 234] width 188 height 25
type input "Person outside the car,Car lights on,Person inside the car"
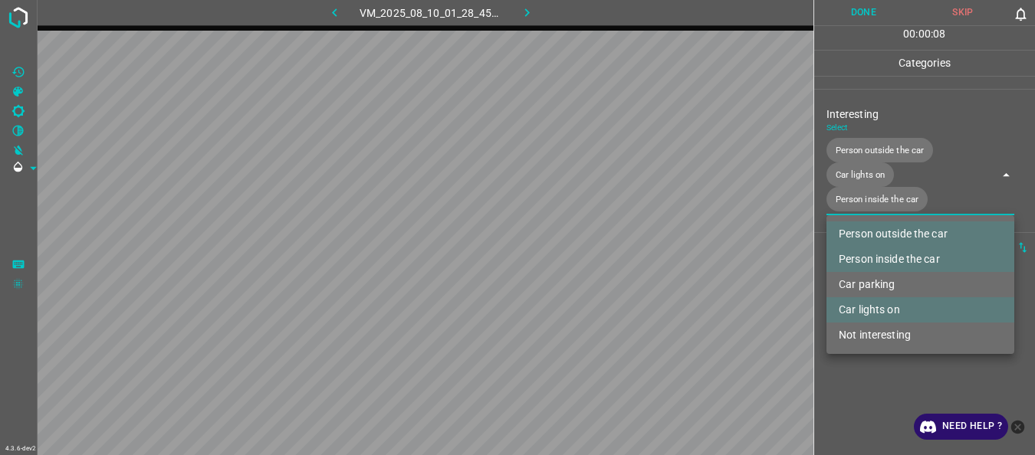
click at [886, 386] on div at bounding box center [517, 227] width 1035 height 455
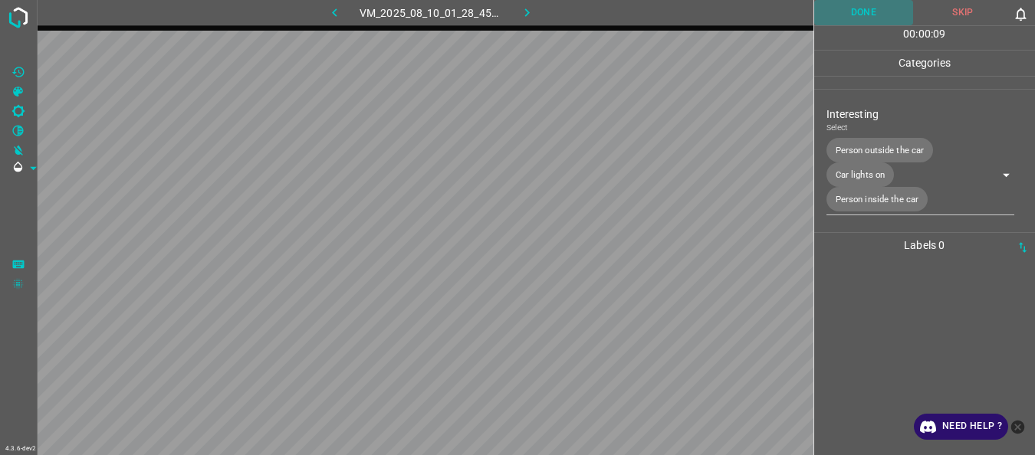
click at [870, 14] on button "Done" at bounding box center [864, 12] width 100 height 25
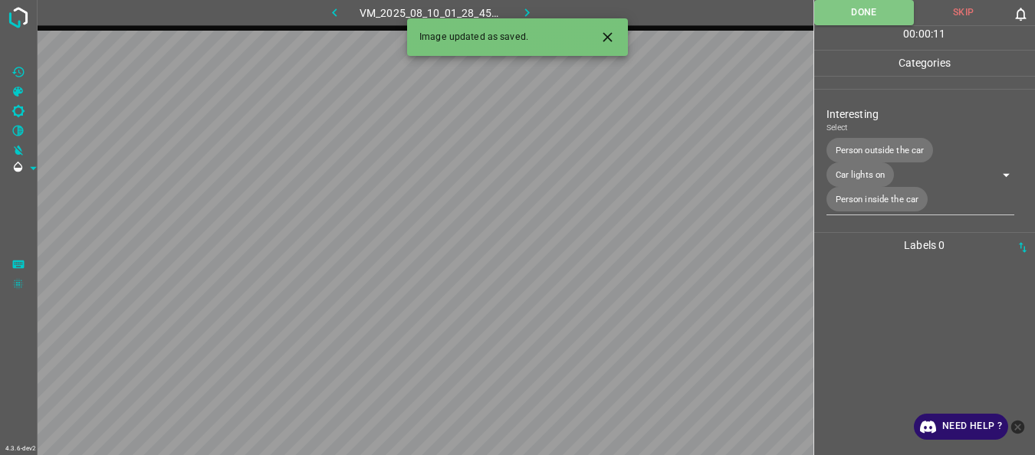
click at [529, 7] on icon "button" at bounding box center [527, 13] width 16 height 16
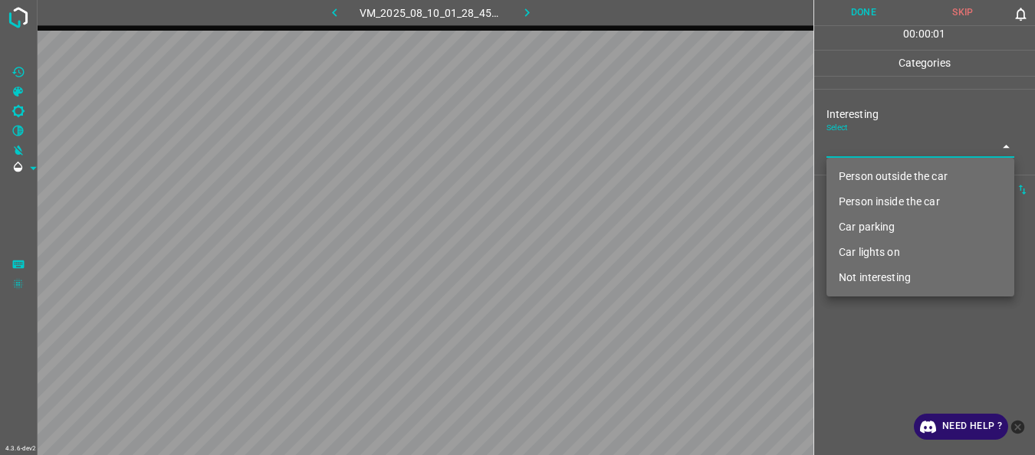
click at [857, 154] on body "4.3.6-dev2 VM_2025_08_10_01_28_45_992_08.gif Done Skip 0 00 : 00 : 01 Categorie…" at bounding box center [517, 227] width 1035 height 455
click at [869, 182] on li "Person outside the car" at bounding box center [920, 176] width 188 height 25
type input "Person outside the car"
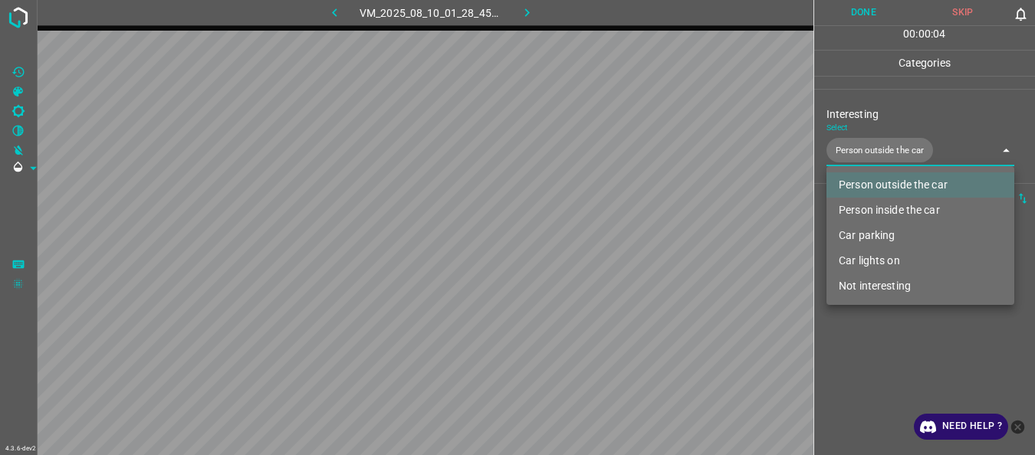
click at [854, 351] on div at bounding box center [517, 227] width 1035 height 455
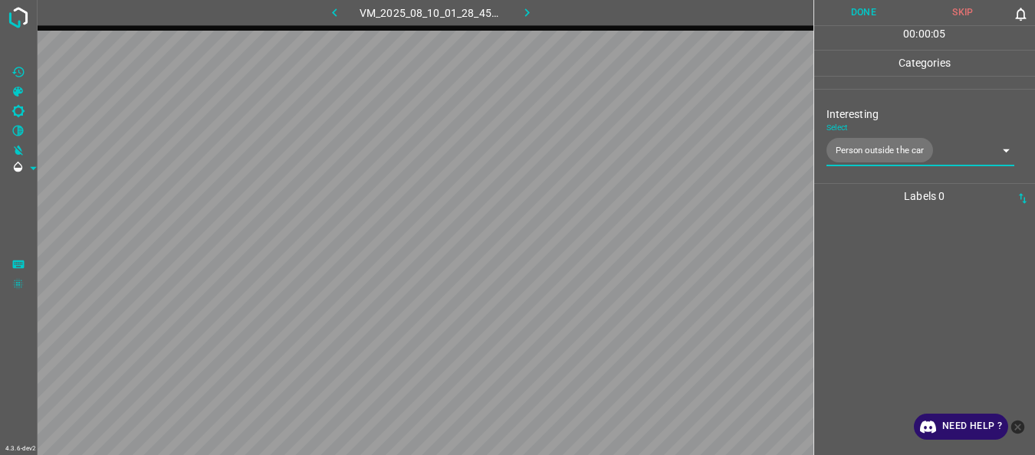
click at [864, 16] on button "Done" at bounding box center [864, 12] width 100 height 25
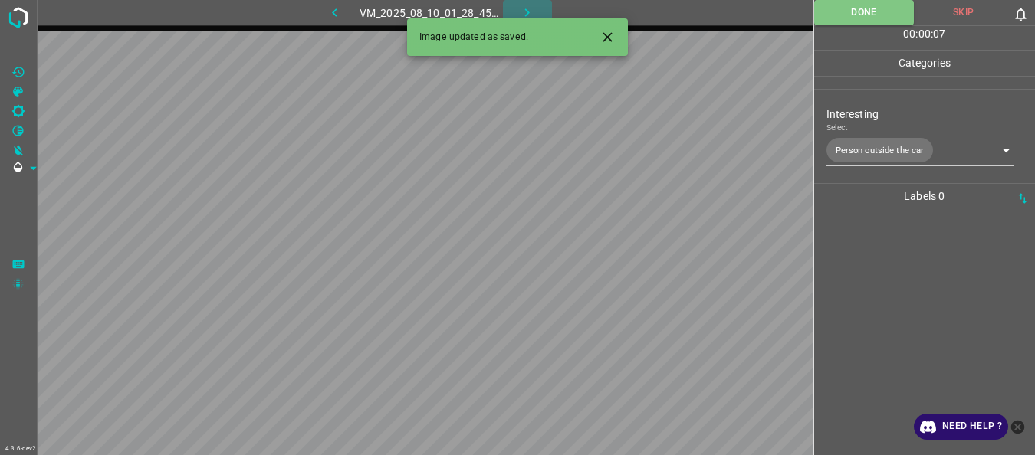
click at [531, 10] on icon "button" at bounding box center [527, 13] width 16 height 16
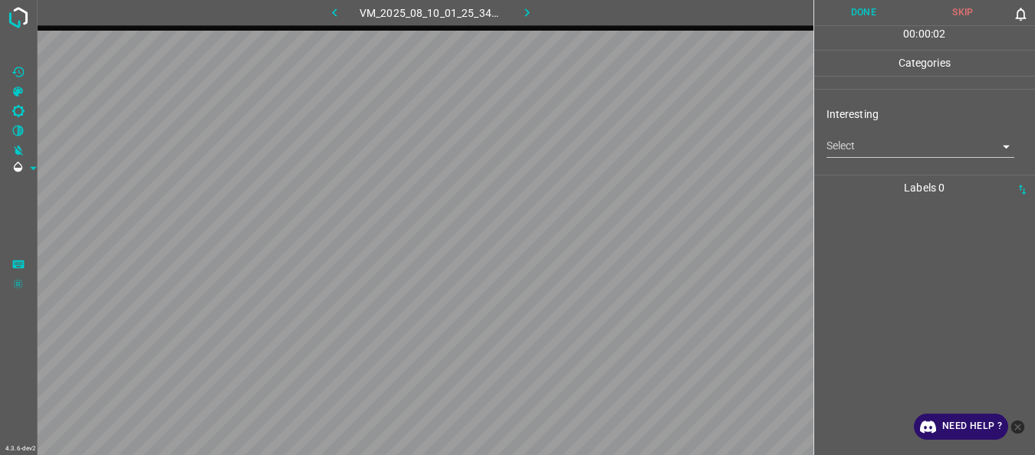
click at [881, 153] on body "4.3.6-dev2 VM_2025_08_10_01_25_34_446_01.gif Done Skip 0 00 : 00 : 02 Categorie…" at bounding box center [517, 227] width 1035 height 455
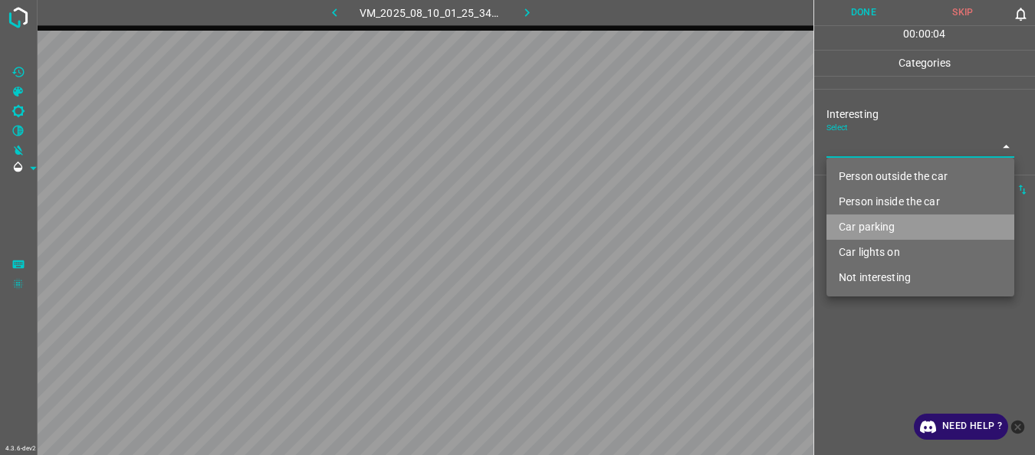
click at [886, 227] on li "Car parking" at bounding box center [920, 227] width 188 height 25
type input "Car parking"
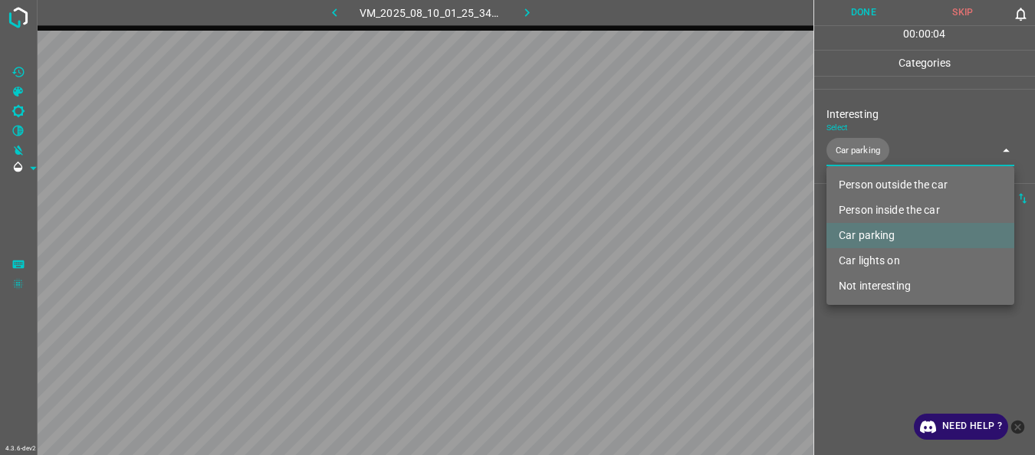
click at [883, 361] on div at bounding box center [517, 227] width 1035 height 455
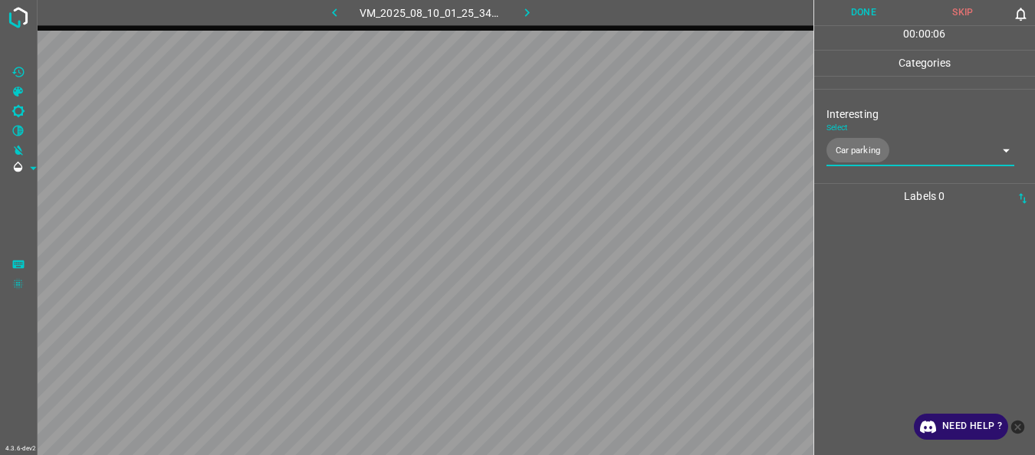
click at [846, 13] on button "Done" at bounding box center [864, 12] width 100 height 25
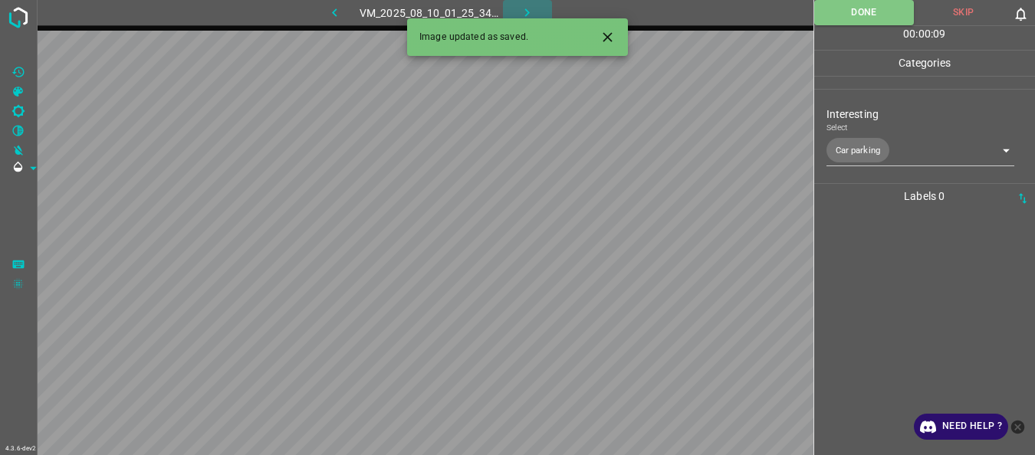
click at [526, 13] on icon "button" at bounding box center [527, 13] width 16 height 16
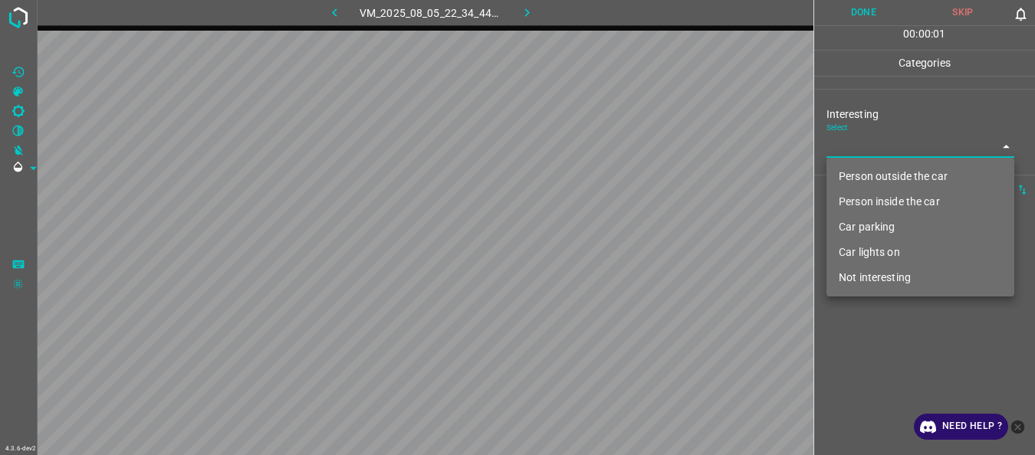
click at [860, 145] on body "4.3.6-dev2 VM_2025_08_05_22_34_44_304_08.gif Done Skip 0 00 : 00 : 01 Categorie…" at bounding box center [517, 227] width 1035 height 455
click at [886, 181] on li "Person outside the car" at bounding box center [920, 176] width 188 height 25
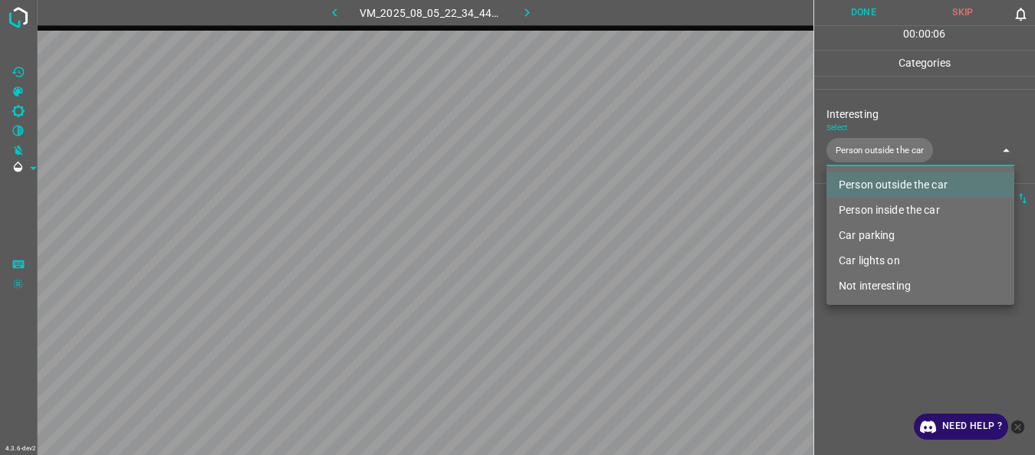
click at [884, 235] on li "Car parking" at bounding box center [920, 235] width 188 height 25
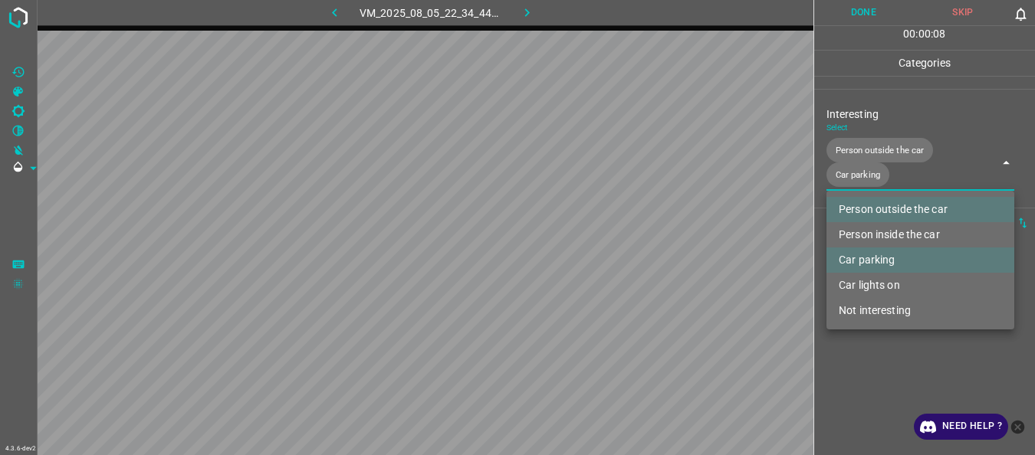
click at [893, 284] on li "Car lights on" at bounding box center [920, 285] width 188 height 25
type input "Person outside the car,Car parking,Car lights on"
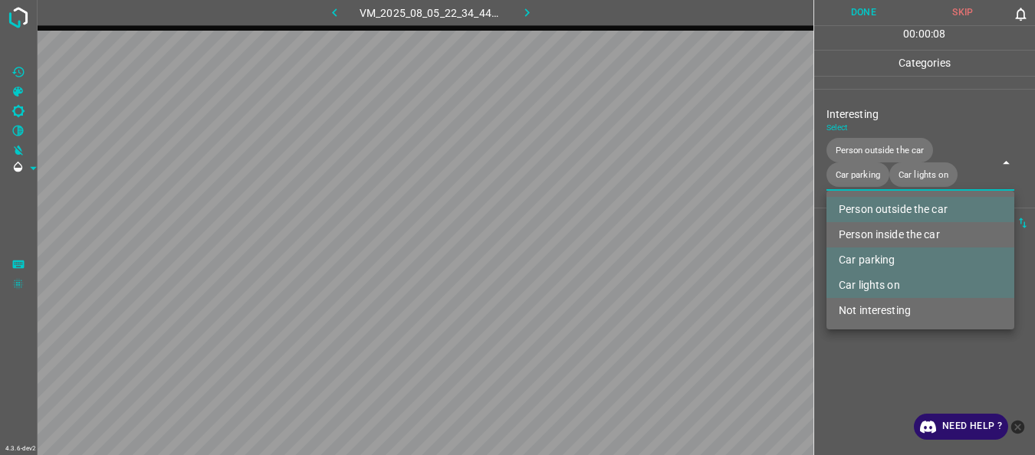
drag, startPoint x: 880, startPoint y: 365, endPoint x: 875, endPoint y: 298, distance: 66.9
click at [881, 365] on div at bounding box center [517, 227] width 1035 height 455
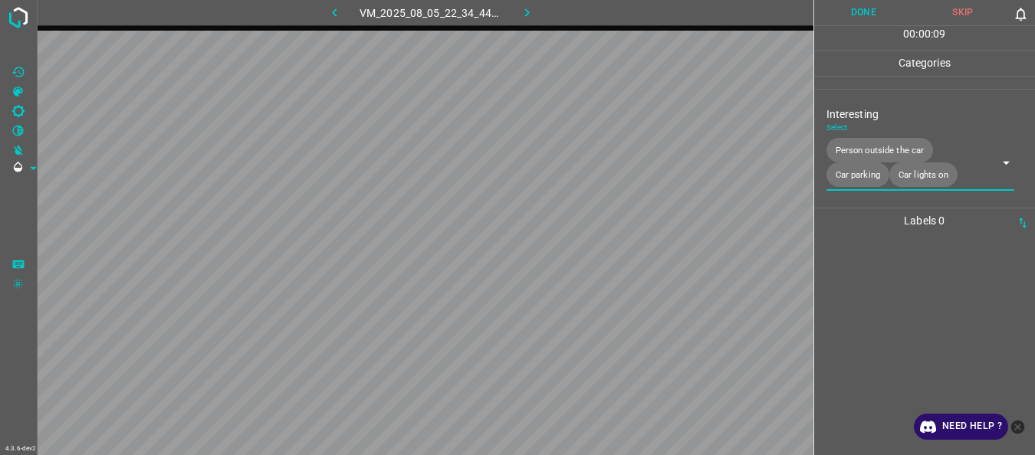
click at [849, 24] on button "Done" at bounding box center [864, 12] width 100 height 25
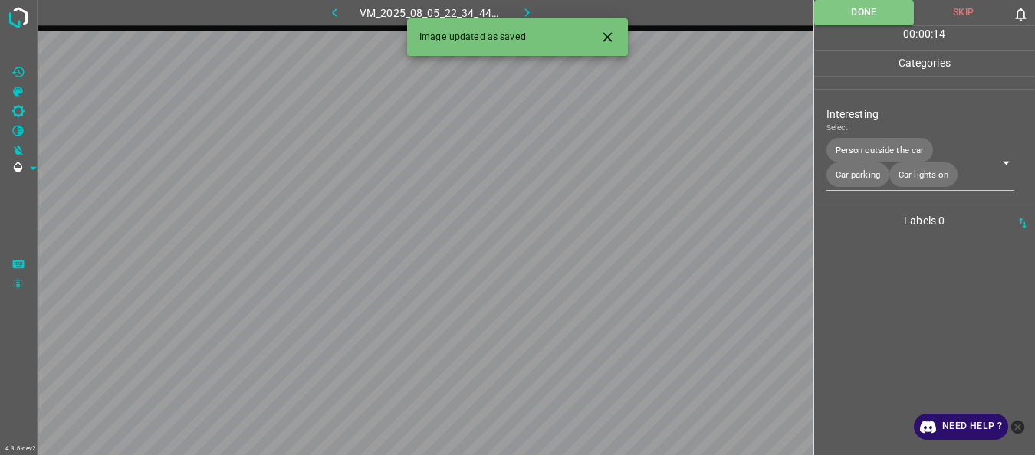
click at [527, 11] on icon "button" at bounding box center [527, 12] width 5 height 8
